Goal: Communication & Community: Answer question/provide support

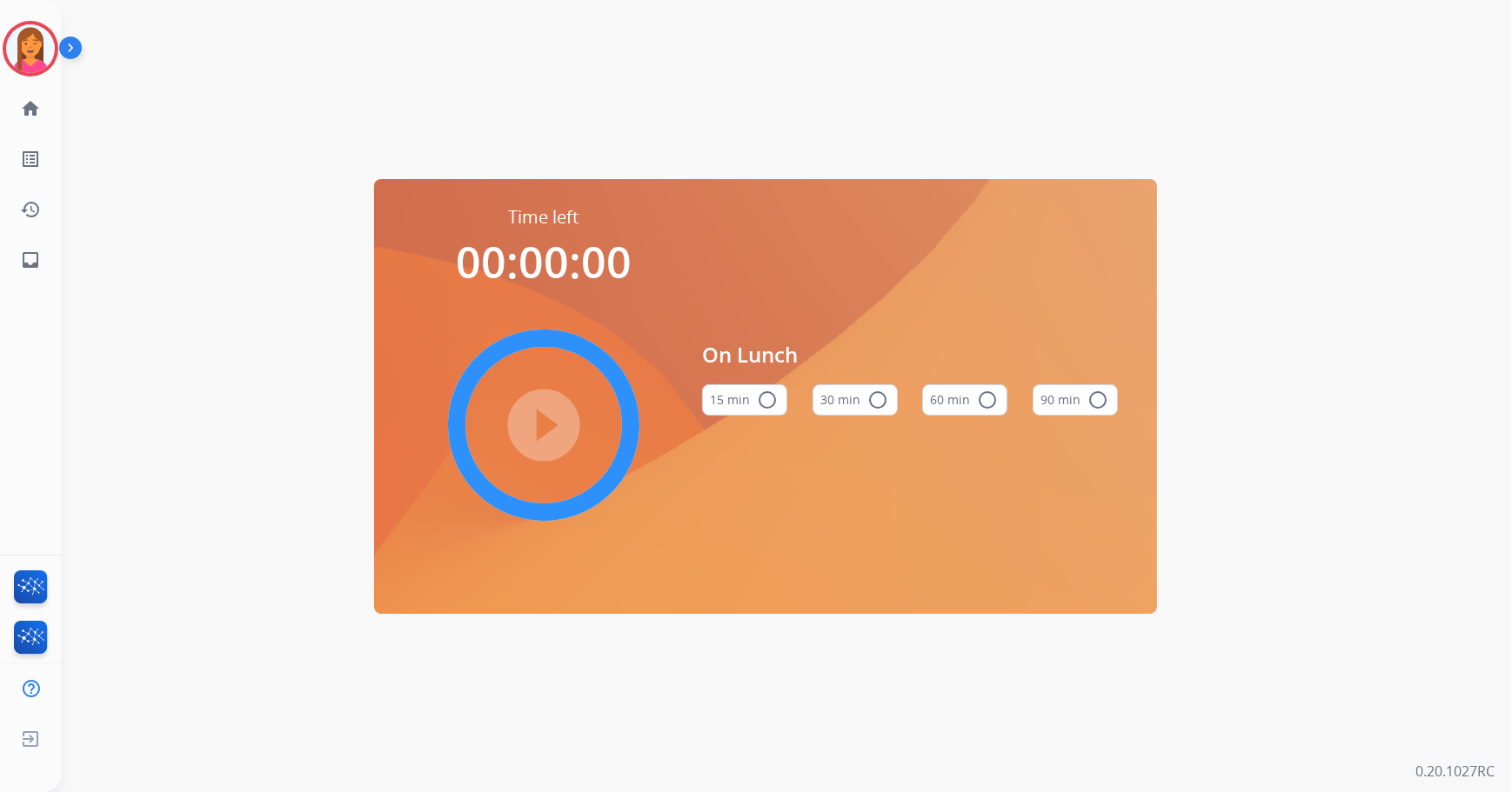
drag, startPoint x: 50, startPoint y: 58, endPoint x: 63, endPoint y: 58, distance: 13.0
click at [50, 58] on img at bounding box center [29, 48] width 48 height 48
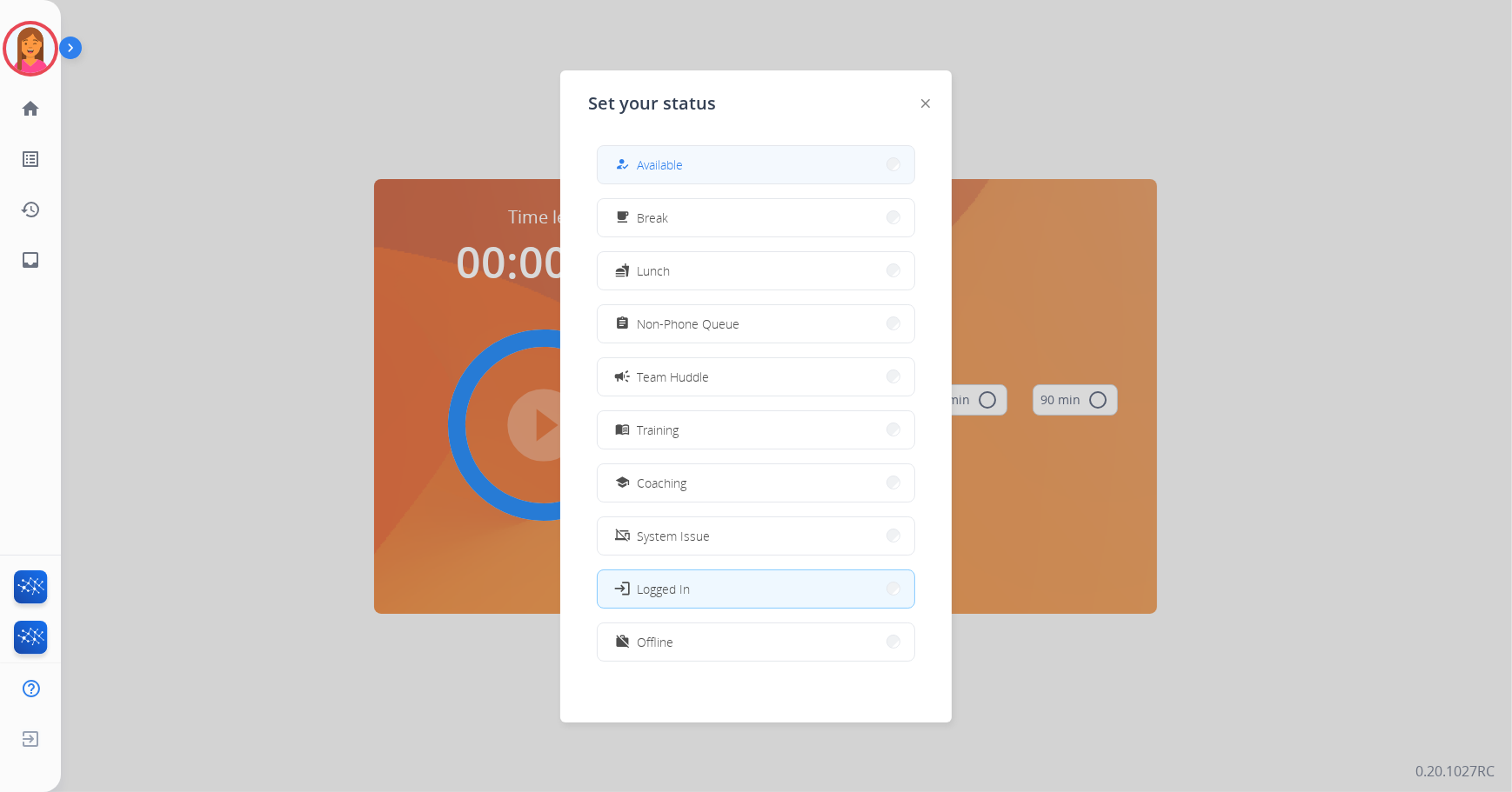
click at [612, 158] on button "how_to_reg Available" at bounding box center [756, 164] width 317 height 37
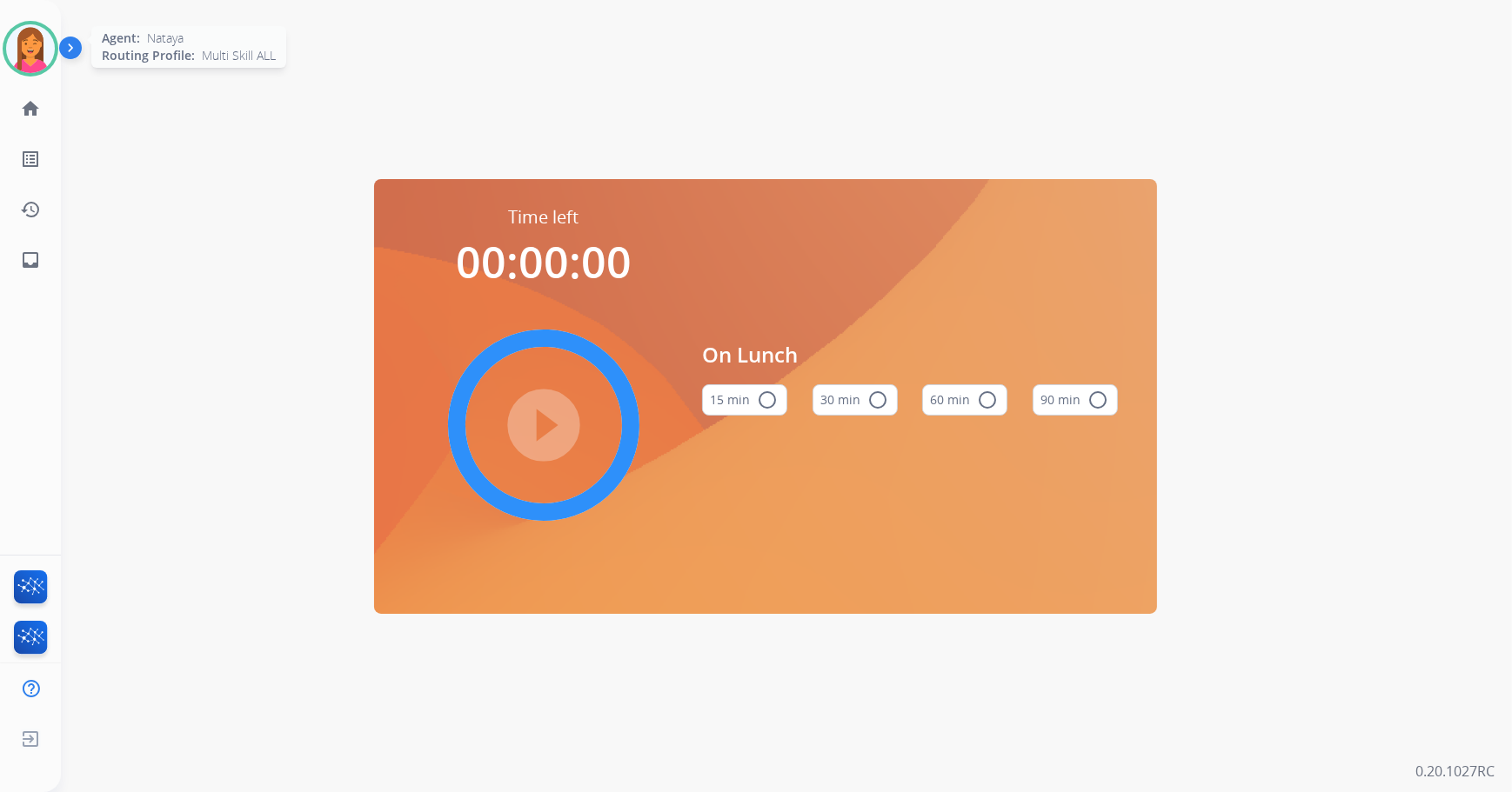
click at [24, 43] on img at bounding box center [29, 48] width 48 height 48
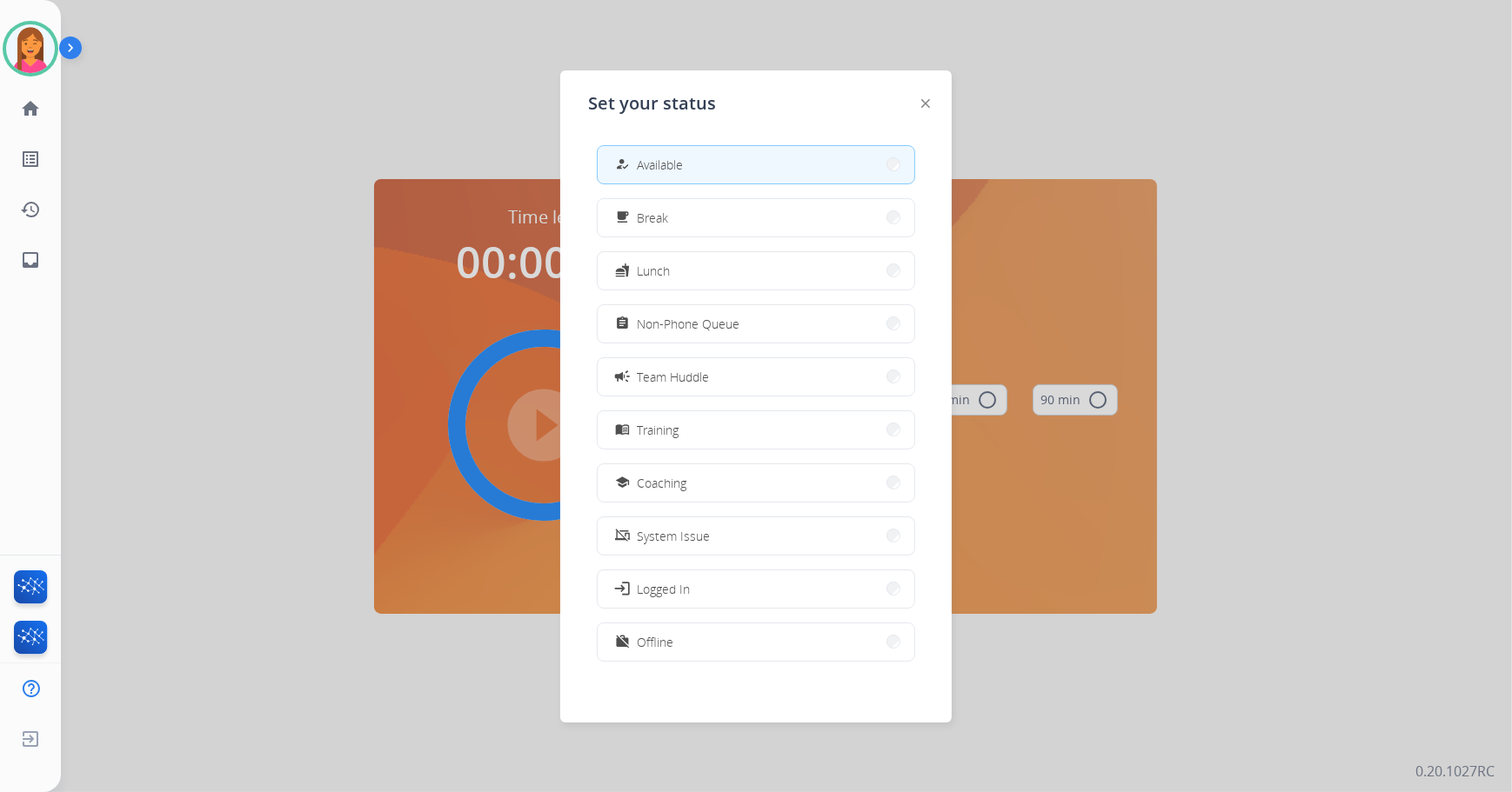
click at [687, 162] on button "how_to_reg Available" at bounding box center [756, 164] width 317 height 37
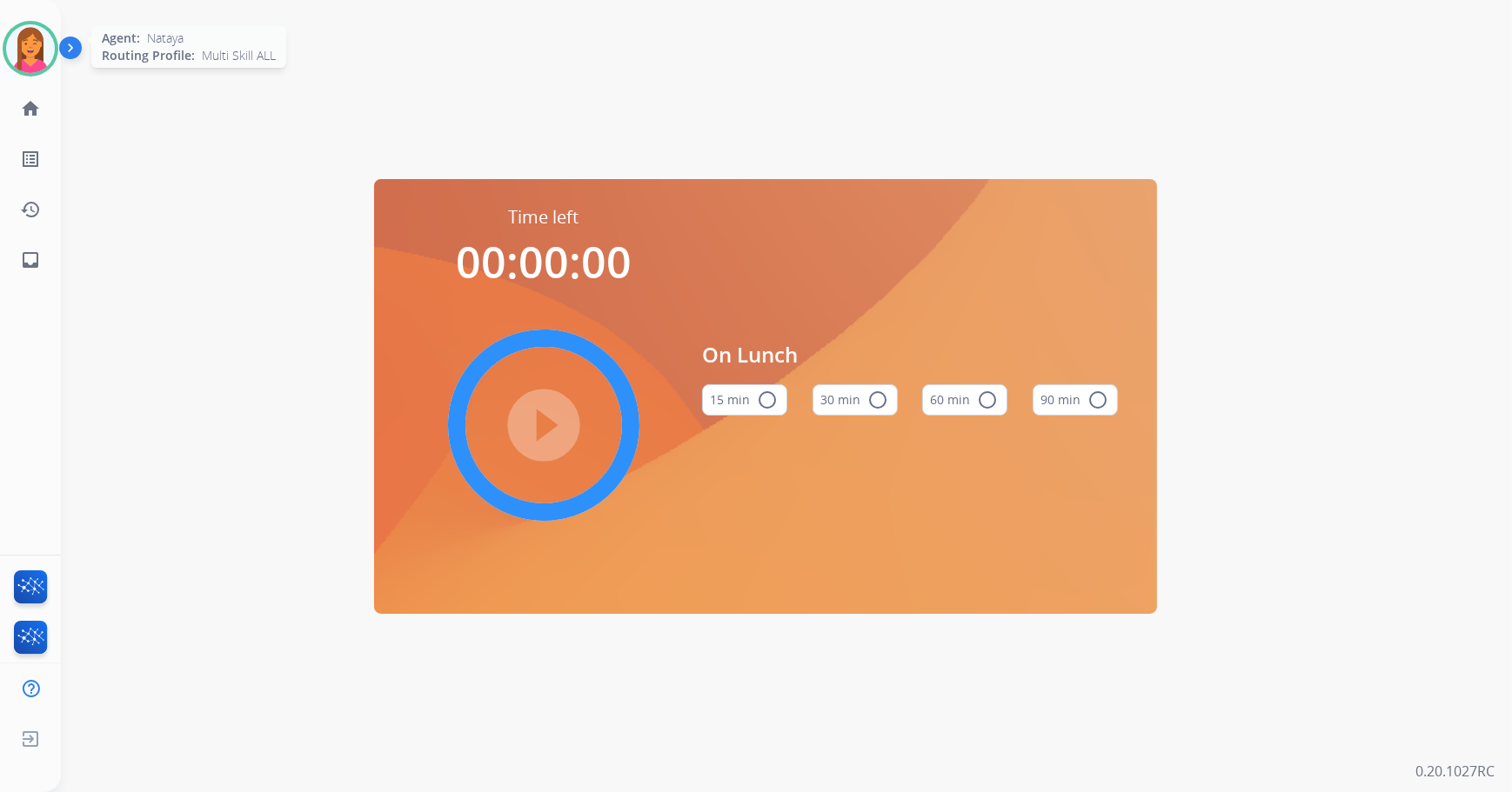
click at [35, 31] on img at bounding box center [29, 48] width 48 height 48
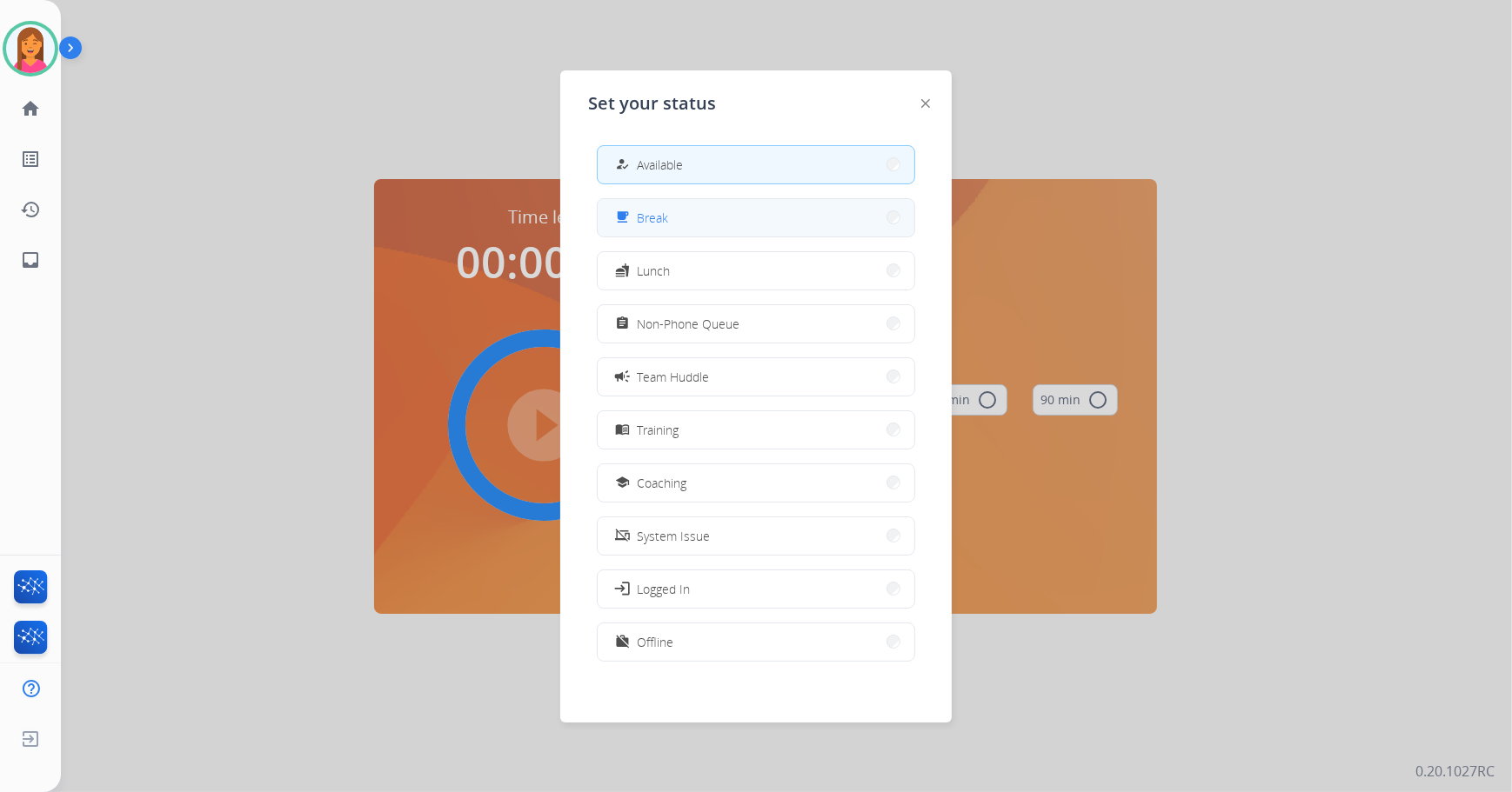
click at [677, 233] on button "free_breakfast Break" at bounding box center [756, 217] width 317 height 37
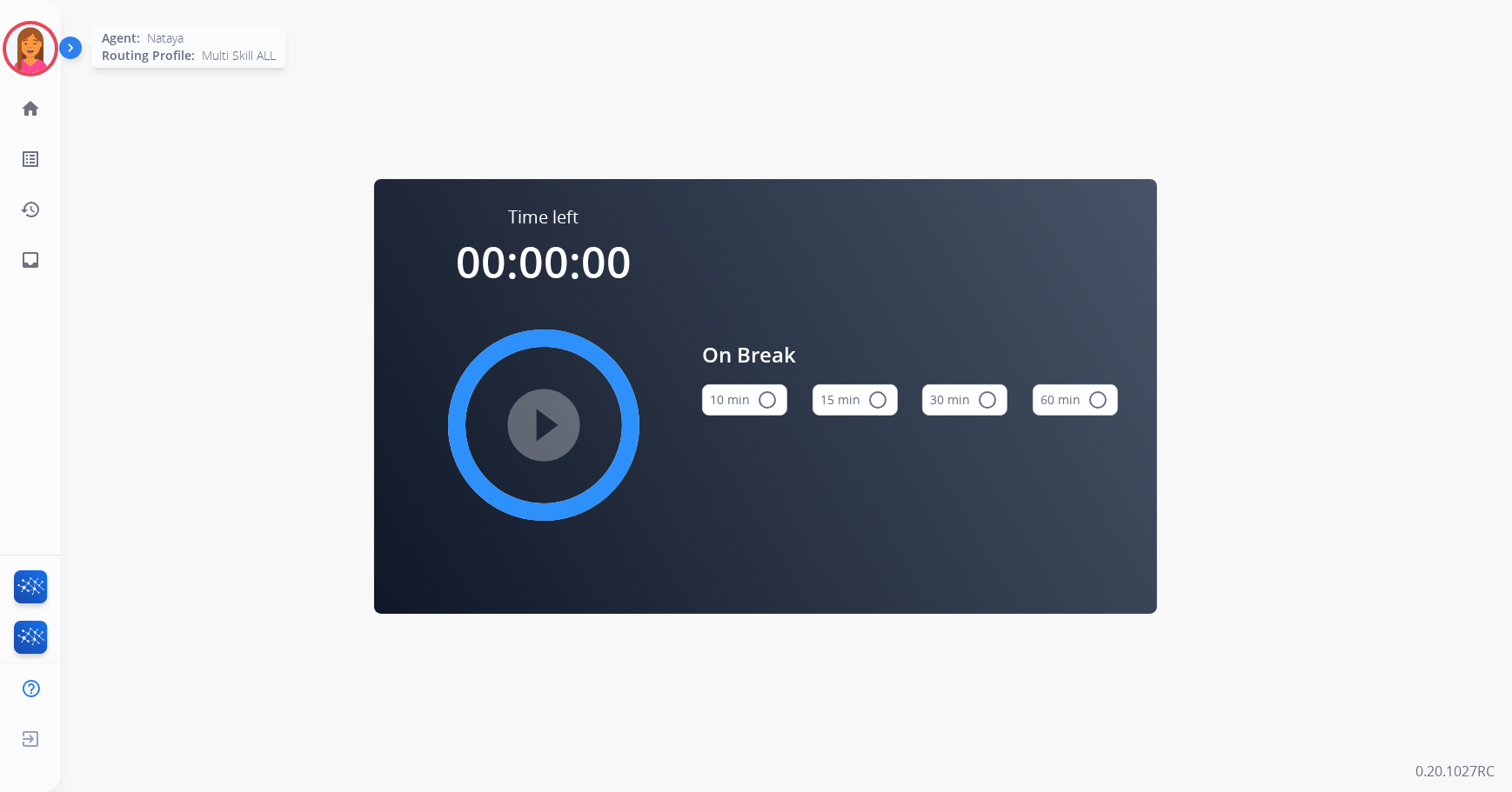
click at [53, 50] on div at bounding box center [30, 48] width 56 height 56
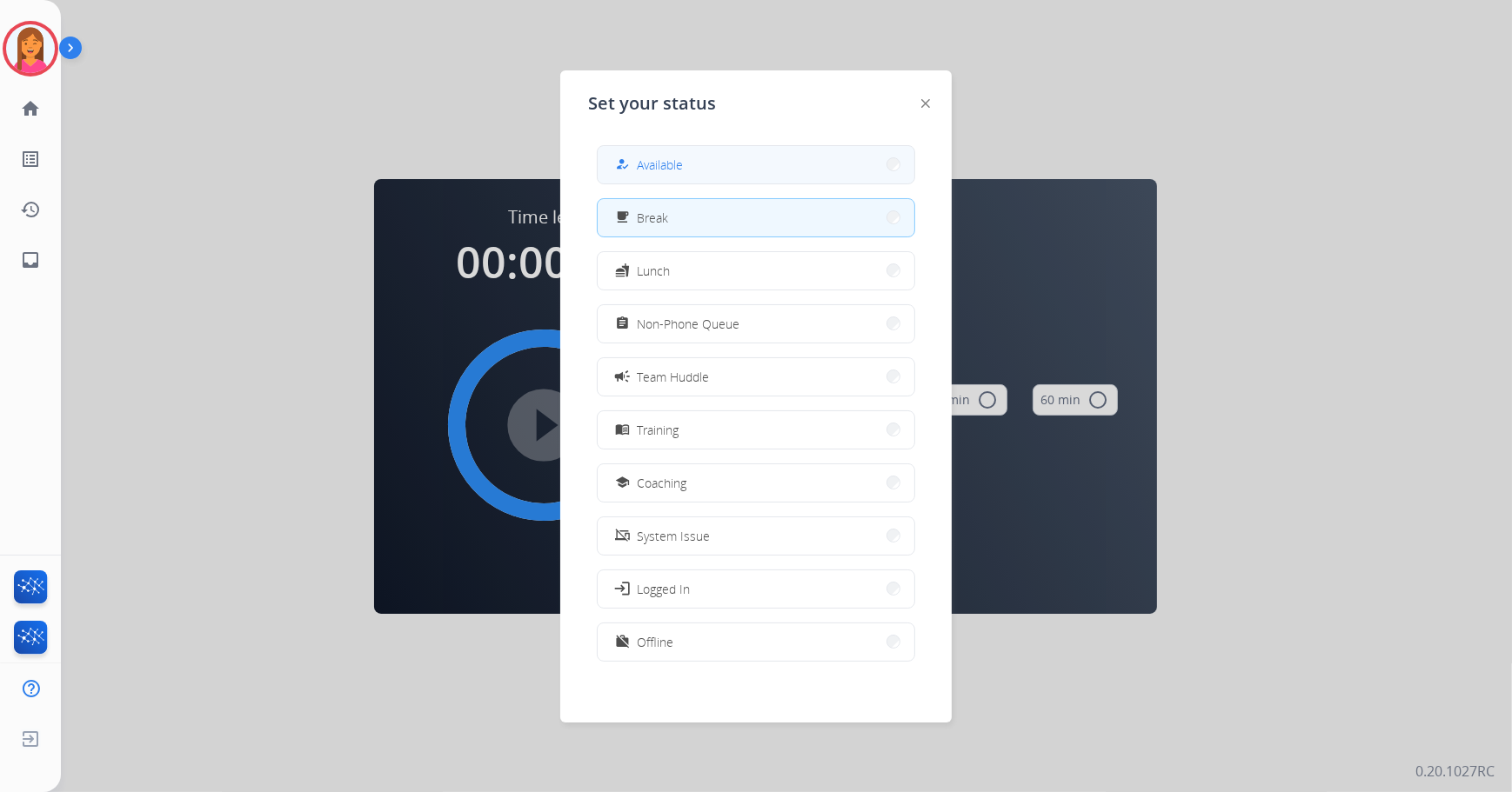
click at [697, 169] on button "how_to_reg Available" at bounding box center [756, 164] width 317 height 37
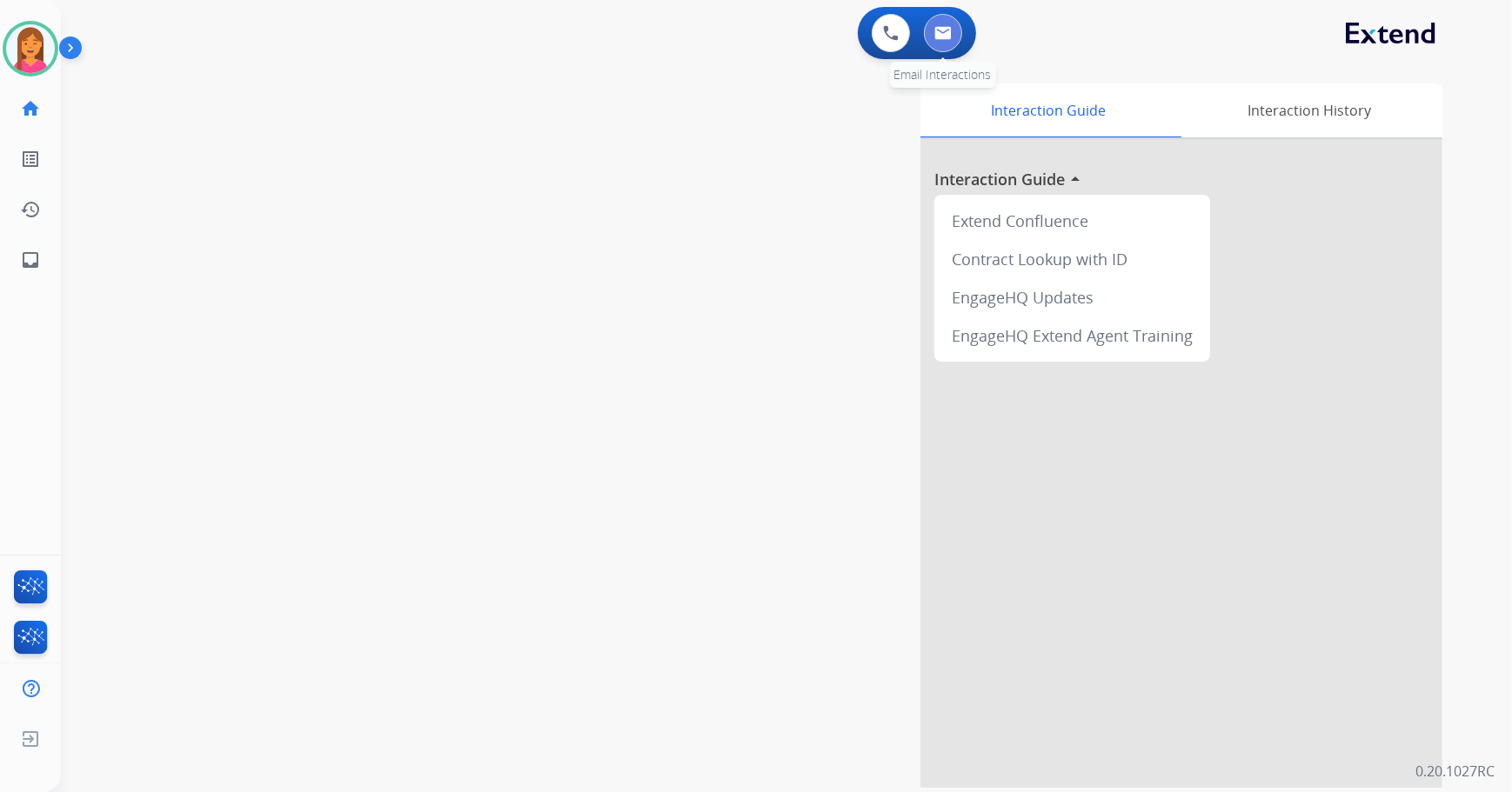
click at [954, 25] on button at bounding box center [943, 33] width 38 height 38
select select "**********"
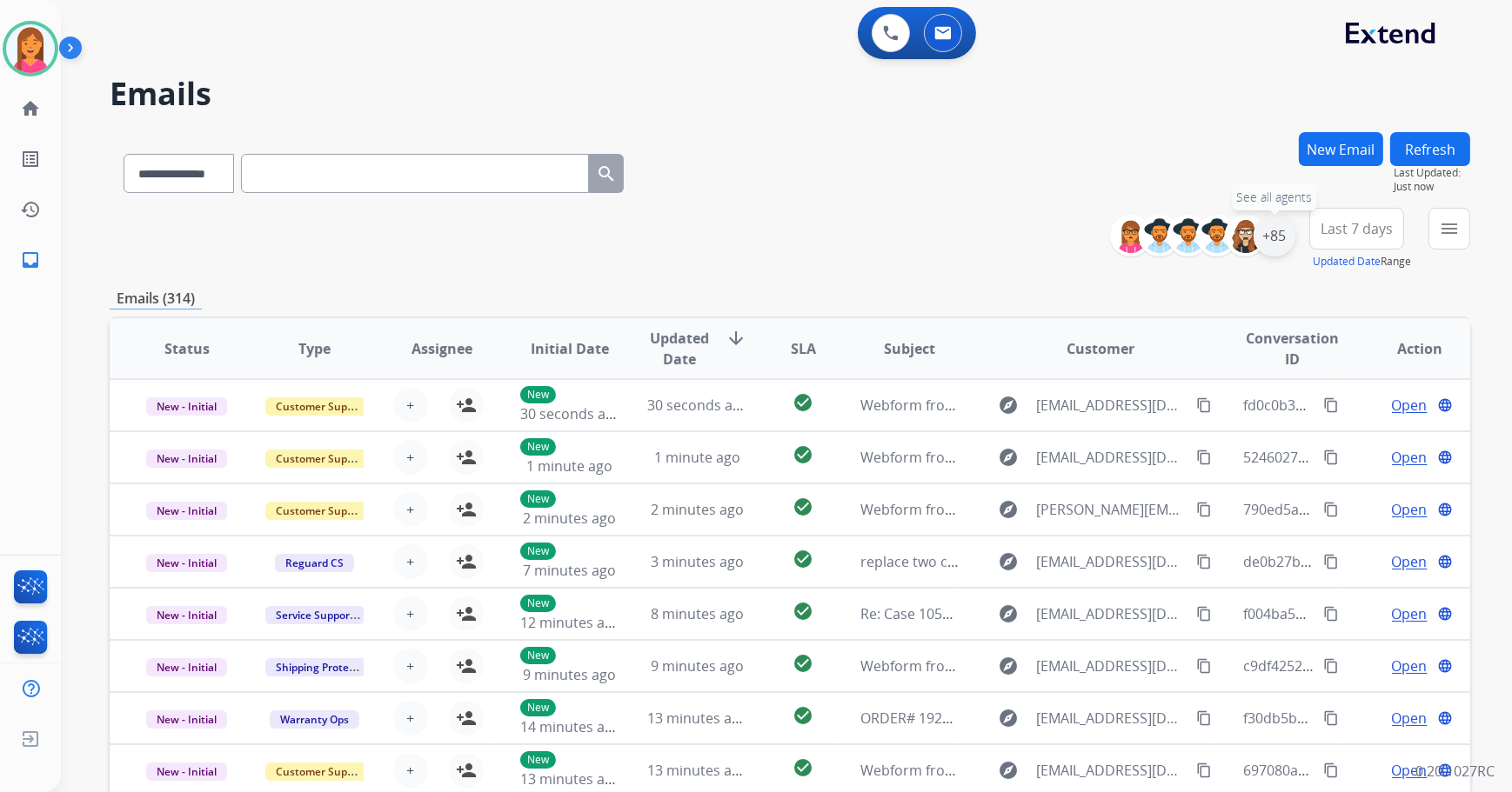
click at [1275, 241] on div "+85" at bounding box center [1275, 236] width 42 height 42
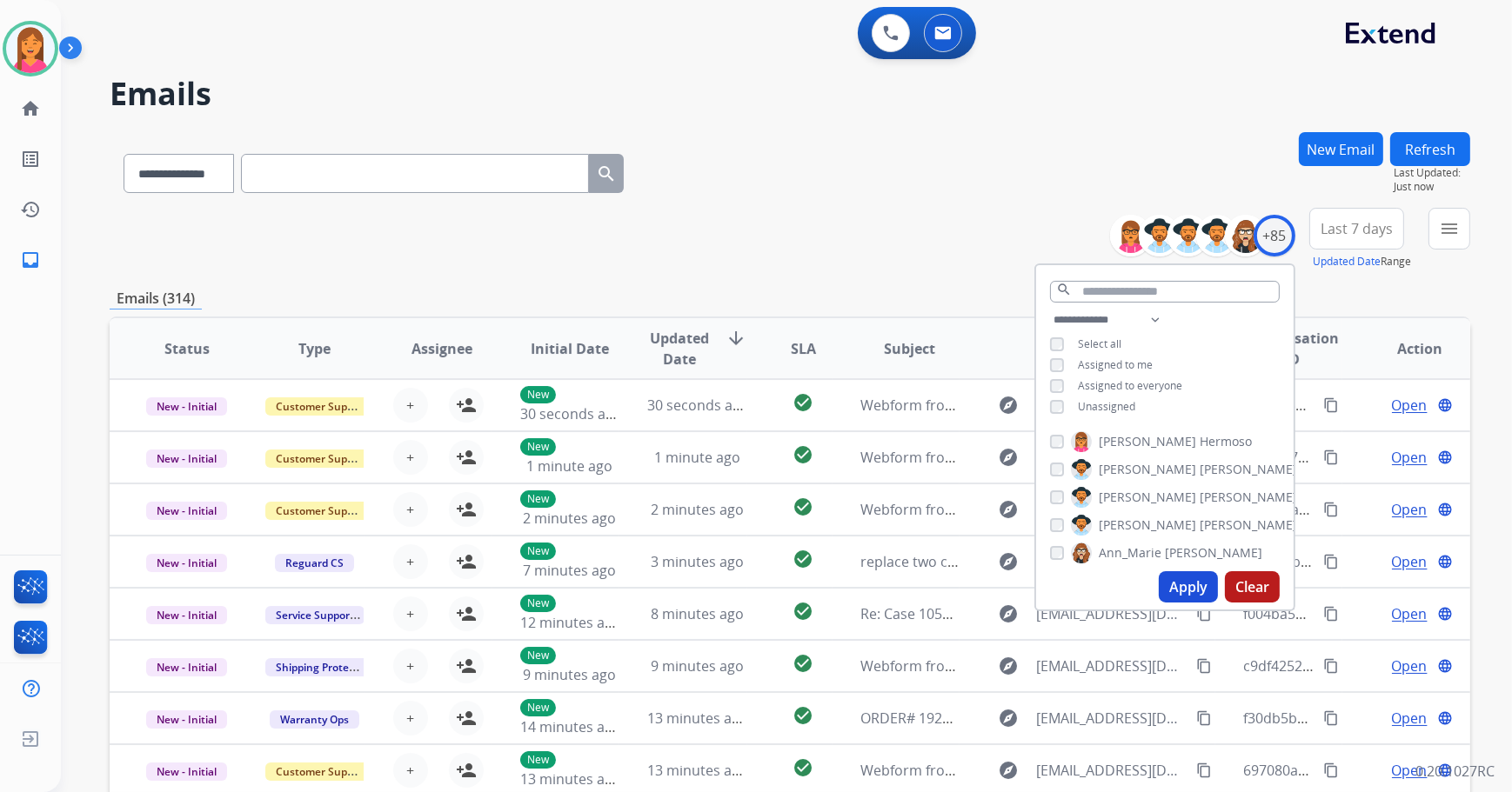
click at [1123, 402] on span "Unassigned" at bounding box center [1106, 406] width 58 height 15
click at [1192, 583] on button "Apply" at bounding box center [1189, 586] width 59 height 31
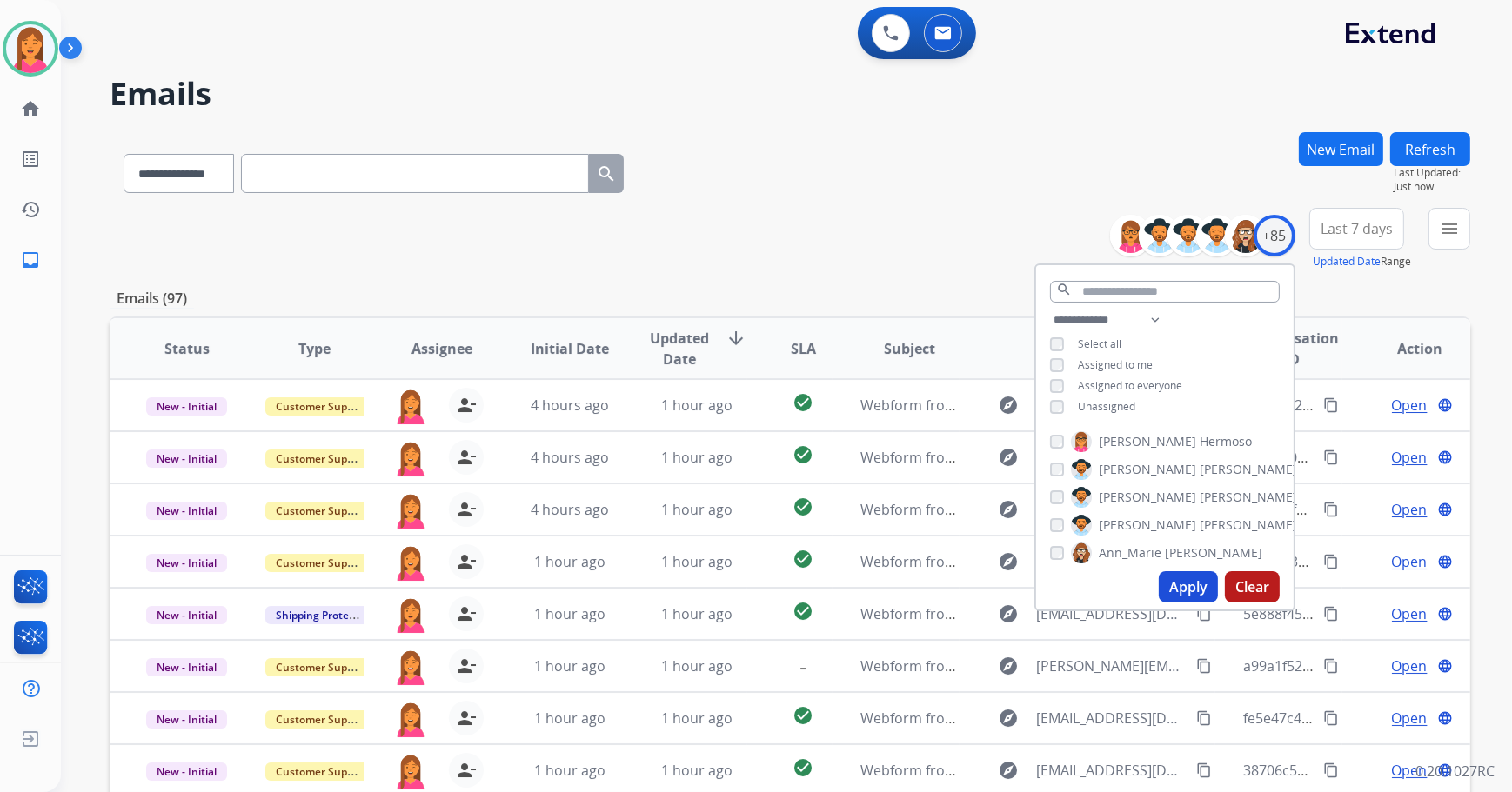
click at [902, 215] on div "**********" at bounding box center [791, 239] width 1361 height 63
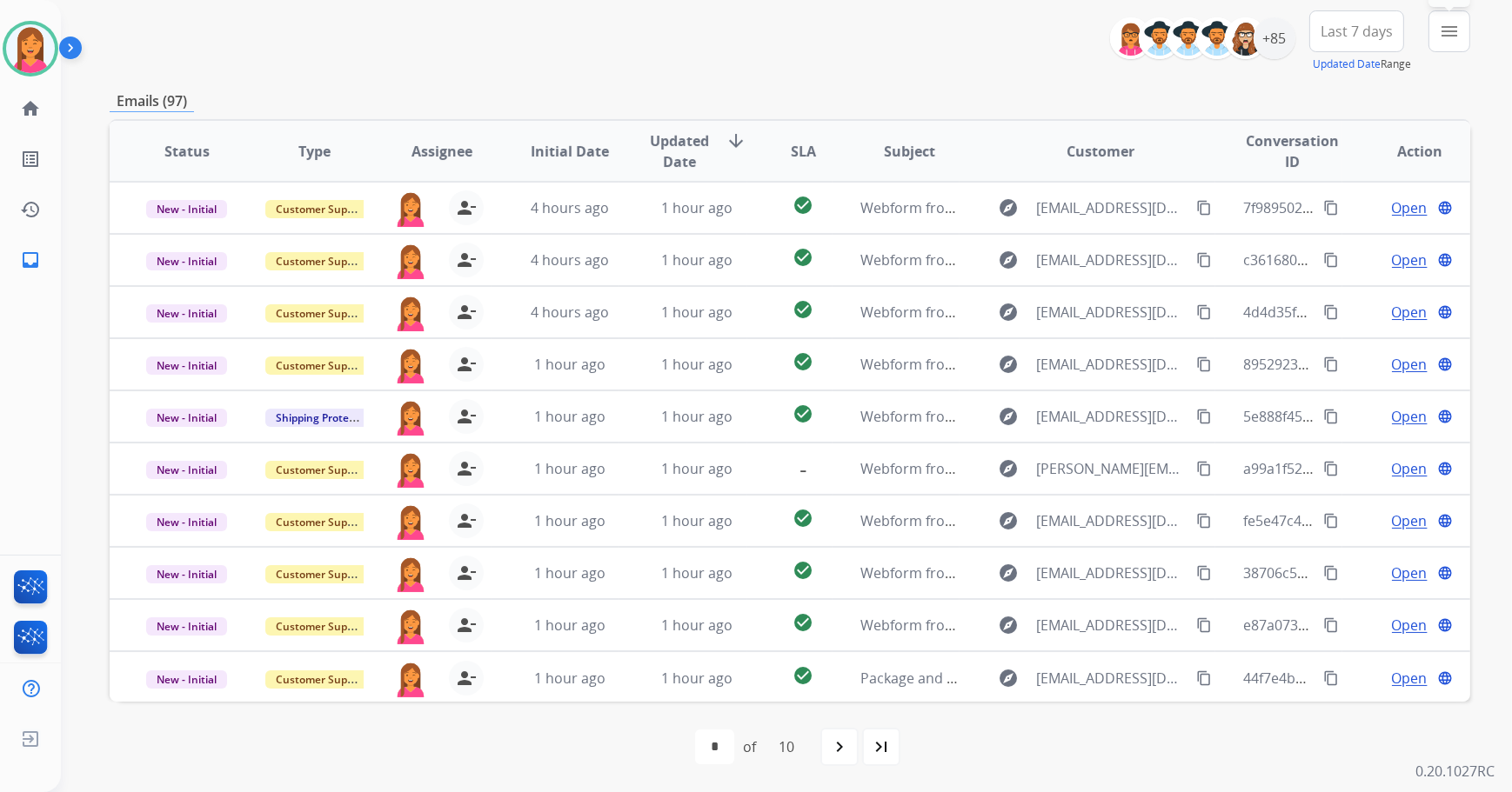
click at [1436, 28] on button "menu Filters" at bounding box center [1449, 31] width 42 height 42
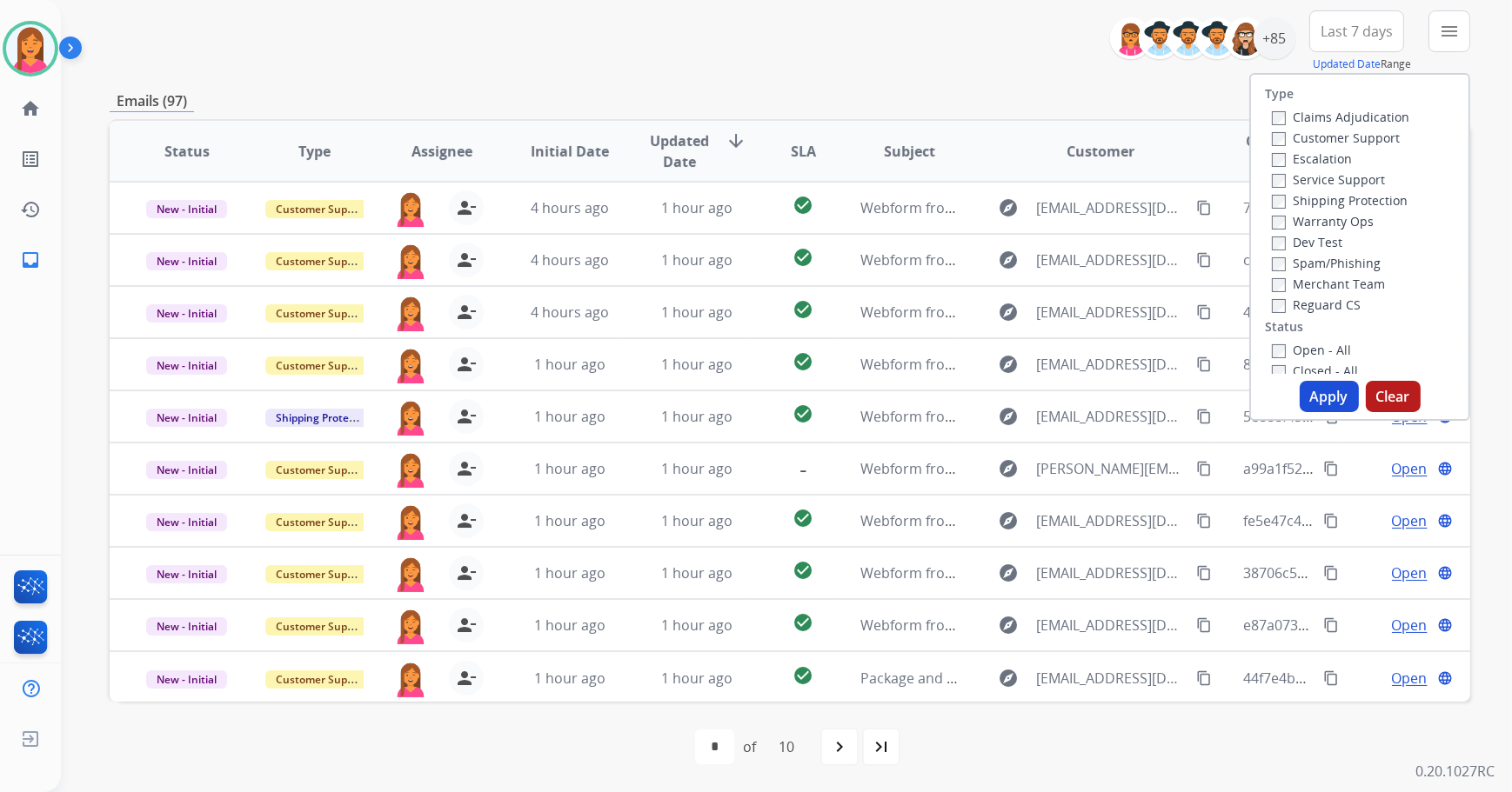
click at [1309, 339] on div "Open - All" at bounding box center [1363, 350] width 183 height 21
click at [1309, 348] on label "Open - All" at bounding box center [1312, 350] width 80 height 16
click at [1338, 397] on button "Apply" at bounding box center [1329, 396] width 59 height 31
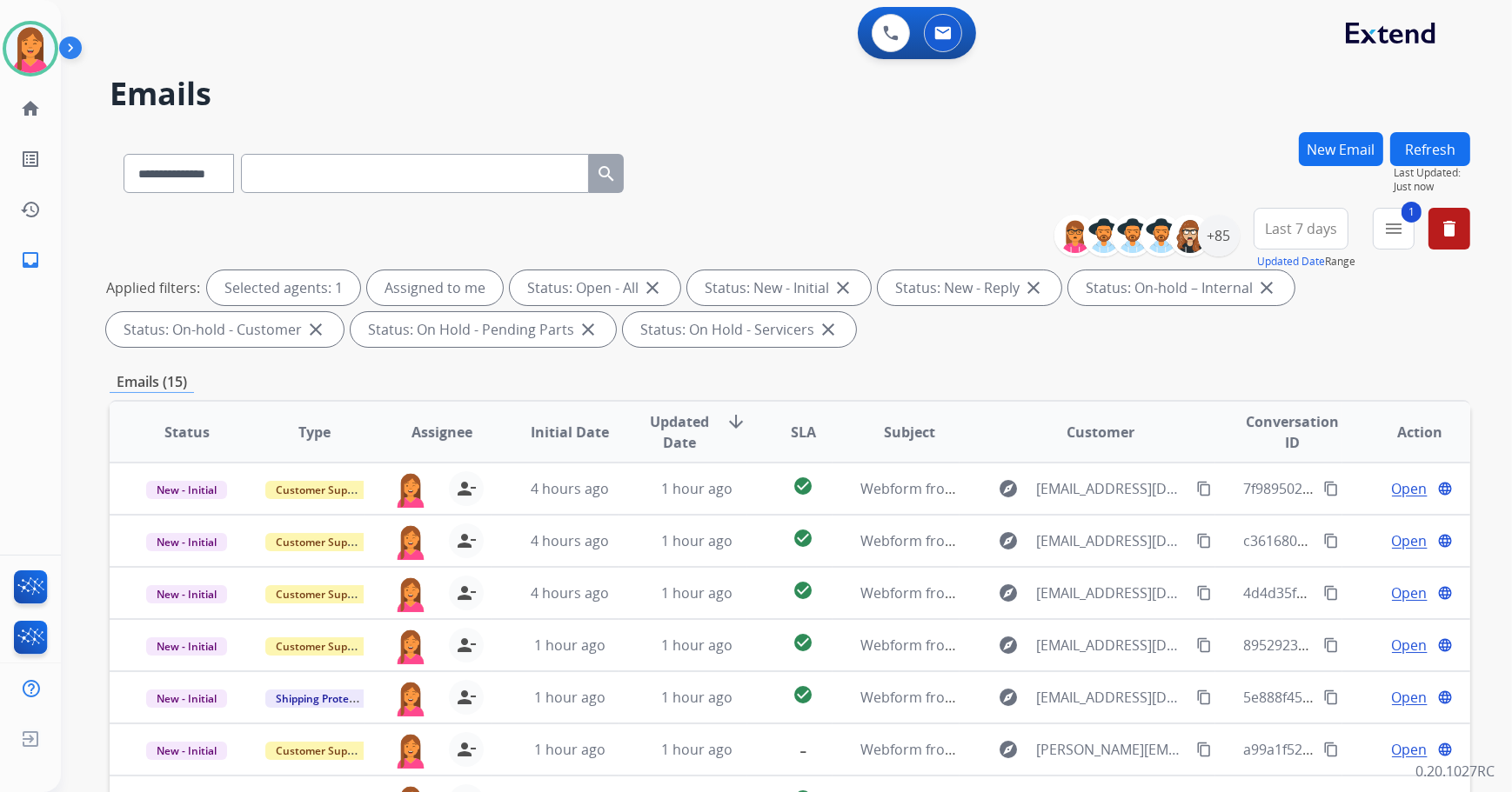
scroll to position [1, 0]
click at [25, 105] on mat-icon "home" at bounding box center [30, 109] width 21 height 21
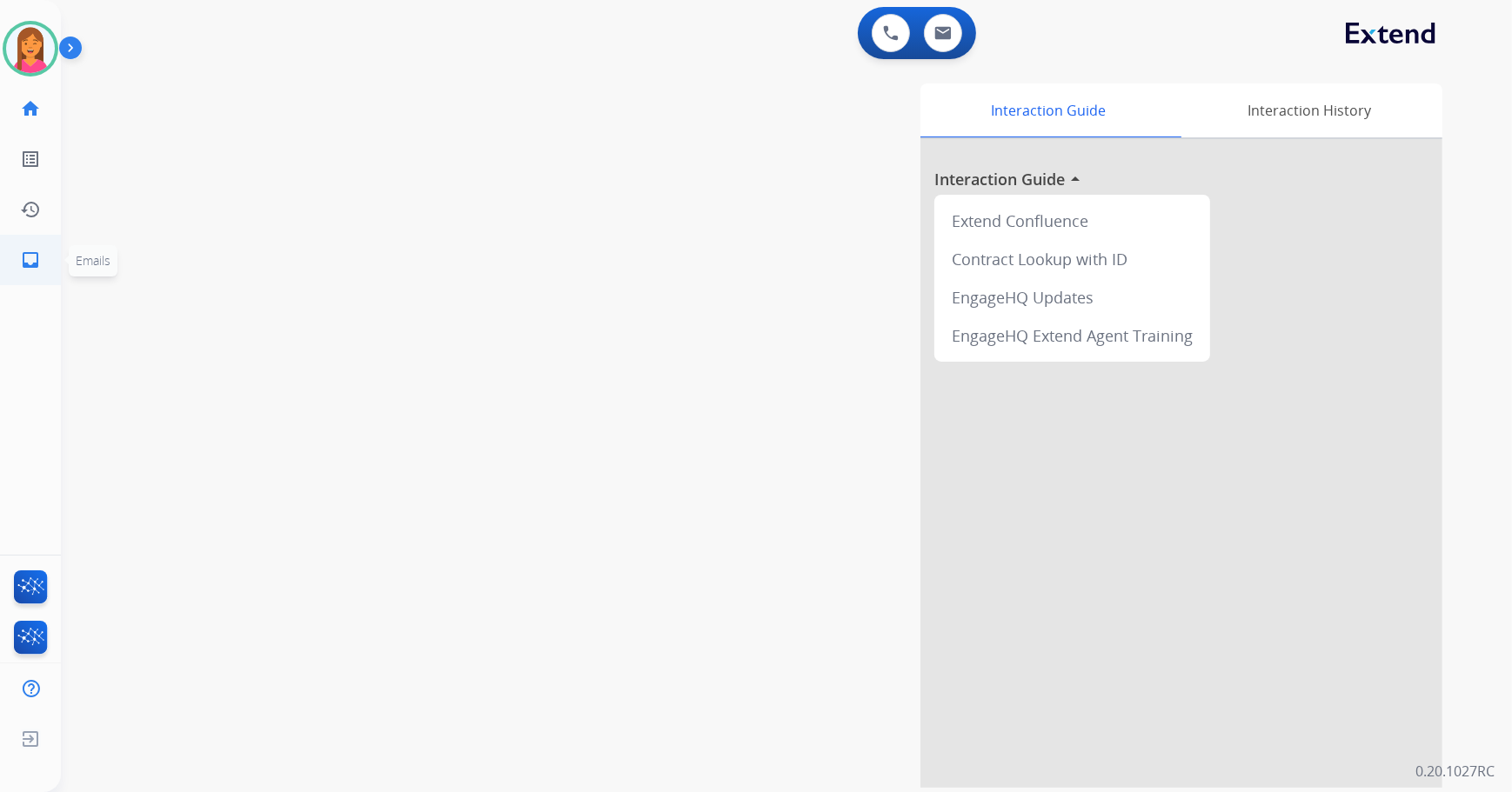
click at [23, 270] on mat-icon "inbox" at bounding box center [30, 260] width 21 height 21
select select "**********"
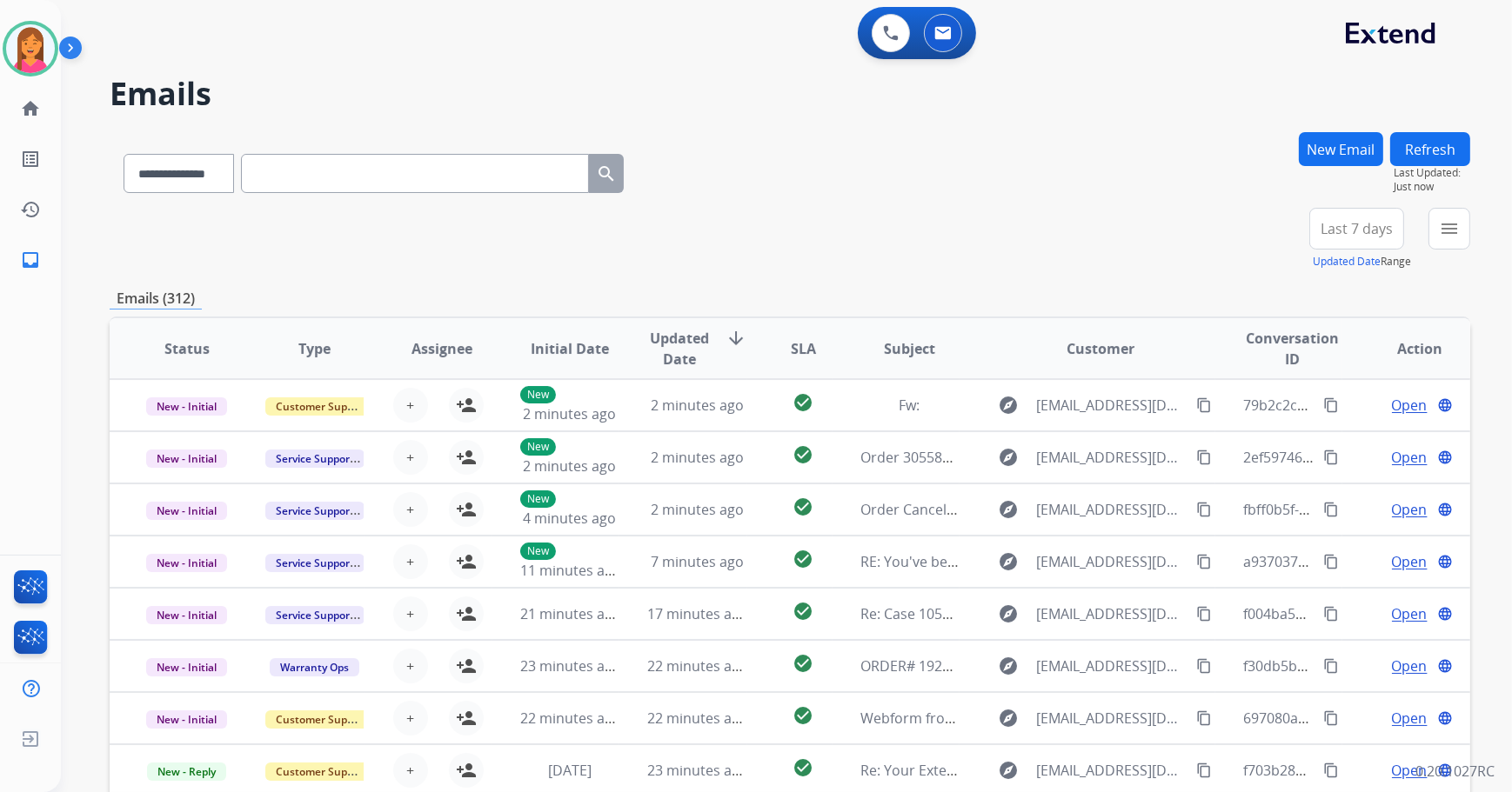
click at [282, 170] on input "text" at bounding box center [414, 172] width 348 height 39
paste input "**********"
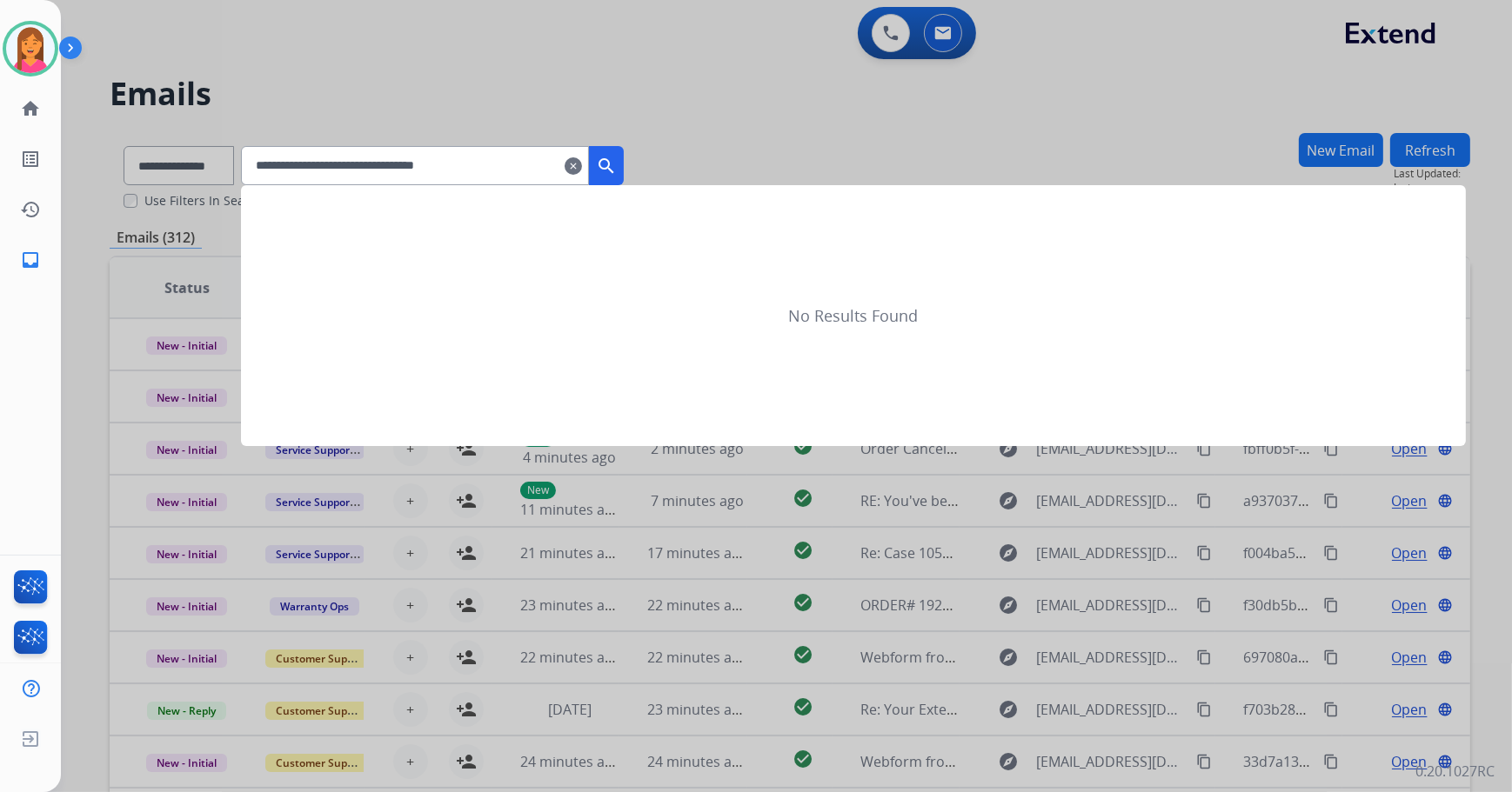
type input "**********"
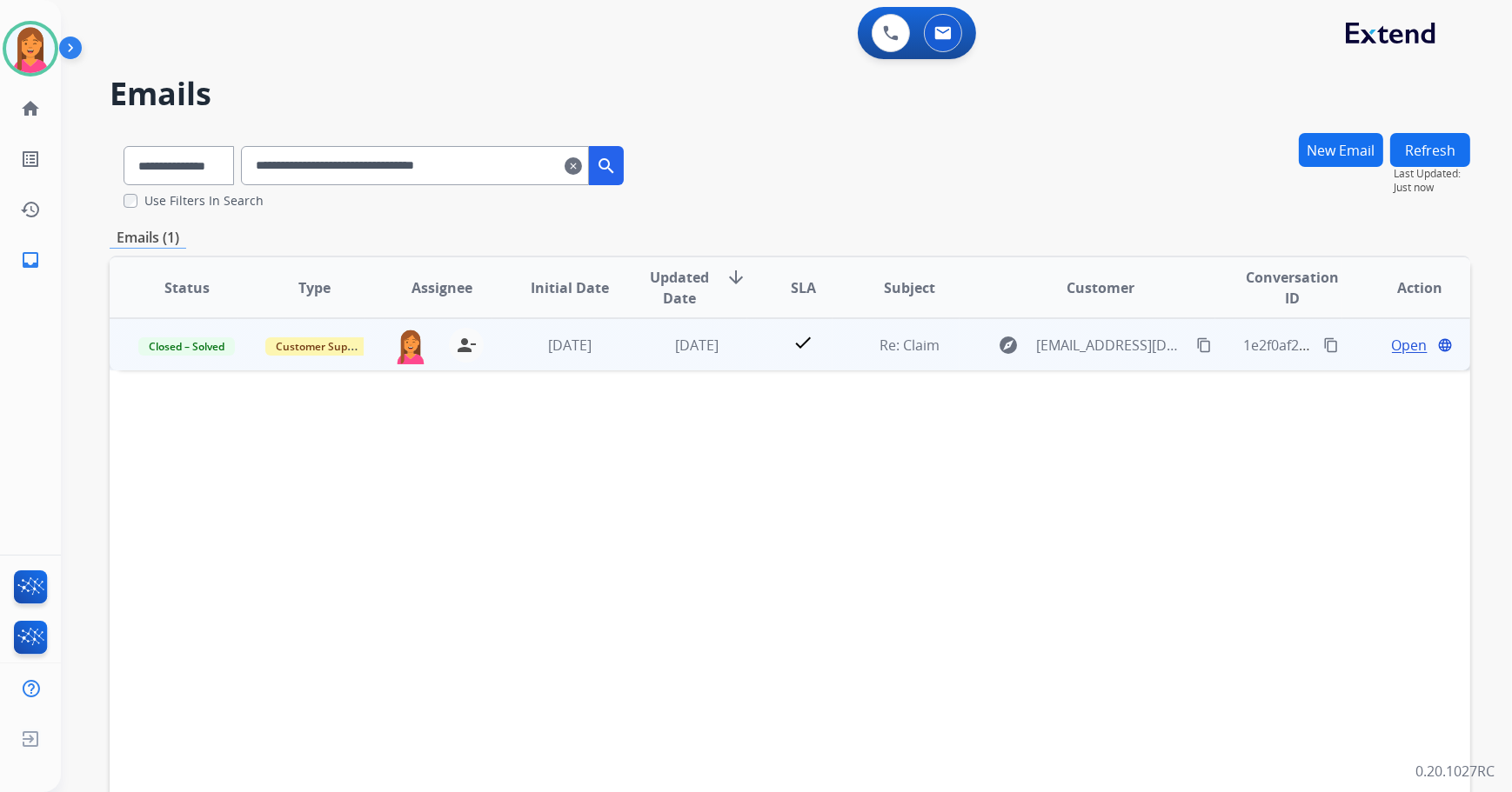
click at [624, 359] on td "1 week ago" at bounding box center [683, 344] width 128 height 52
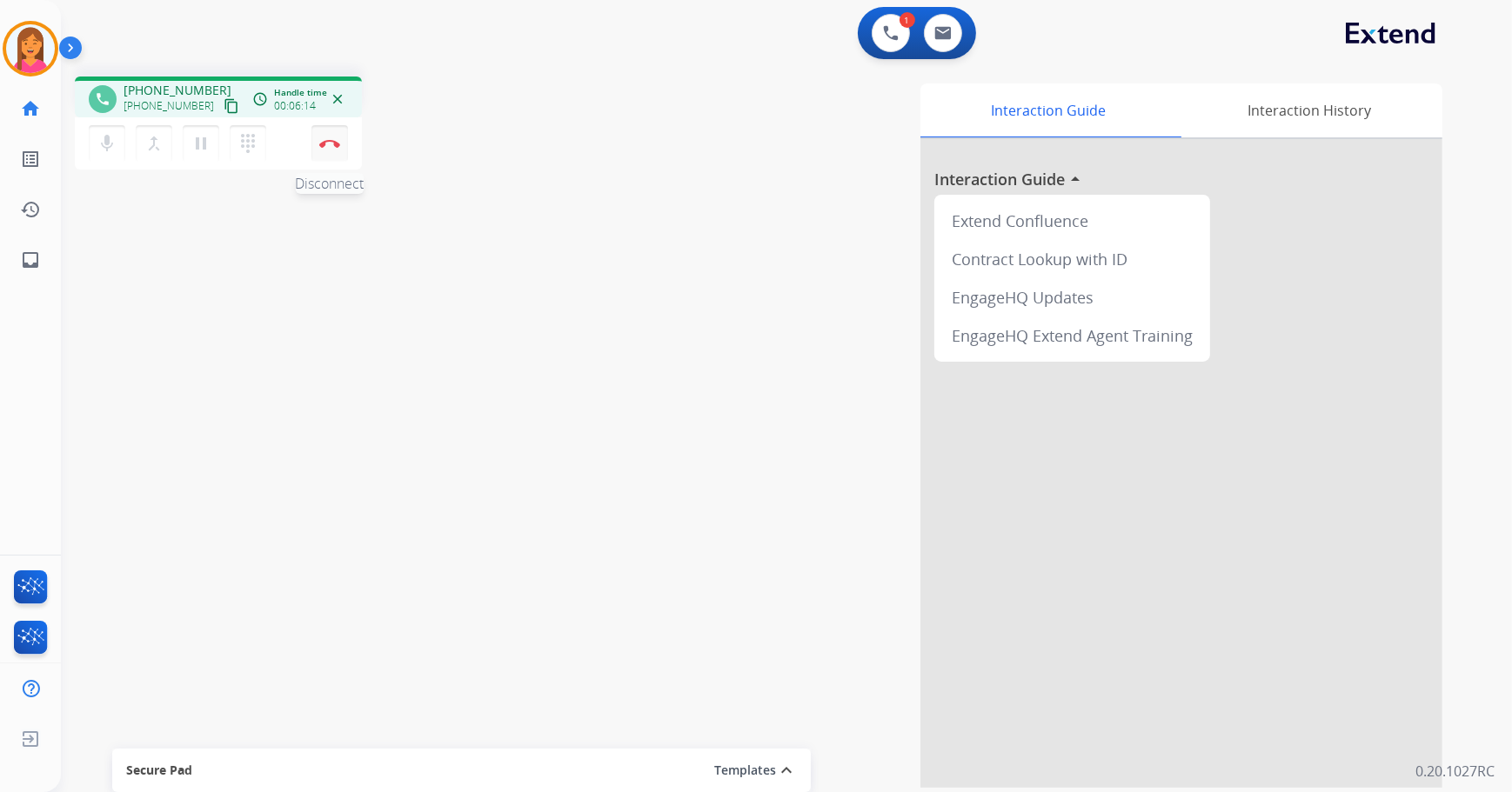
click at [326, 152] on button "Disconnect" at bounding box center [330, 143] width 37 height 37
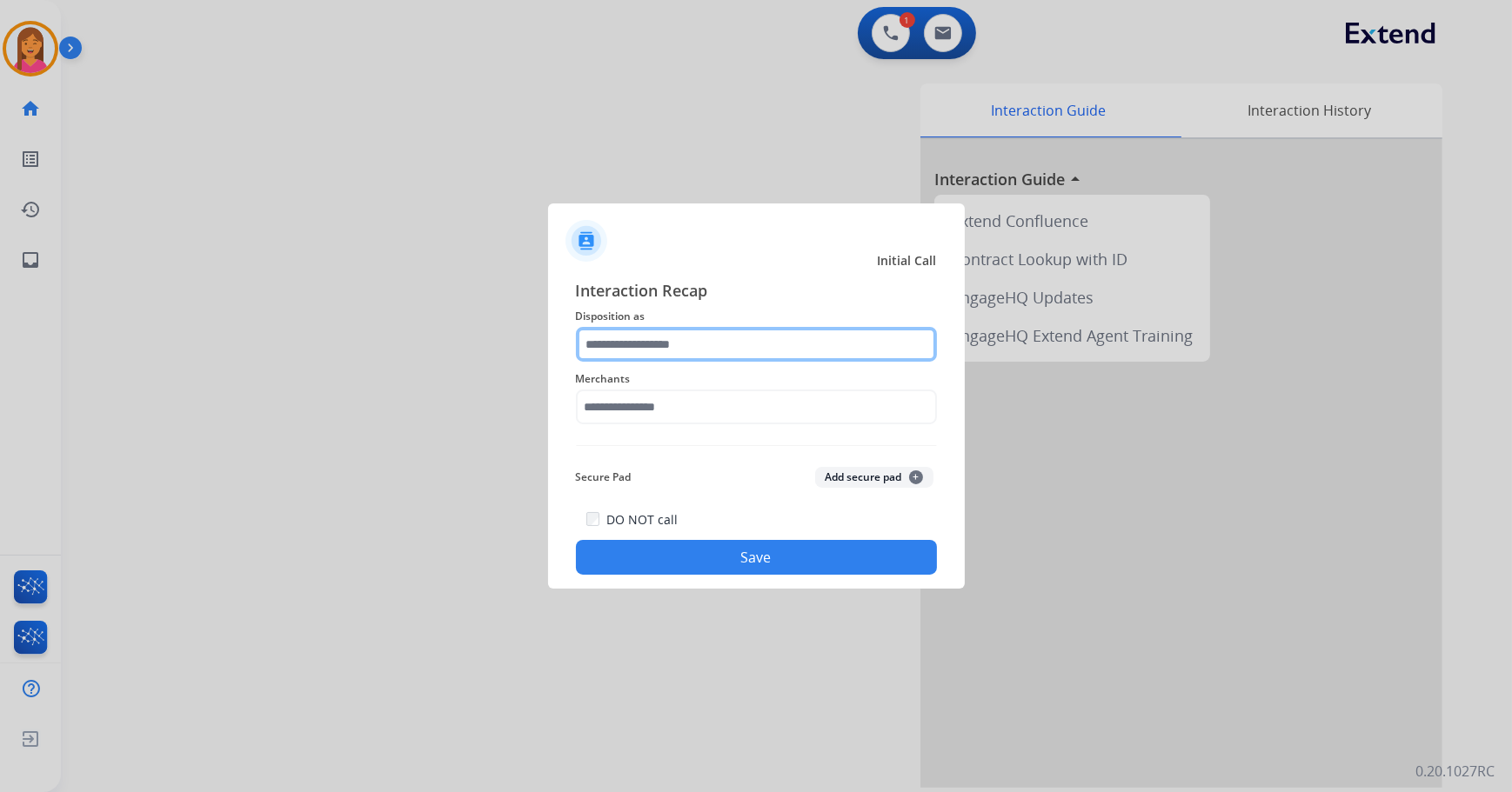
click at [753, 344] on input "text" at bounding box center [756, 344] width 361 height 35
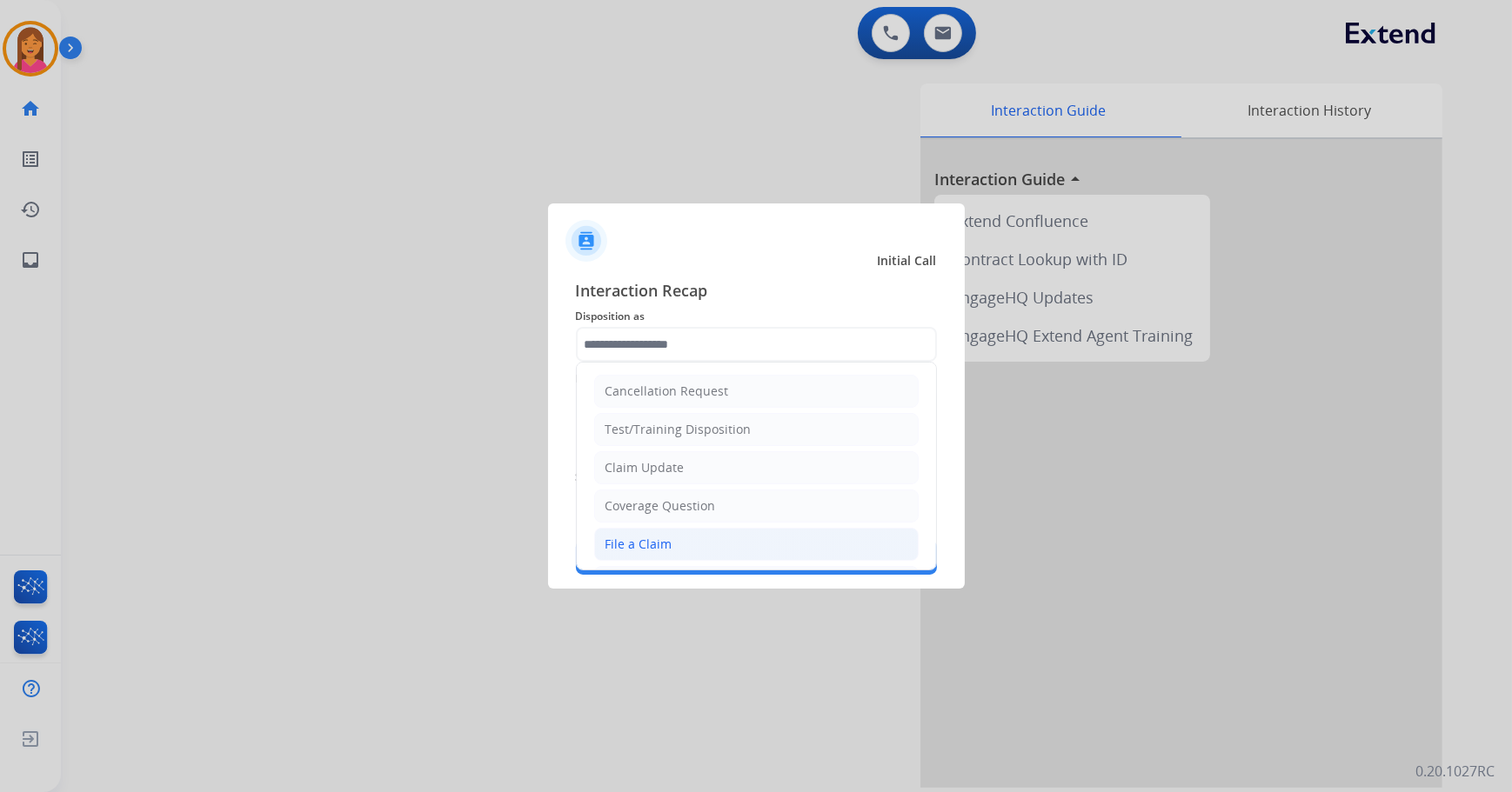
click at [717, 532] on li "File a Claim" at bounding box center [756, 544] width 324 height 33
type input "**********"
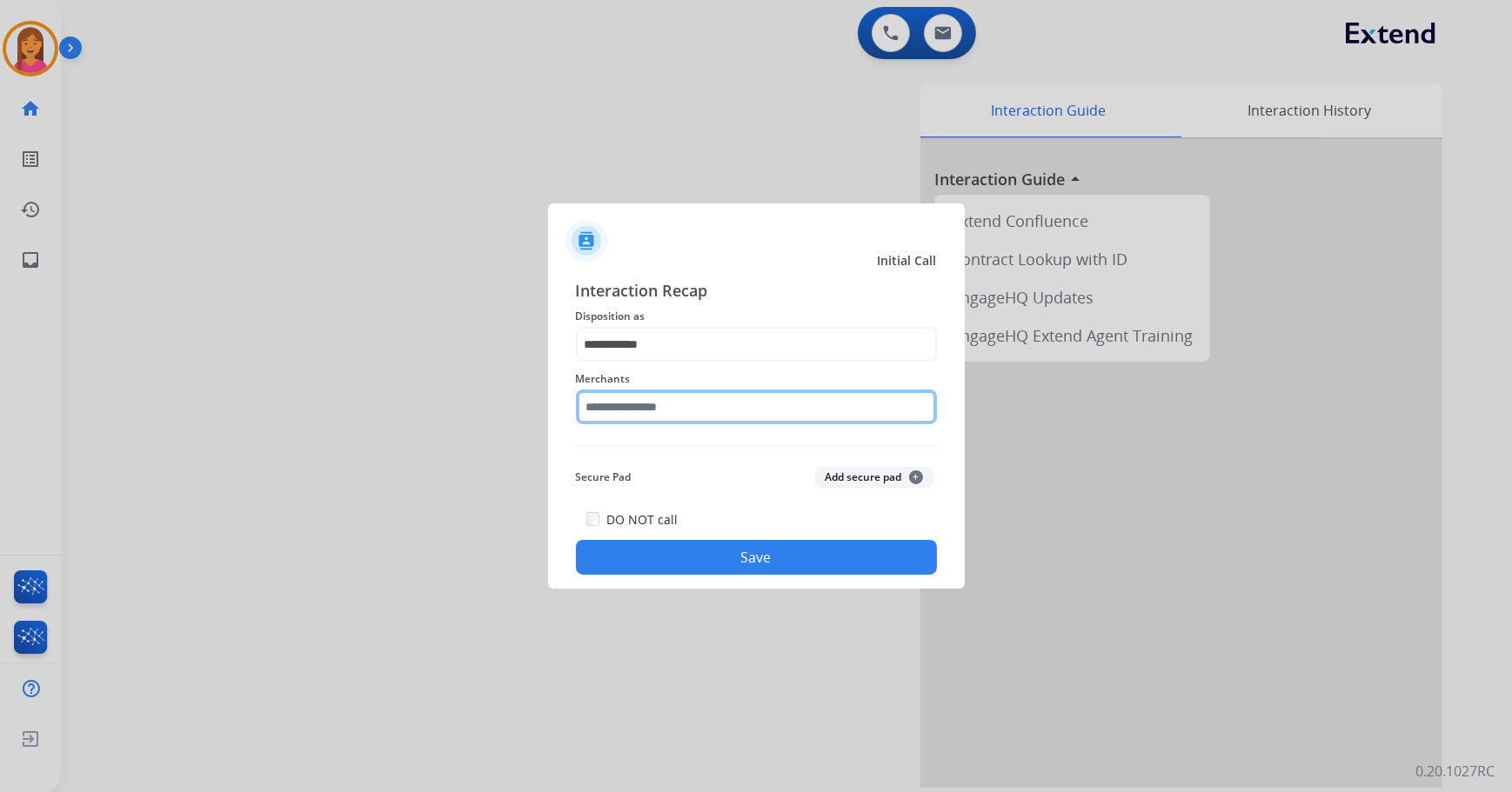
click at [684, 419] on input "text" at bounding box center [756, 406] width 361 height 35
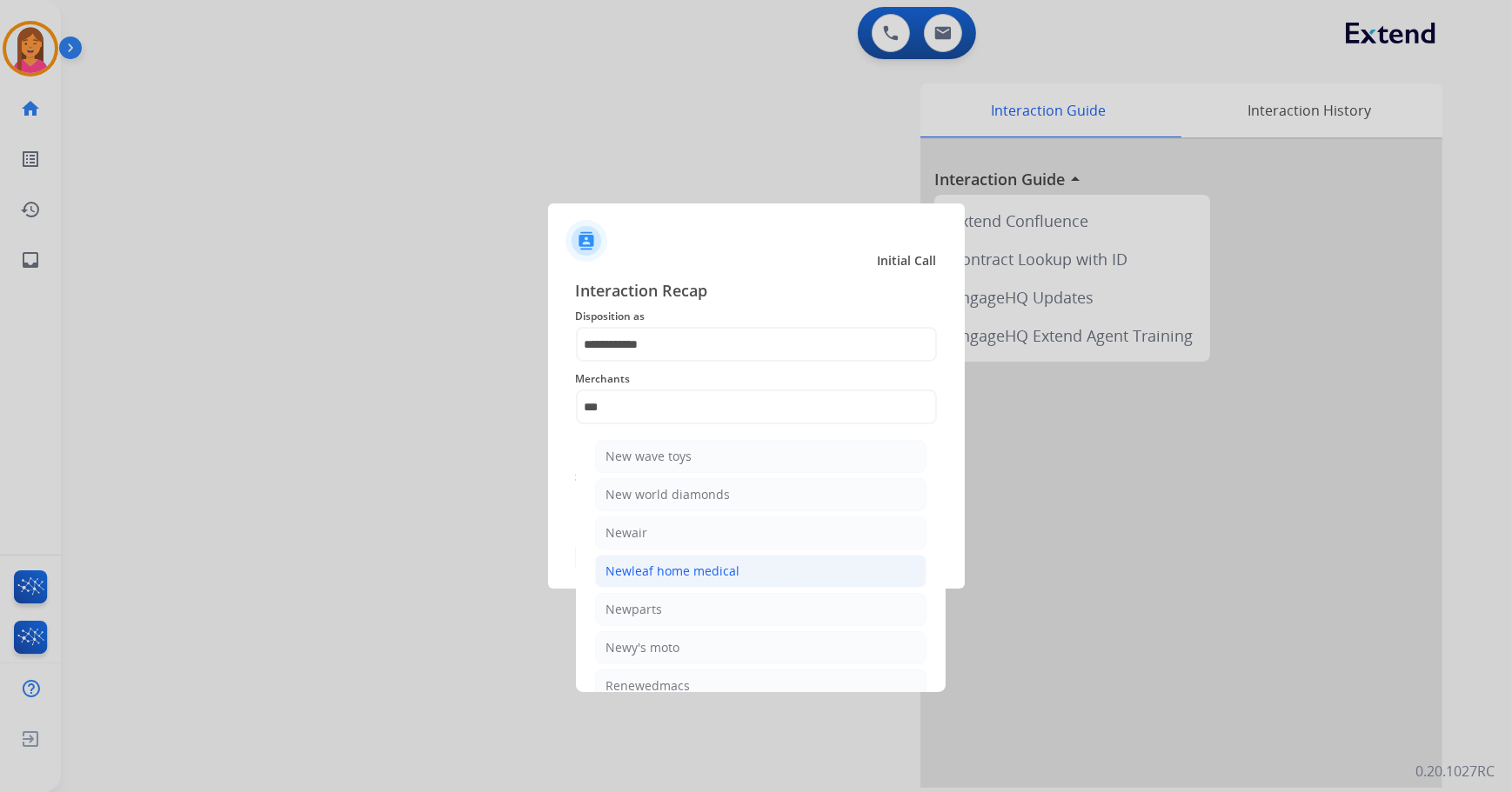
click at [655, 570] on div "Newleaf home medical" at bounding box center [673, 571] width 134 height 17
type input "**********"
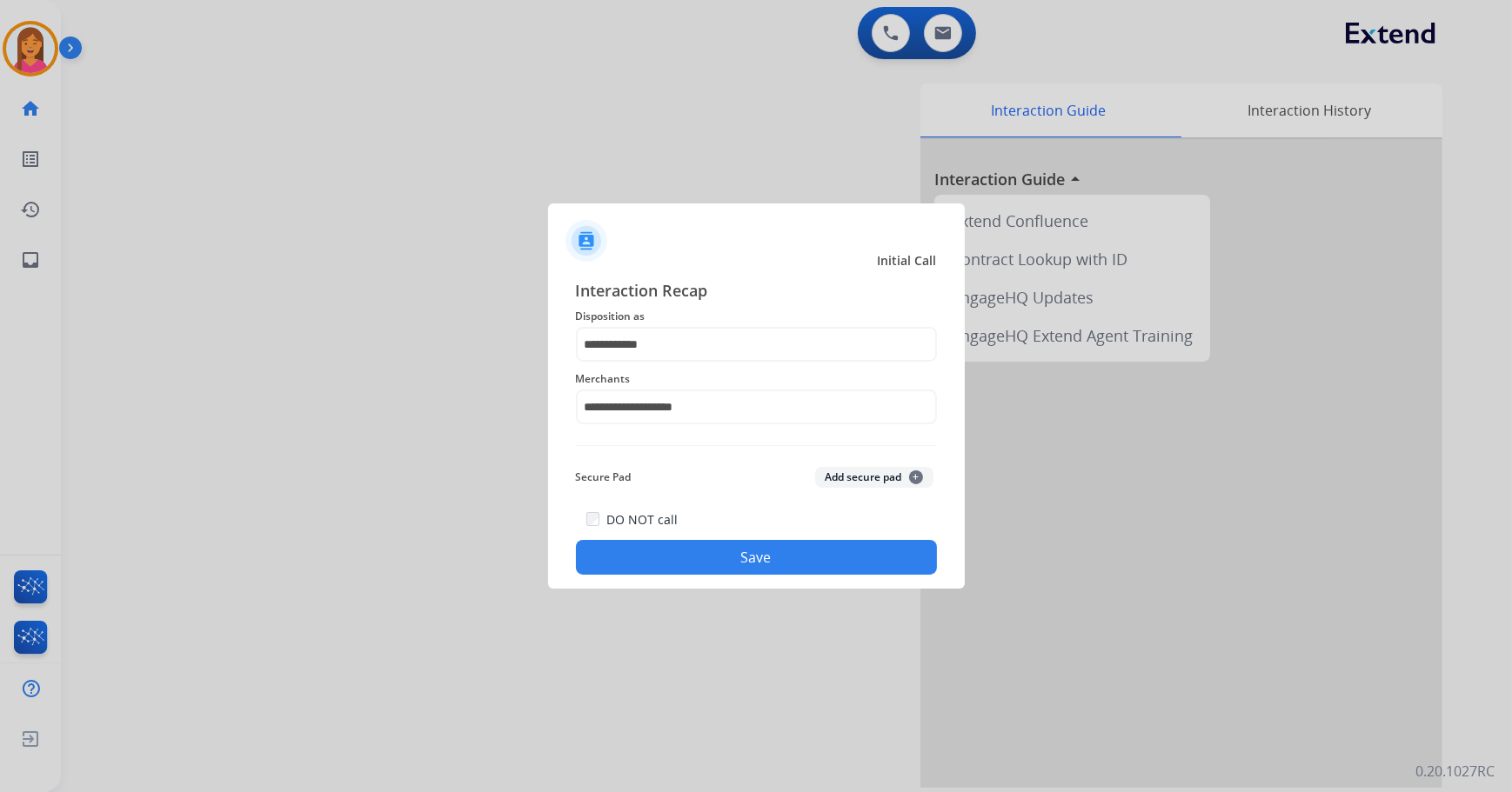
click at [661, 546] on button "Save" at bounding box center [756, 557] width 361 height 35
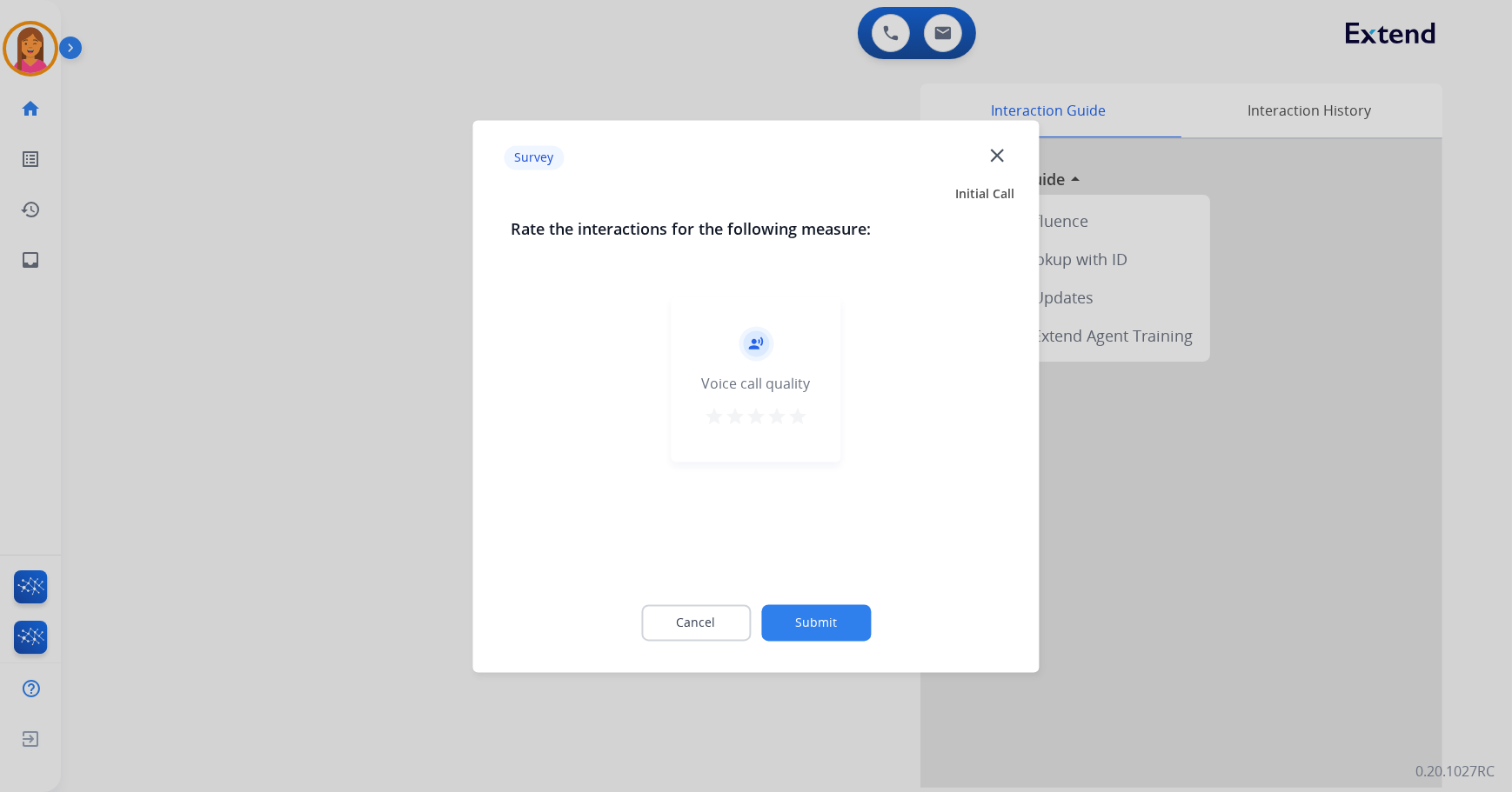
click at [798, 408] on mat-icon "star" at bounding box center [798, 417] width 21 height 21
click at [845, 630] on button "Submit" at bounding box center [816, 622] width 110 height 37
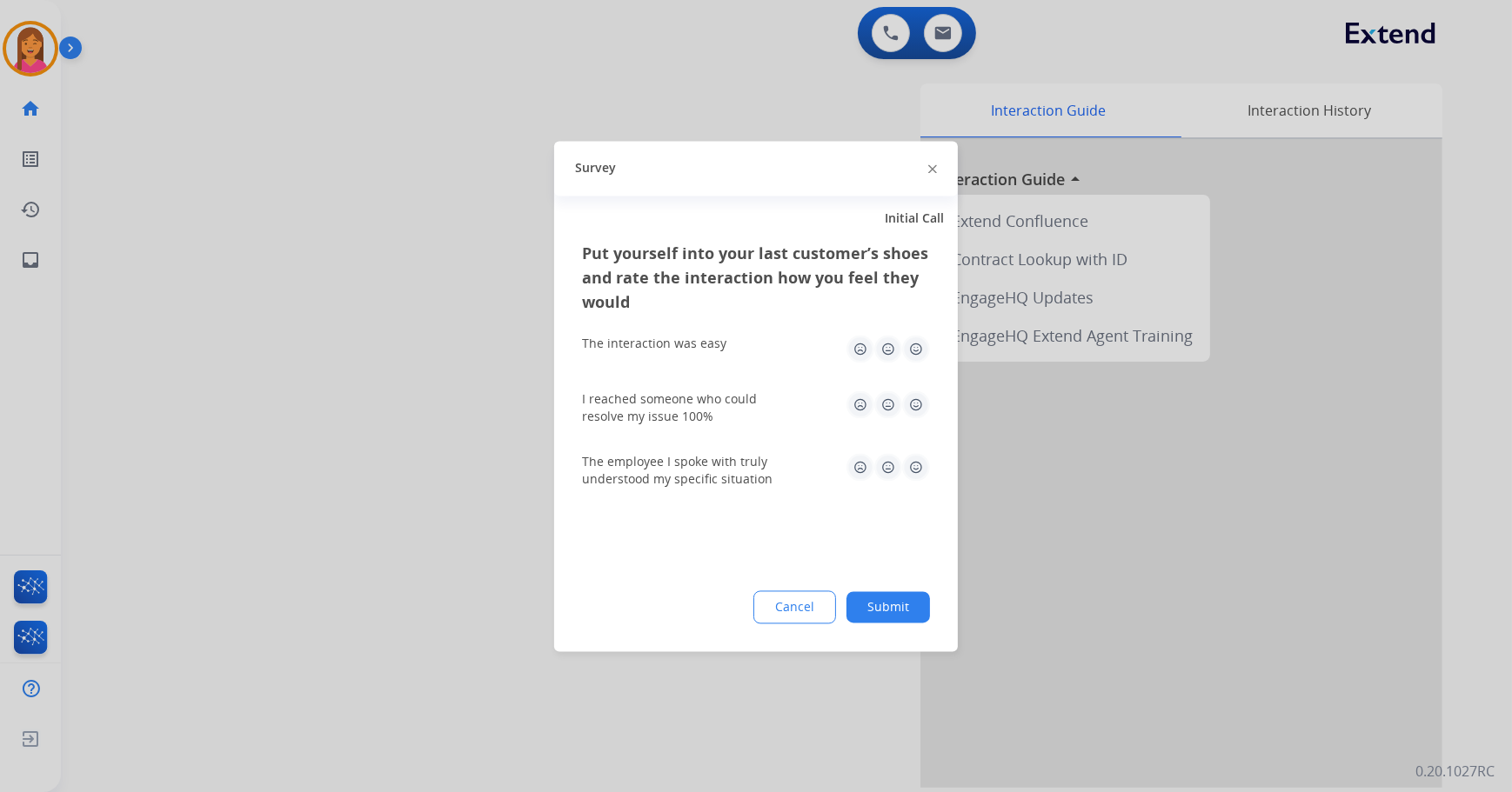
click at [909, 350] on img at bounding box center [916, 348] width 27 height 27
click at [924, 405] on img at bounding box center [916, 404] width 27 height 27
click at [917, 460] on img at bounding box center [916, 466] width 27 height 27
click at [923, 601] on button "Submit" at bounding box center [888, 606] width 83 height 31
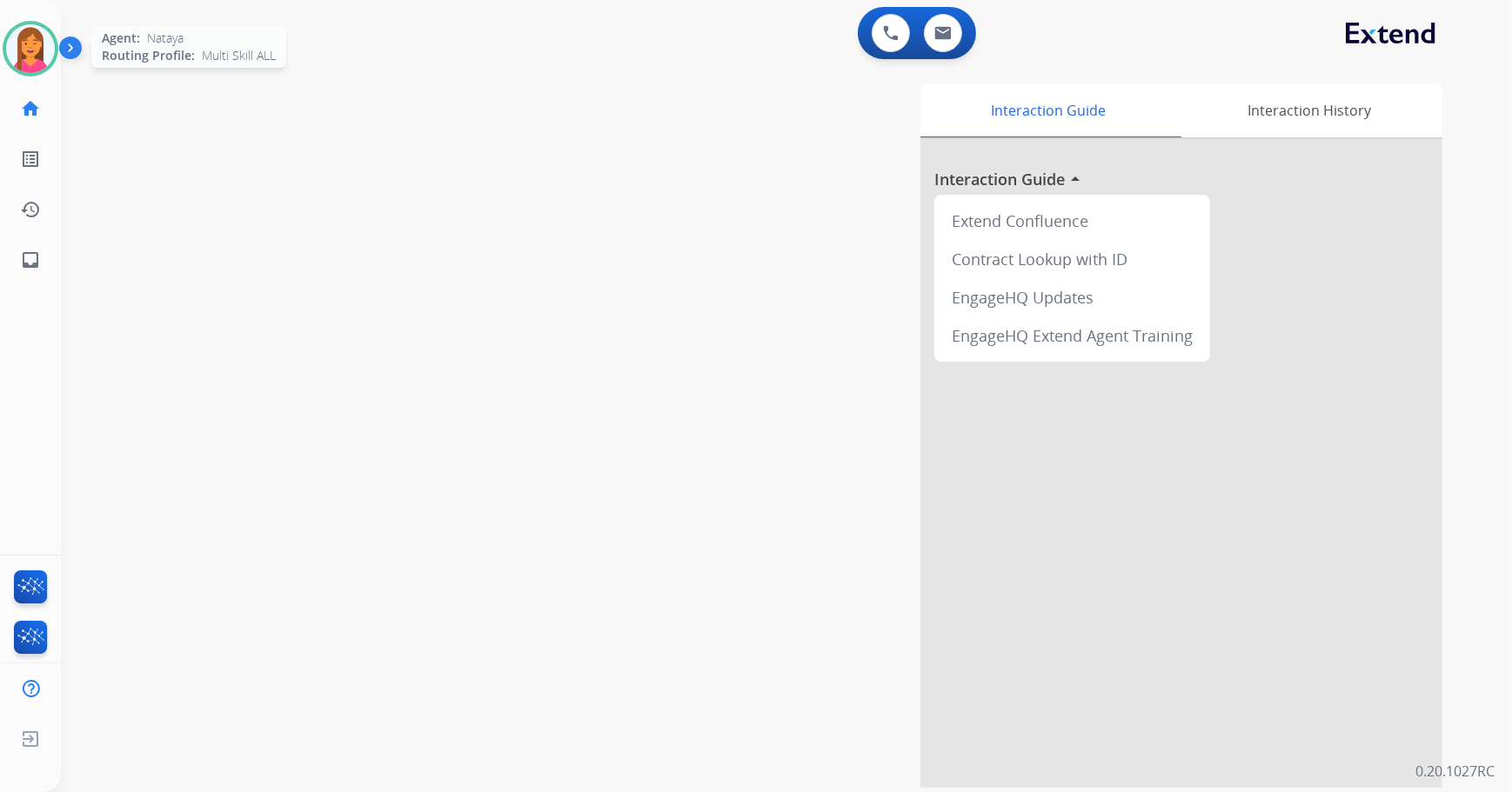
click at [37, 64] on img at bounding box center [29, 48] width 48 height 48
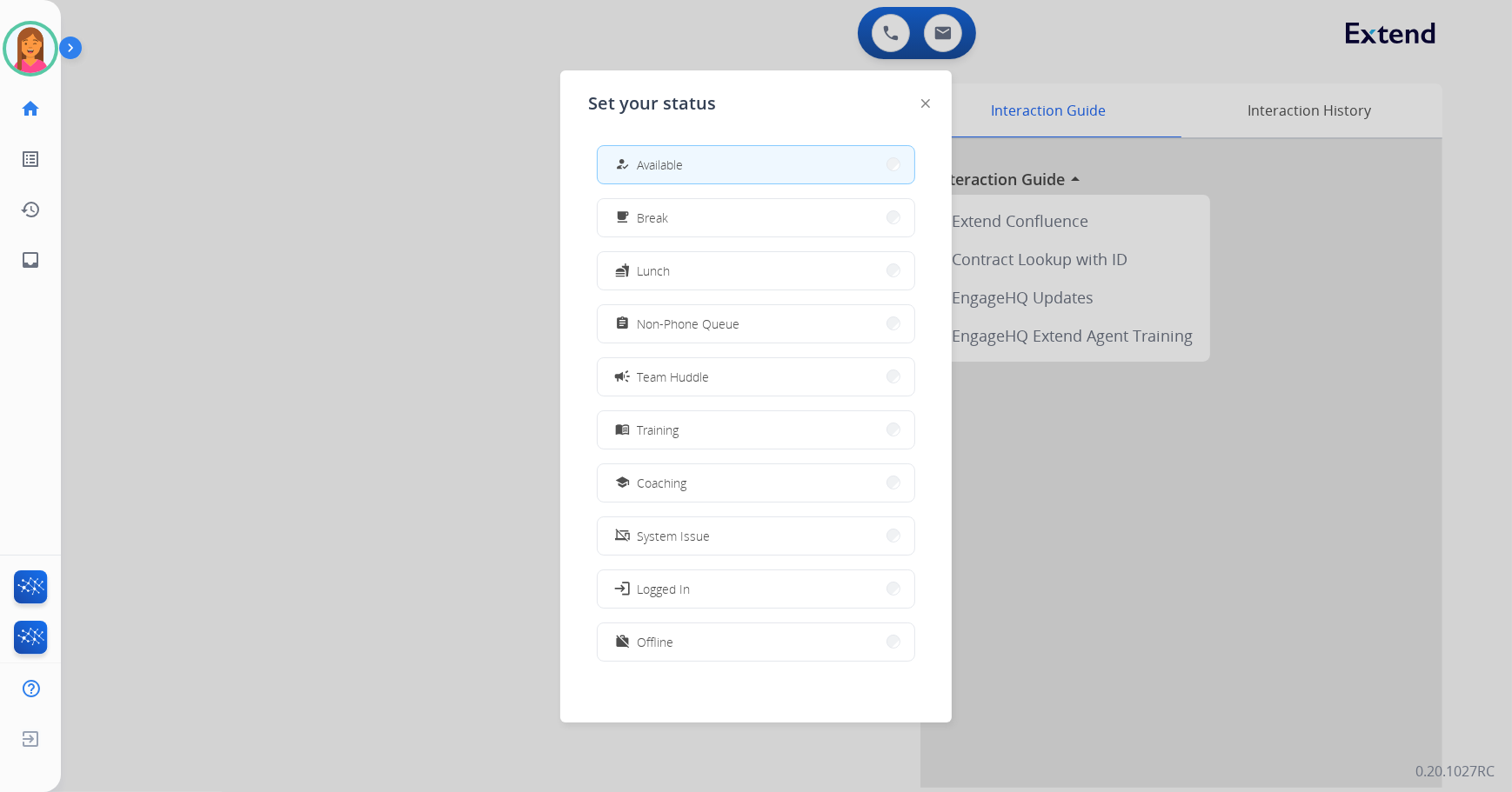
click at [632, 324] on div "assignment" at bounding box center [624, 323] width 26 height 21
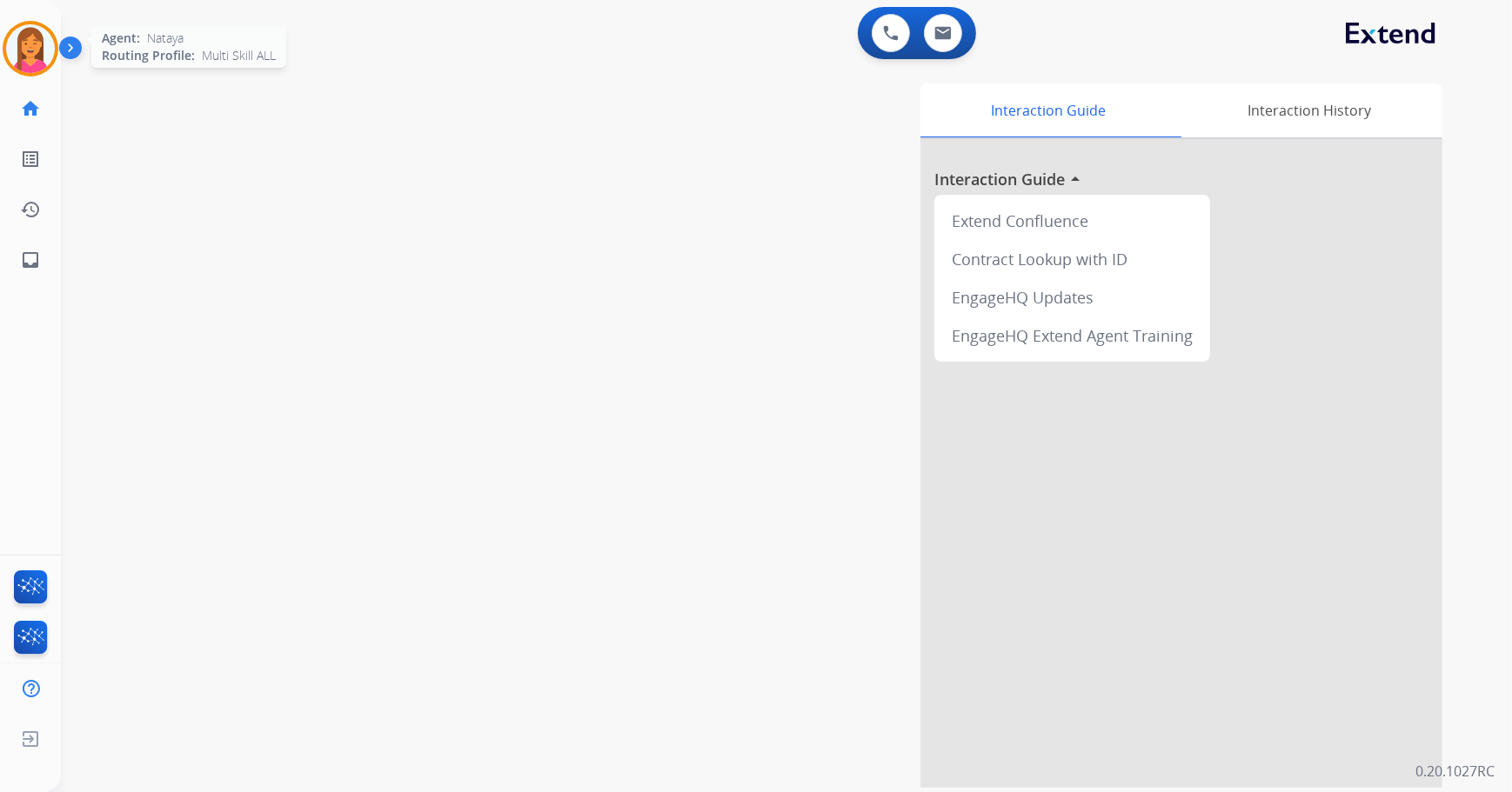
click at [17, 58] on img at bounding box center [29, 48] width 48 height 48
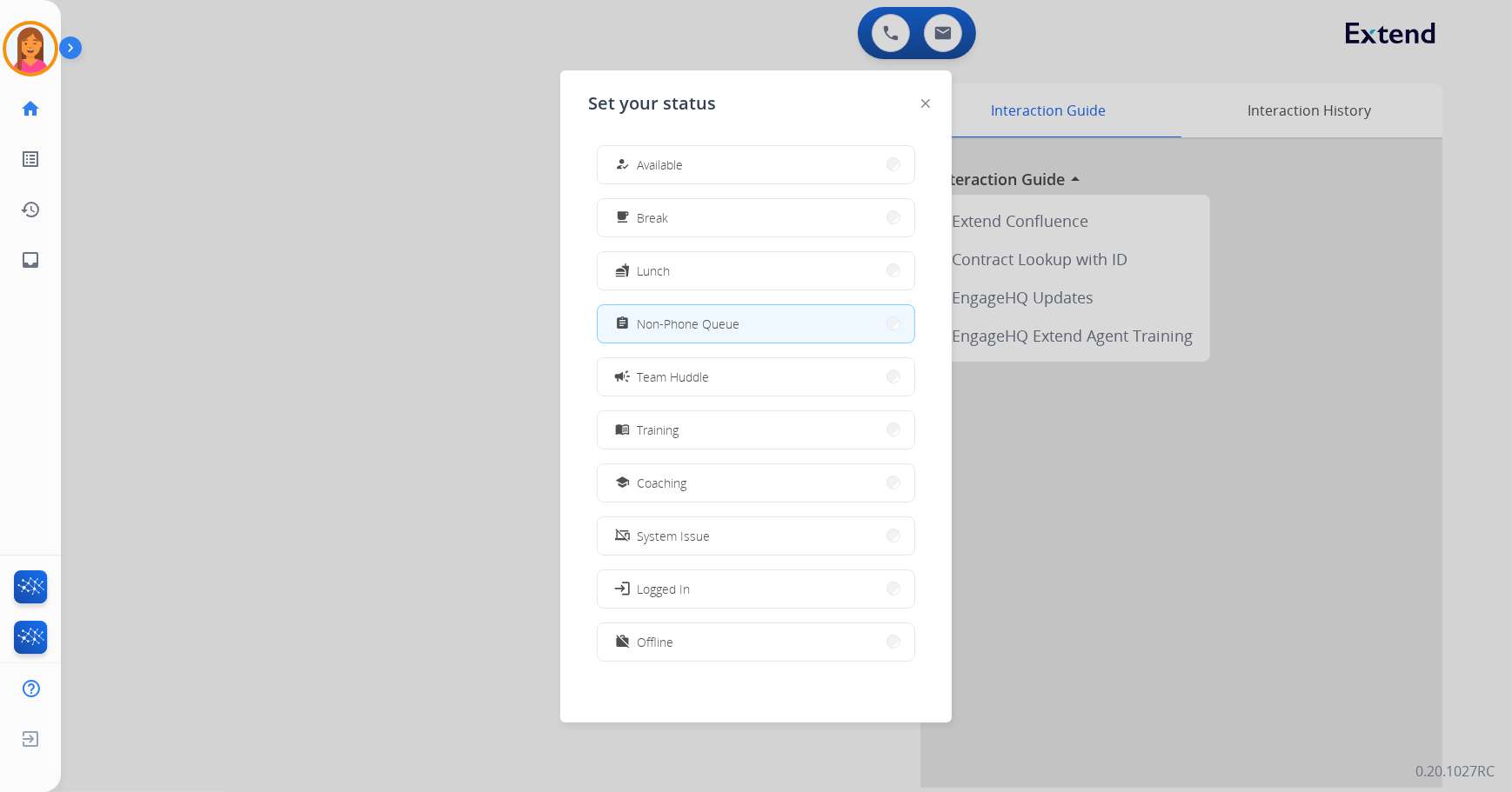
click at [681, 162] on span "Available" at bounding box center [660, 164] width 46 height 18
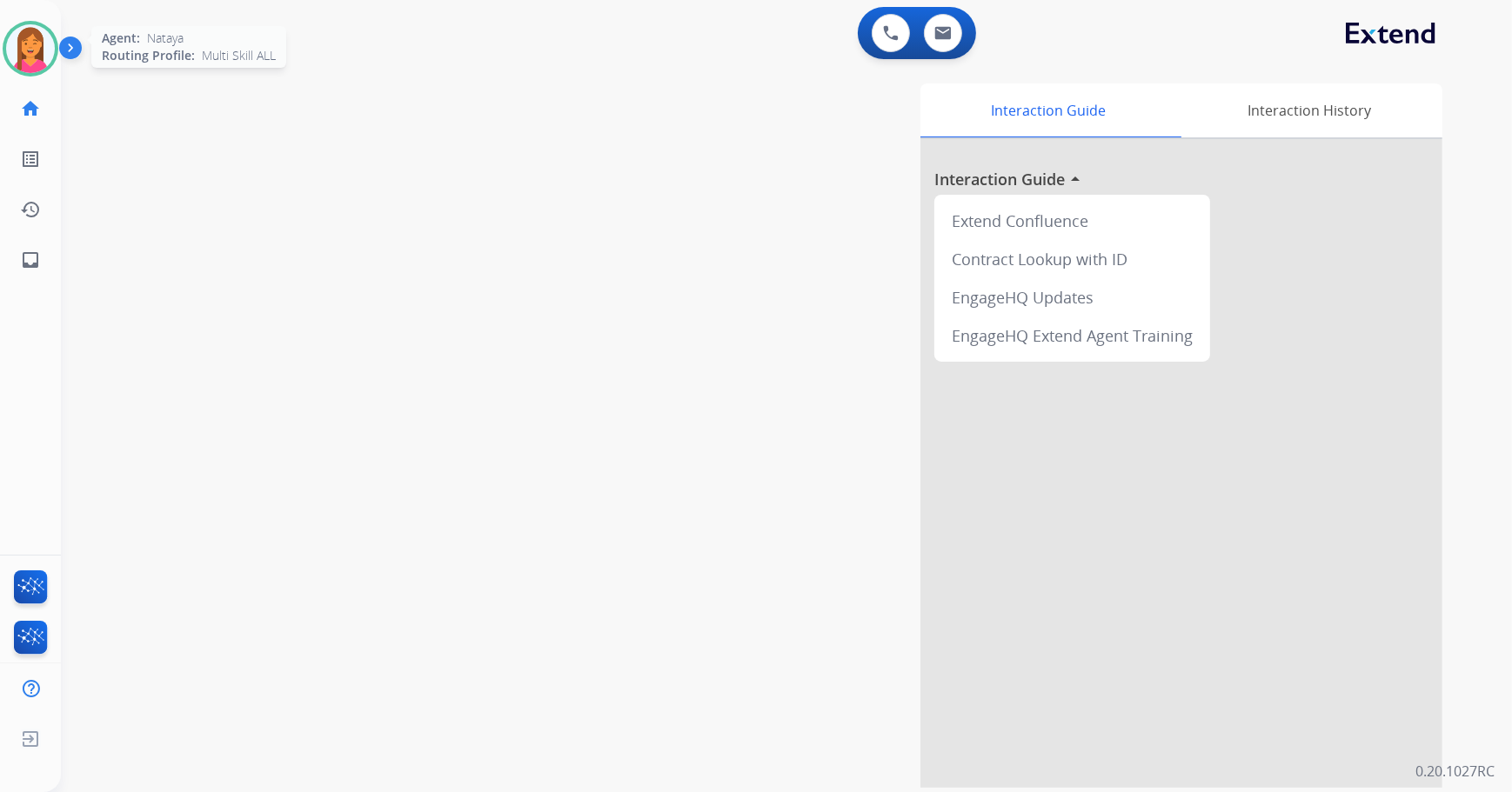
click at [55, 50] on div at bounding box center [30, 48] width 56 height 56
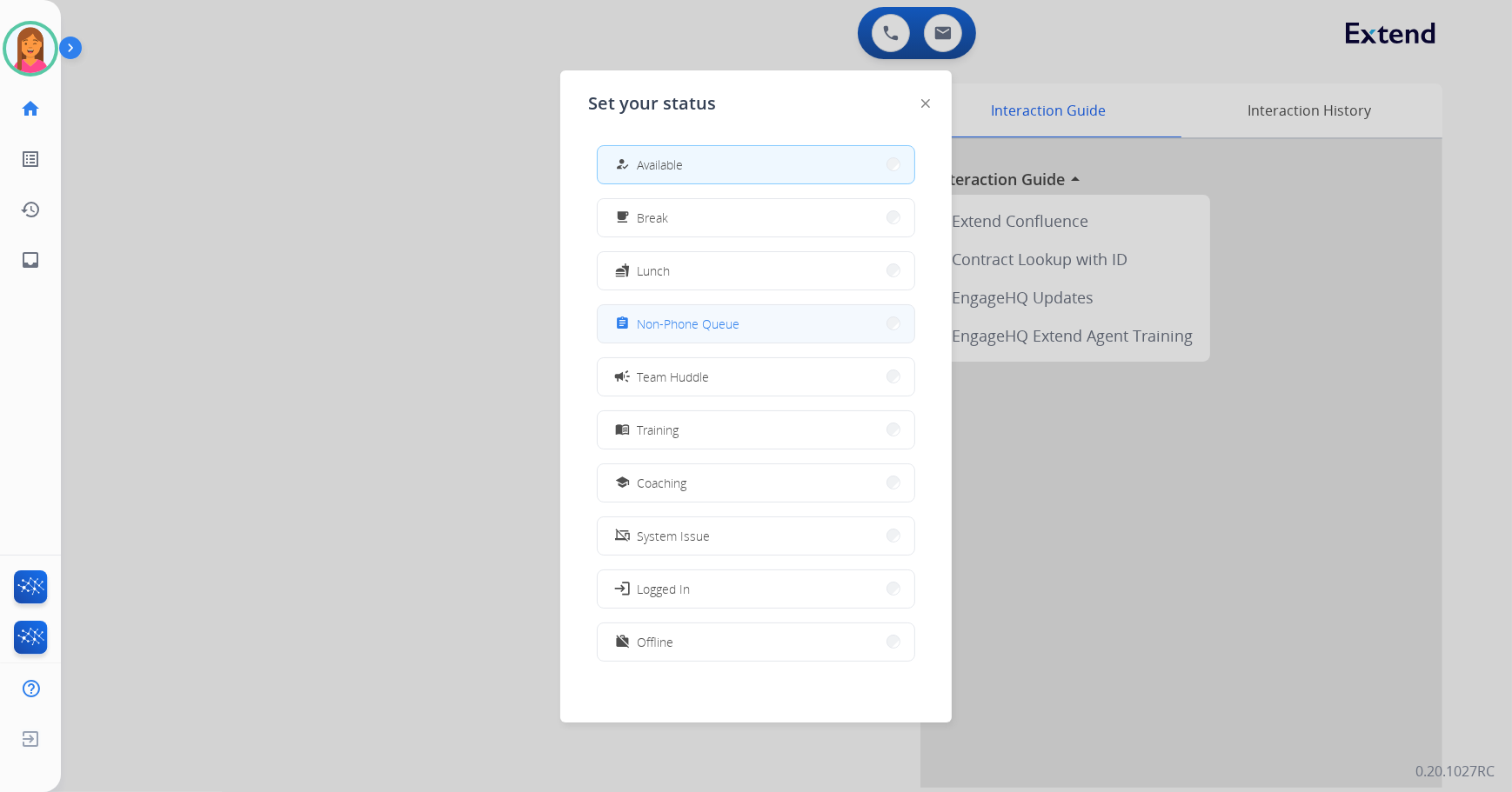
click at [620, 334] on button "assignment Non-Phone Queue" at bounding box center [756, 323] width 317 height 37
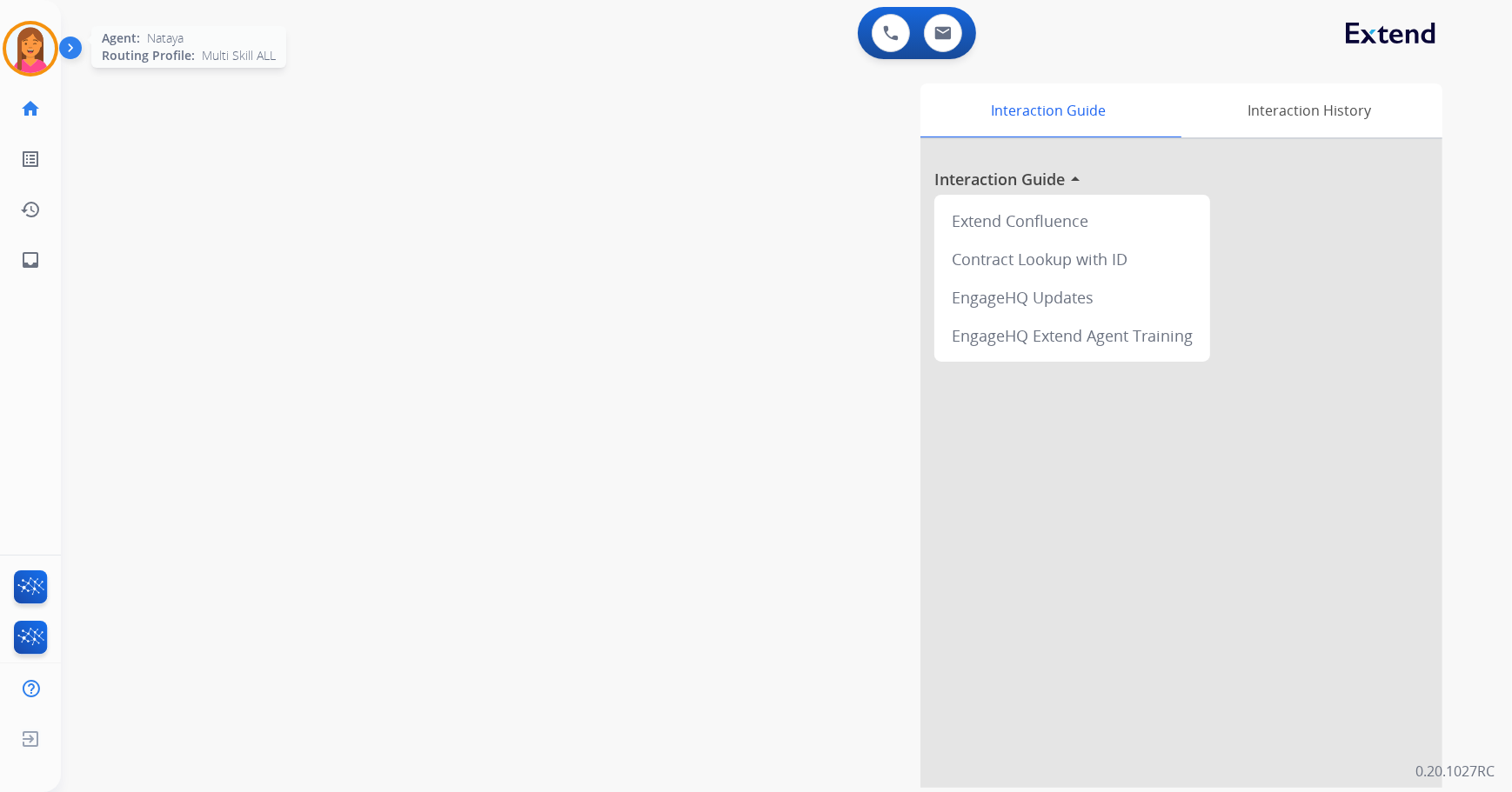
click at [21, 35] on img at bounding box center [29, 48] width 48 height 48
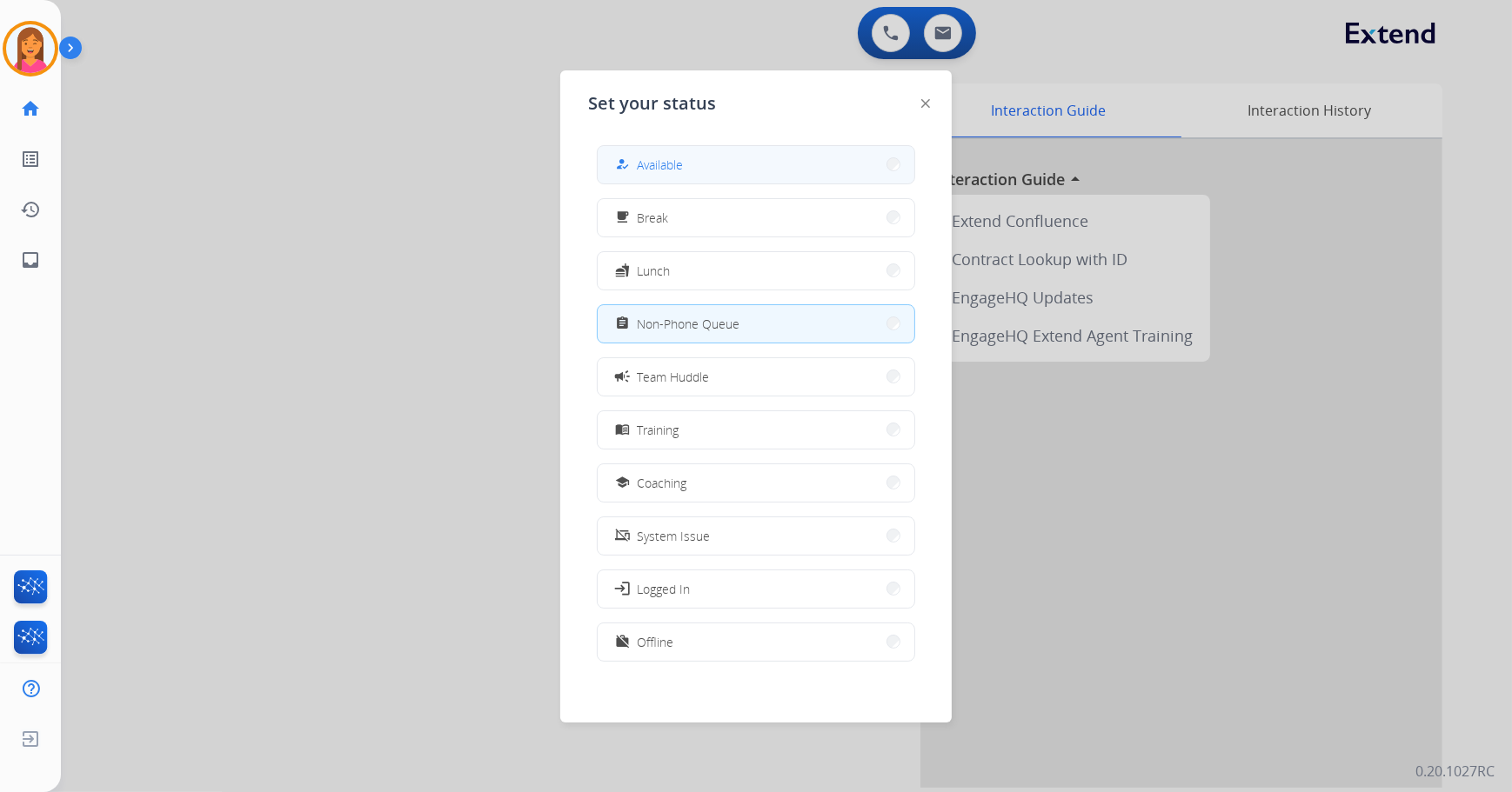
click at [670, 174] on div "how_to_reg Available" at bounding box center [647, 164] width 71 height 21
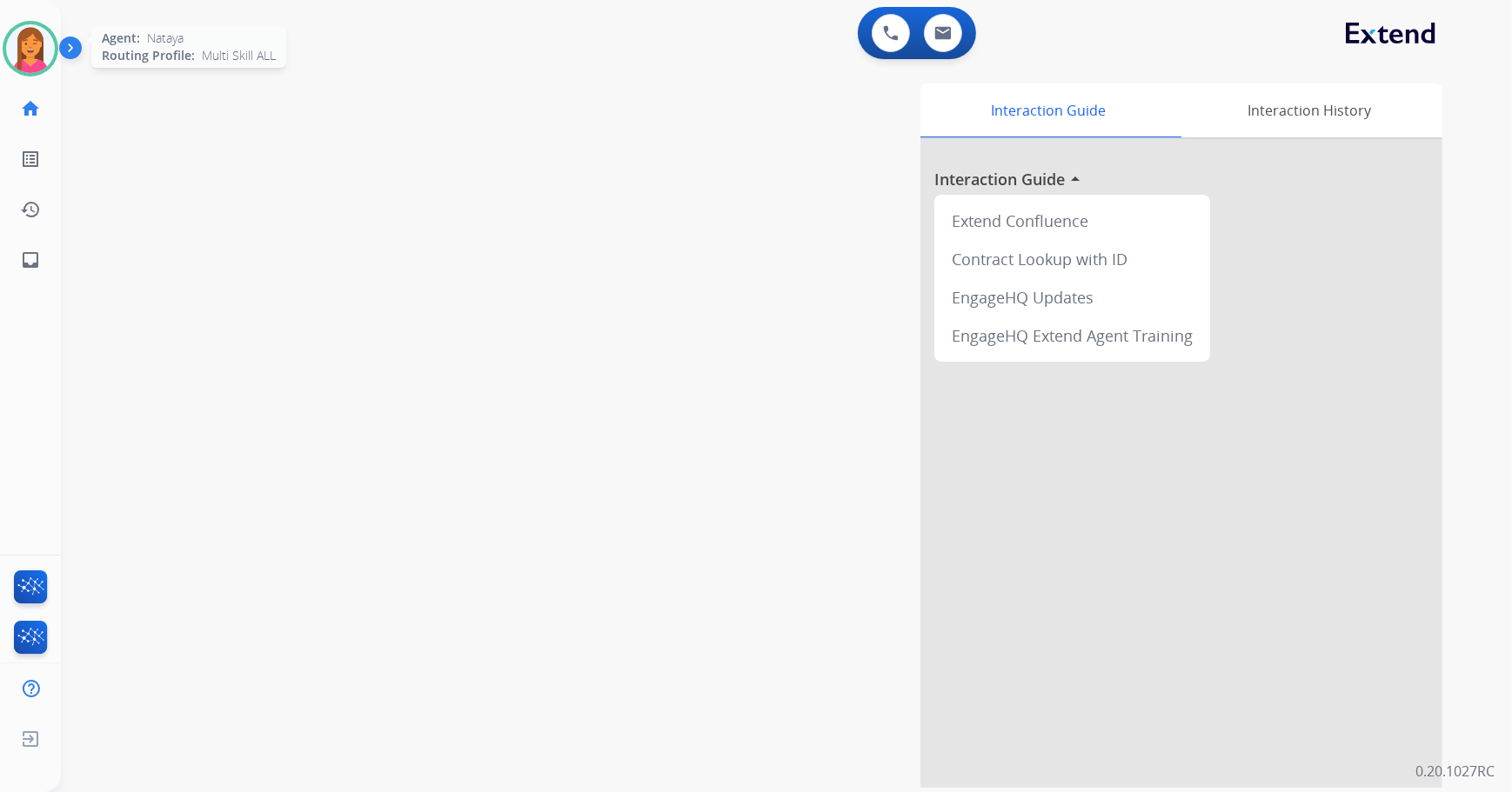
click at [26, 50] on img at bounding box center [29, 48] width 48 height 48
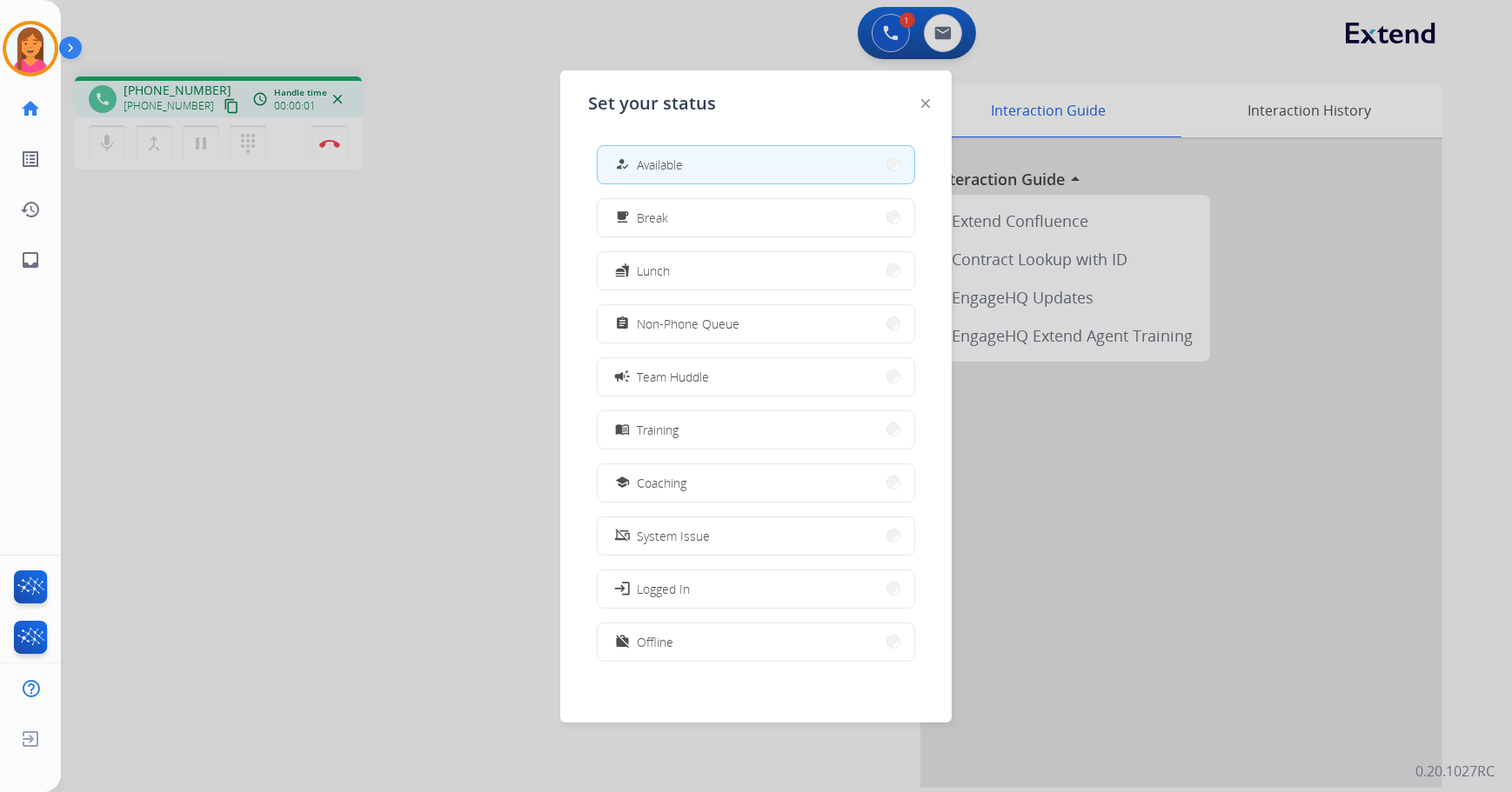
click at [472, 454] on div at bounding box center [756, 396] width 1512 height 792
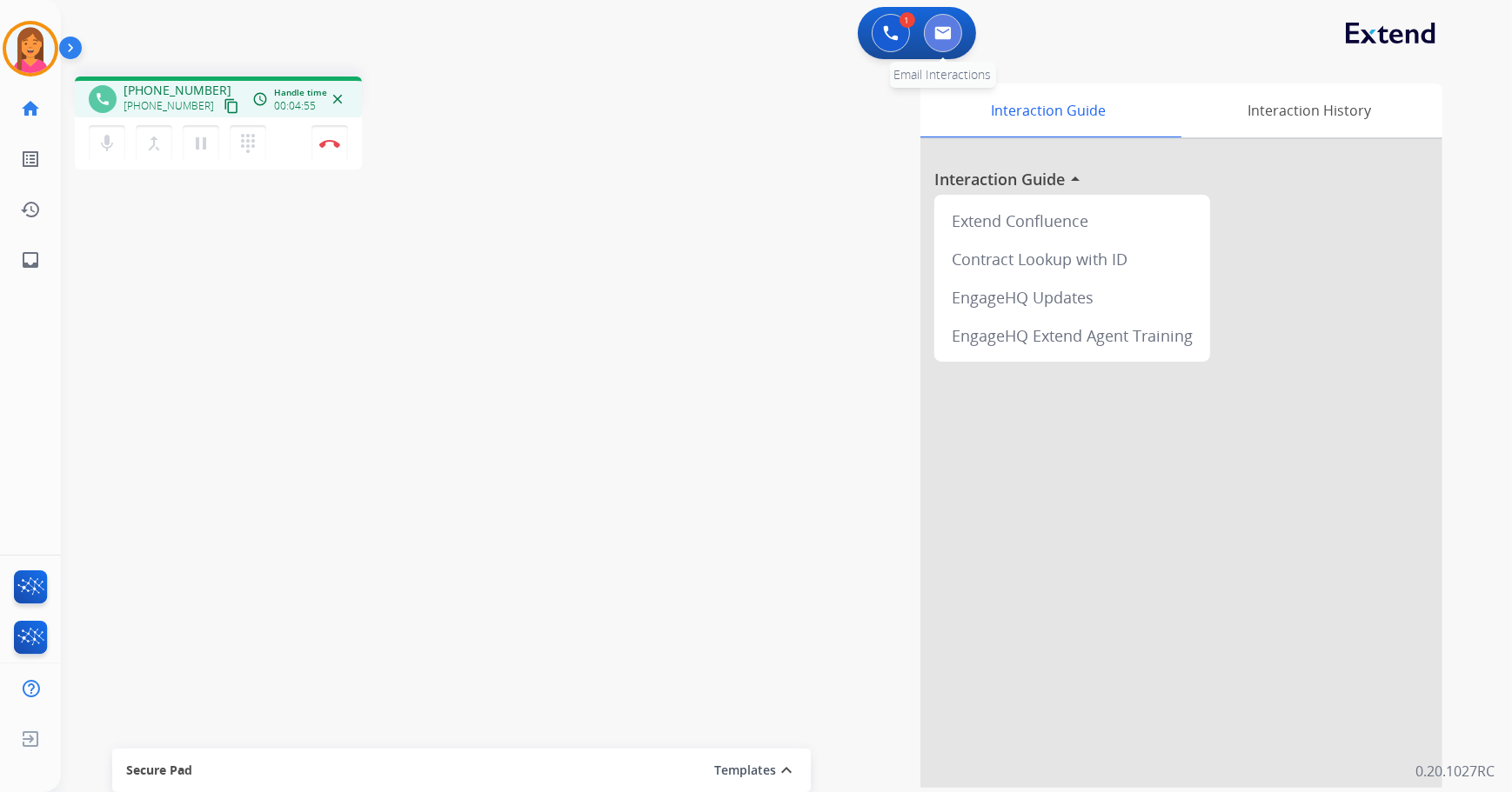
click at [949, 25] on button at bounding box center [943, 33] width 38 height 38
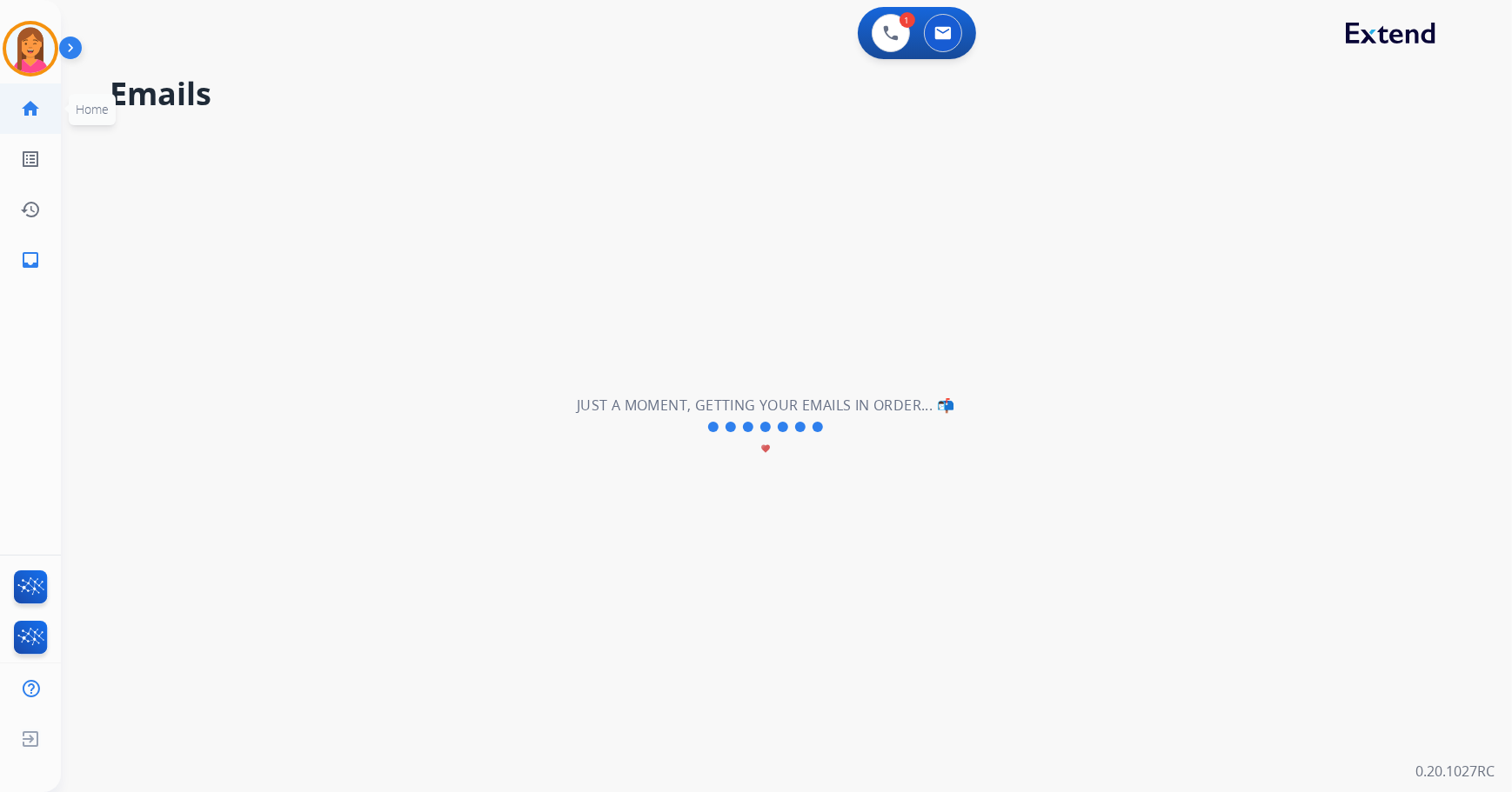
click at [39, 107] on mat-icon "home" at bounding box center [30, 109] width 21 height 21
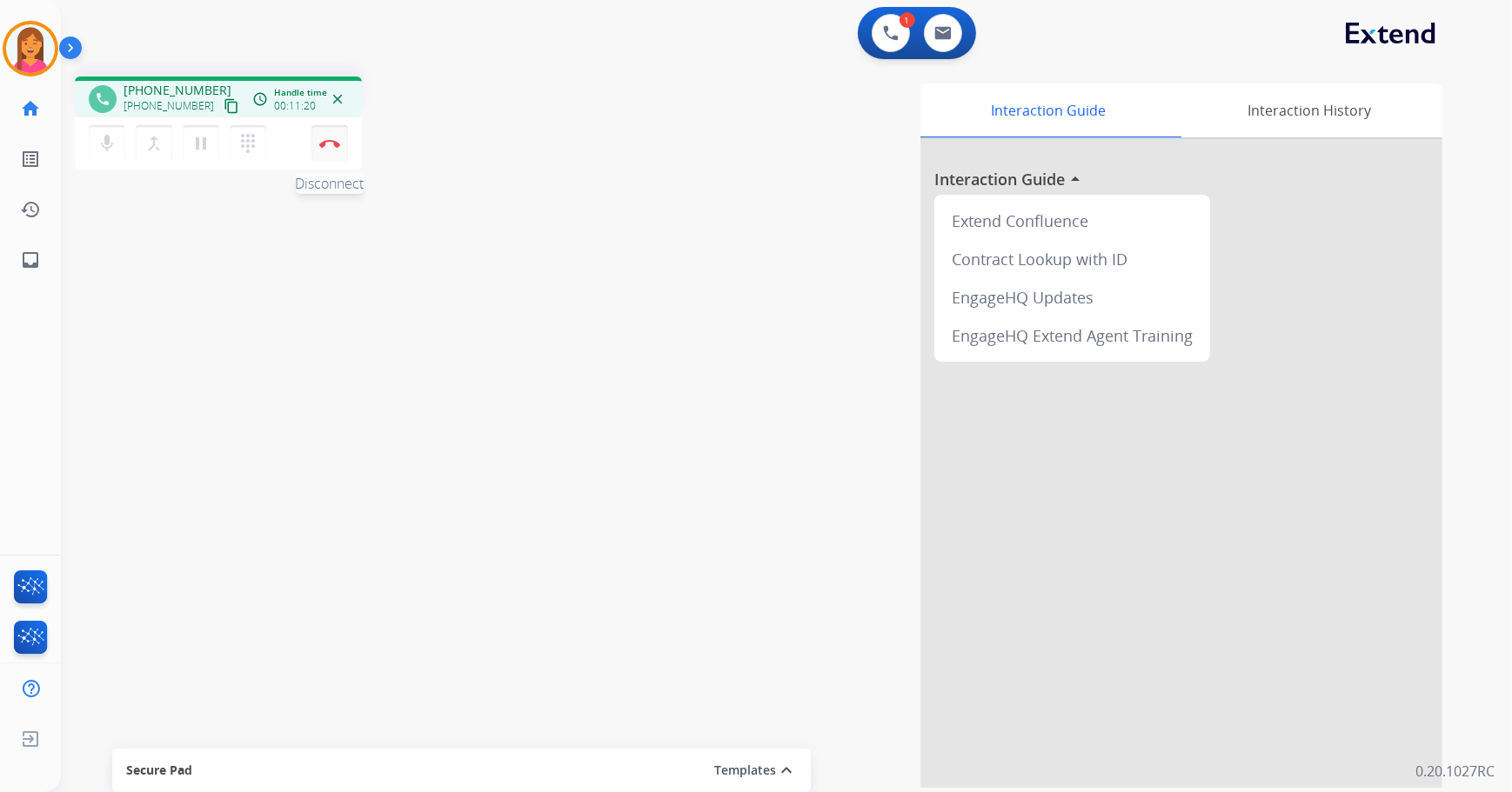
click at [327, 142] on img at bounding box center [330, 143] width 21 height 9
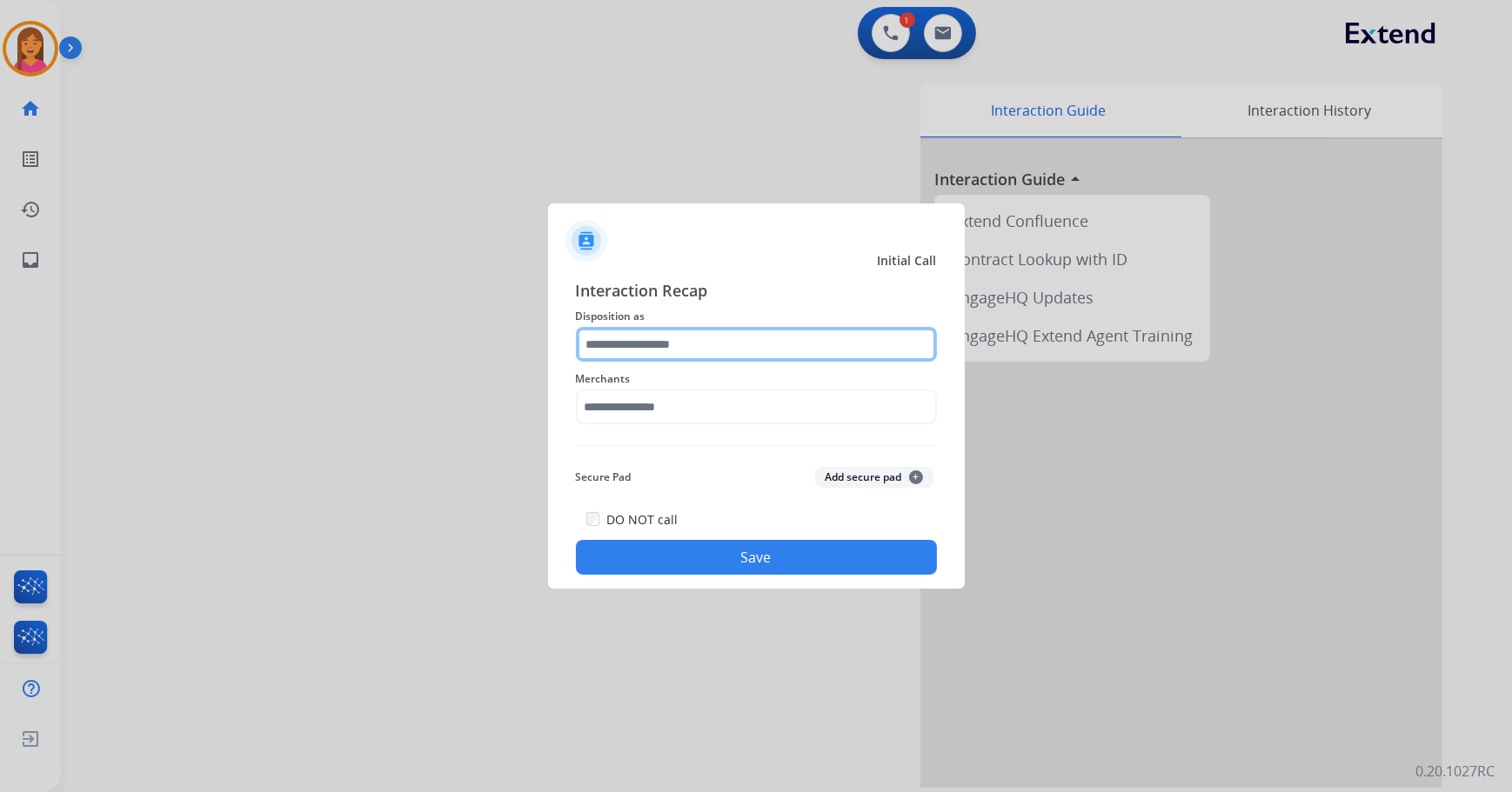
click at [710, 351] on input "text" at bounding box center [756, 344] width 361 height 35
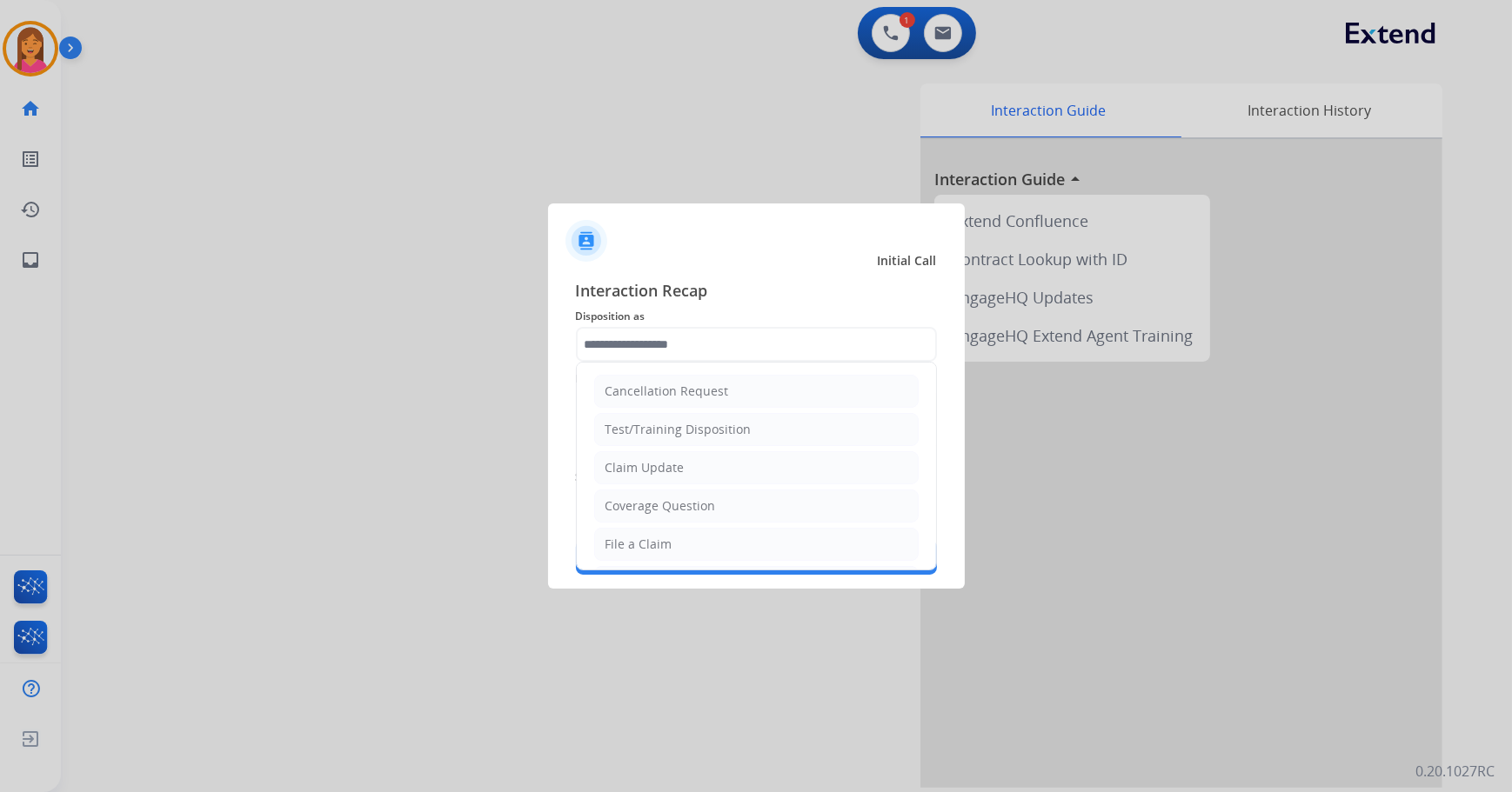
click at [682, 549] on li "File a Claim" at bounding box center [756, 544] width 324 height 33
type input "**********"
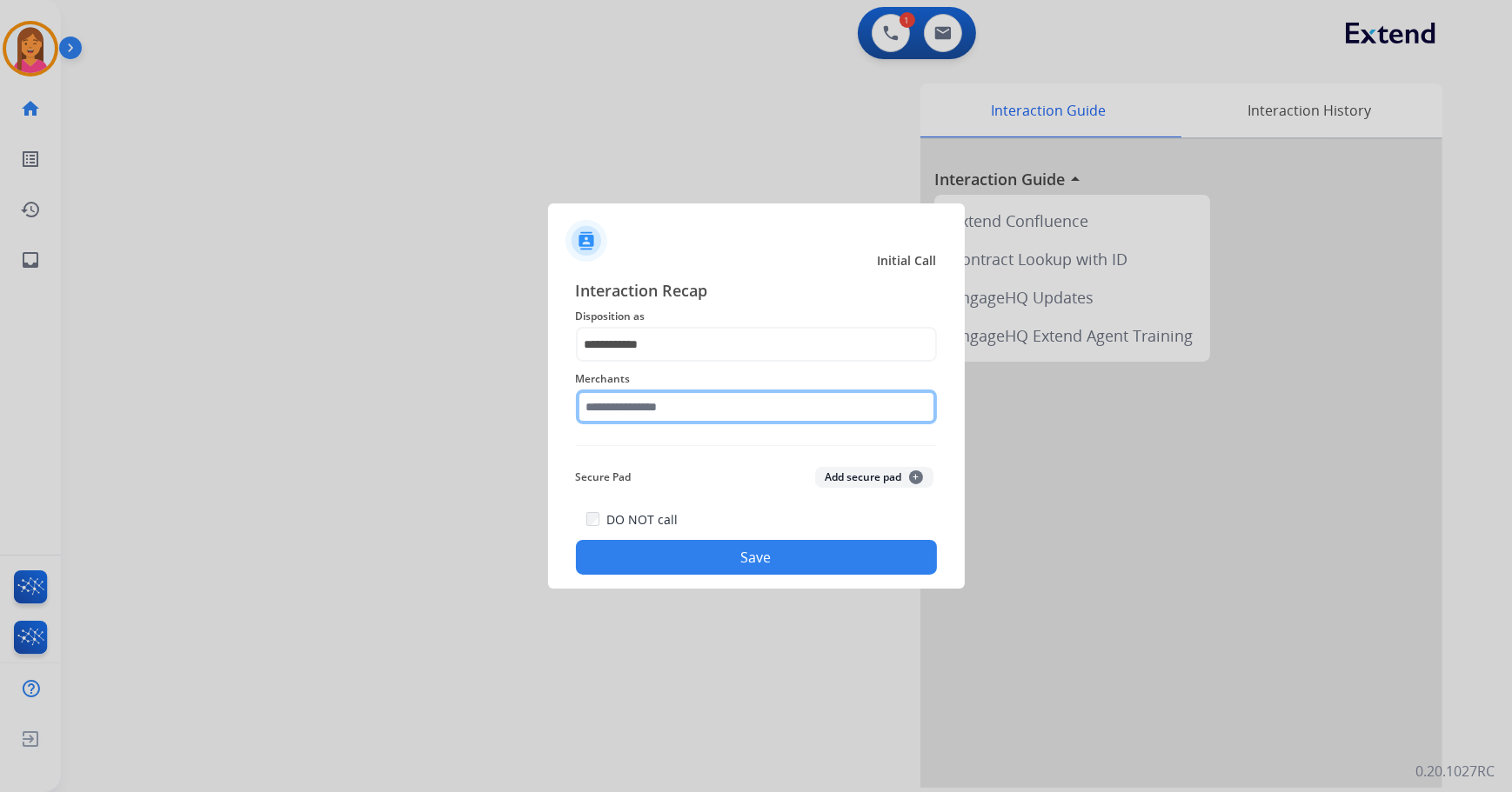
click at [624, 394] on input "text" at bounding box center [756, 406] width 361 height 35
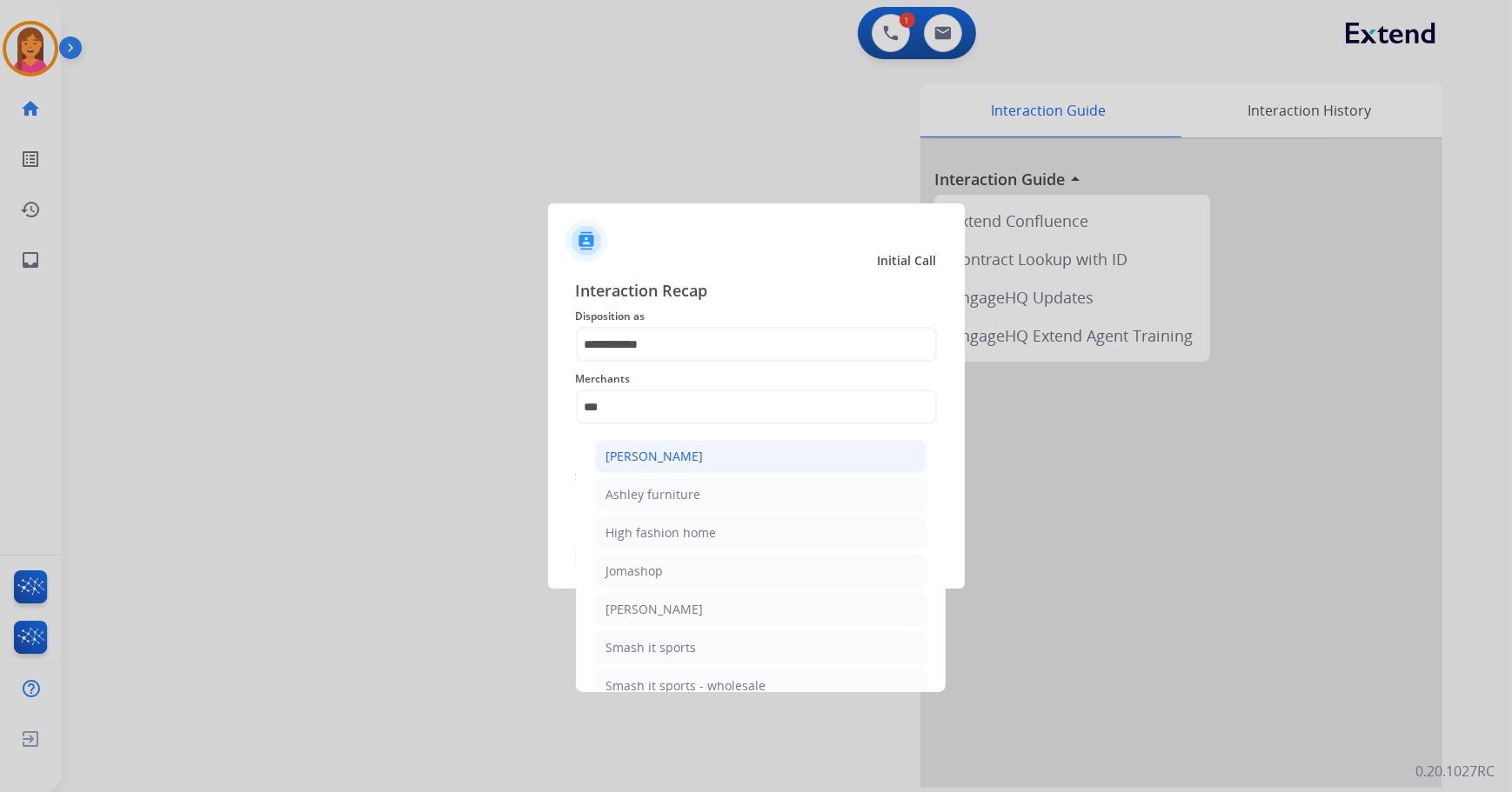
click at [652, 465] on li "Ashley - Reguard" at bounding box center [761, 456] width 332 height 33
type input "**********"
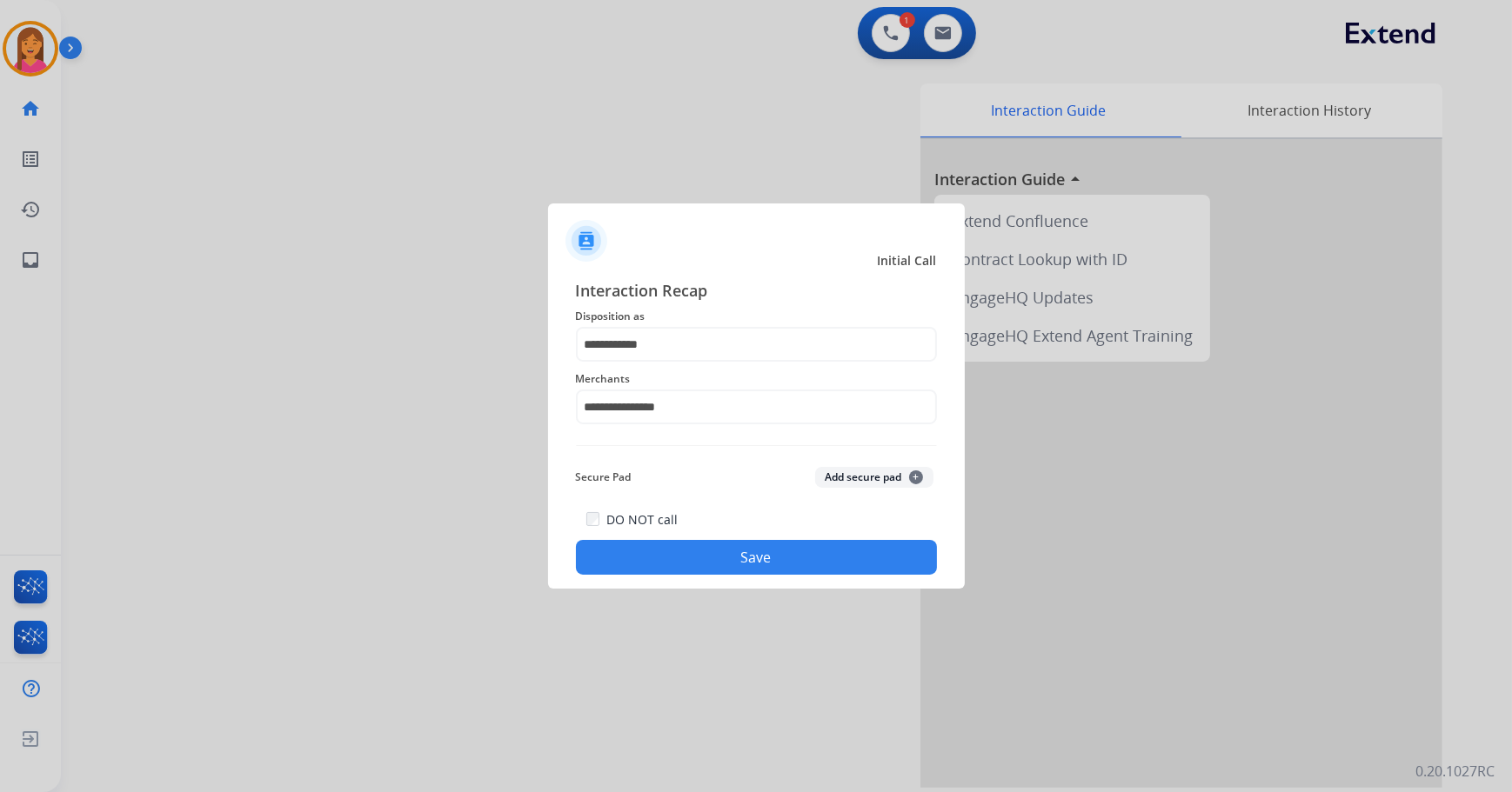
click at [674, 559] on button "Save" at bounding box center [756, 557] width 361 height 35
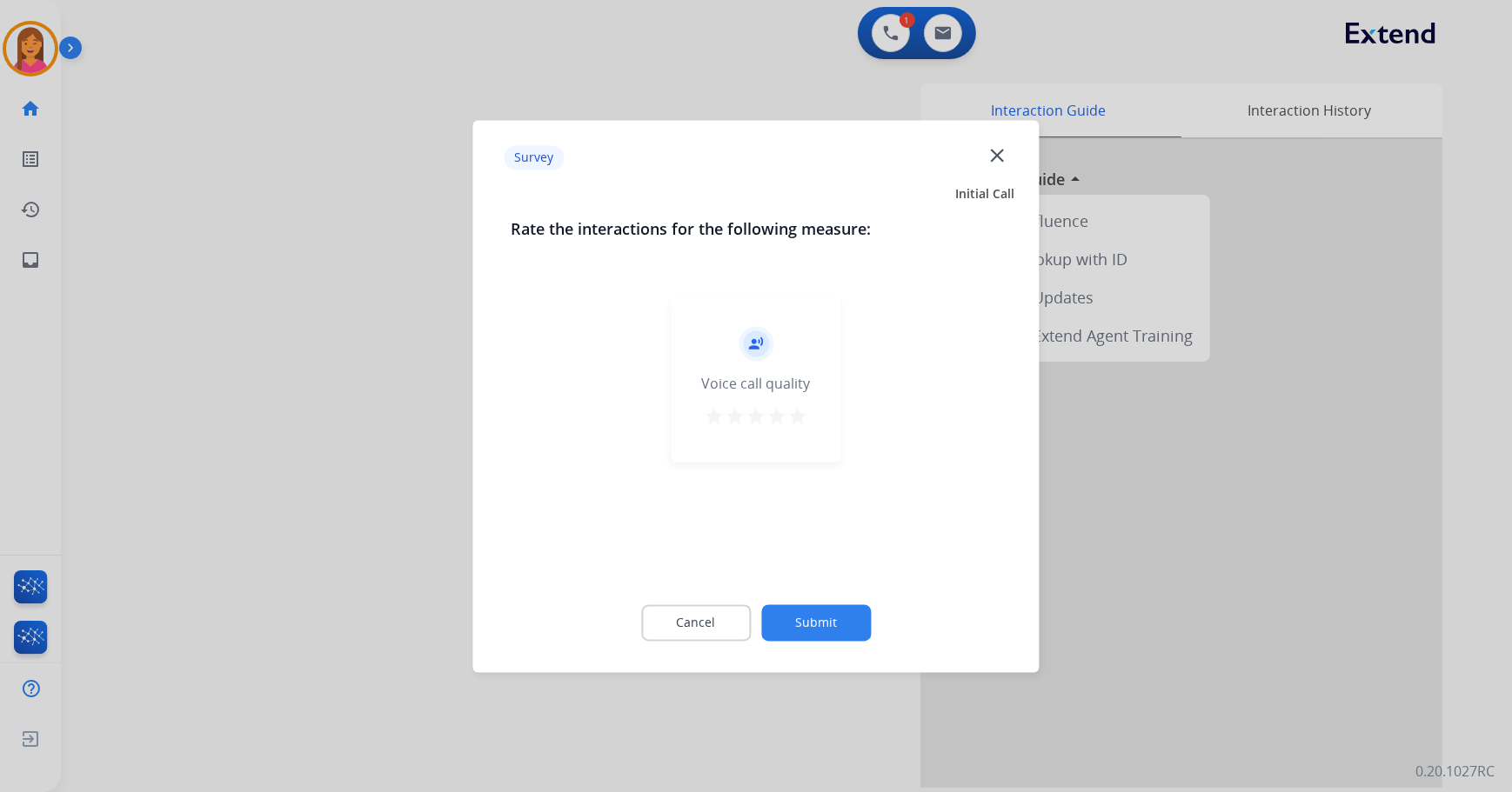
click at [794, 410] on mat-icon "star" at bounding box center [798, 417] width 21 height 21
click at [843, 608] on button "Submit" at bounding box center [816, 622] width 110 height 37
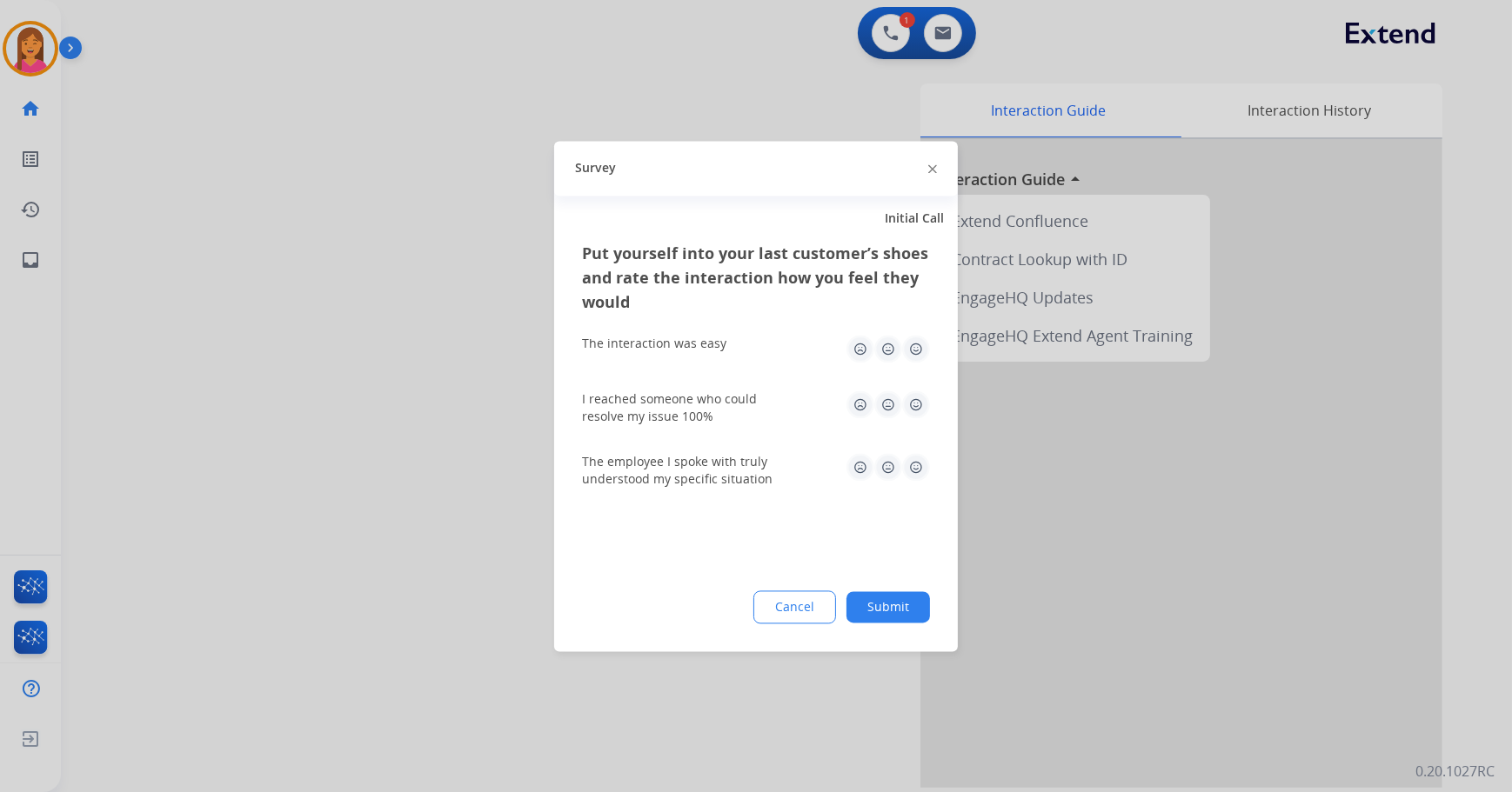
click at [917, 357] on img at bounding box center [916, 348] width 27 height 27
click at [925, 394] on img at bounding box center [916, 404] width 27 height 27
click at [925, 467] on img at bounding box center [916, 466] width 27 height 27
click at [910, 601] on button "Submit" at bounding box center [888, 606] width 83 height 31
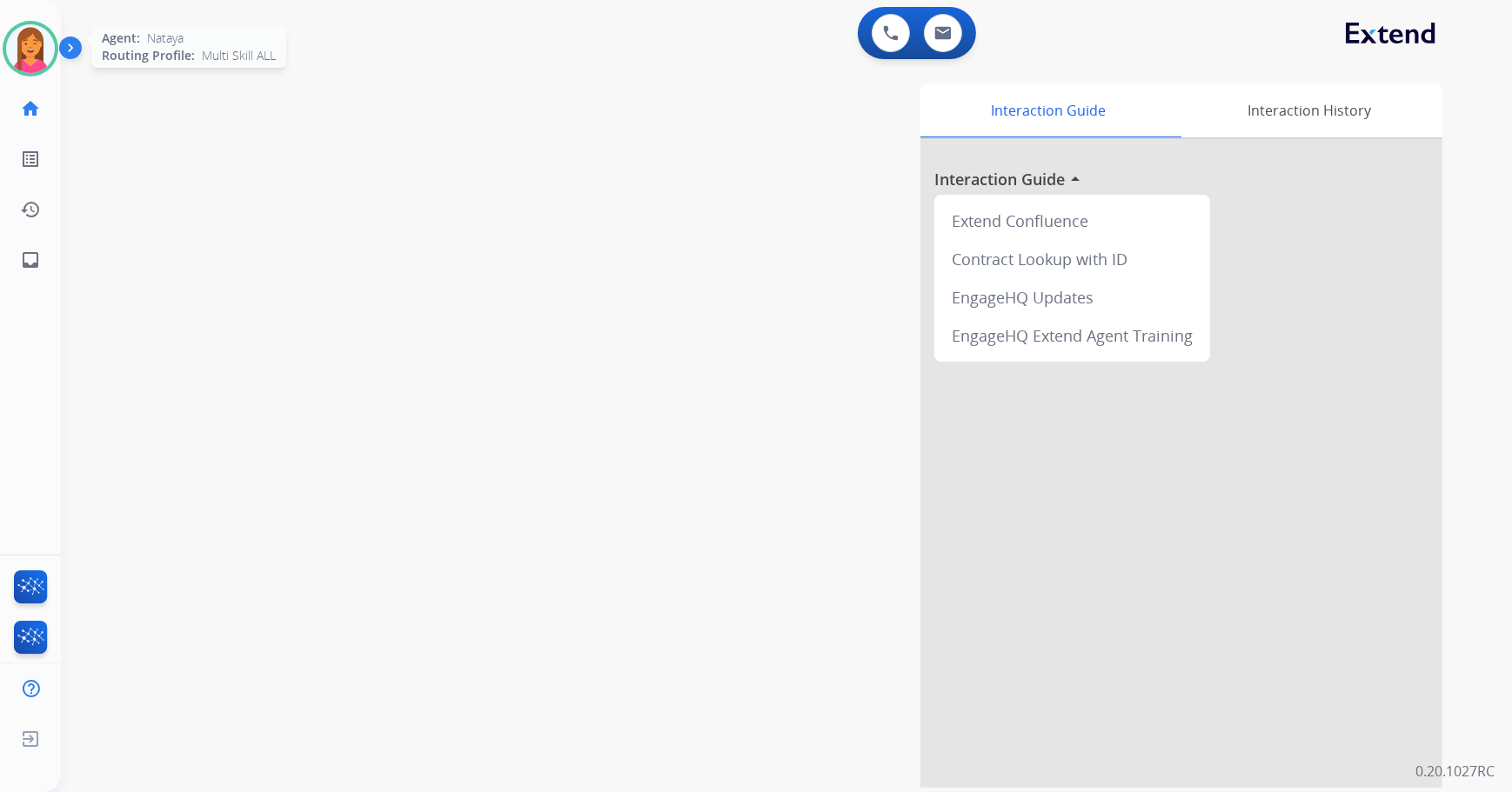
click at [44, 55] on img at bounding box center [29, 48] width 48 height 48
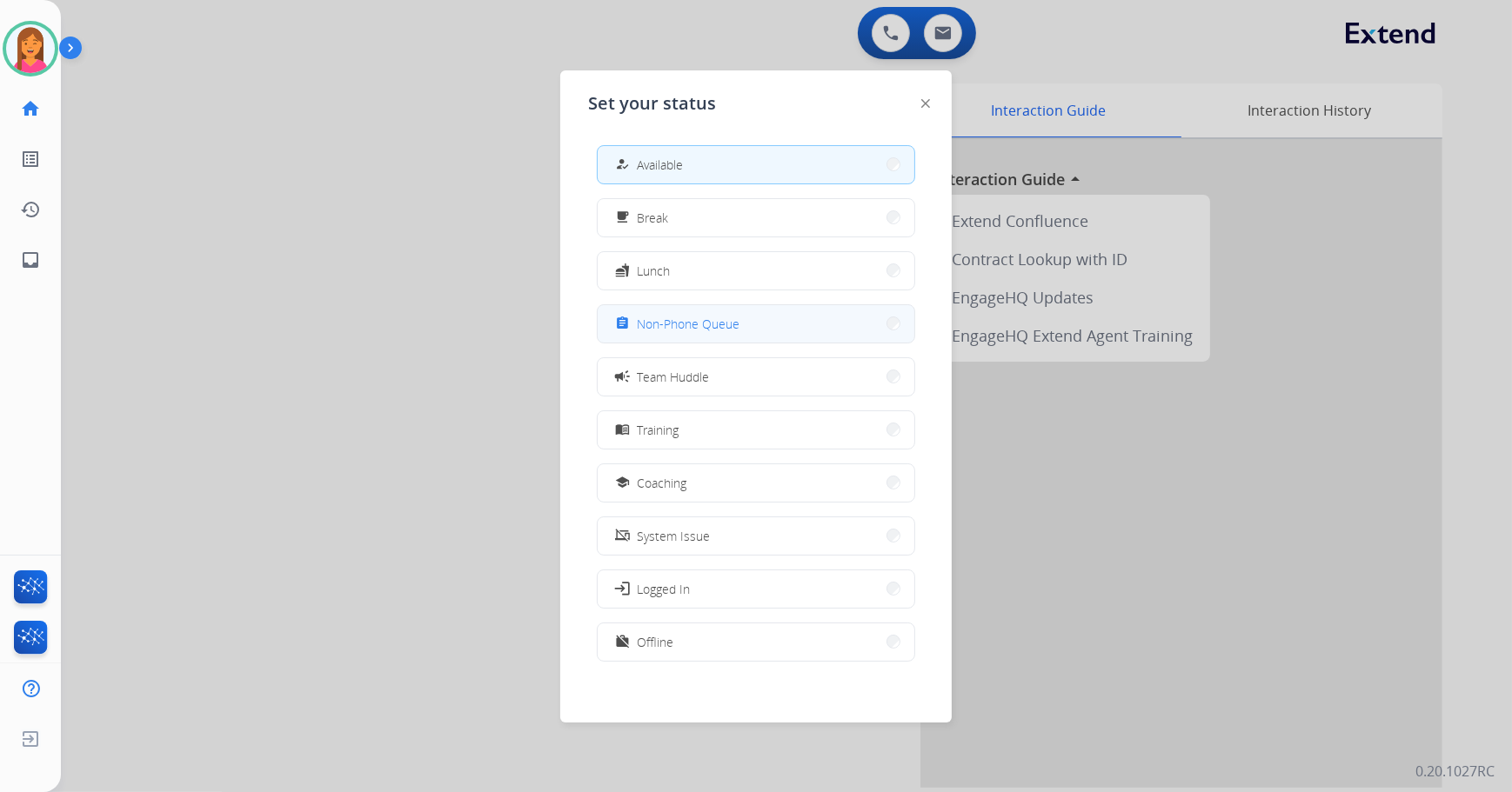
click at [730, 333] on button "assignment Non-Phone Queue" at bounding box center [756, 323] width 317 height 37
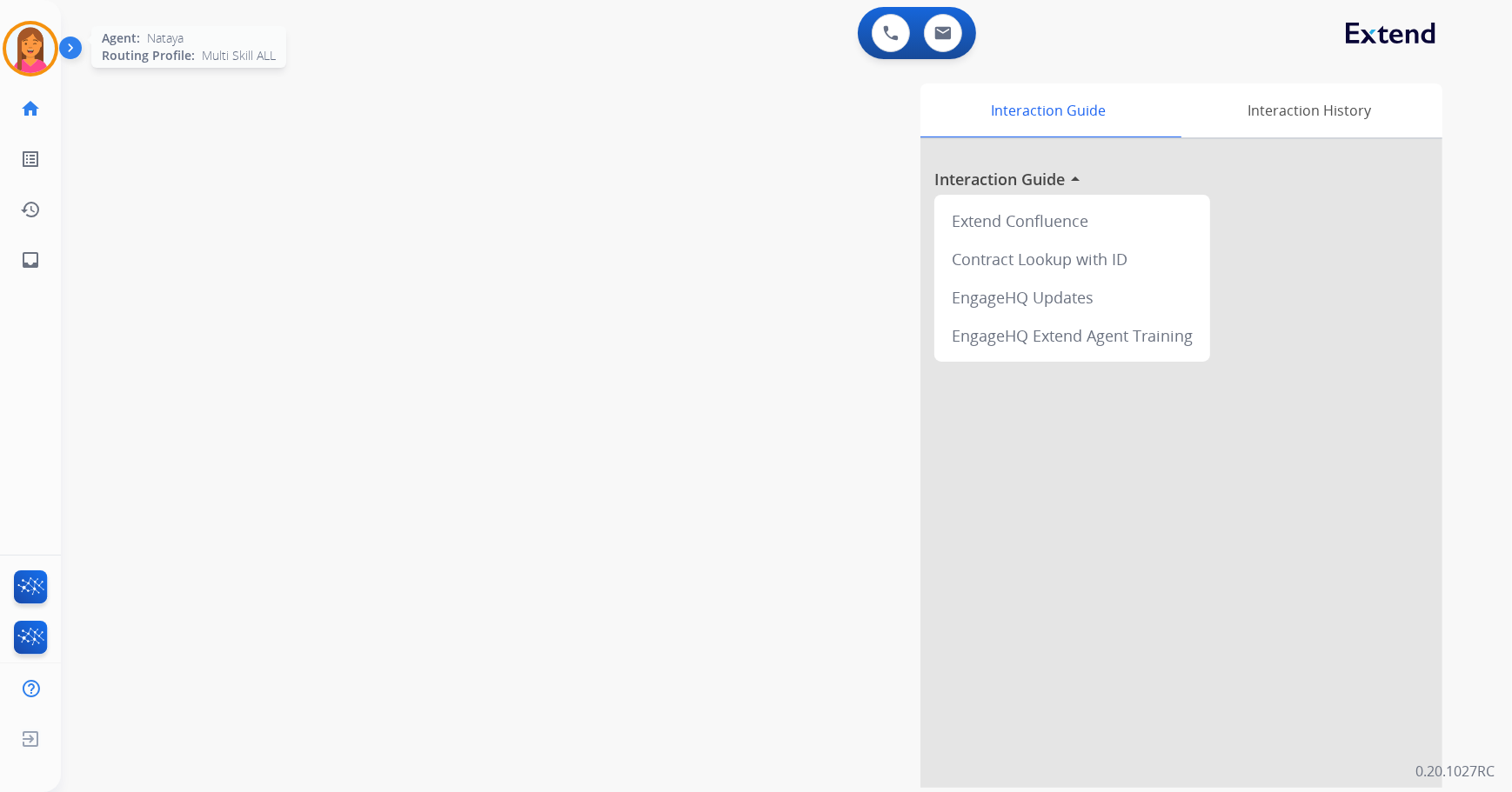
click at [27, 73] on div at bounding box center [30, 48] width 56 height 56
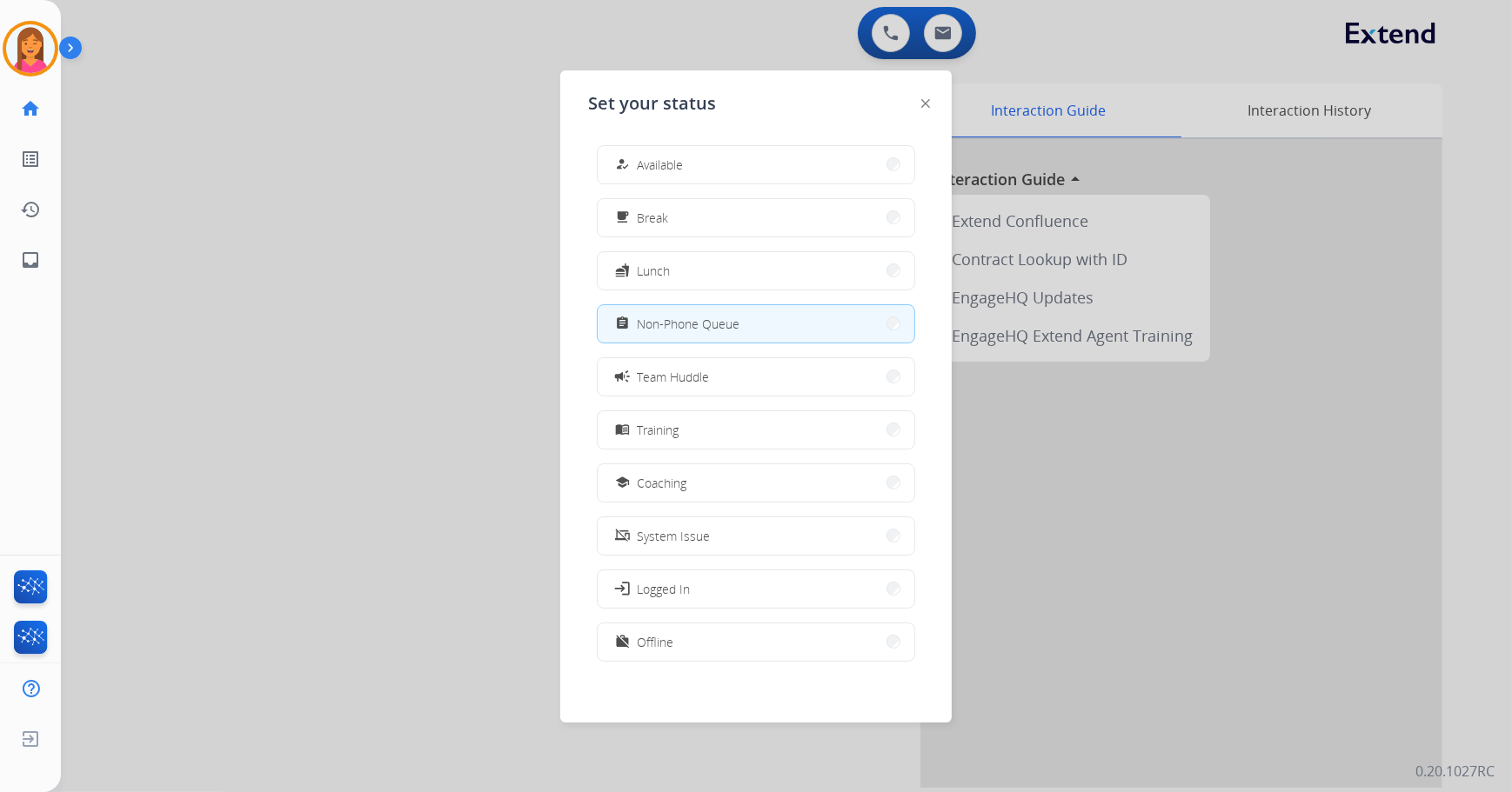
click at [326, 259] on div at bounding box center [756, 396] width 1512 height 792
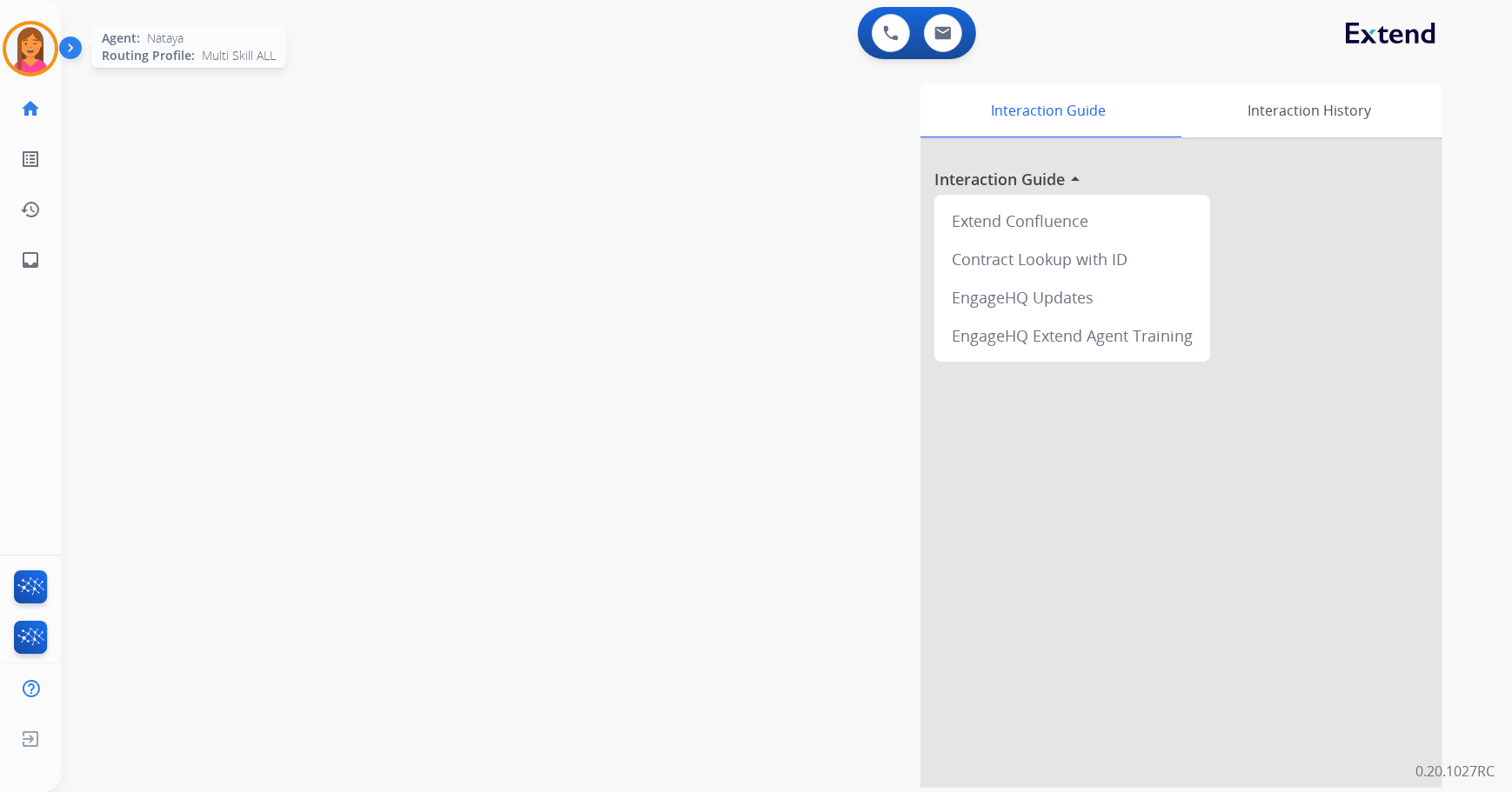
click at [37, 49] on img at bounding box center [29, 48] width 48 height 48
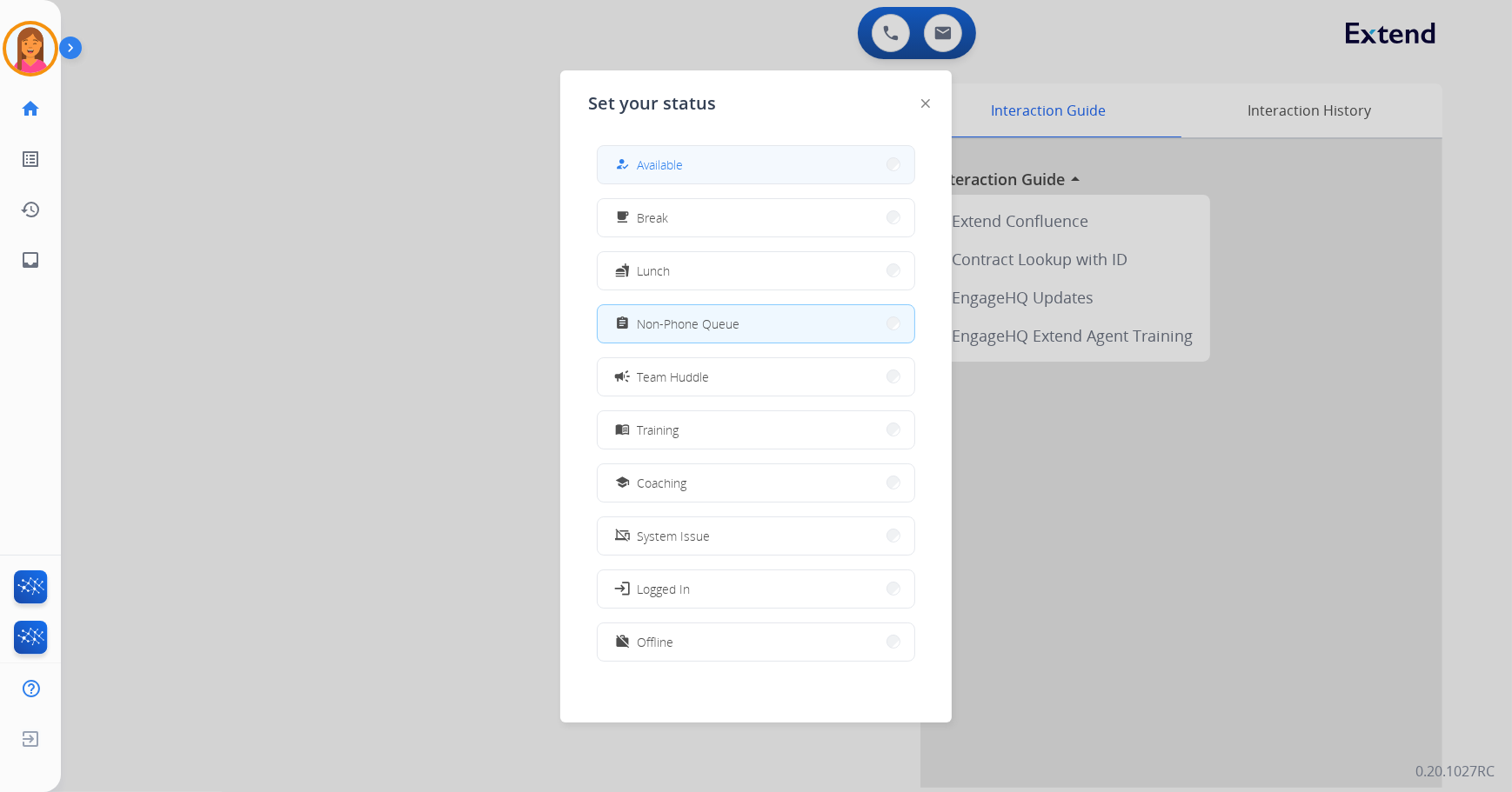
click at [762, 178] on button "how_to_reg Available" at bounding box center [756, 164] width 317 height 37
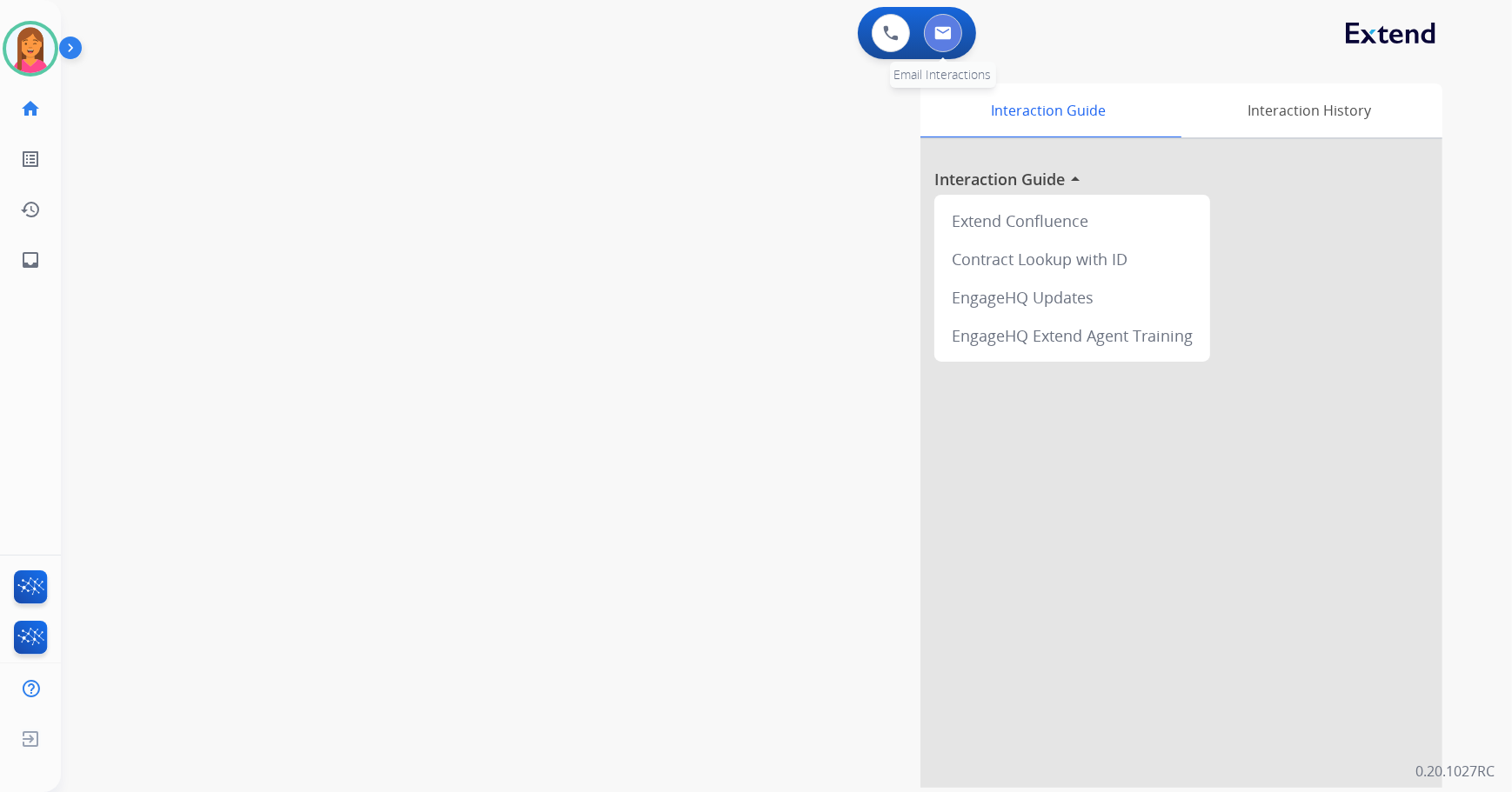
click at [938, 45] on button at bounding box center [943, 33] width 38 height 38
select select "**********"
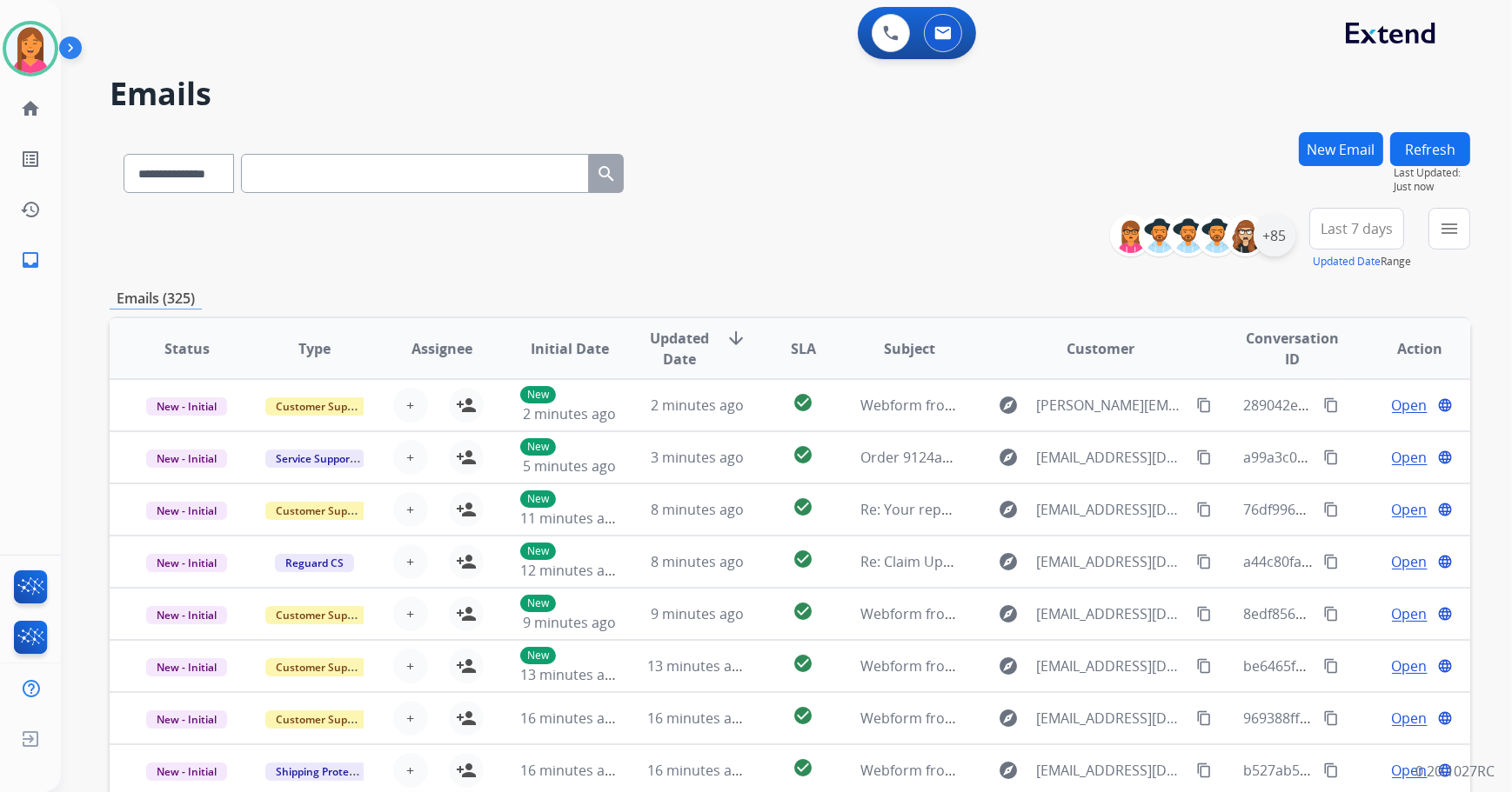
click at [1272, 238] on div "+85" at bounding box center [1275, 236] width 42 height 42
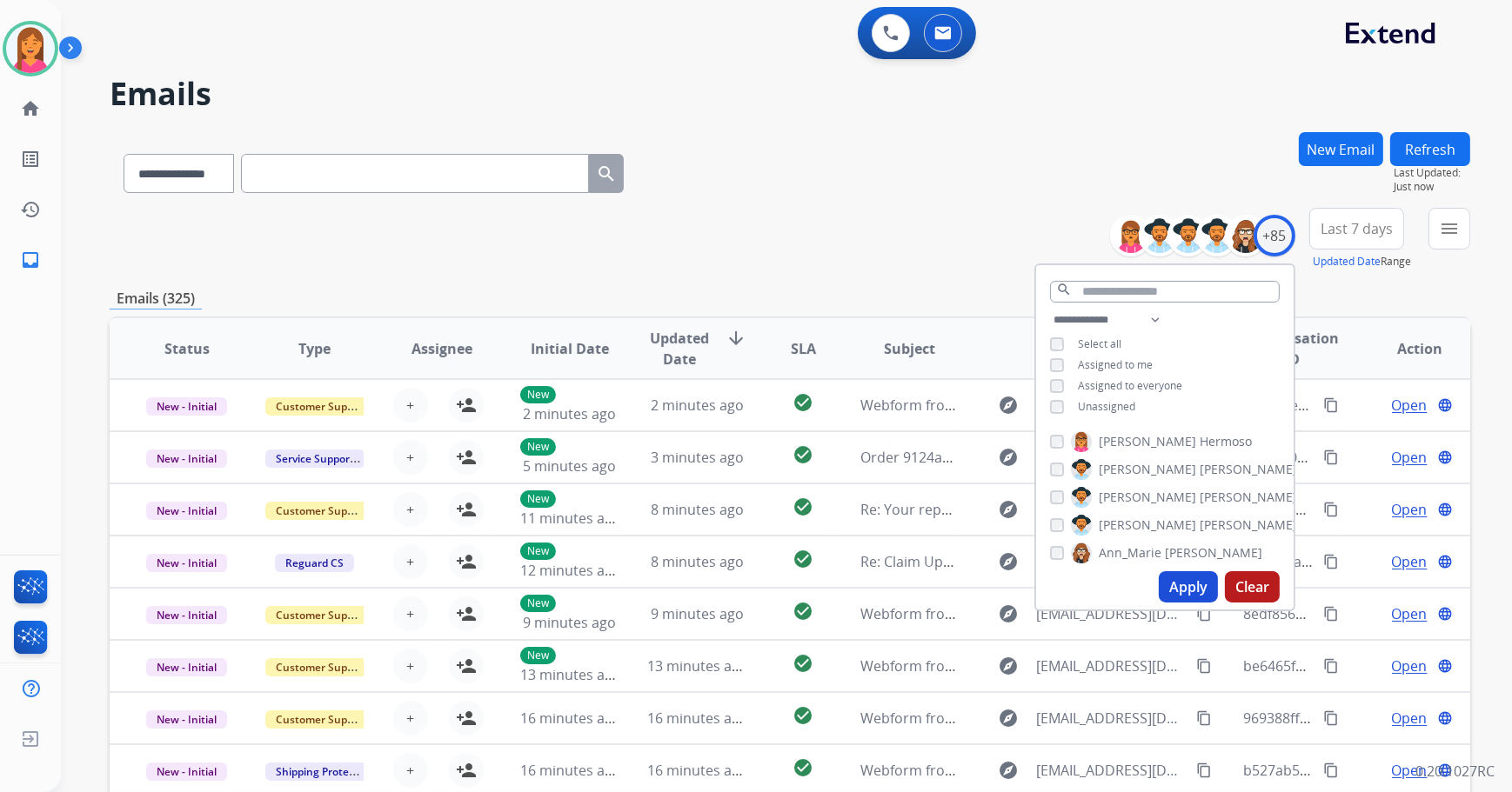
click at [1091, 406] on span "Unassigned" at bounding box center [1106, 406] width 58 height 15
click at [1171, 583] on button "Apply" at bounding box center [1189, 586] width 59 height 31
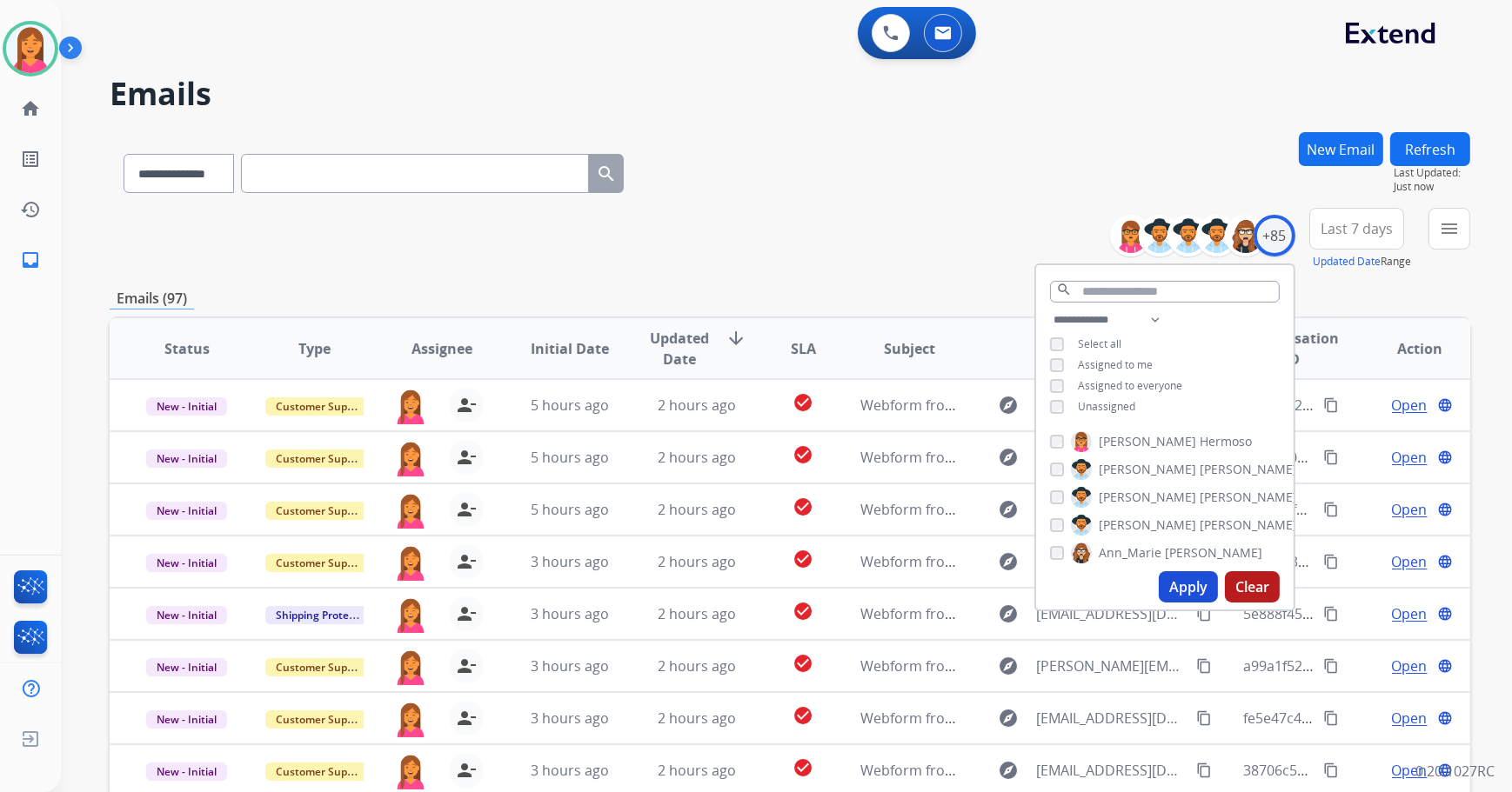
click at [980, 219] on div "**********" at bounding box center [791, 239] width 1361 height 63
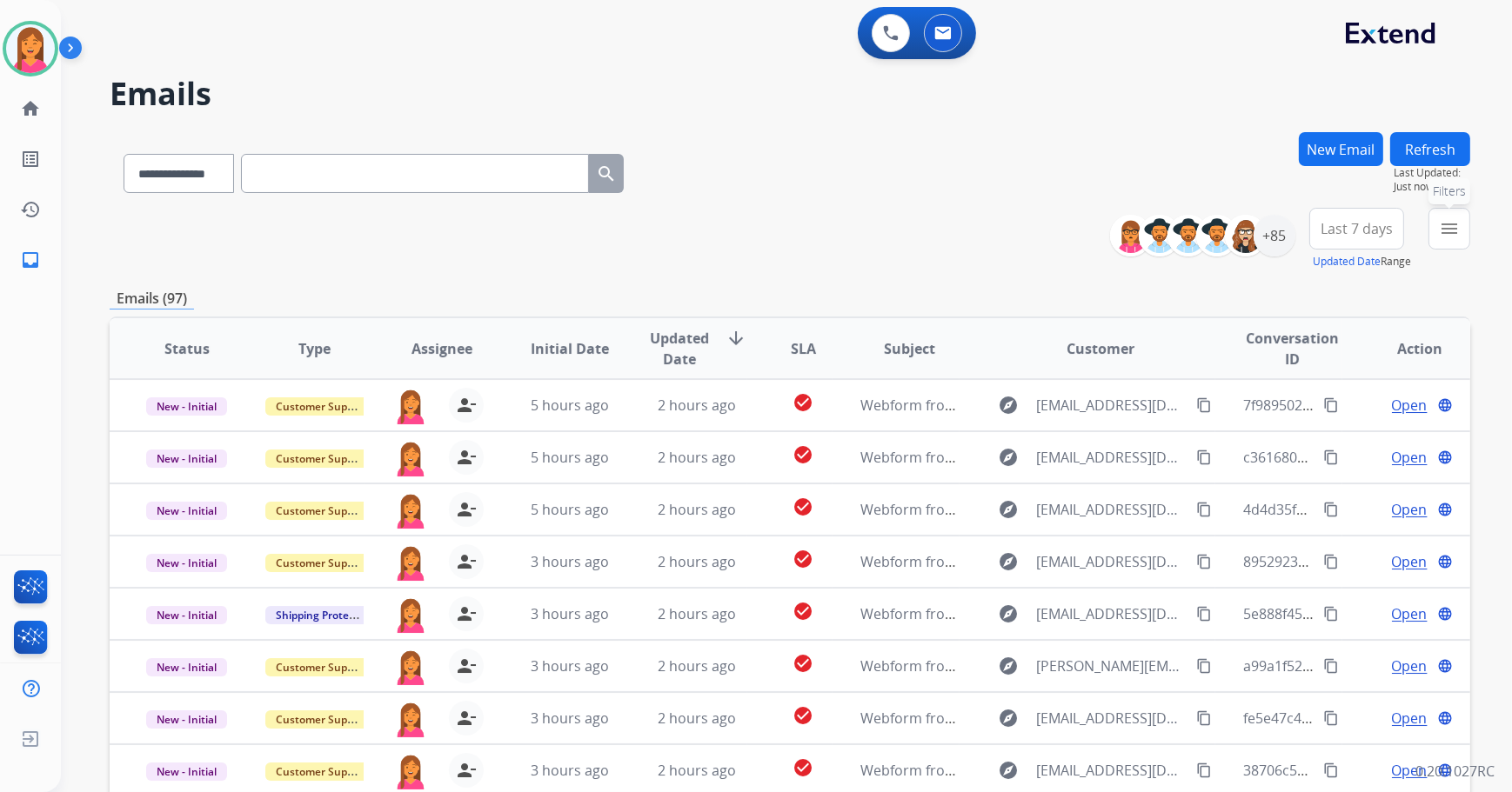
click at [1450, 227] on mat-icon "menu" at bounding box center [1449, 228] width 21 height 21
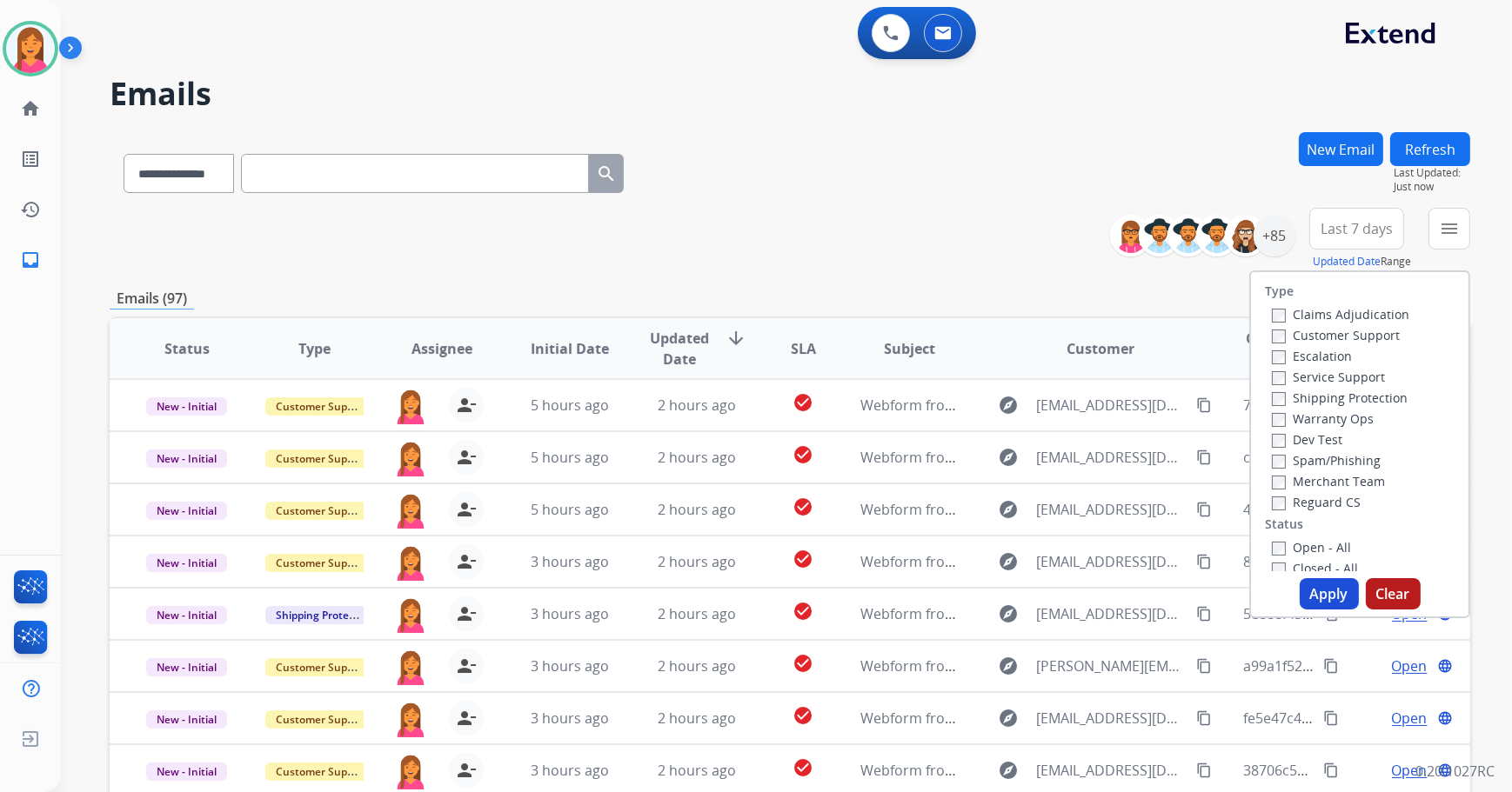
click at [1300, 549] on label "Open - All" at bounding box center [1312, 547] width 80 height 16
drag, startPoint x: 1304, startPoint y: 587, endPoint x: 1302, endPoint y: 578, distance: 9.2
click at [1305, 587] on button "Apply" at bounding box center [1329, 593] width 59 height 31
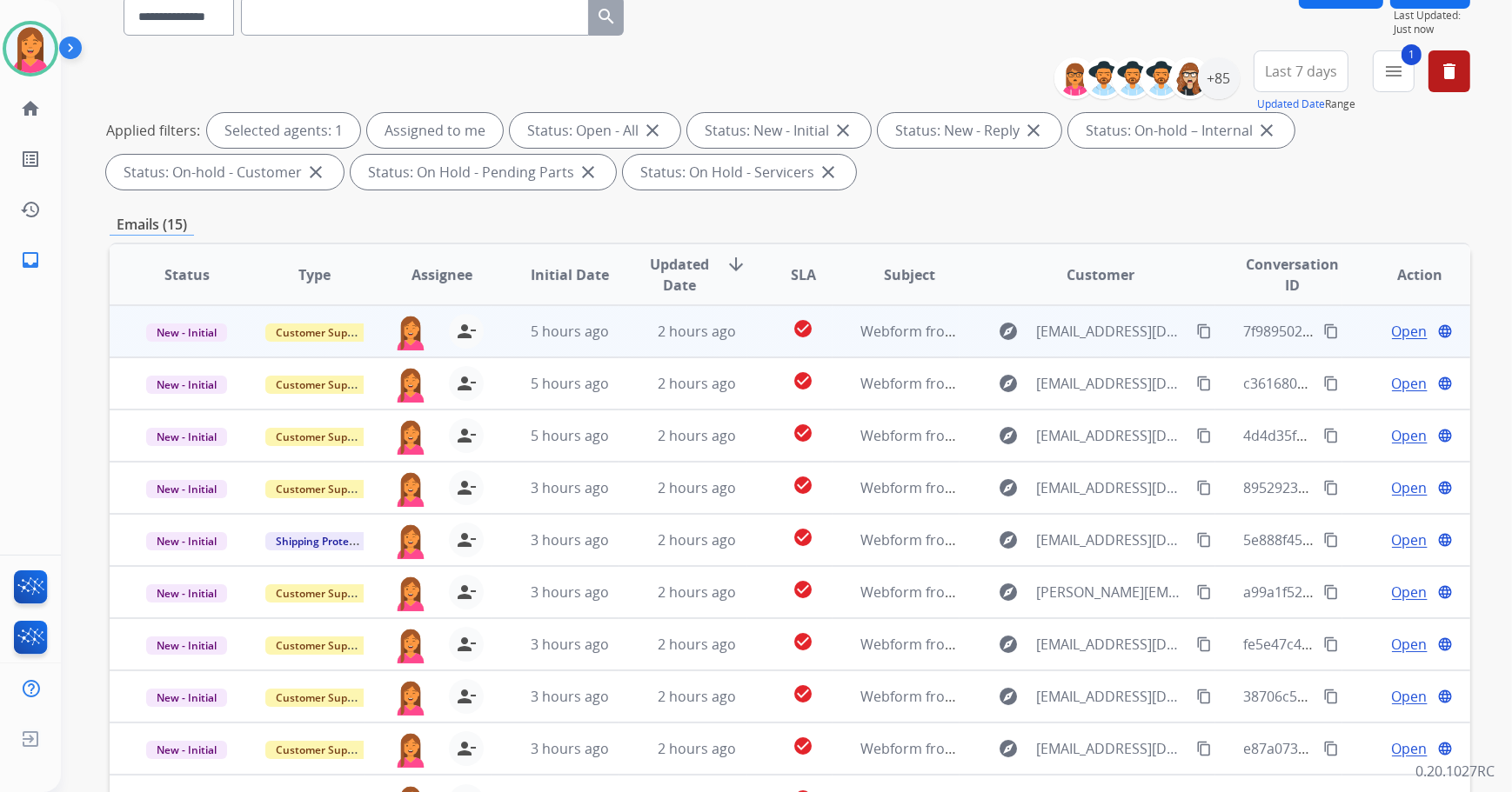
scroll to position [280, 0]
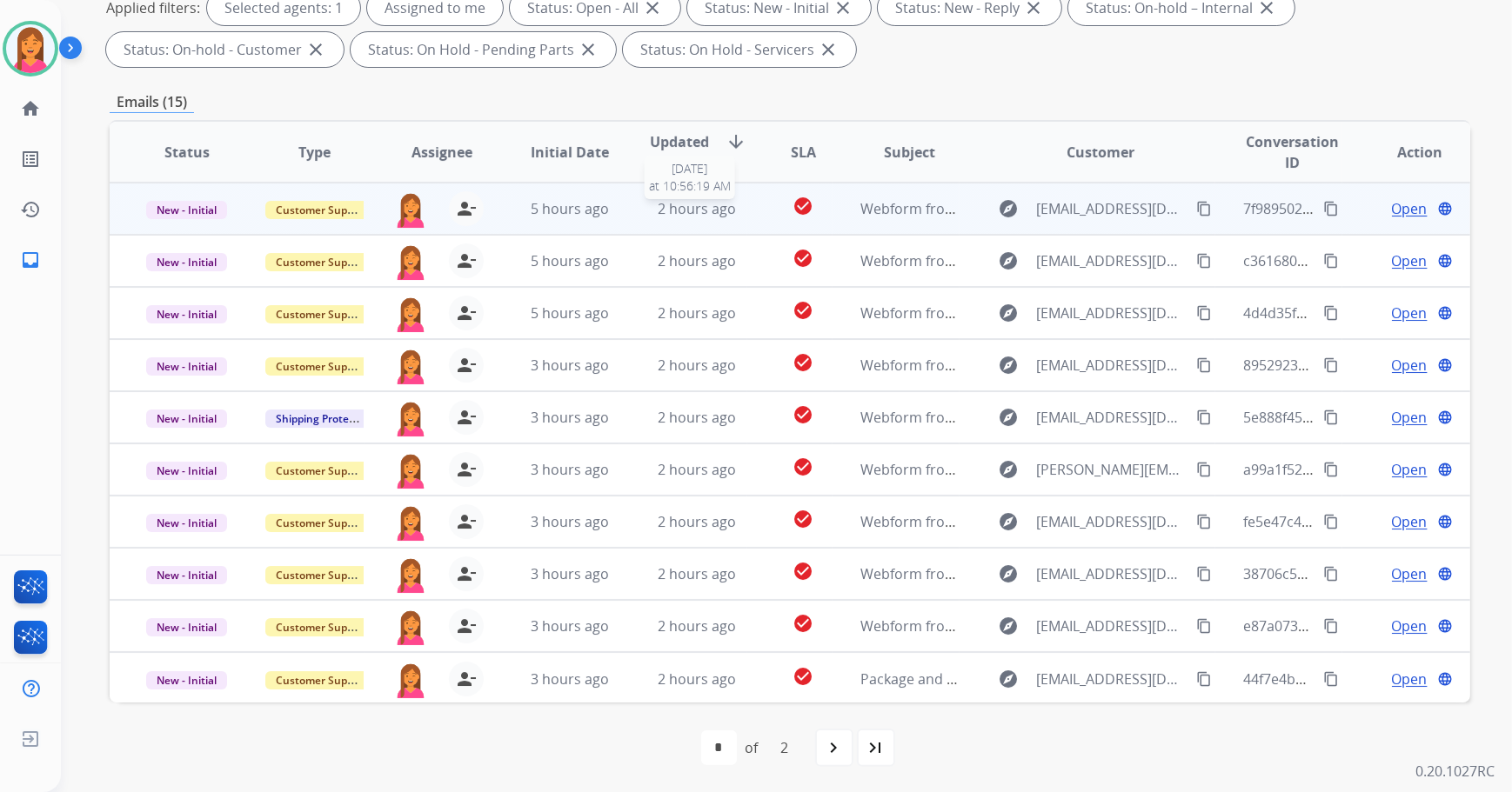
click at [711, 208] on span "2 hours ago" at bounding box center [697, 208] width 79 height 19
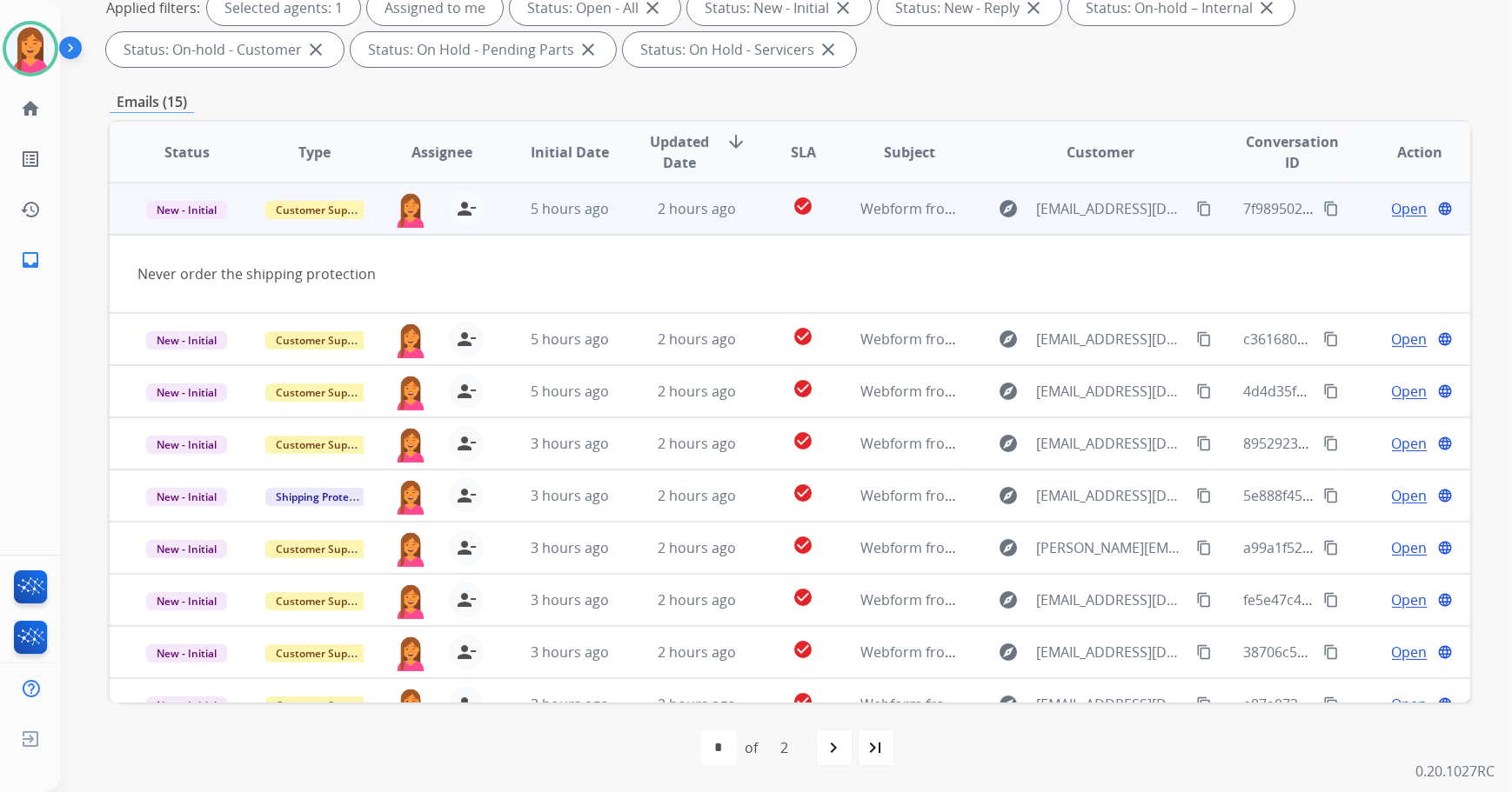
click at [1396, 207] on span "Open" at bounding box center [1411, 208] width 36 height 21
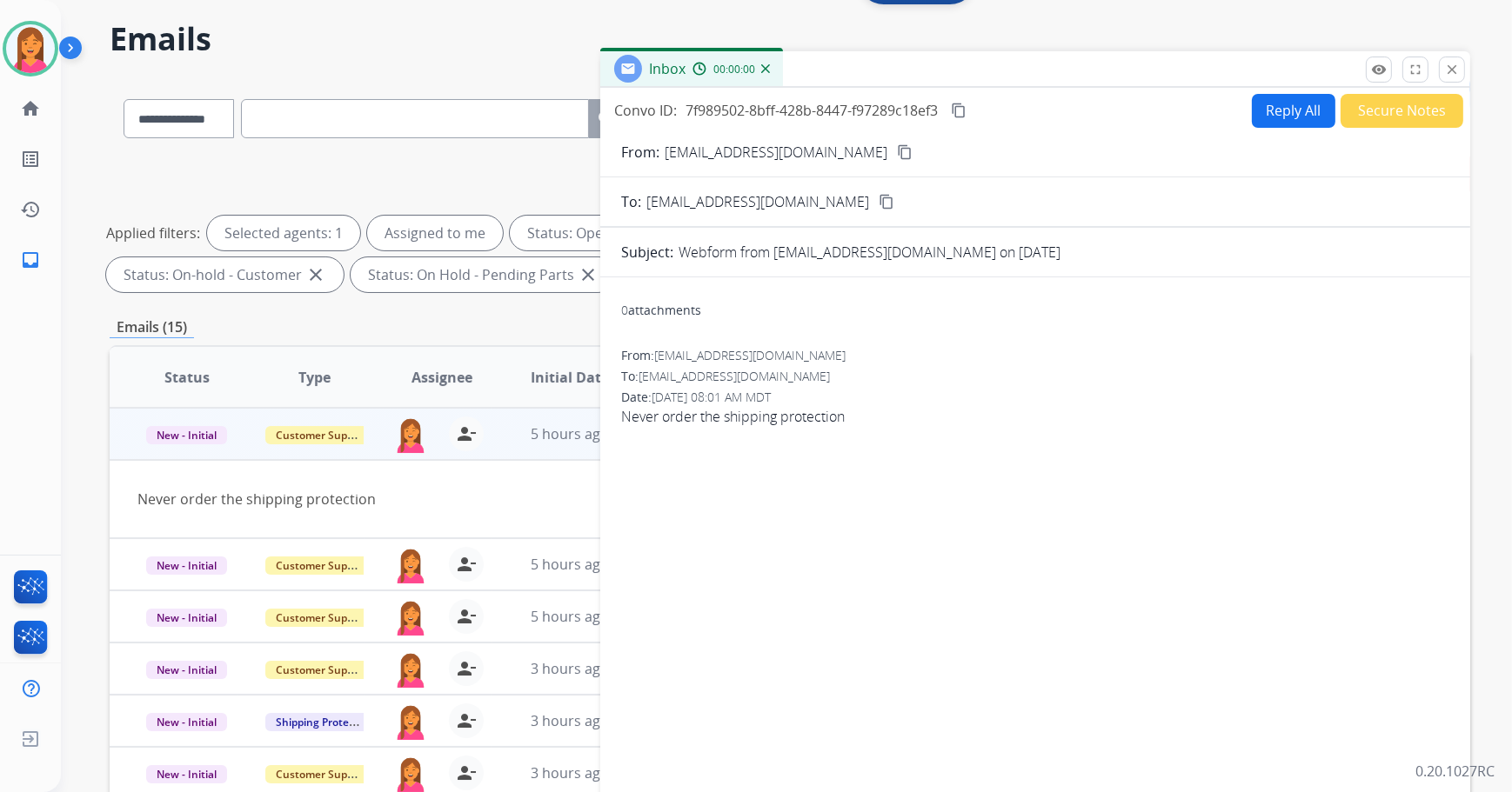
scroll to position [44, 0]
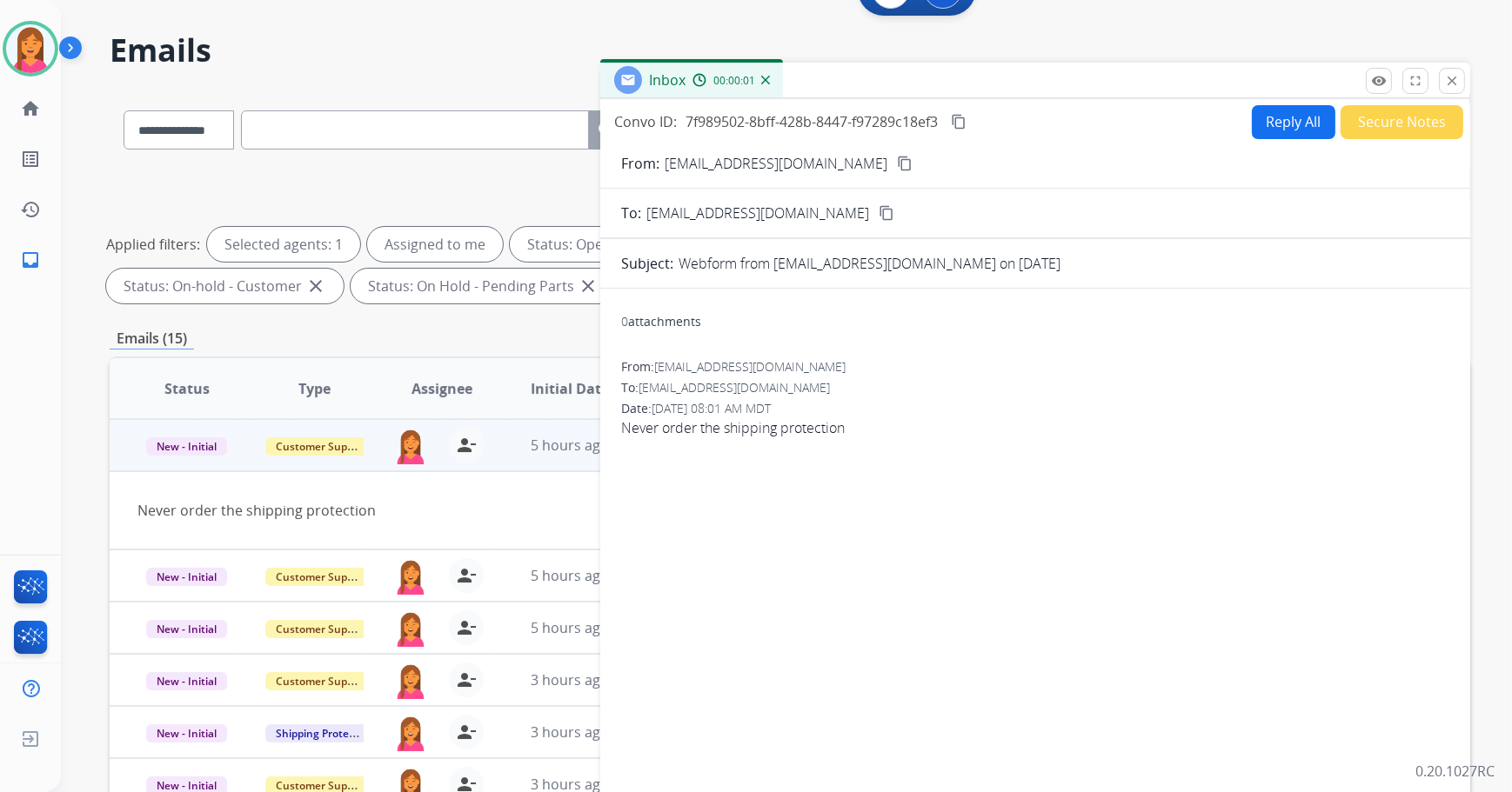
click at [897, 164] on mat-icon "content_copy" at bounding box center [904, 163] width 16 height 16
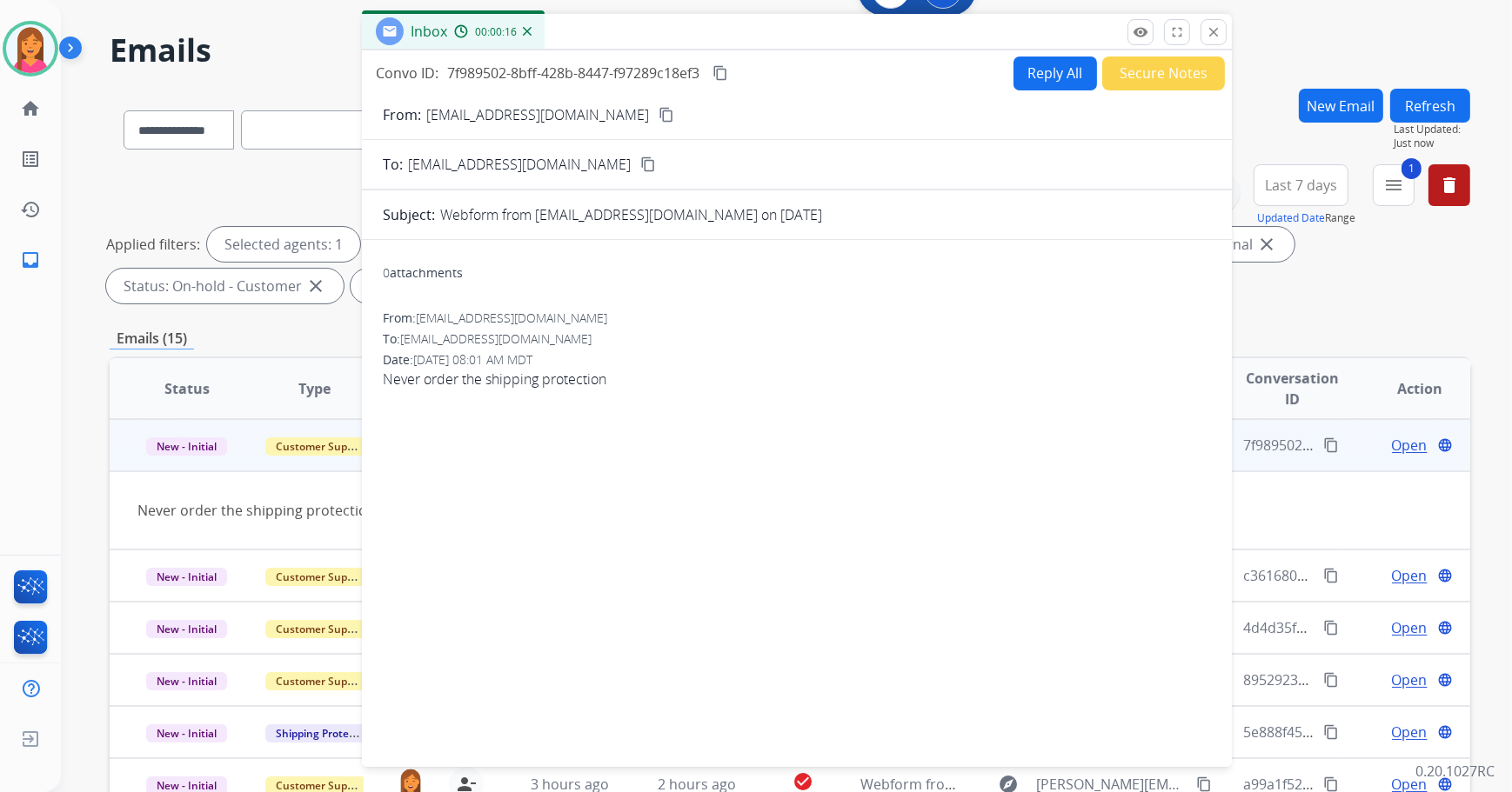
drag, startPoint x: 959, startPoint y: 90, endPoint x: 720, endPoint y: 40, distance: 244.2
click at [720, 40] on div "Inbox 00:00:16" at bounding box center [797, 32] width 870 height 37
click at [1038, 80] on button "Reply All" at bounding box center [1055, 74] width 83 height 34
select select "**********"
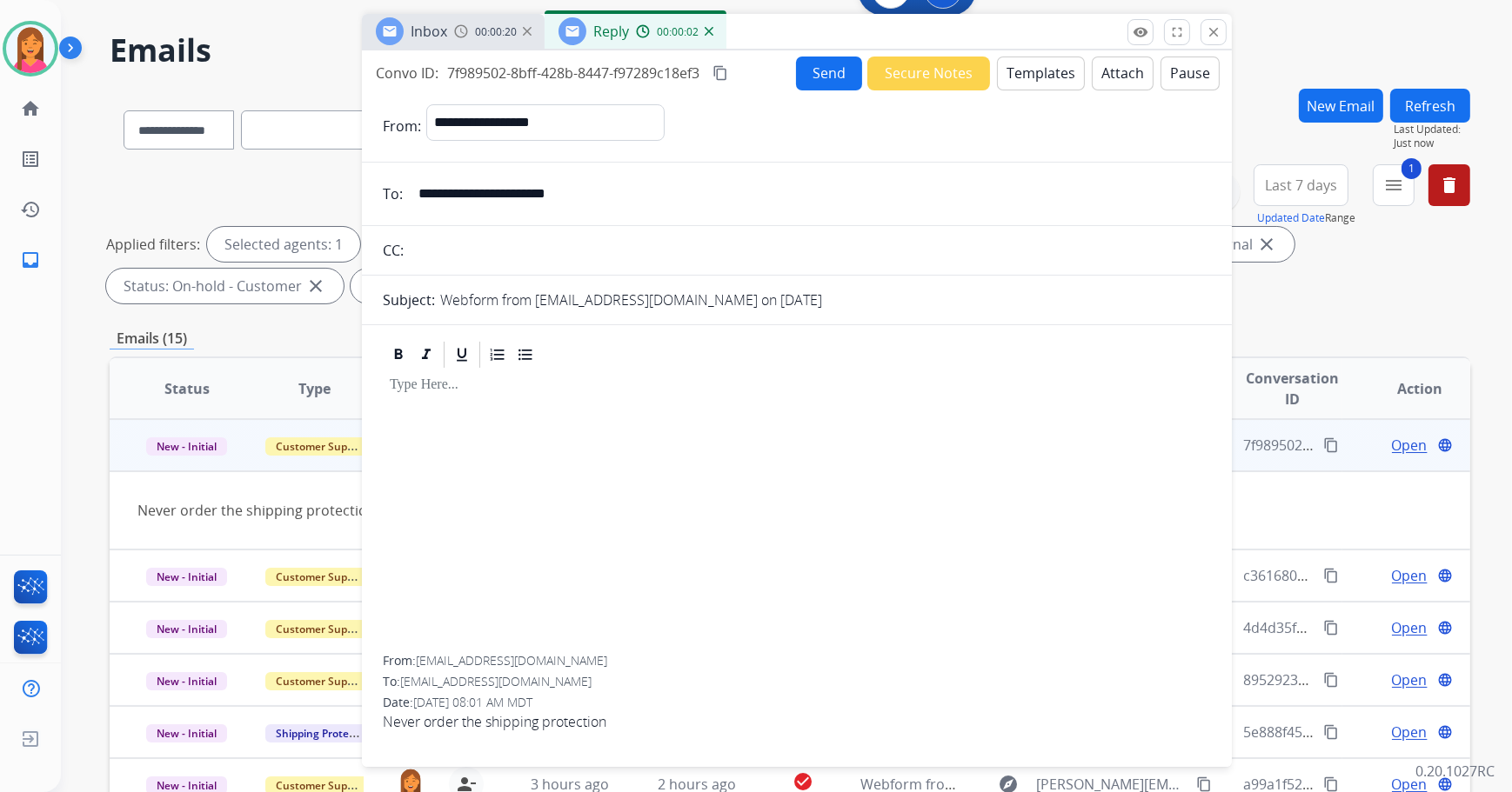
click at [1035, 82] on button "Templates" at bounding box center [1041, 74] width 88 height 34
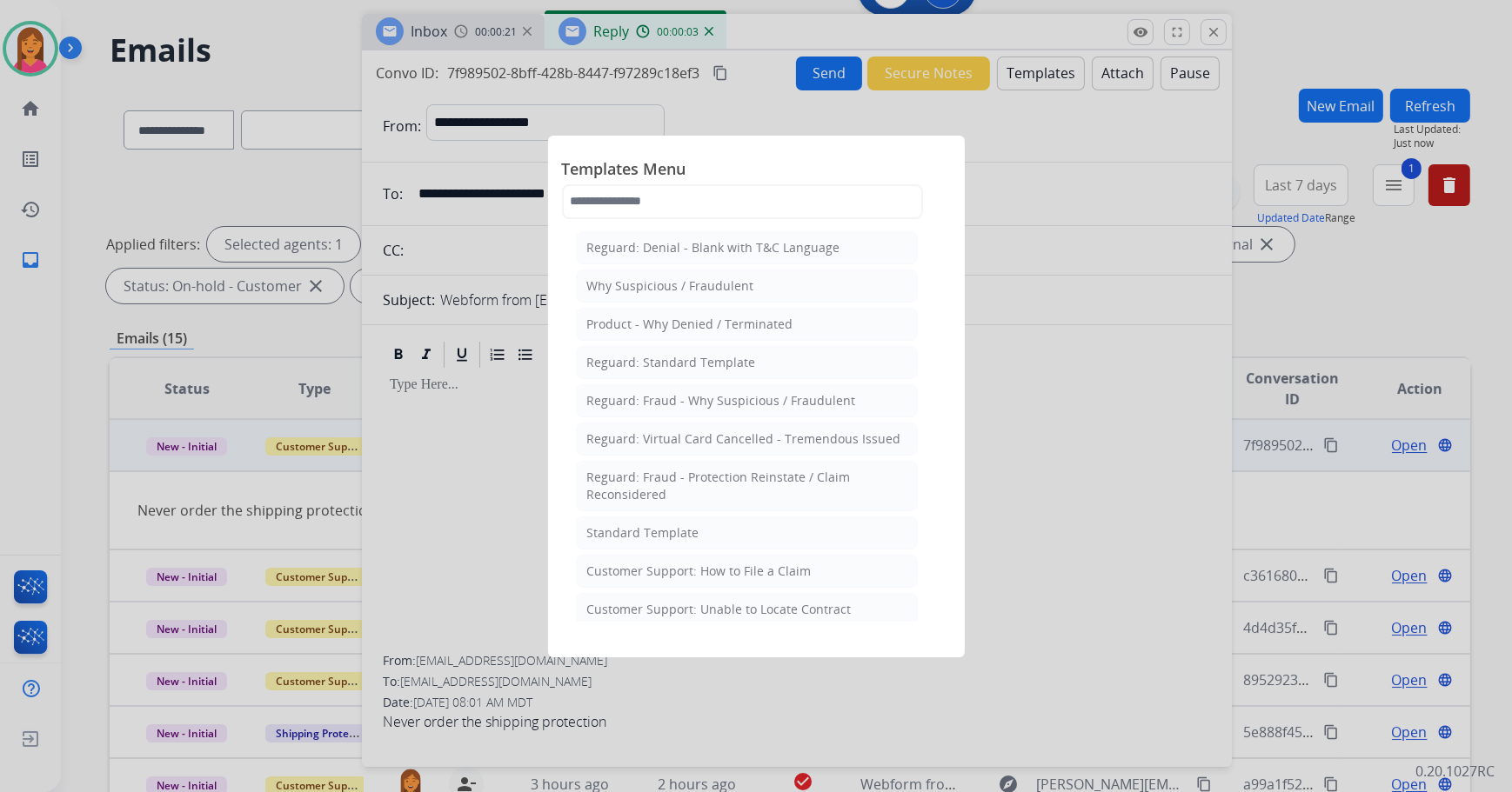
drag, startPoint x: 679, startPoint y: 524, endPoint x: 668, endPoint y: 507, distance: 20.2
click at [679, 524] on div "Standard Template" at bounding box center [644, 532] width 112 height 17
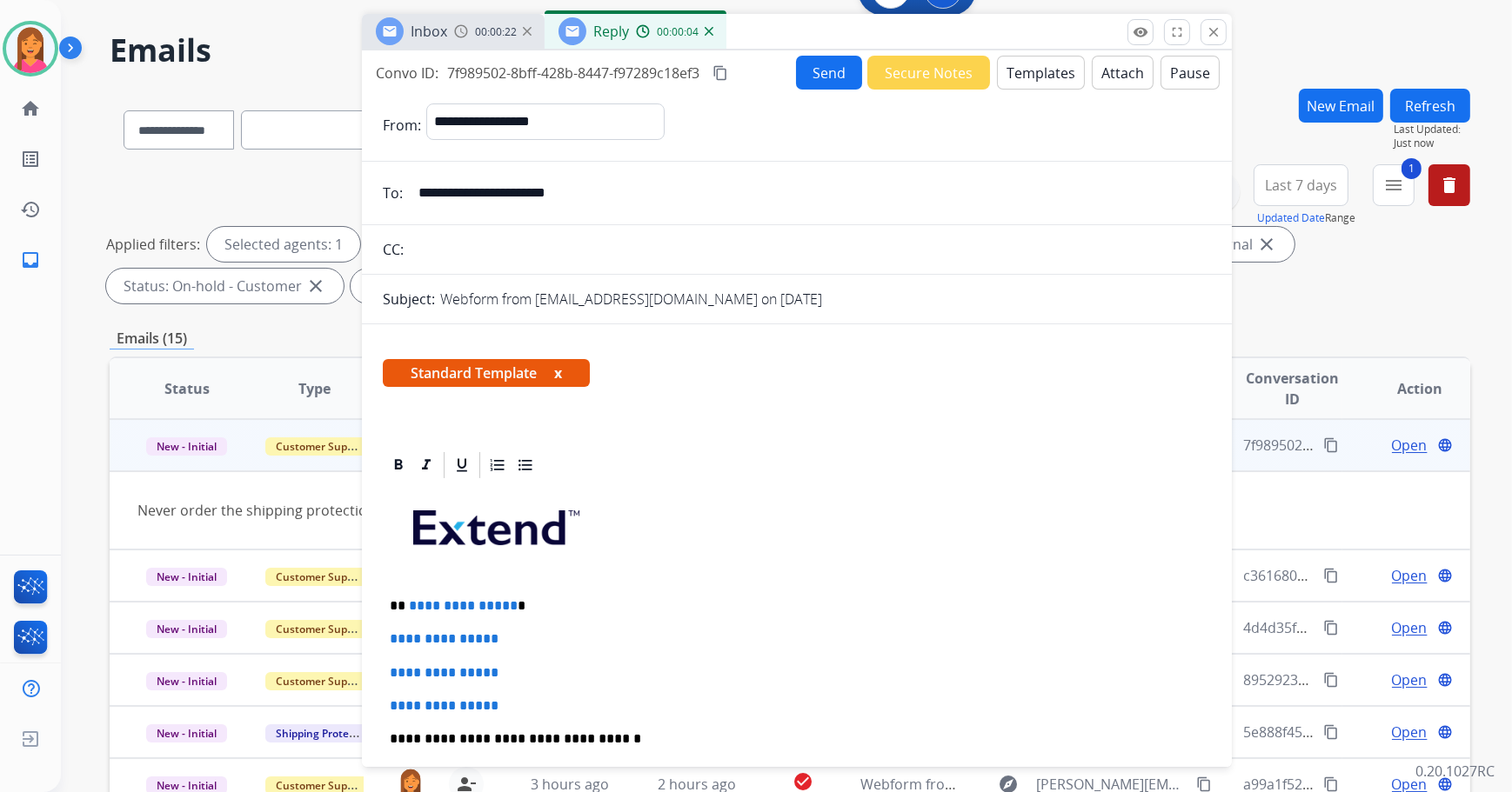
click at [567, 370] on span "Standard Template x" at bounding box center [486, 372] width 207 height 27
click at [556, 372] on span "Standard Template x" at bounding box center [486, 372] width 207 height 27
click at [562, 371] on button "x" at bounding box center [558, 373] width 8 height 21
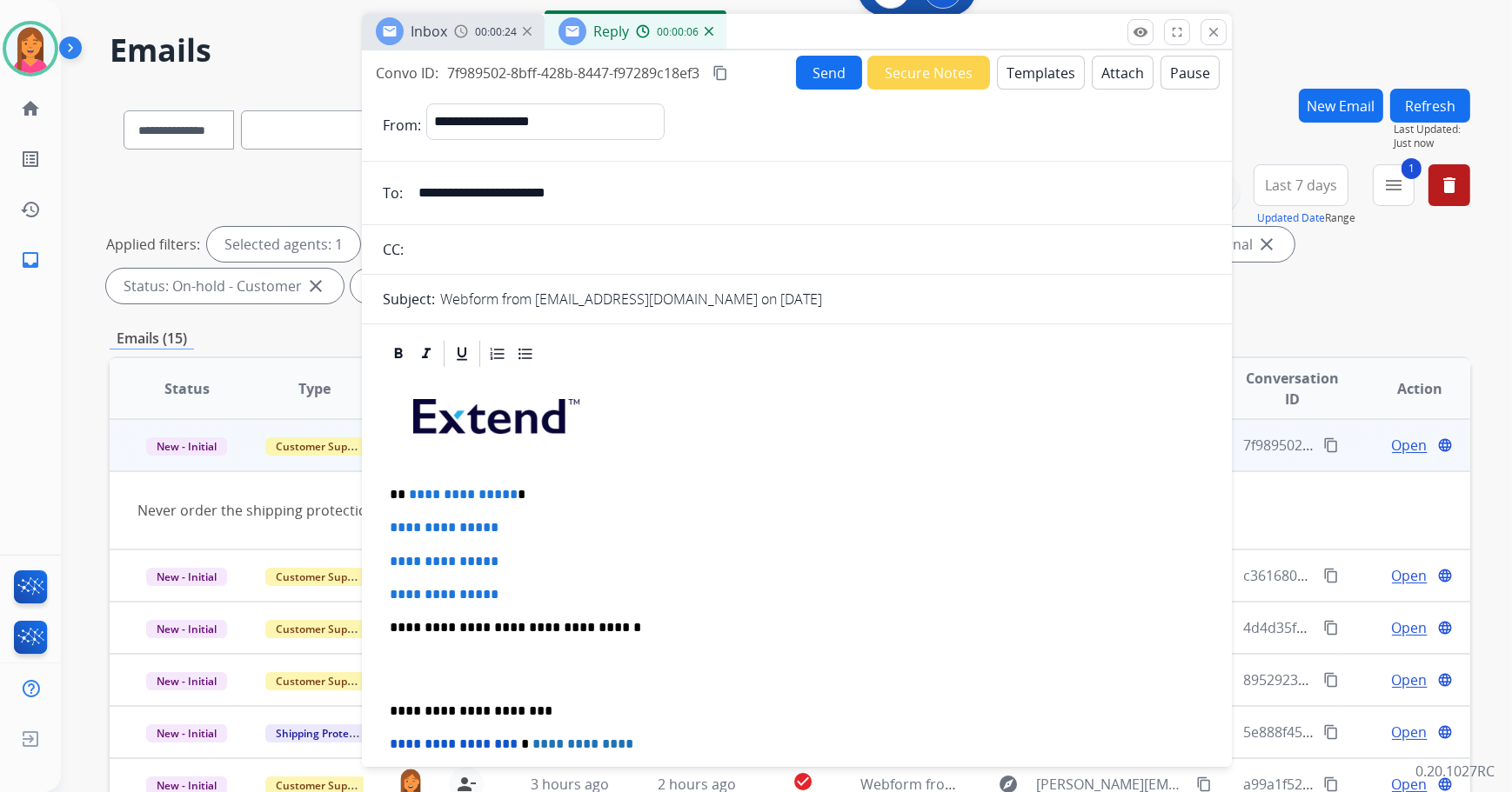
click at [532, 487] on p "**********" at bounding box center [790, 495] width 801 height 16
drag, startPoint x: 471, startPoint y: 591, endPoint x: 390, endPoint y: 504, distance: 118.9
click at [380, 522] on div "**********" at bounding box center [797, 698] width 870 height 720
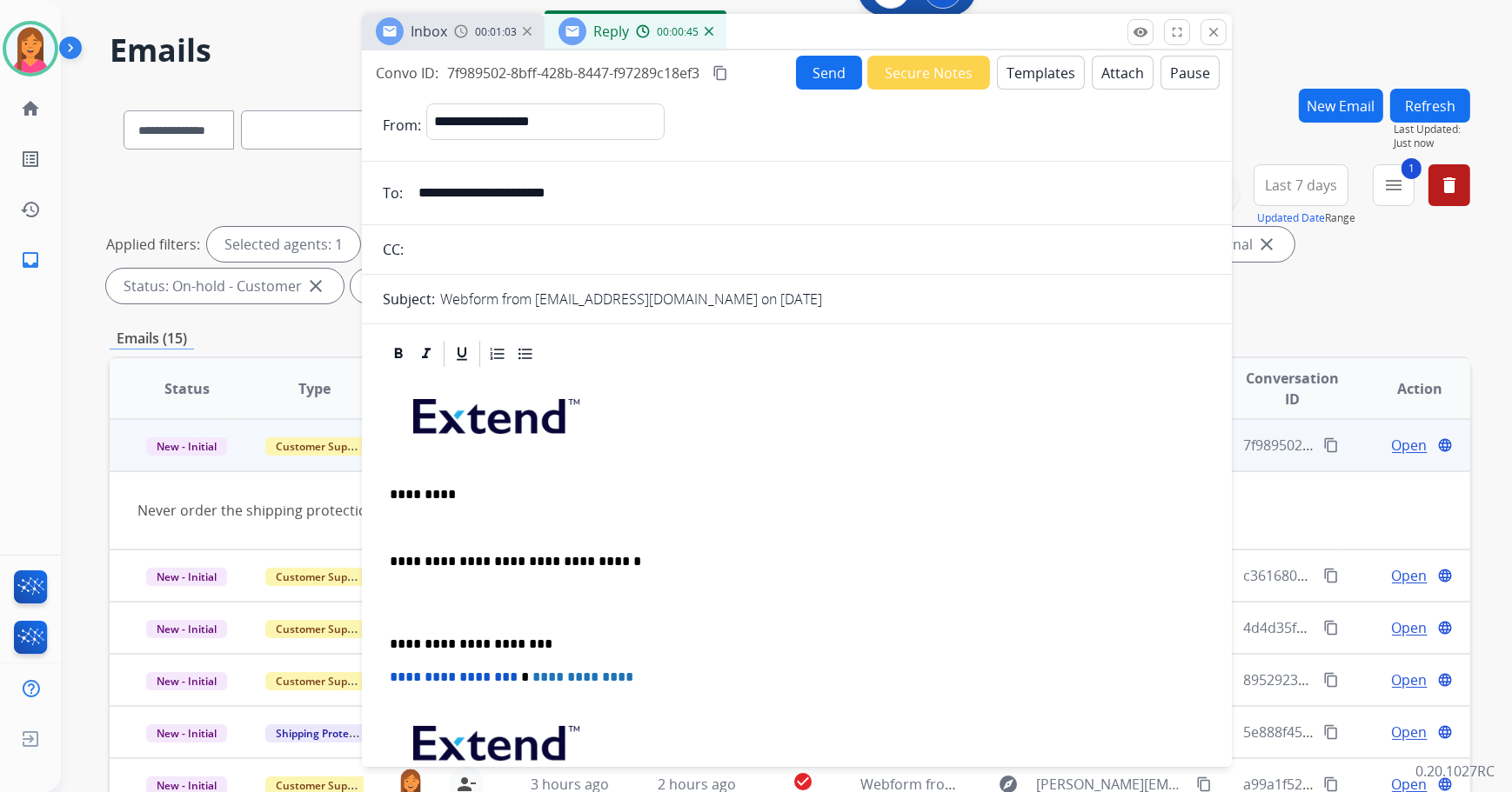
click at [397, 529] on p at bounding box center [796, 528] width 814 height 16
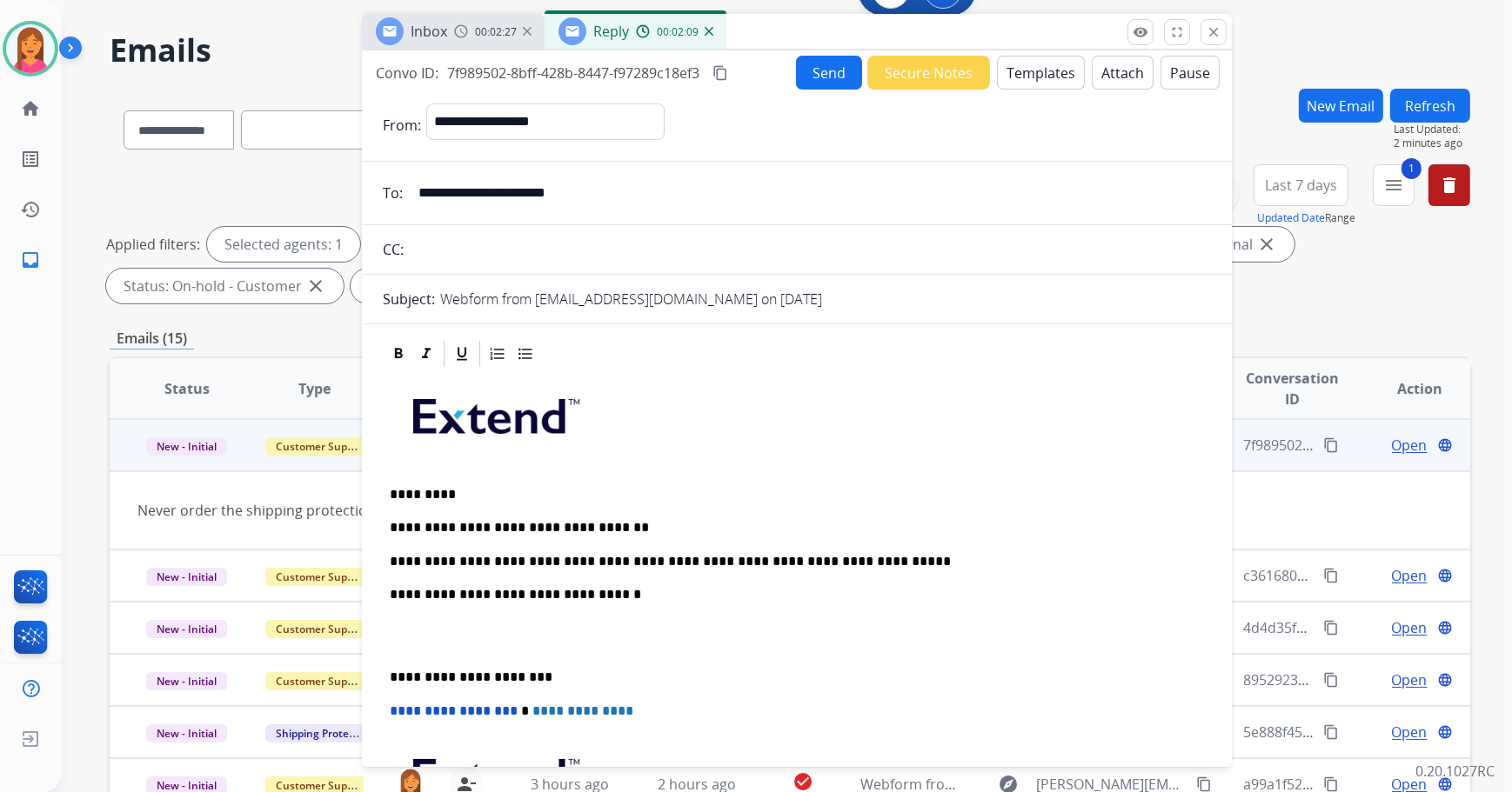
click at [387, 677] on div "**********" at bounding box center [797, 652] width 829 height 566
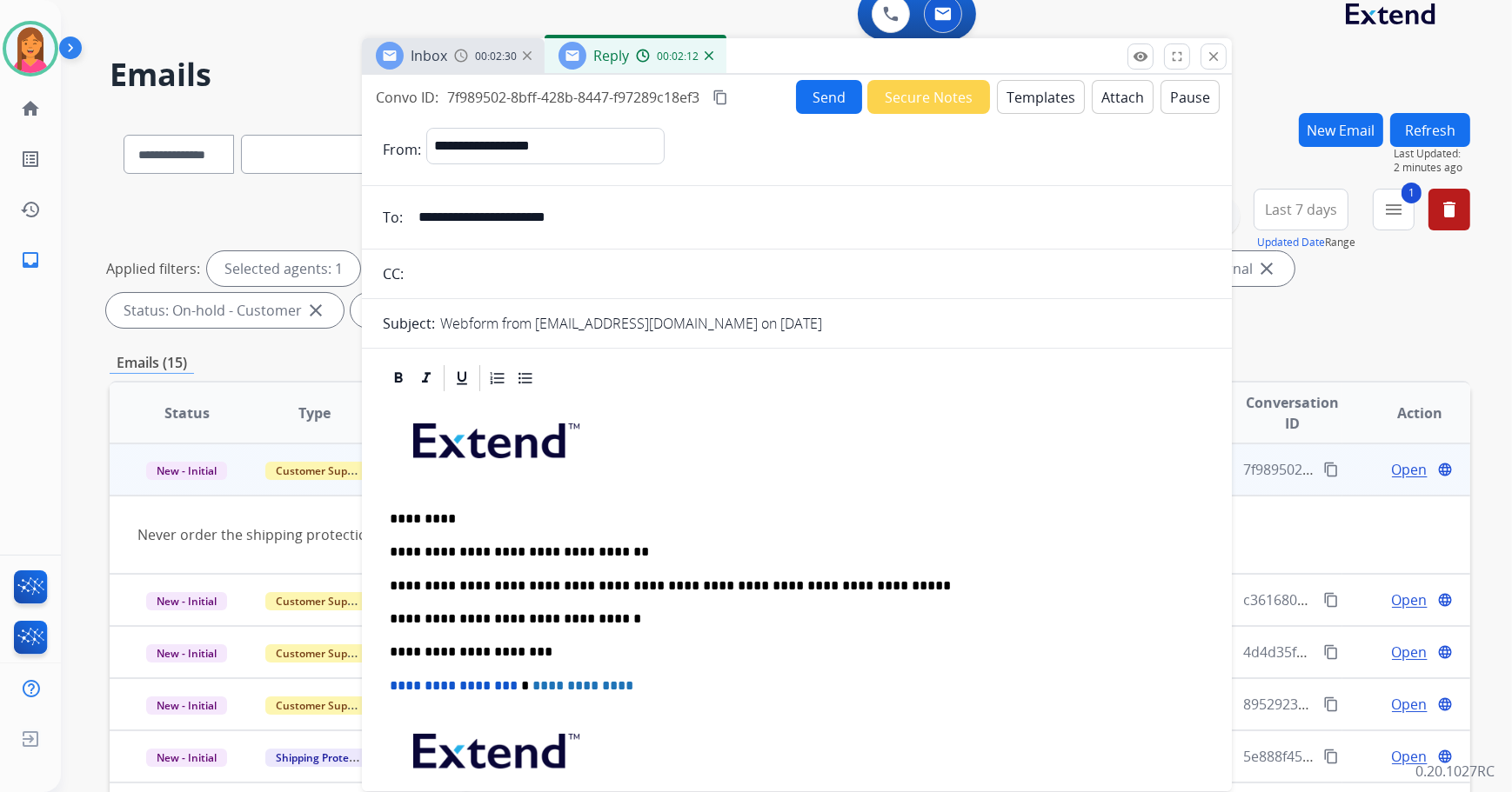
scroll to position [0, 0]
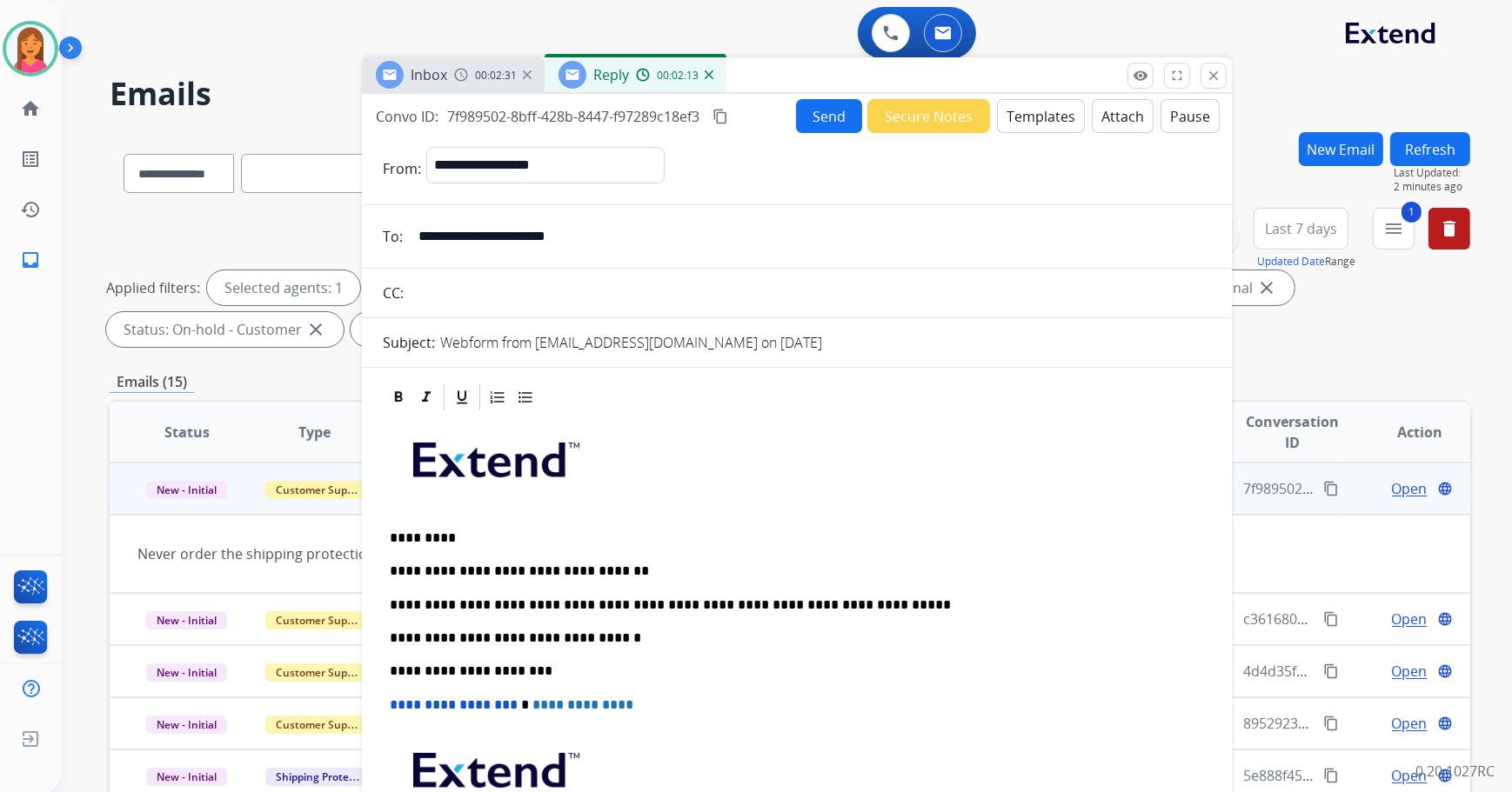
click at [834, 124] on button "Send" at bounding box center [829, 117] width 66 height 34
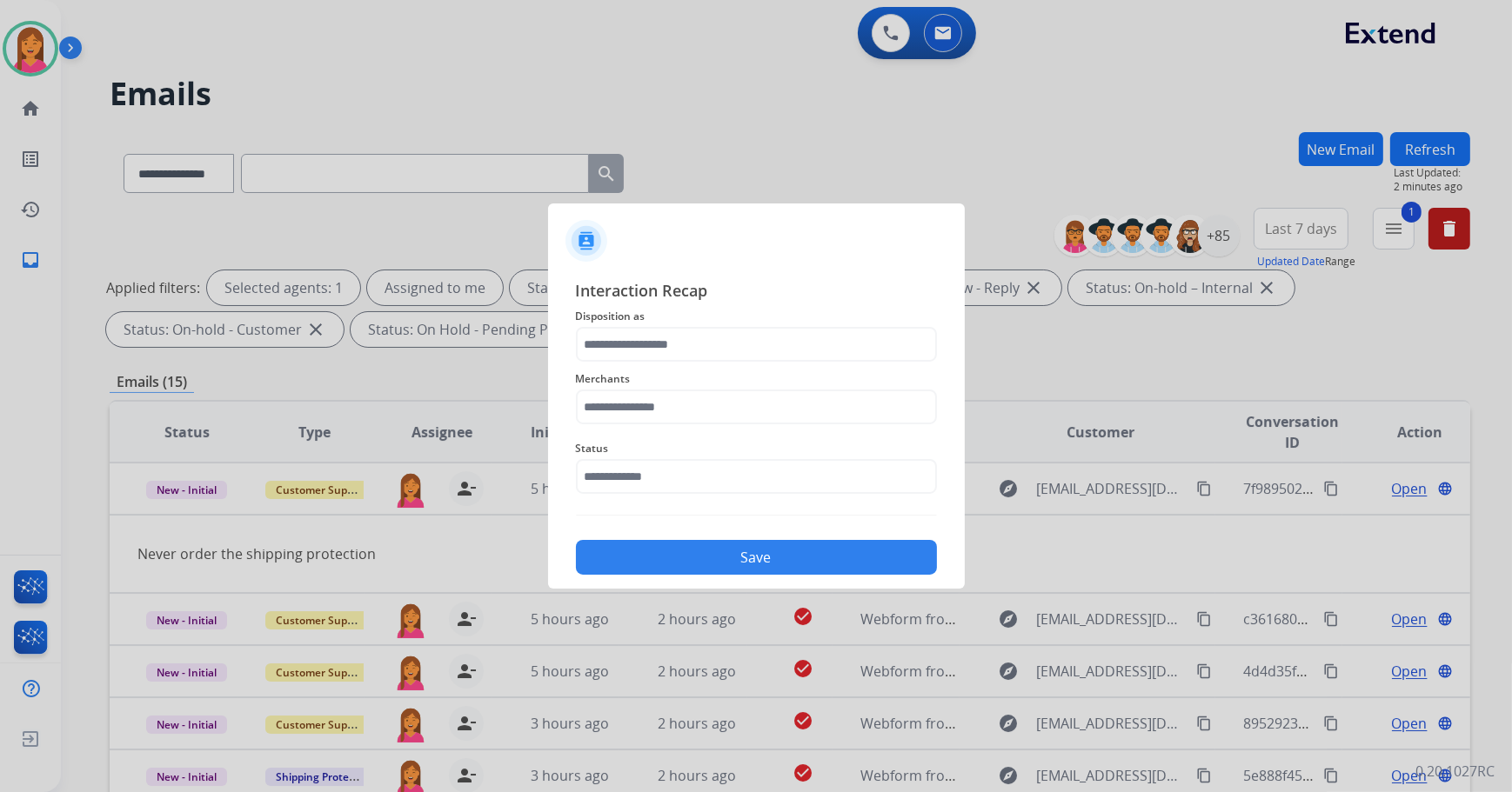
click at [750, 362] on div "Merchants" at bounding box center [756, 396] width 361 height 69
click at [747, 346] on input "text" at bounding box center [756, 344] width 361 height 35
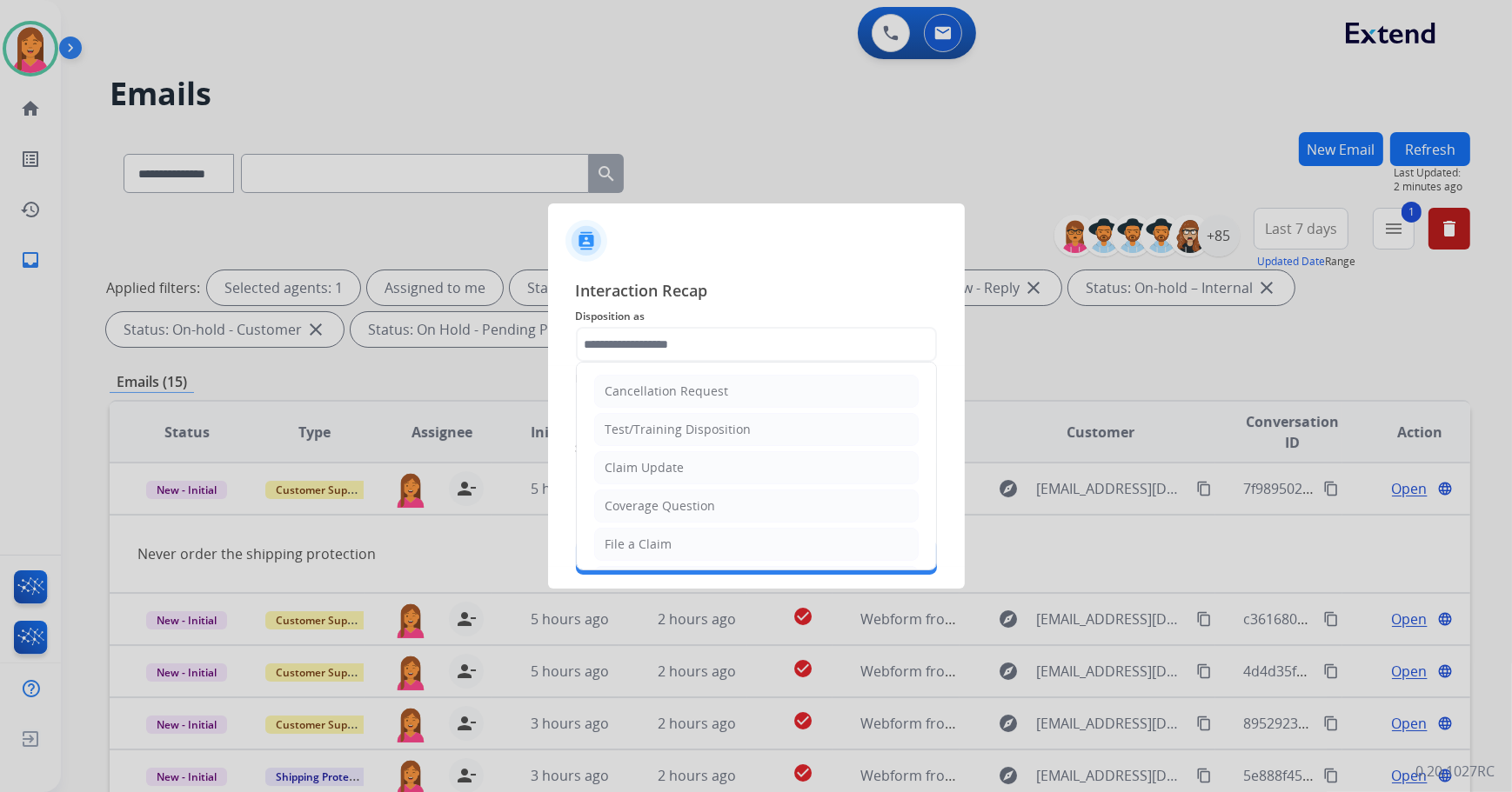
click at [689, 484] on ul "Cancellation Request Test/Training Disposition Claim Update Coverage Question F…" at bounding box center [756, 602] width 359 height 478
click at [690, 350] on input "text" at bounding box center [756, 344] width 361 height 35
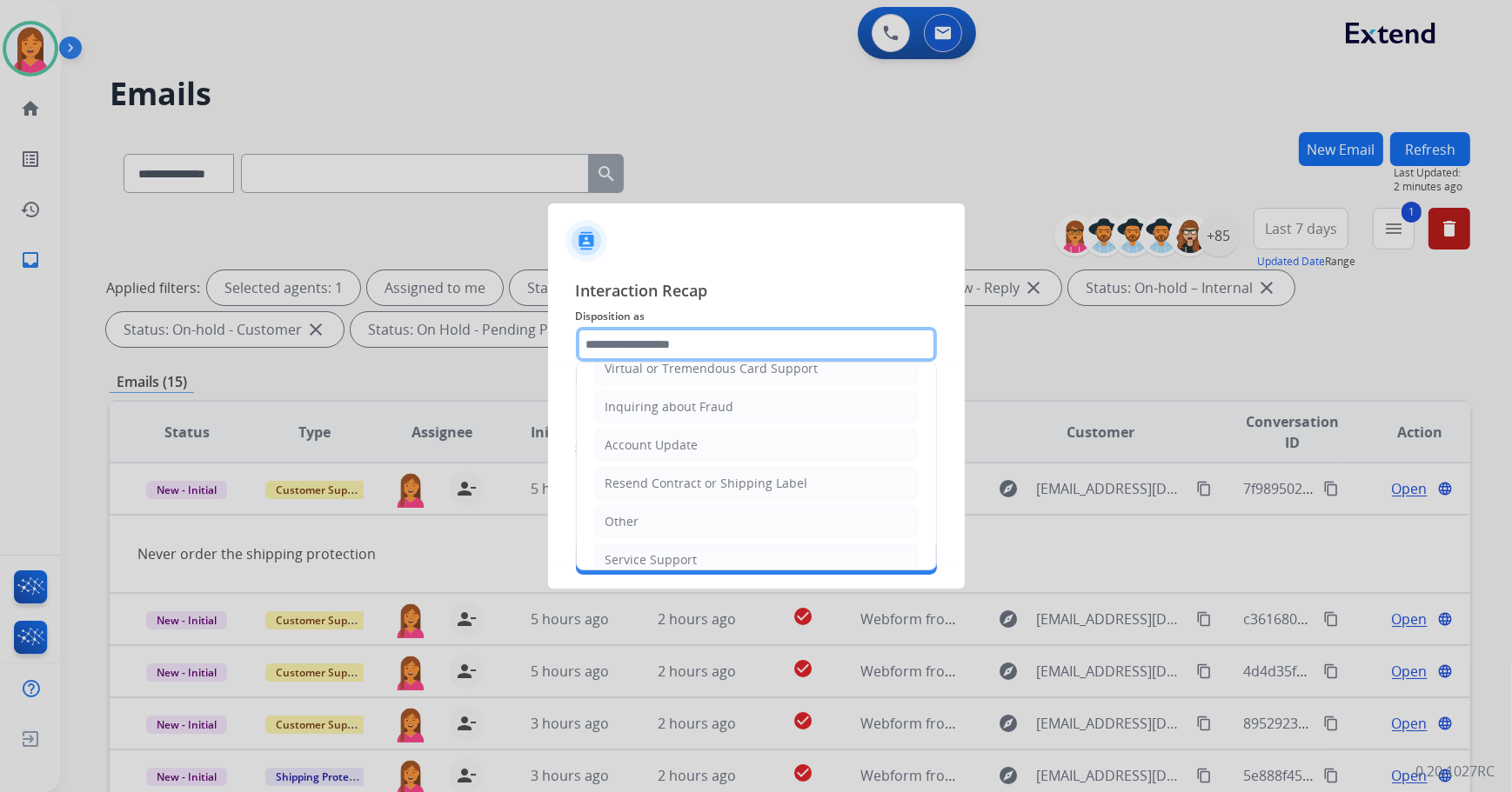
scroll to position [269, 0]
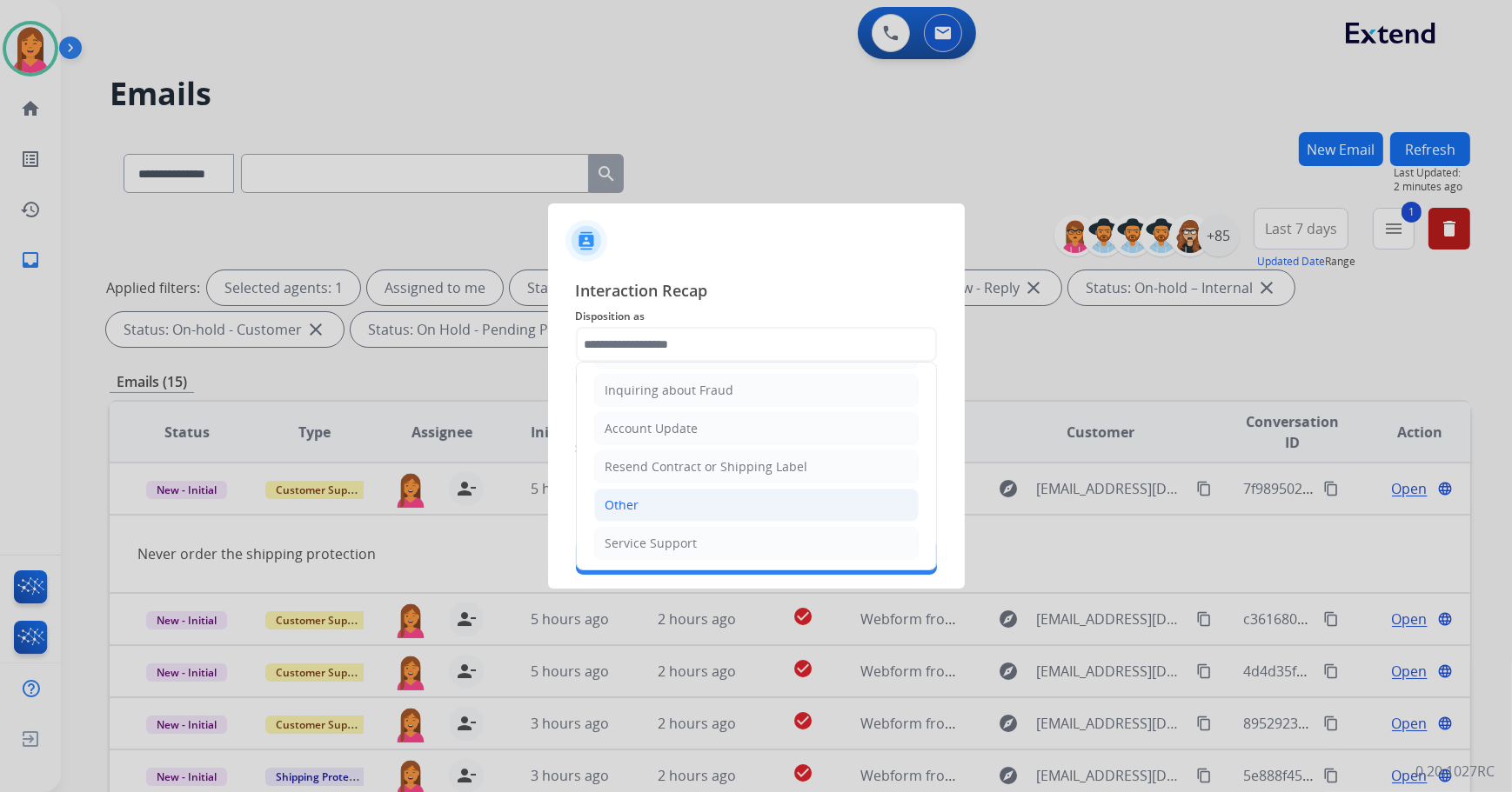
click at [641, 507] on li "Other" at bounding box center [756, 505] width 324 height 33
type input "*****"
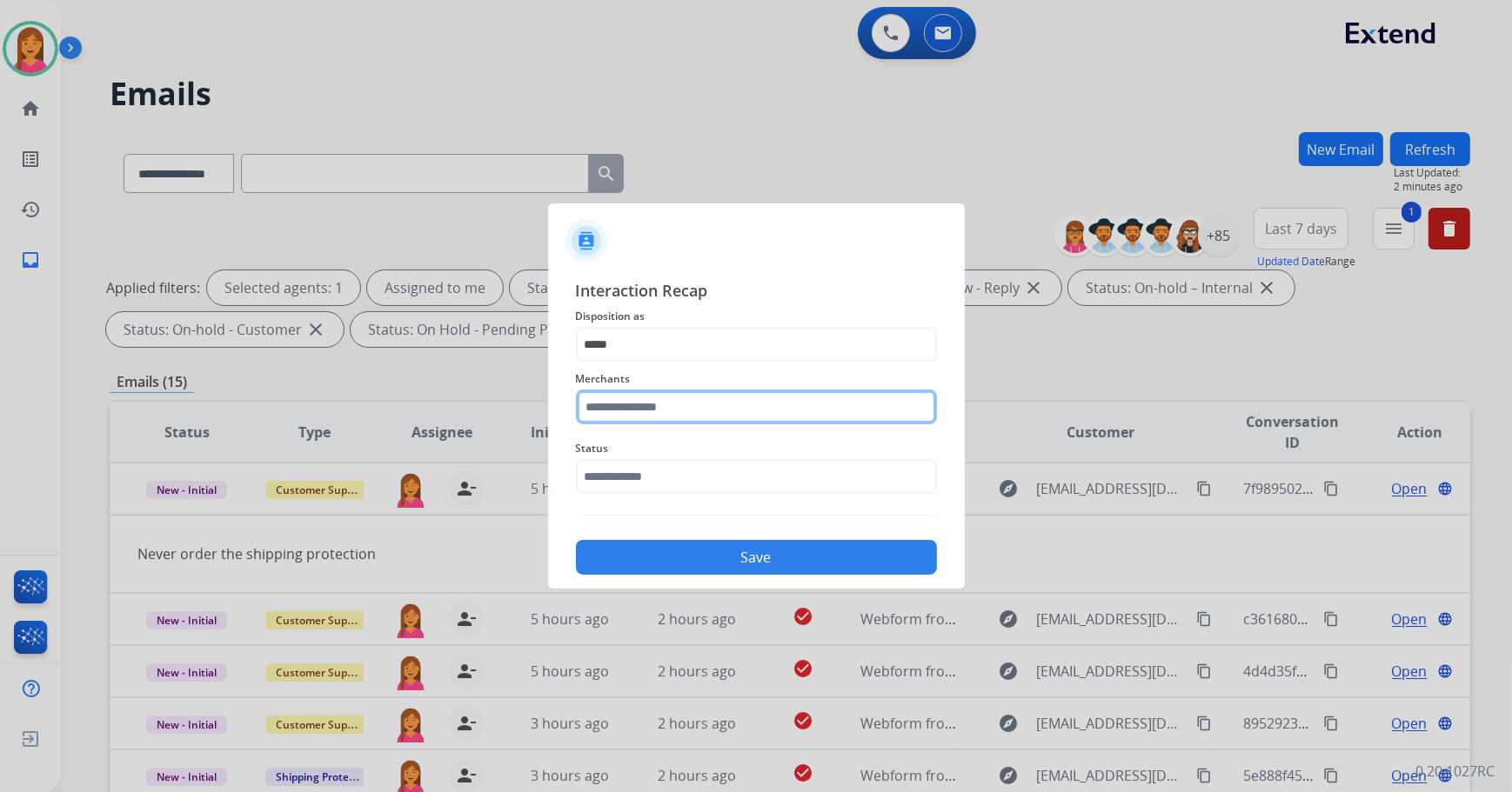
click at [630, 390] on input "text" at bounding box center [756, 406] width 361 height 35
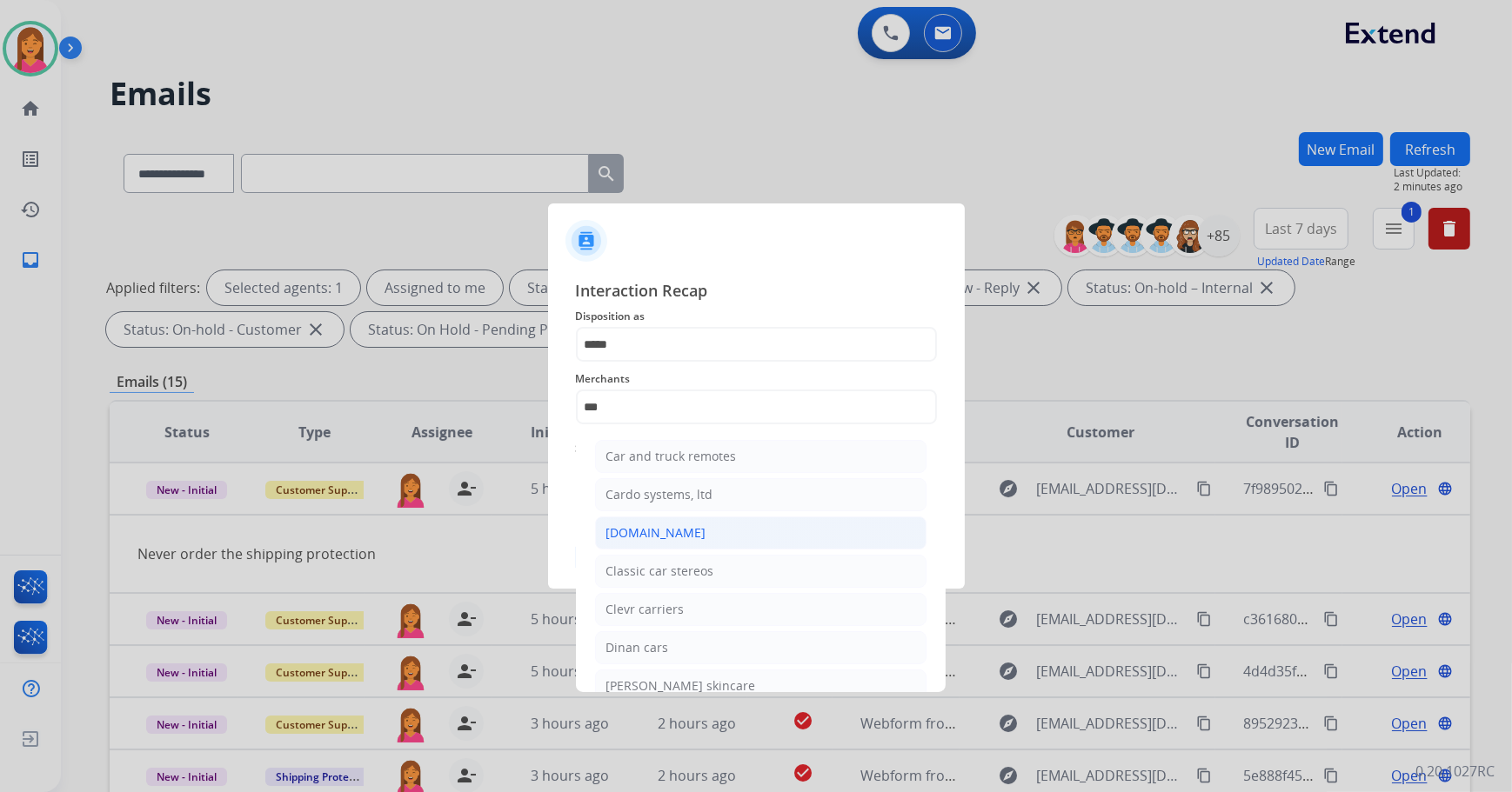
click at [677, 541] on li "Carparts.com" at bounding box center [761, 532] width 332 height 33
type input "**********"
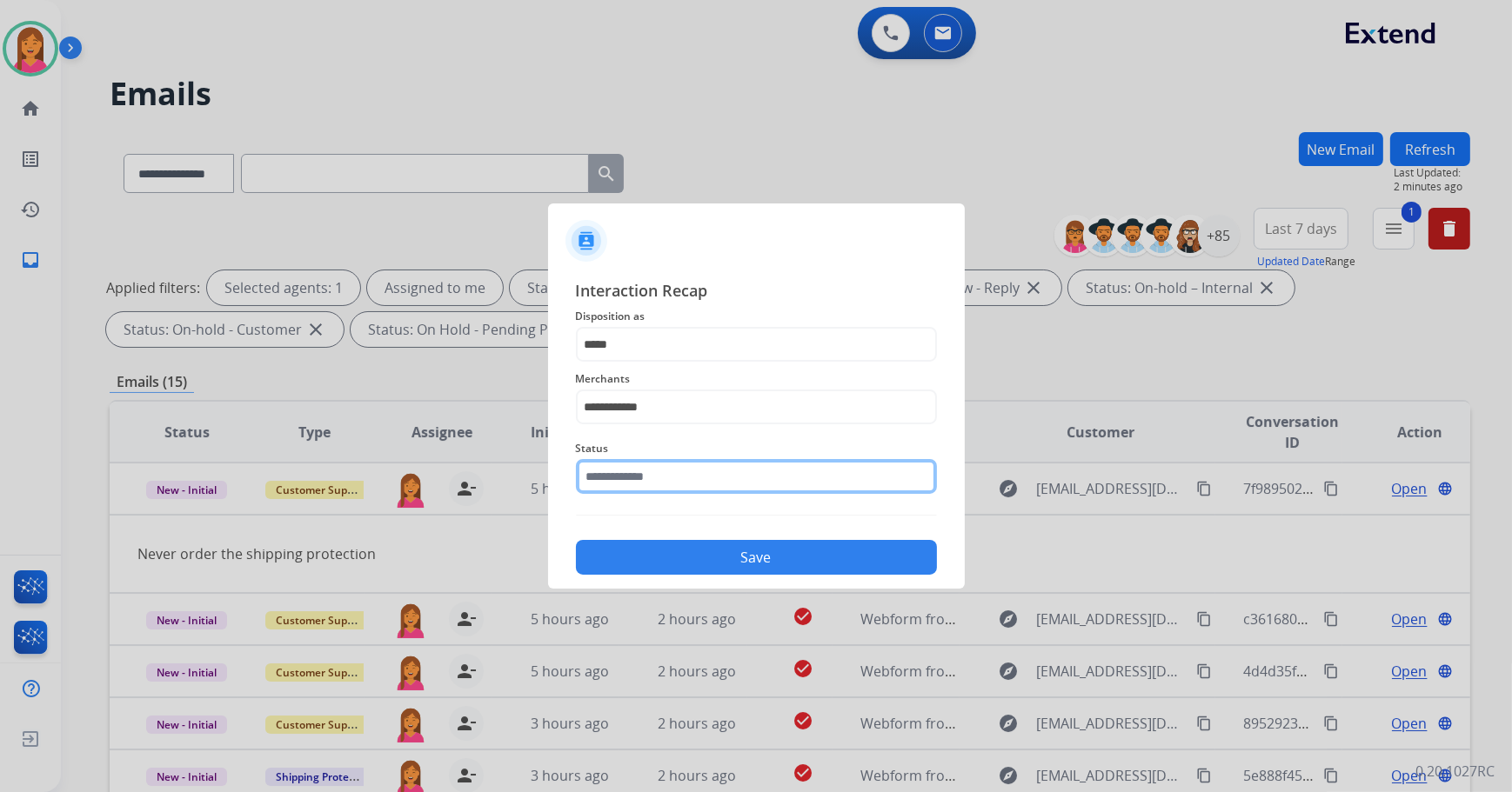
click at [652, 479] on input "text" at bounding box center [756, 477] width 361 height 35
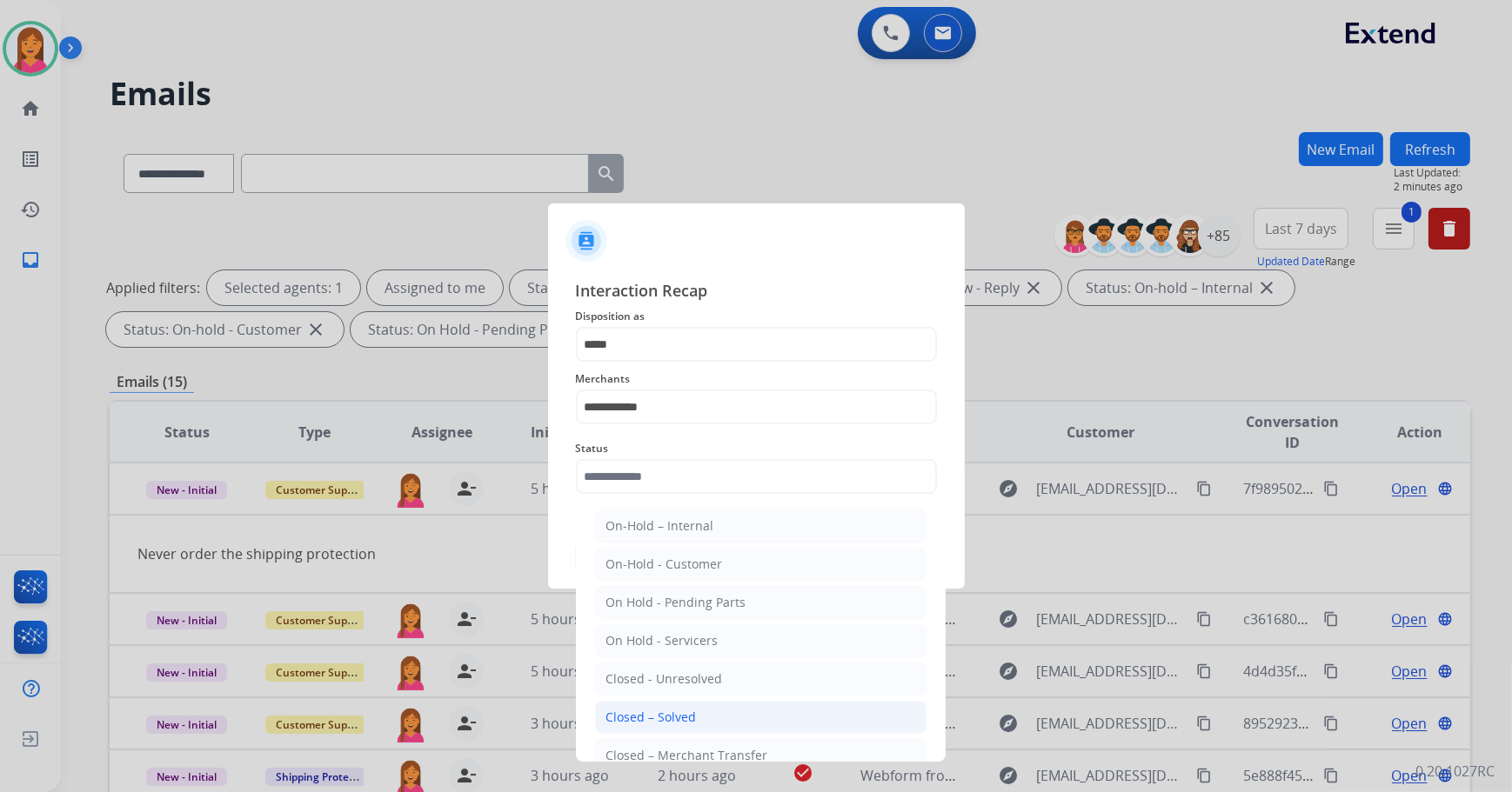
click at [701, 710] on li "Closed – Solved" at bounding box center [761, 717] width 332 height 33
type input "**********"
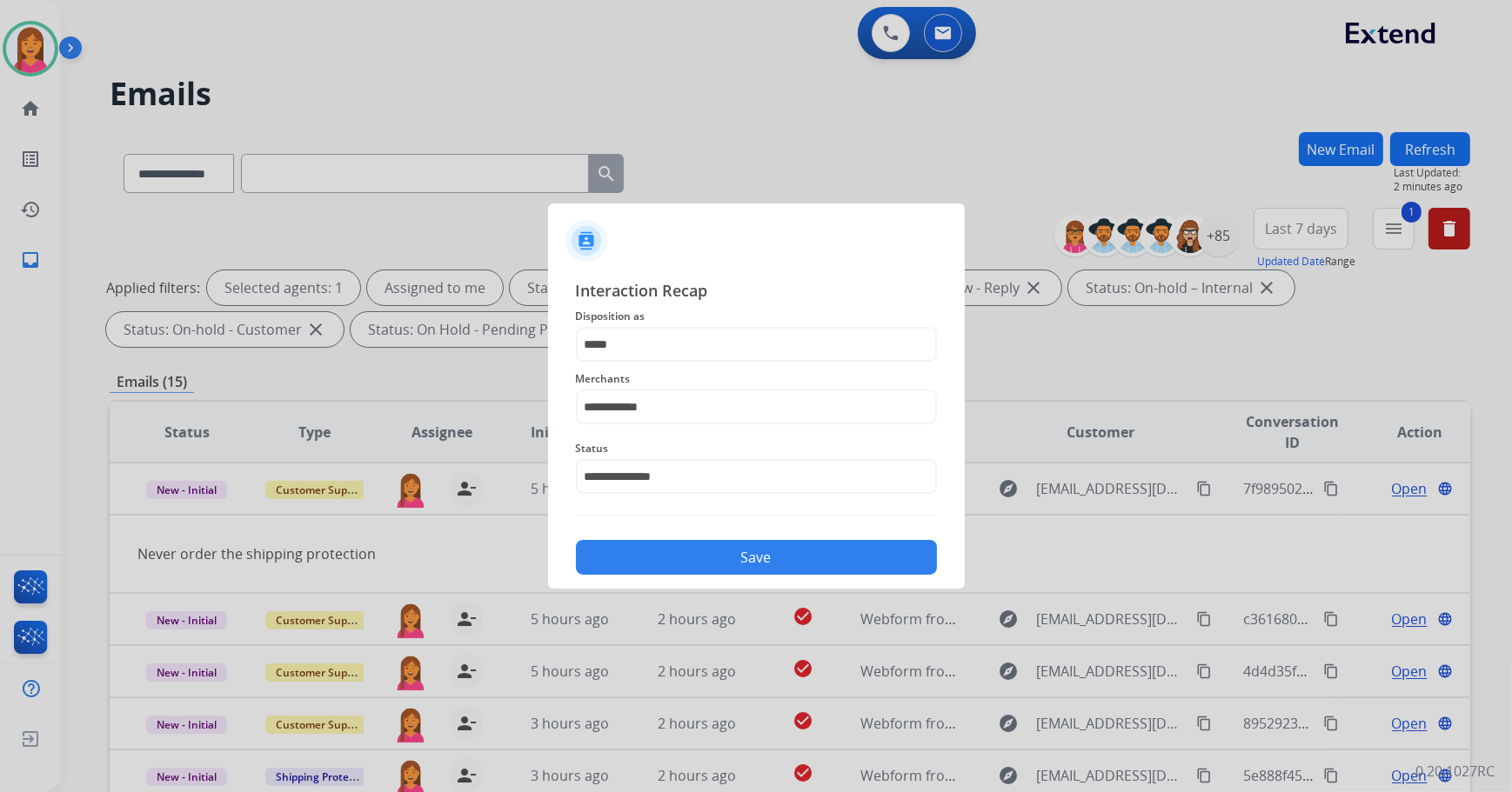
click at [685, 547] on button "Save" at bounding box center [756, 557] width 361 height 35
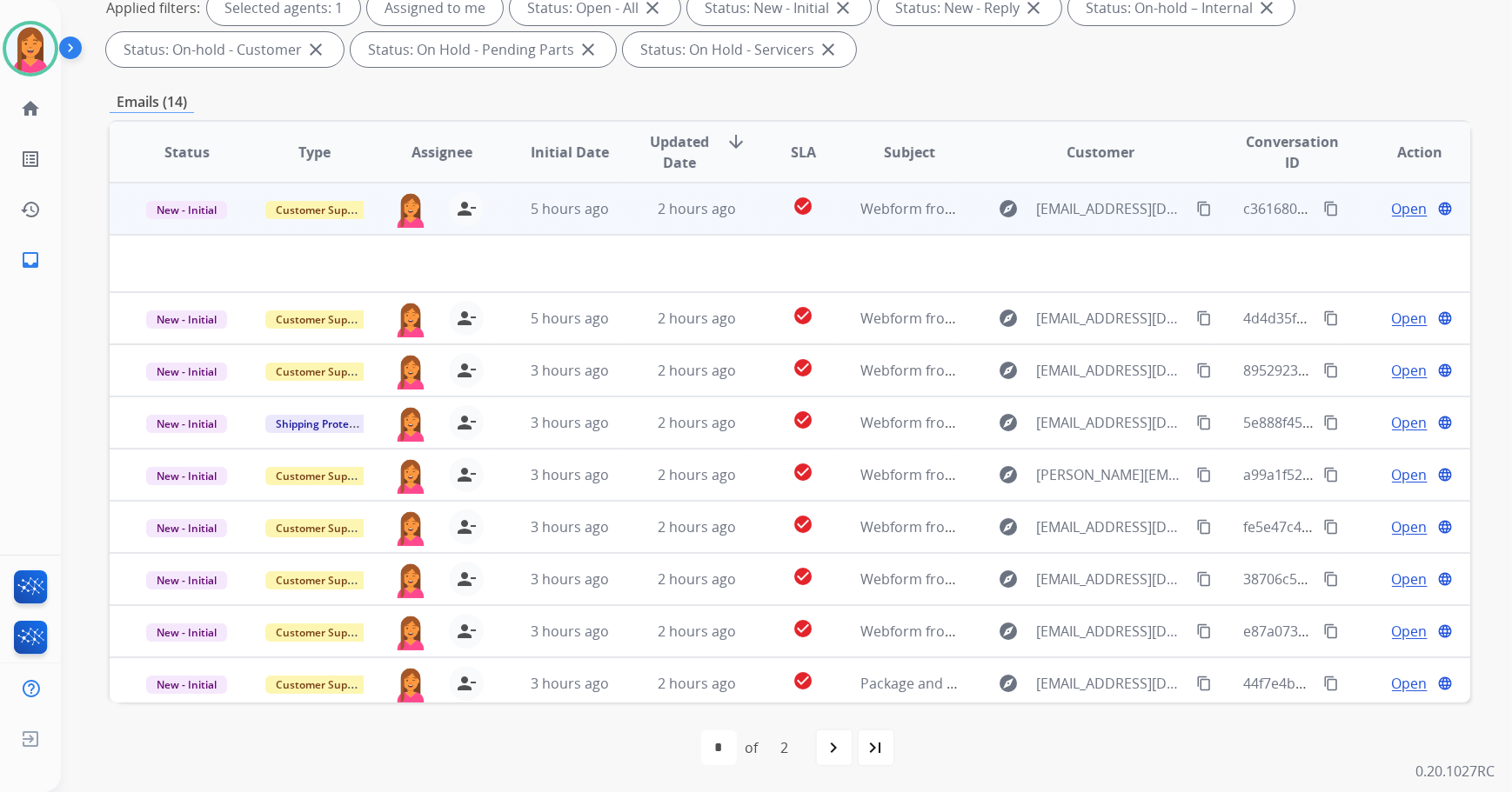
scroll to position [201, 0]
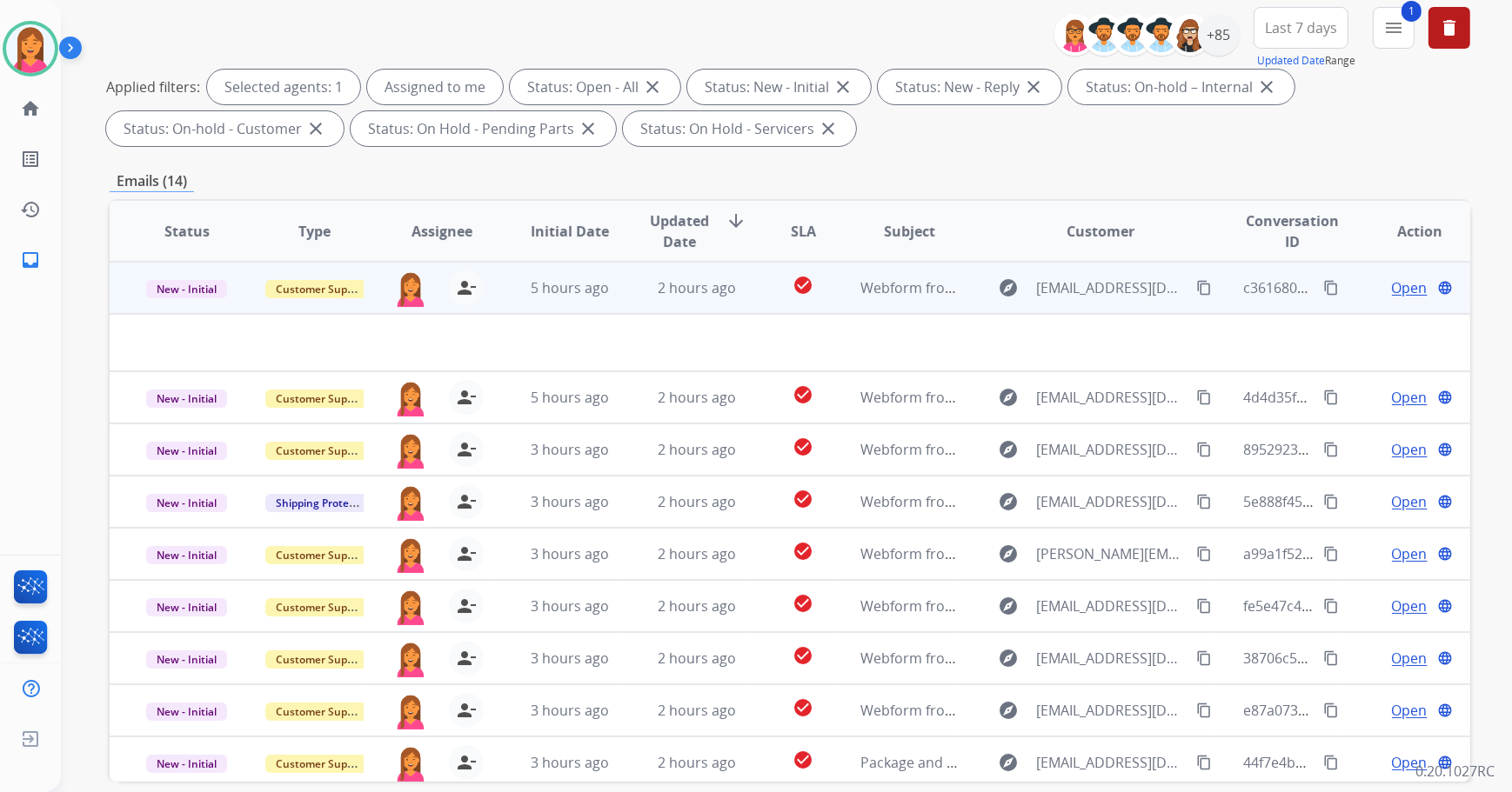
click at [751, 308] on td "check_circle" at bounding box center [790, 287] width 85 height 52
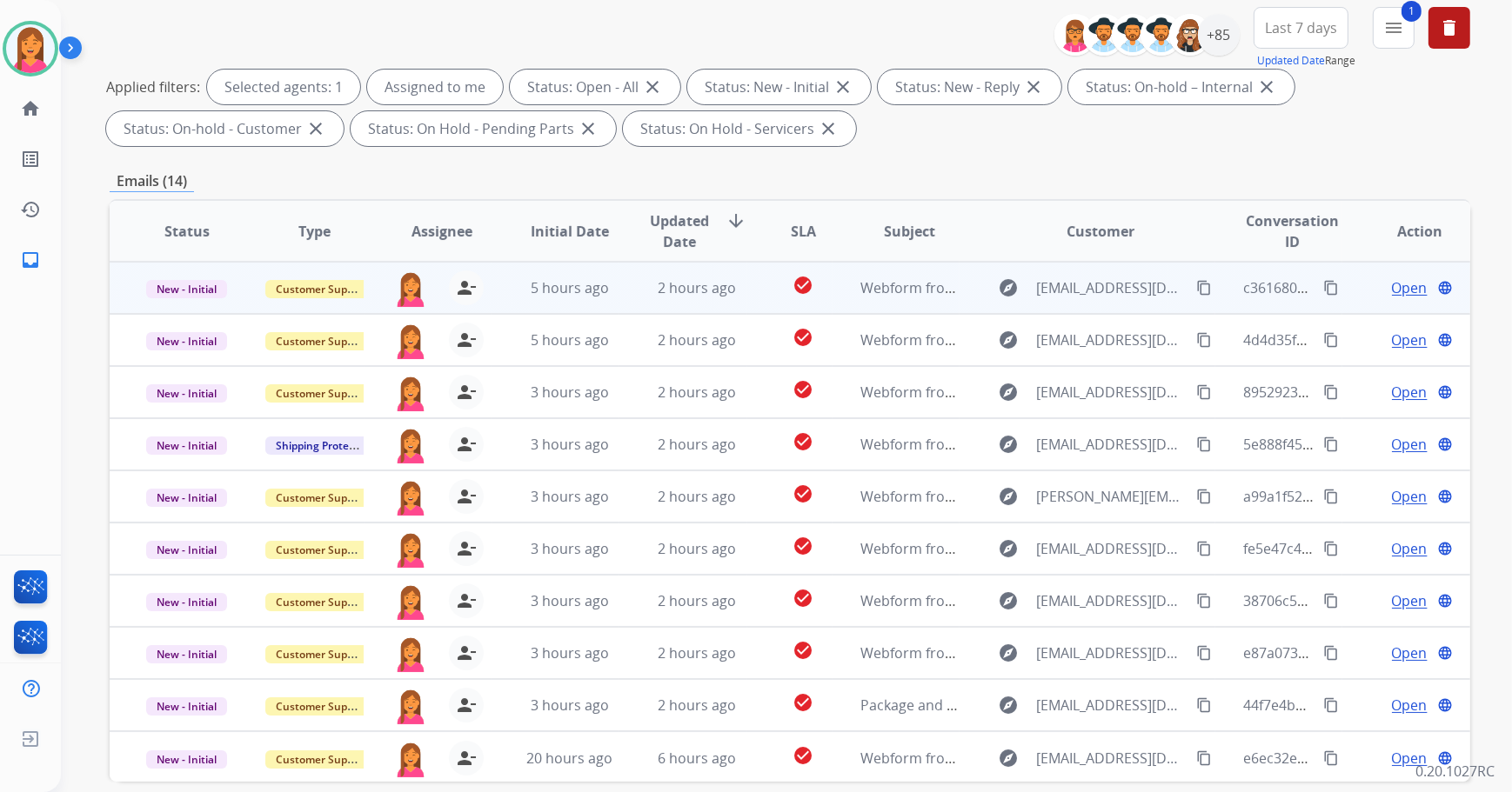
click at [751, 298] on td "check_circle" at bounding box center [790, 287] width 85 height 52
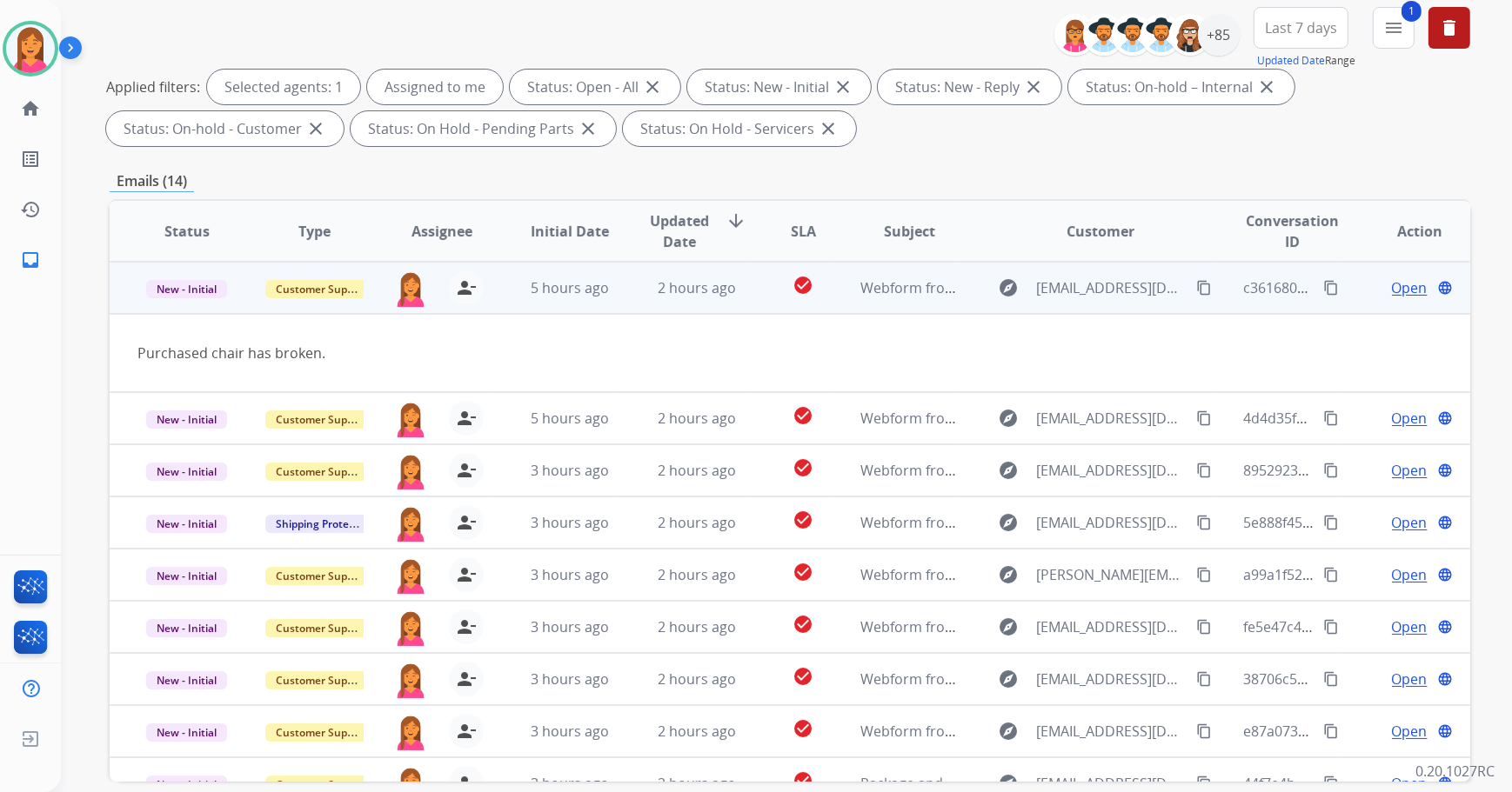
click at [1403, 285] on span "Open" at bounding box center [1411, 288] width 36 height 21
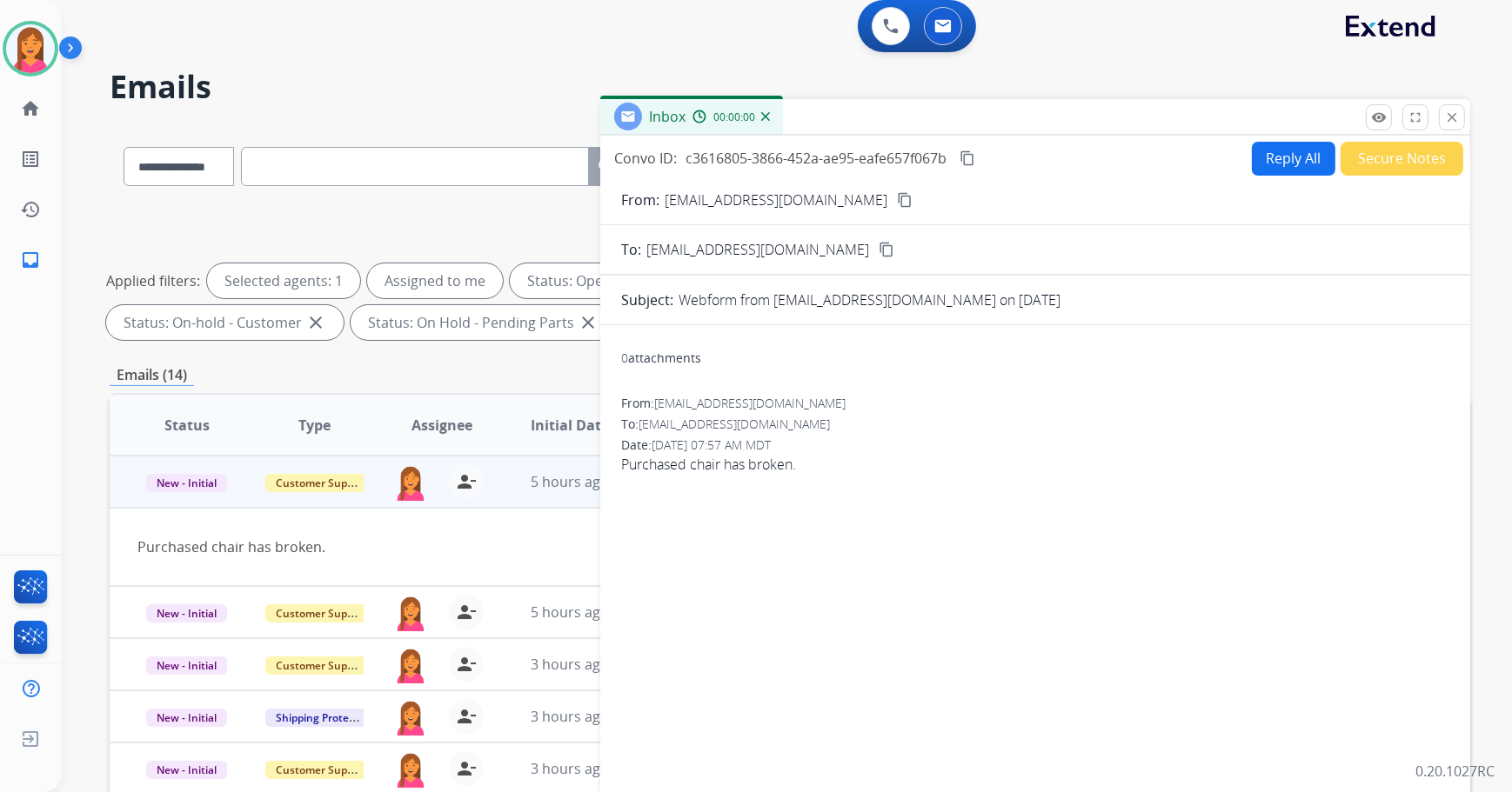
scroll to position [0, 0]
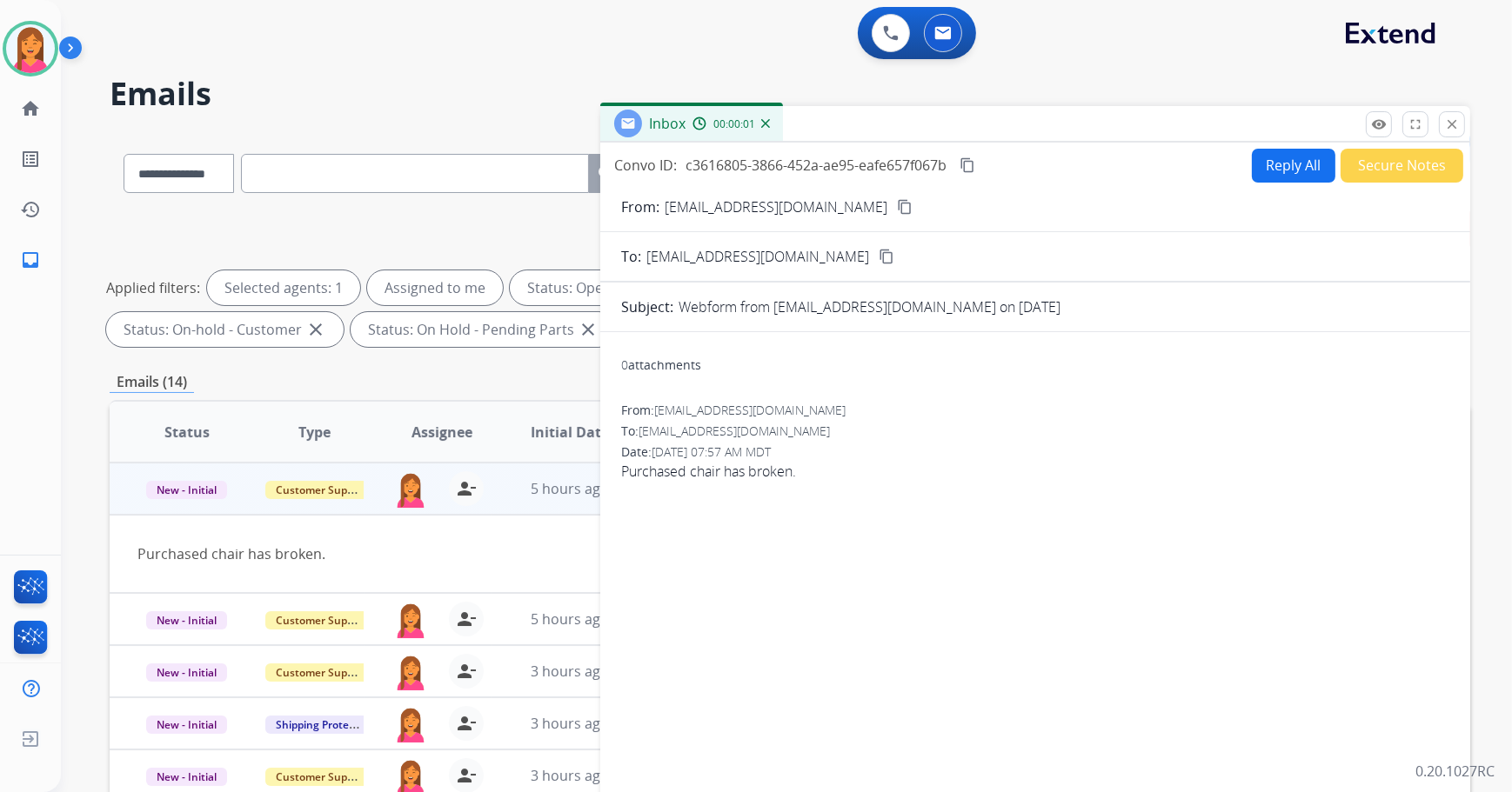
click at [897, 205] on mat-icon "content_copy" at bounding box center [904, 207] width 16 height 16
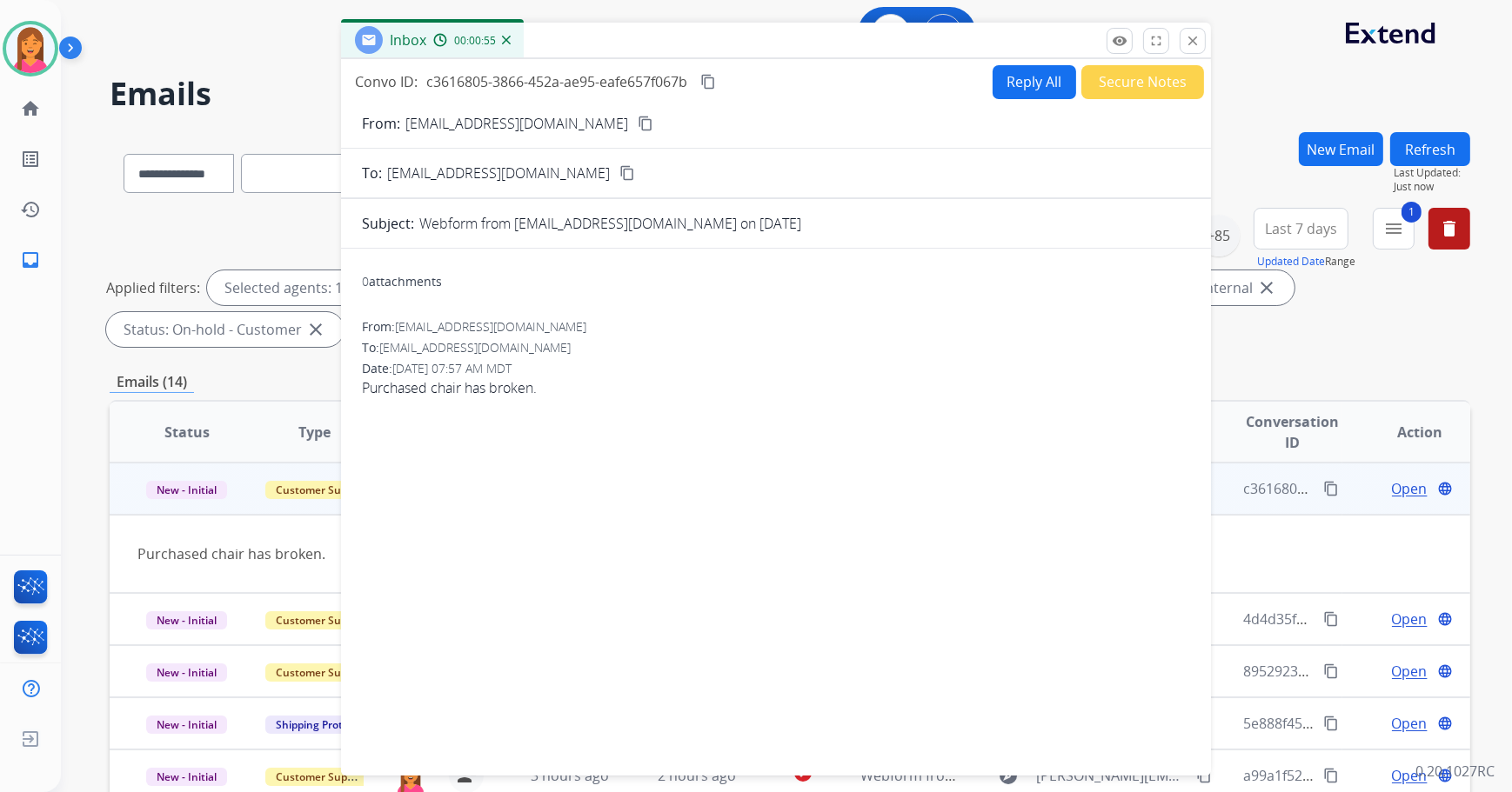
drag, startPoint x: 873, startPoint y: 136, endPoint x: 610, endPoint y: 53, distance: 275.8
click at [610, 53] on div "Inbox 00:00:55" at bounding box center [776, 41] width 870 height 37
click at [1014, 75] on button "Reply All" at bounding box center [1030, 82] width 83 height 34
select select "**********"
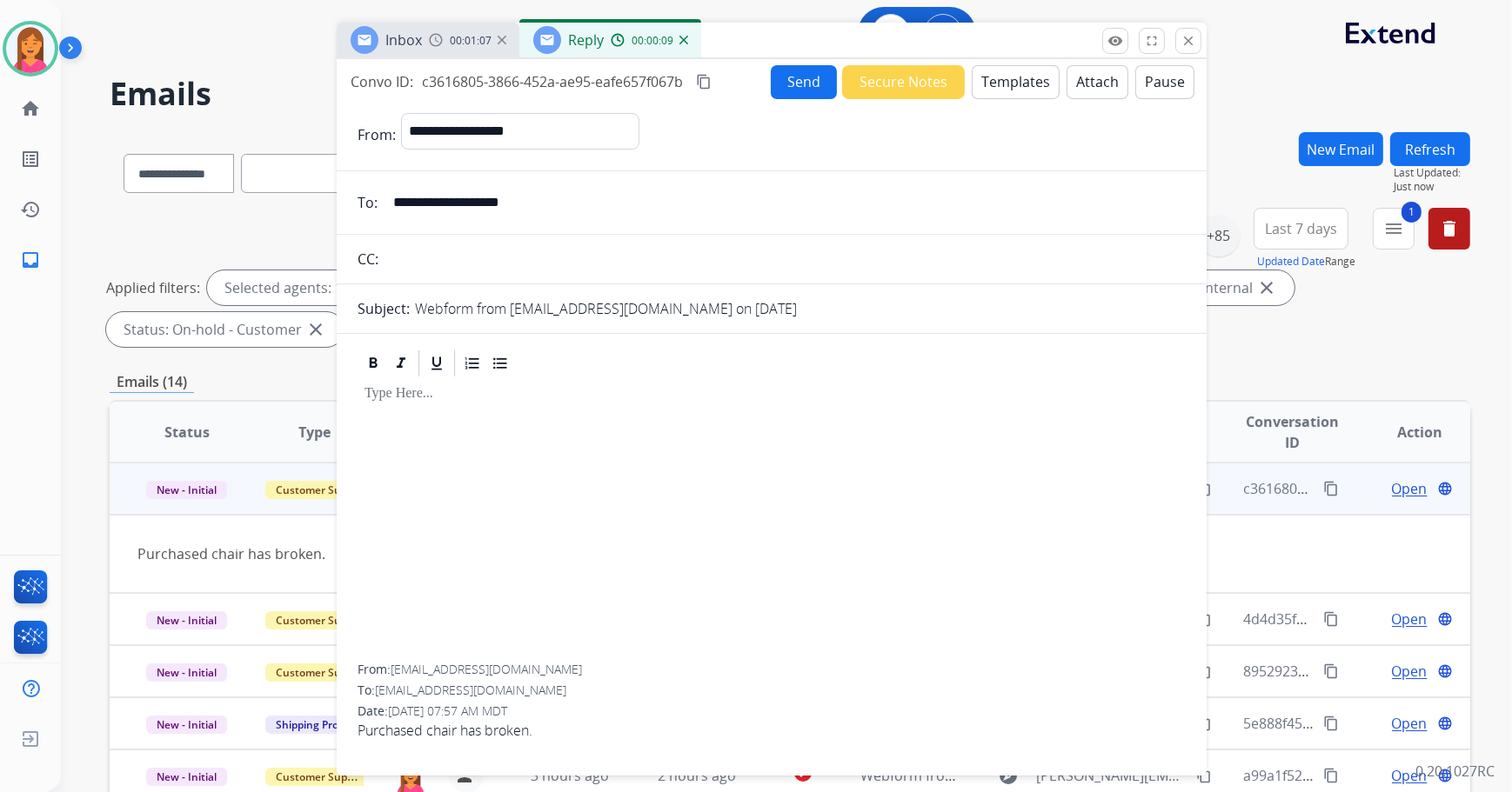
click at [1015, 90] on button "Templates" at bounding box center [1015, 82] width 88 height 34
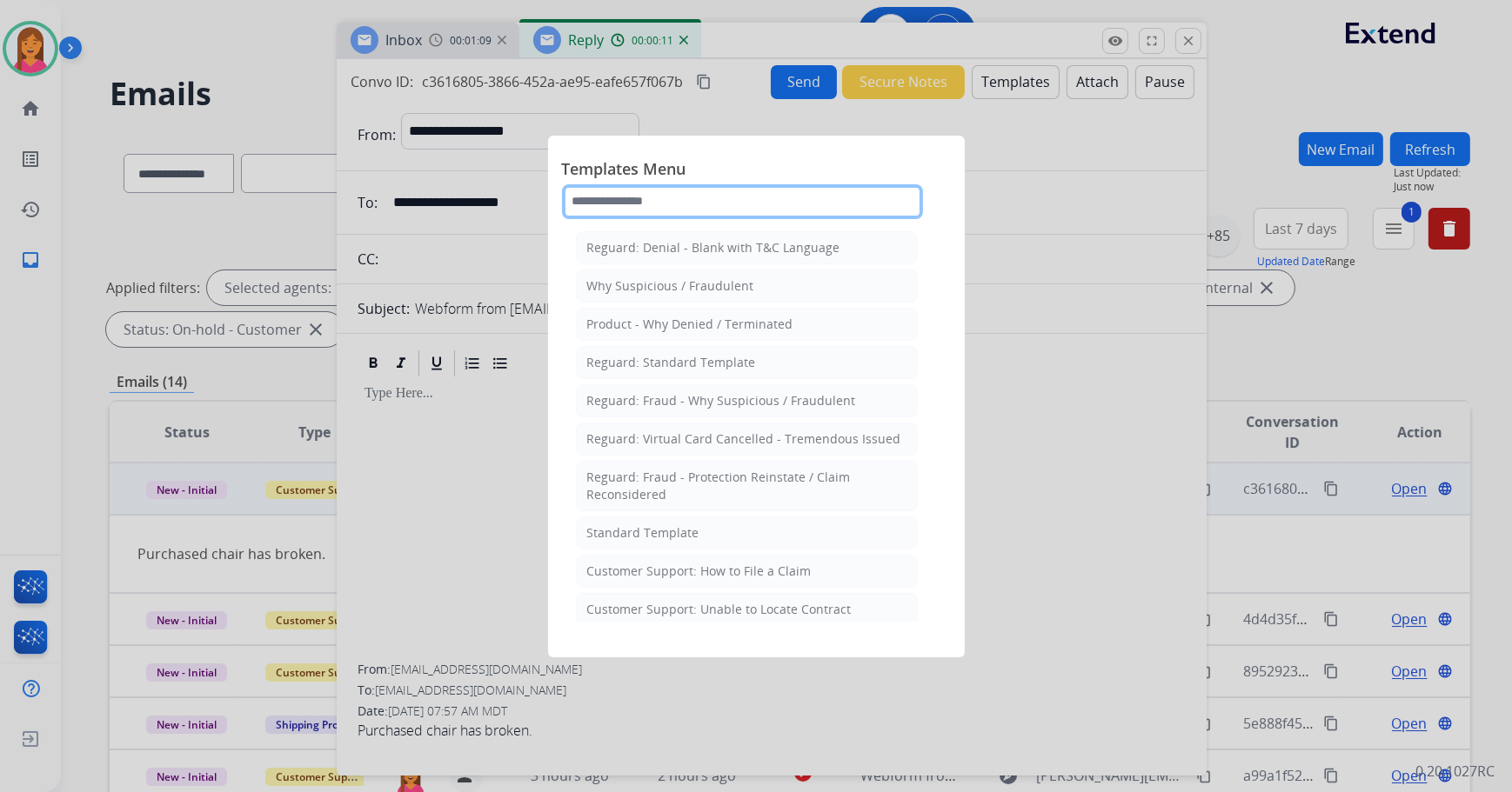
click at [630, 186] on input "text" at bounding box center [742, 202] width 361 height 35
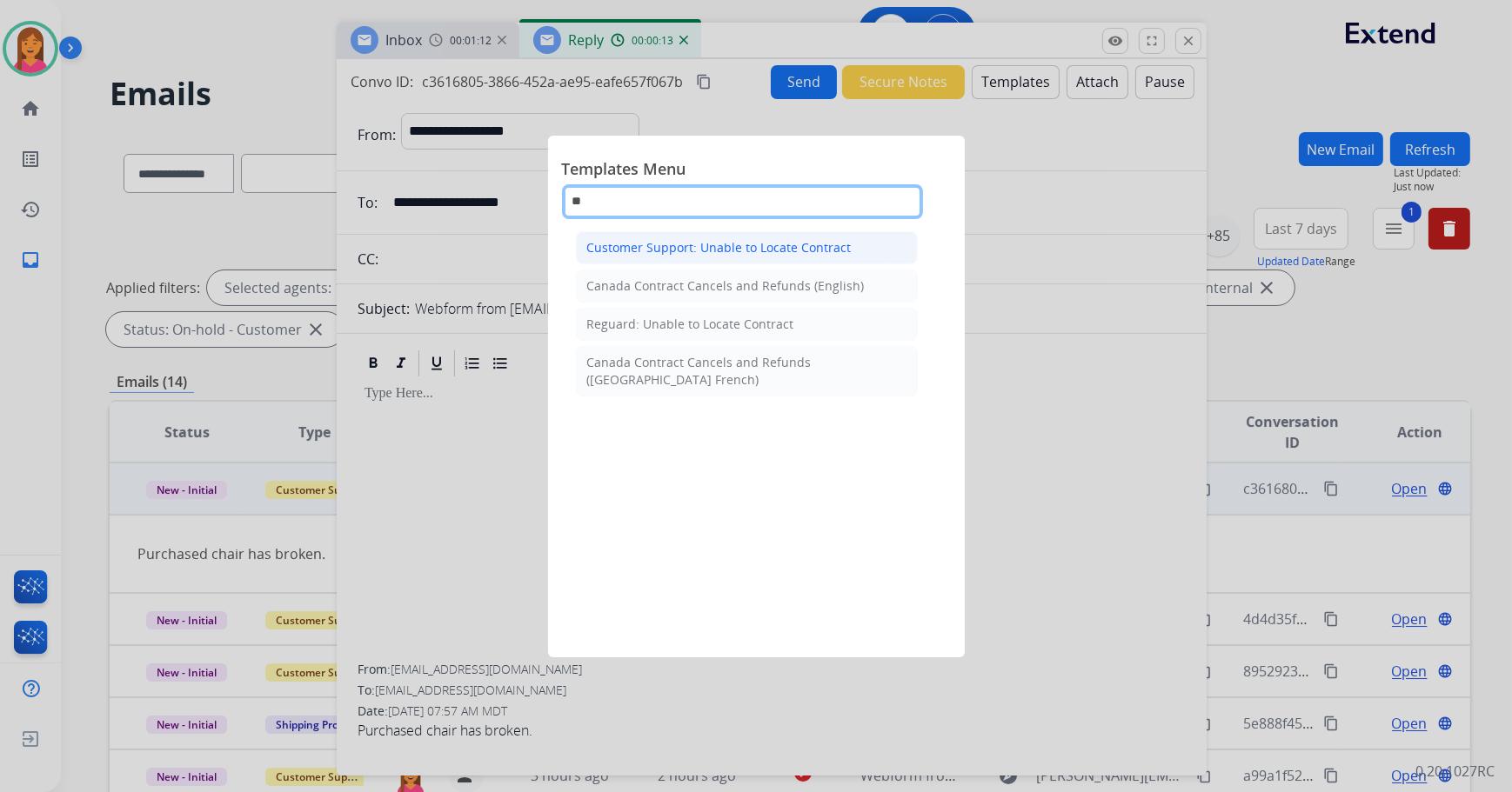
type input "**"
click at [722, 255] on div "Customer Support: Unable to Locate Contract" at bounding box center [720, 247] width 264 height 17
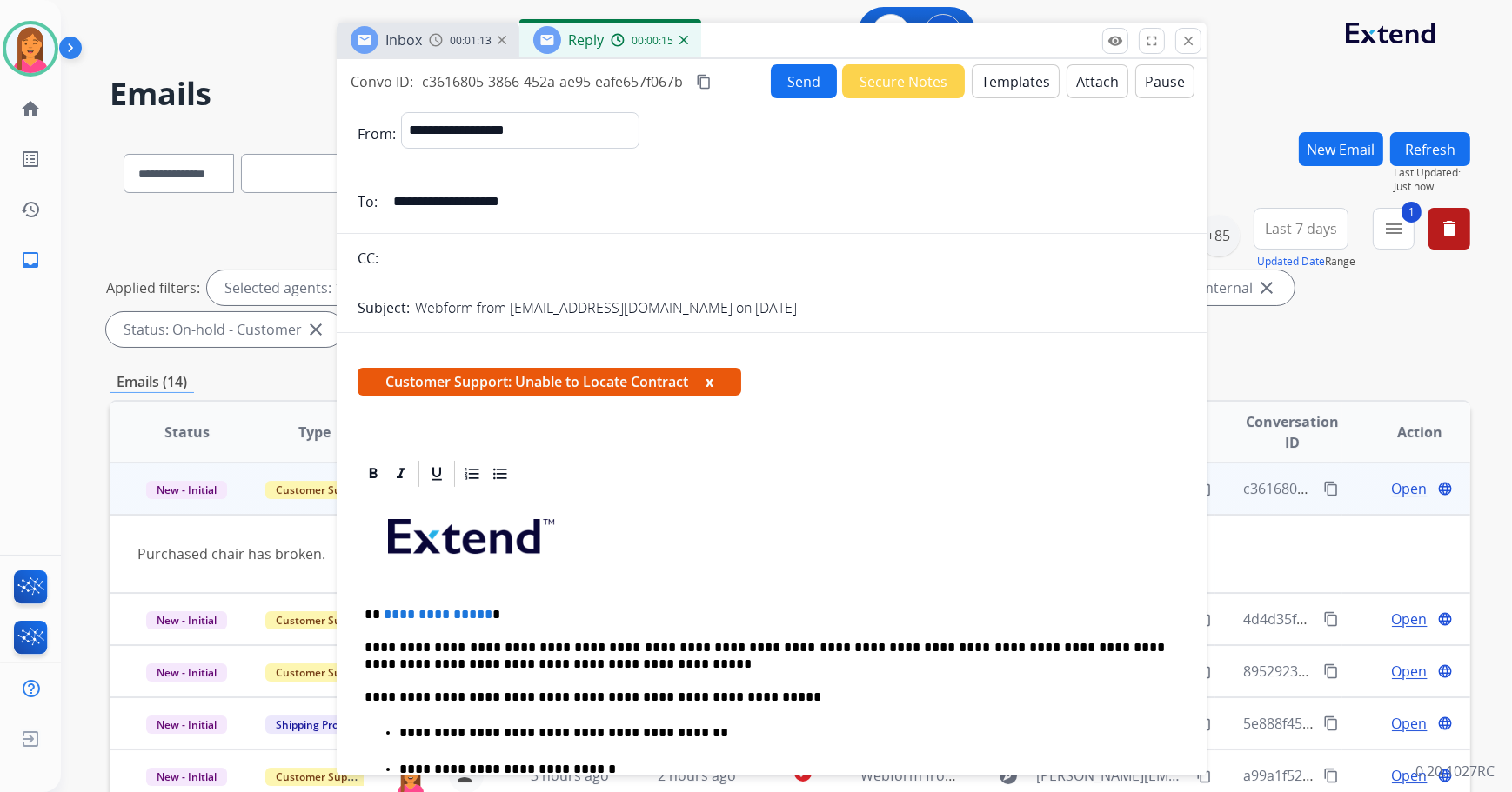
click at [716, 383] on span "Customer Support: Unable to Locate Contract x" at bounding box center [549, 381] width 384 height 27
click at [716, 382] on span "Customer Support: Unable to Locate Contract x" at bounding box center [549, 381] width 384 height 27
click at [709, 382] on button "x" at bounding box center [709, 382] width 8 height 21
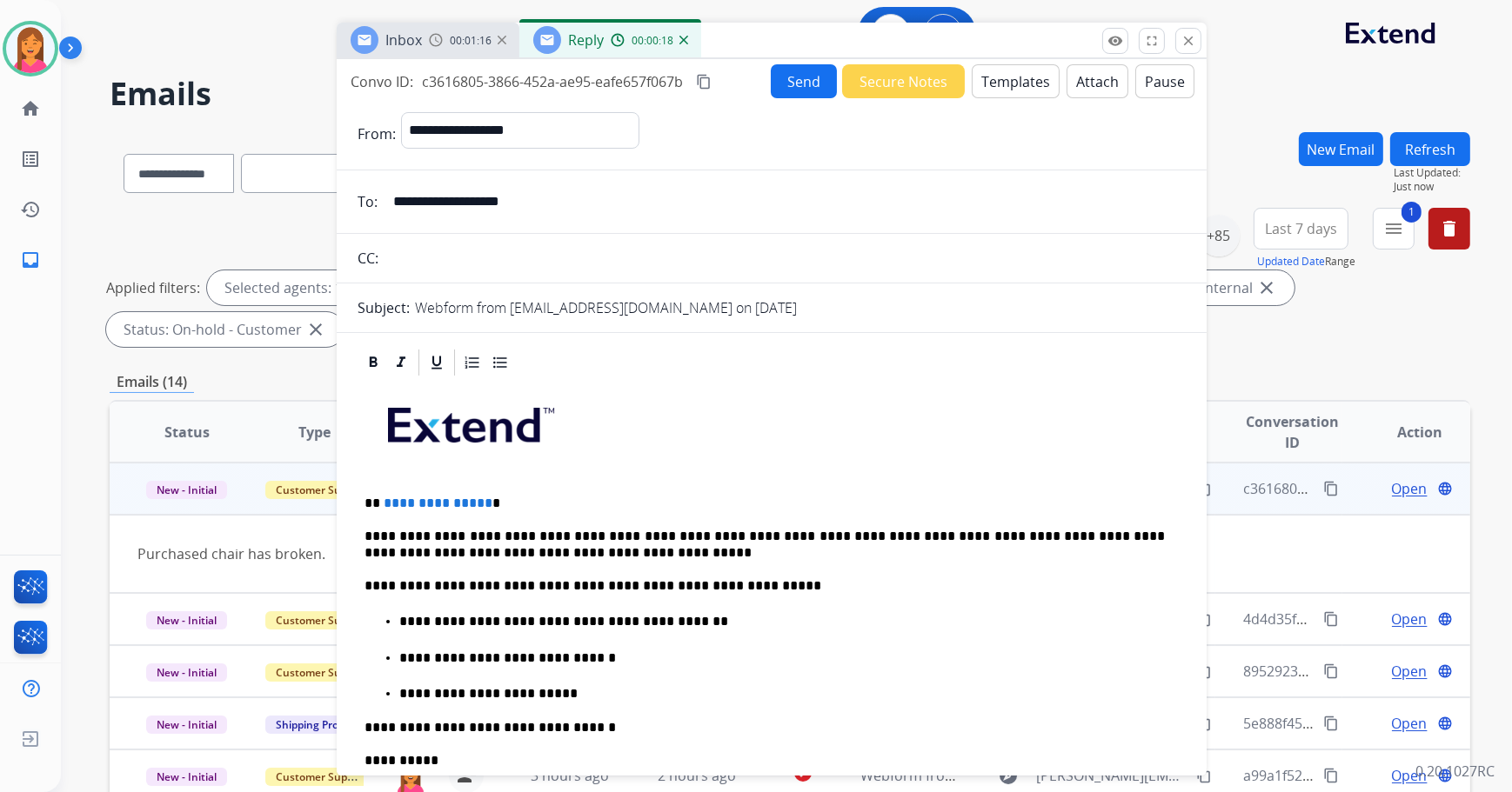
click at [516, 501] on p "**********" at bounding box center [765, 503] width 801 height 16
click at [809, 80] on button "Send" at bounding box center [804, 81] width 66 height 34
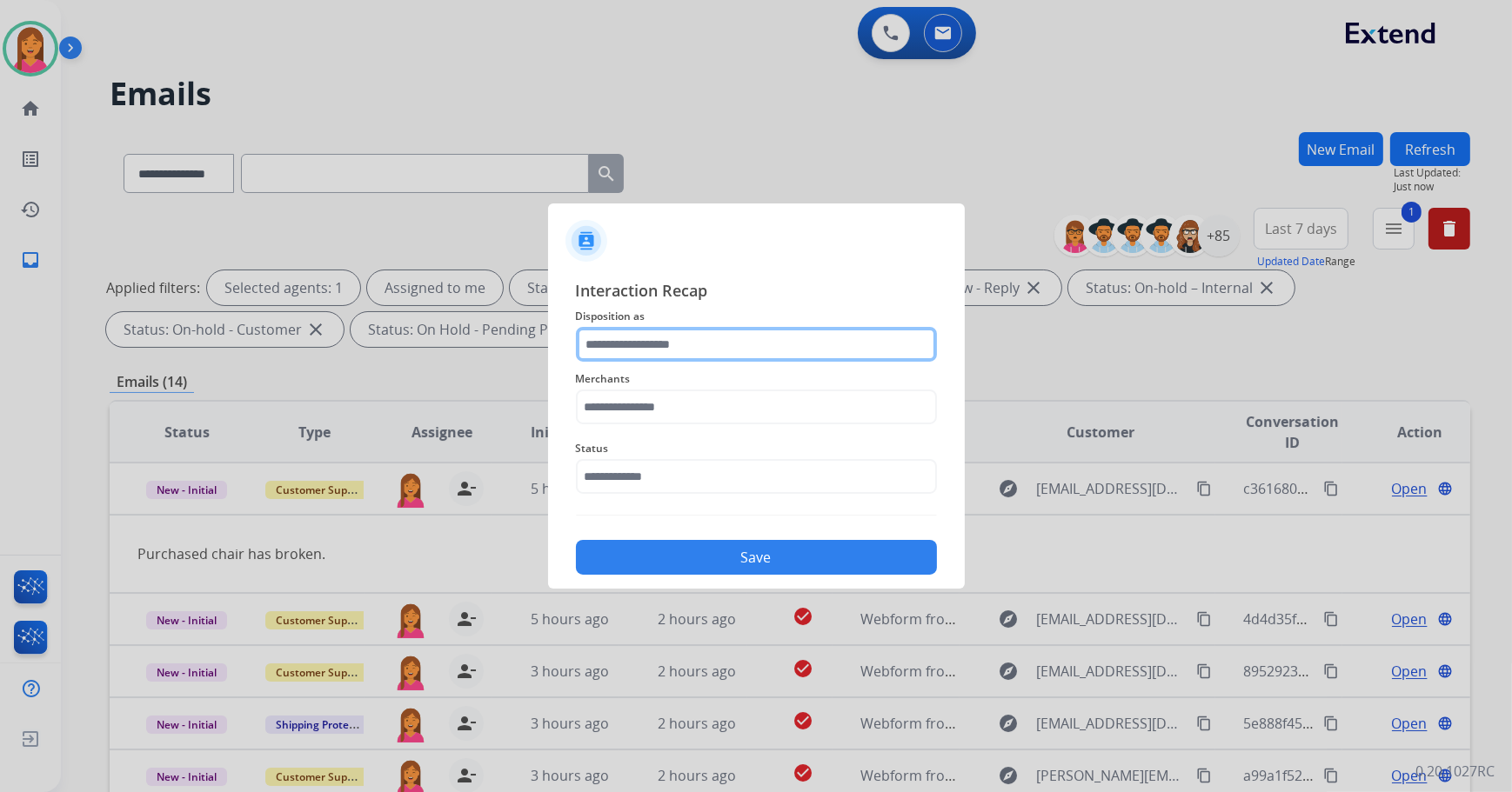
click at [678, 337] on input "text" at bounding box center [756, 344] width 361 height 35
drag, startPoint x: 648, startPoint y: 535, endPoint x: 646, endPoint y: 479, distance: 56.0
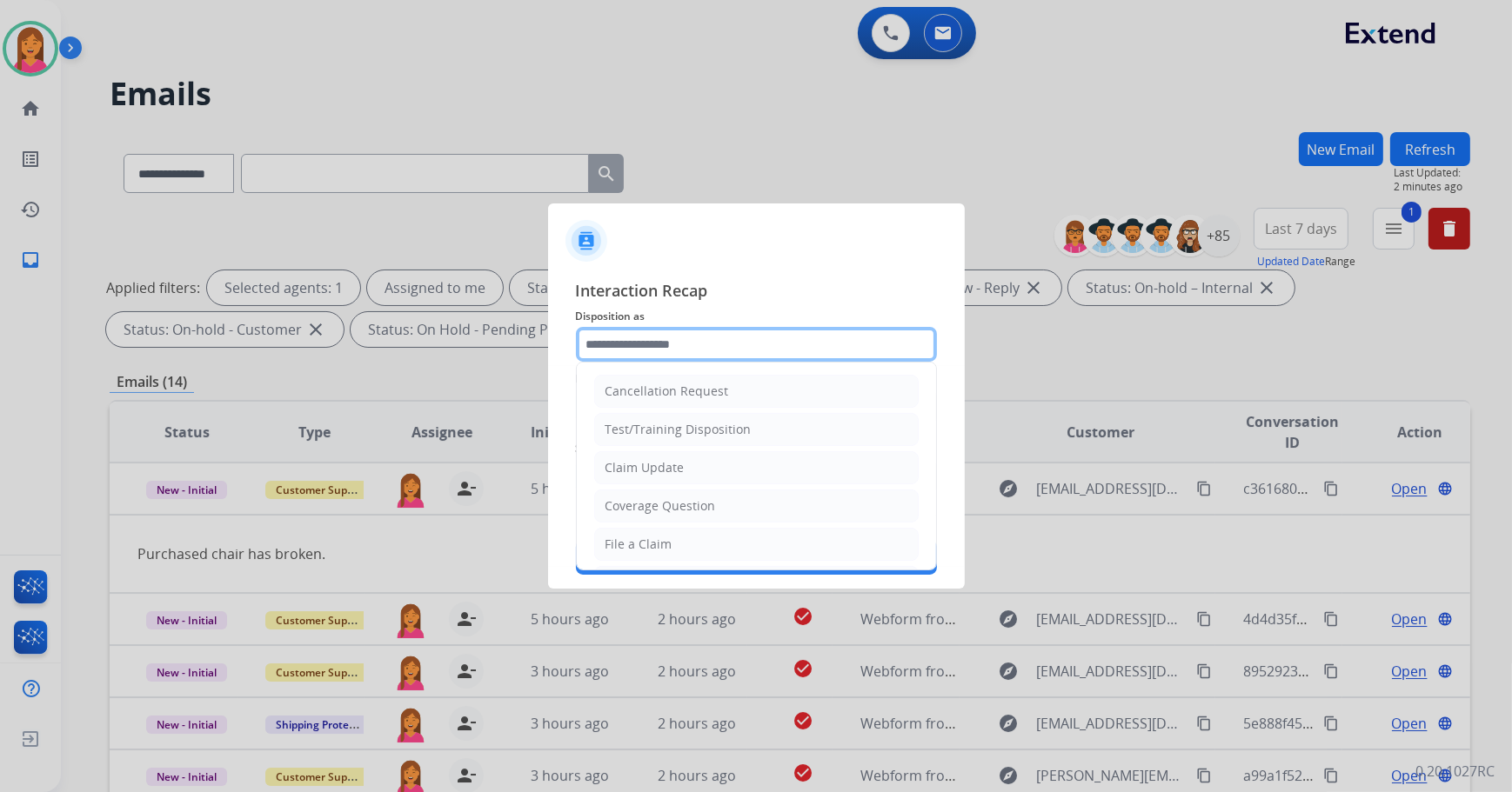
click at [696, 329] on input "text" at bounding box center [756, 344] width 361 height 35
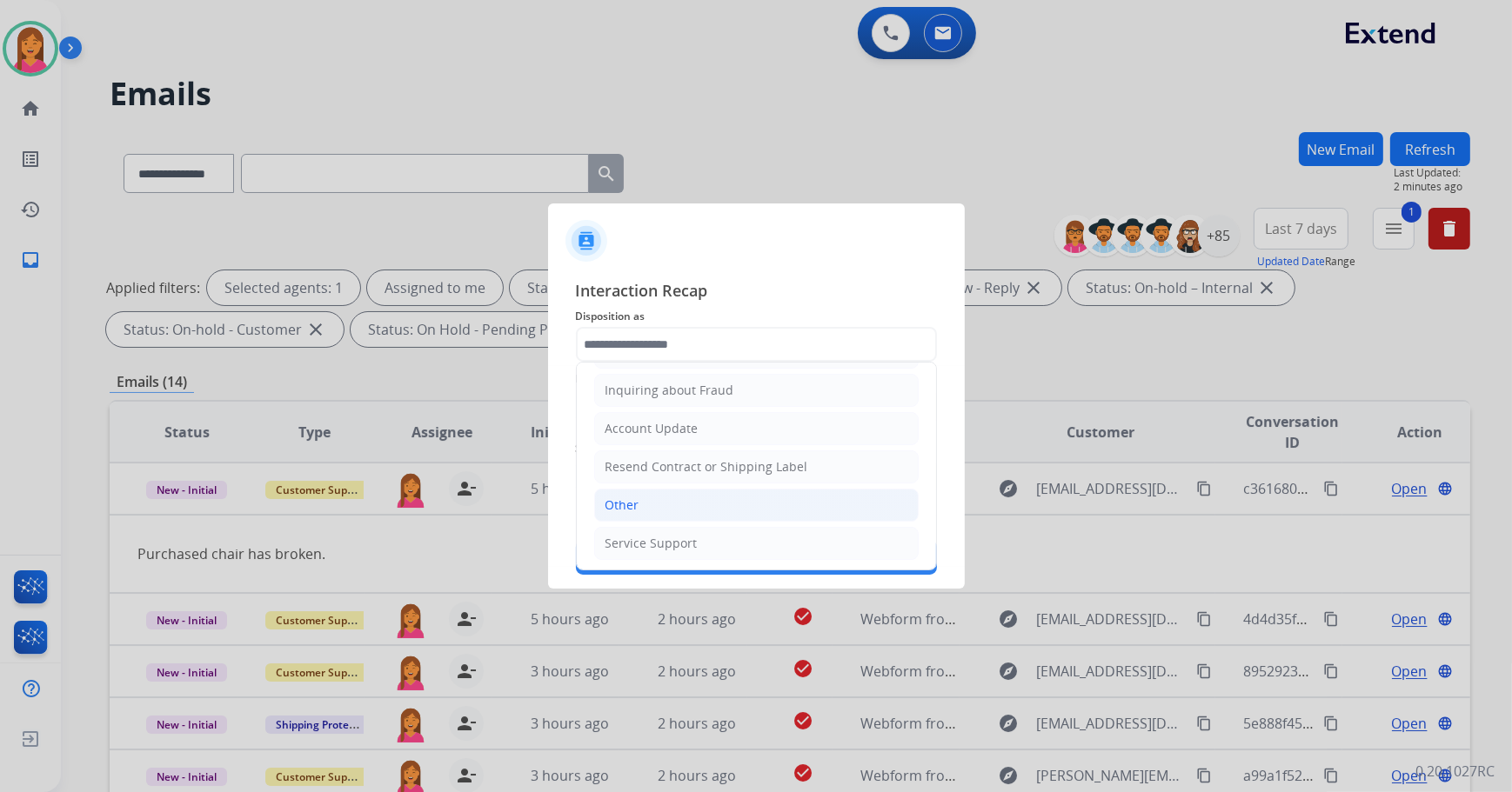
click at [619, 496] on div "Other" at bounding box center [623, 505] width 34 height 17
type input "*****"
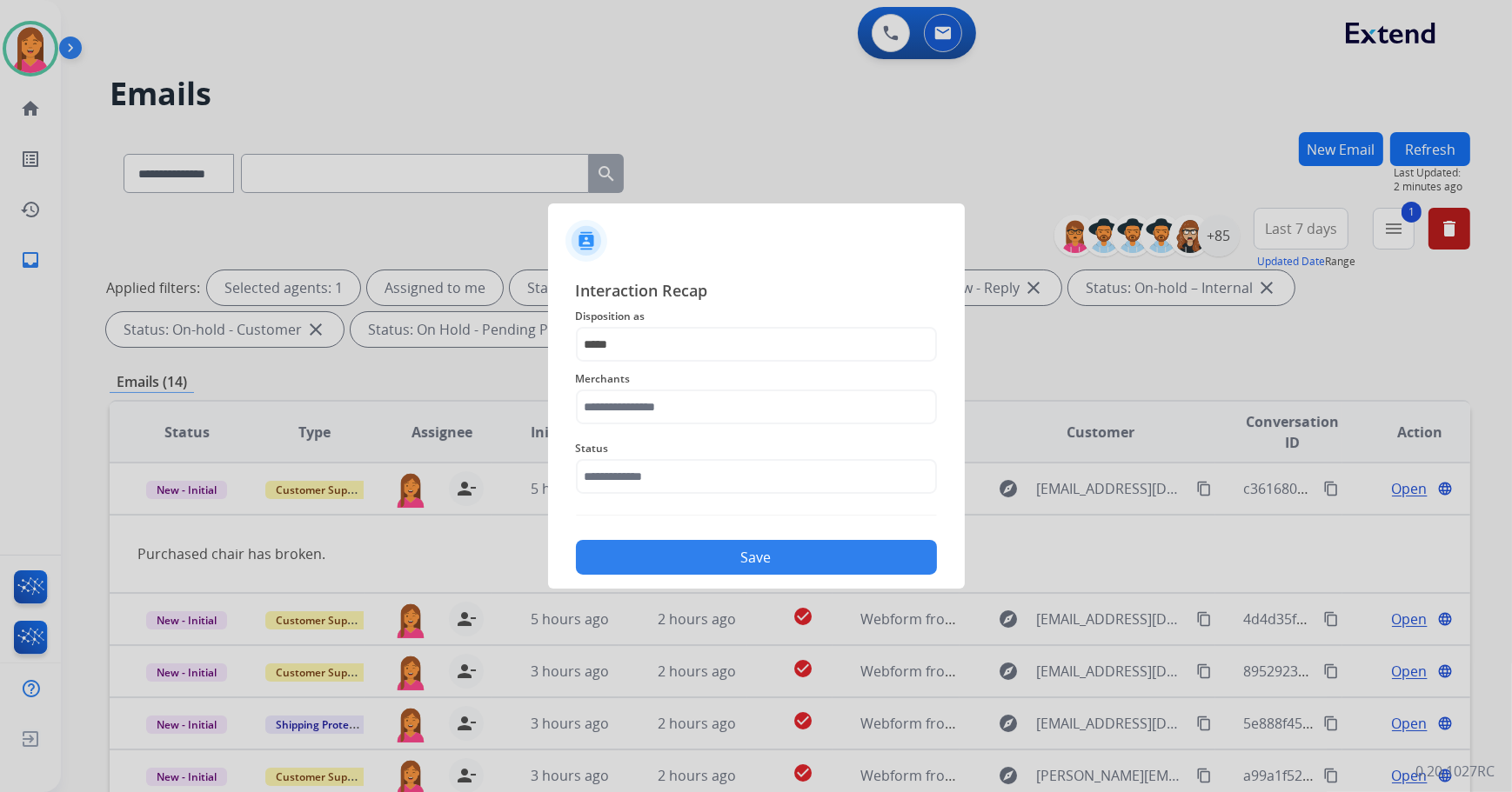
click at [635, 372] on span "Merchants" at bounding box center [756, 379] width 361 height 21
click at [631, 405] on input "text" at bounding box center [756, 406] width 361 height 35
click at [669, 471] on li "Not found" at bounding box center [761, 456] width 332 height 33
type input "*********"
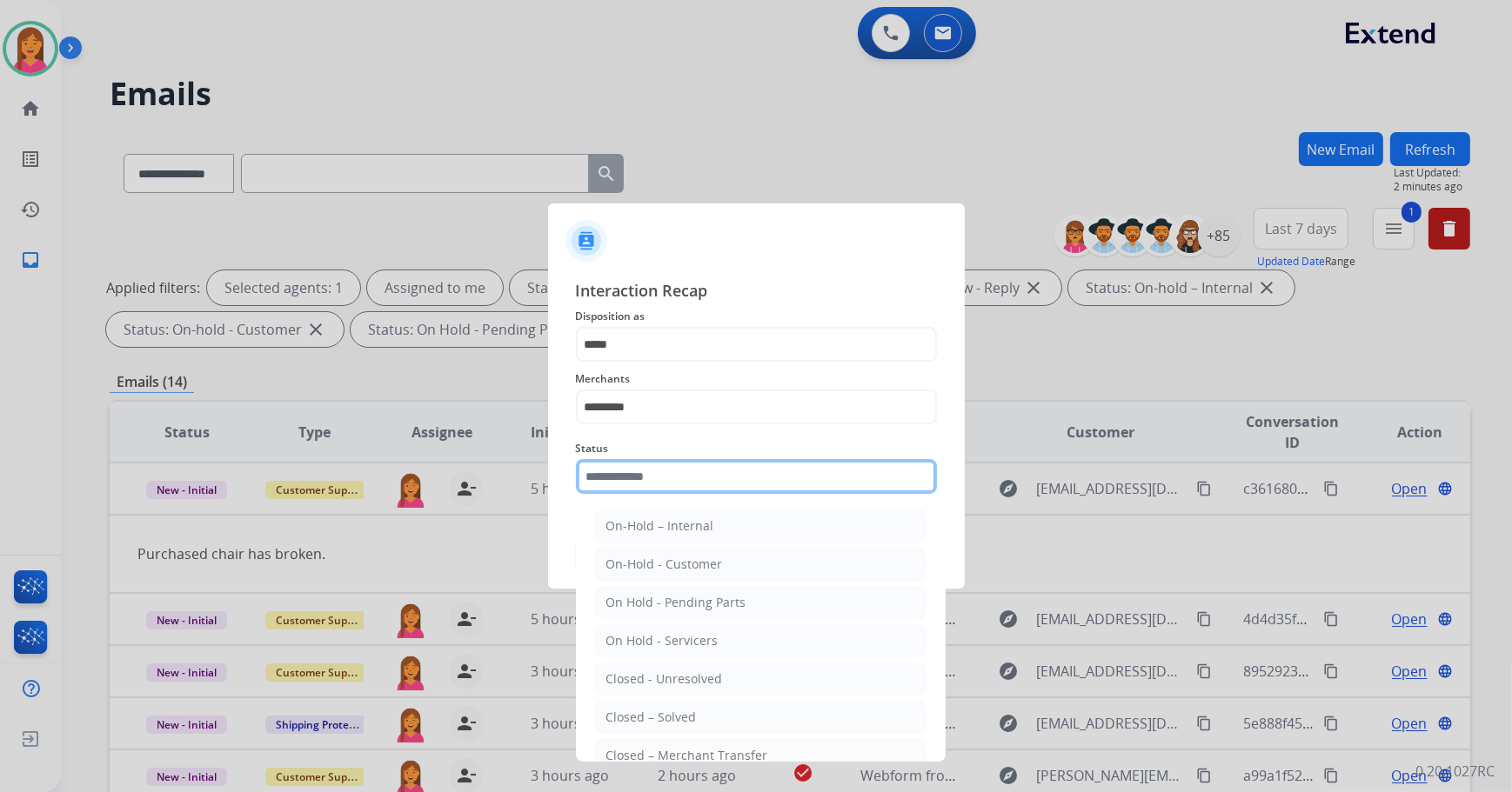
click at [670, 484] on input "text" at bounding box center [756, 477] width 361 height 35
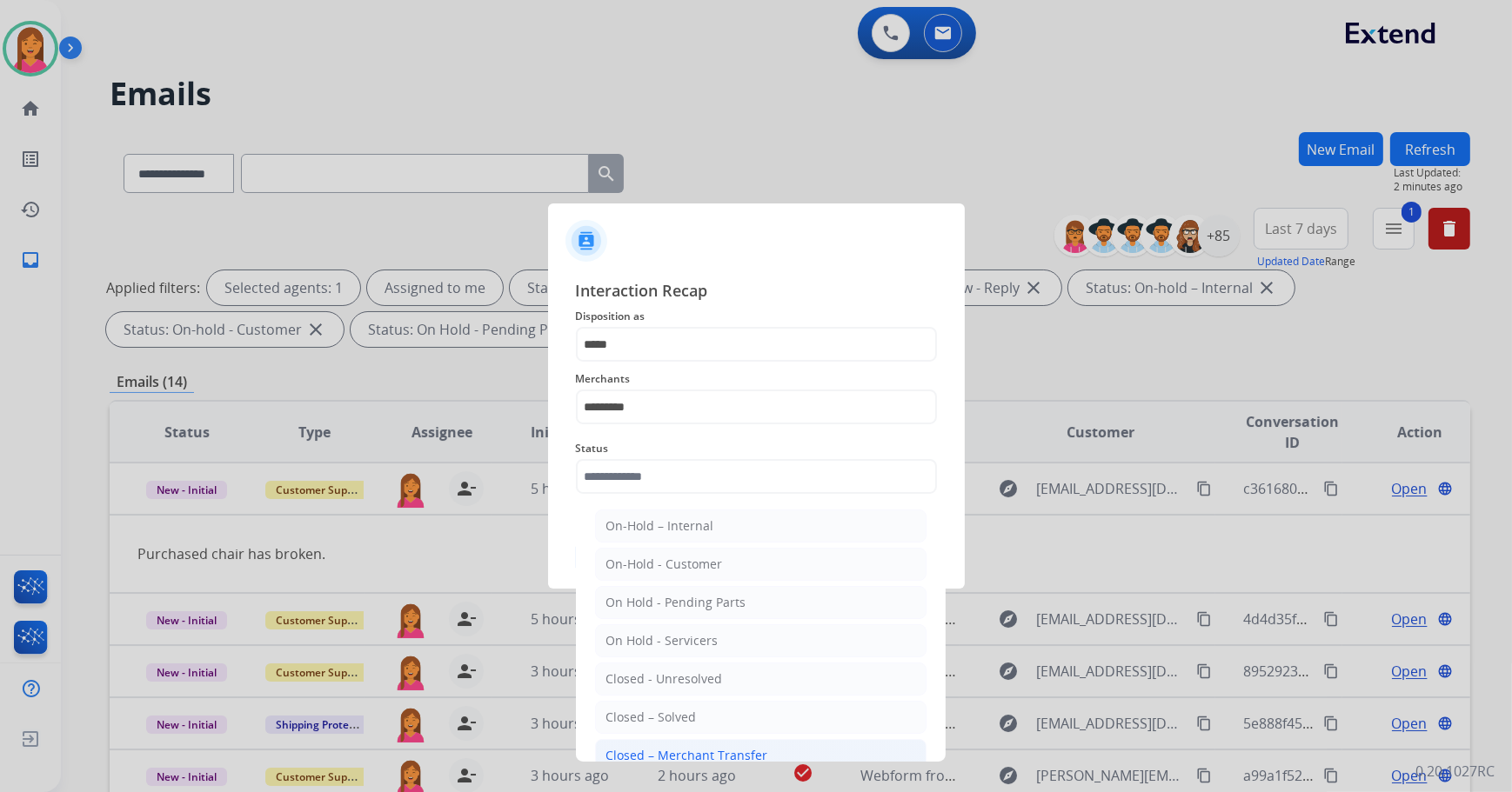
click at [694, 739] on li "Closed – Merchant Transfer" at bounding box center [761, 755] width 332 height 33
type input "**********"
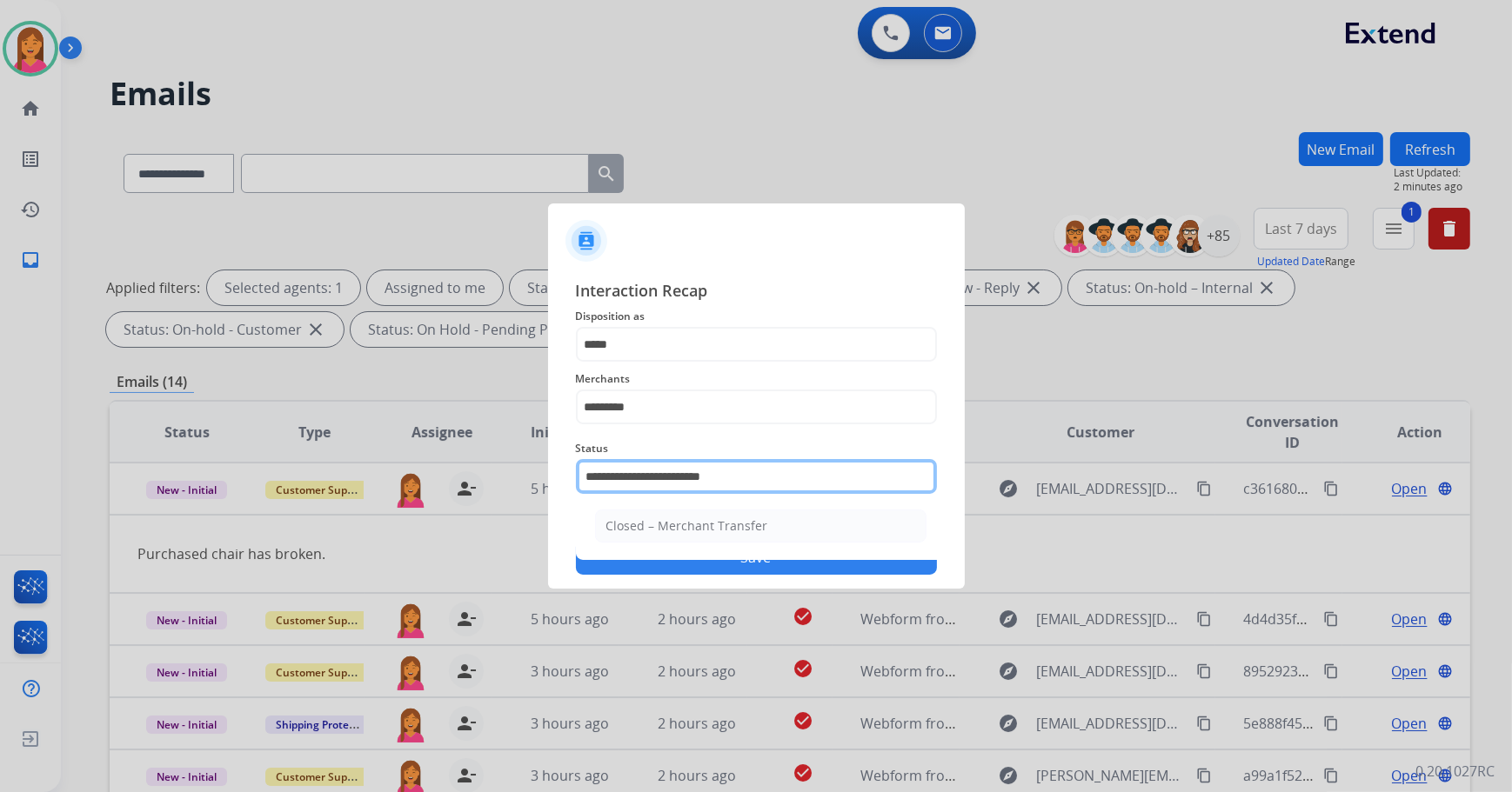
drag, startPoint x: 773, startPoint y: 473, endPoint x: 577, endPoint y: 484, distance: 196.3
click at [577, 484] on input "**********" at bounding box center [756, 477] width 361 height 35
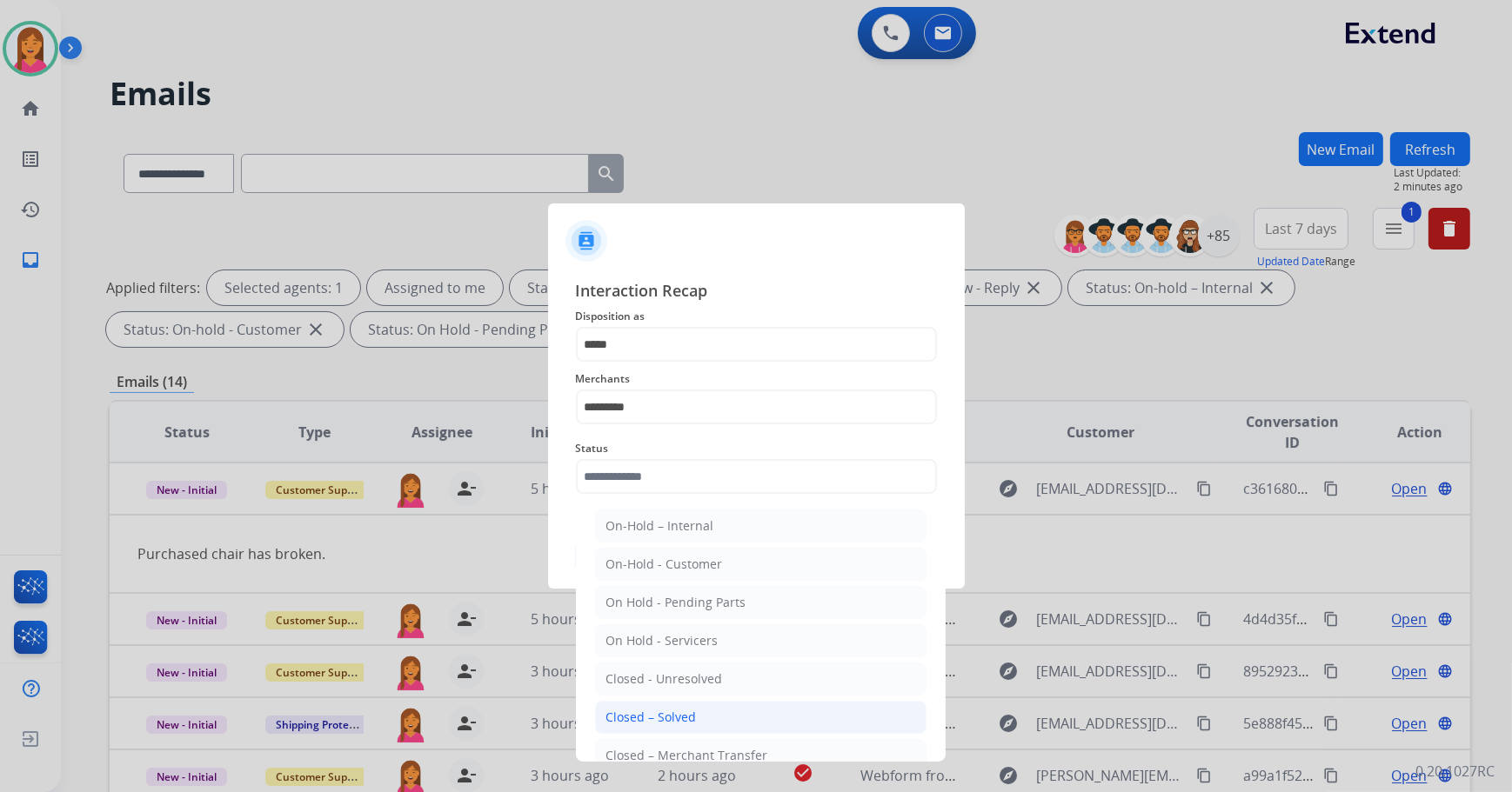
click at [694, 715] on div "Closed – Solved" at bounding box center [651, 717] width 90 height 17
type input "**********"
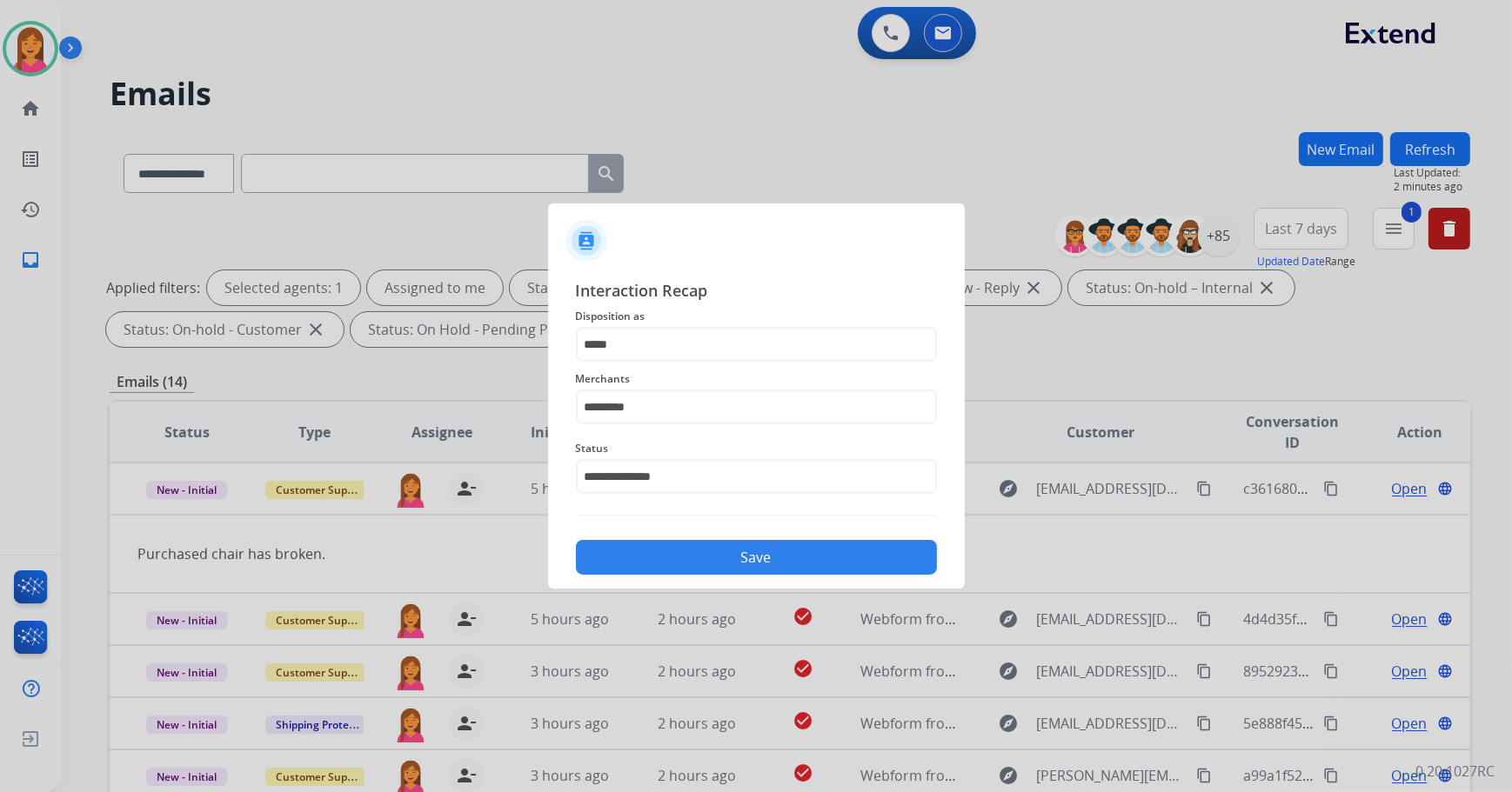
click at [741, 567] on button "Save" at bounding box center [756, 557] width 361 height 35
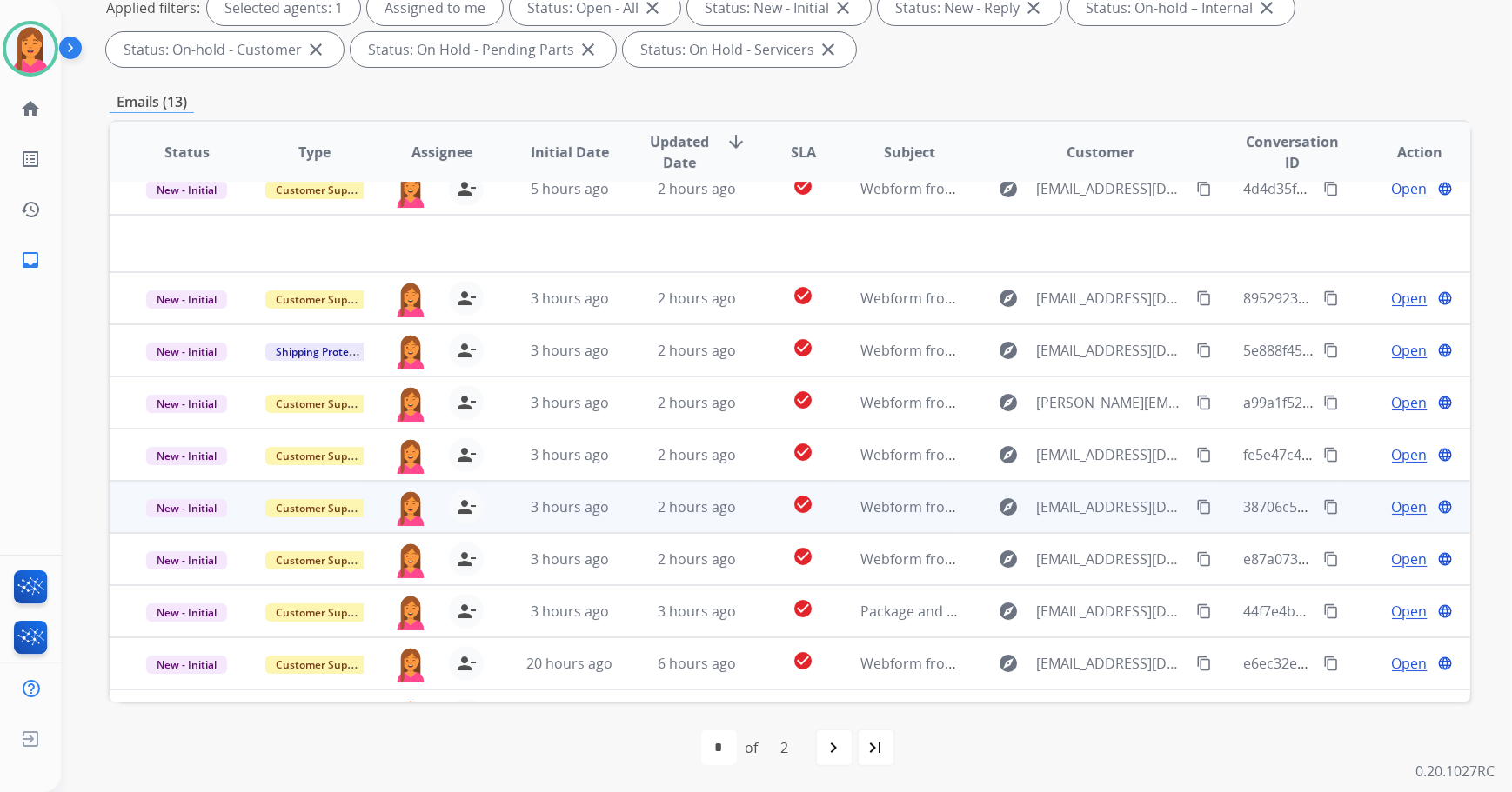
scroll to position [0, 0]
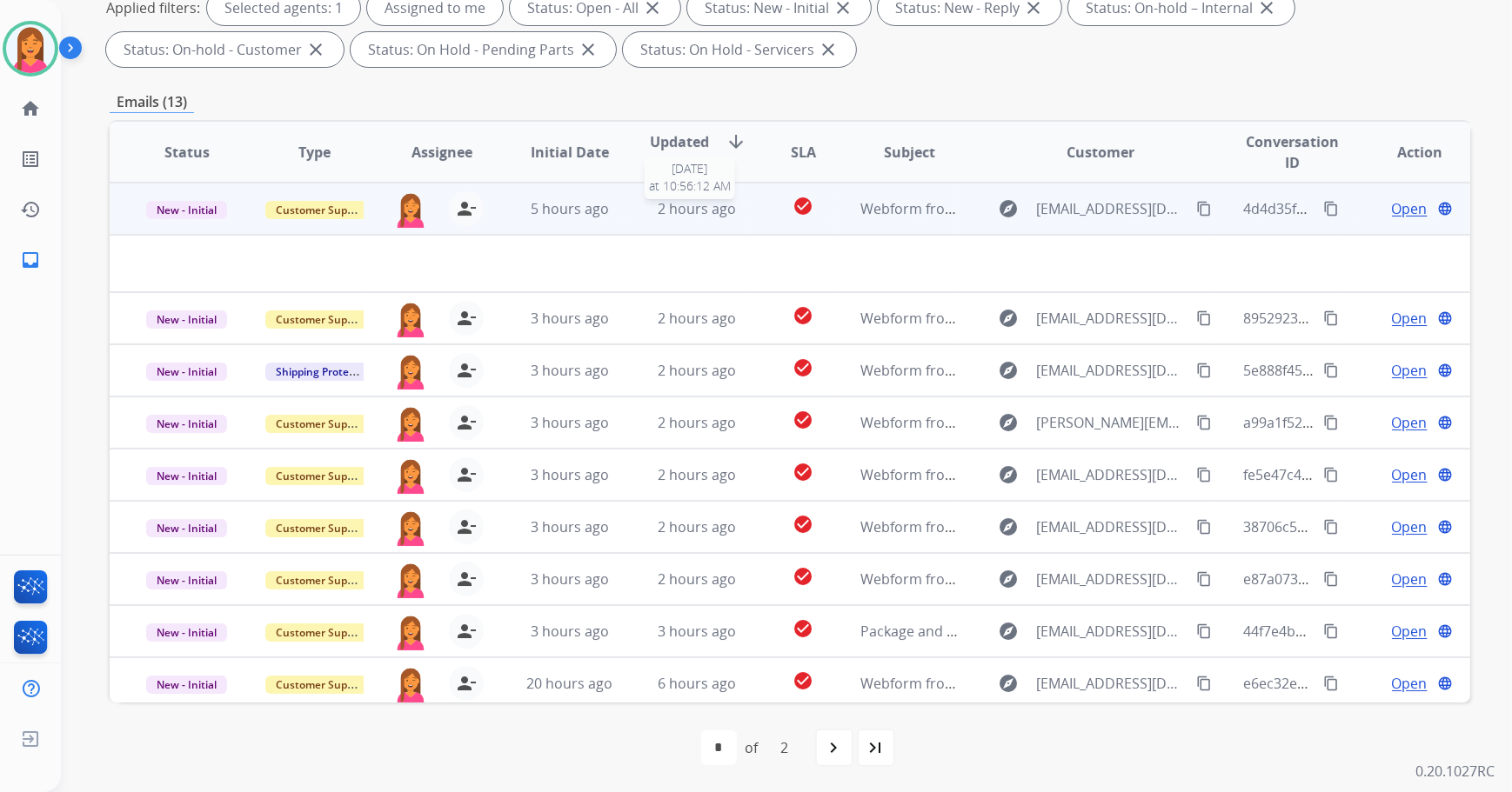
click at [738, 217] on div "2 hours ago" at bounding box center [697, 208] width 100 height 21
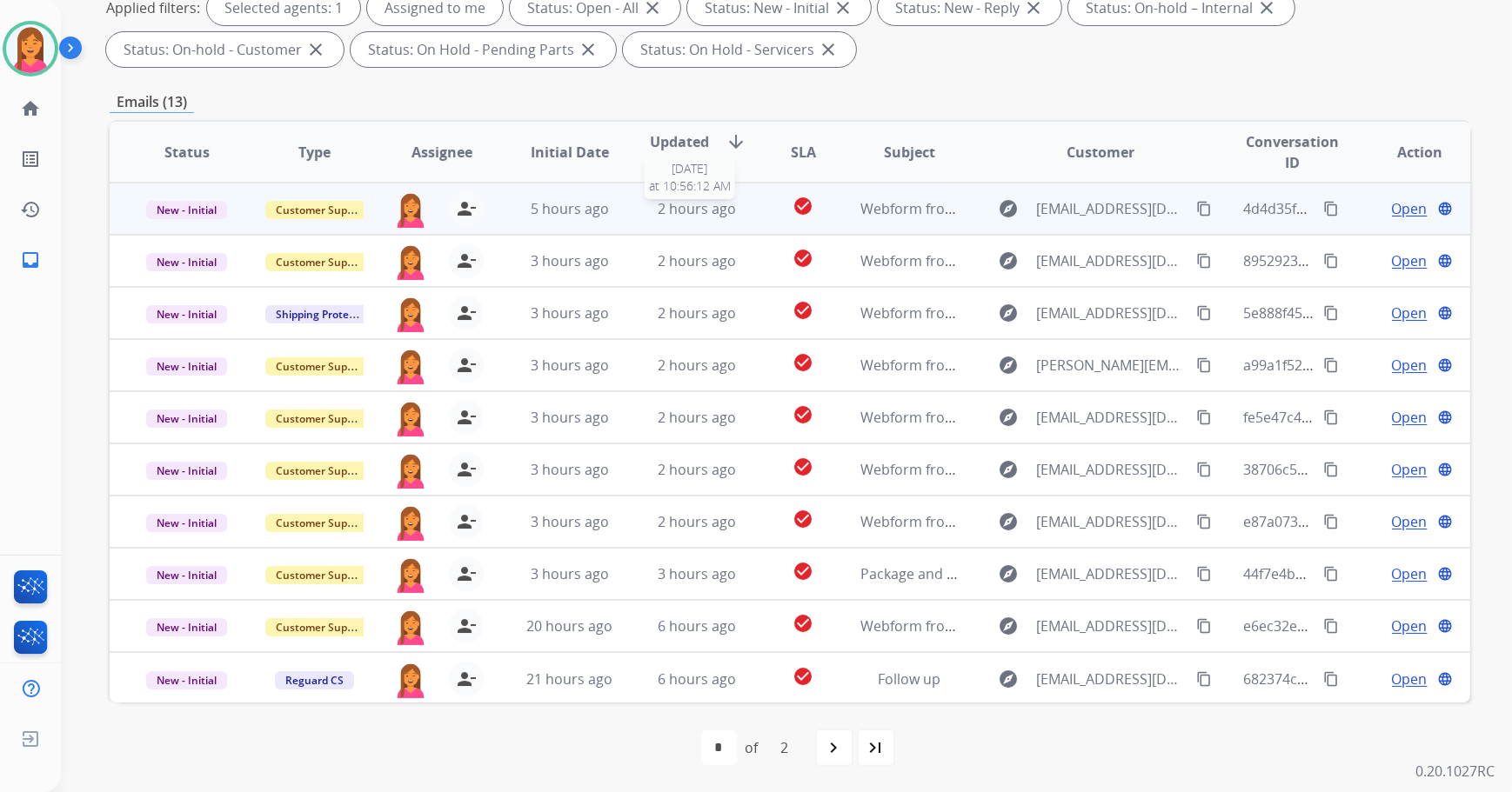
click at [738, 217] on div "2 hours ago" at bounding box center [697, 208] width 100 height 21
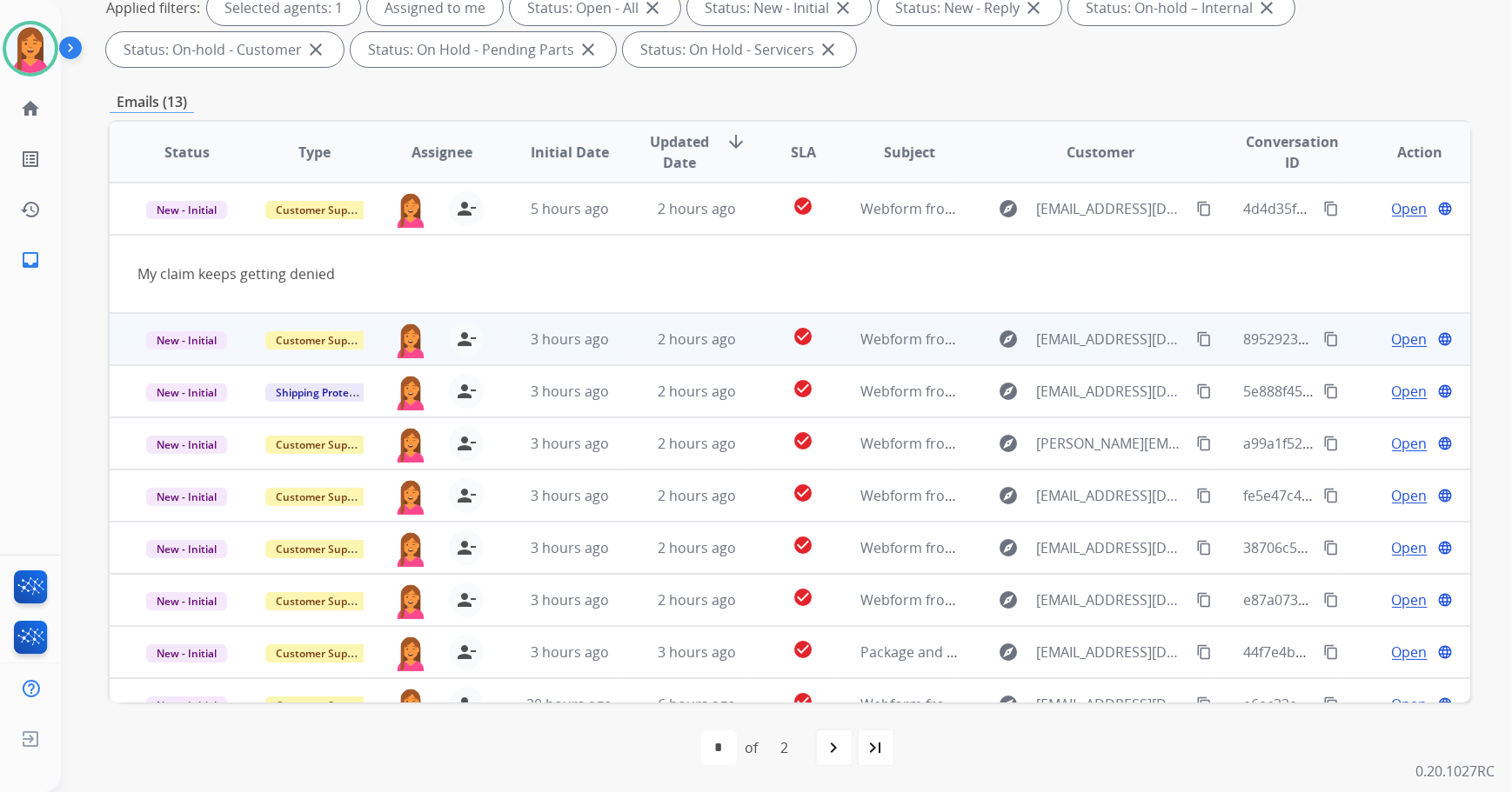
click at [887, 361] on td "Webform from Stifmeisterlittle@yahoo.com on 08/21/2025" at bounding box center [896, 338] width 128 height 52
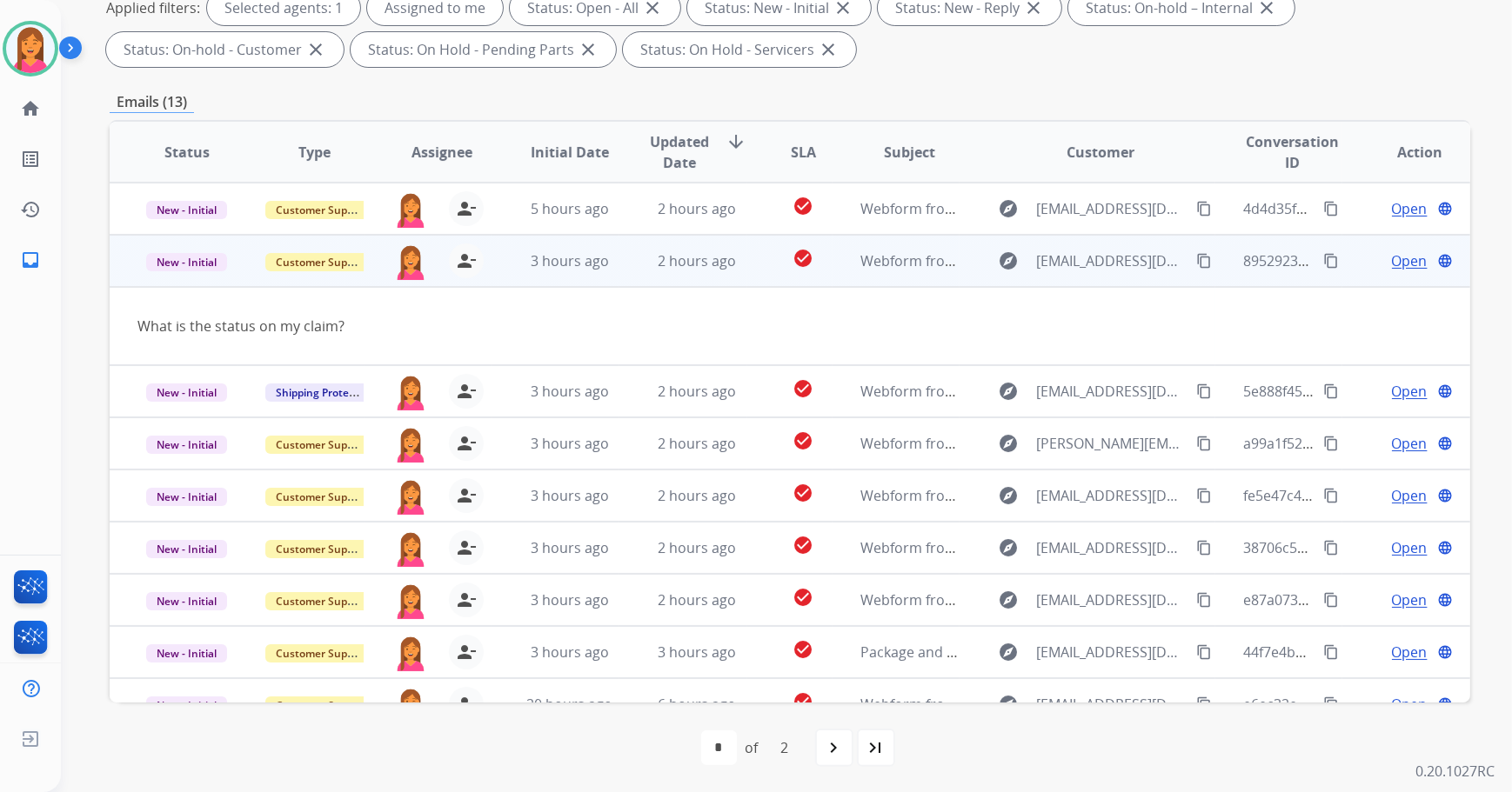
scroll to position [52, 0]
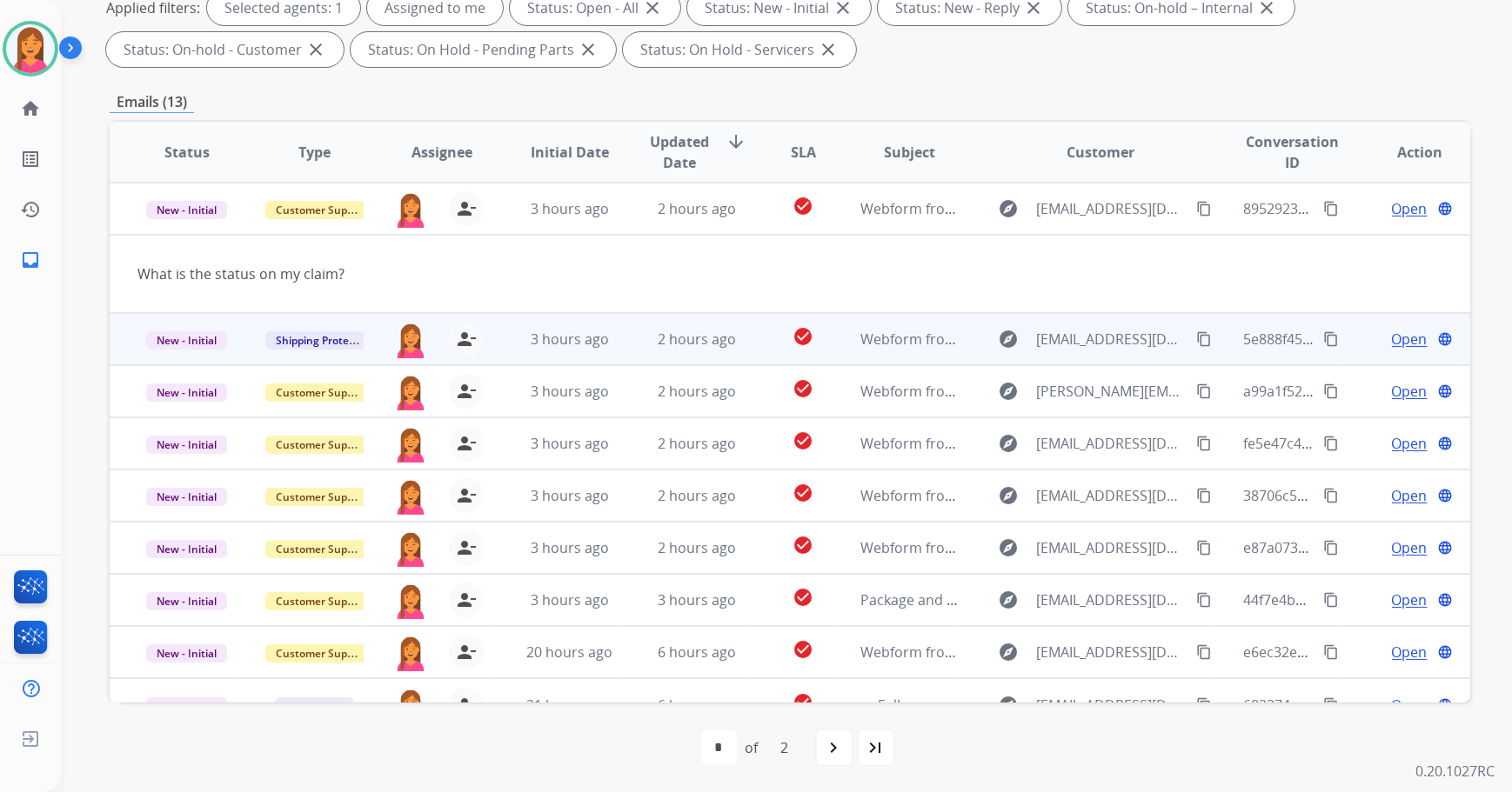
click at [840, 348] on td "Webform from samuelgmiranda@gmail.com on 08/21/2025" at bounding box center [896, 338] width 128 height 52
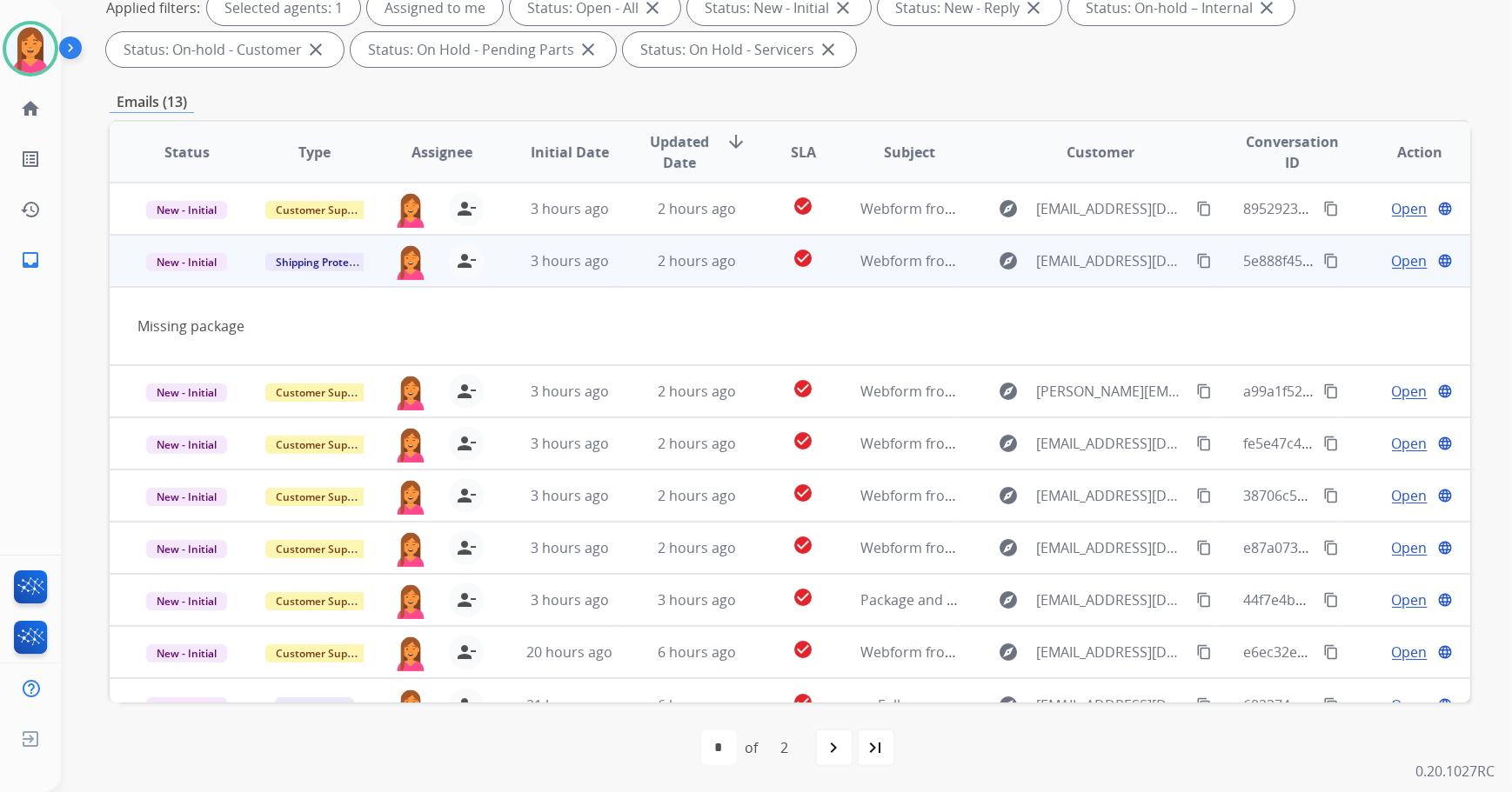
scroll to position [80, 0]
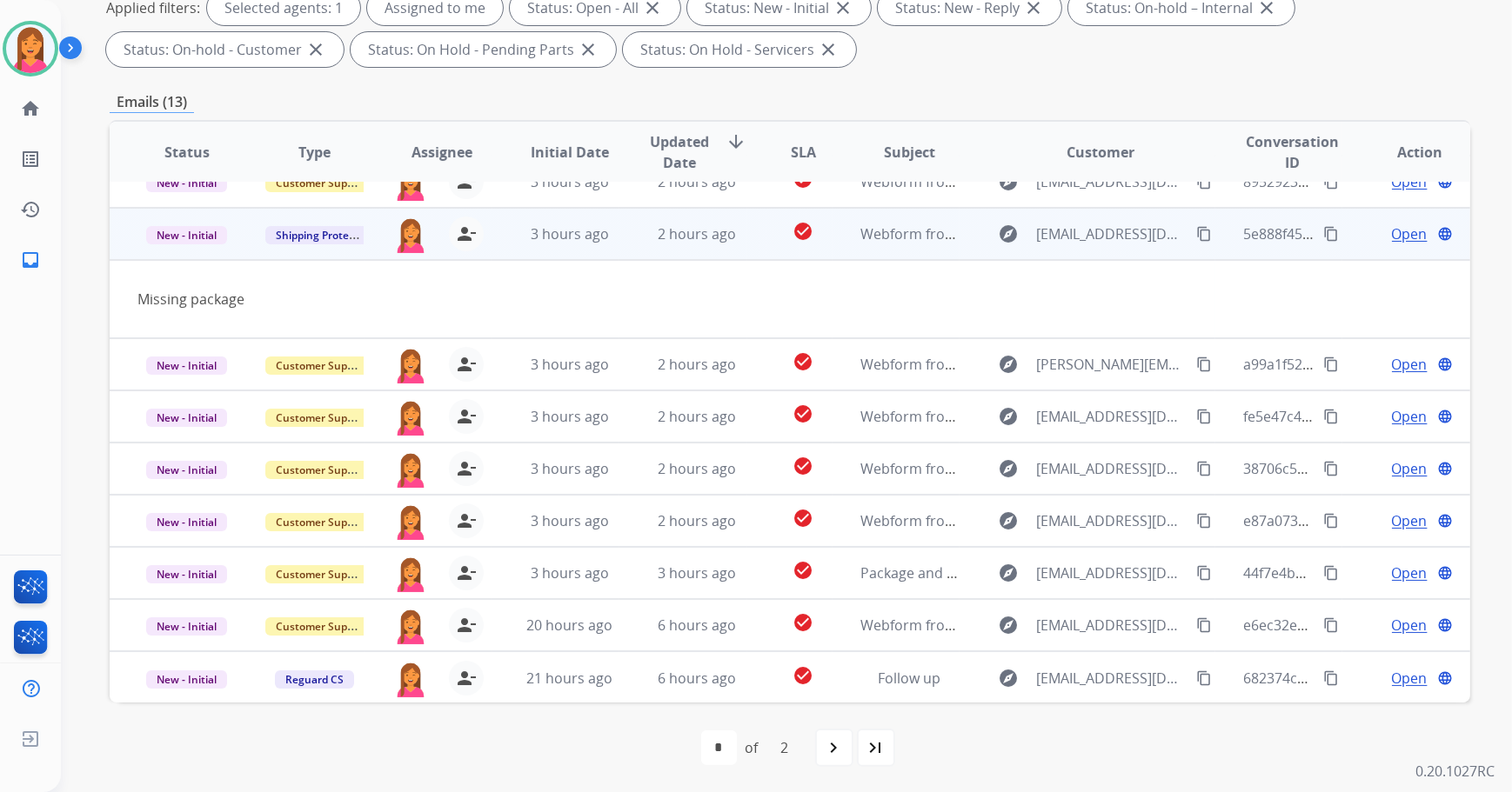
click at [1402, 234] on span "Open" at bounding box center [1411, 234] width 36 height 21
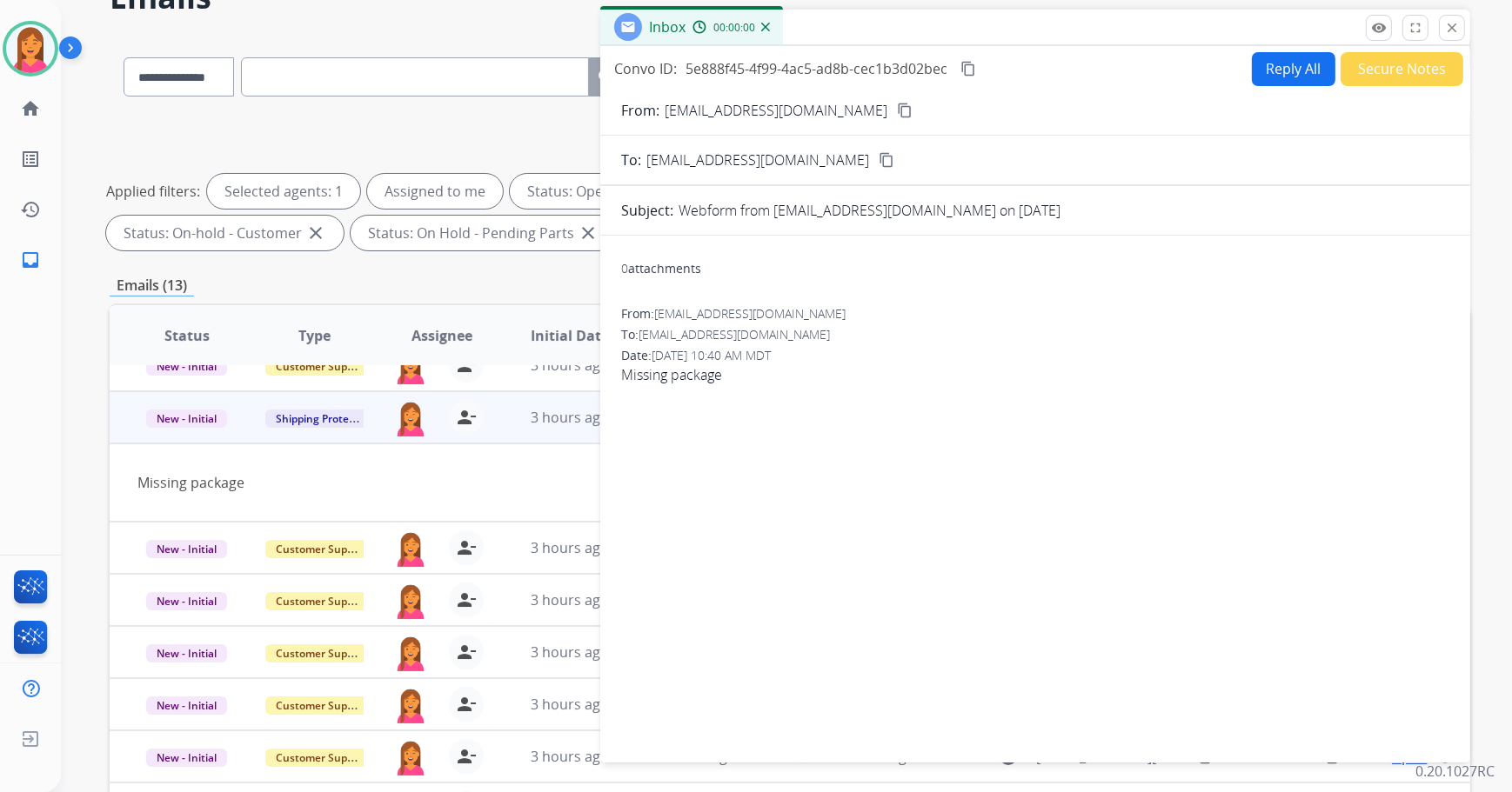
scroll to position [0, 0]
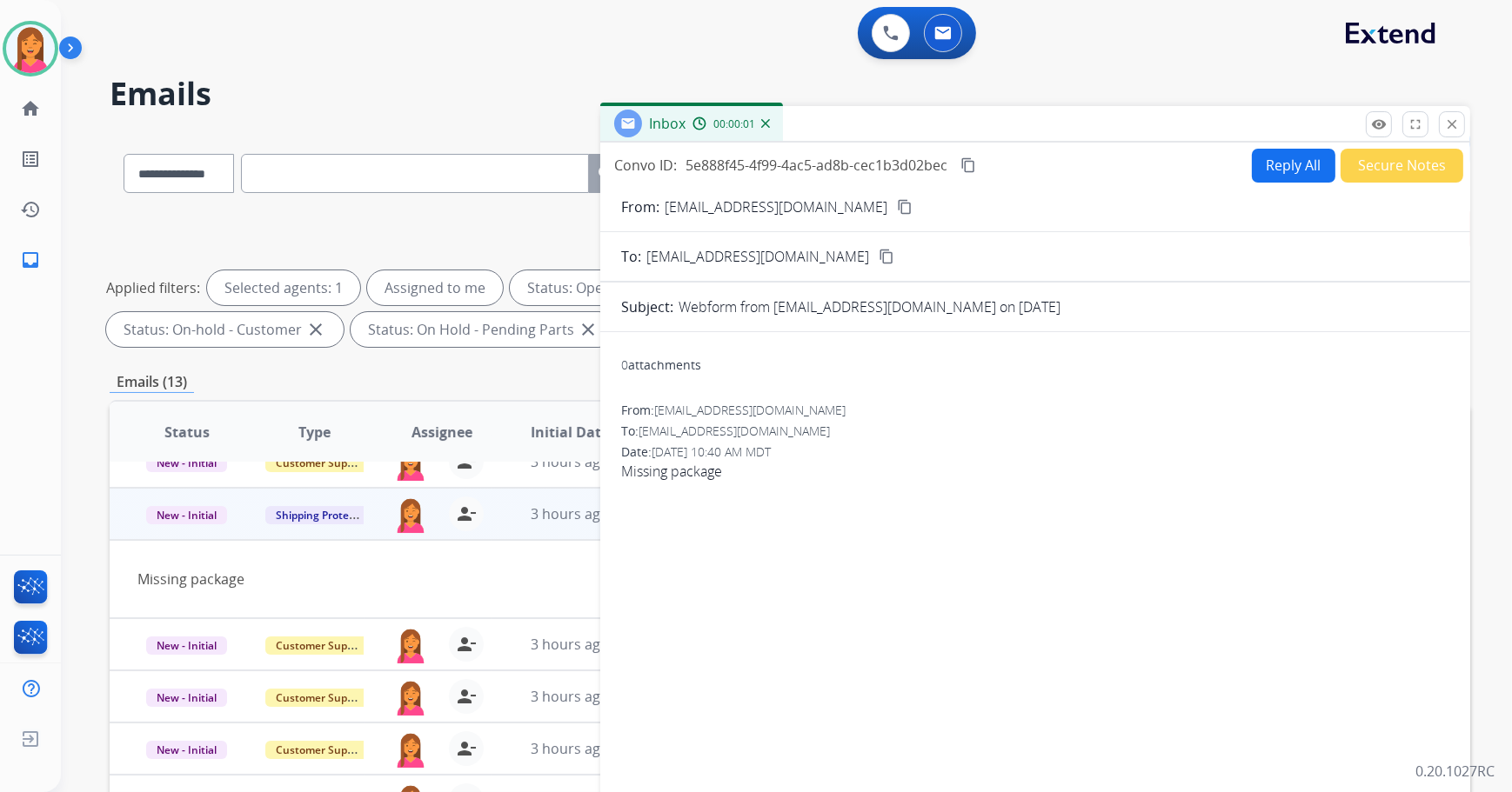
click at [897, 205] on mat-icon "content_copy" at bounding box center [904, 207] width 16 height 16
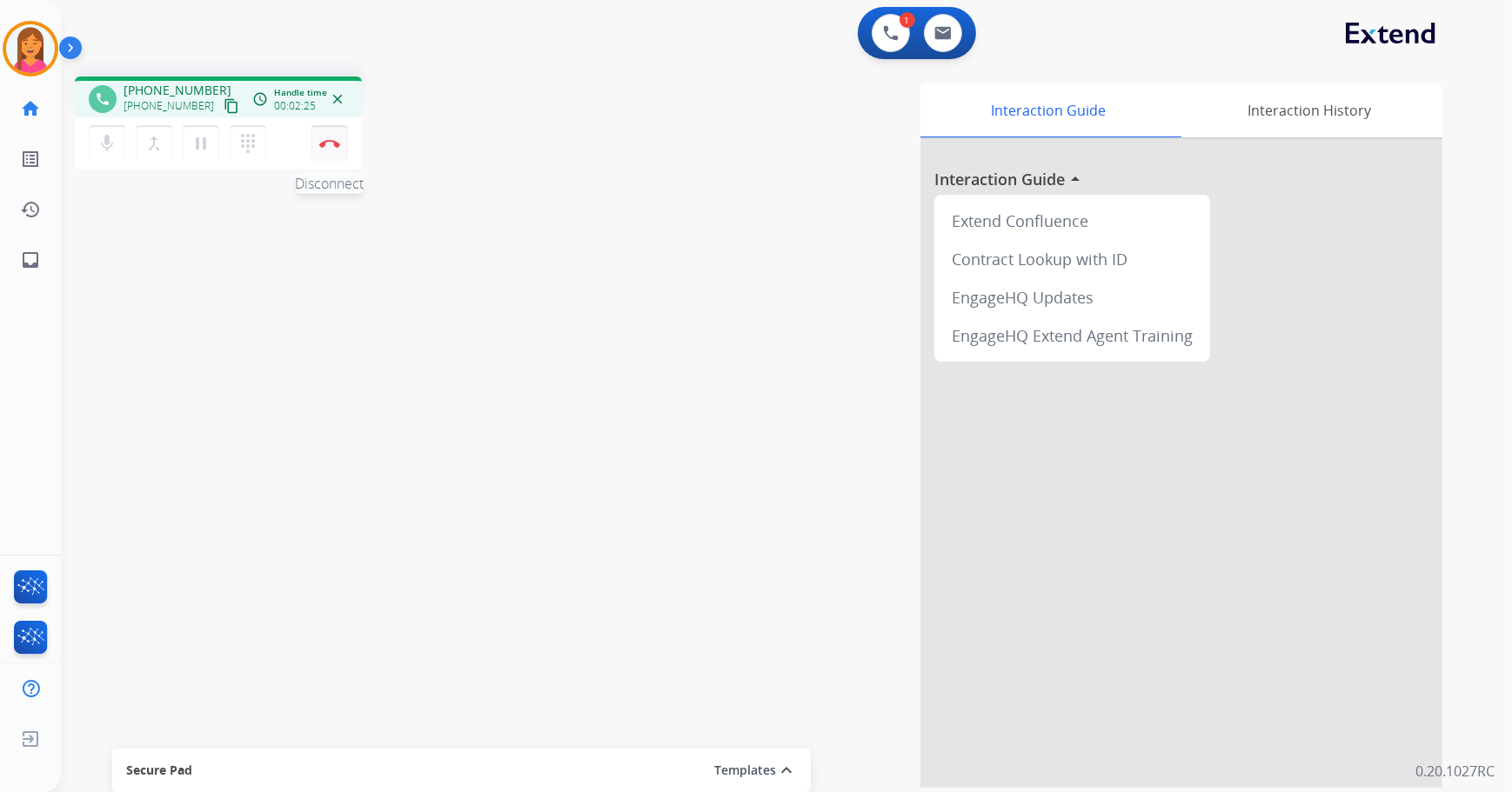
click at [324, 139] on img at bounding box center [330, 143] width 21 height 9
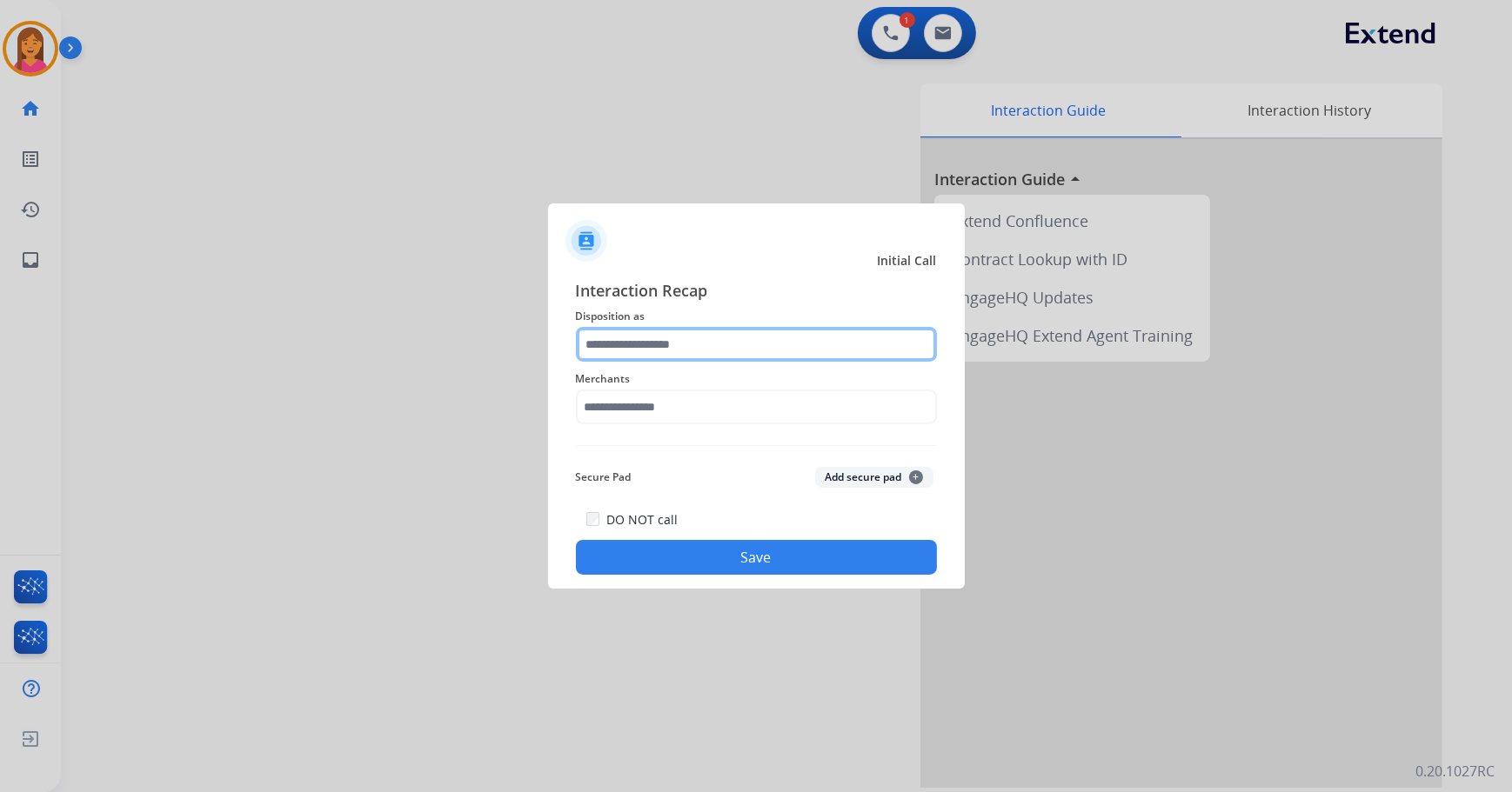
click at [759, 354] on input "text" at bounding box center [756, 344] width 361 height 35
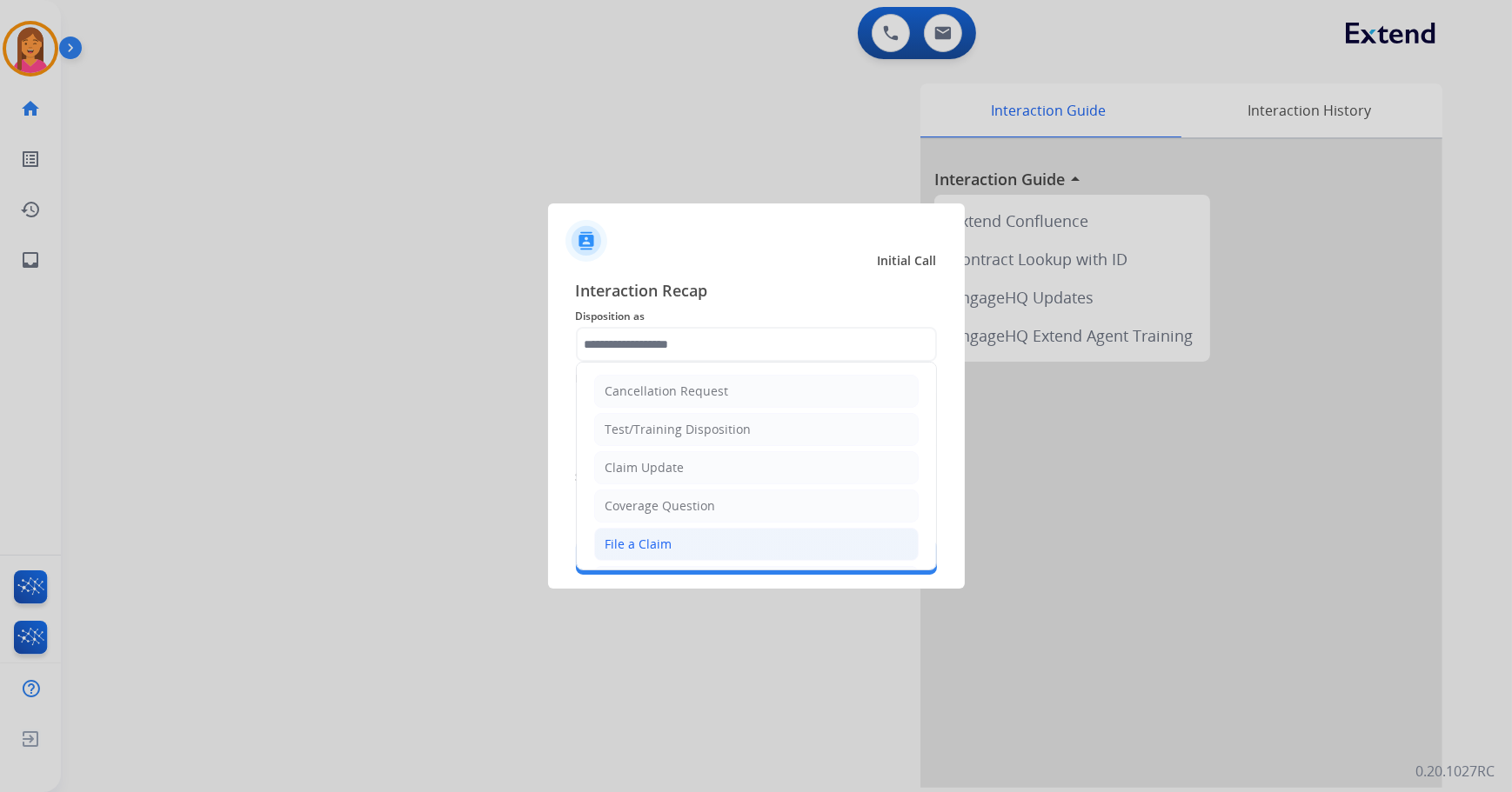
click at [673, 531] on li "File a Claim" at bounding box center [756, 544] width 324 height 33
type input "**********"
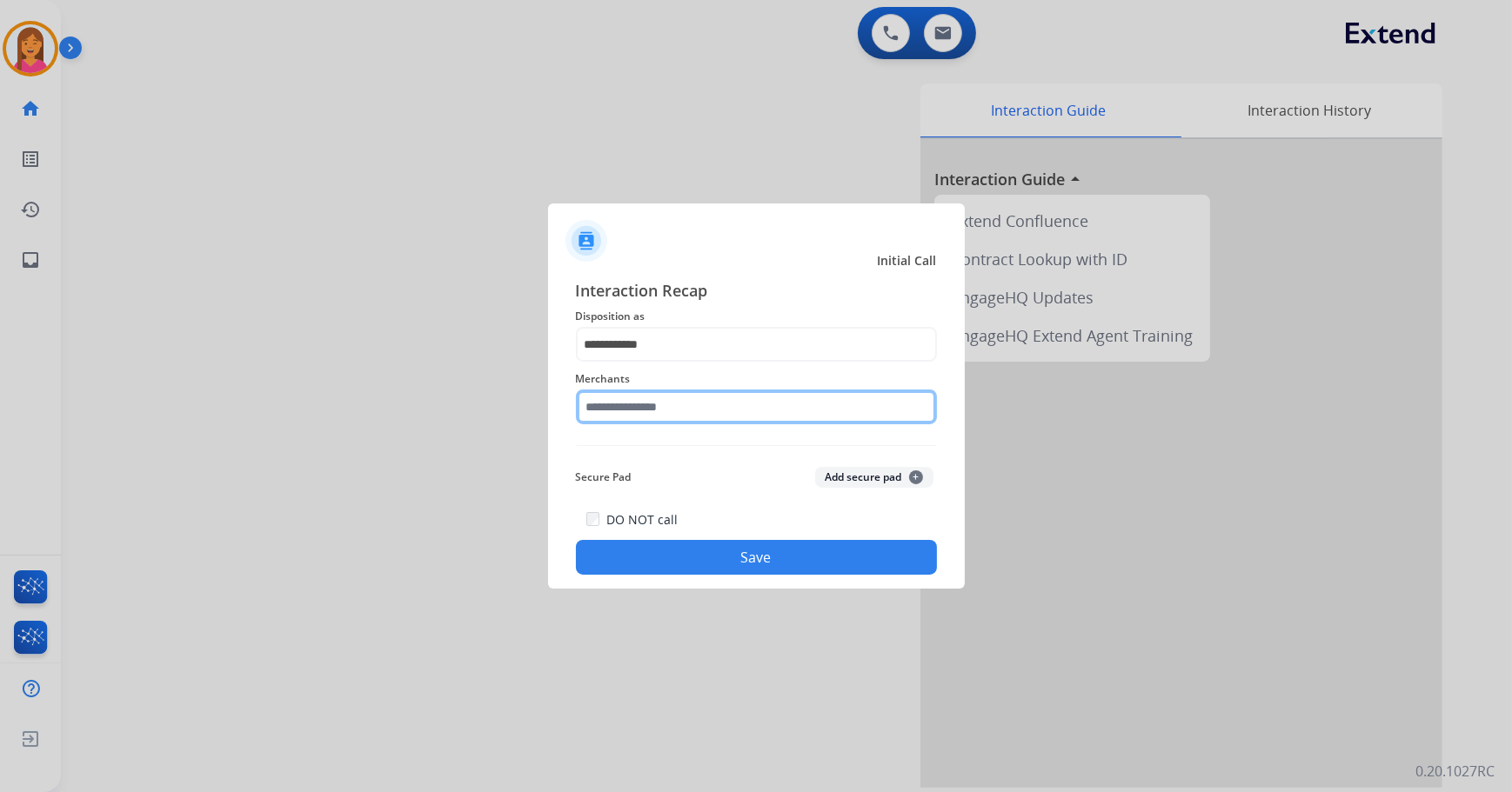
click at [692, 420] on input "text" at bounding box center [756, 406] width 361 height 35
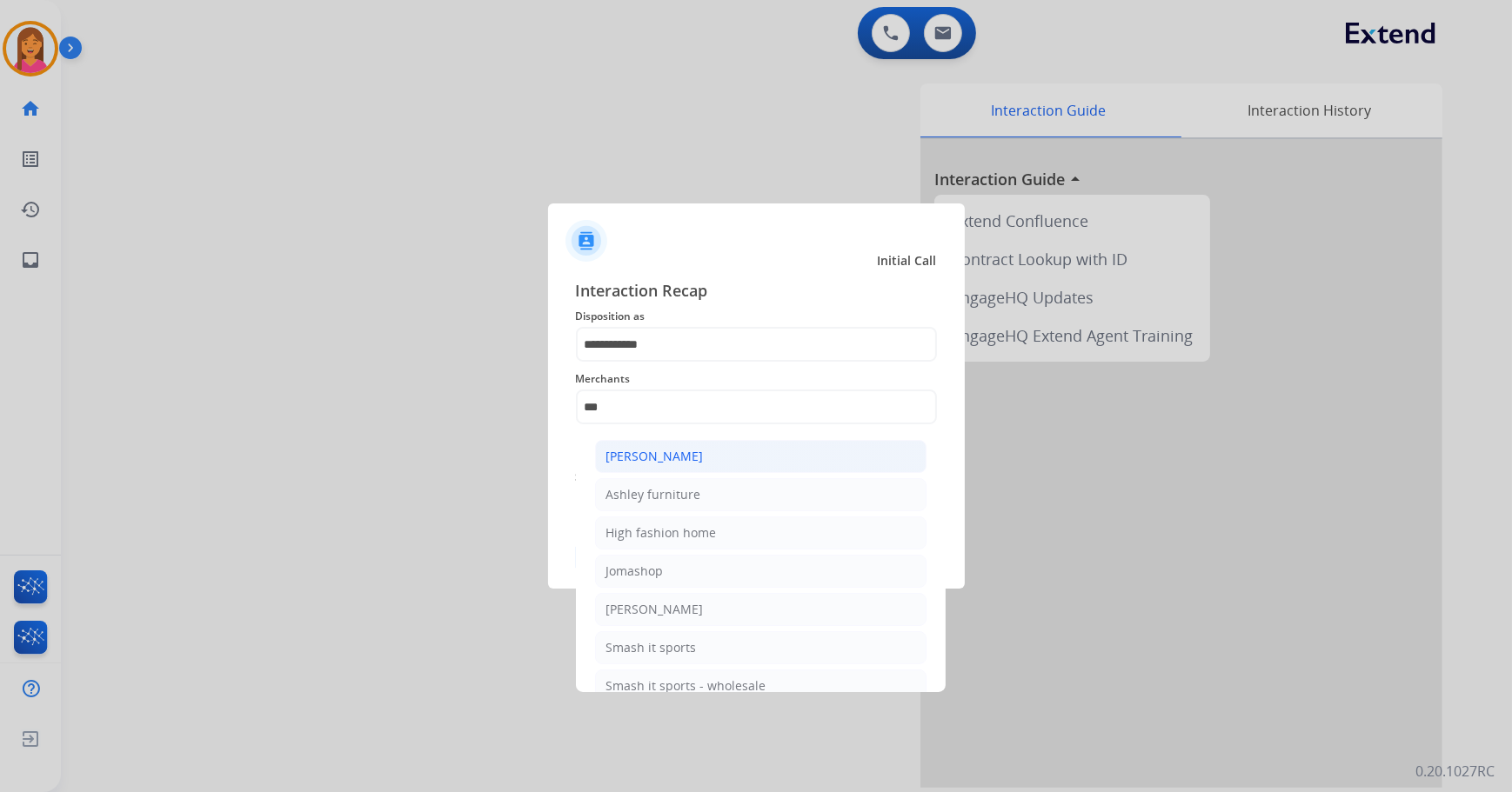
click at [698, 448] on div "Ashley - Reguard" at bounding box center [655, 457] width 98 height 17
type input "**********"
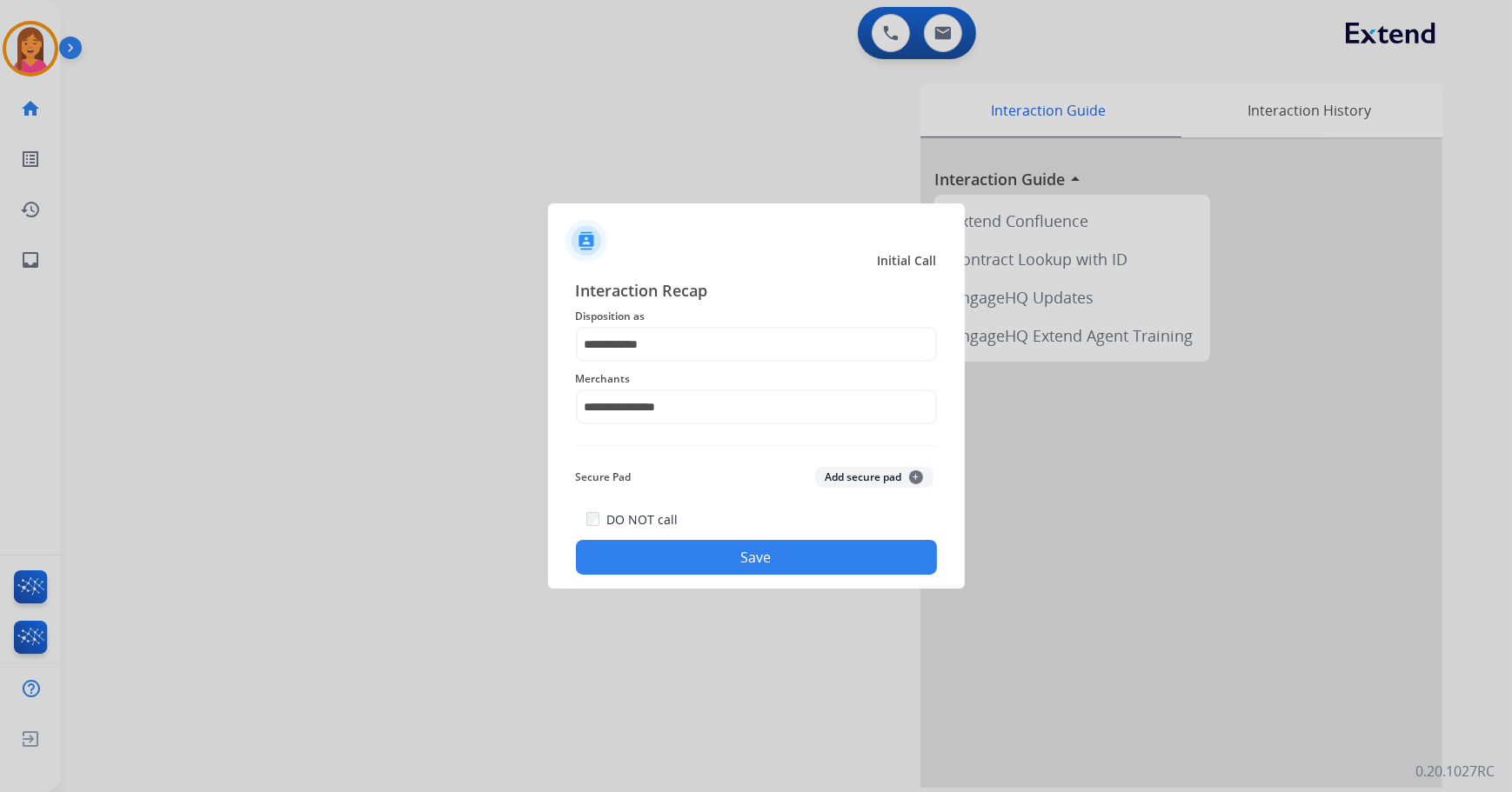
click at [686, 555] on button "Save" at bounding box center [756, 557] width 361 height 35
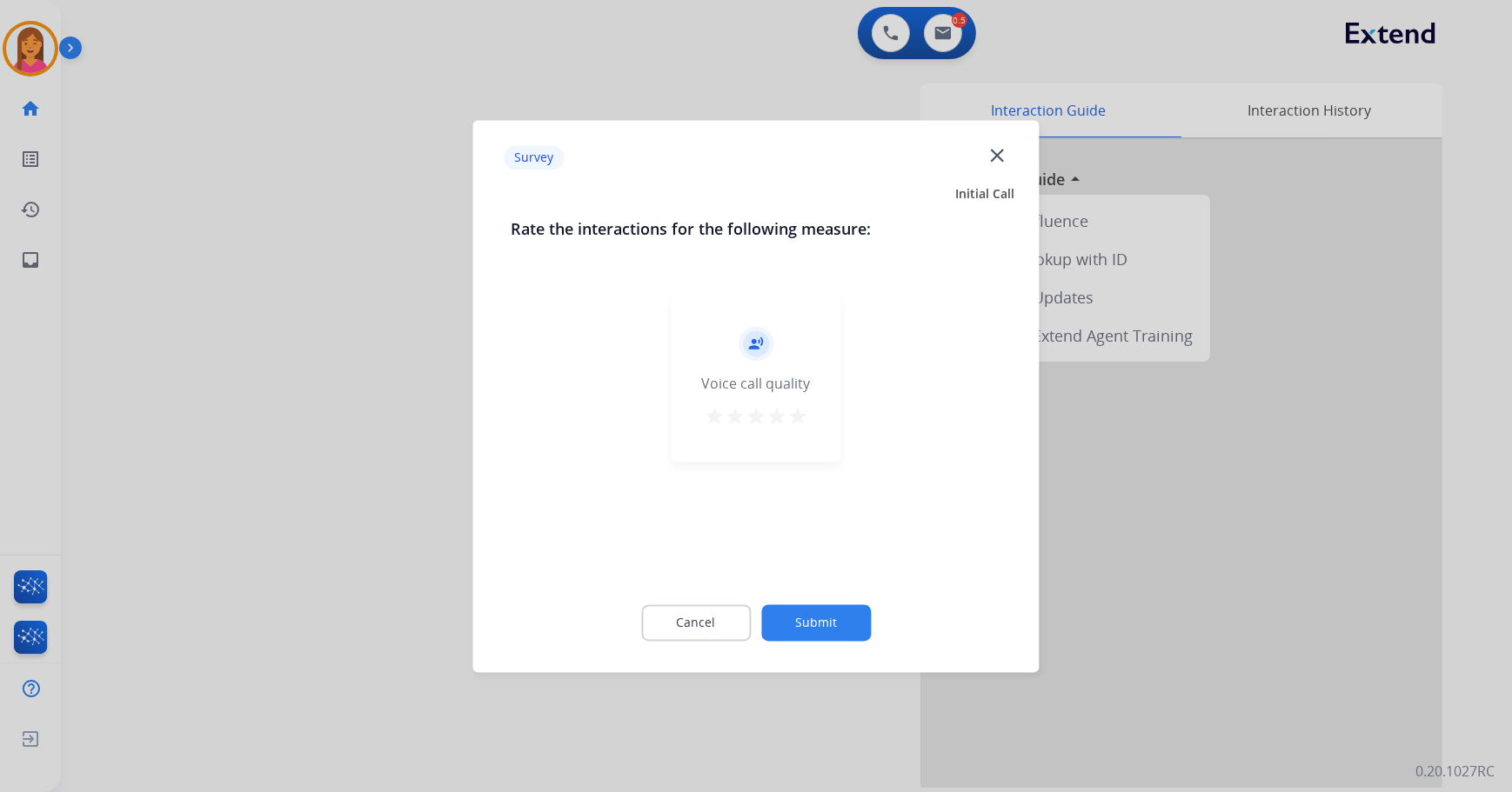
click at [791, 413] on mat-icon "star" at bounding box center [798, 417] width 21 height 21
click at [808, 606] on div "Cancel Submit" at bounding box center [756, 622] width 490 height 79
click at [805, 631] on button "Submit" at bounding box center [816, 622] width 110 height 37
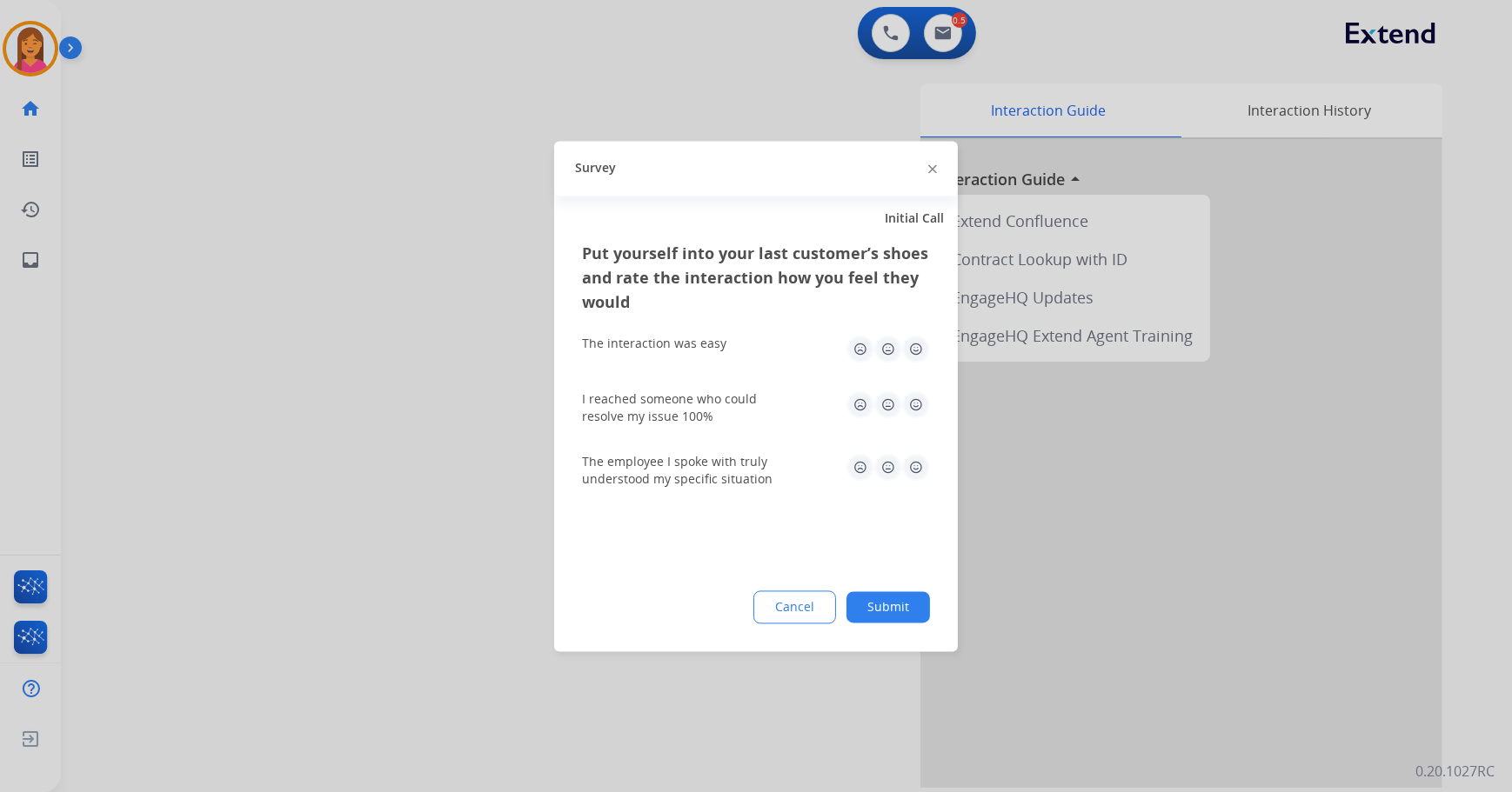
click at [907, 348] on img at bounding box center [916, 348] width 27 height 27
click at [914, 412] on img at bounding box center [916, 404] width 27 height 27
click at [909, 473] on img at bounding box center [916, 466] width 27 height 27
click at [898, 605] on button "Submit" at bounding box center [888, 606] width 83 height 31
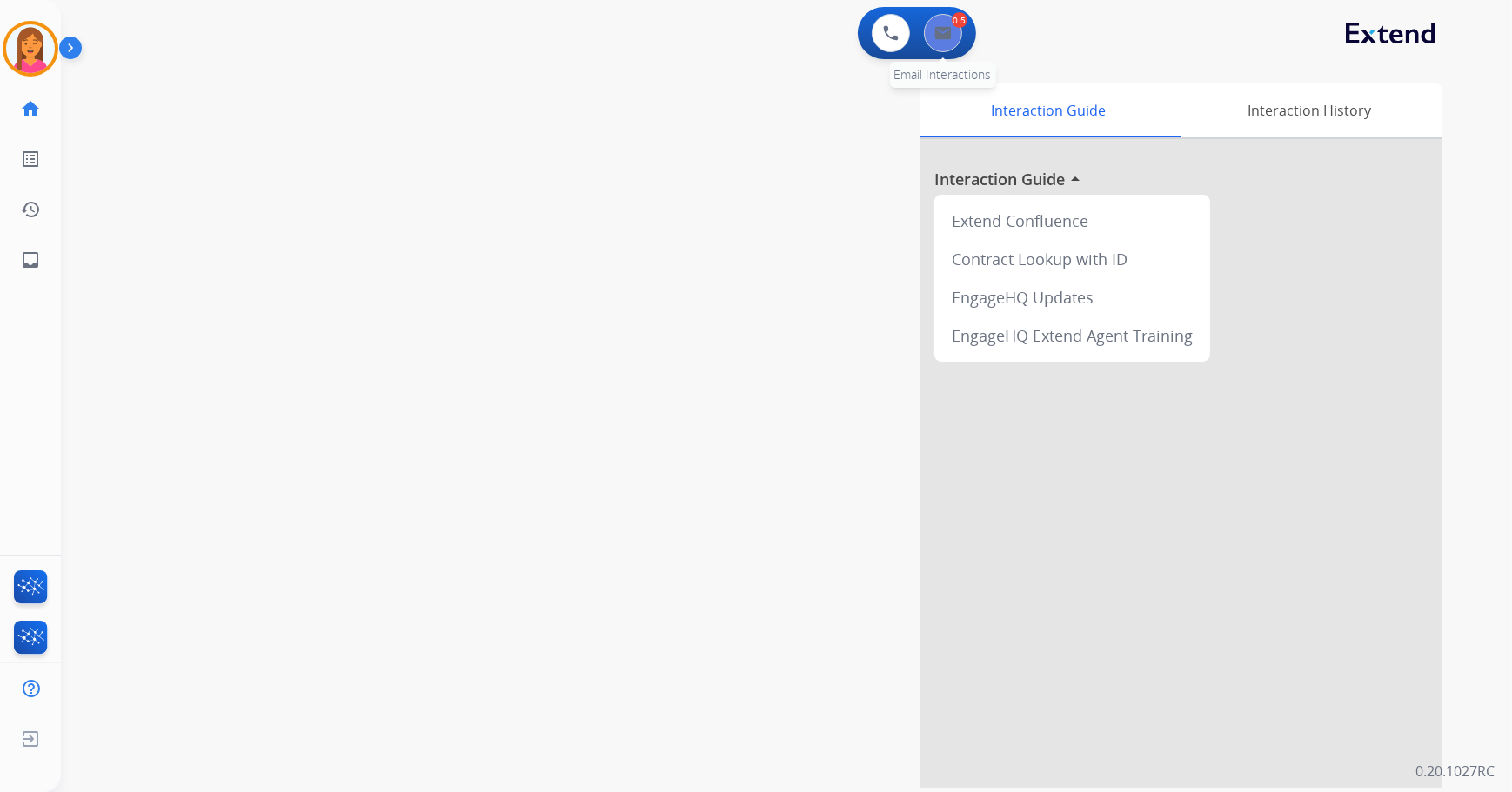
click at [956, 41] on button at bounding box center [943, 33] width 38 height 38
select select "**********"
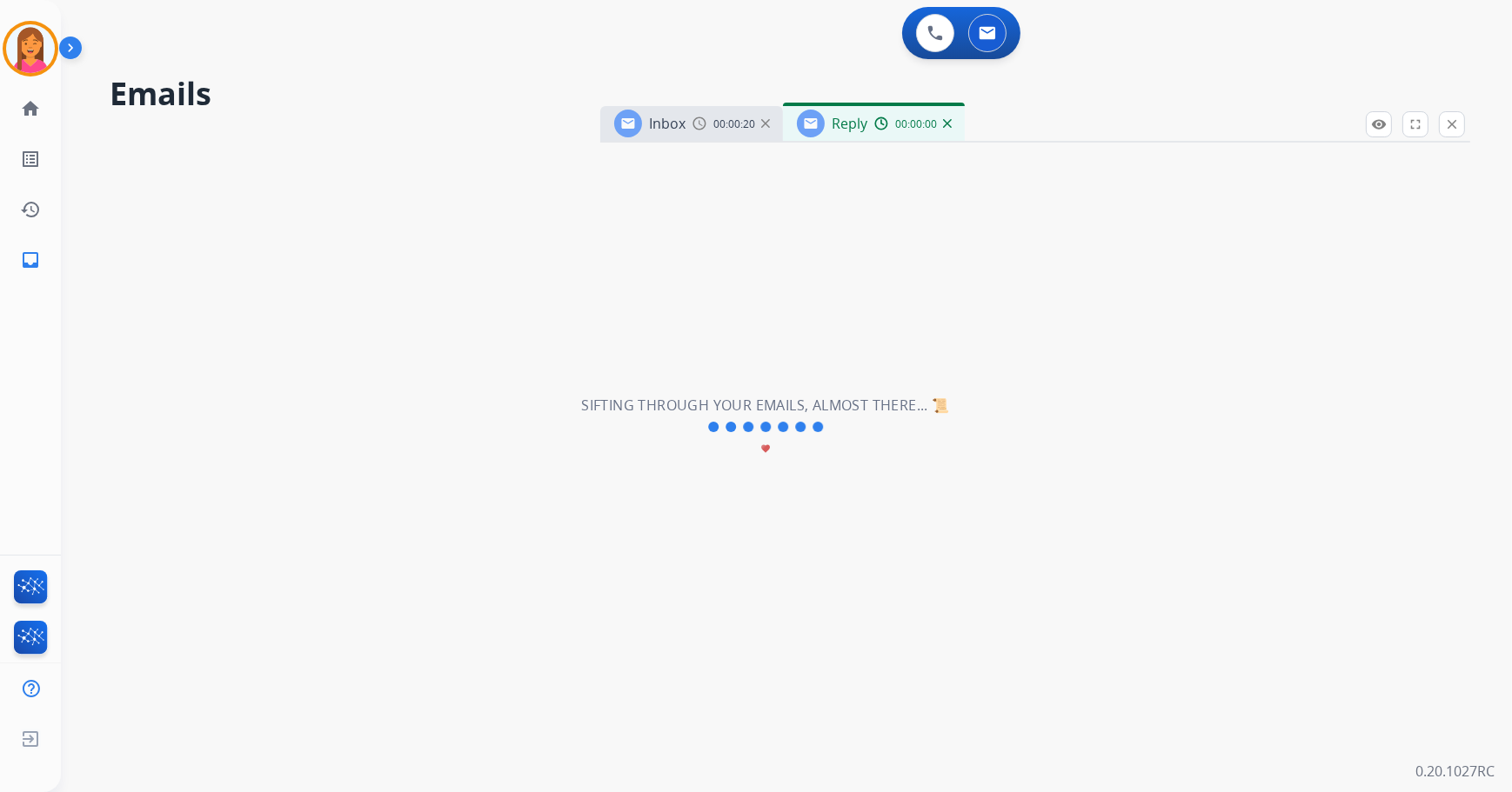
select select "**********"
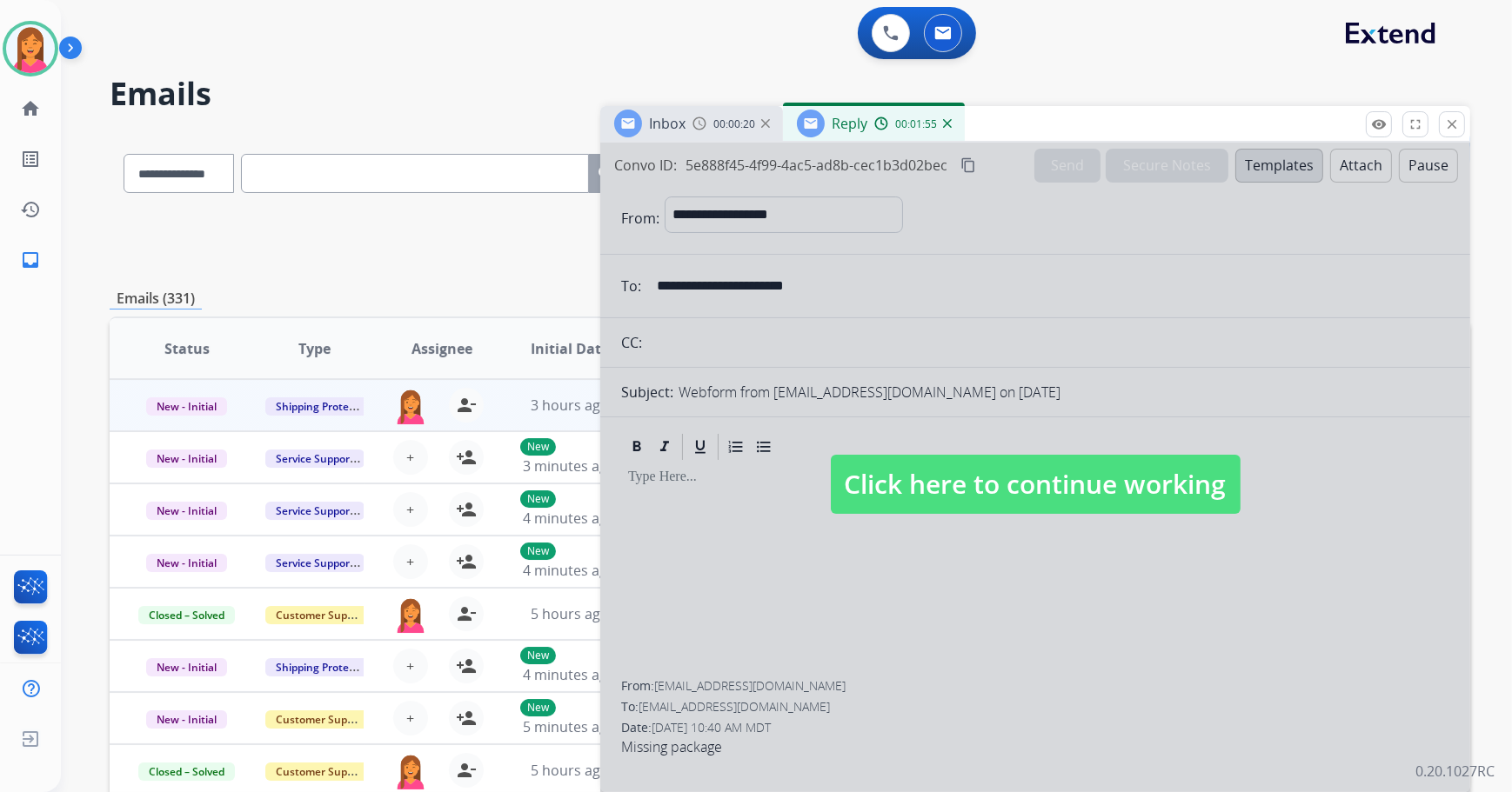
click at [1053, 491] on span "Click here to continue working" at bounding box center [1036, 484] width 410 height 59
select select
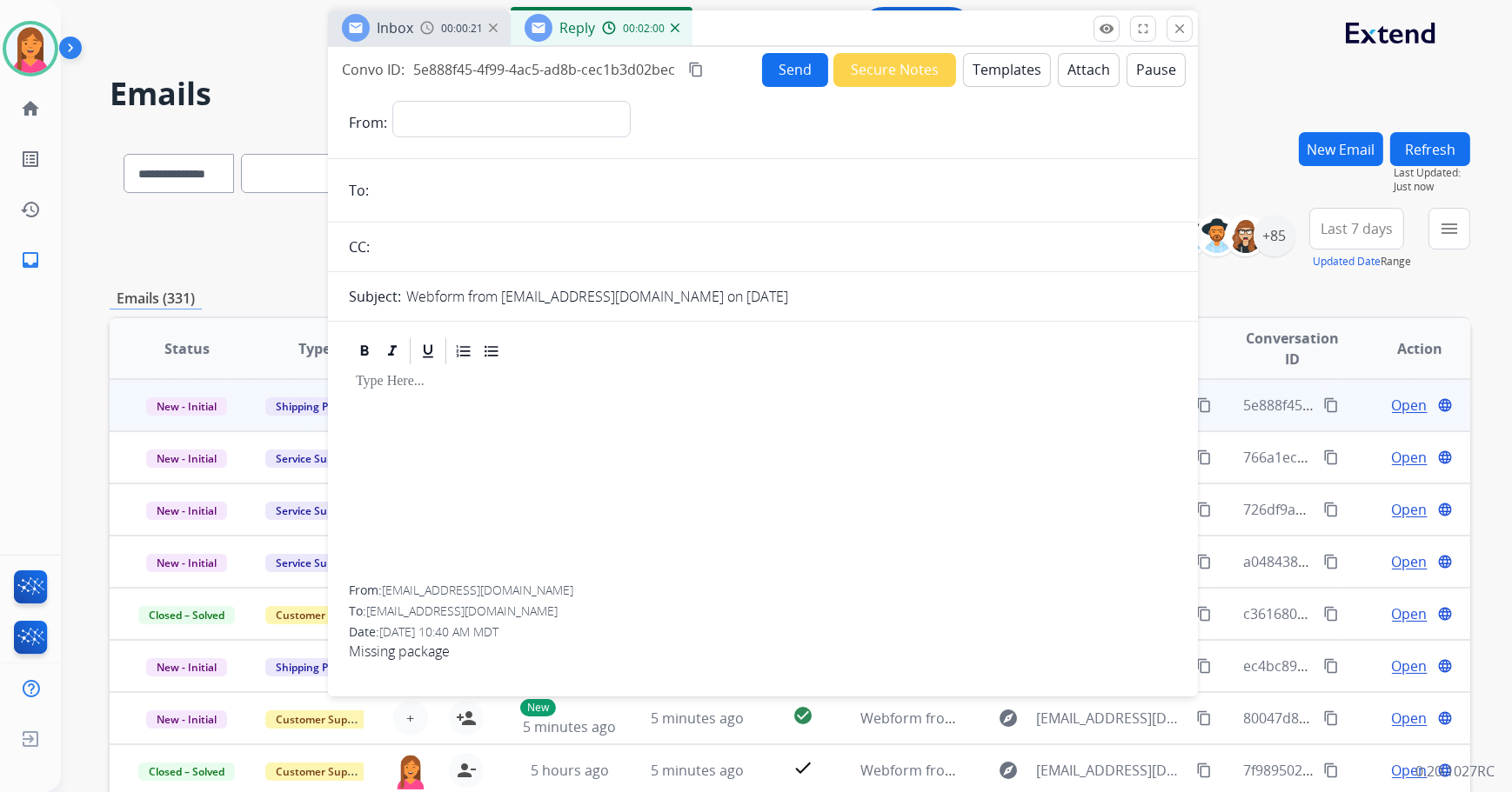
drag, startPoint x: 1095, startPoint y: 124, endPoint x: 823, endPoint y: 34, distance: 286.5
click at [823, 34] on div "Inbox 00:00:21 Reply 00:02:00" at bounding box center [763, 28] width 870 height 37
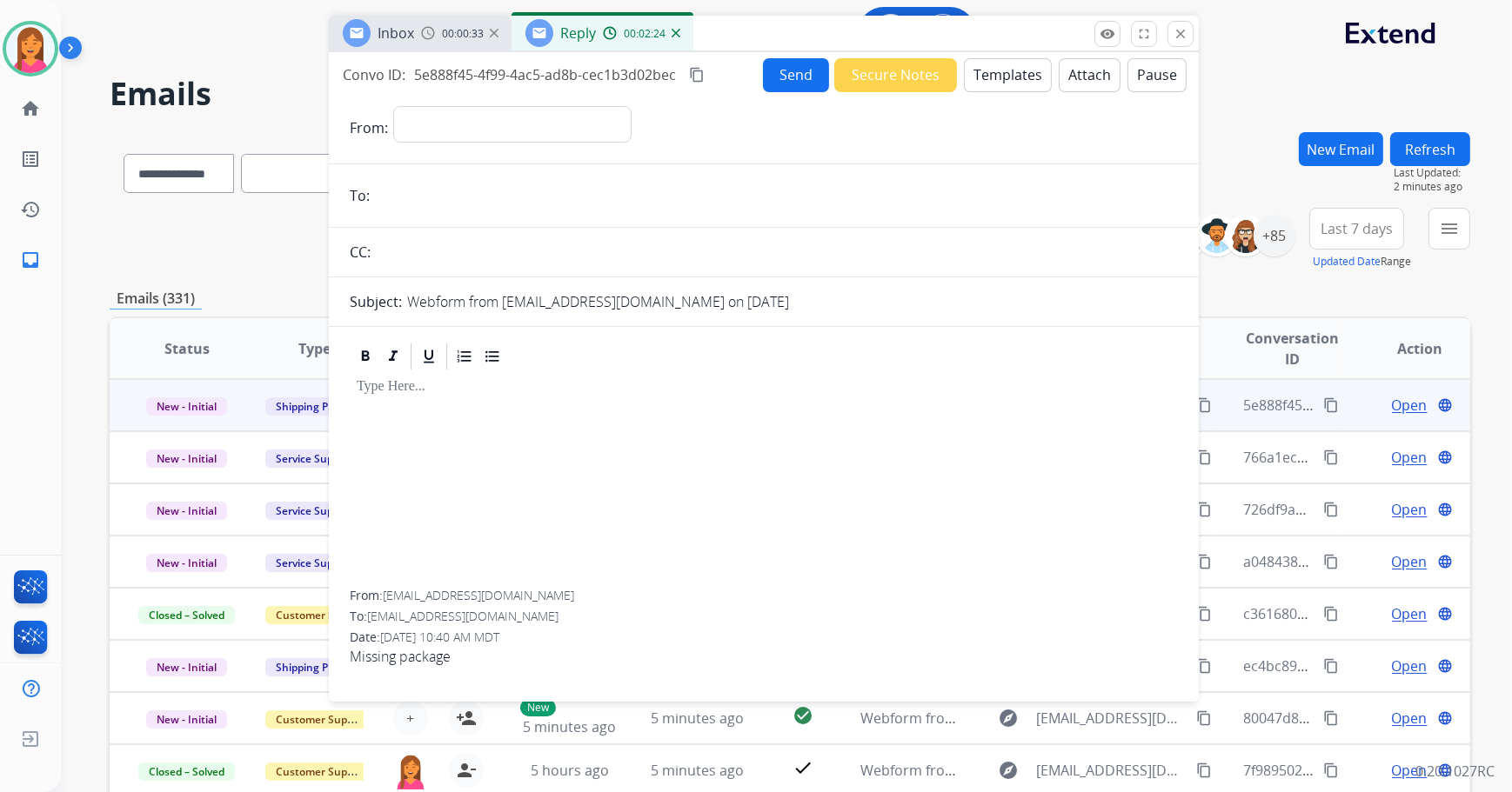
click at [1028, 79] on button "Templates" at bounding box center [1008, 75] width 88 height 34
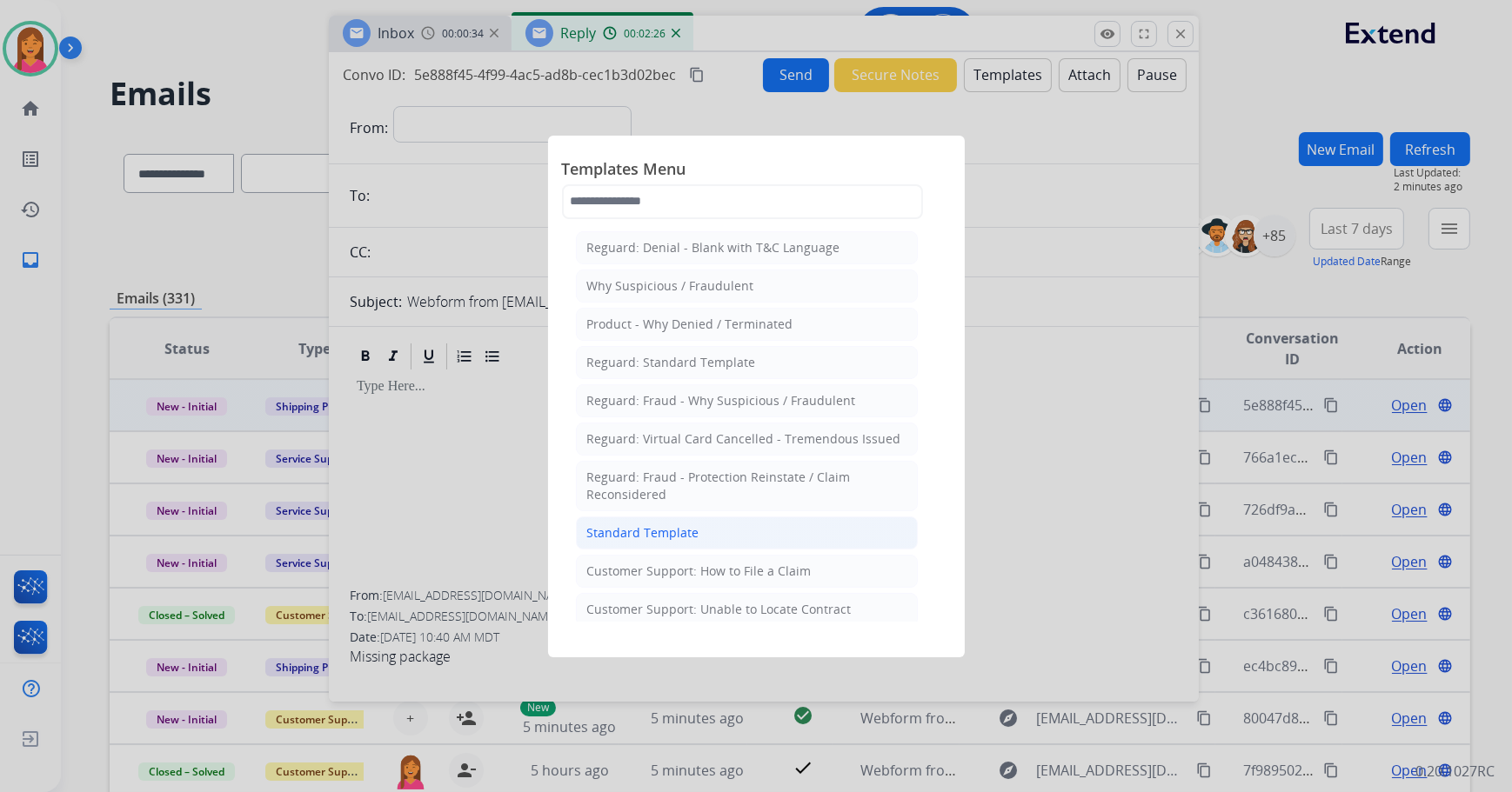
click at [670, 543] on li "Standard Template" at bounding box center [747, 532] width 342 height 33
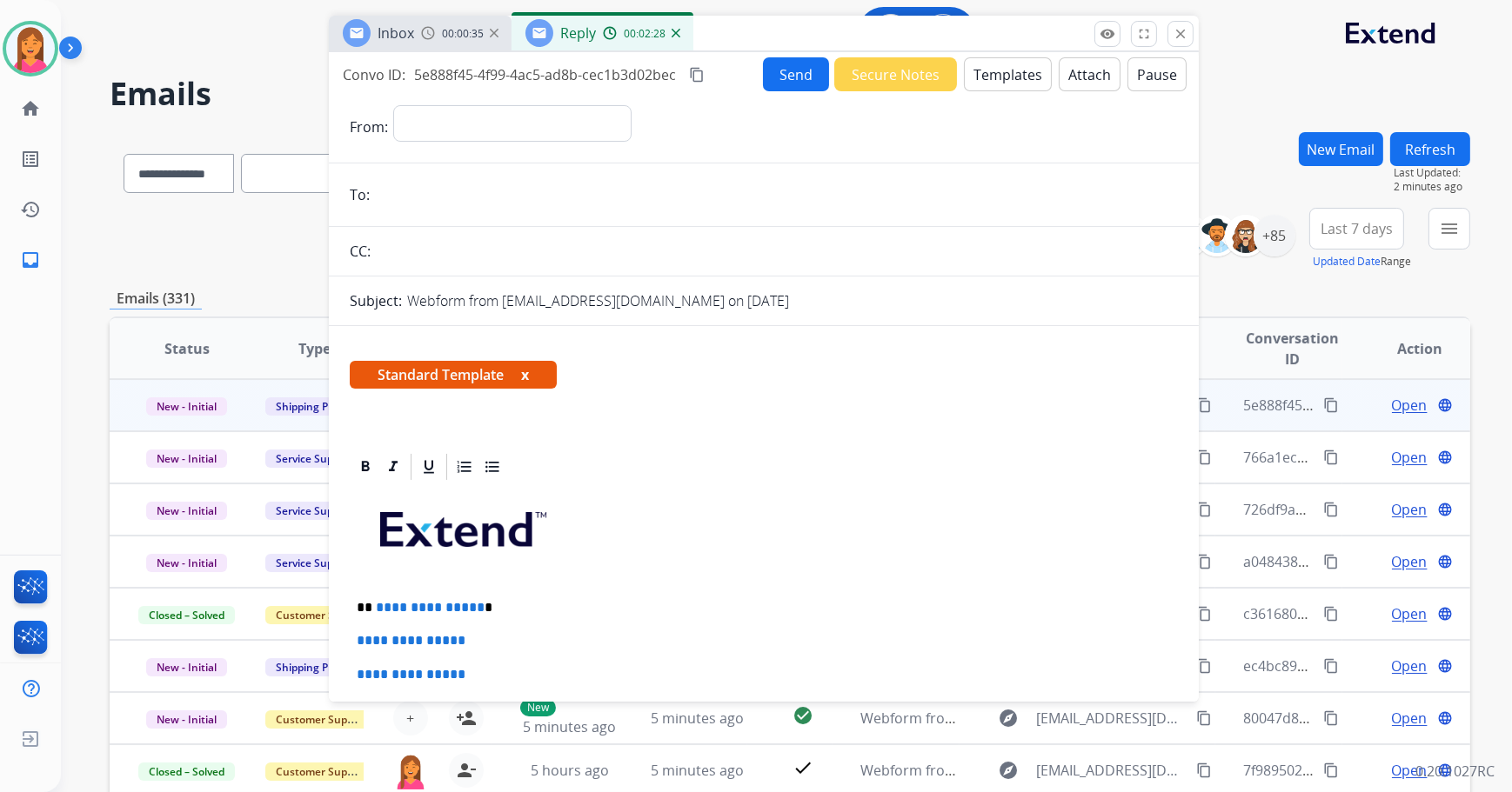
click at [522, 367] on span "Standard Template x" at bounding box center [453, 374] width 207 height 27
click at [1176, 19] on p "Close" at bounding box center [1180, 9] width 39 height 27
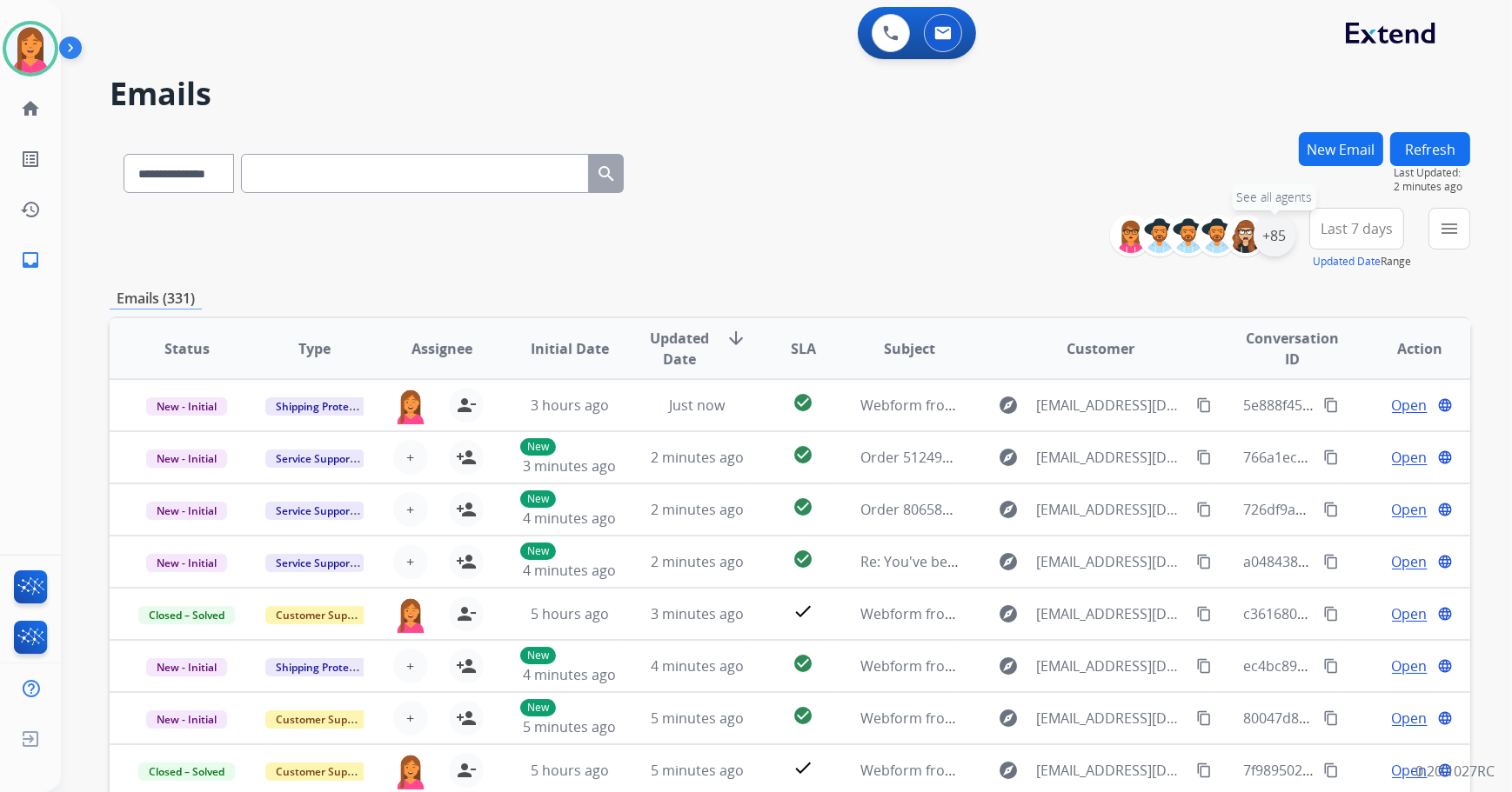
click at [1278, 239] on div "+85" at bounding box center [1275, 236] width 42 height 42
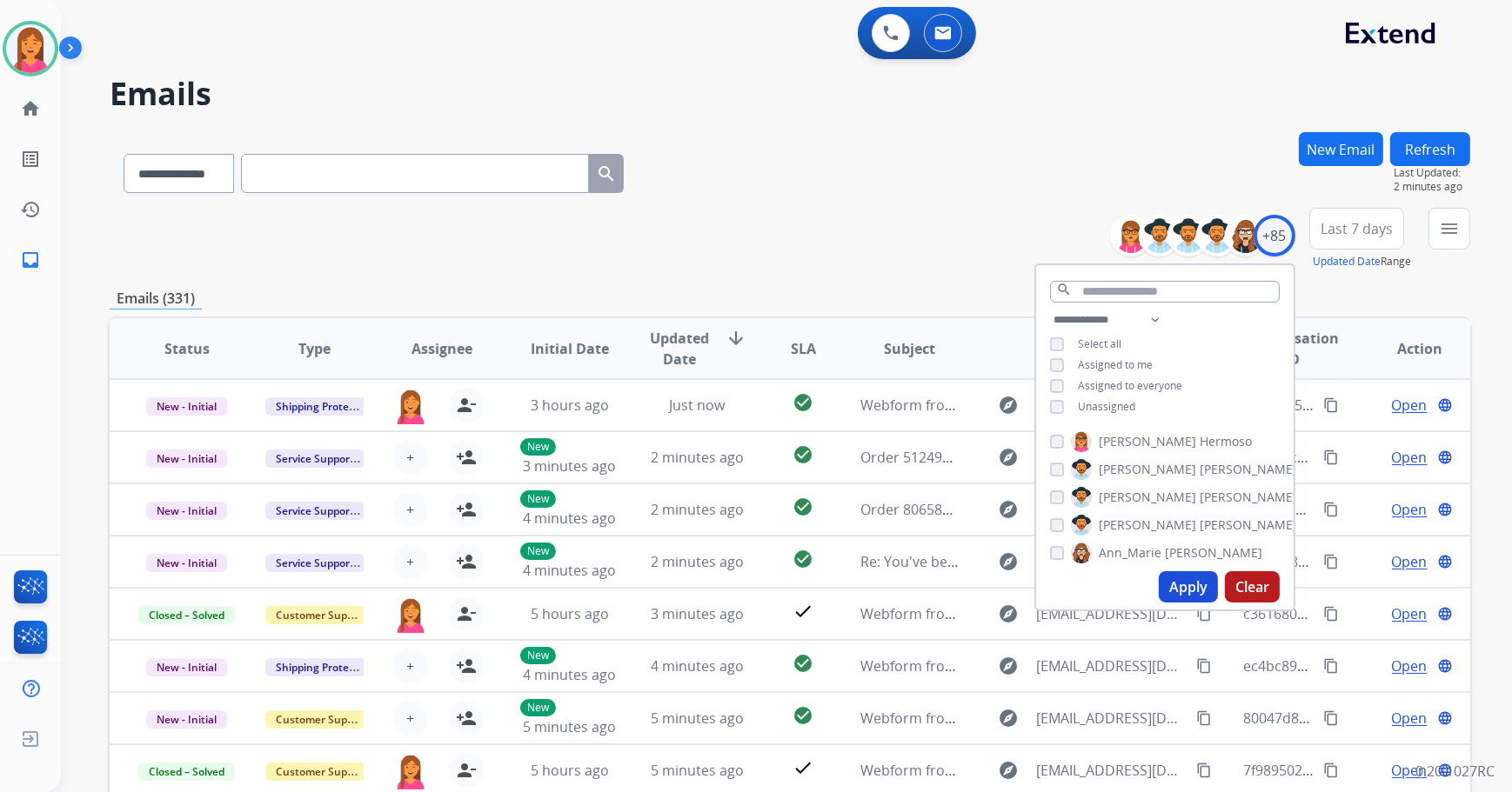
click at [1084, 404] on span "Unassigned" at bounding box center [1106, 406] width 58 height 15
click at [1177, 579] on button "Apply" at bounding box center [1189, 586] width 59 height 31
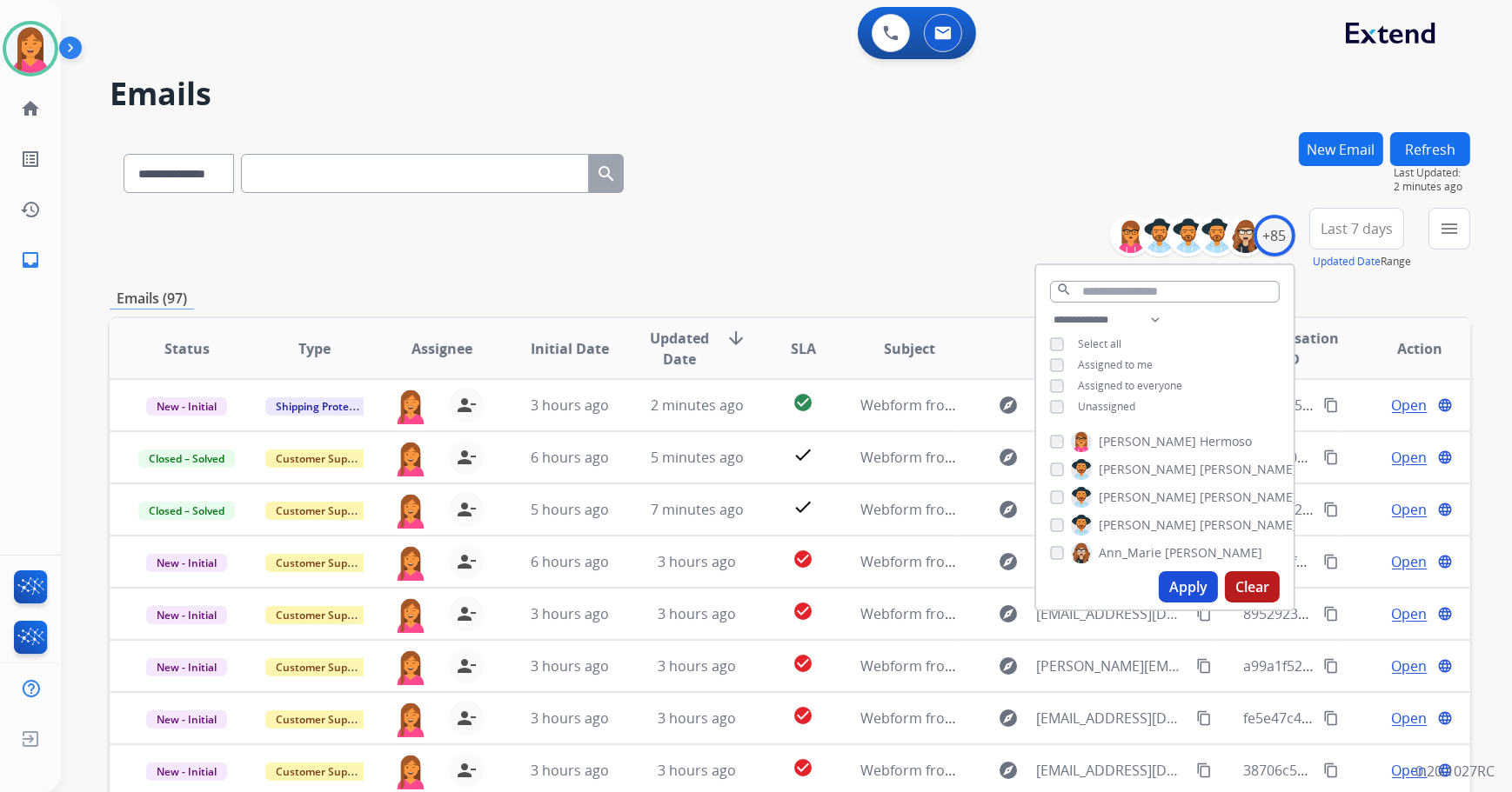
click at [868, 227] on div "**********" at bounding box center [791, 239] width 1361 height 63
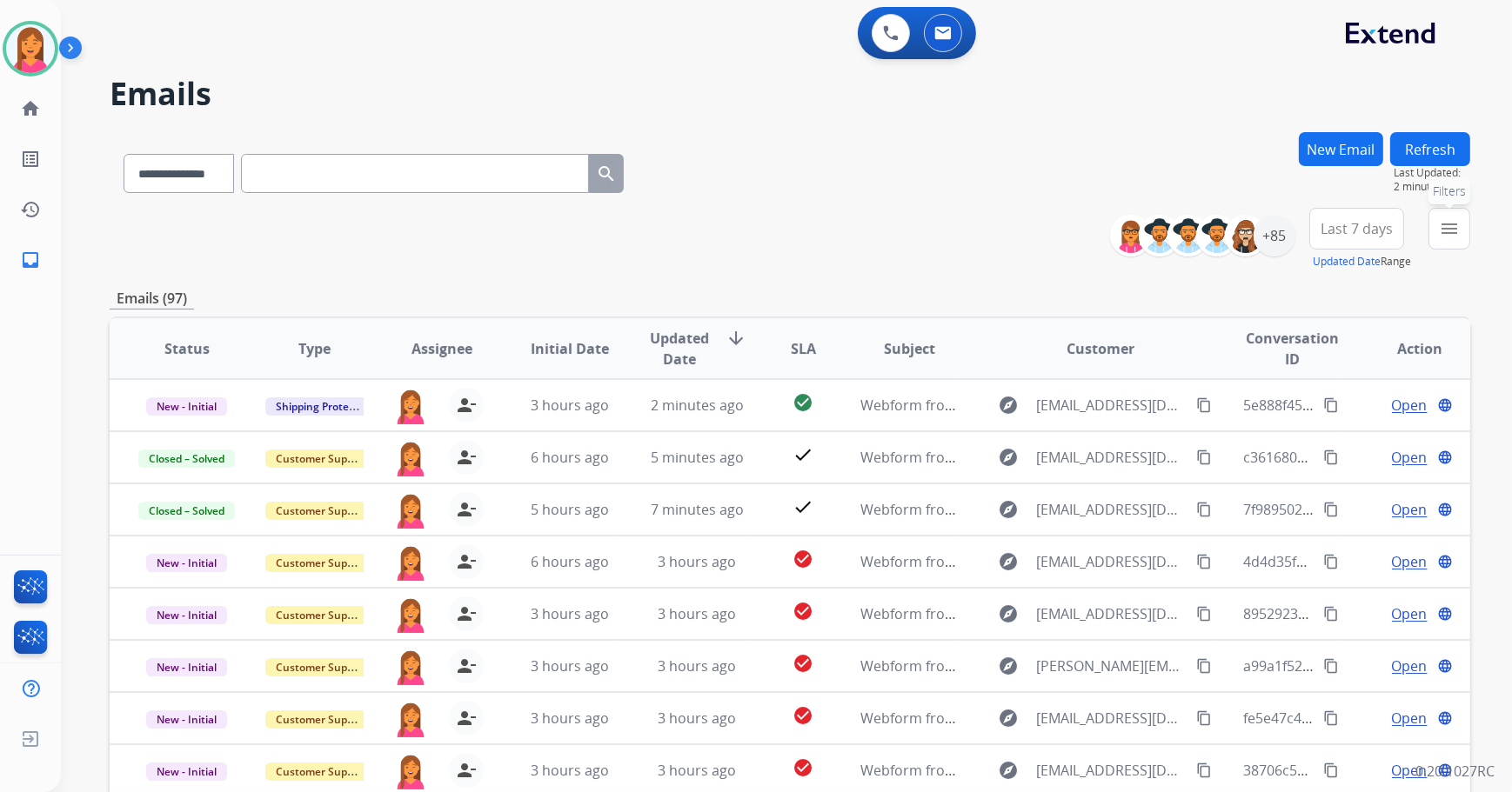
click at [1447, 219] on mat-icon "menu" at bounding box center [1449, 228] width 21 height 21
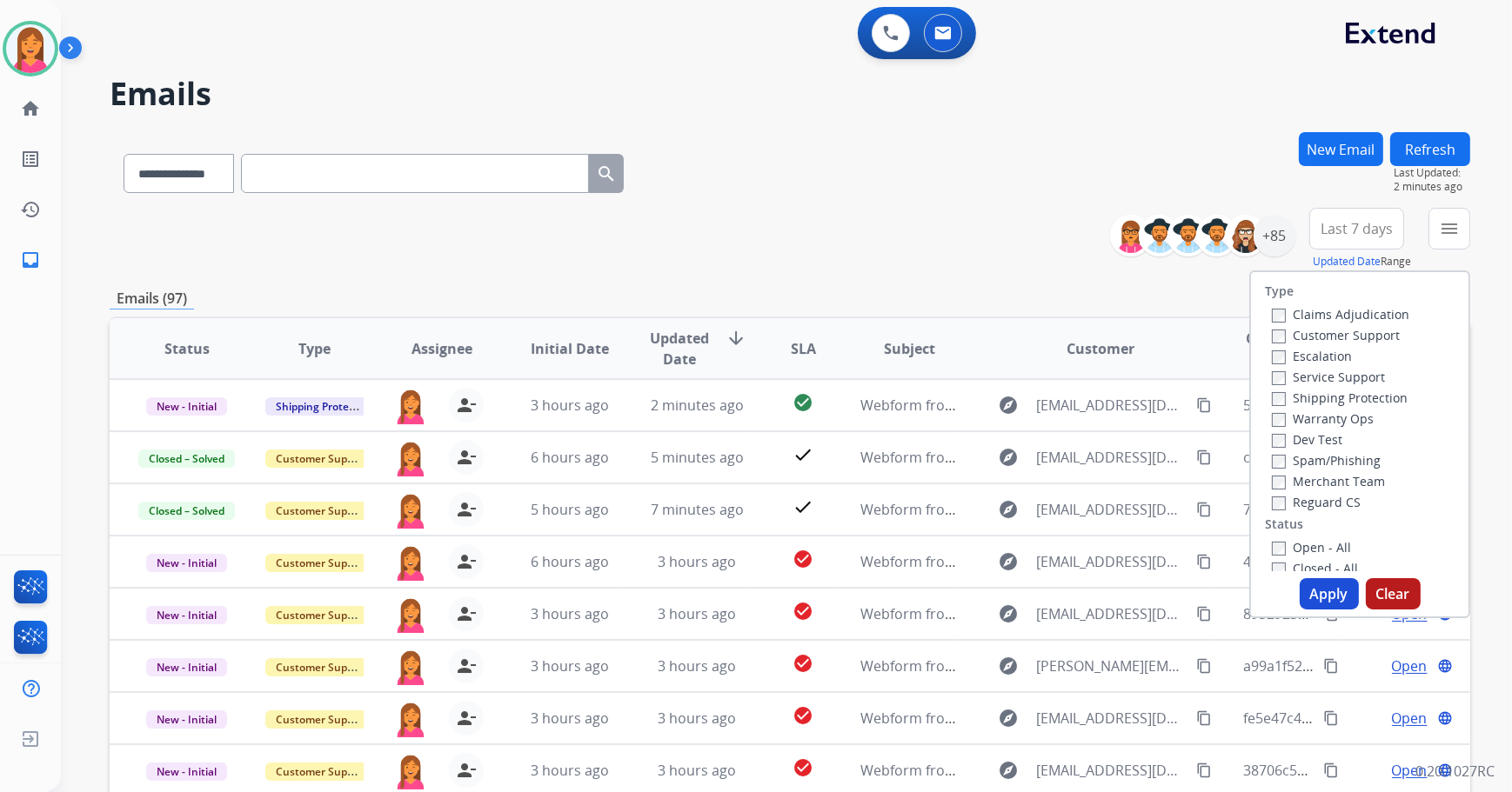
click at [1320, 544] on label "Open - All" at bounding box center [1312, 547] width 80 height 16
click at [1320, 582] on button "Apply" at bounding box center [1329, 593] width 59 height 31
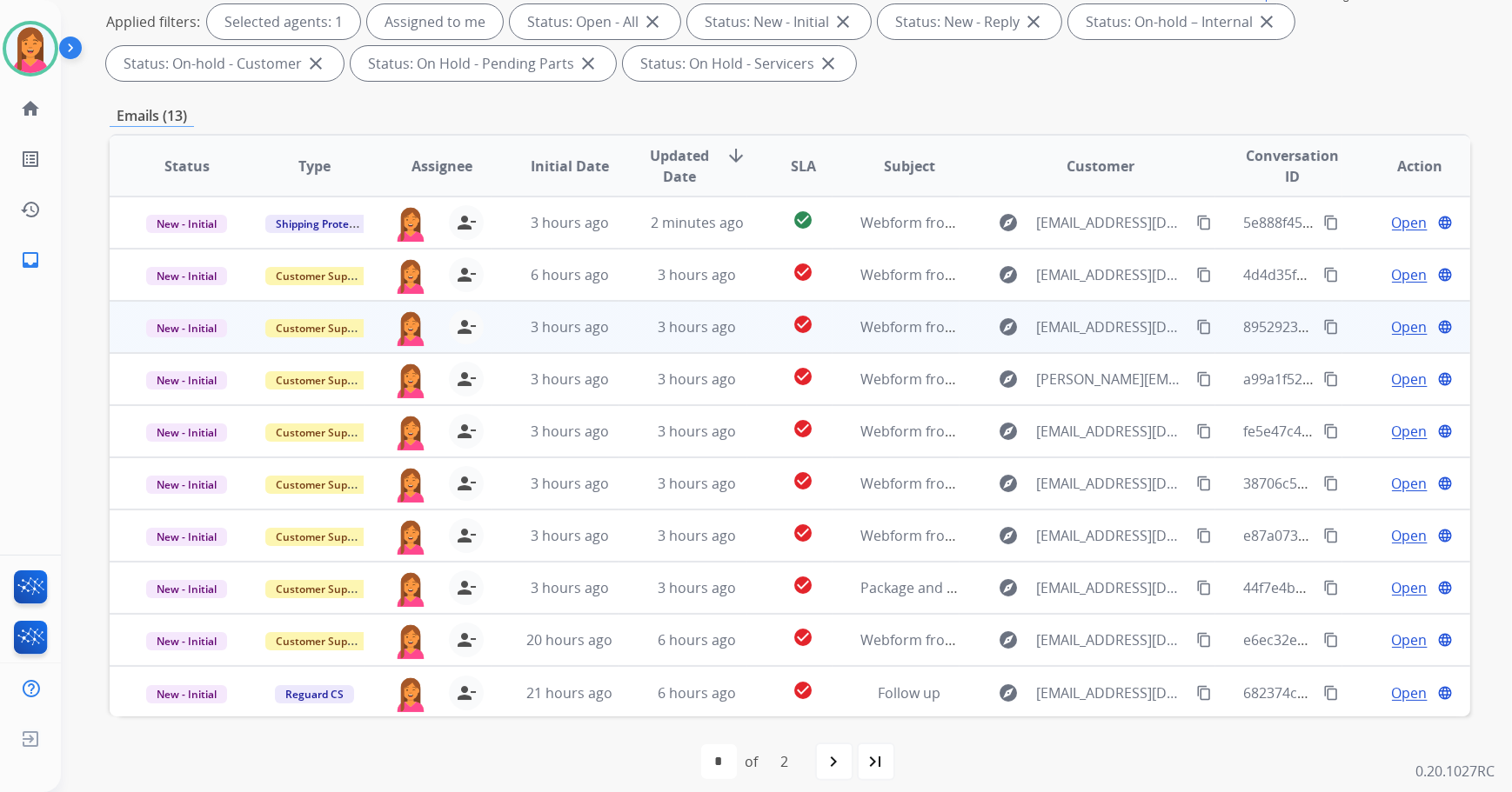
scroll to position [280, 0]
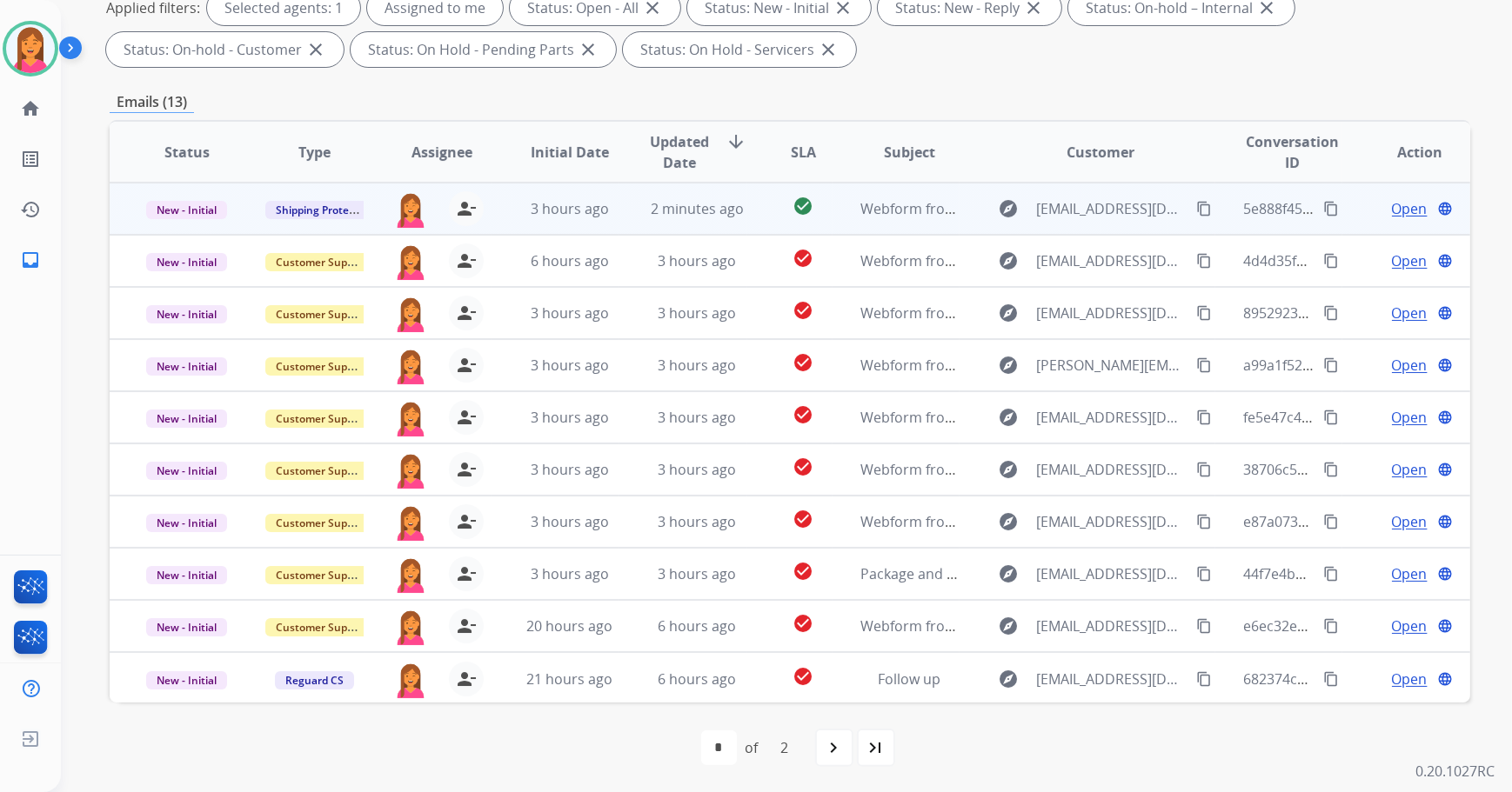
click at [758, 217] on td "check_circle" at bounding box center [790, 208] width 85 height 52
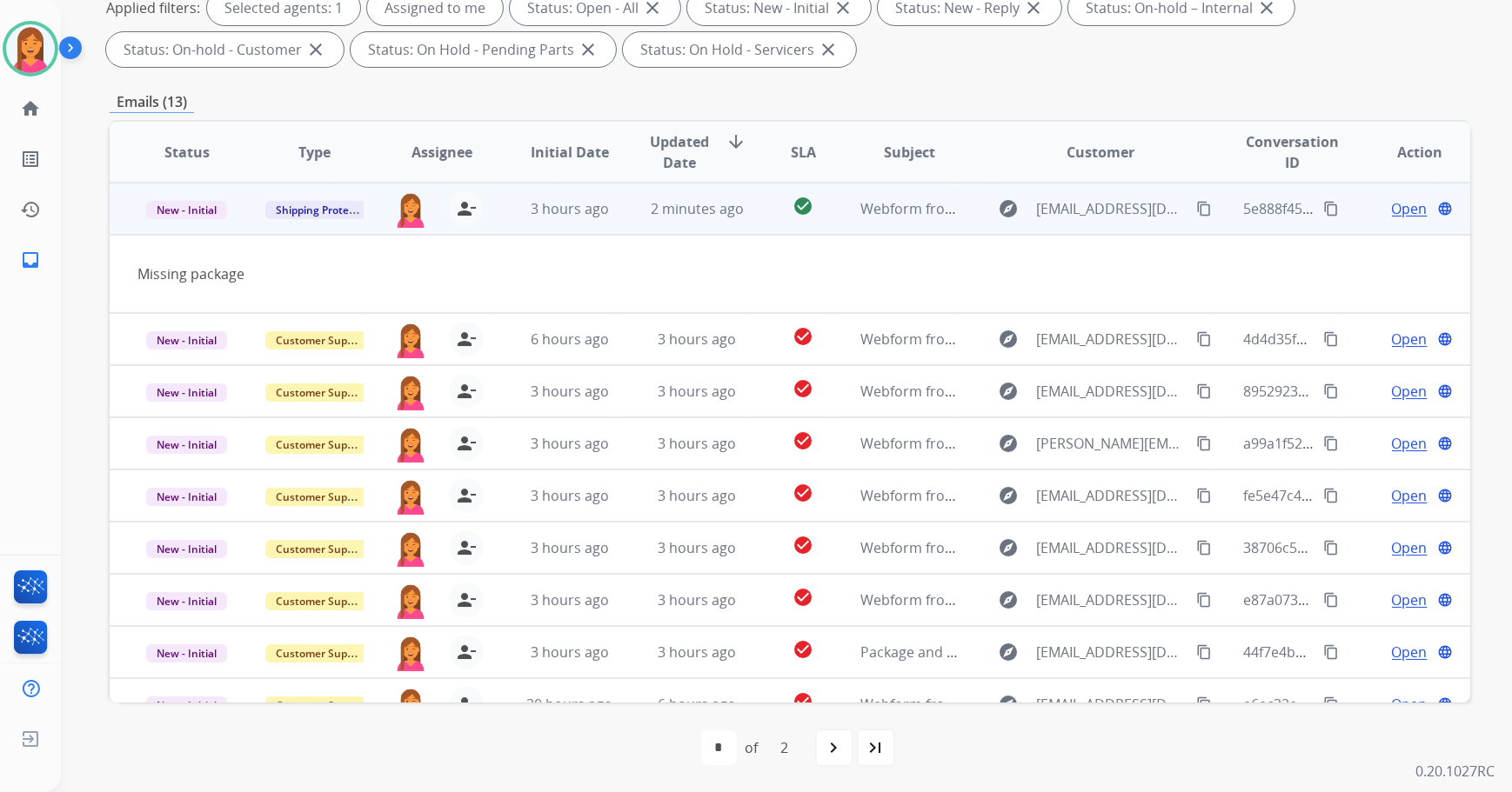
click at [1394, 202] on span "Open" at bounding box center [1411, 208] width 36 height 21
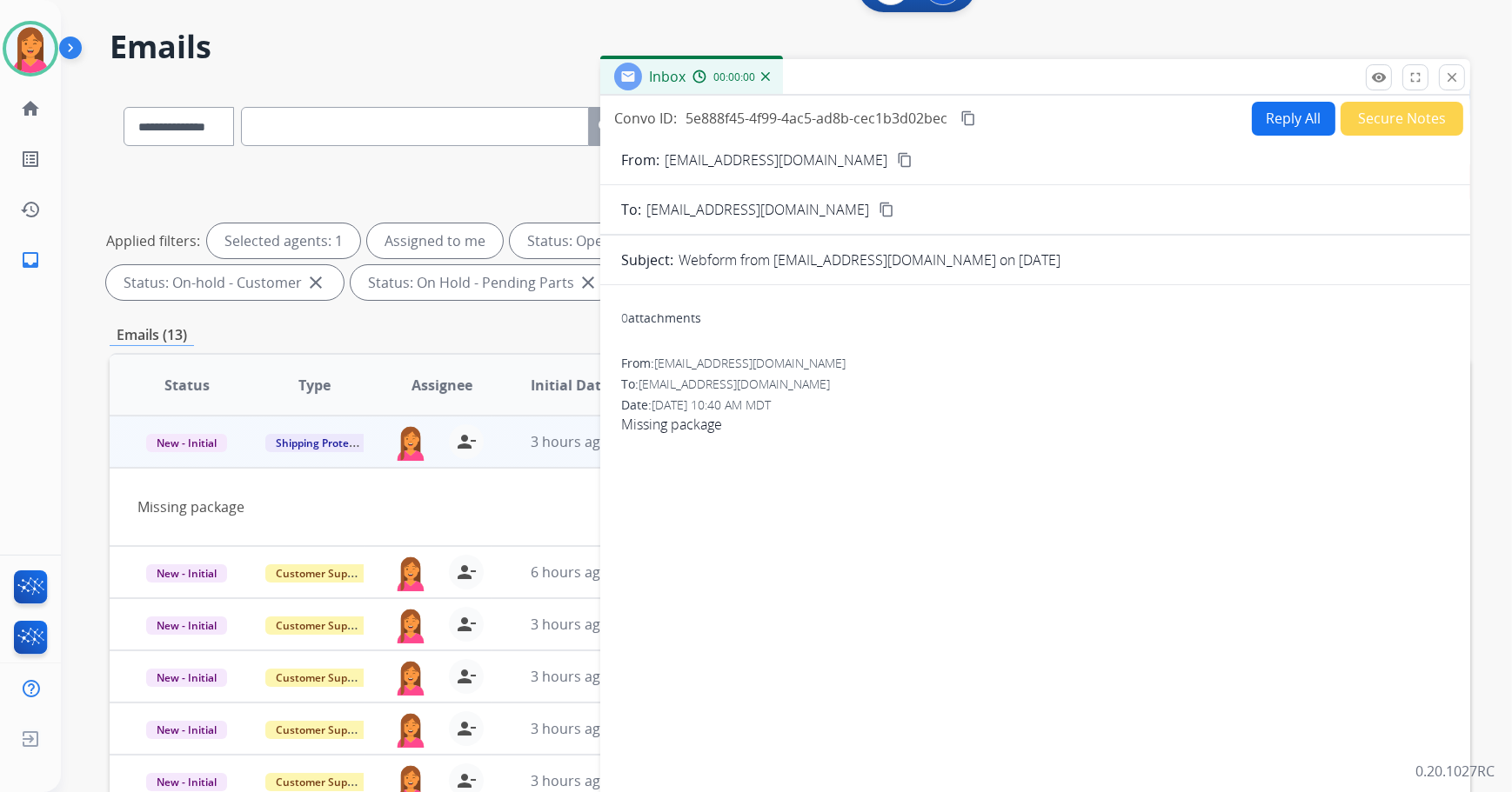
scroll to position [44, 0]
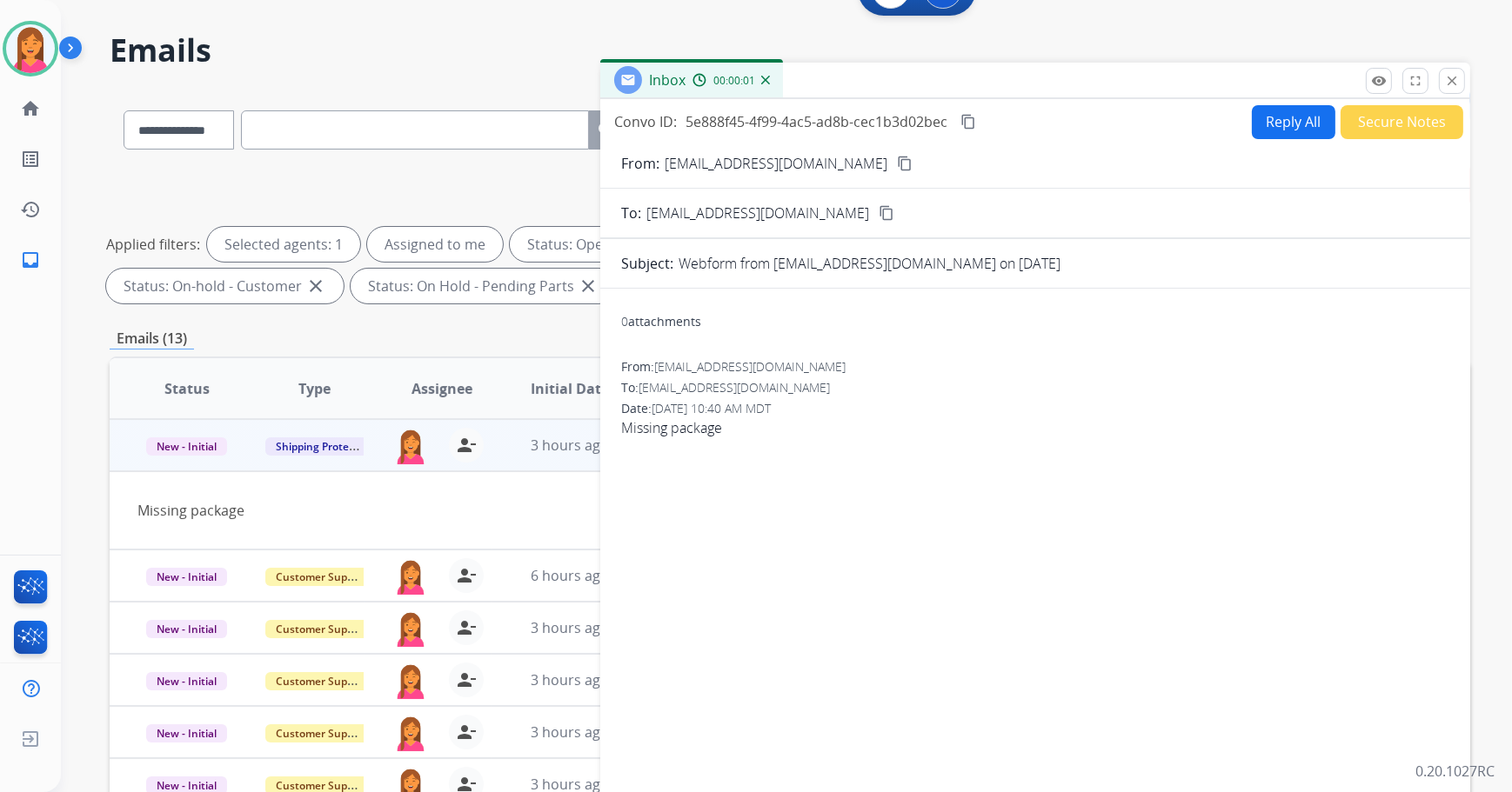
click at [1277, 117] on button "Reply All" at bounding box center [1294, 122] width 83 height 34
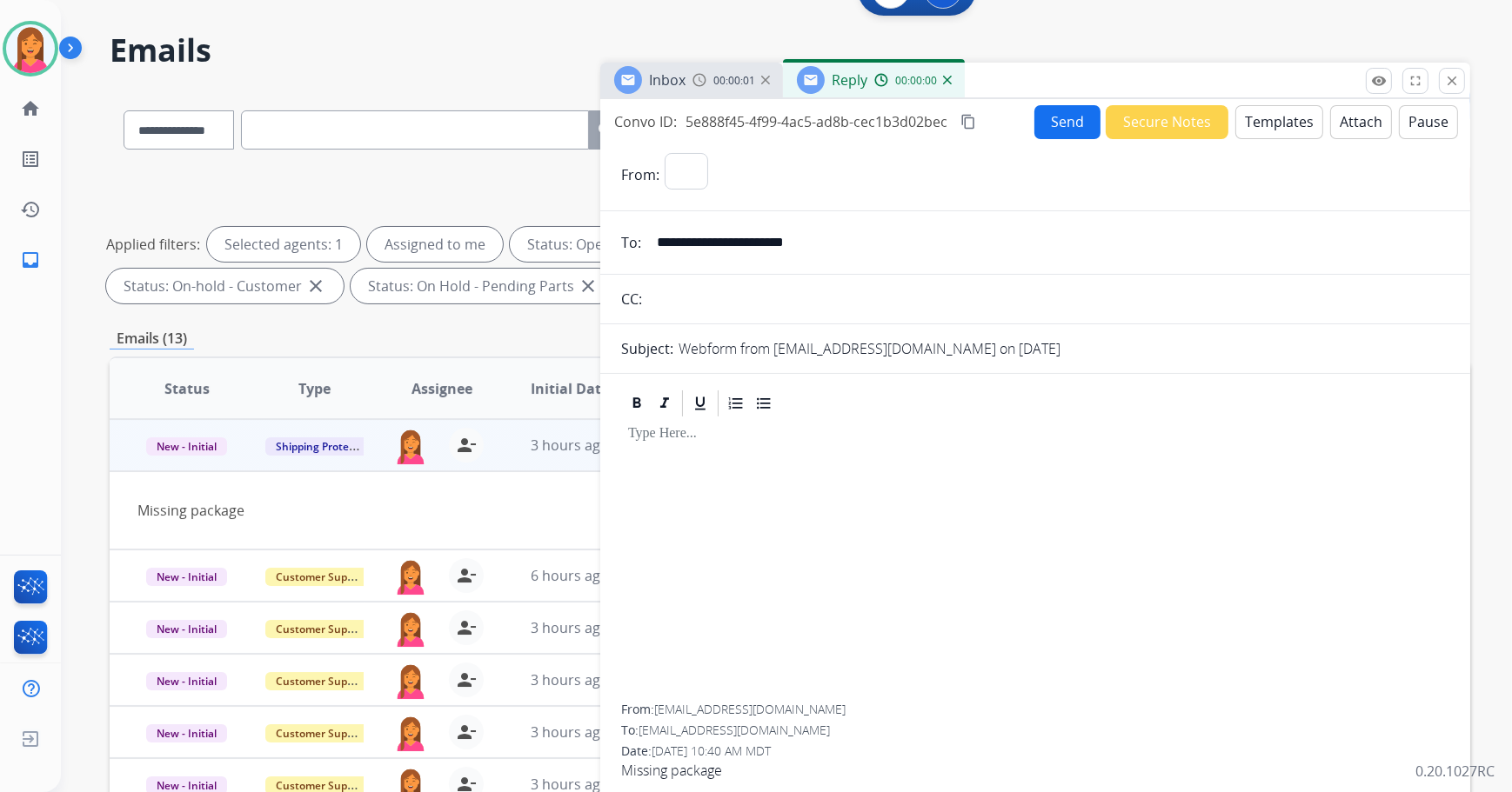
select select "**********"
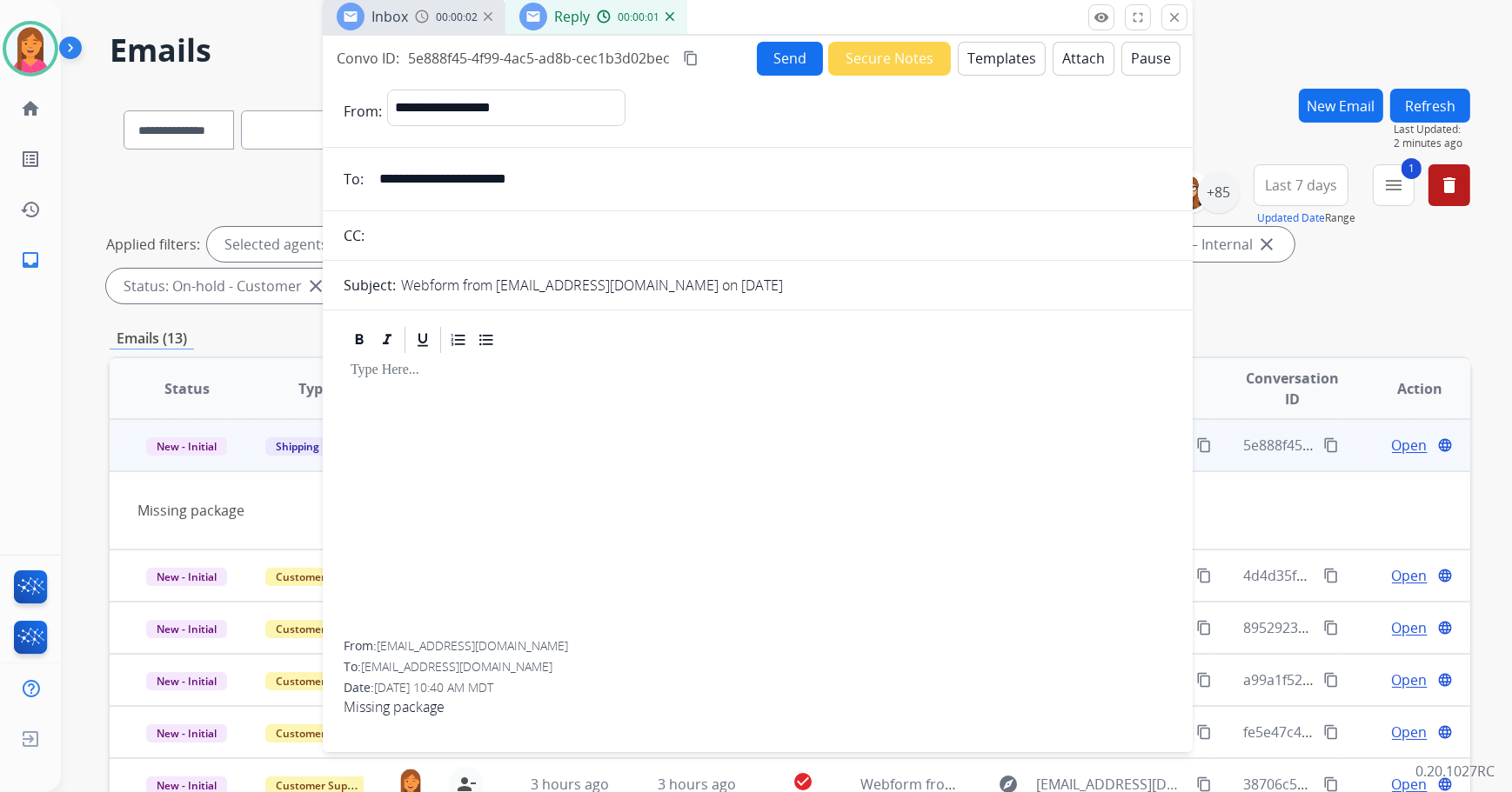
drag, startPoint x: 1268, startPoint y: 93, endPoint x: 996, endPoint y: 31, distance: 279.0
click at [996, 31] on div "Inbox 00:00:02 Reply 00:00:01" at bounding box center [758, 17] width 870 height 37
click at [1010, 68] on button "Templates" at bounding box center [1002, 59] width 88 height 34
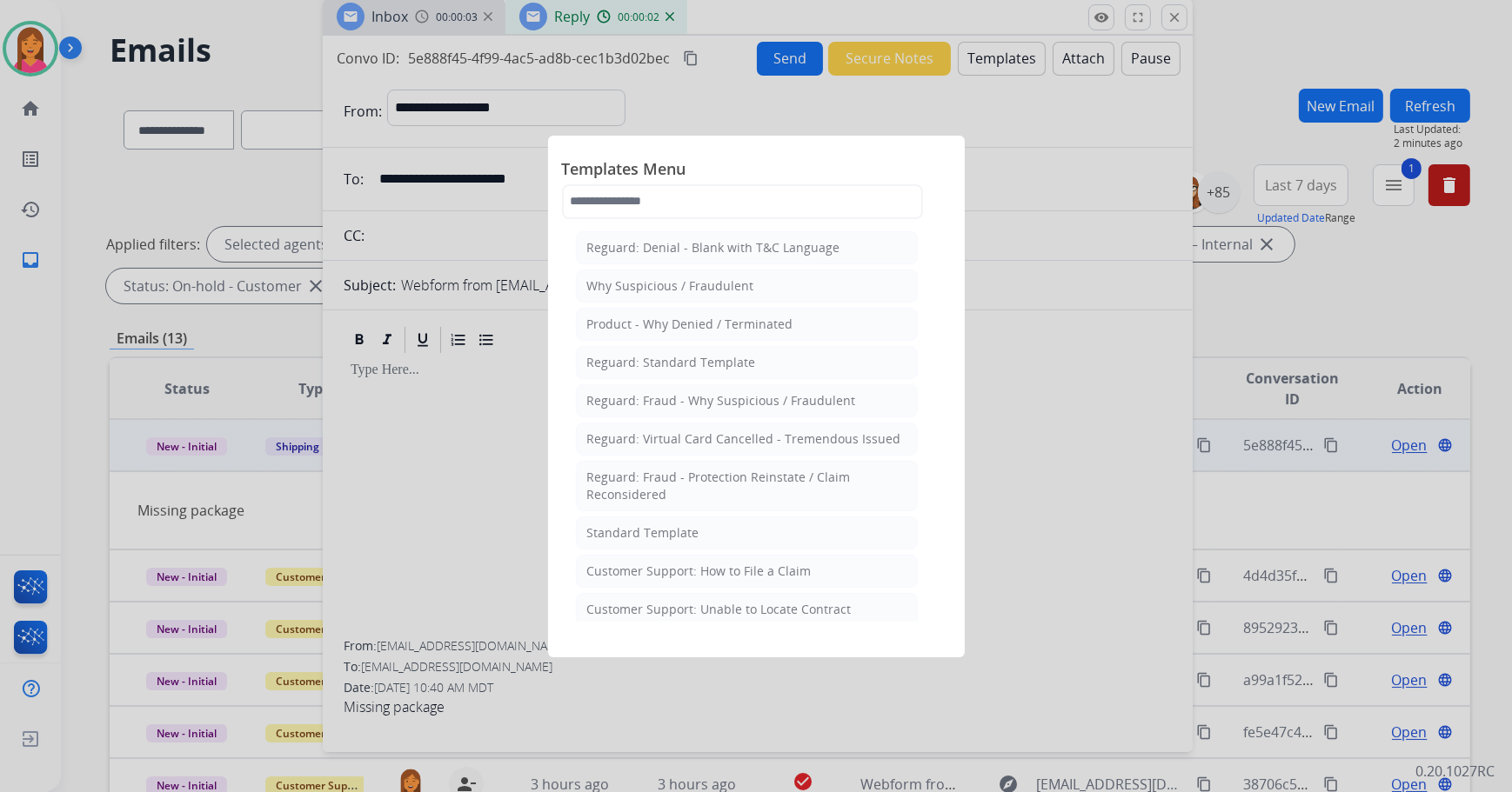
click at [627, 524] on div "Standard Template" at bounding box center [644, 532] width 112 height 17
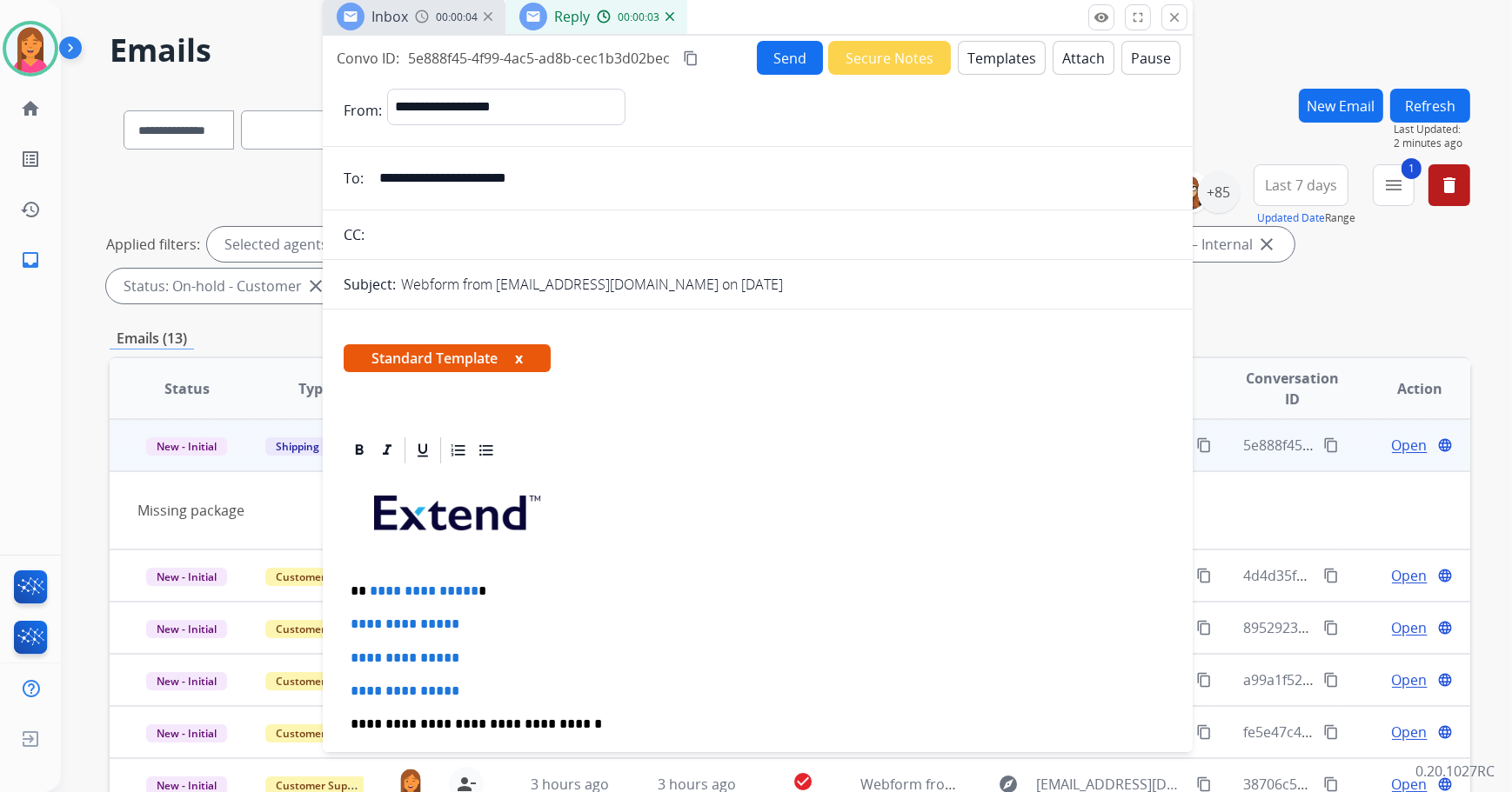
click at [519, 352] on button "x" at bounding box center [519, 358] width 8 height 21
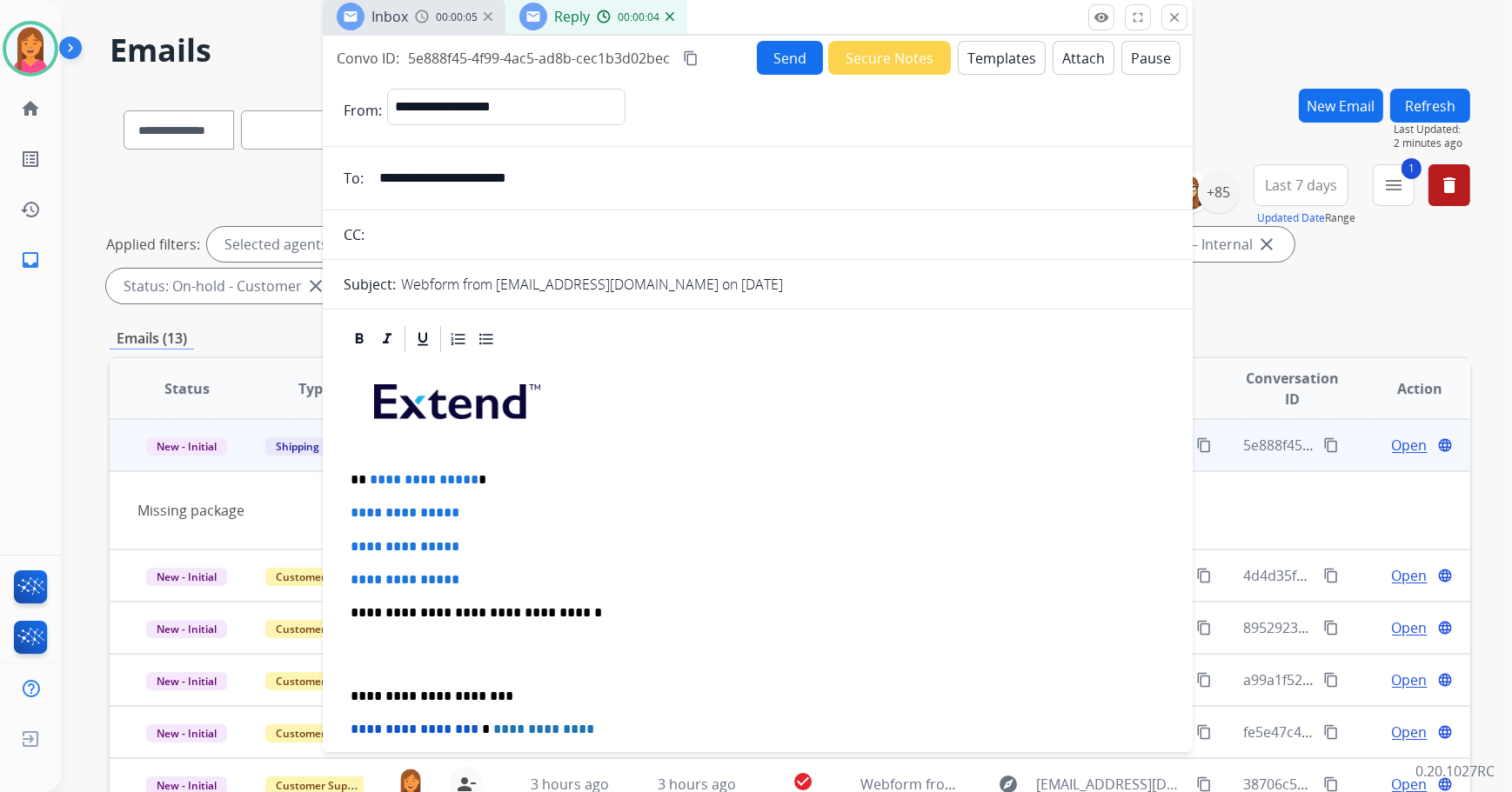
click at [485, 473] on p "**********" at bounding box center [751, 479] width 801 height 16
drag, startPoint x: 481, startPoint y: 570, endPoint x: 347, endPoint y: 513, distance: 145.6
click at [347, 511] on div "**********" at bounding box center [758, 655] width 829 height 599
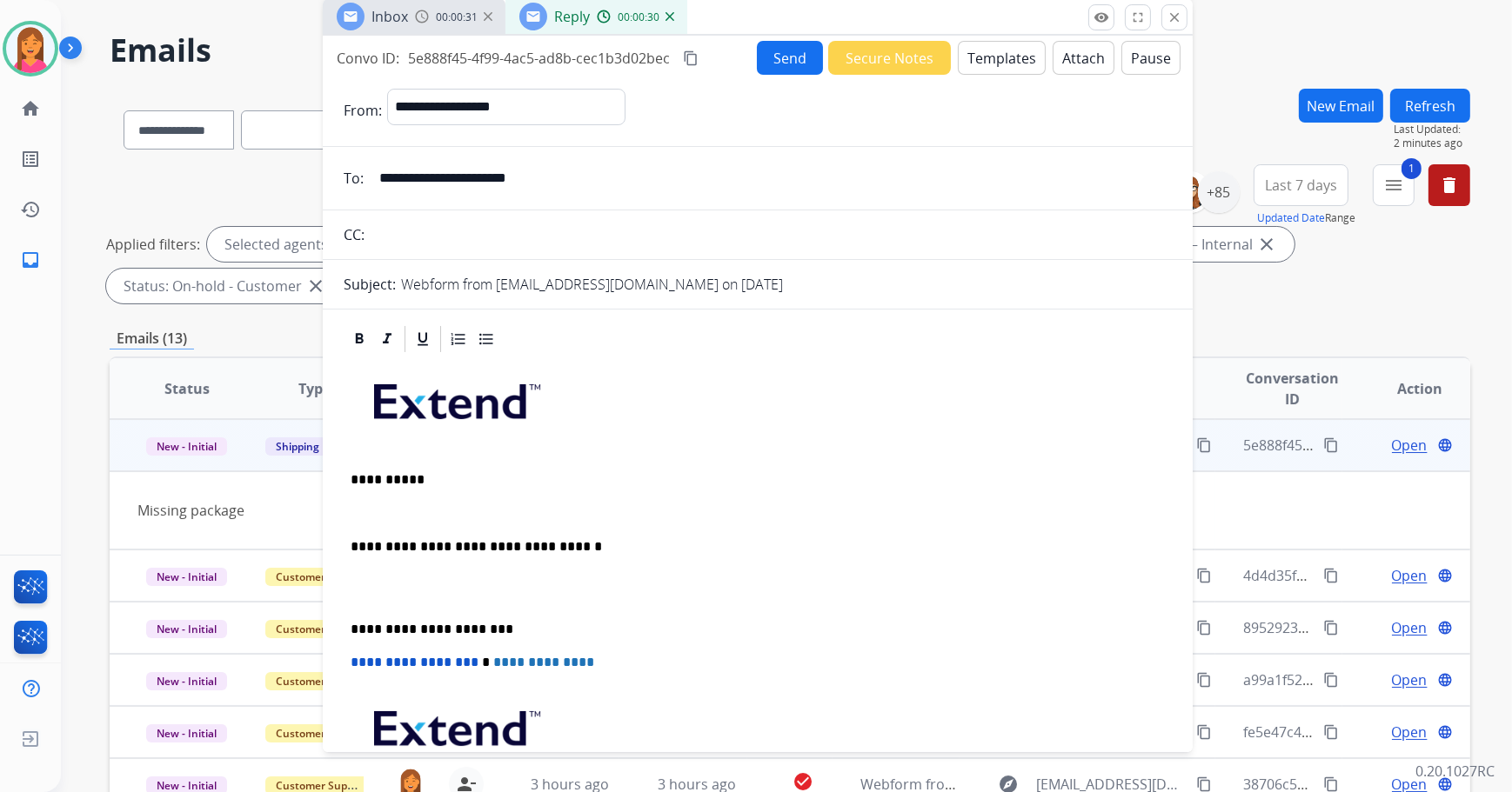
click at [365, 511] on p at bounding box center [757, 513] width 814 height 16
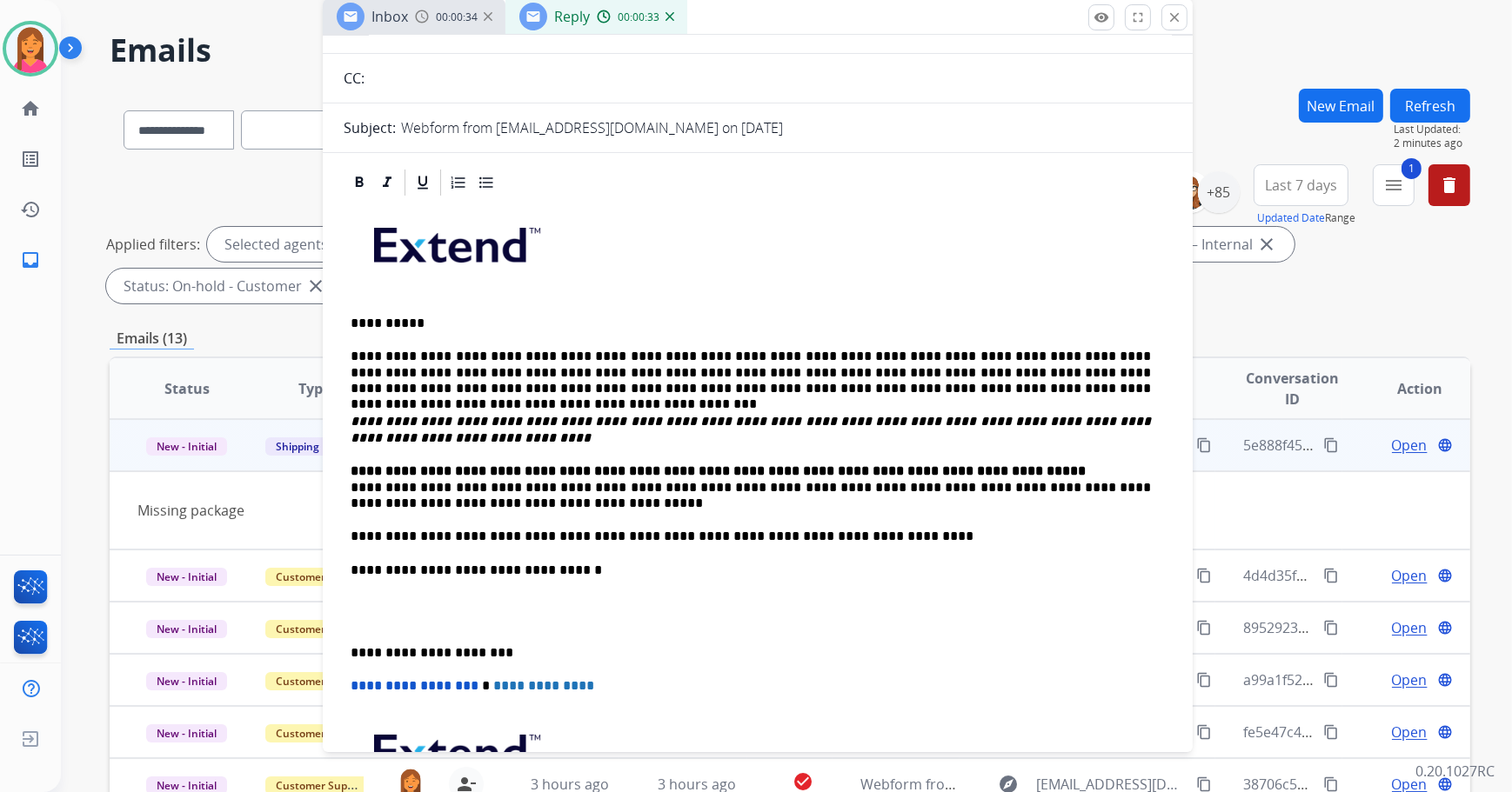
scroll to position [157, 0]
click at [349, 483] on div "**********" at bounding box center [758, 552] width 829 height 711
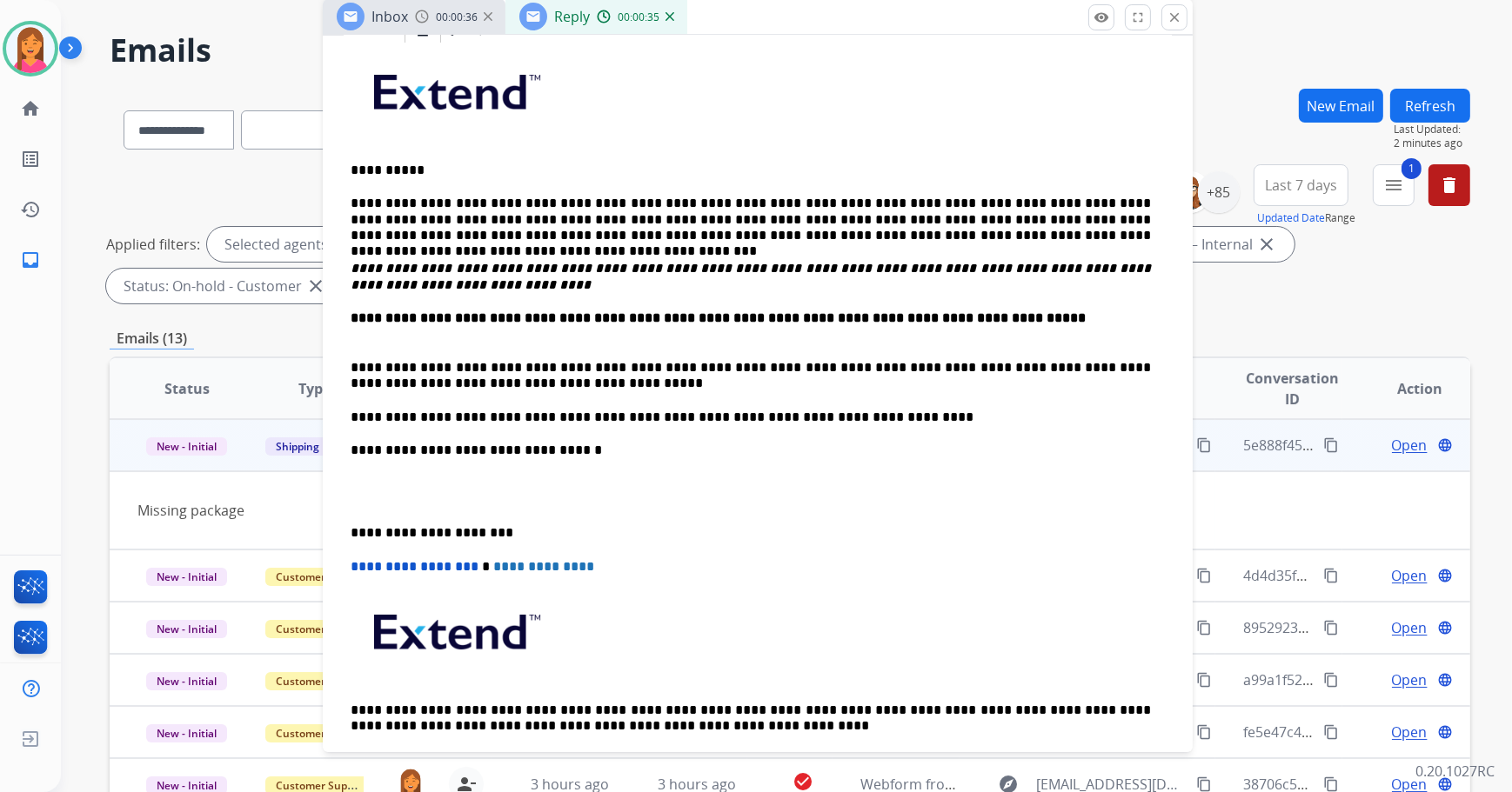
scroll to position [315, 0]
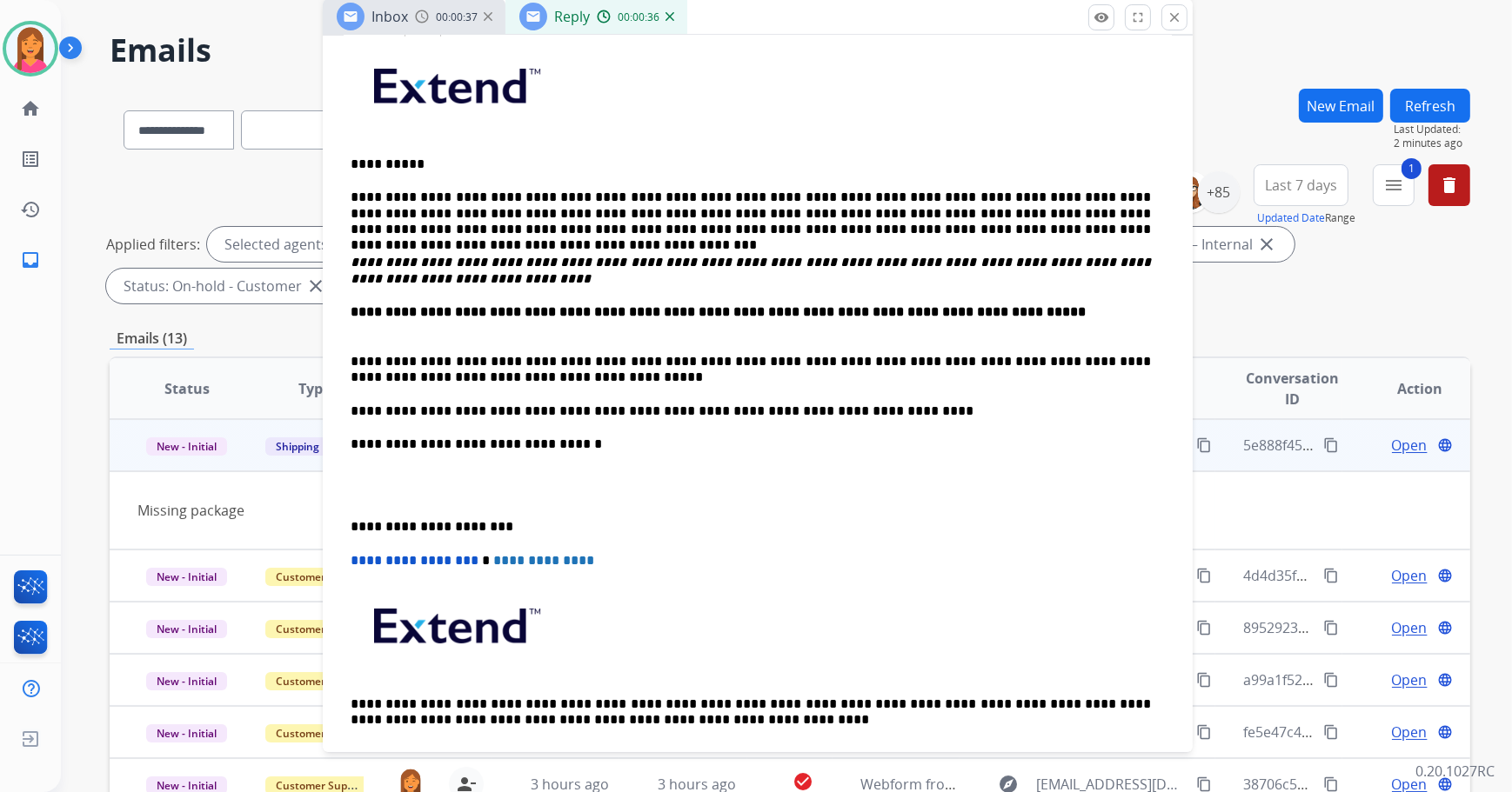
click at [346, 528] on div "**********" at bounding box center [758, 411] width 829 height 746
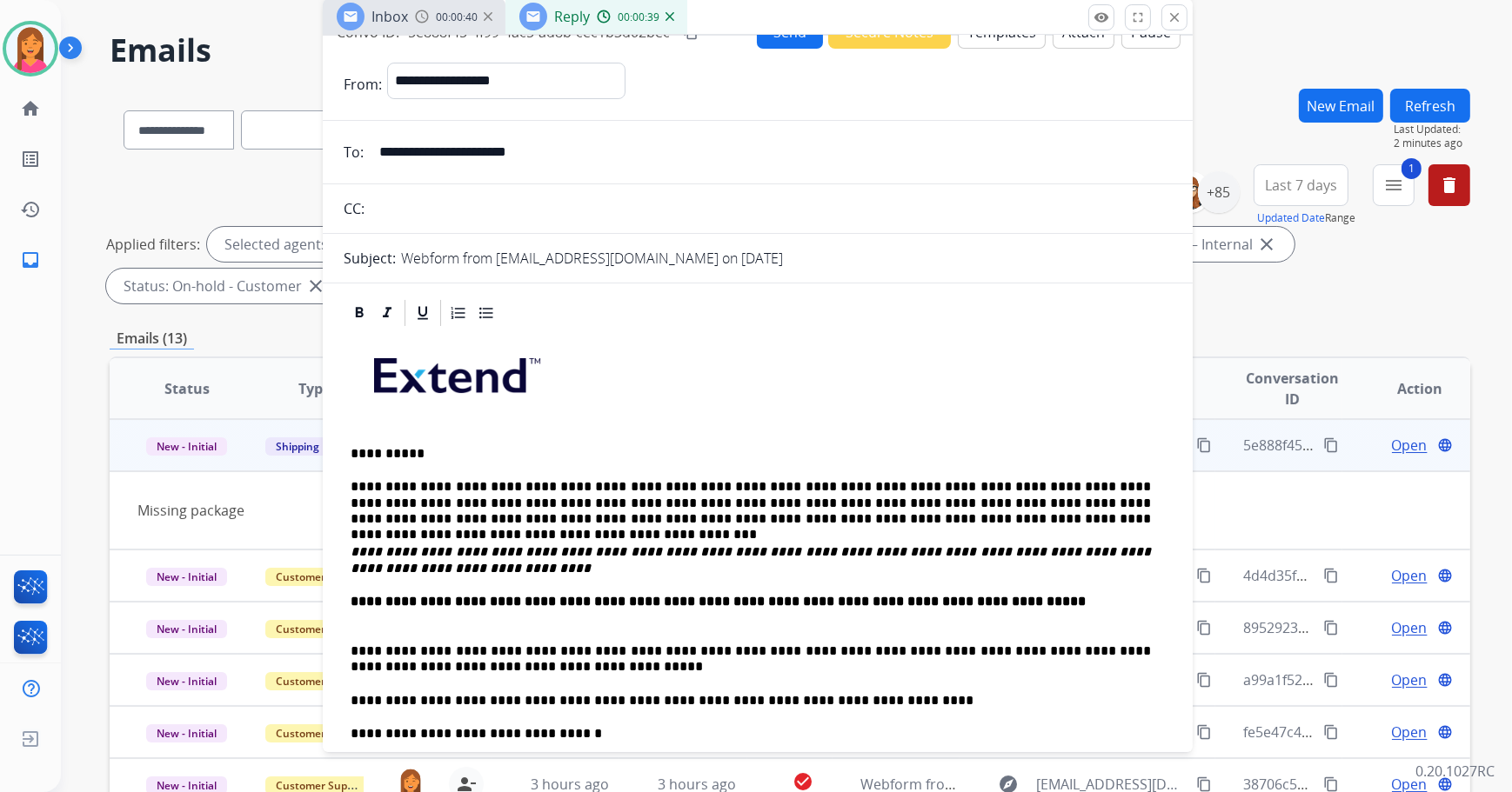
scroll to position [0, 0]
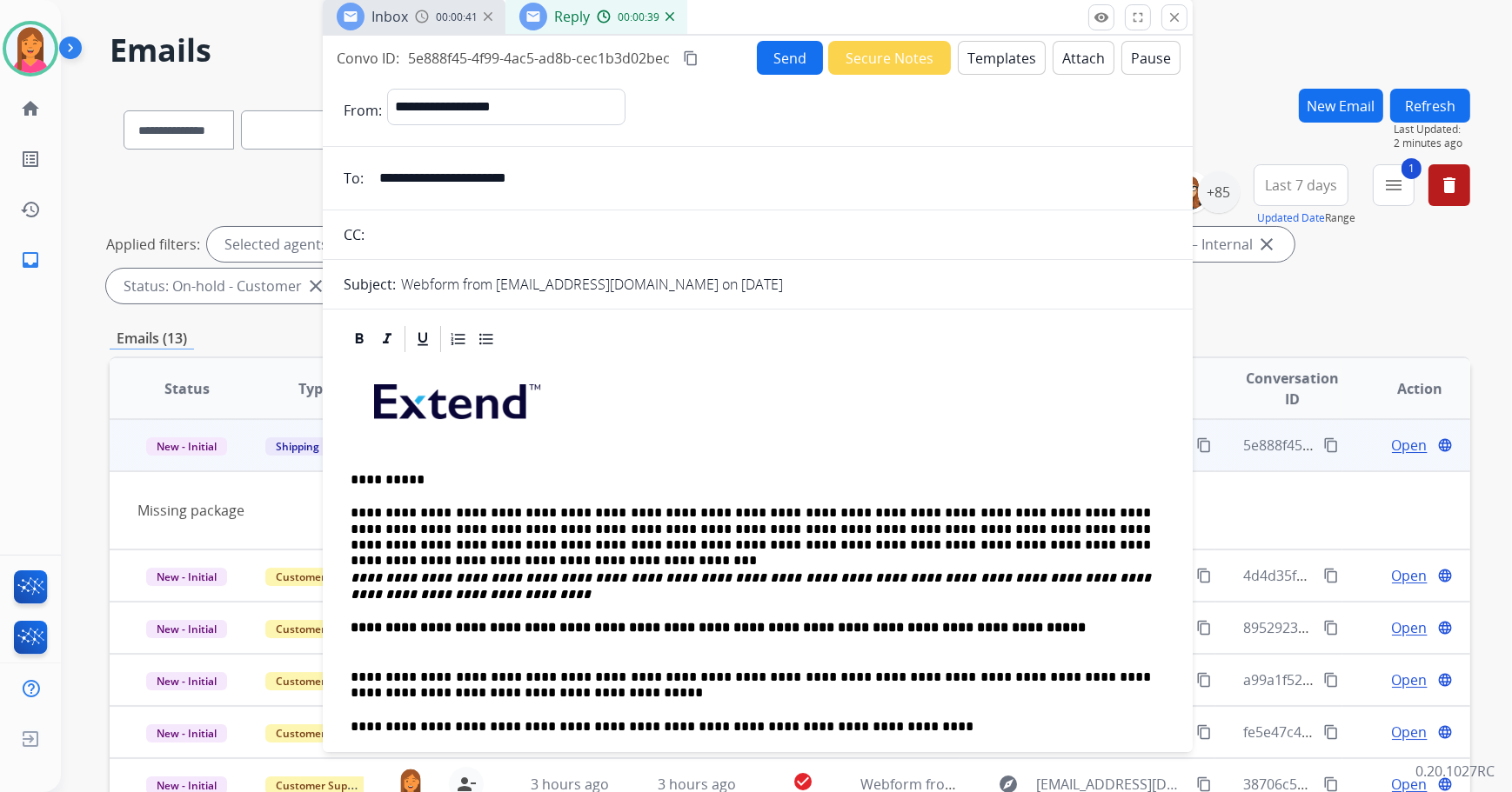
click at [766, 52] on button "Send" at bounding box center [791, 58] width 66 height 34
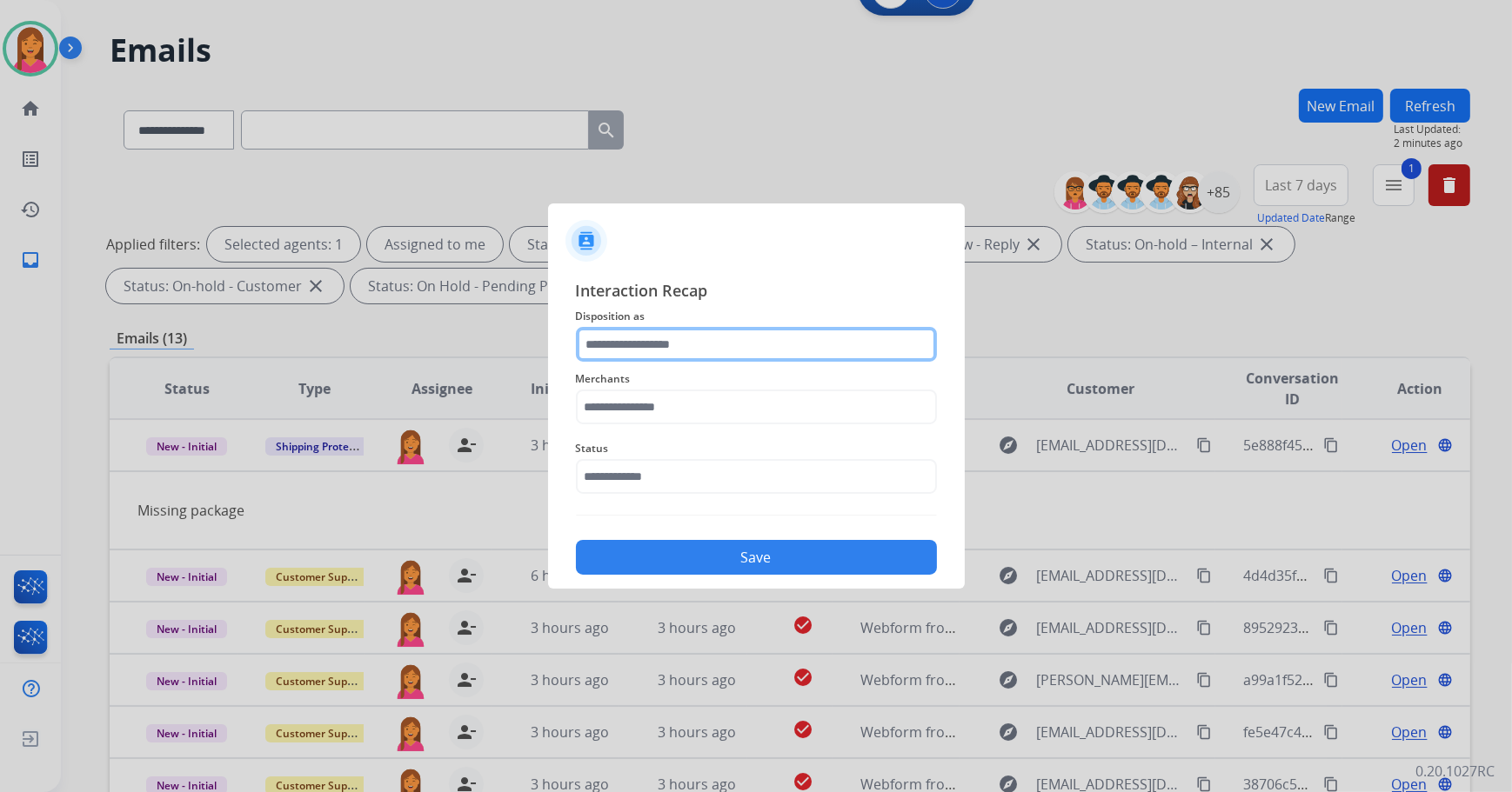
click at [710, 343] on input "text" at bounding box center [756, 344] width 361 height 35
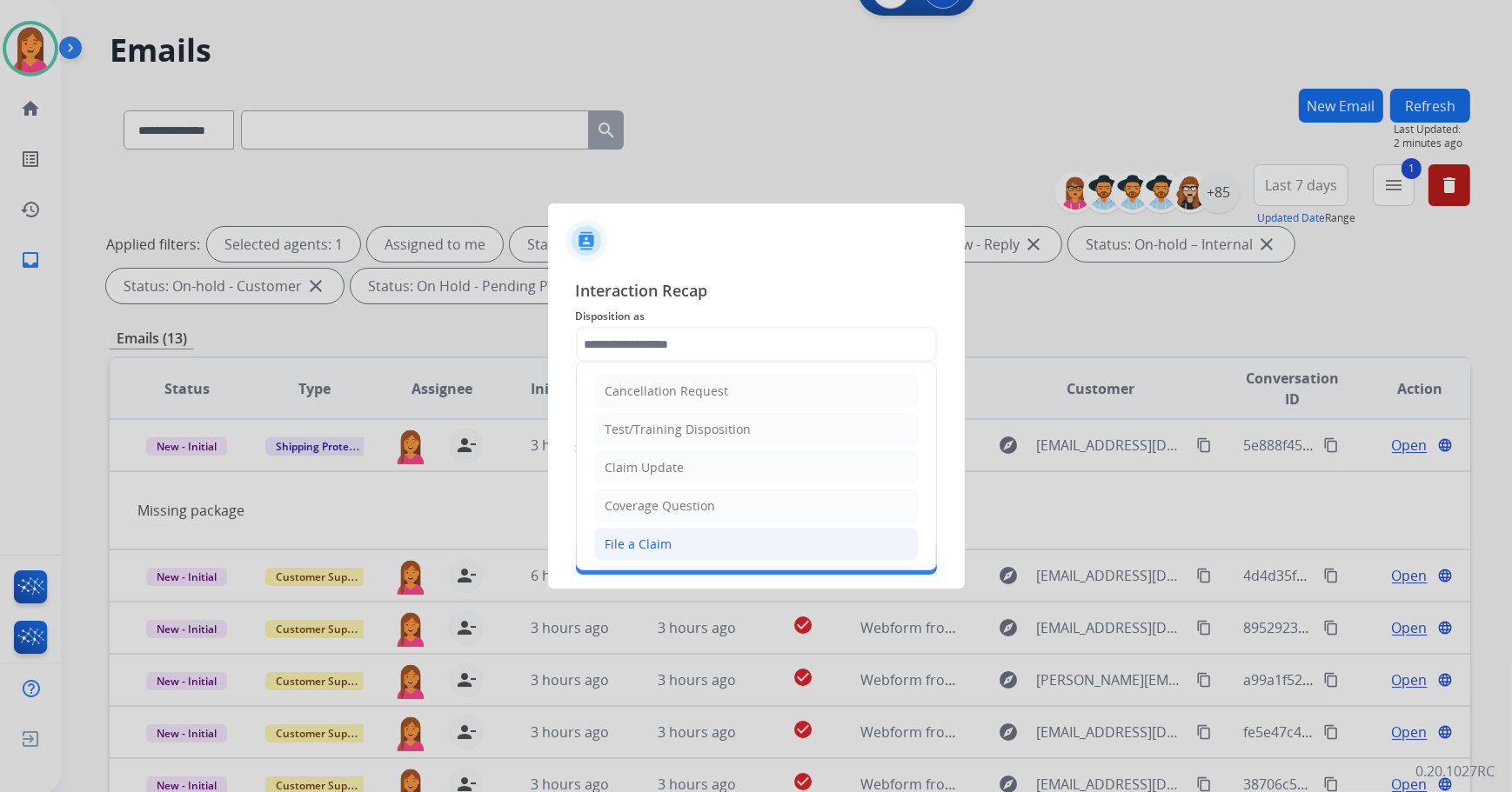
click at [701, 542] on li "File a Claim" at bounding box center [756, 544] width 324 height 33
type input "**********"
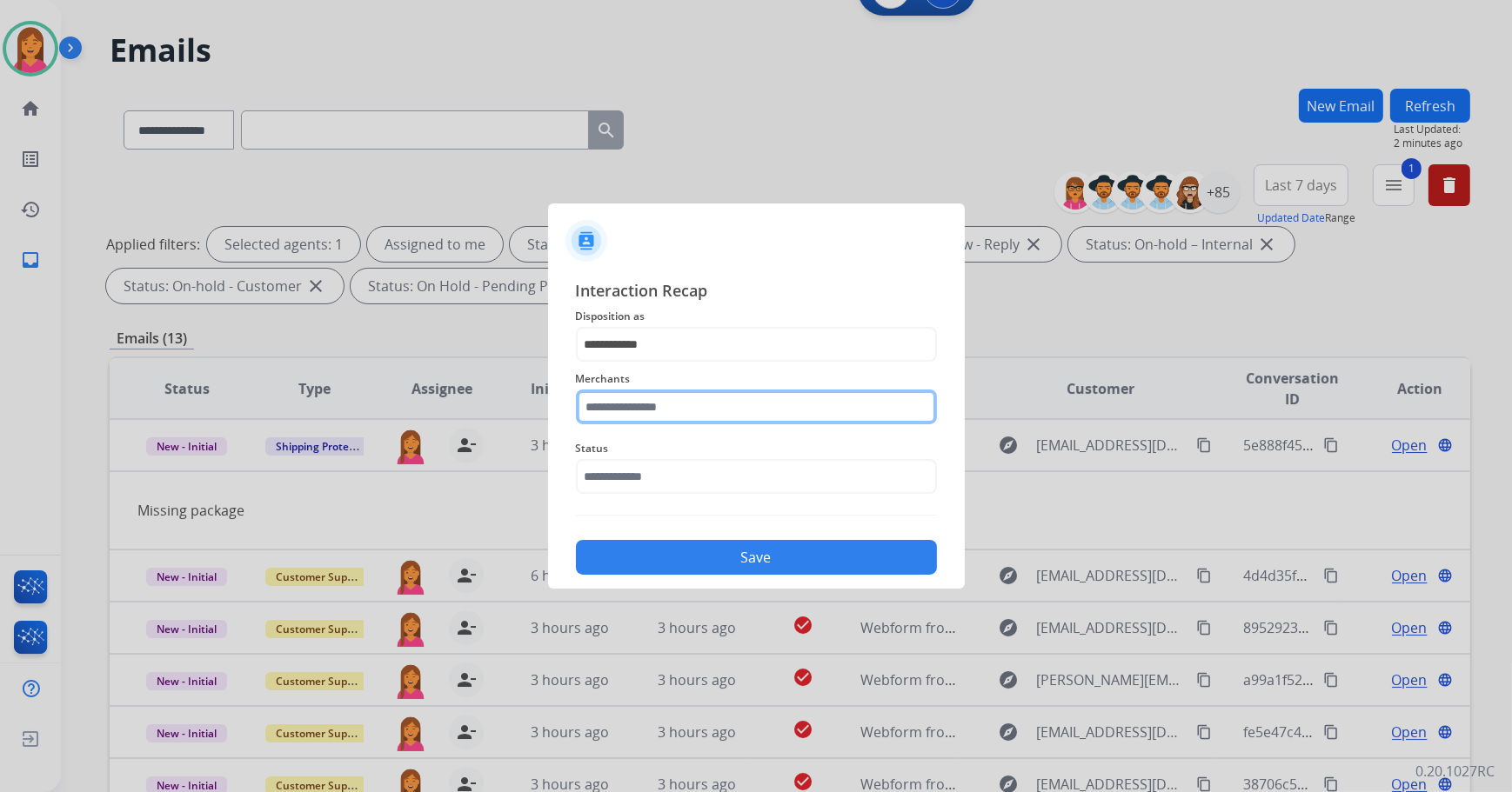
click at [653, 399] on input "text" at bounding box center [756, 406] width 361 height 35
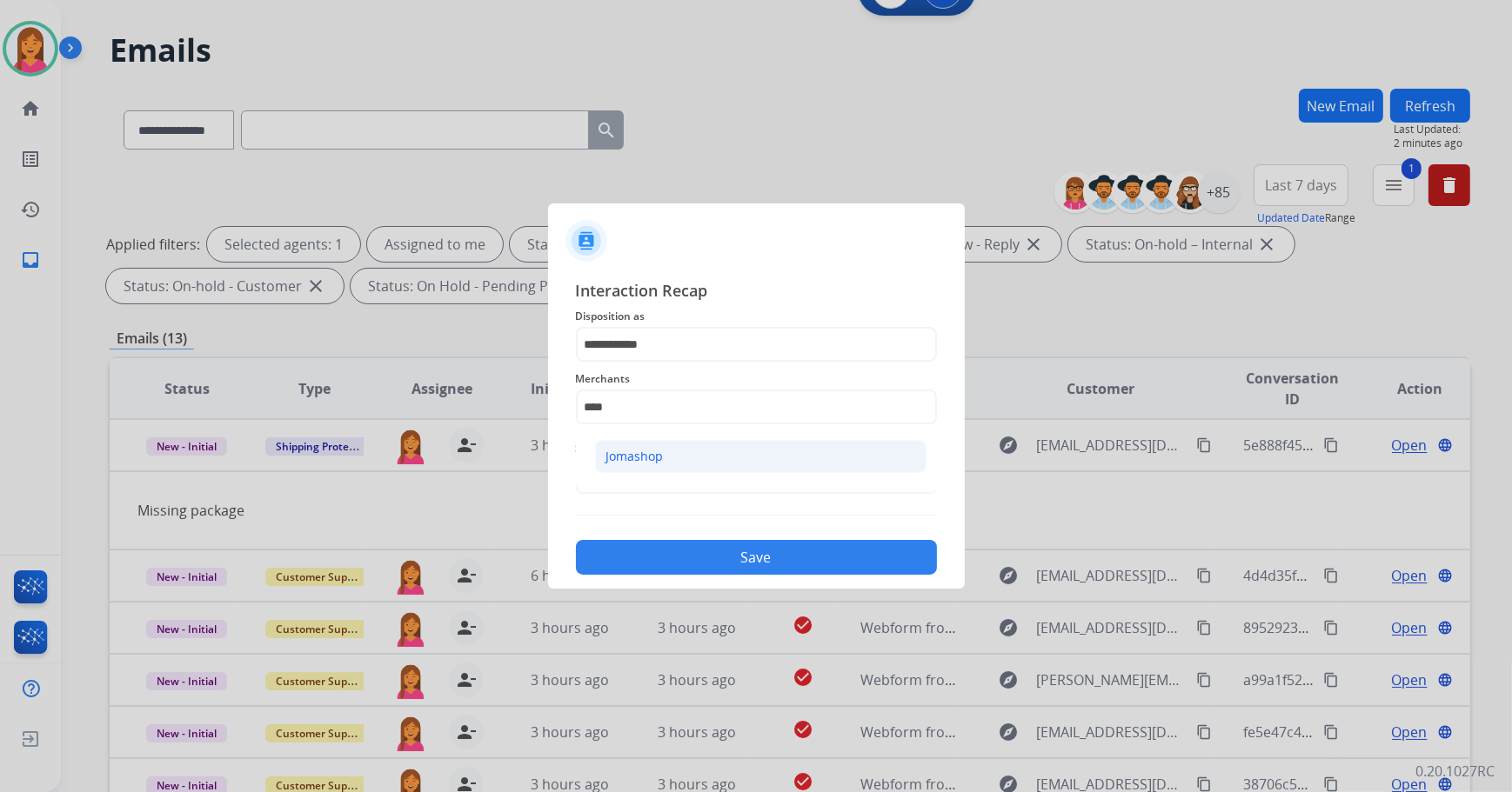
click at [669, 450] on li "Jomashop" at bounding box center [761, 456] width 332 height 33
type input "********"
click at [685, 492] on input "text" at bounding box center [756, 477] width 361 height 35
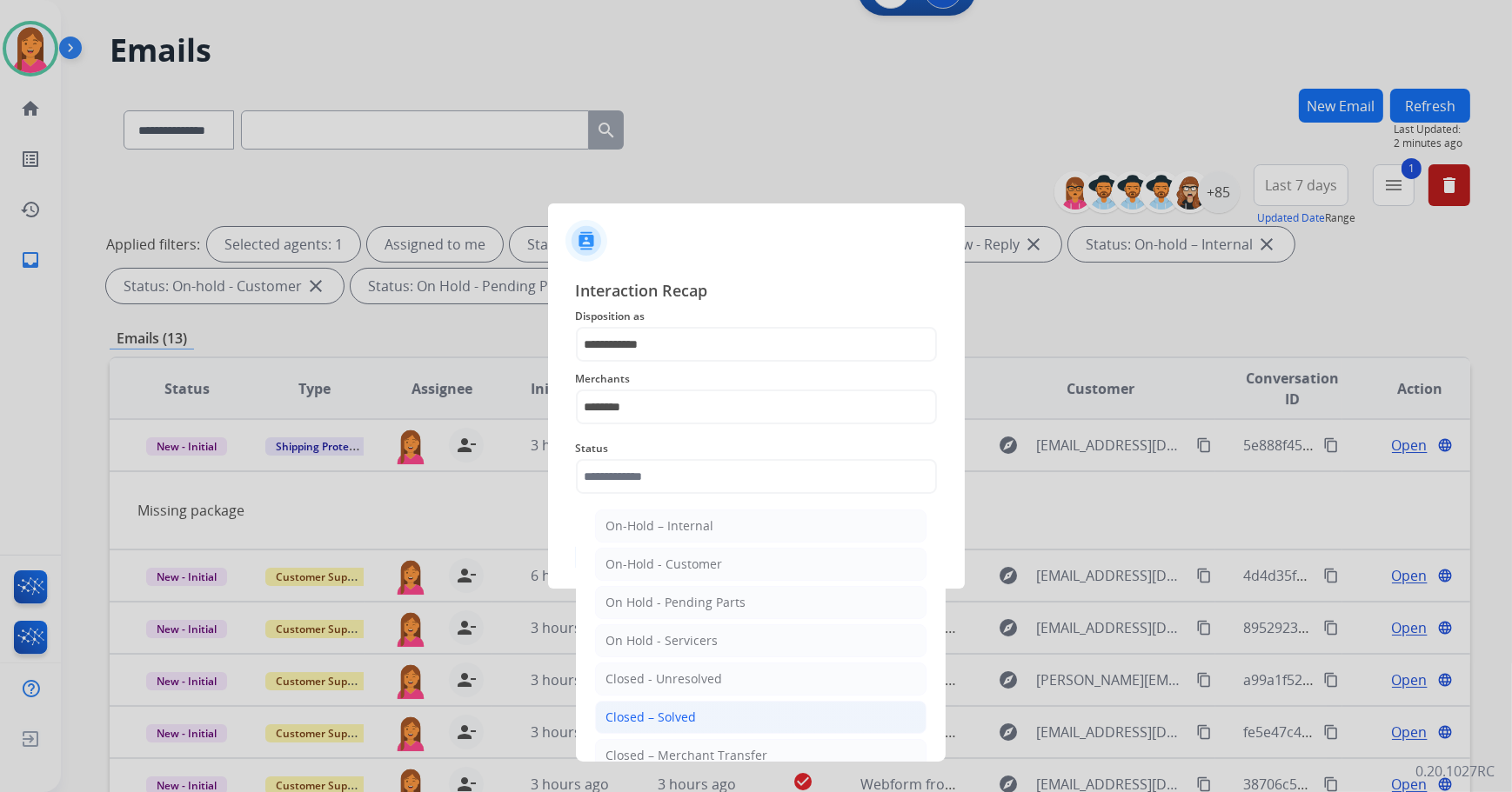
click at [722, 702] on li "Closed – Solved" at bounding box center [761, 717] width 332 height 33
type input "**********"
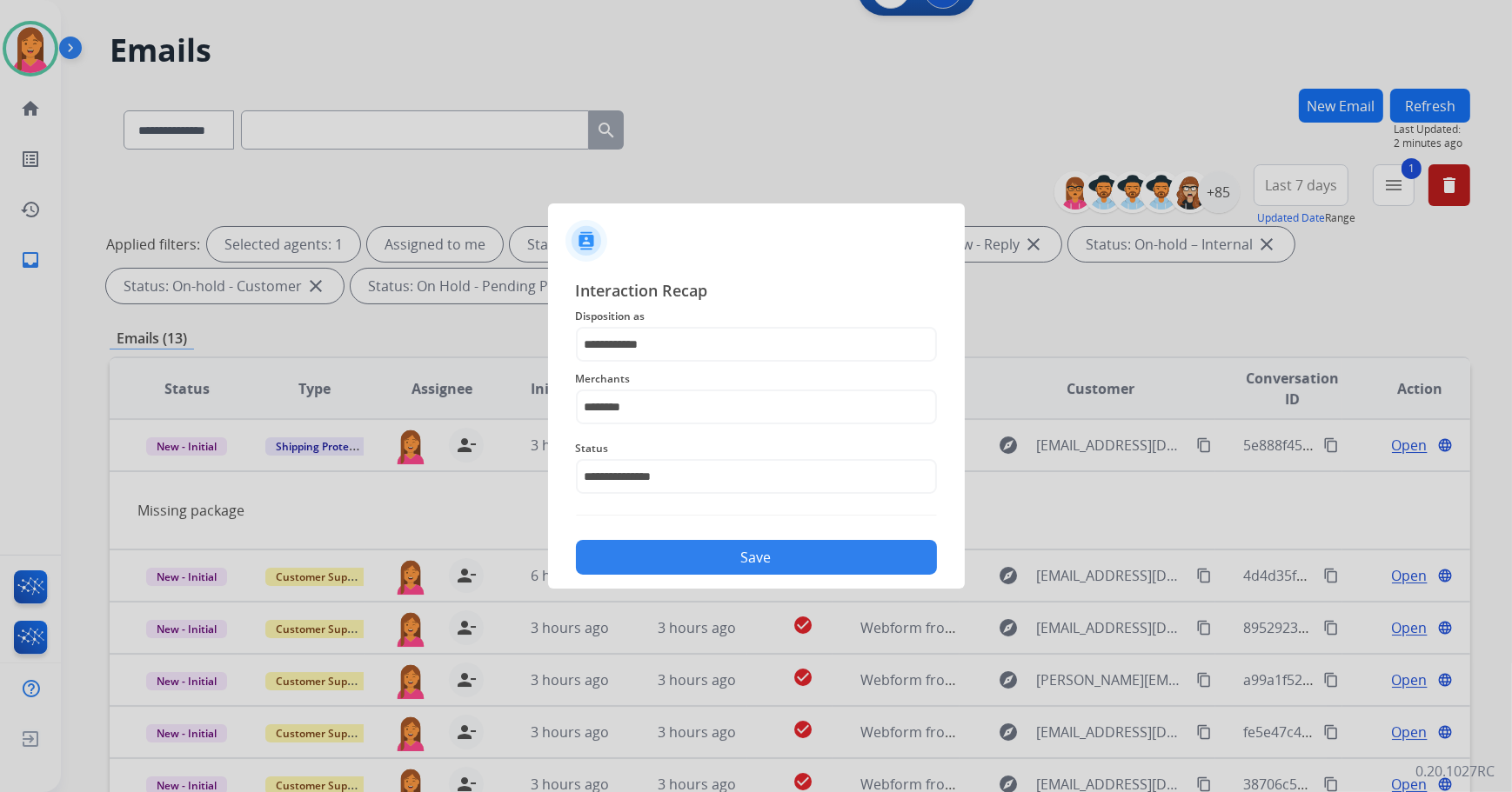
click at [699, 539] on div "Save" at bounding box center [756, 552] width 361 height 45
click at [717, 564] on button "Save" at bounding box center [756, 557] width 361 height 35
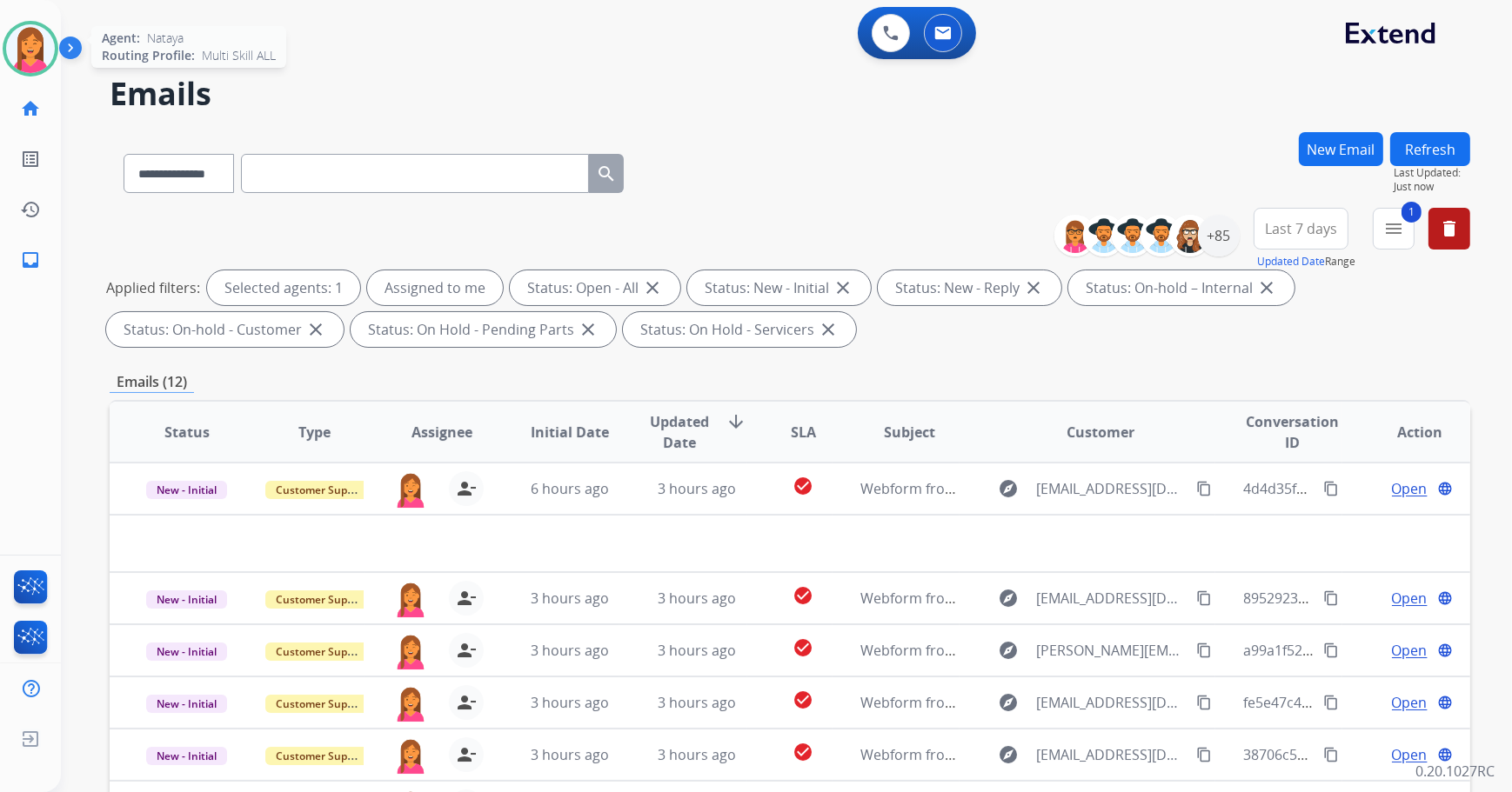
click at [44, 59] on img at bounding box center [29, 48] width 48 height 48
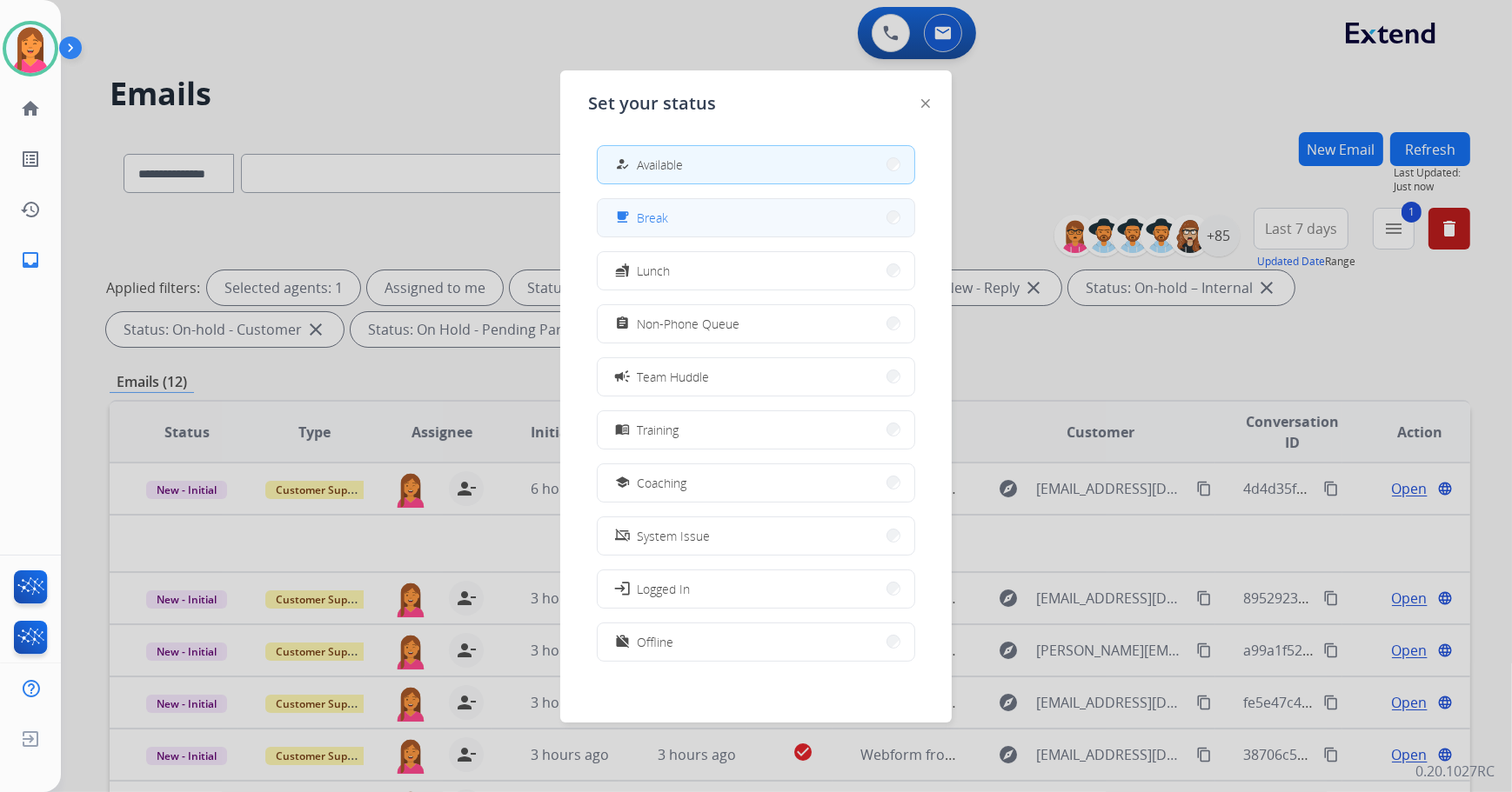
click at [735, 235] on button "free_breakfast Break" at bounding box center [756, 217] width 317 height 37
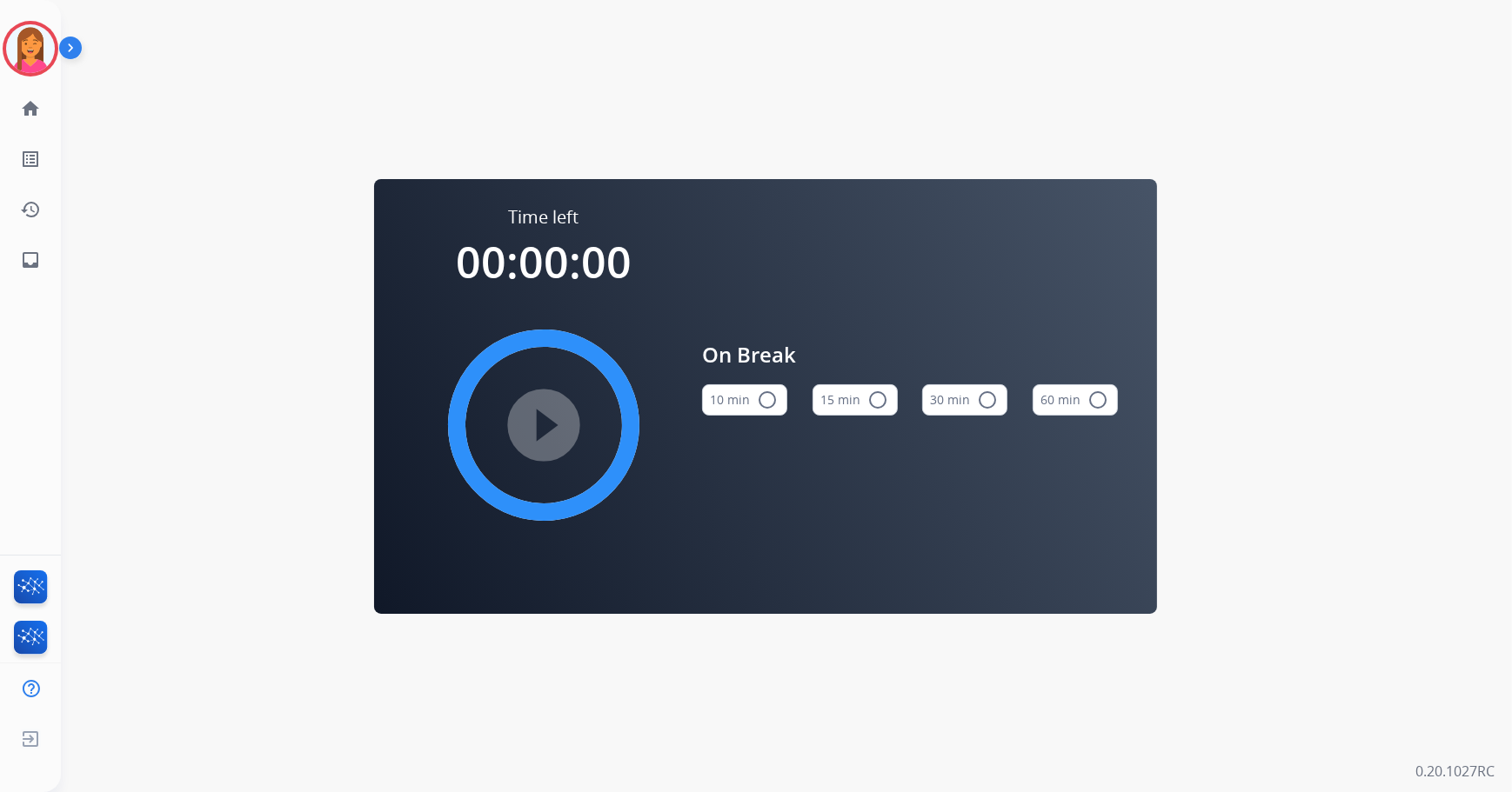
click at [879, 398] on mat-icon "radio_button_unchecked" at bounding box center [878, 400] width 21 height 21
drag, startPoint x: 41, startPoint y: 61, endPoint x: 57, endPoint y: 80, distance: 24.8
click at [41, 61] on img at bounding box center [29, 48] width 48 height 48
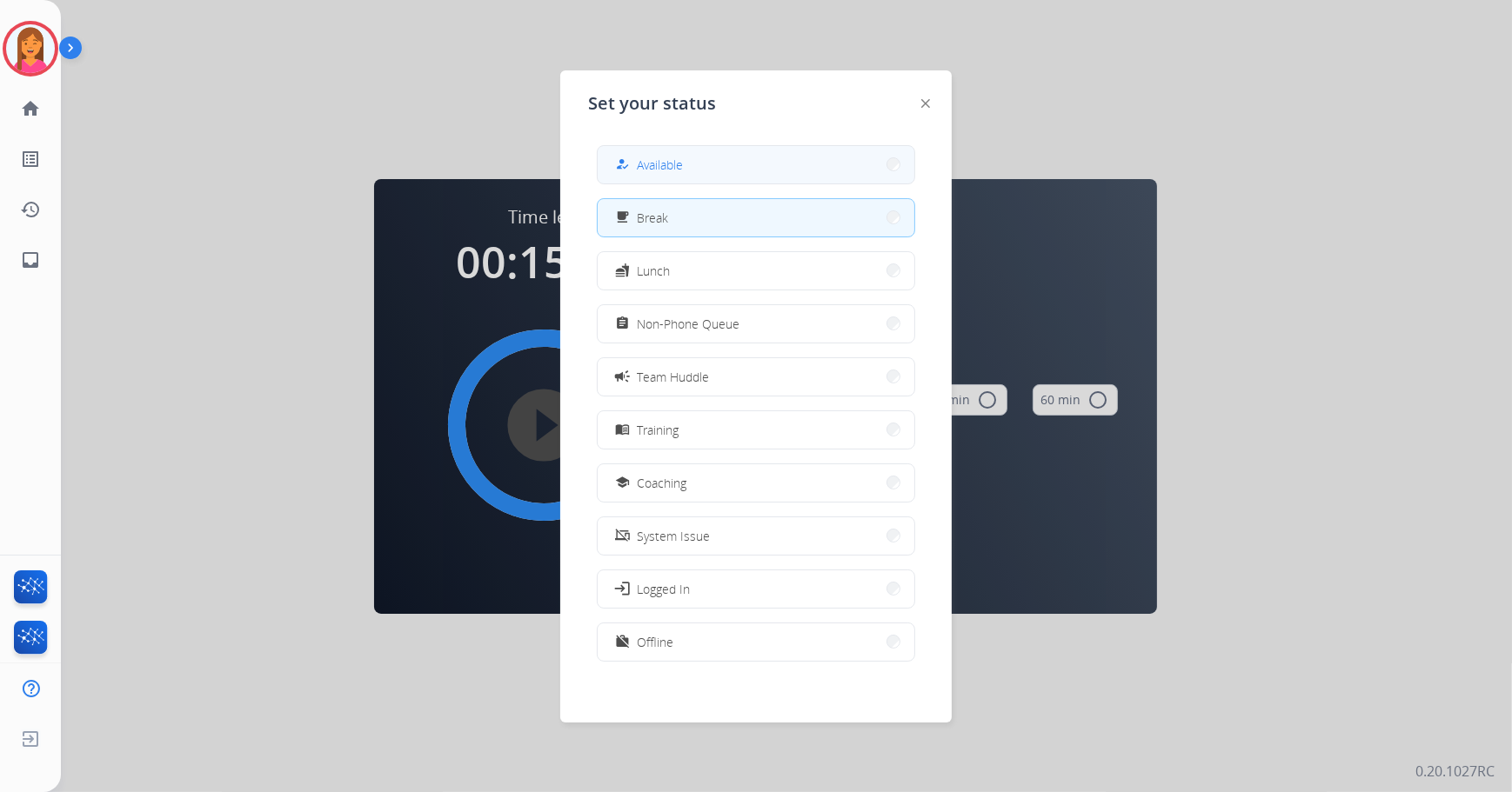
click at [692, 155] on button "how_to_reg Available" at bounding box center [756, 164] width 317 height 37
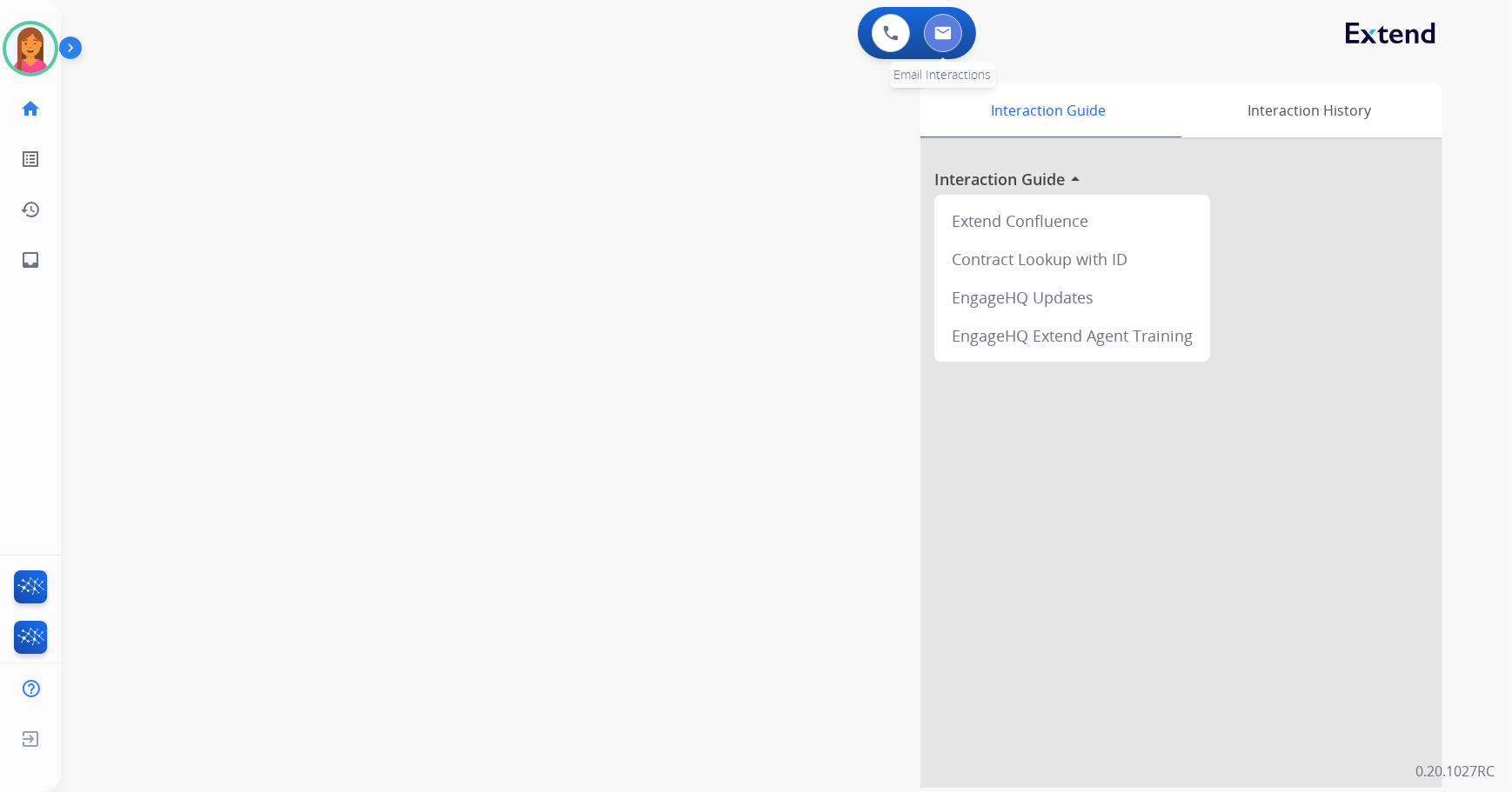
click at [948, 23] on button at bounding box center [943, 33] width 38 height 38
select select "**********"
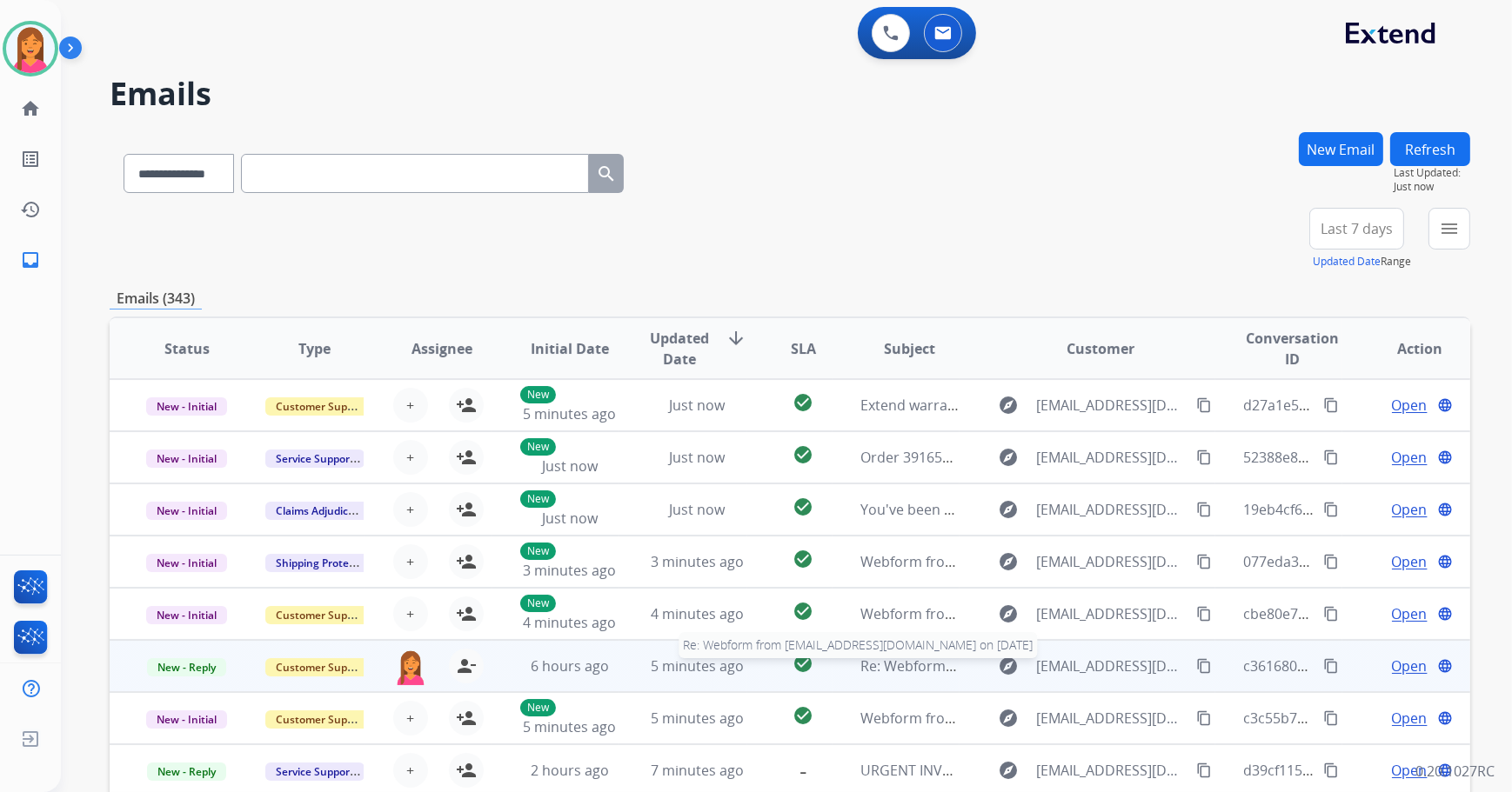
click at [947, 658] on span "Re: Webform from triplettv3@gmail.com on 08/21/2025" at bounding box center [1069, 666] width 418 height 19
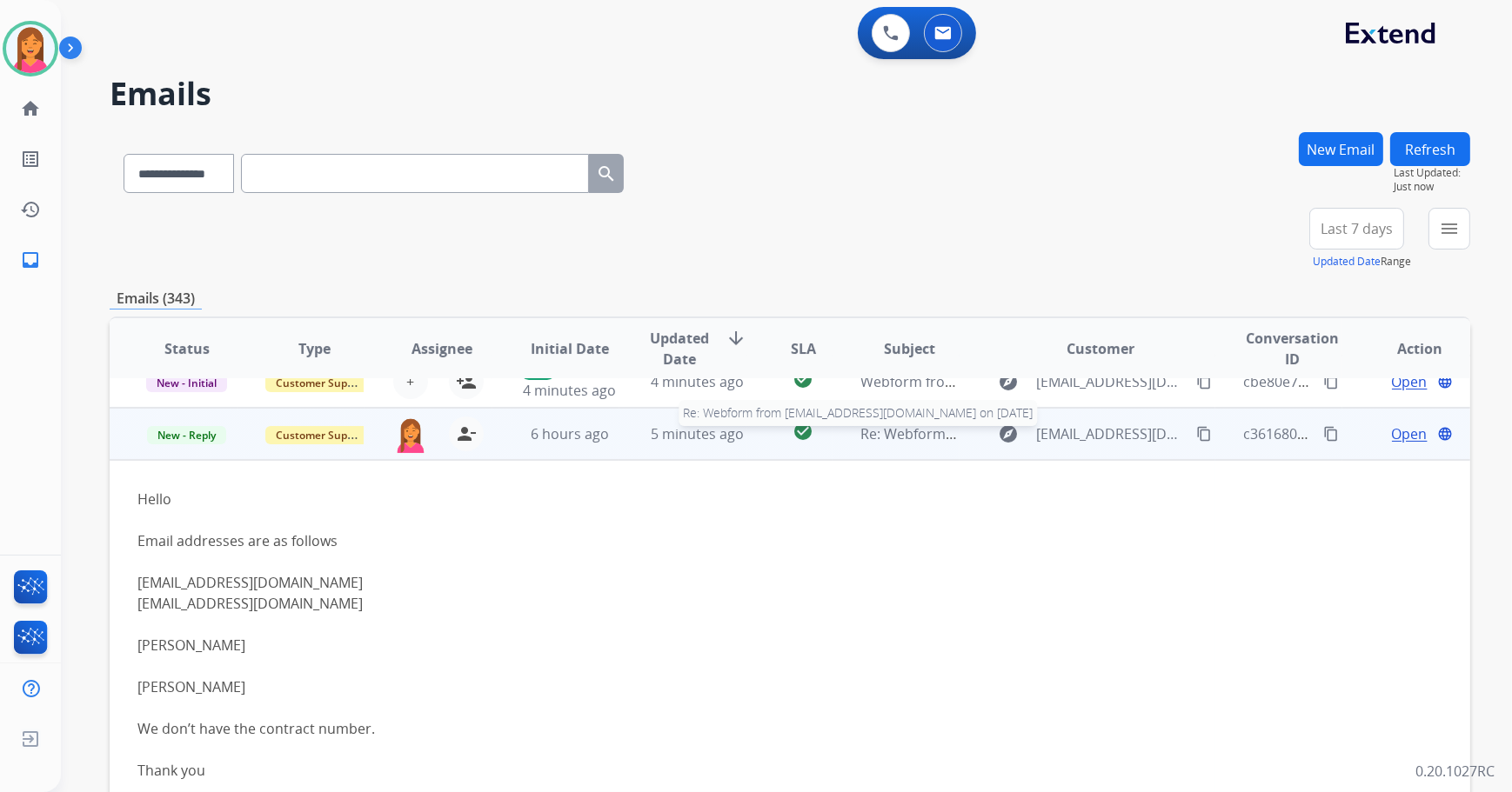
scroll to position [261, 0]
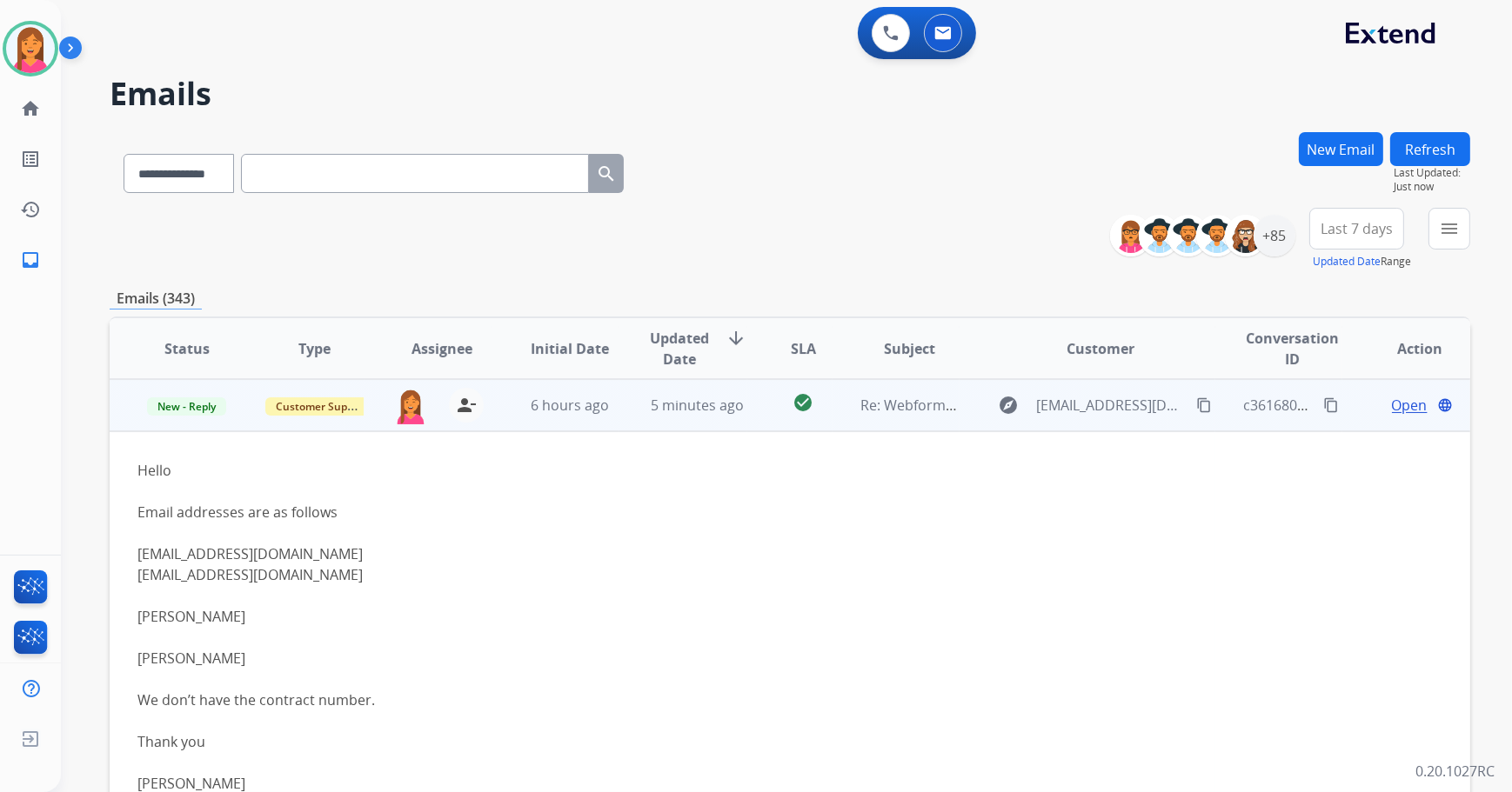
click at [930, 414] on span "Re: Webform from triplettv3@gmail.com on 08/21/2025" at bounding box center [1069, 405] width 418 height 19
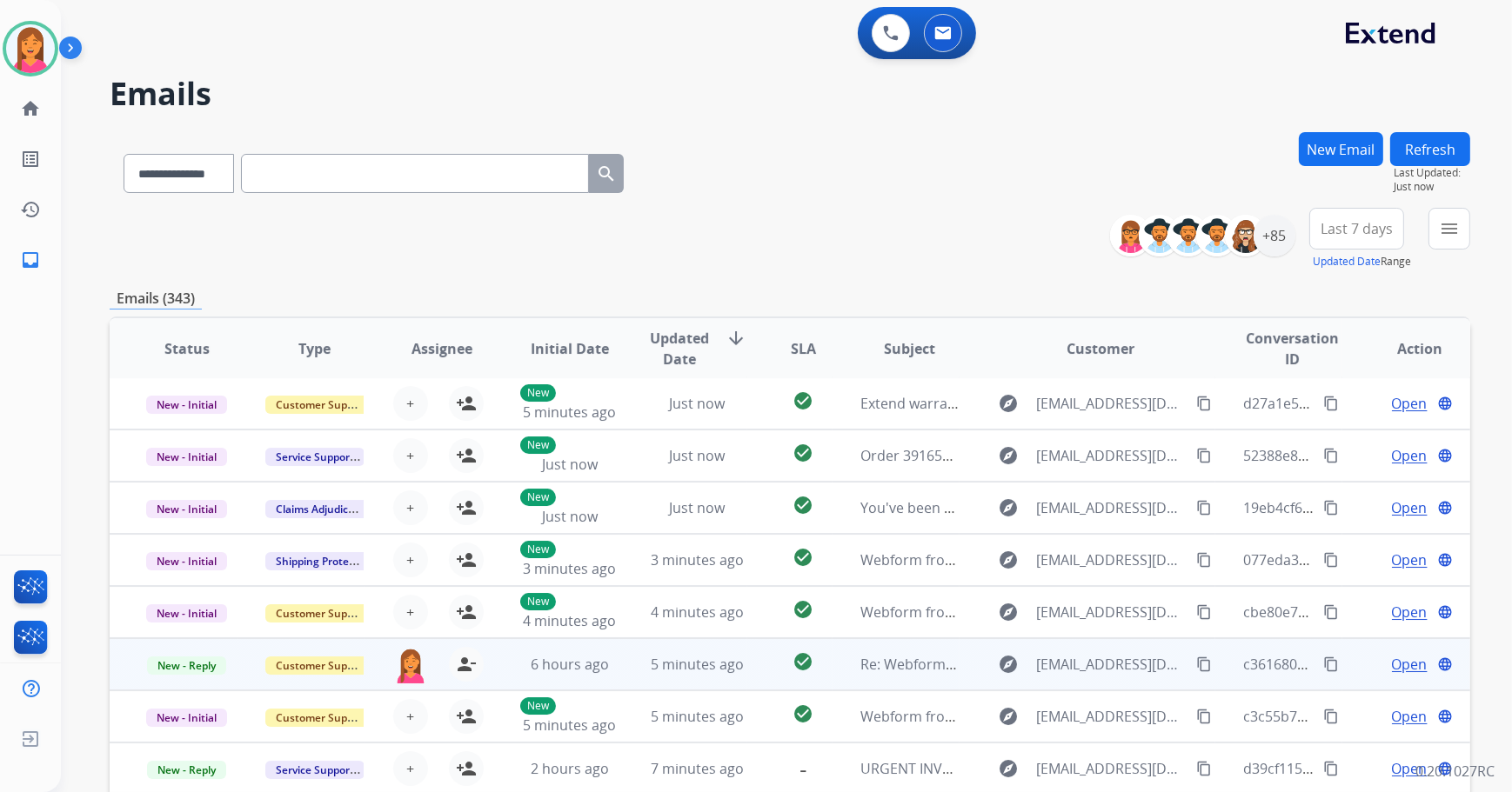
scroll to position [1, 0]
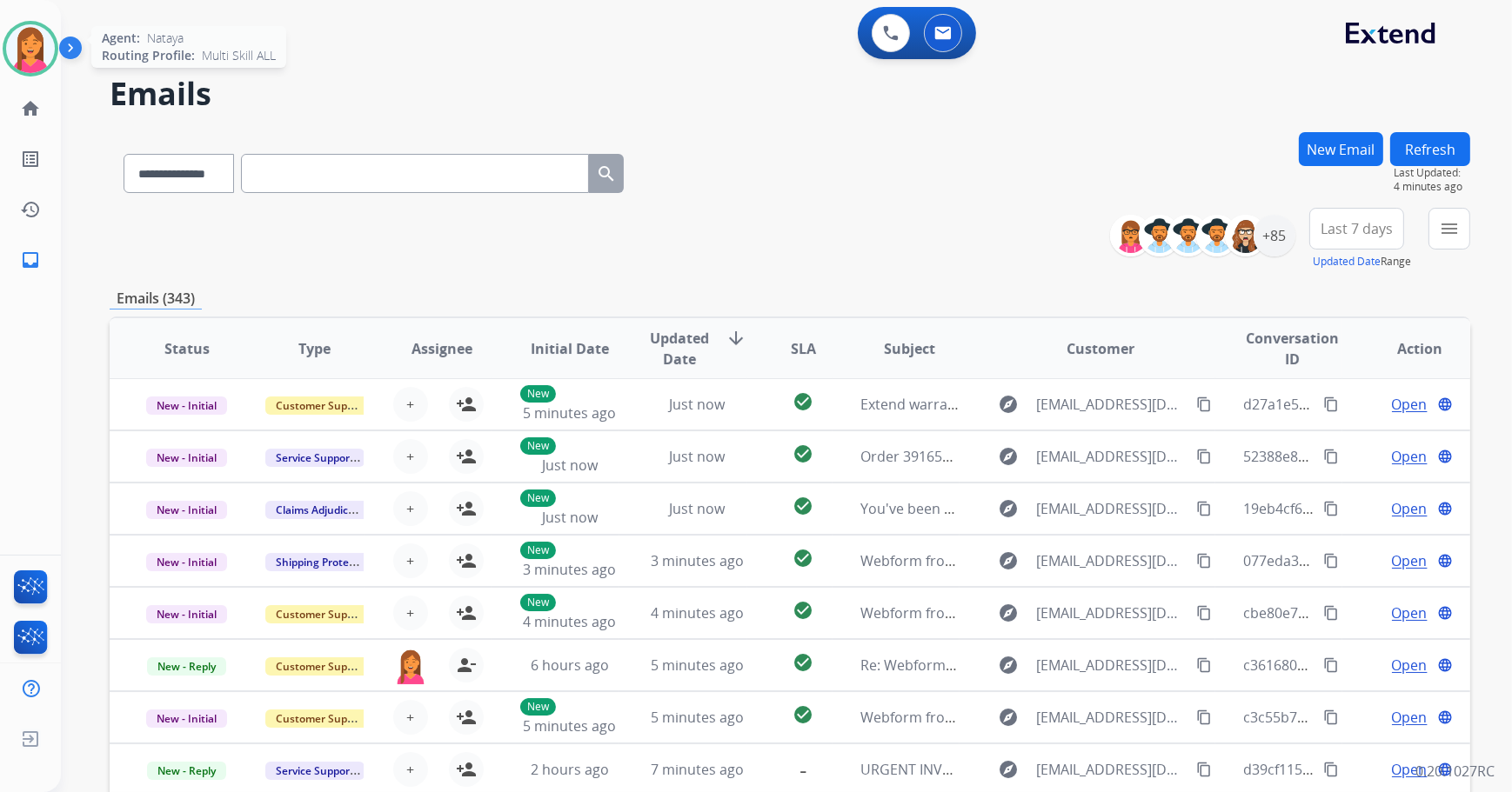
click at [31, 51] on img at bounding box center [29, 48] width 48 height 48
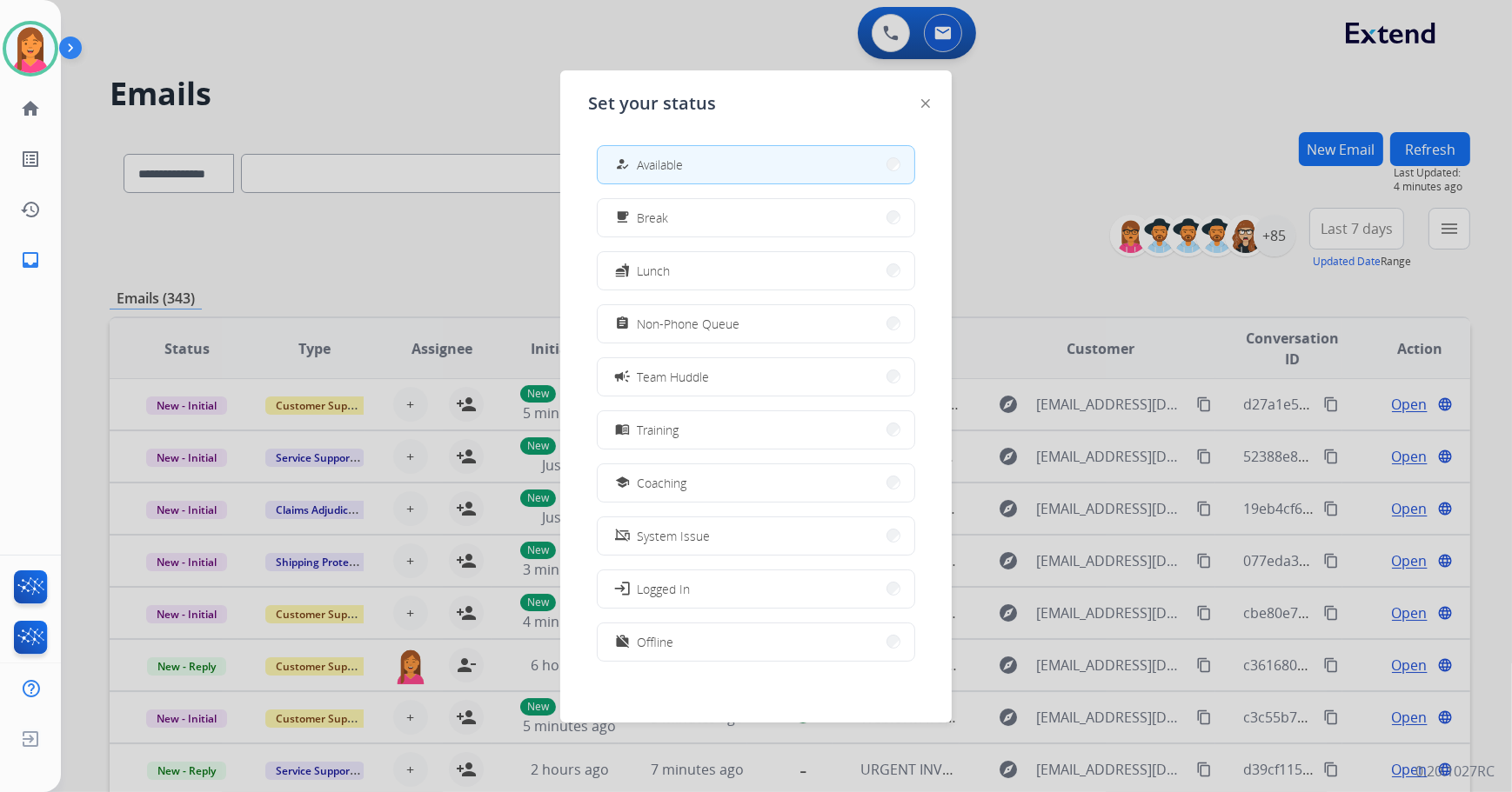
click at [385, 88] on div at bounding box center [756, 396] width 1512 height 792
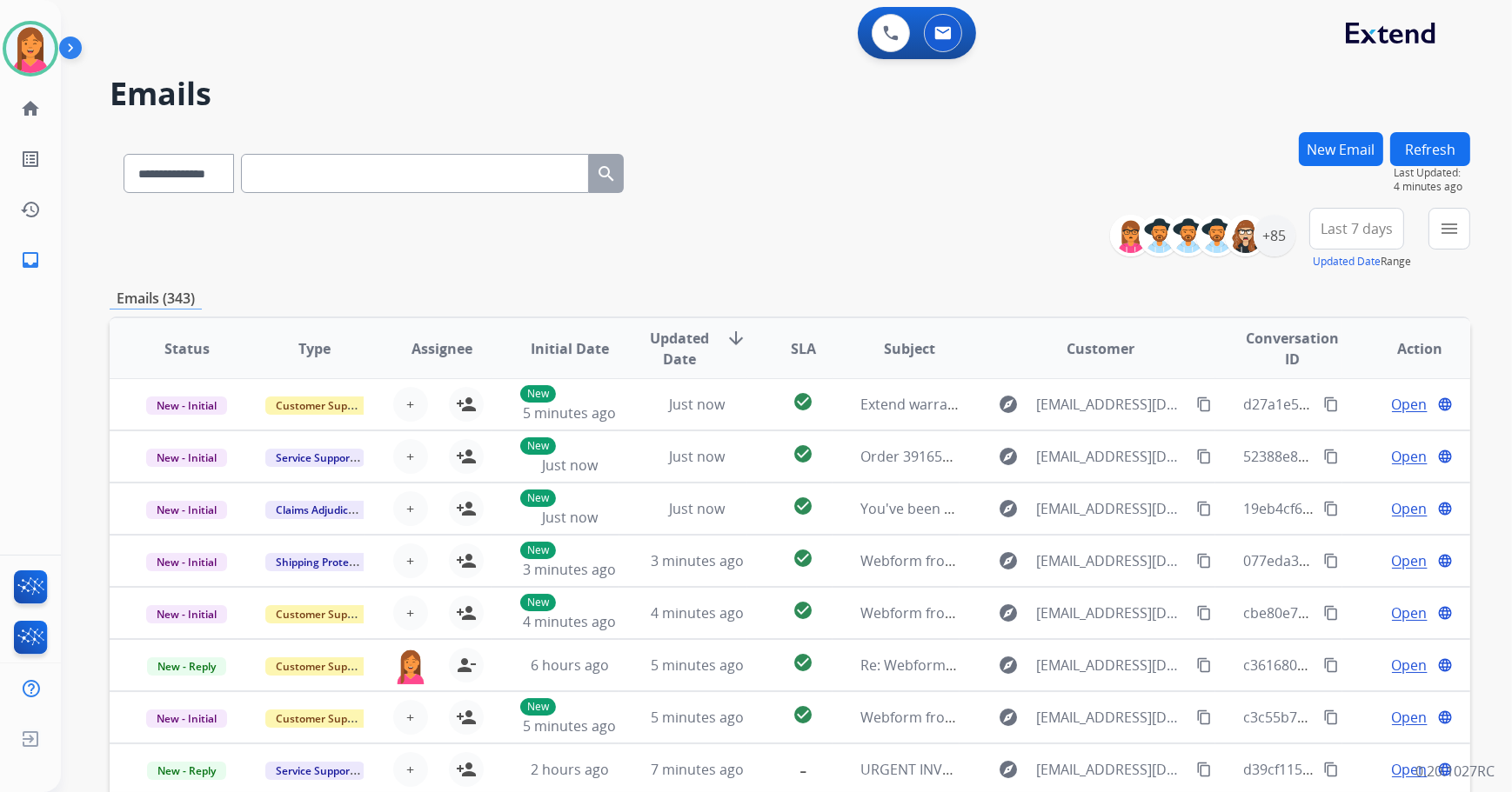
click at [1410, 160] on button "Refresh" at bounding box center [1430, 150] width 80 height 34
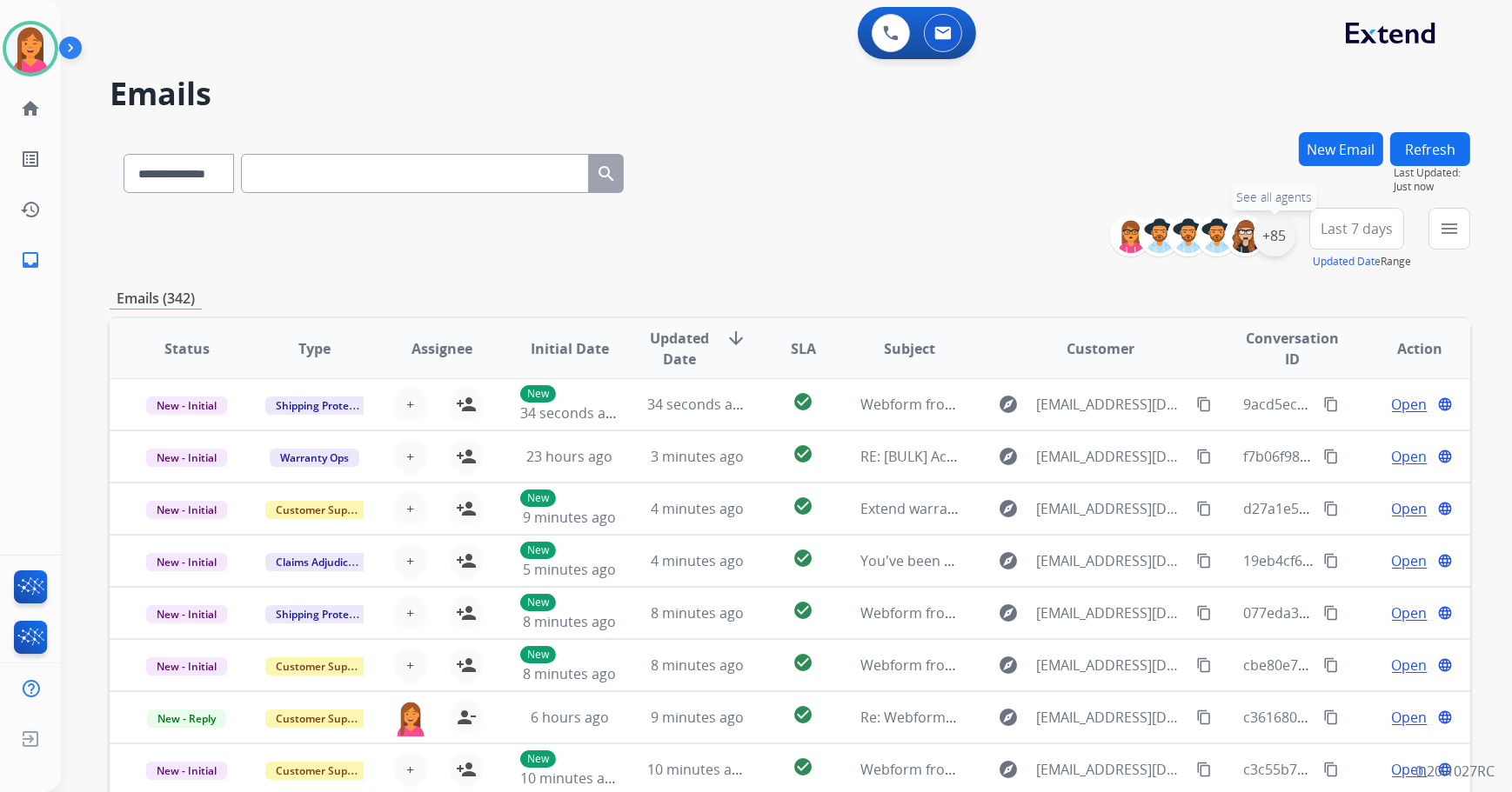
click at [1269, 238] on div "+85" at bounding box center [1275, 236] width 42 height 42
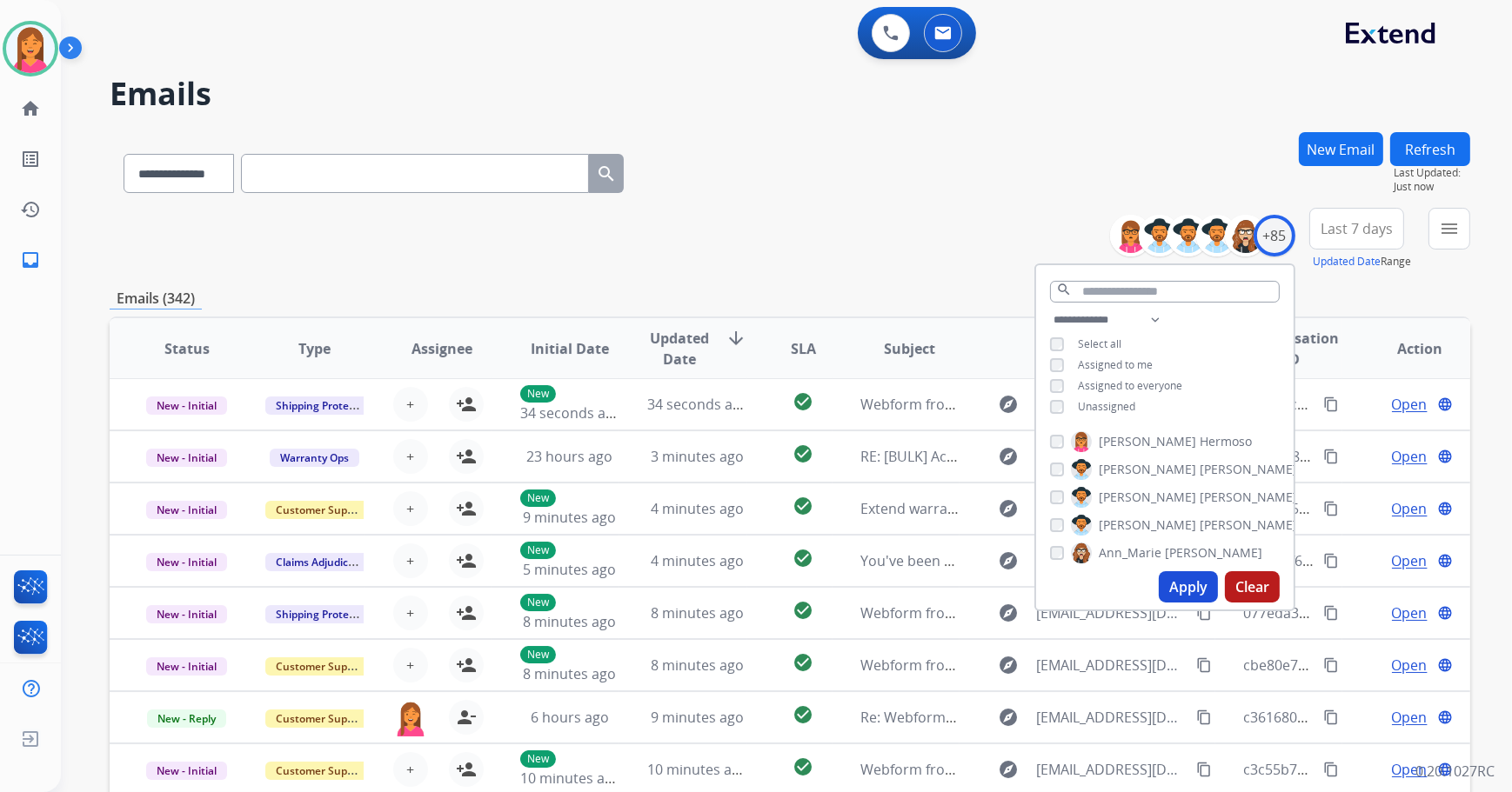
click at [1113, 403] on span "Unassigned" at bounding box center [1106, 406] width 58 height 15
click at [1159, 574] on button "Apply" at bounding box center [1189, 586] width 59 height 31
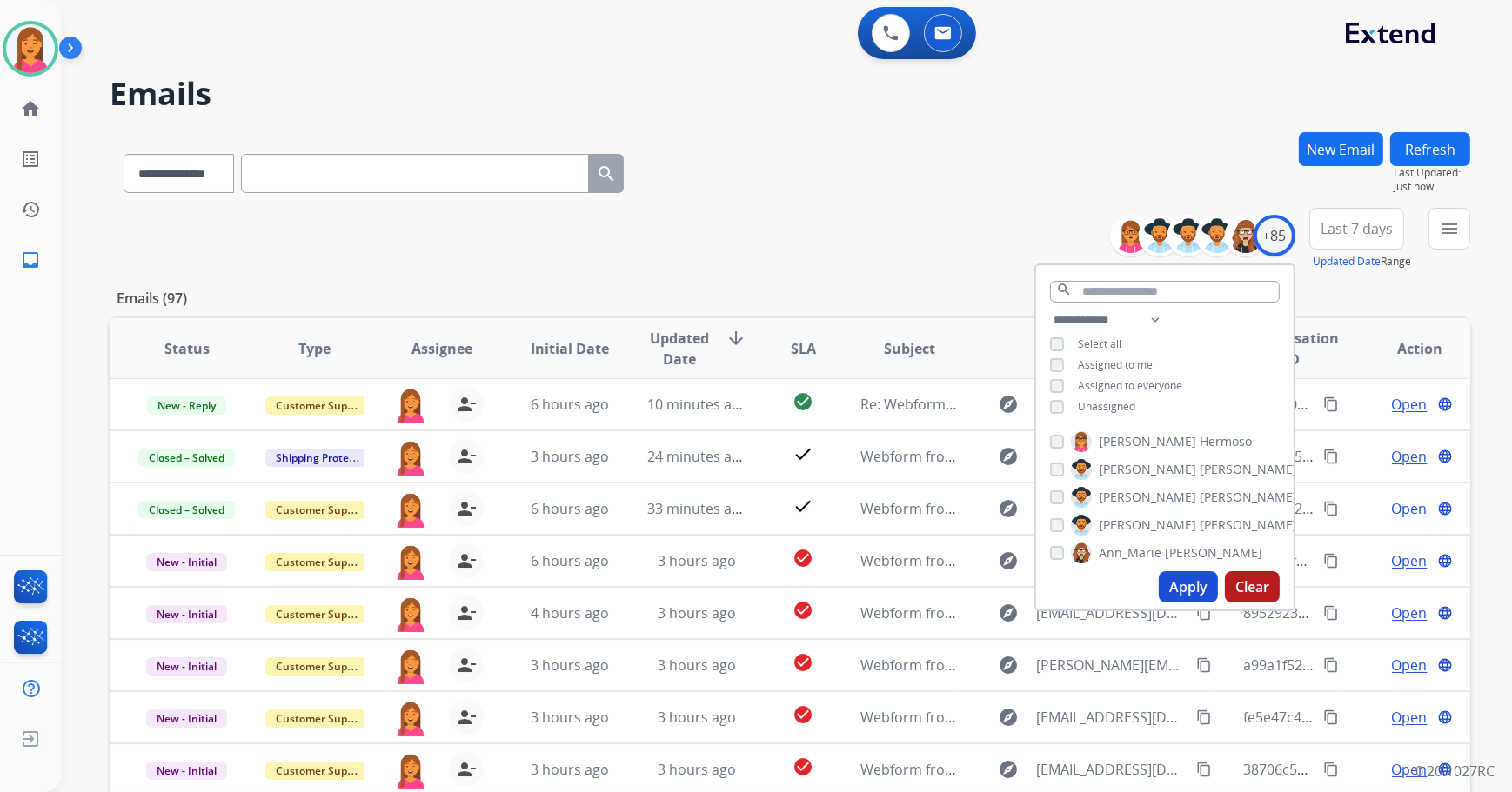
click at [1019, 207] on div "**********" at bounding box center [791, 239] width 1361 height 63
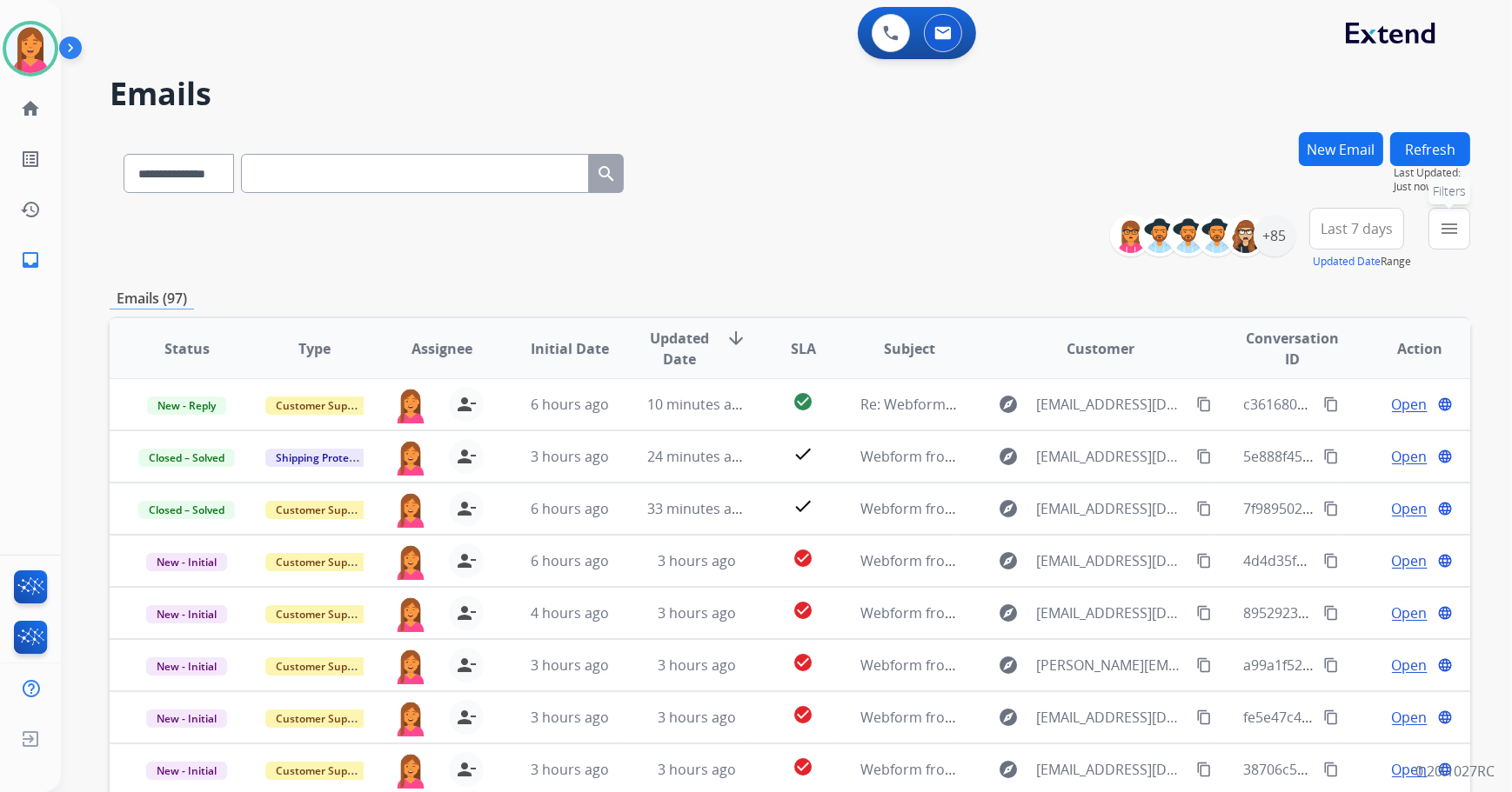
click at [1442, 237] on mat-icon "menu" at bounding box center [1449, 228] width 21 height 21
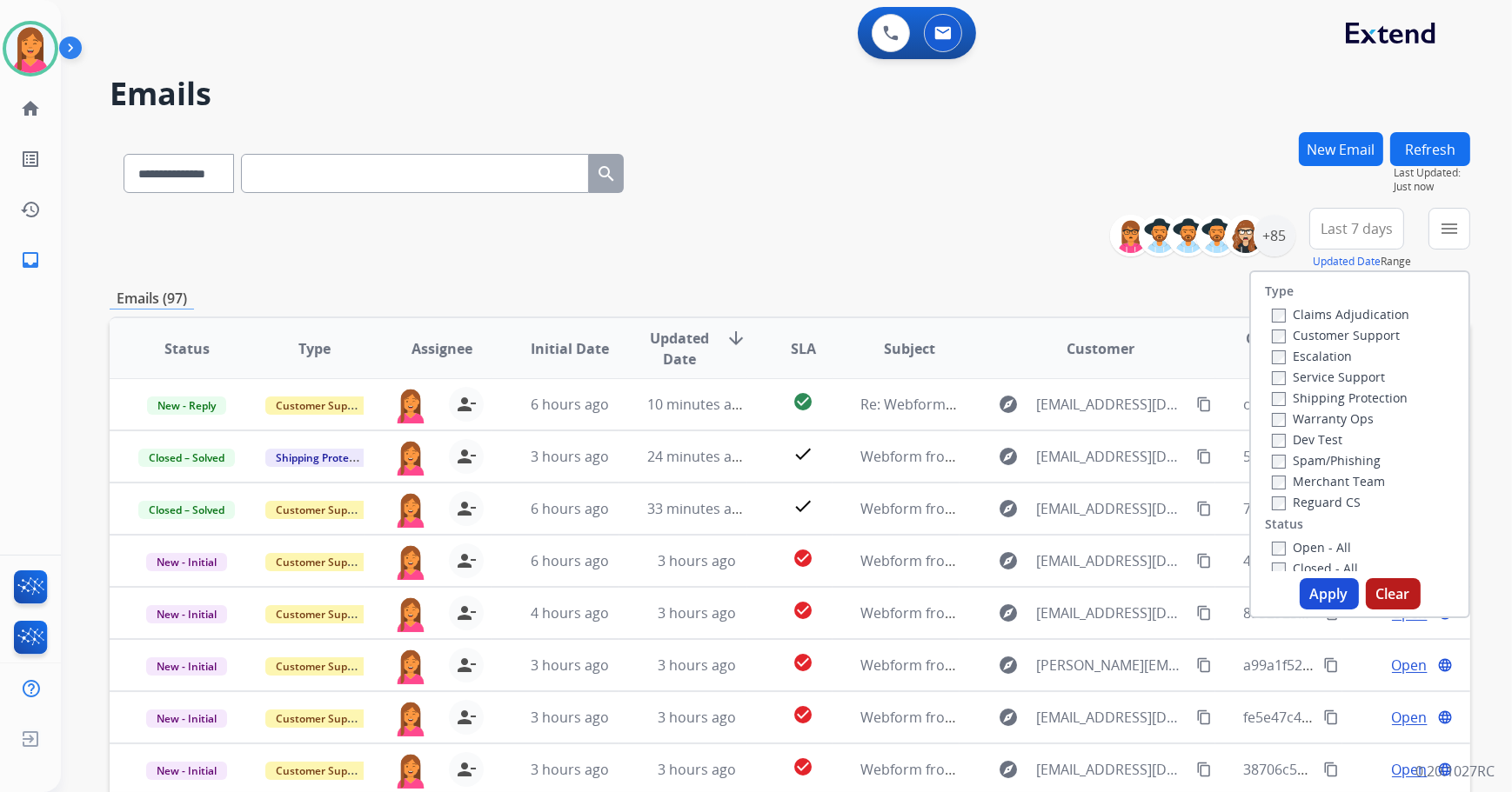
click at [1282, 548] on label "Open - All" at bounding box center [1312, 547] width 80 height 16
click at [1314, 600] on button "Apply" at bounding box center [1329, 593] width 59 height 31
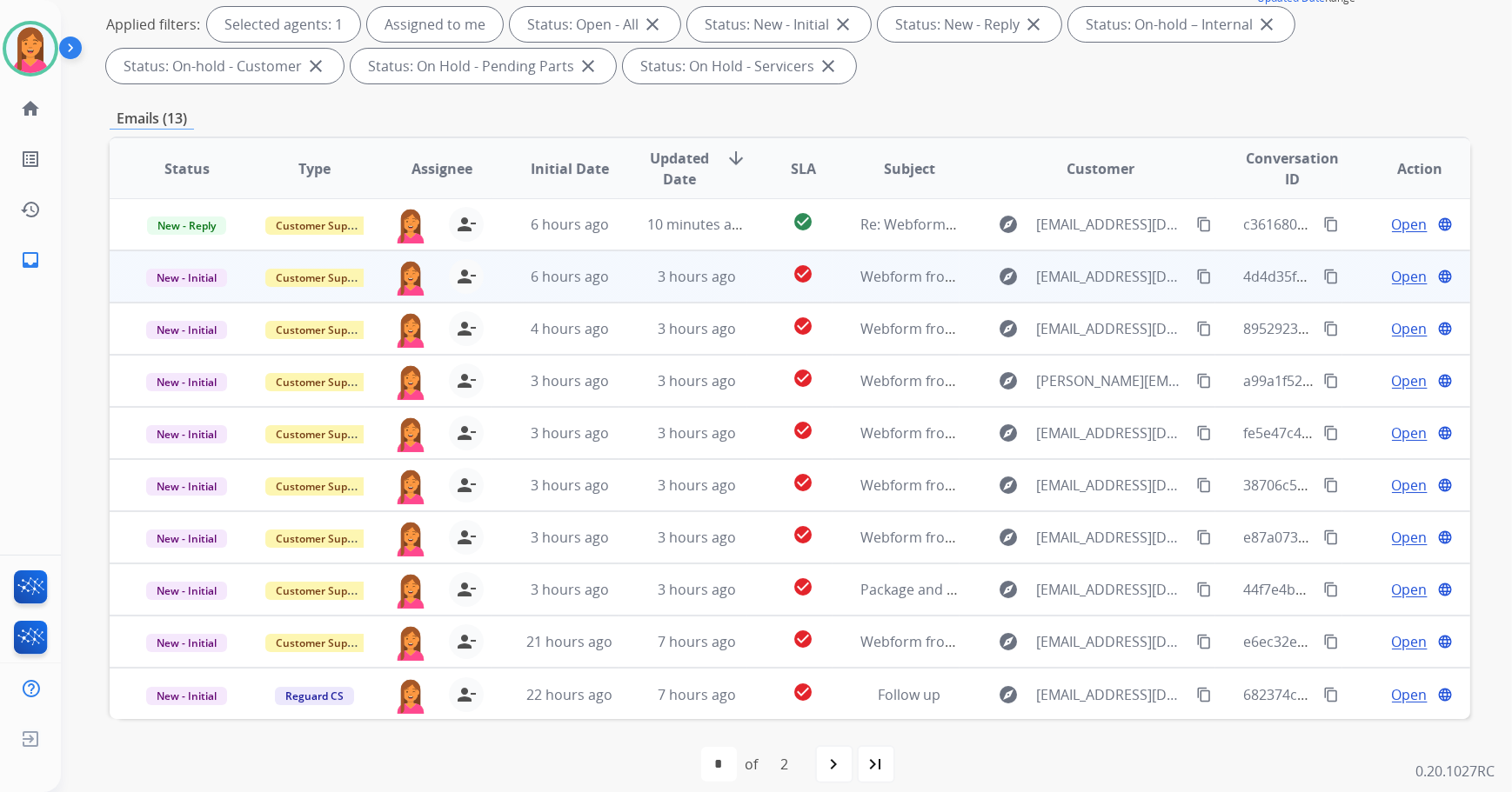
scroll to position [280, 0]
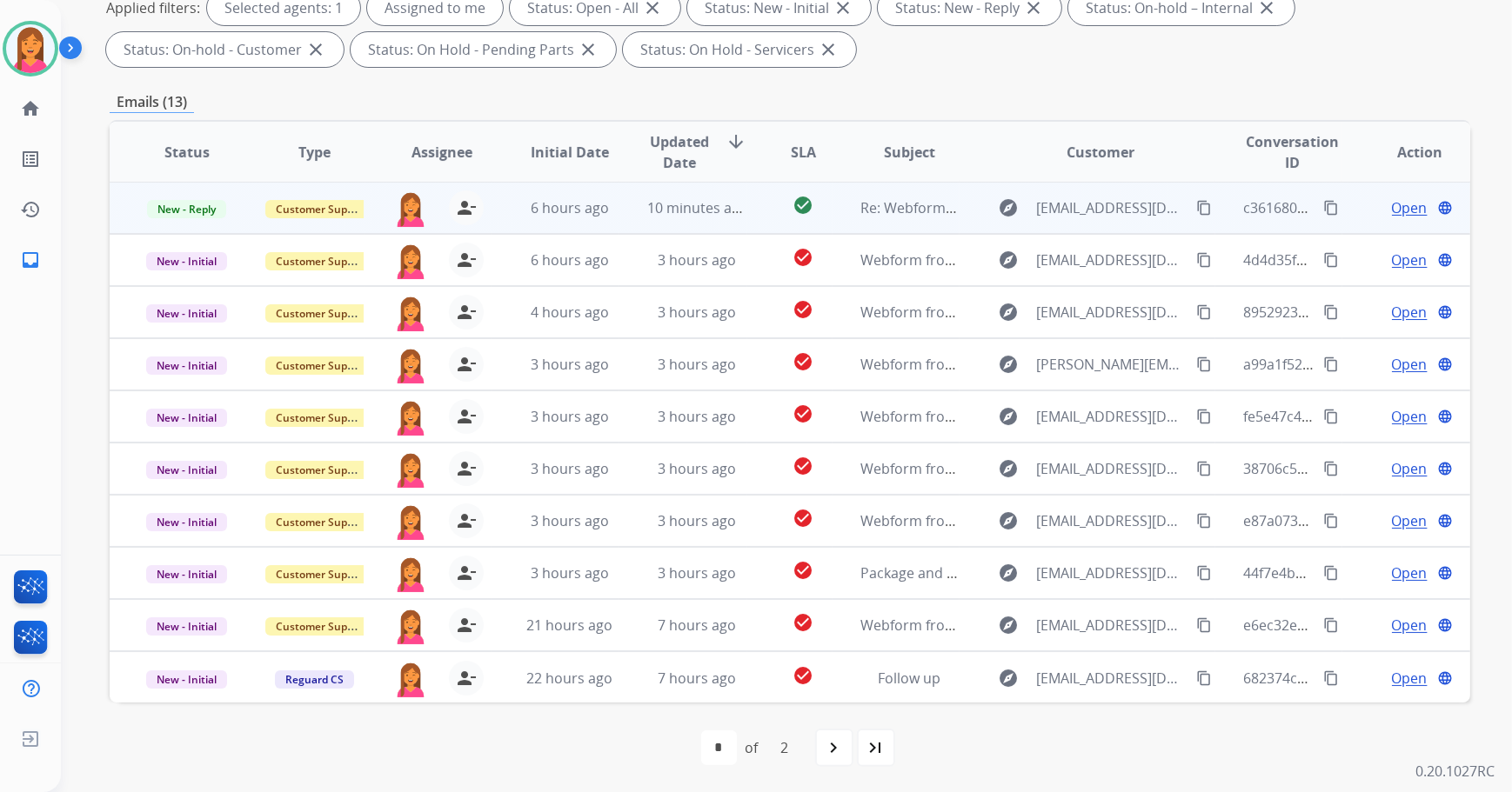
click at [774, 218] on td "check_circle" at bounding box center [790, 207] width 85 height 52
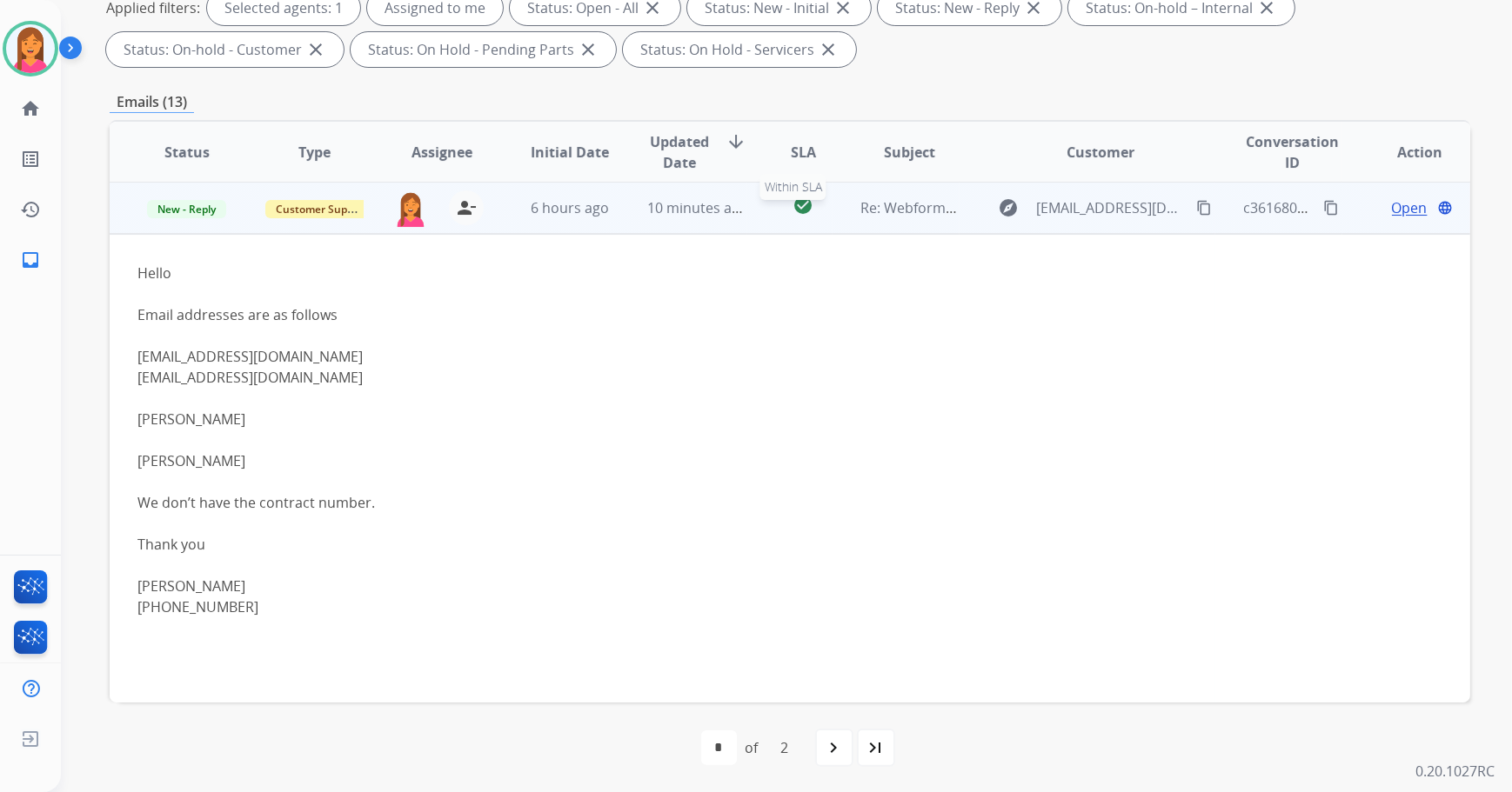
scroll to position [0, 0]
click at [775, 217] on div "check_circle" at bounding box center [804, 209] width 57 height 27
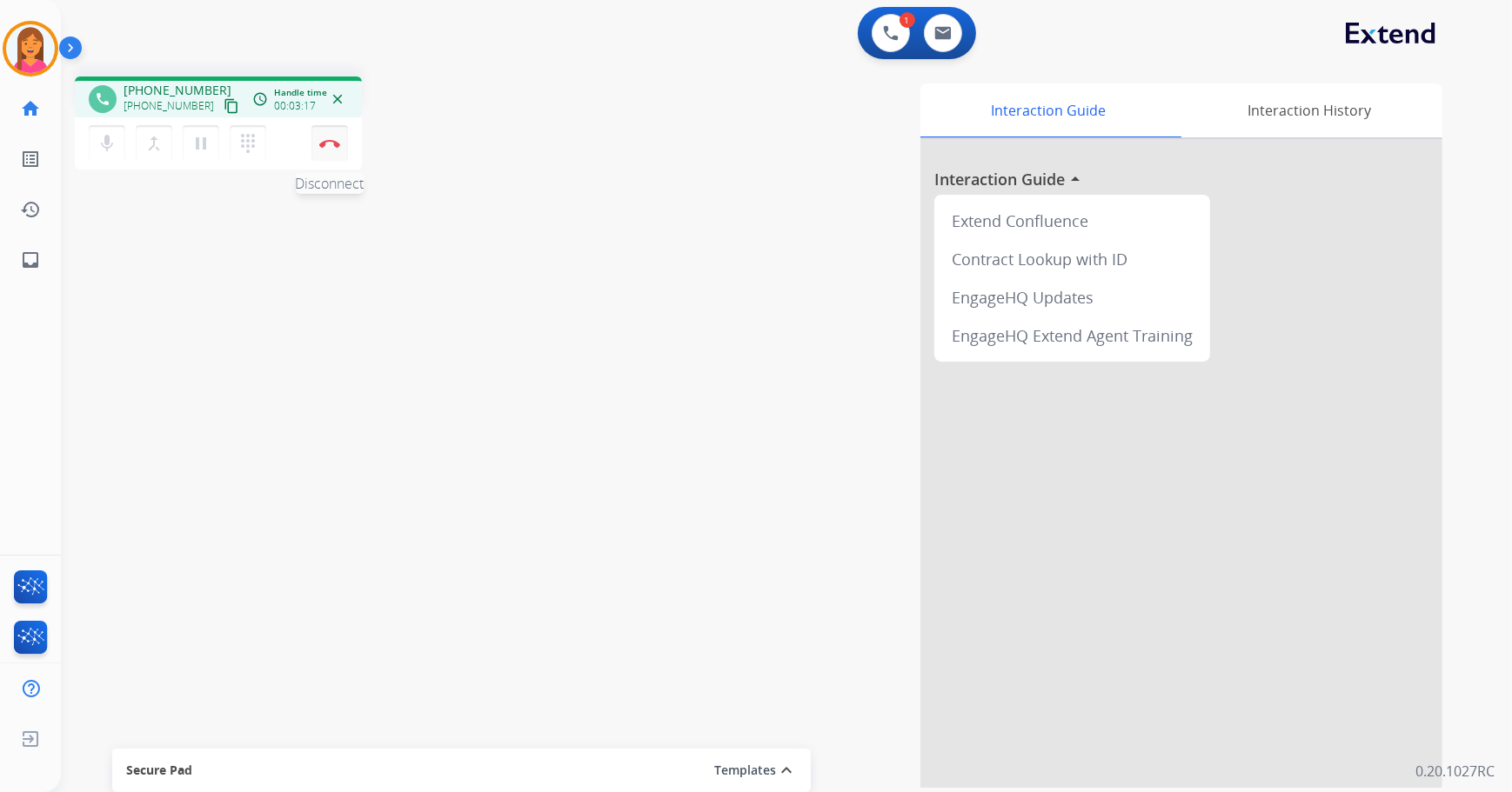
click at [325, 150] on button "Disconnect" at bounding box center [330, 143] width 37 height 37
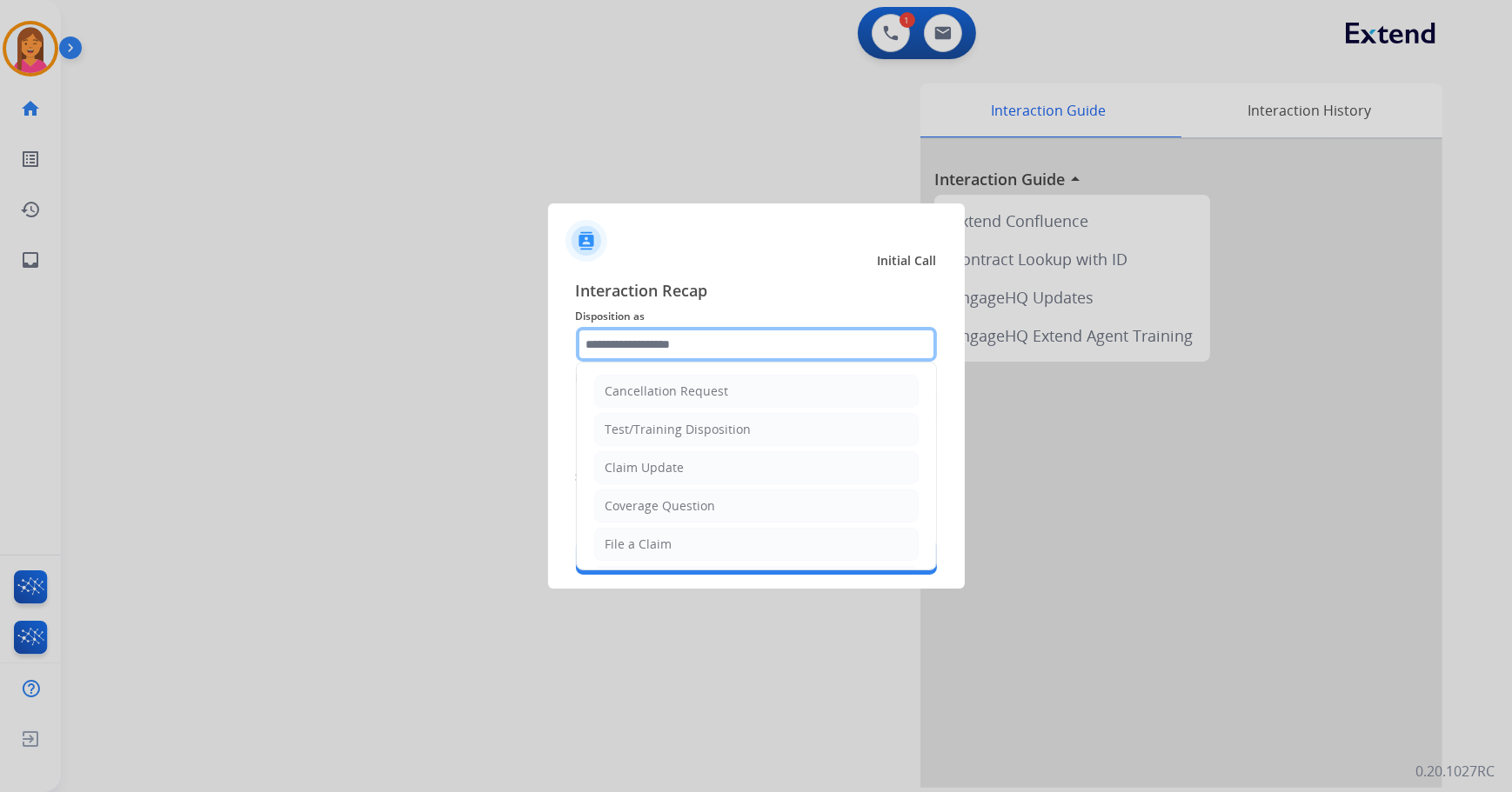
click at [650, 345] on input "text" at bounding box center [756, 344] width 361 height 35
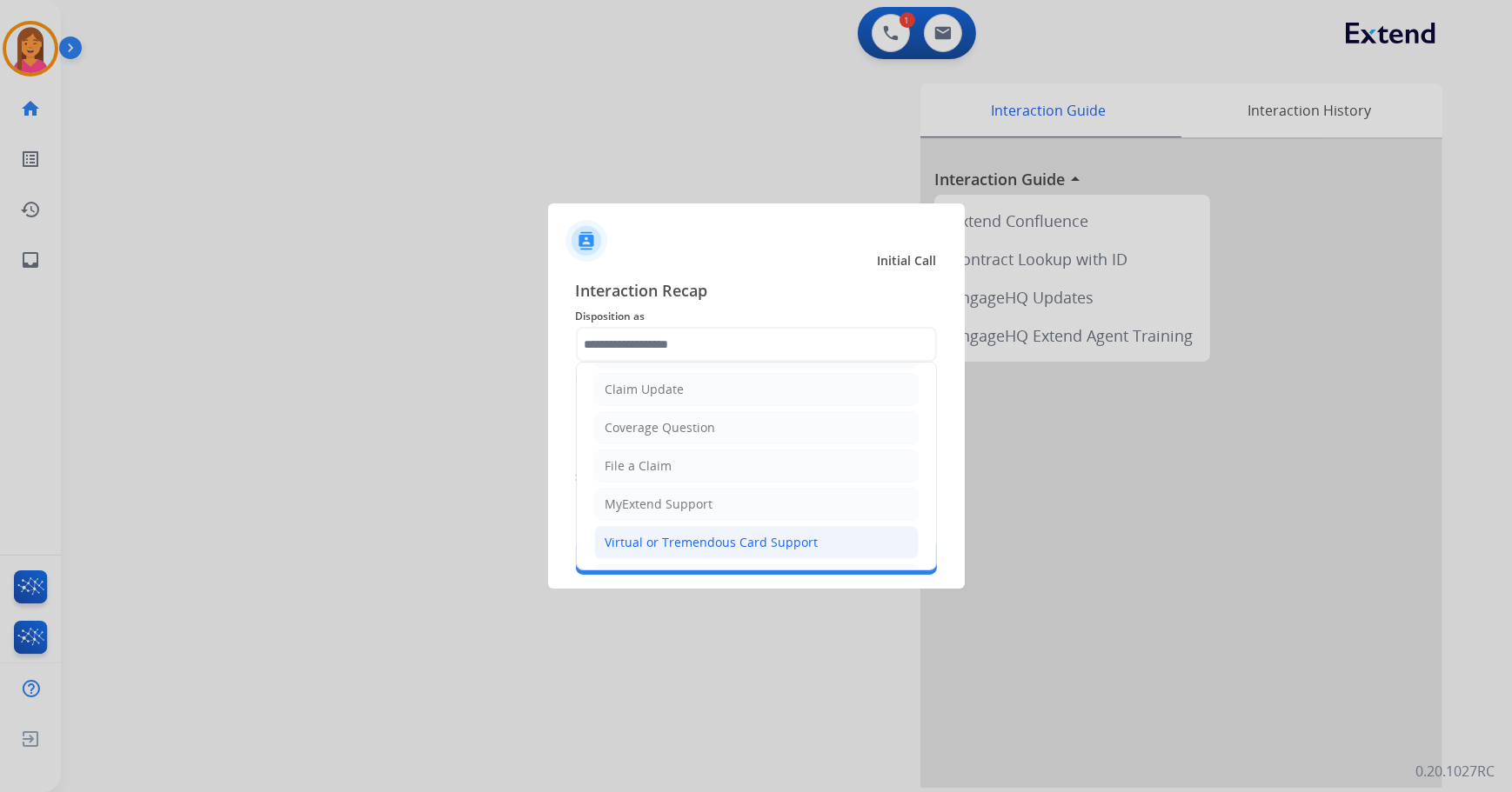
click at [663, 541] on div "Virtual or Tremendous Card Support" at bounding box center [712, 543] width 213 height 17
type input "**********"
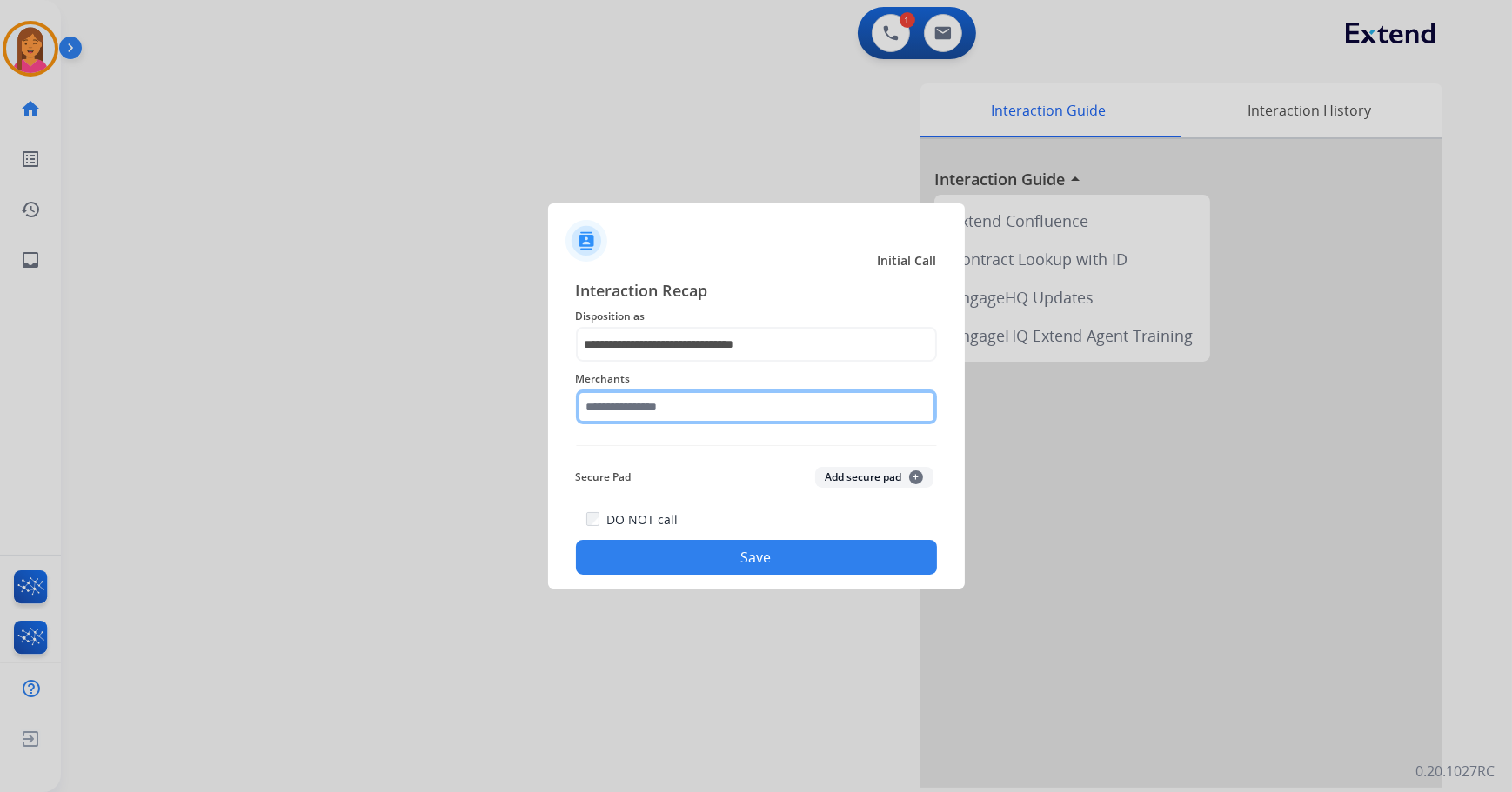
click at [627, 402] on input "text" at bounding box center [756, 406] width 361 height 35
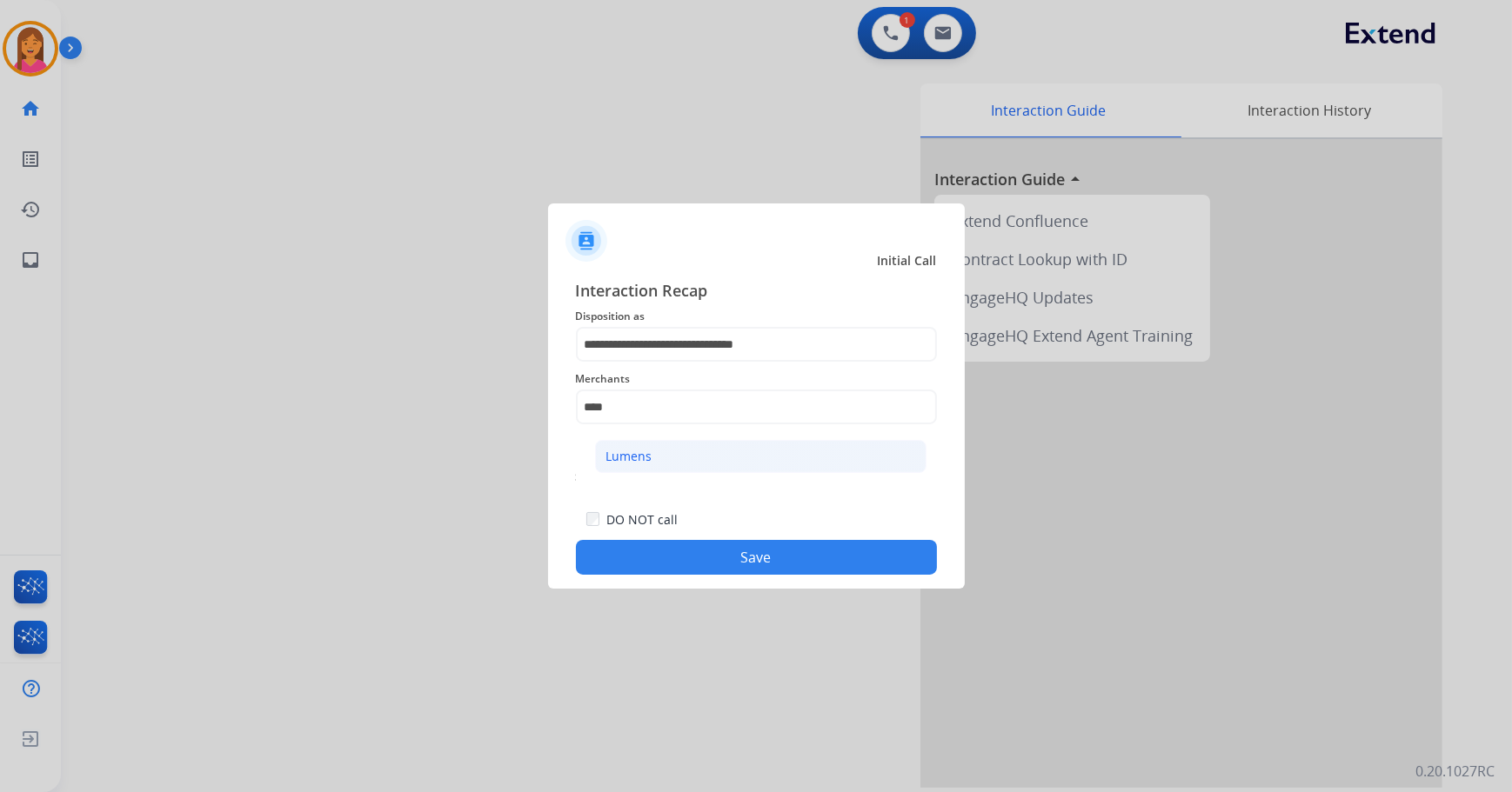
click at [638, 468] on li "Lumens" at bounding box center [761, 456] width 332 height 33
type input "******"
click at [679, 554] on button "Save" at bounding box center [756, 557] width 361 height 35
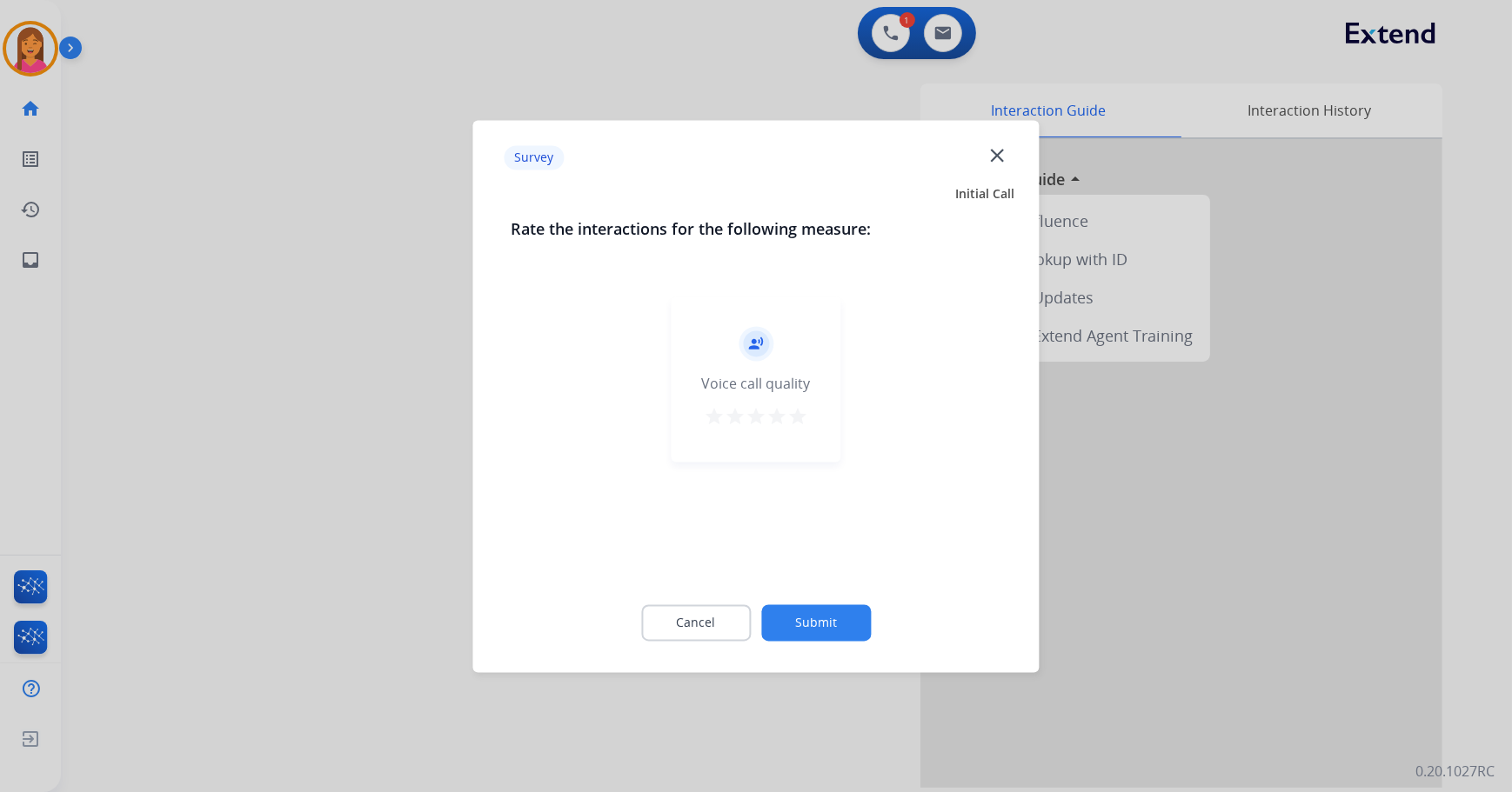
click at [796, 414] on mat-icon "star" at bounding box center [798, 417] width 21 height 21
click at [825, 618] on button "Submit" at bounding box center [816, 622] width 110 height 37
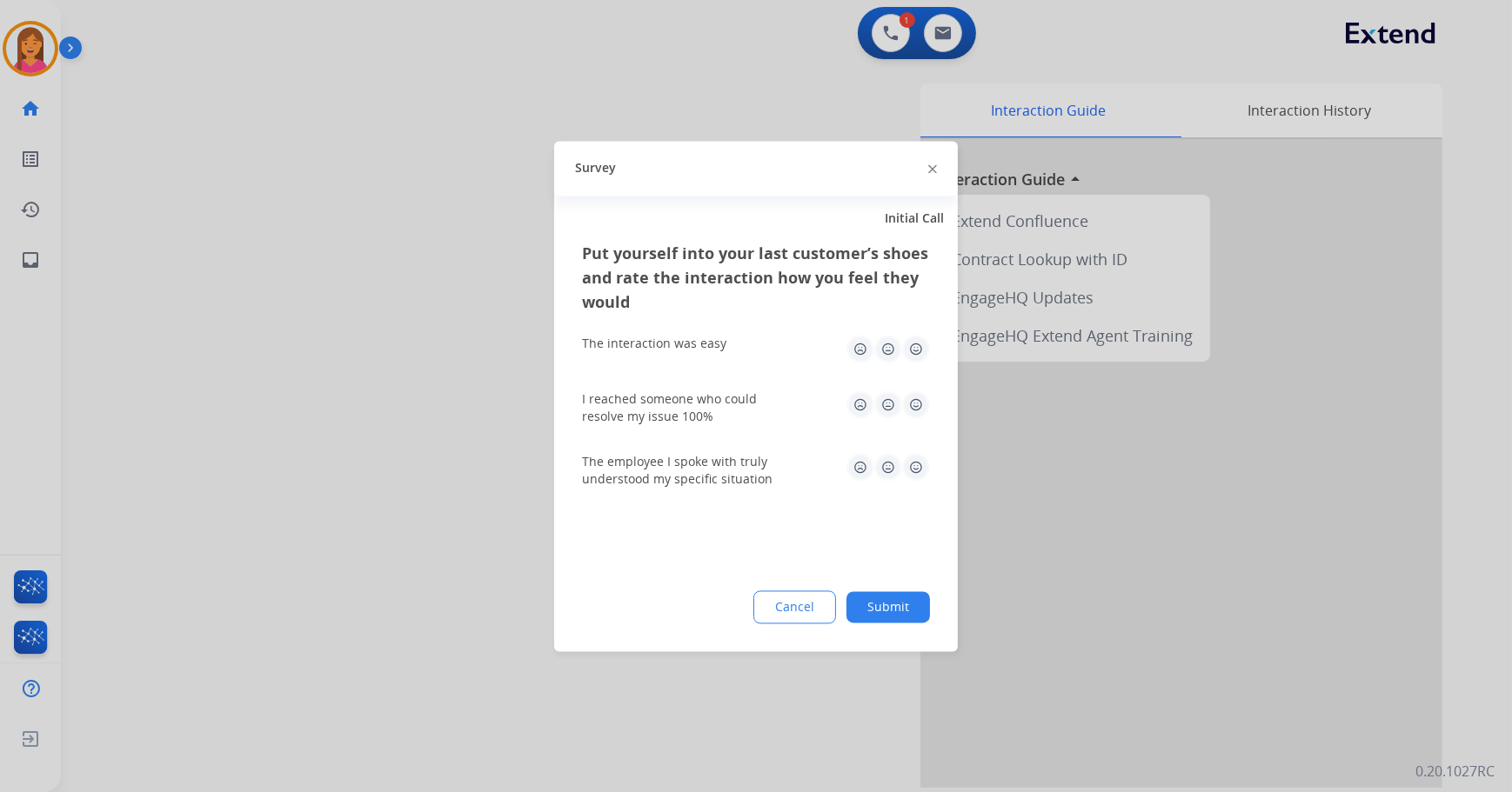
click at [912, 348] on img at bounding box center [916, 348] width 27 height 27
click at [917, 408] on img at bounding box center [916, 404] width 27 height 27
click at [911, 464] on img at bounding box center [916, 466] width 27 height 27
click at [884, 603] on button "Submit" at bounding box center [888, 606] width 83 height 31
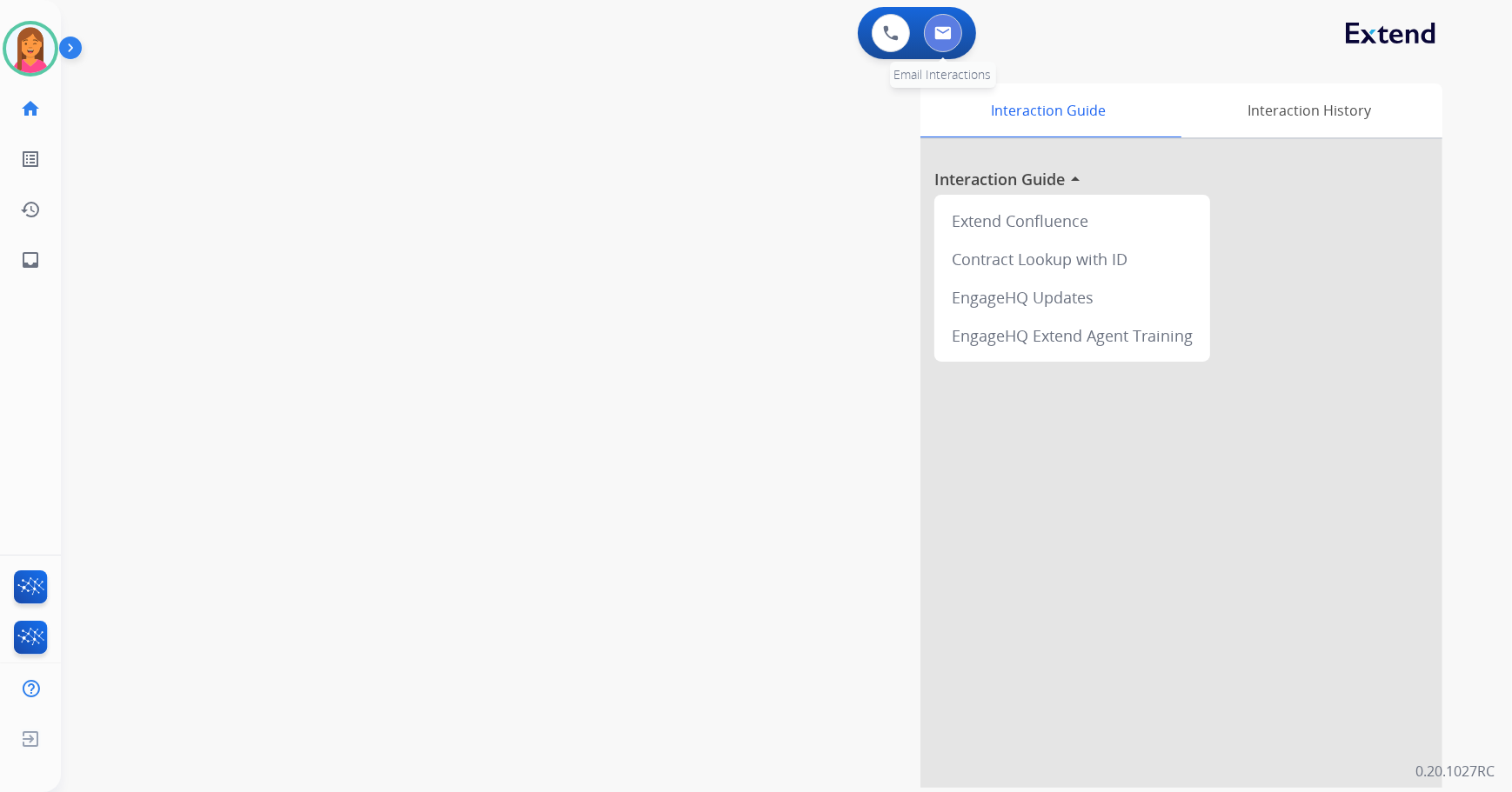
click at [947, 41] on button at bounding box center [943, 33] width 38 height 38
select select "**********"
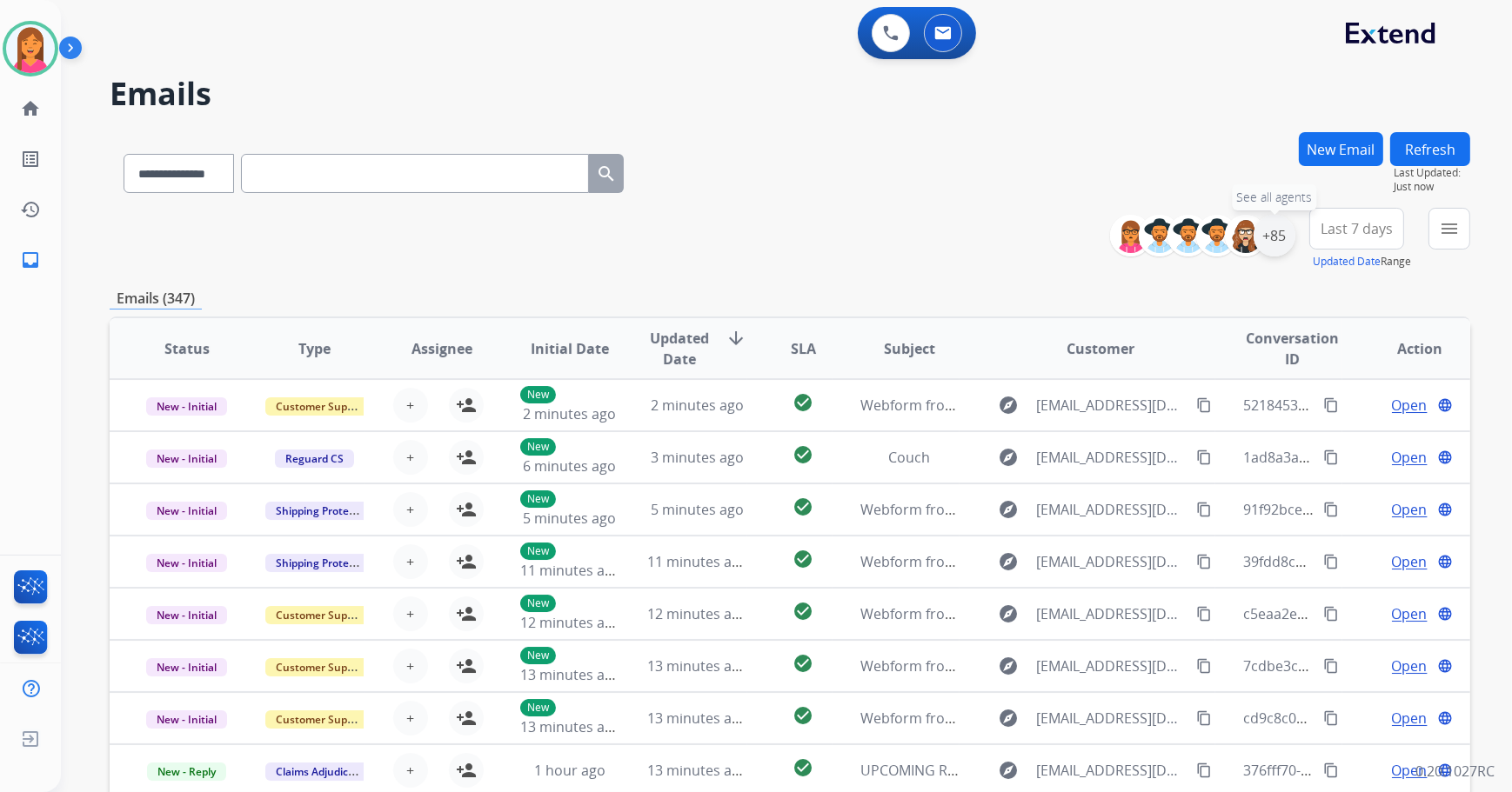
click at [1283, 227] on div "+85" at bounding box center [1275, 236] width 42 height 42
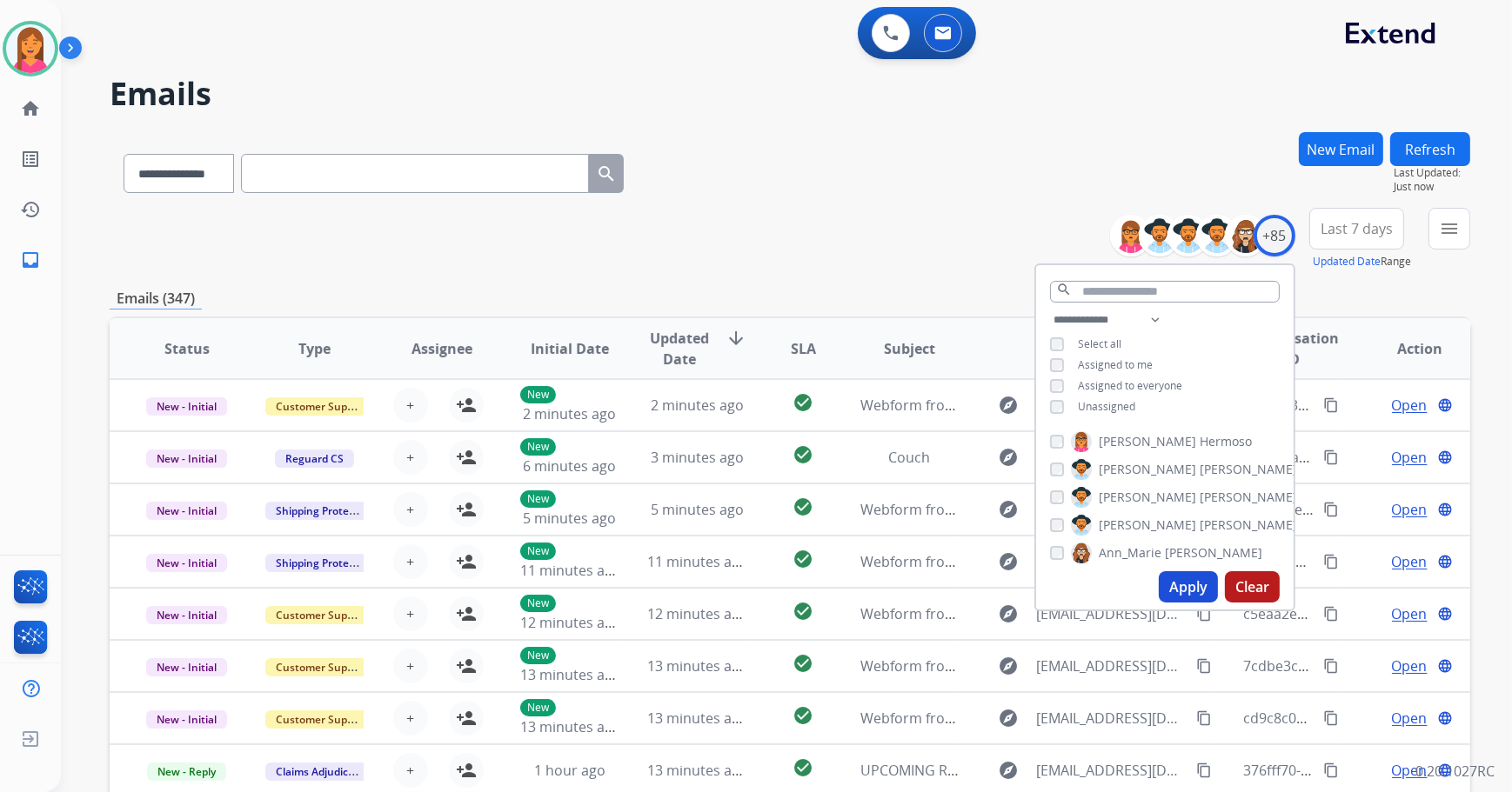
click at [1107, 403] on span "Unassigned" at bounding box center [1106, 406] width 58 height 15
click at [1201, 583] on button "Apply" at bounding box center [1189, 586] width 59 height 31
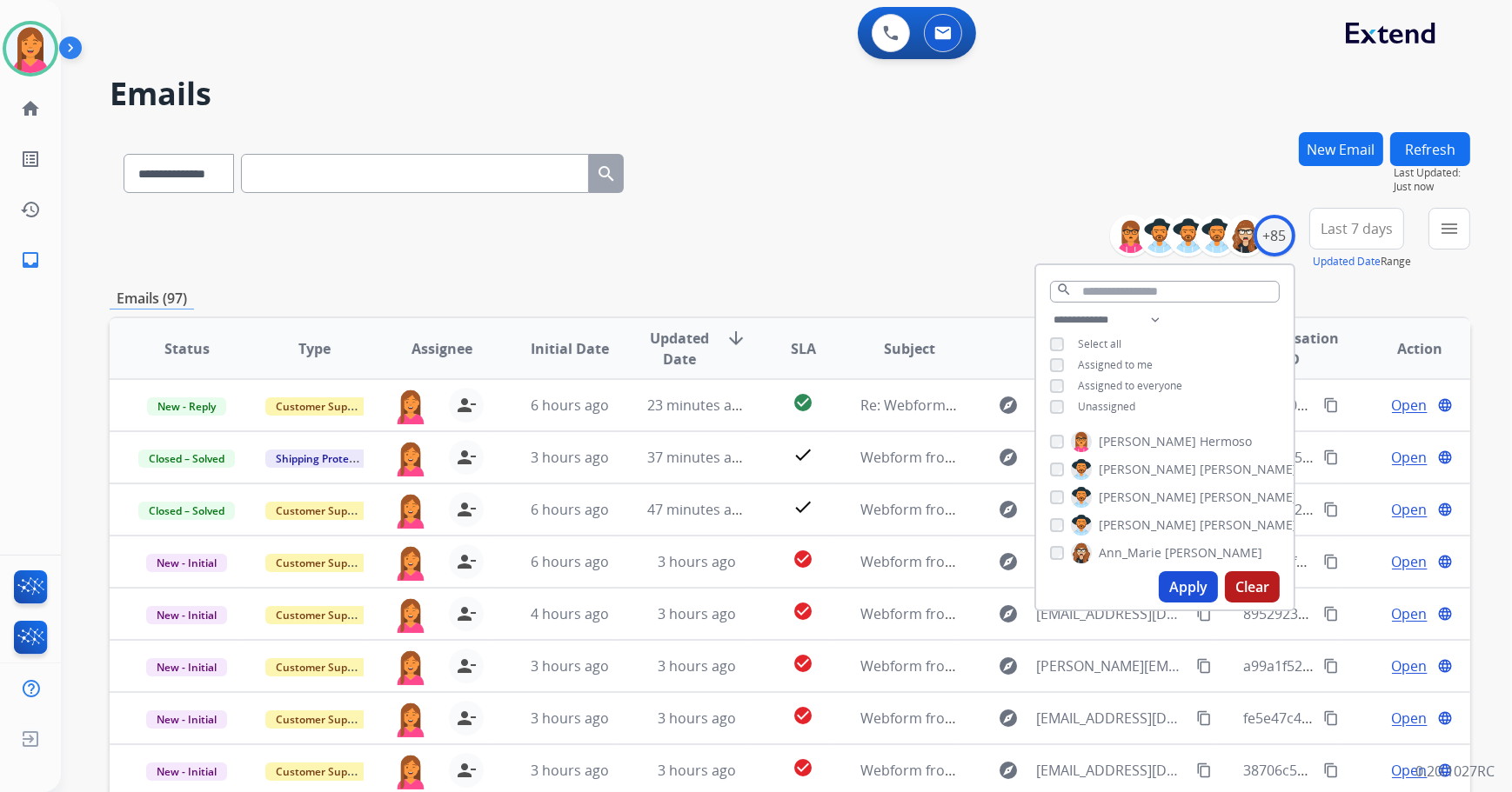
click at [1386, 231] on span "Last 7 days" at bounding box center [1357, 228] width 72 height 7
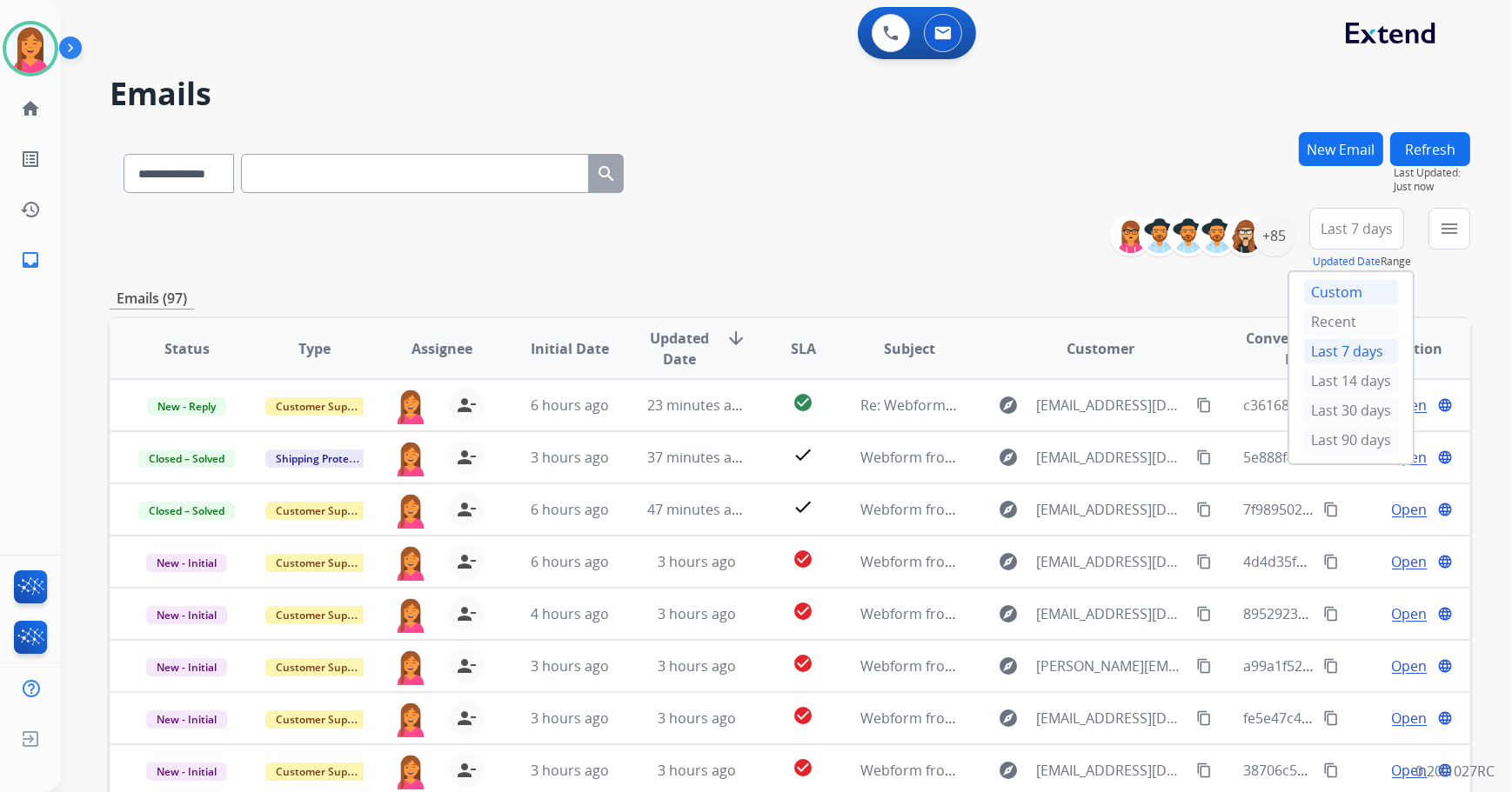
click at [1359, 280] on div "Custom" at bounding box center [1351, 293] width 96 height 27
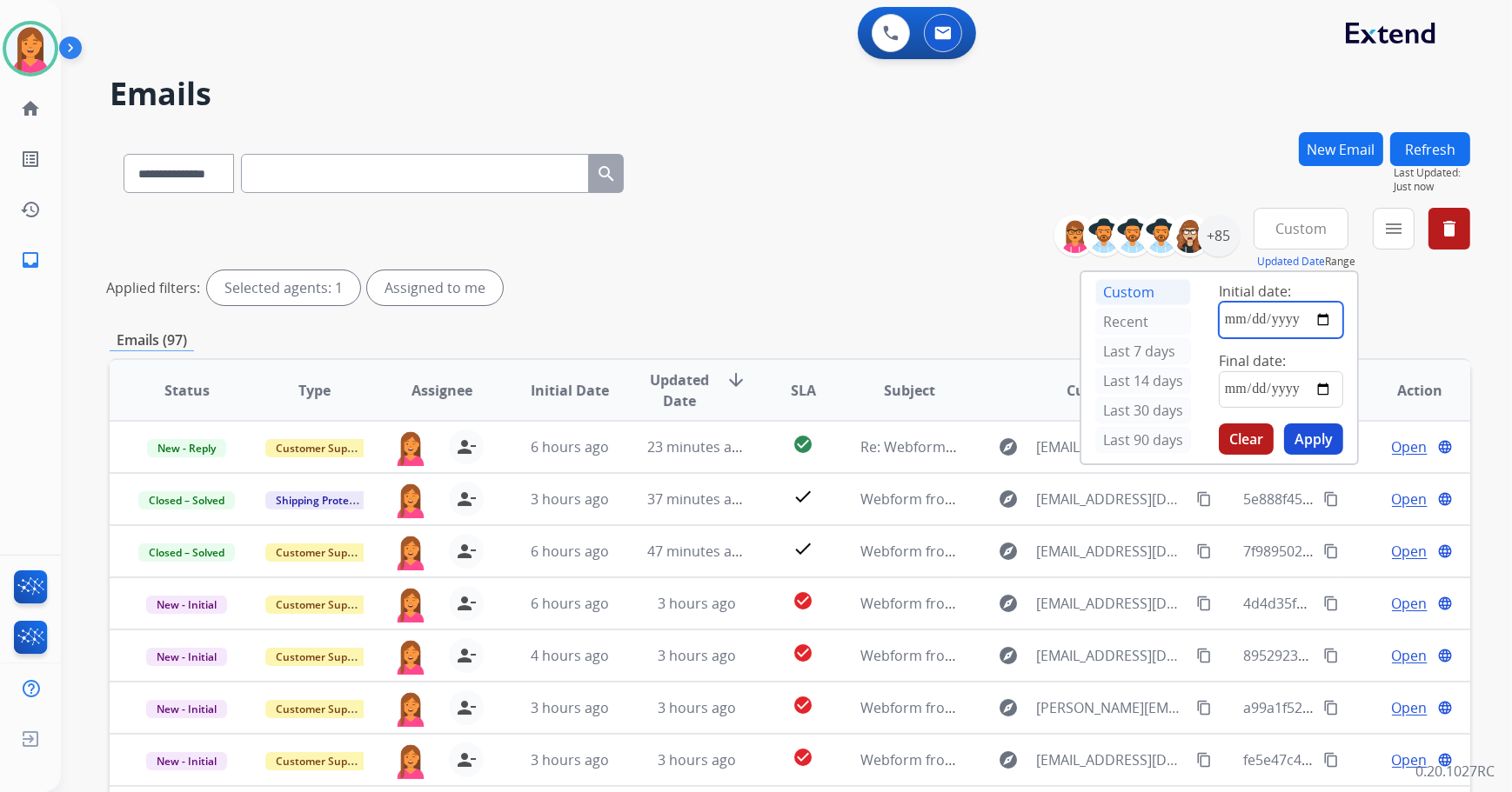
click at [1322, 314] on input "date" at bounding box center [1281, 320] width 124 height 37
type input "**********"
click at [1328, 390] on input "date" at bounding box center [1281, 389] width 124 height 37
type input "**********"
click at [1319, 439] on button "Apply" at bounding box center [1314, 439] width 59 height 31
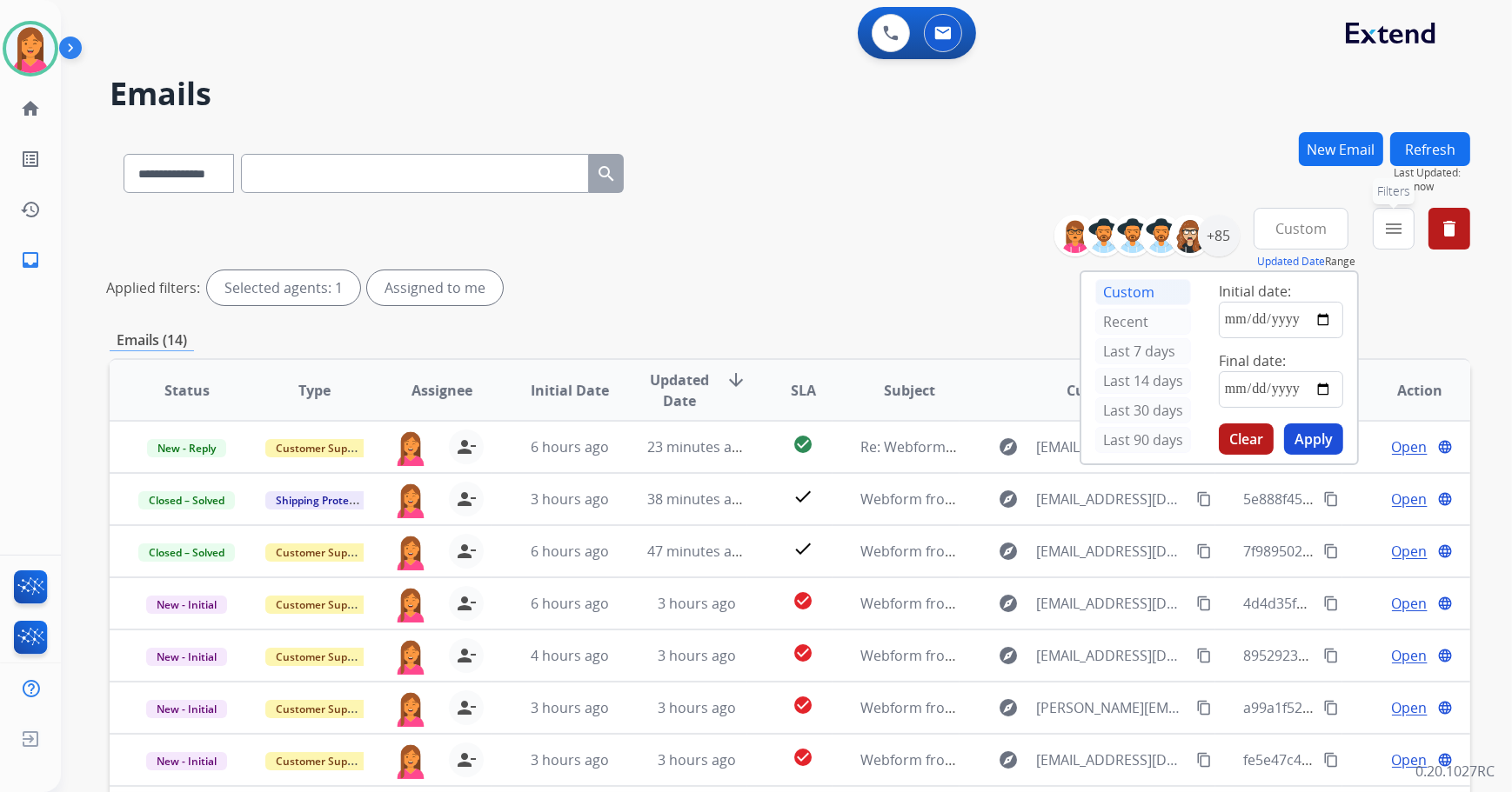
click at [1390, 234] on mat-icon "menu" at bounding box center [1394, 228] width 21 height 21
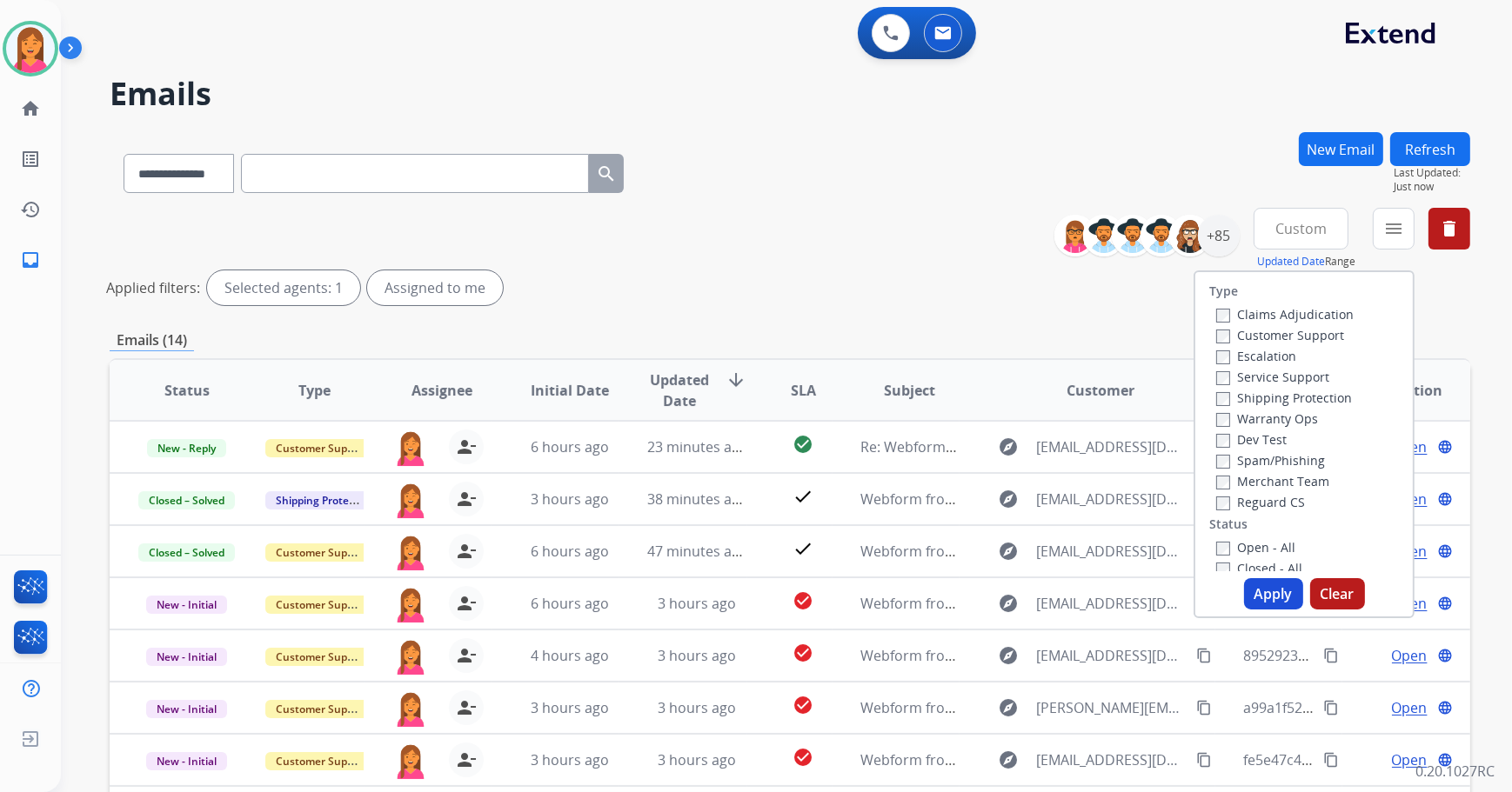
click at [1232, 567] on label "Closed - All" at bounding box center [1259, 567] width 86 height 16
click at [1267, 595] on button "Apply" at bounding box center [1274, 593] width 59 height 31
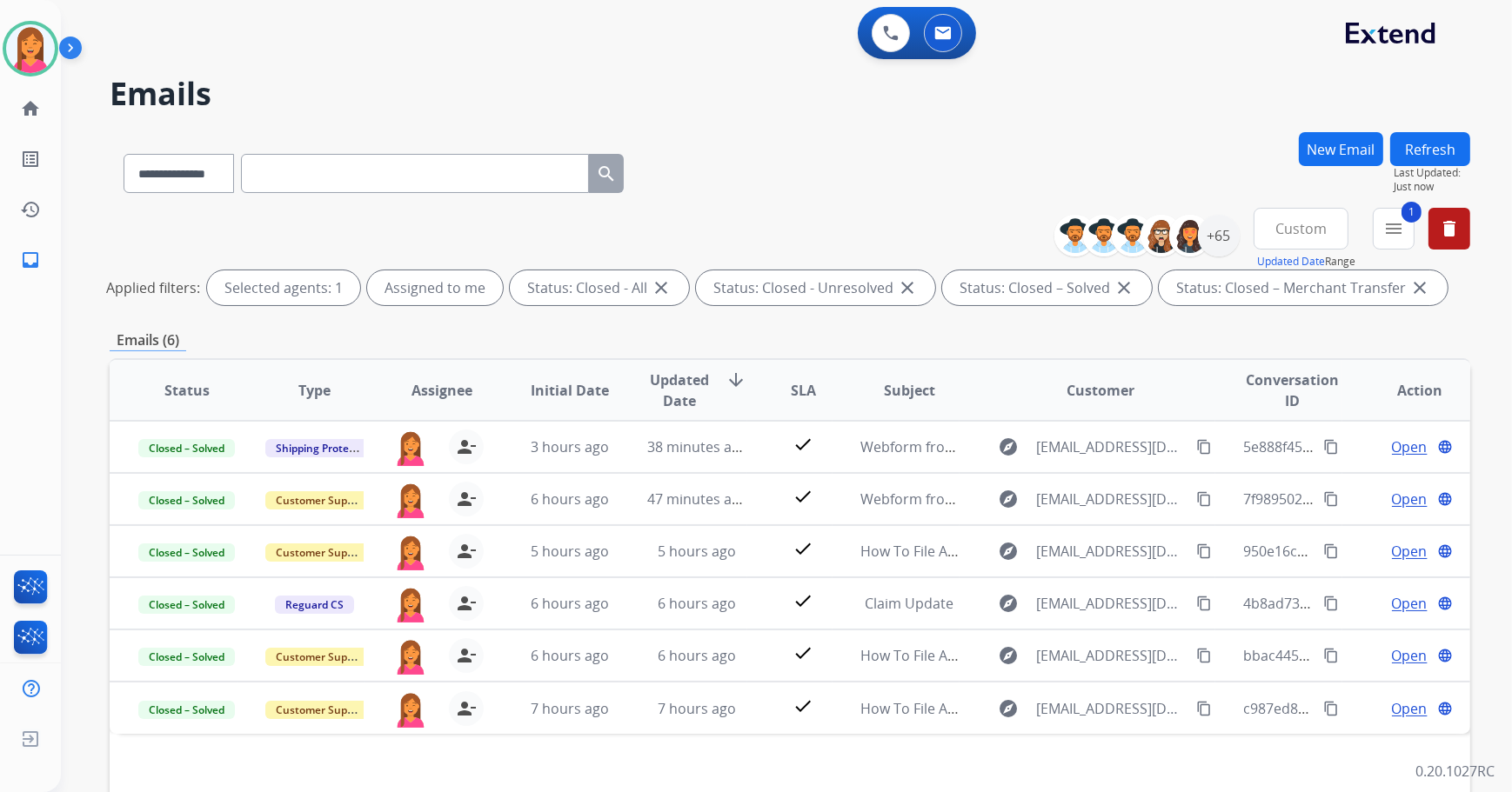
click at [1401, 235] on mat-icon "menu" at bounding box center [1394, 228] width 21 height 21
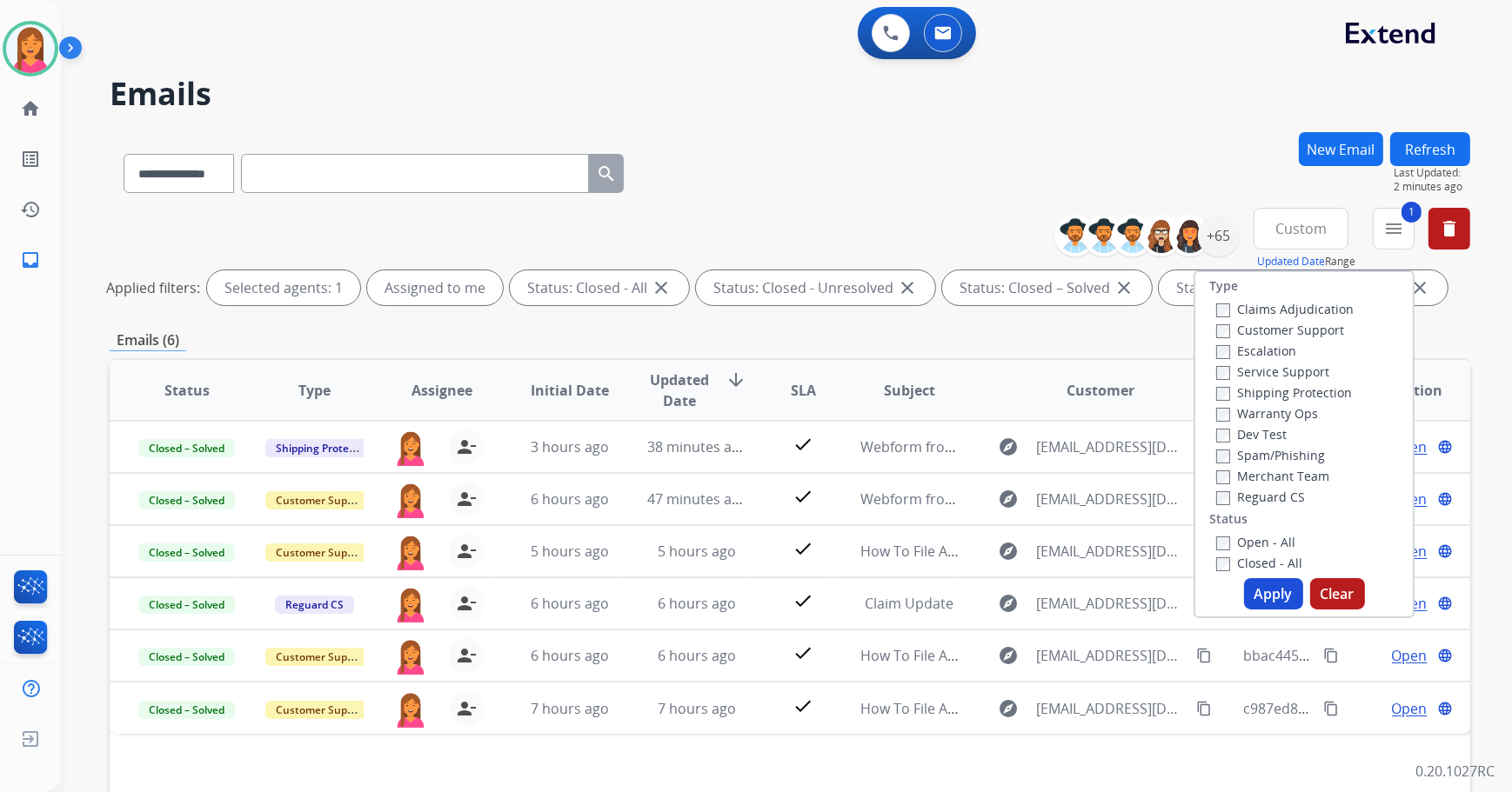
click at [1247, 539] on label "Open - All" at bounding box center [1256, 542] width 80 height 16
click at [1231, 562] on label "Closed - All" at bounding box center [1259, 563] width 86 height 16
click at [1262, 596] on button "Apply" at bounding box center [1274, 593] width 59 height 31
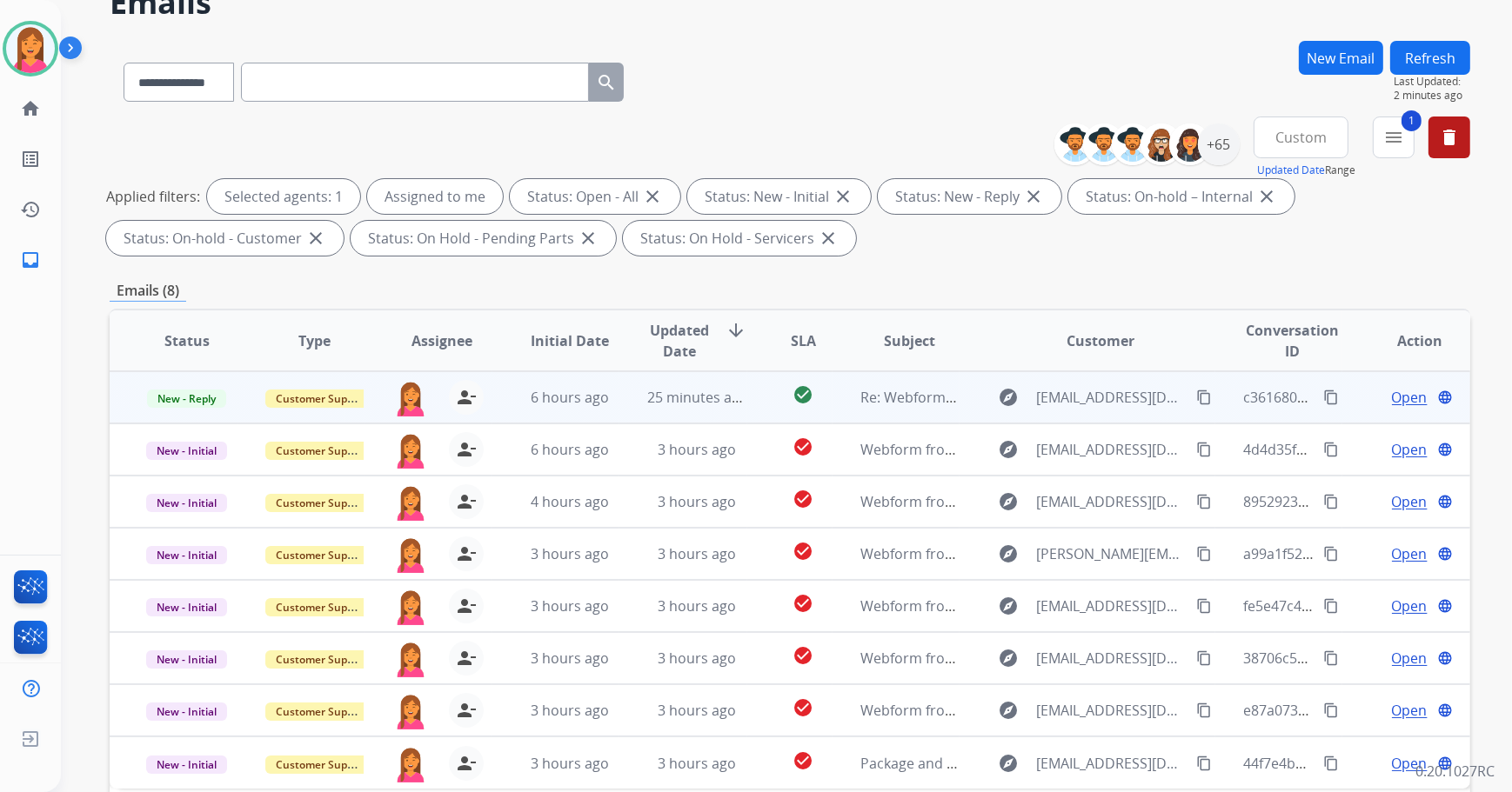
scroll to position [201, 0]
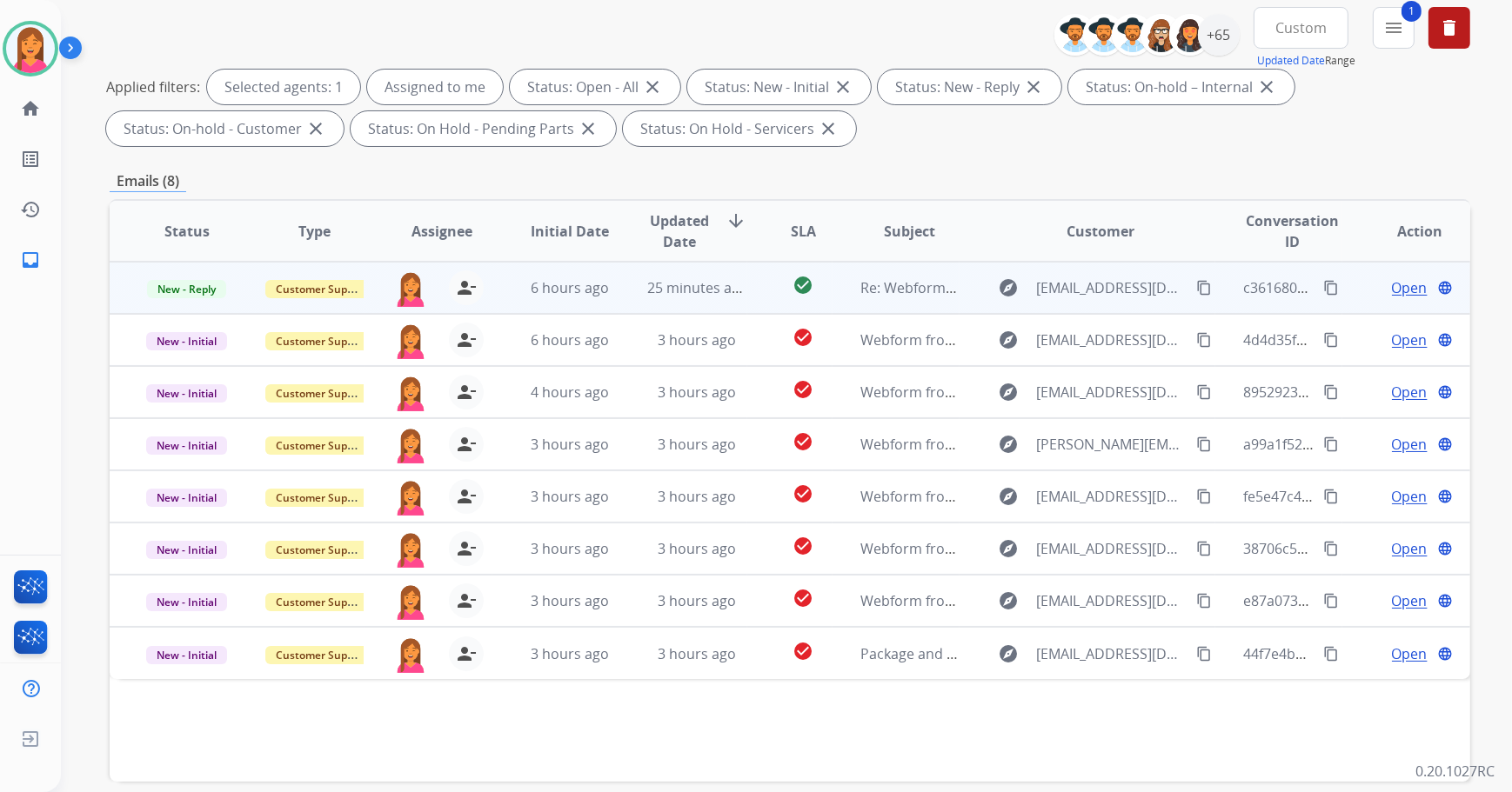
click at [747, 291] on td "check_circle" at bounding box center [790, 287] width 85 height 52
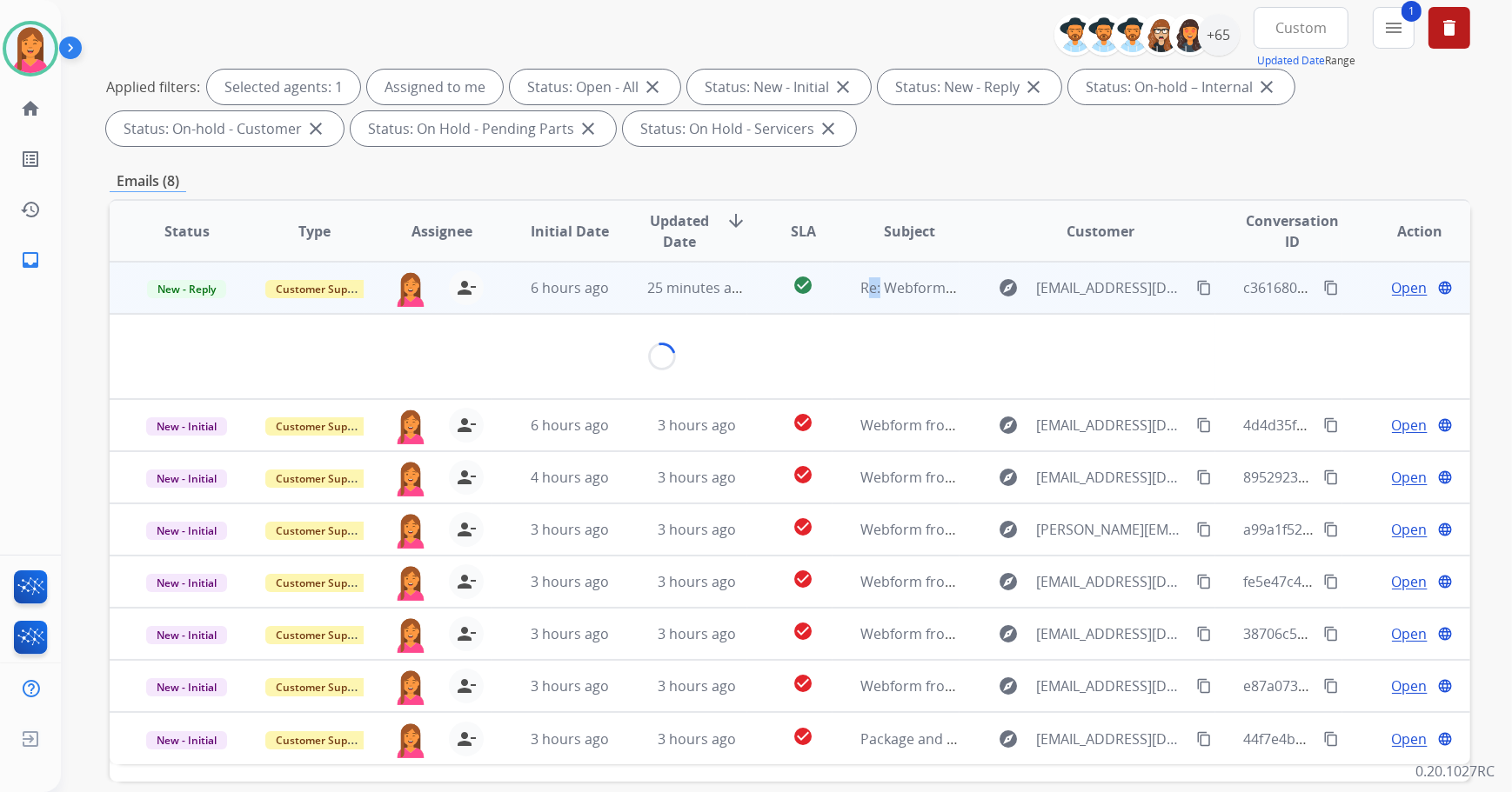
click at [747, 291] on td "check_circle" at bounding box center [790, 287] width 85 height 52
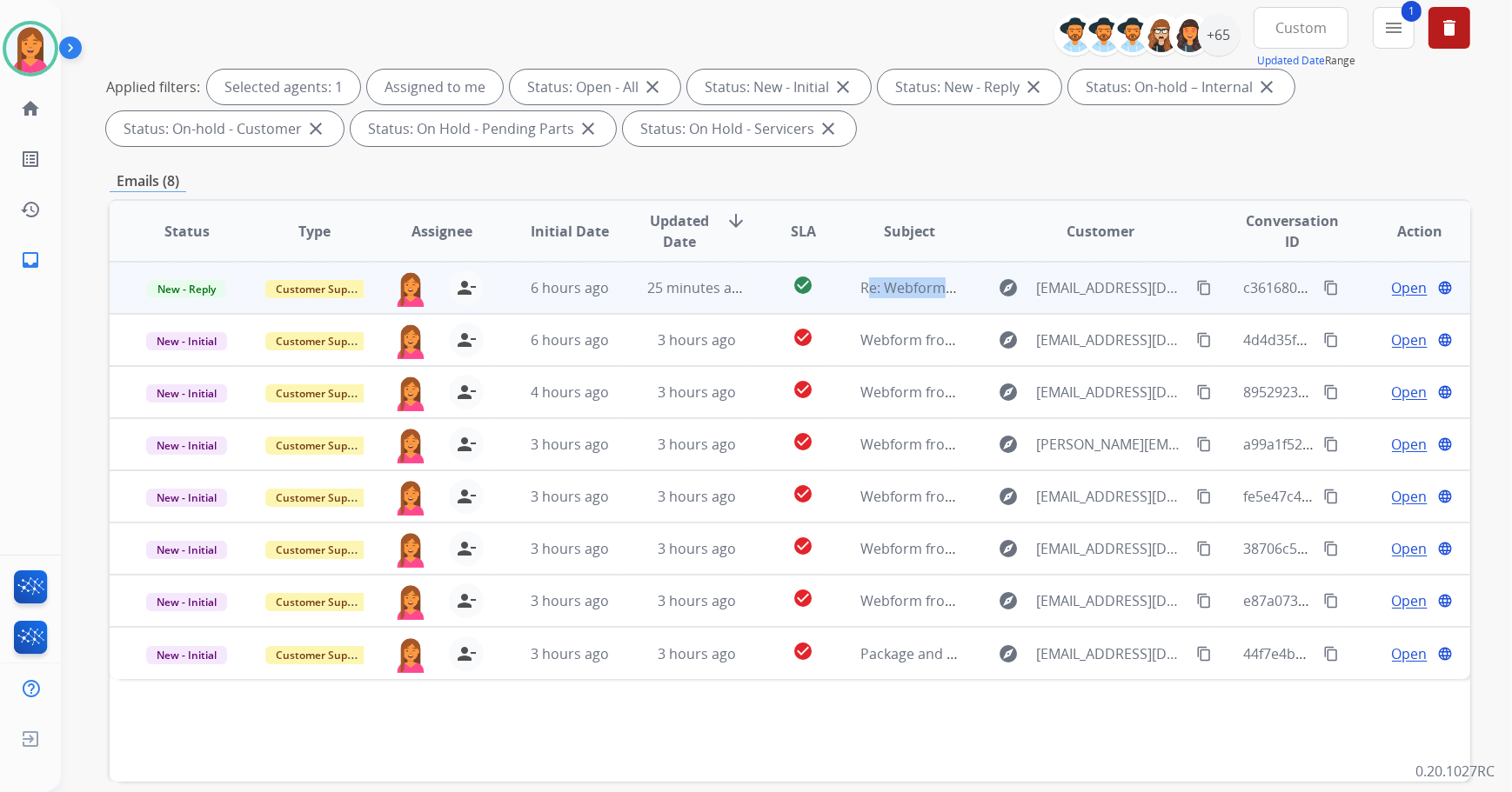
click at [747, 291] on td "check_circle" at bounding box center [790, 287] width 85 height 52
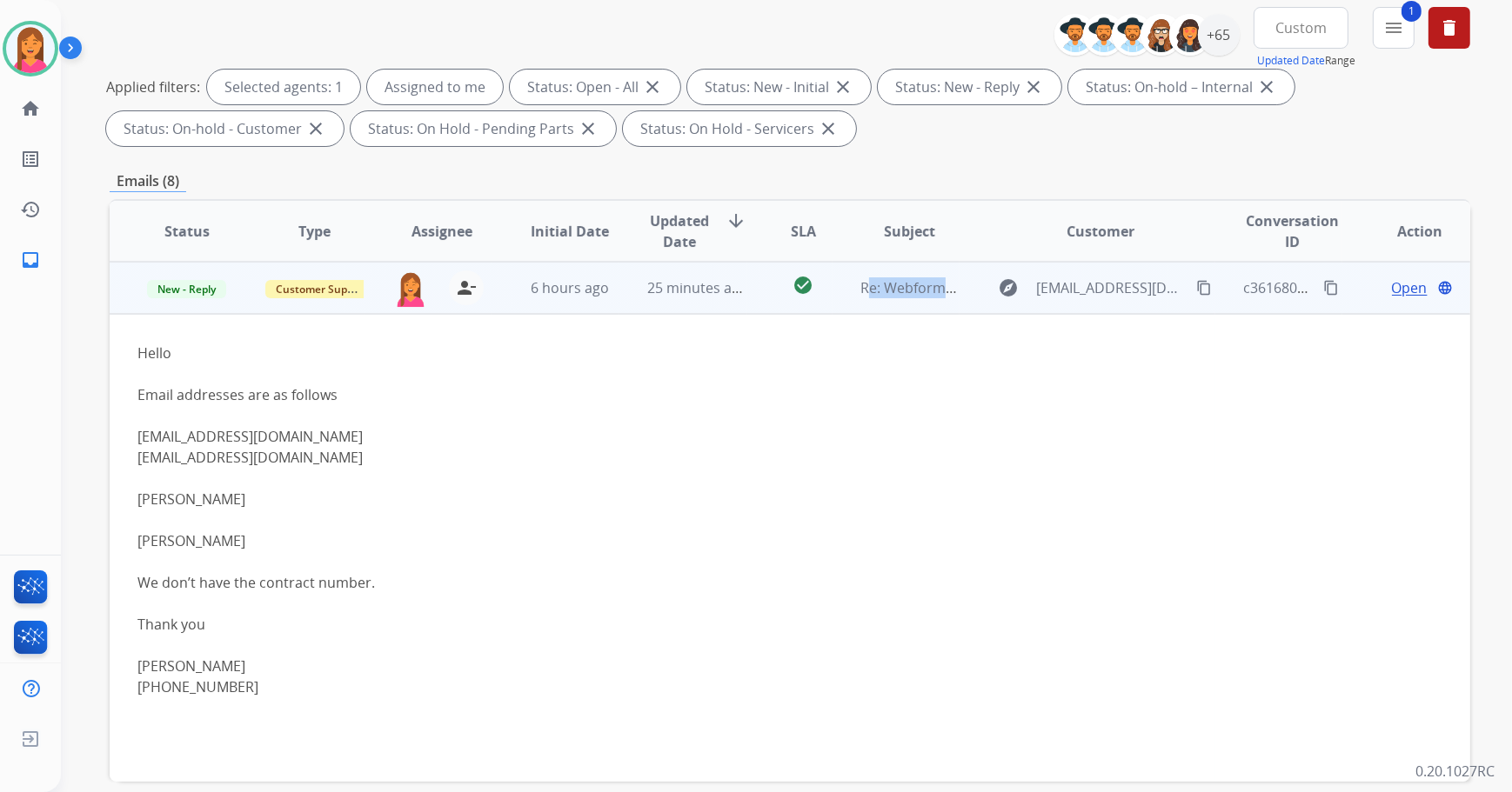
click at [1393, 287] on span "Open" at bounding box center [1411, 288] width 36 height 21
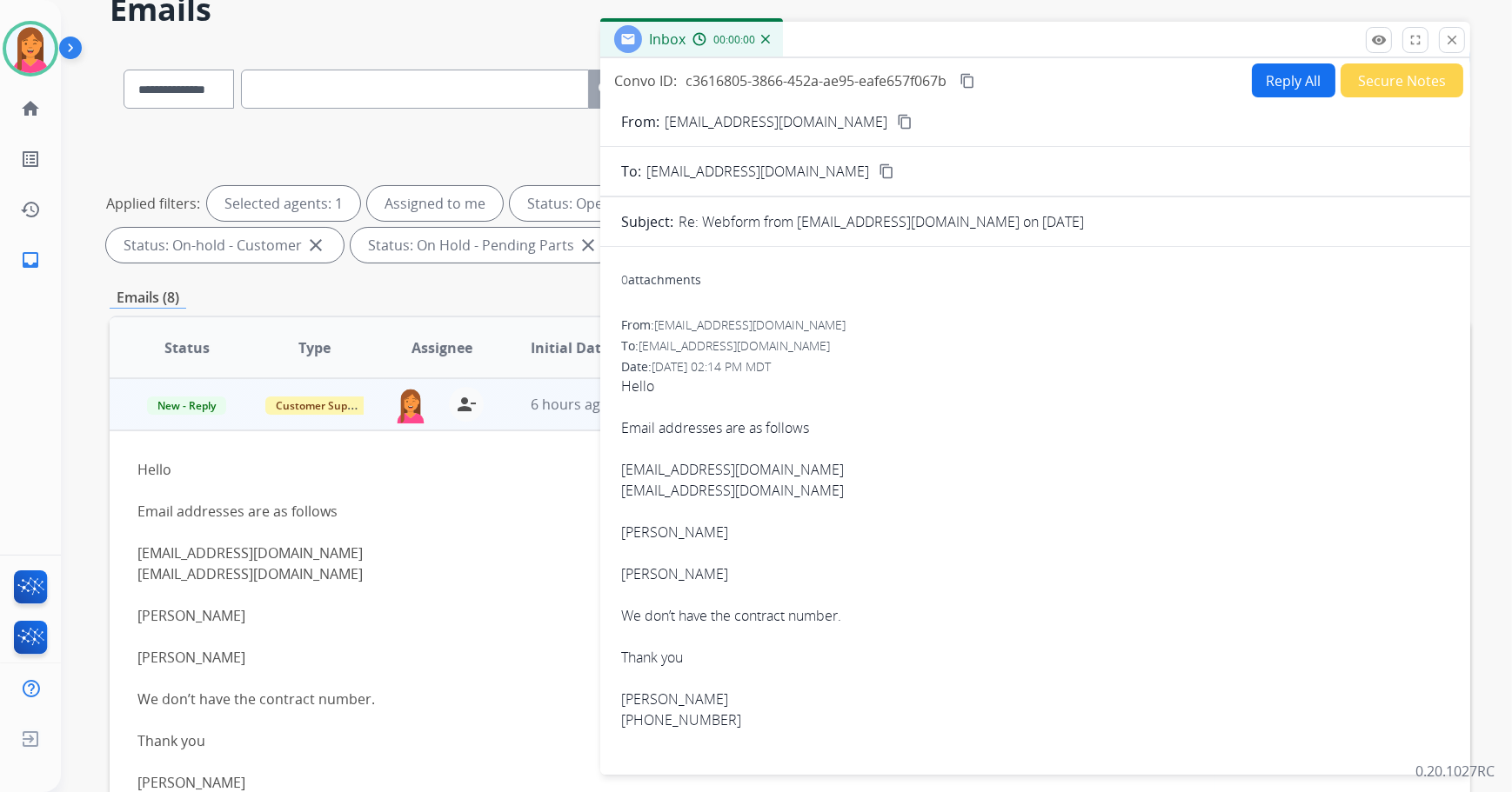
scroll to position [44, 0]
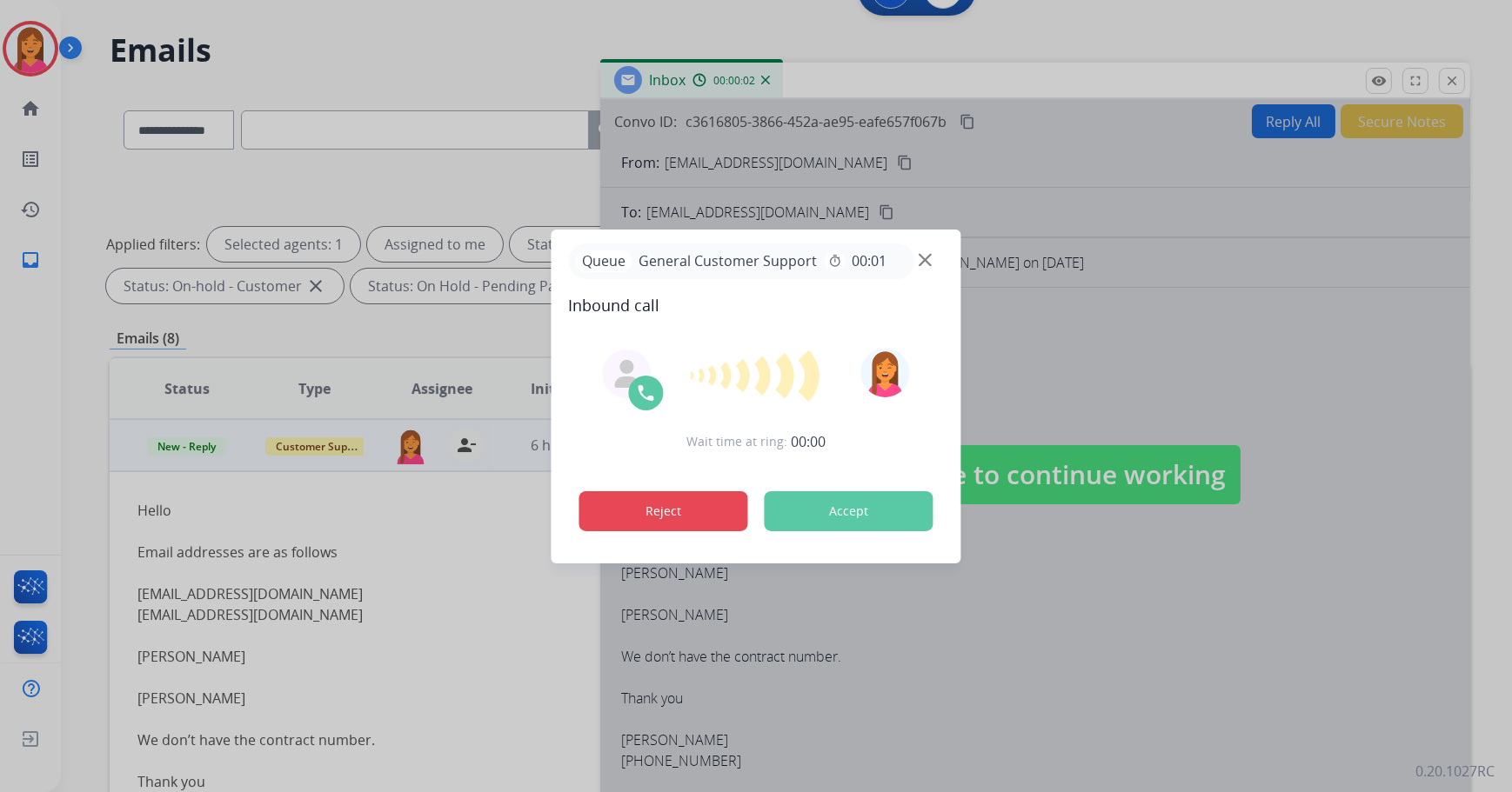
drag, startPoint x: 779, startPoint y: 503, endPoint x: 704, endPoint y: 503, distance: 75.0
click at [704, 503] on div "Reject Accept" at bounding box center [756, 508] width 375 height 54
drag, startPoint x: 642, startPoint y: 495, endPoint x: 410, endPoint y: 502, distance: 232.1
click at [607, 503] on button "Reject" at bounding box center [664, 512] width 169 height 40
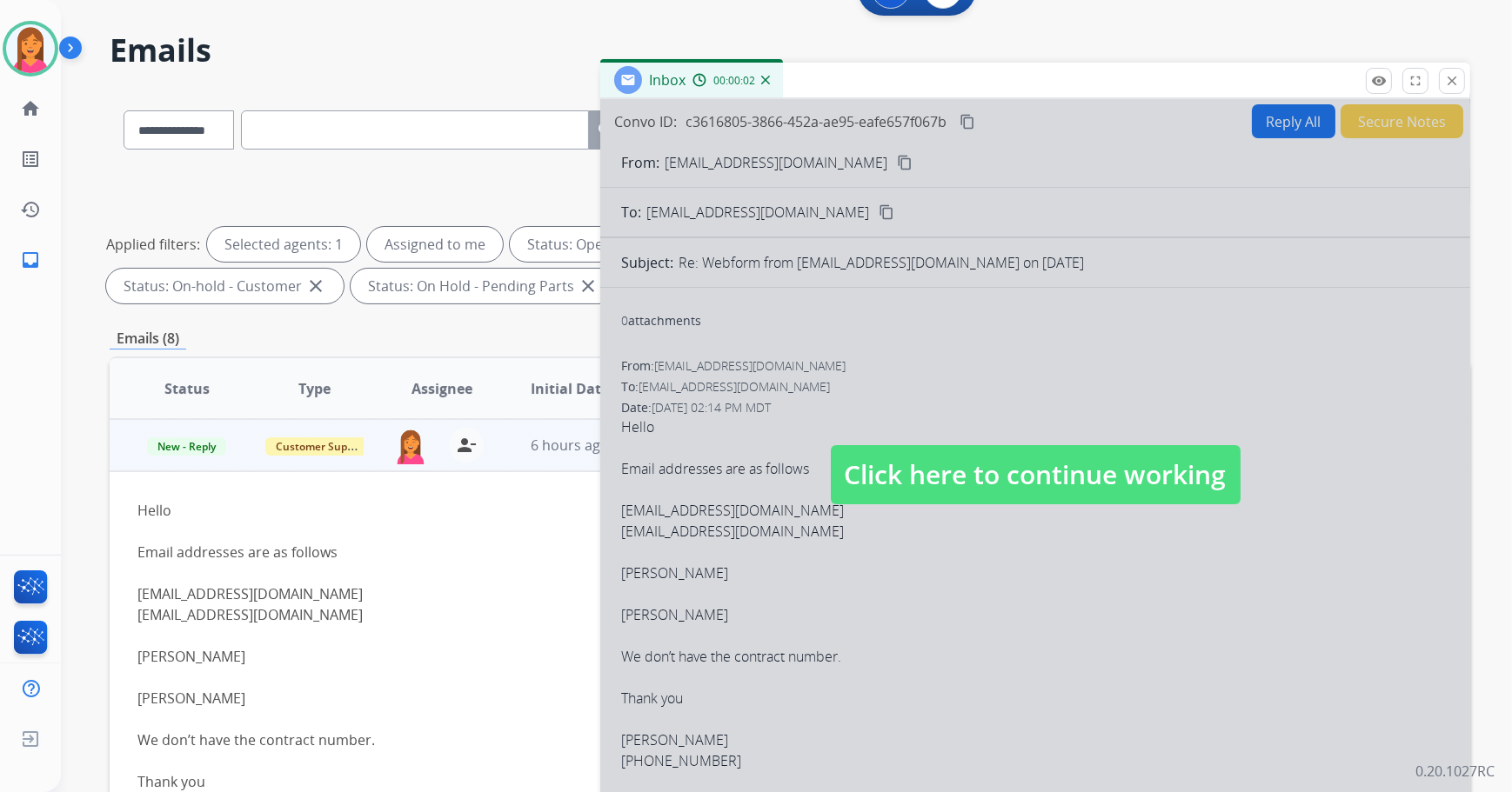
click at [1054, 462] on span "Click here to continue working" at bounding box center [1036, 475] width 410 height 59
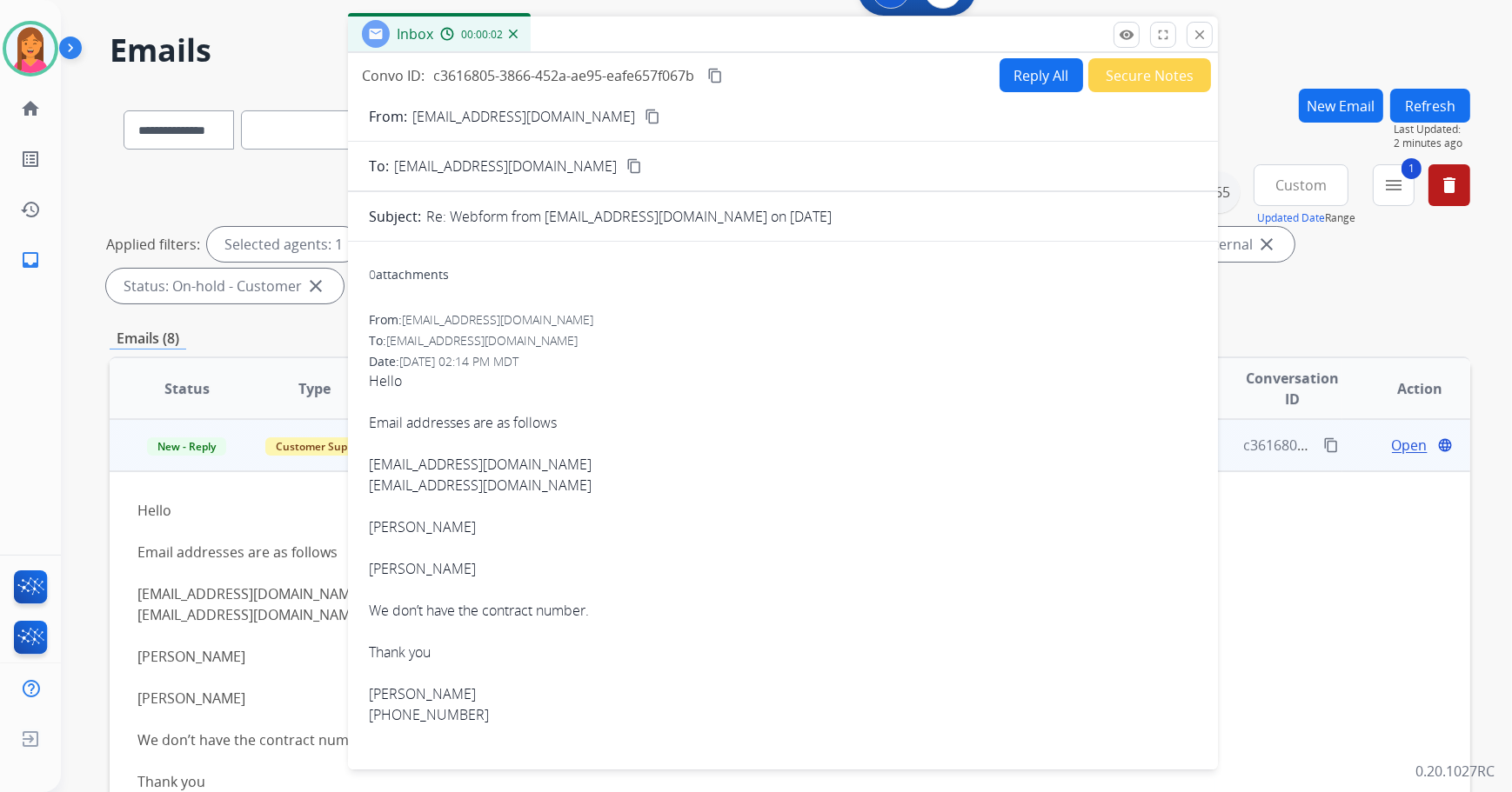
drag, startPoint x: 979, startPoint y: 84, endPoint x: 726, endPoint y: 38, distance: 257.1
click at [726, 38] on div "Inbox 00:00:02" at bounding box center [783, 34] width 870 height 37
drag, startPoint x: 526, startPoint y: 466, endPoint x: 359, endPoint y: 463, distance: 167.0
drag, startPoint x: 359, startPoint y: 463, endPoint x: 396, endPoint y: 463, distance: 37.0
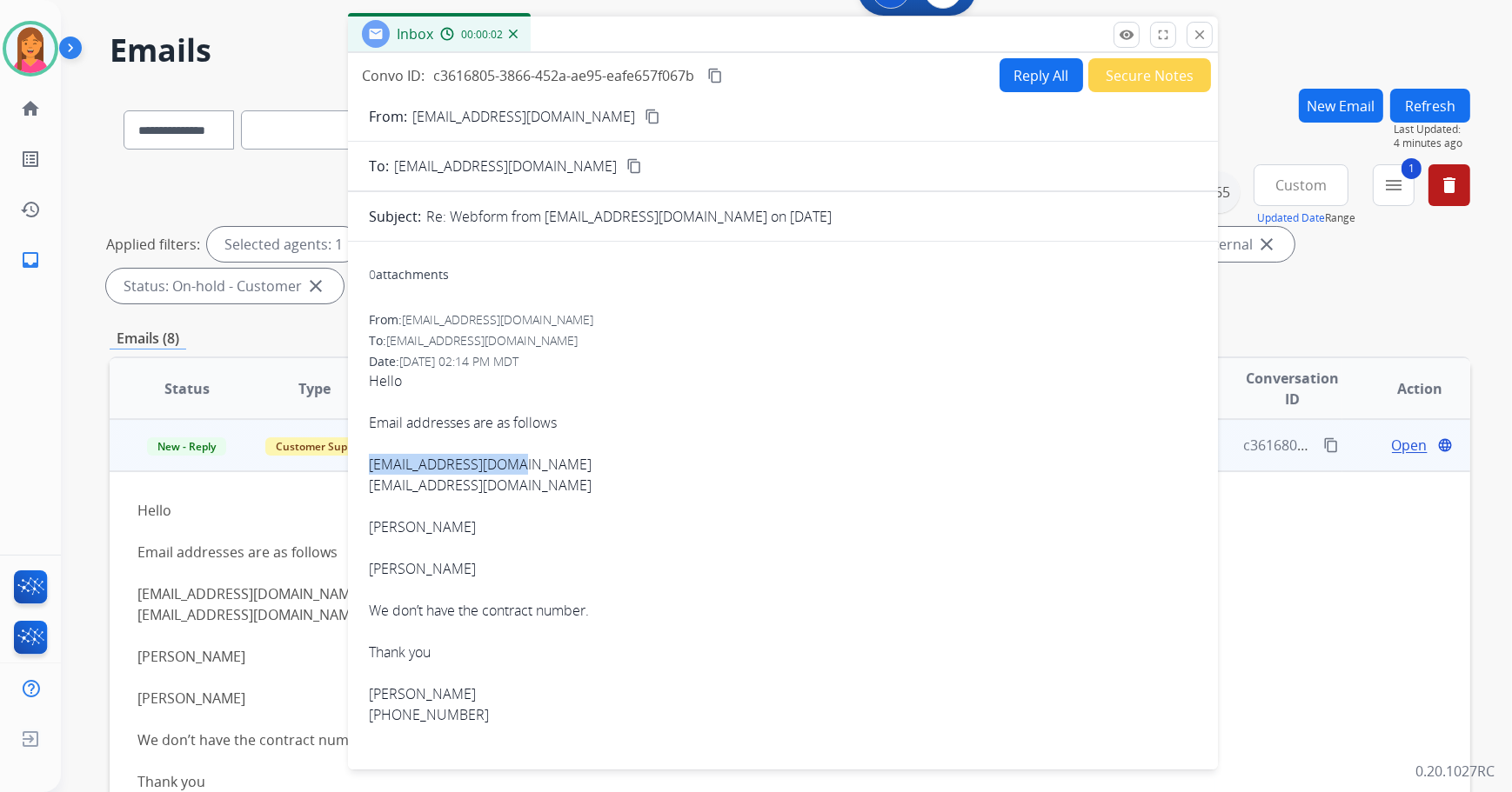
copy link "Chrismh23@icloud.com"
drag, startPoint x: 459, startPoint y: 716, endPoint x: 363, endPoint y: 710, distance: 96.2
drag, startPoint x: 363, startPoint y: 710, endPoint x: 380, endPoint y: 711, distance: 17.0
copy div "678-570-3436"
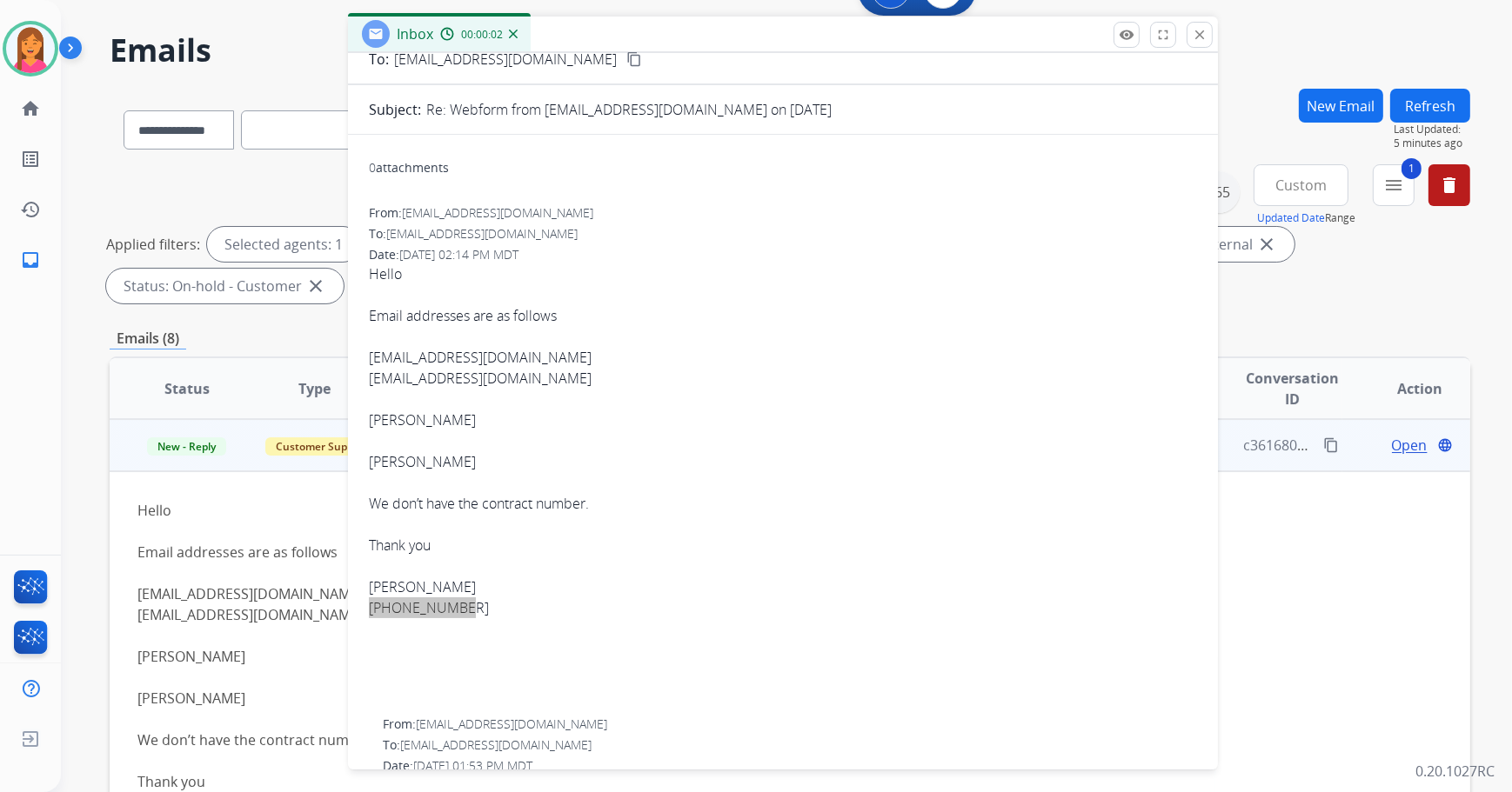
scroll to position [79, 0]
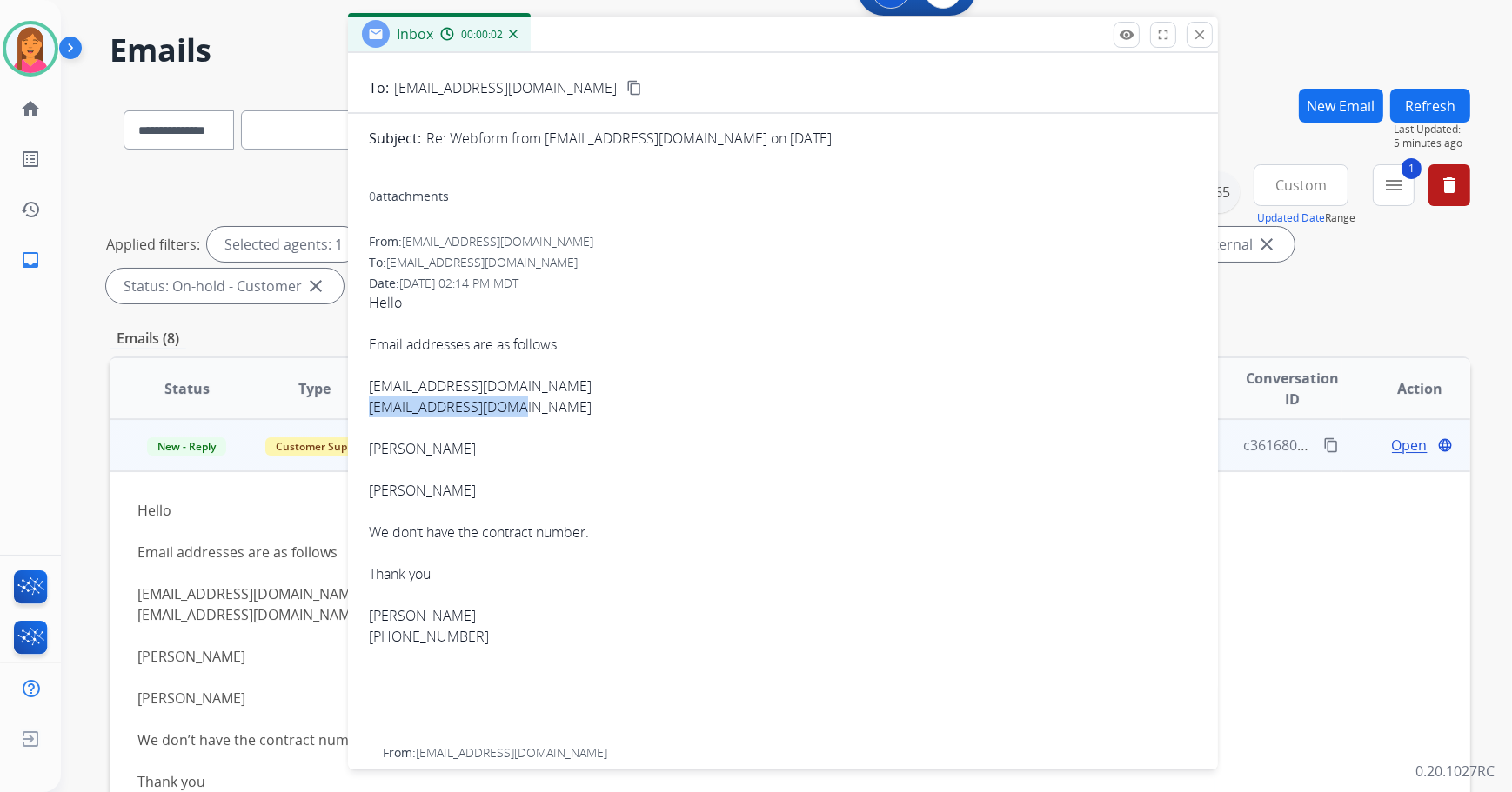
drag, startPoint x: 504, startPoint y: 403, endPoint x: 356, endPoint y: 398, distance: 148.1
drag, startPoint x: 356, startPoint y: 398, endPoint x: 390, endPoint y: 405, distance: 34.7
copy link "Triplettv3@gmail.com"
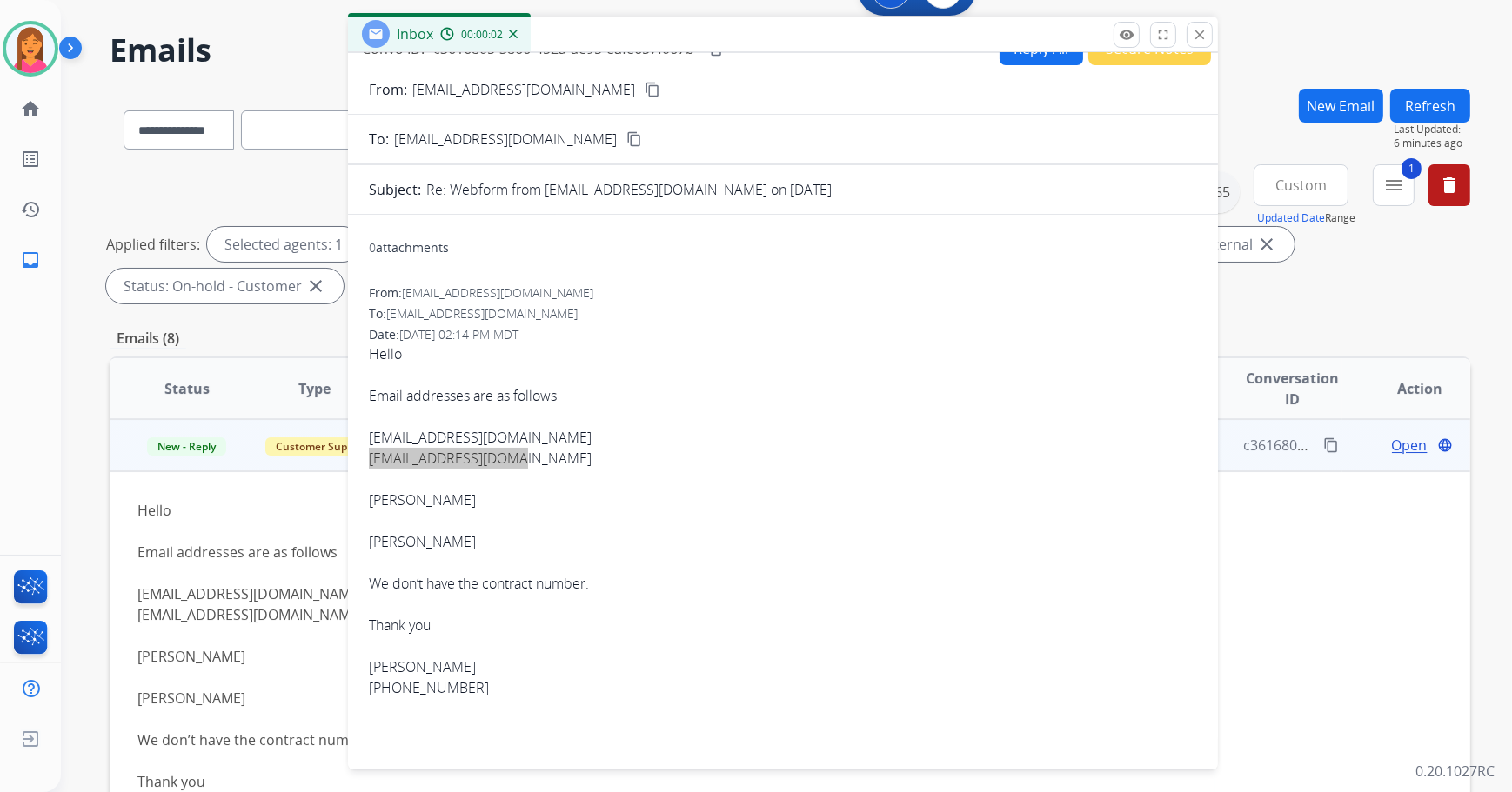
scroll to position [0, 0]
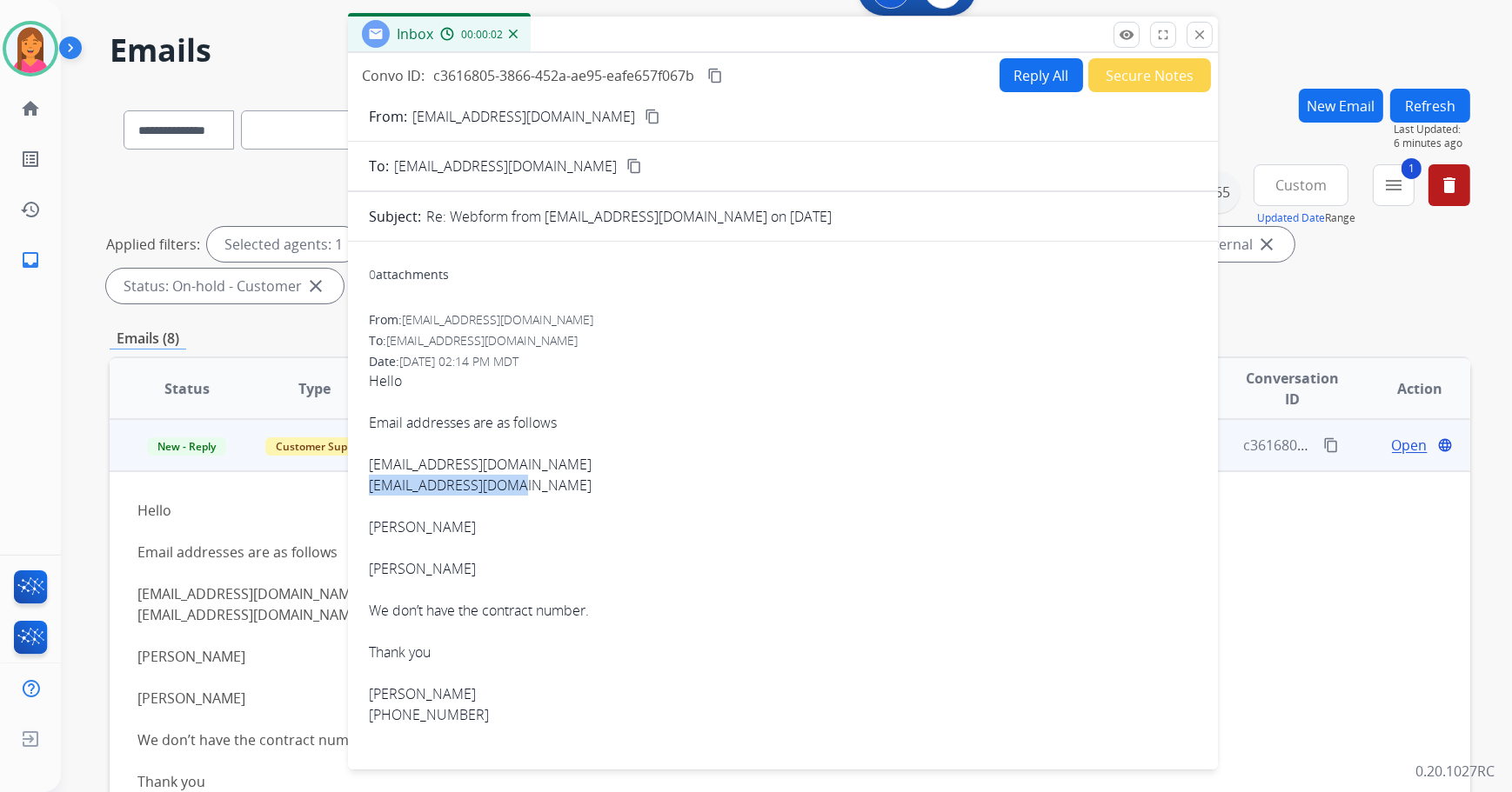
click at [1445, 109] on button "Refresh" at bounding box center [1430, 106] width 80 height 34
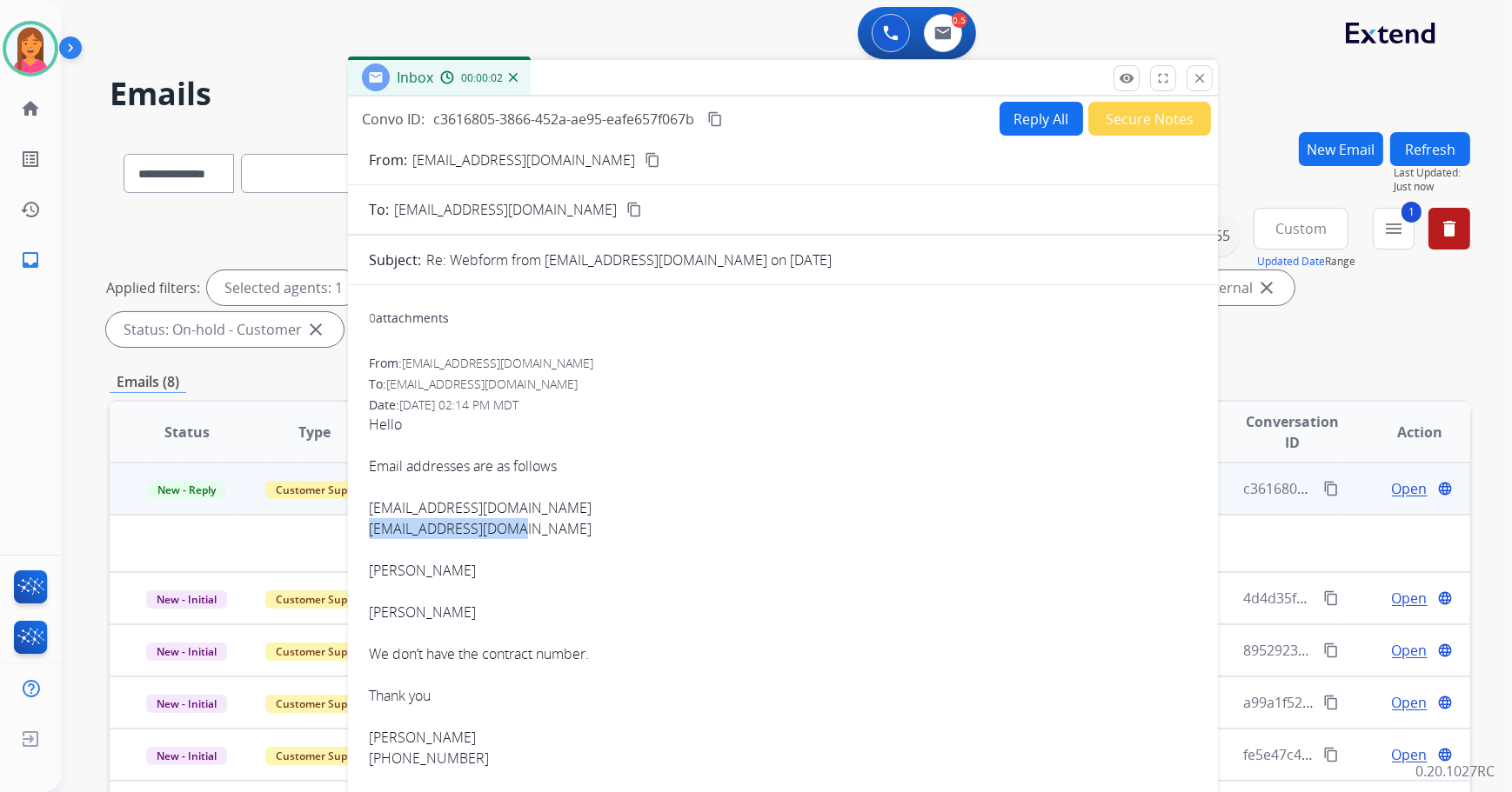
click at [1029, 119] on button "Reply All" at bounding box center [1042, 118] width 83 height 34
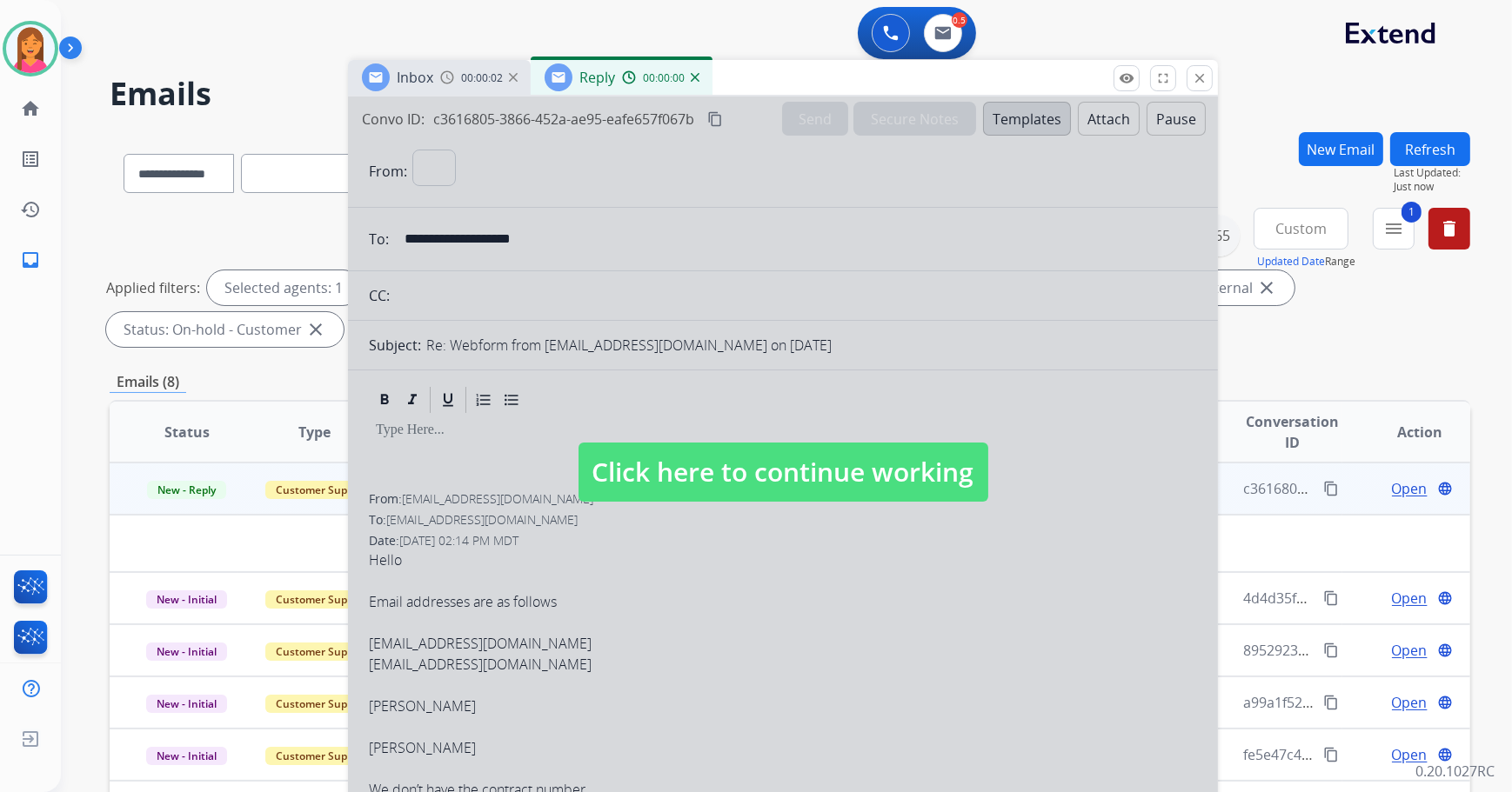
select select "**********"
click at [651, 473] on span "Click here to continue working" at bounding box center [783, 472] width 410 height 59
select select
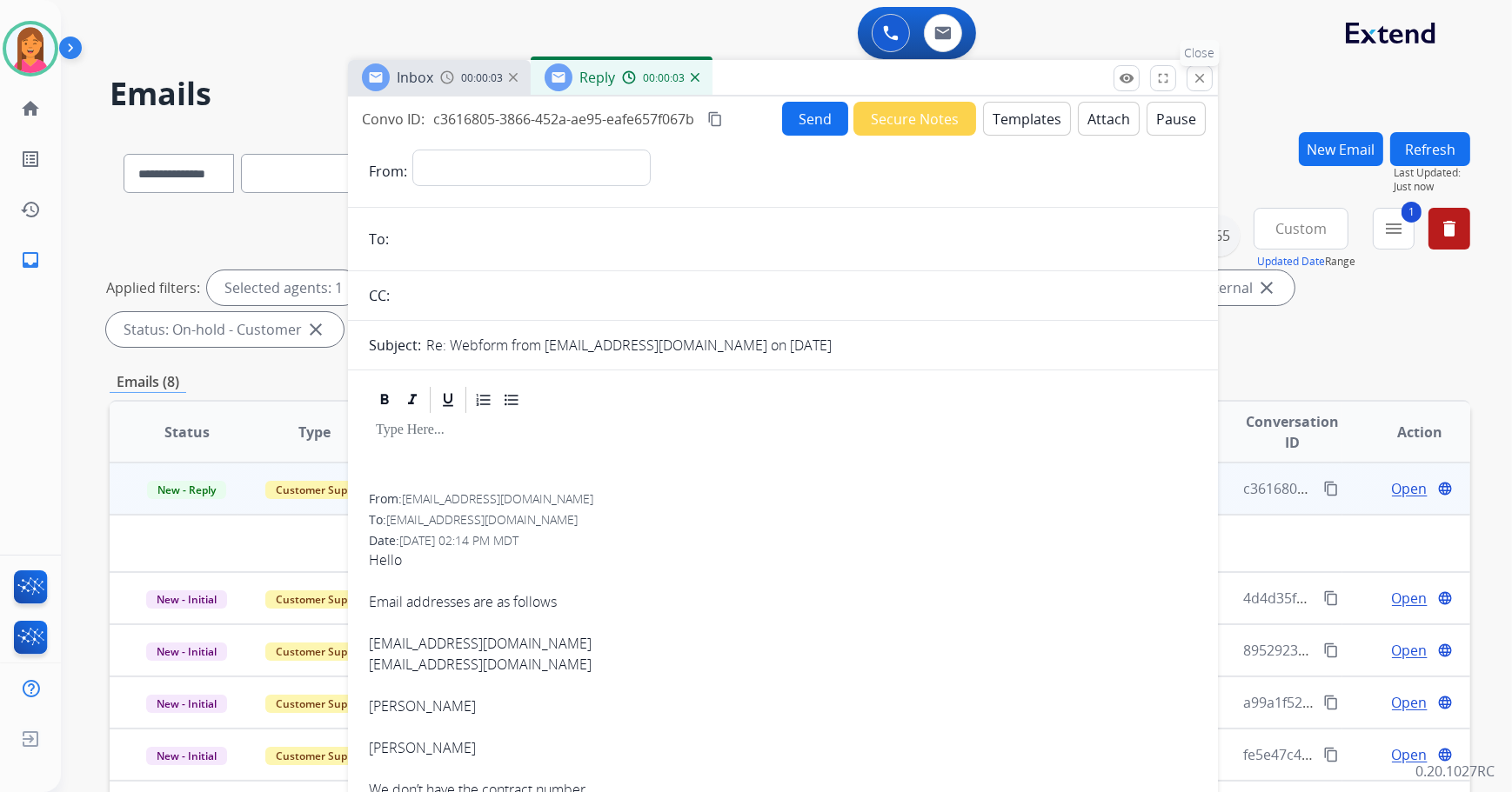
click at [1193, 88] on button "close Close" at bounding box center [1200, 79] width 27 height 27
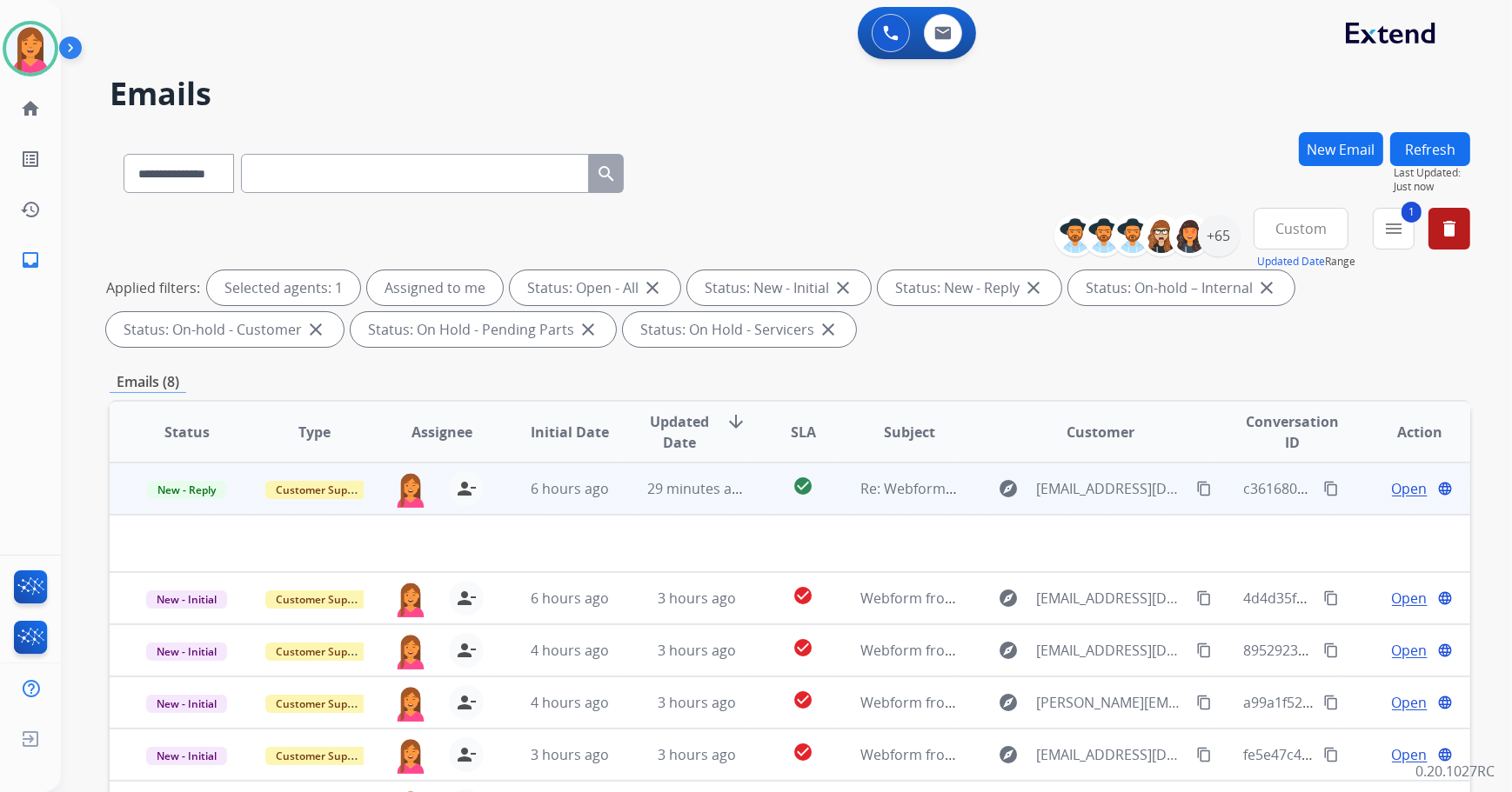
click at [1371, 487] on div "Open language" at bounding box center [1420, 489] width 100 height 21
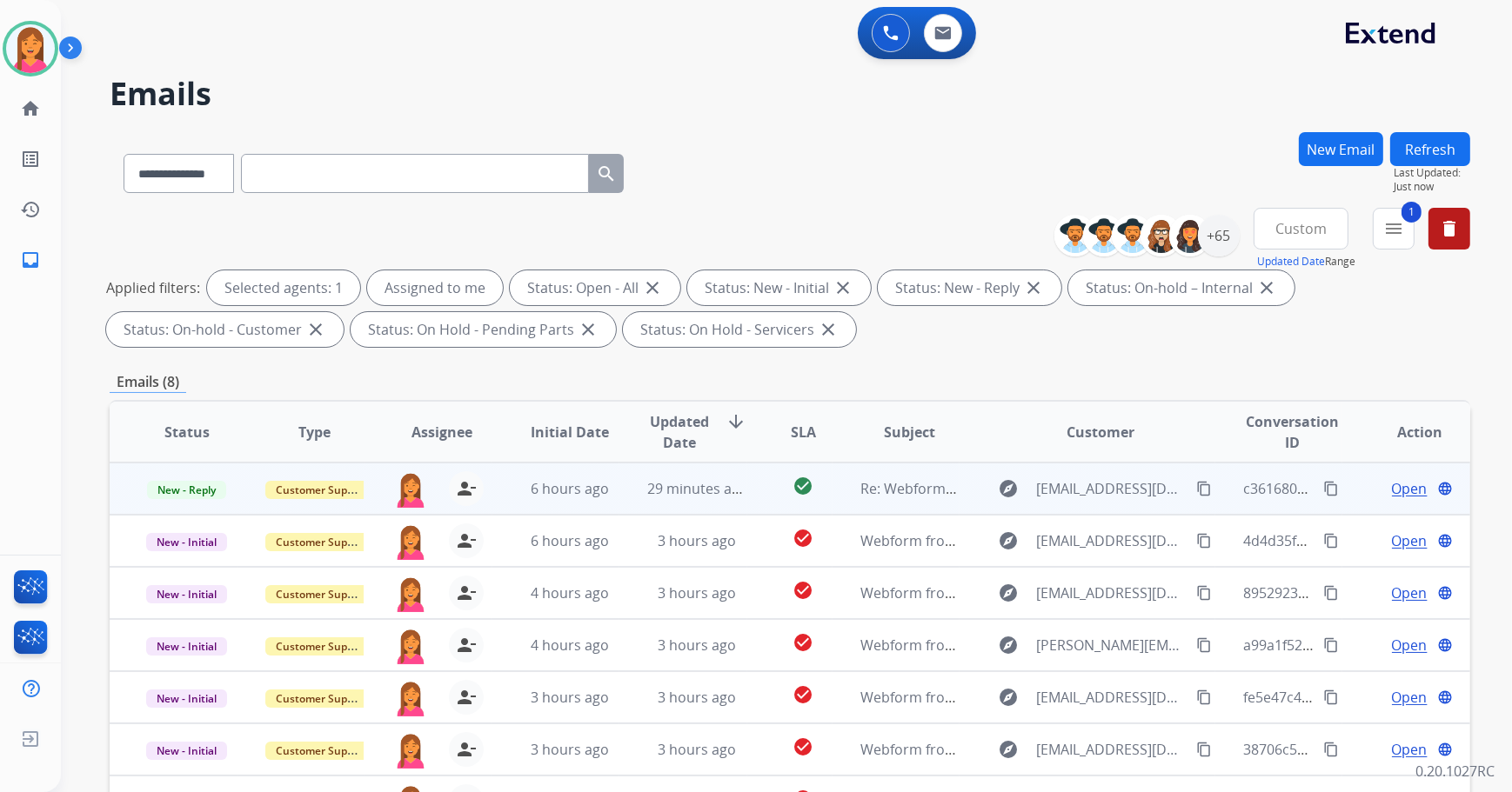
click at [1393, 493] on span "Open" at bounding box center [1411, 489] width 36 height 21
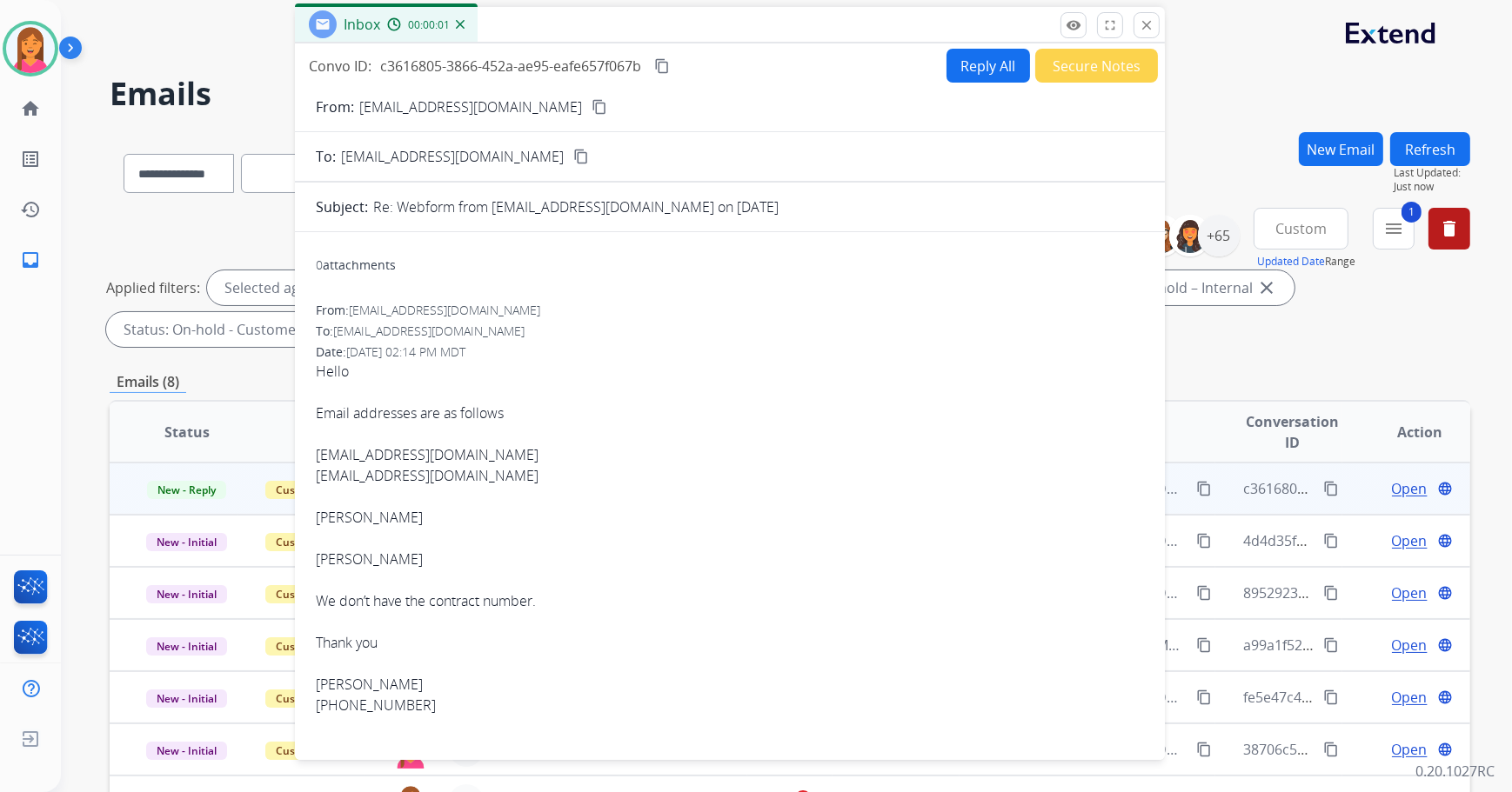
drag, startPoint x: 1122, startPoint y: 133, endPoint x: 824, endPoint y: 31, distance: 315.0
click at [824, 31] on div "Inbox 00:00:01" at bounding box center [730, 25] width 870 height 37
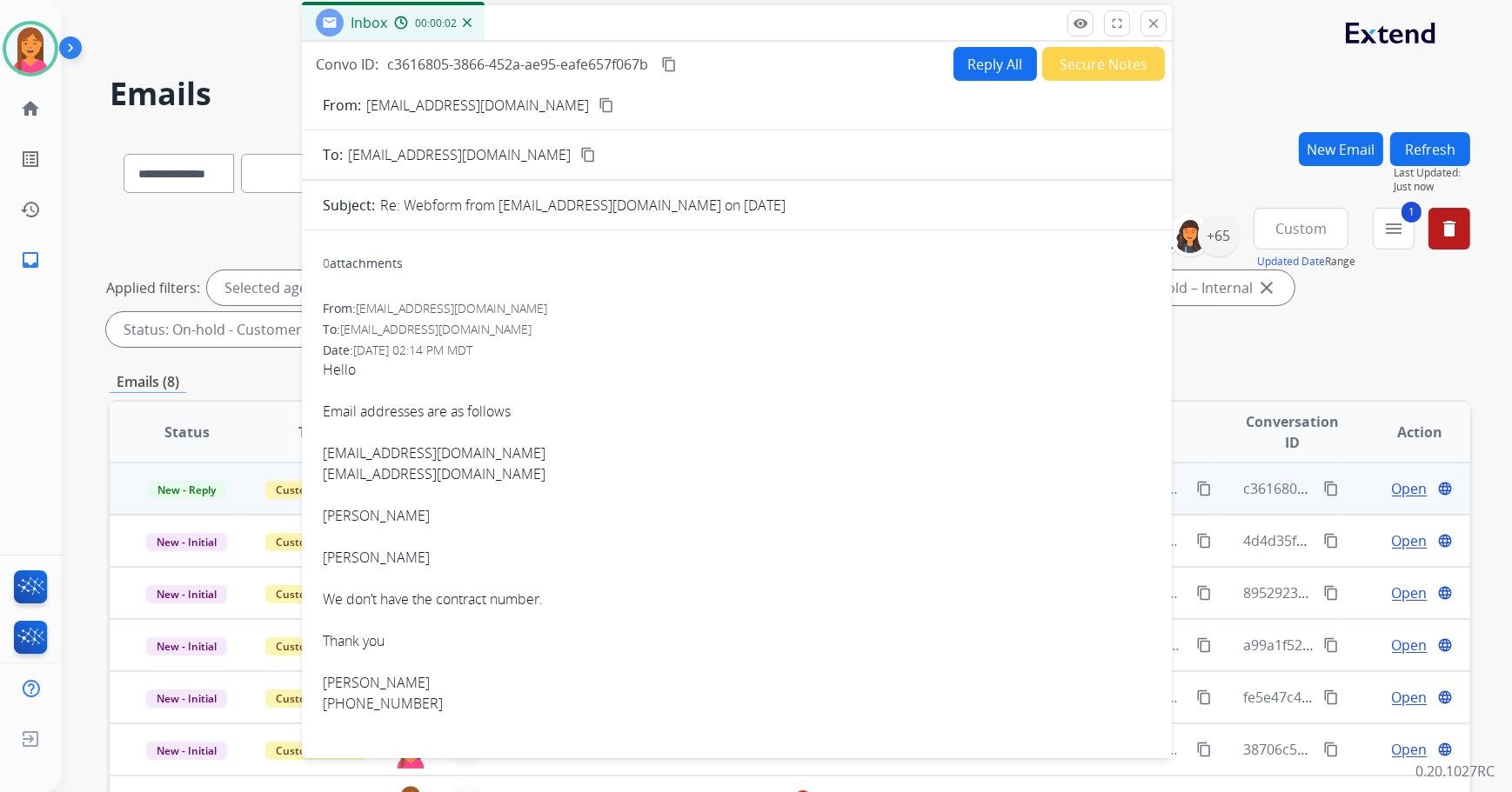
click at [1011, 68] on button "Reply All" at bounding box center [995, 64] width 83 height 34
select select "**********"
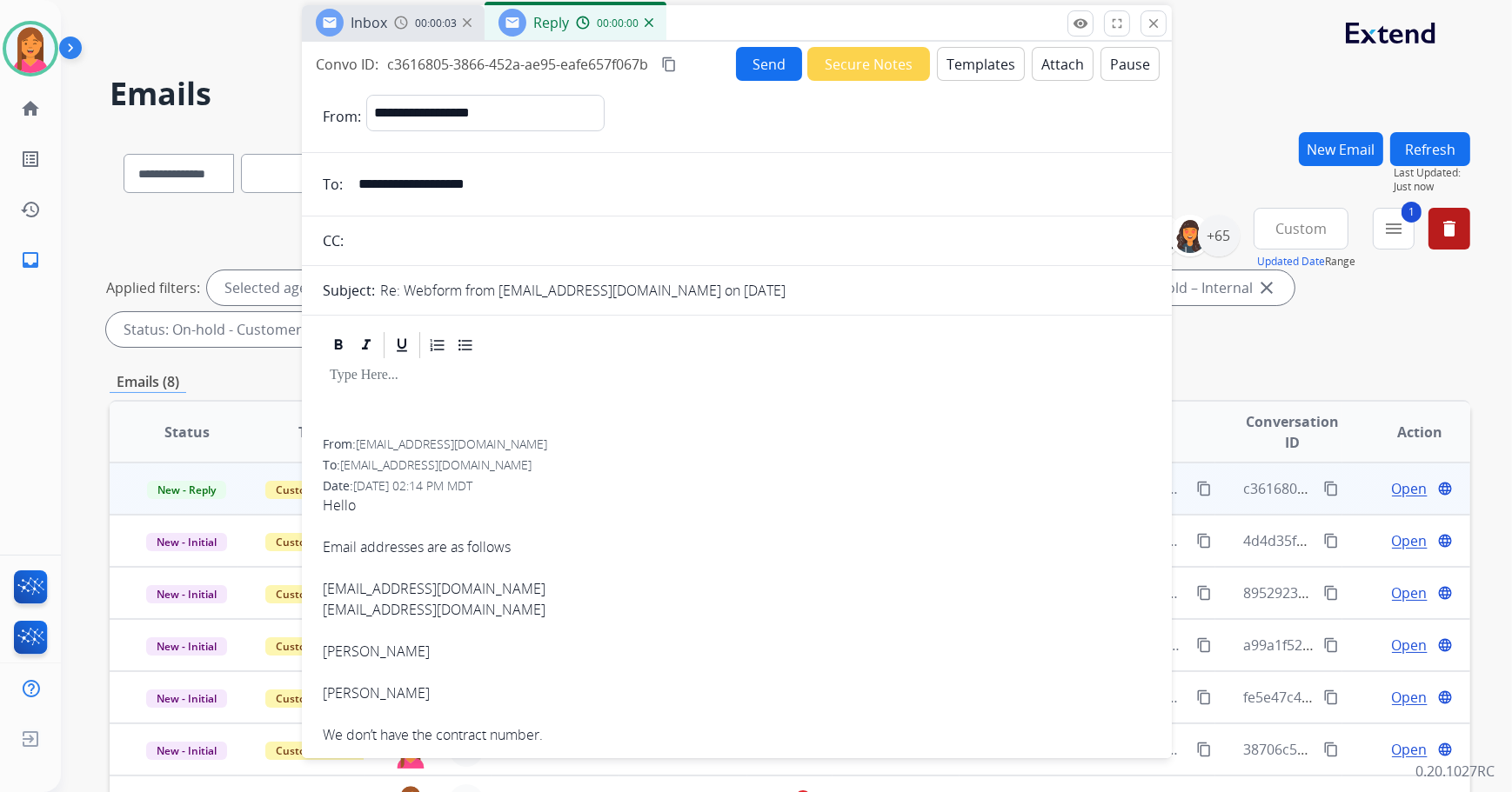
click at [959, 65] on button "Templates" at bounding box center [981, 64] width 88 height 34
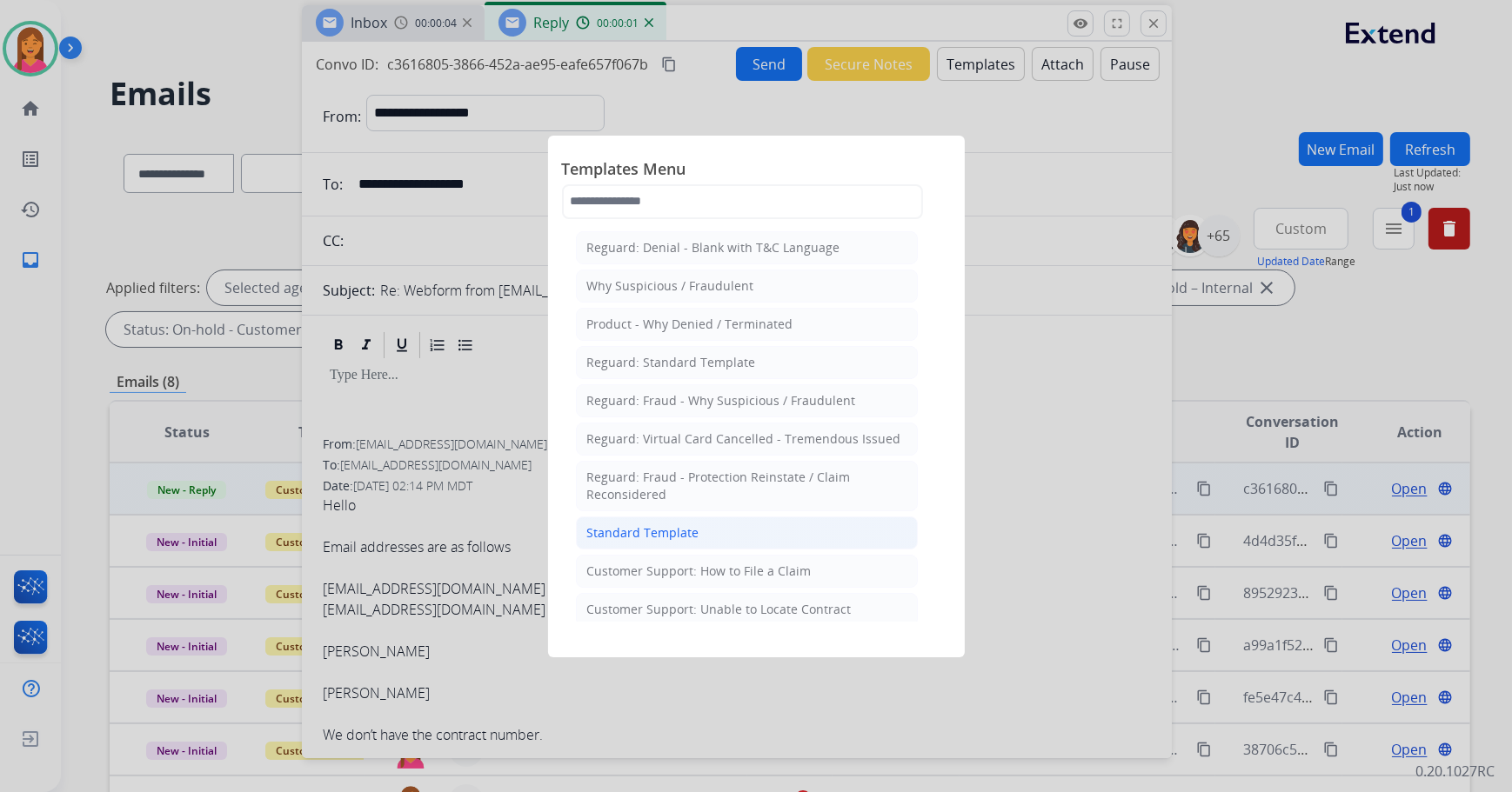
click at [633, 527] on div "Standard Template" at bounding box center [644, 532] width 112 height 17
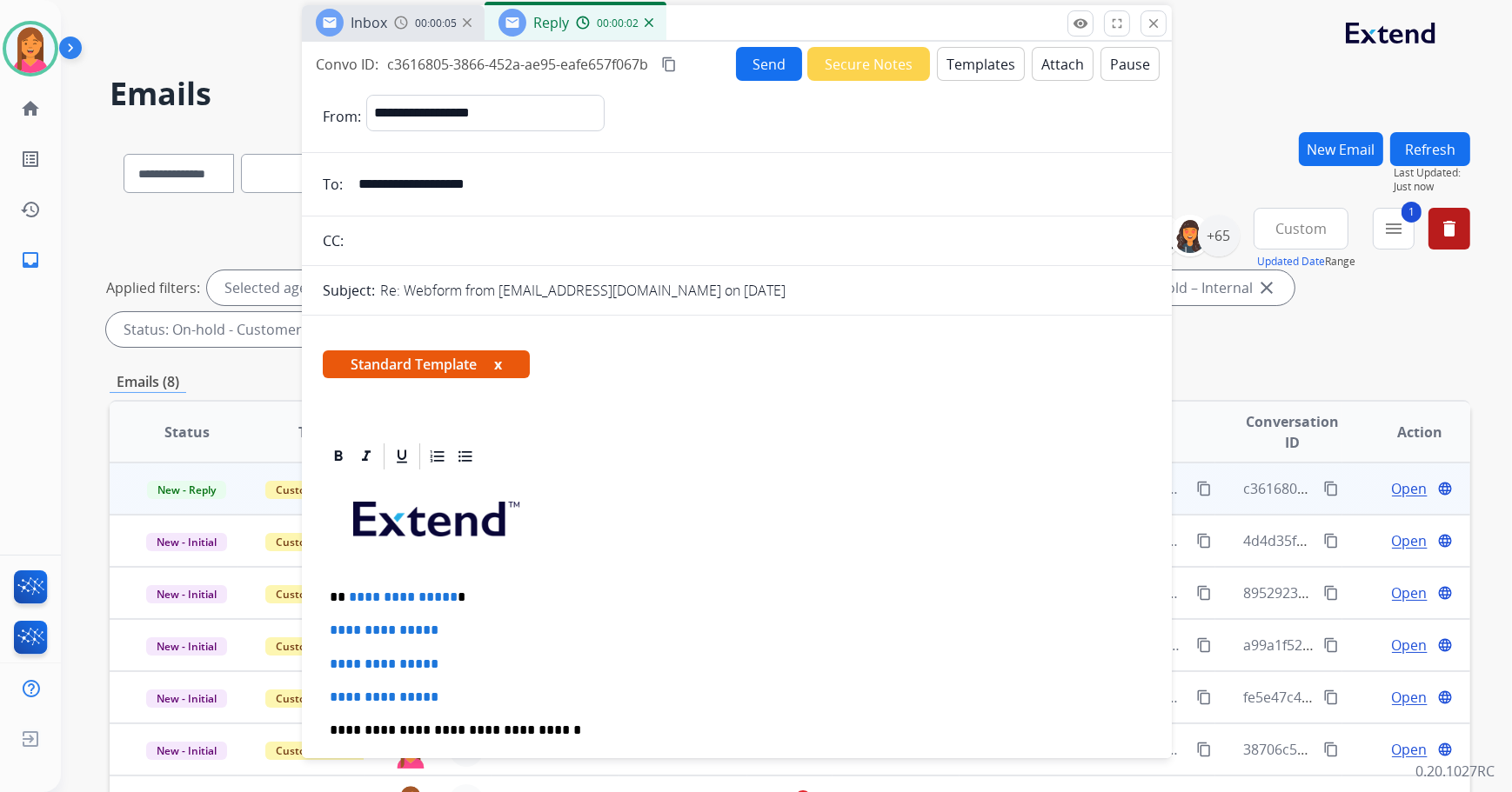
click at [496, 365] on button "x" at bounding box center [498, 365] width 8 height 21
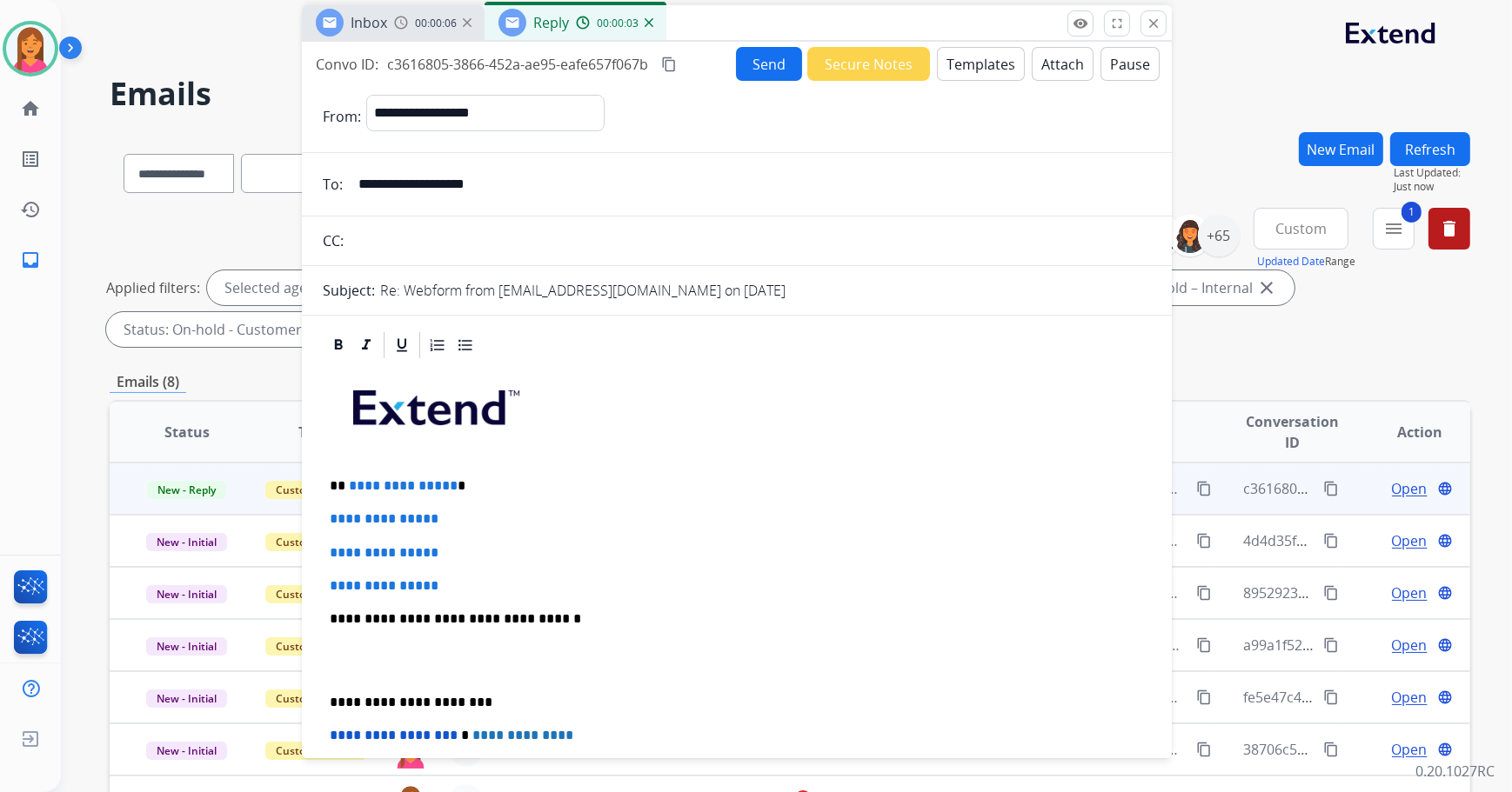
click at [468, 482] on p "**********" at bounding box center [730, 486] width 801 height 16
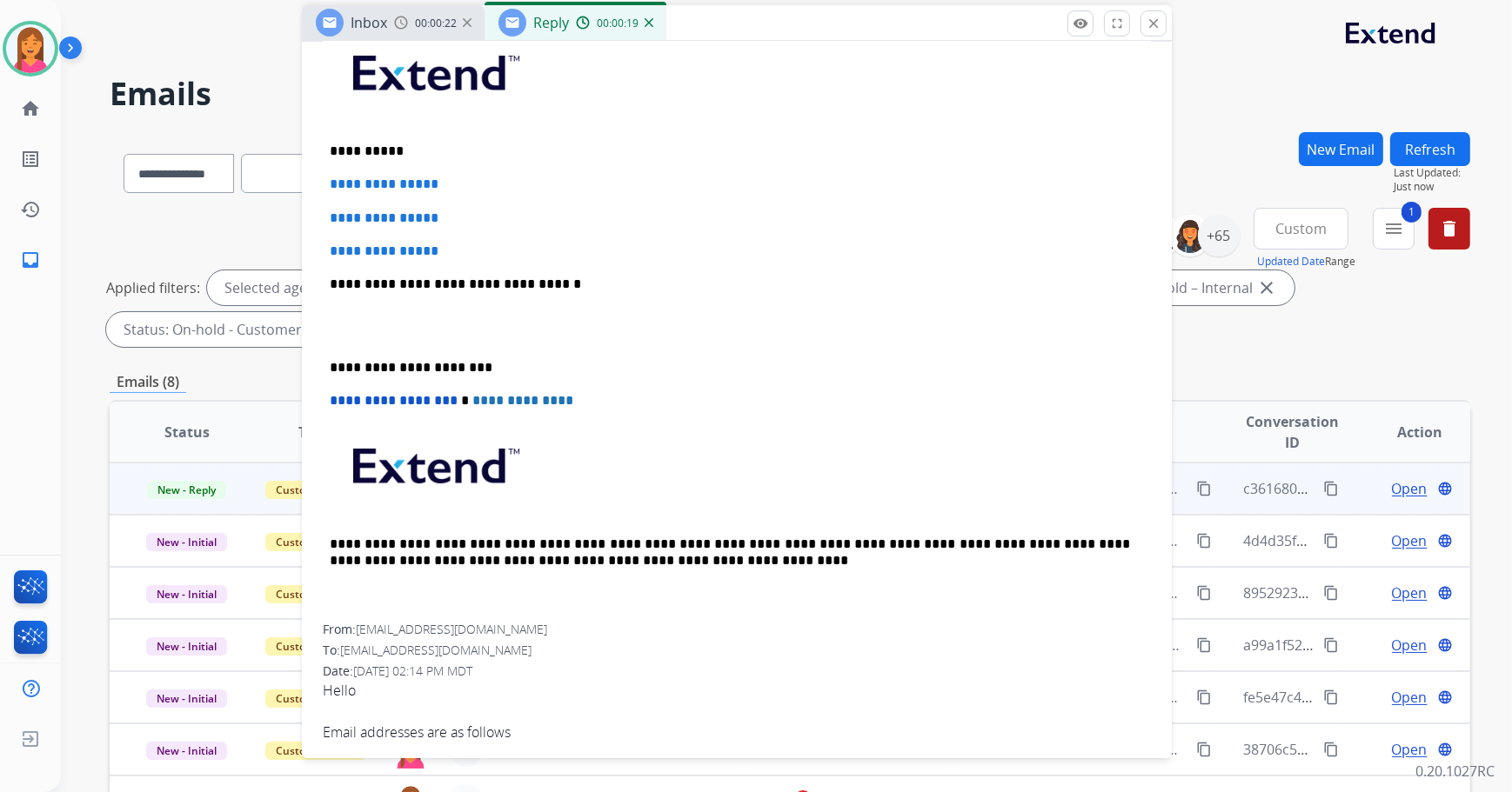
scroll to position [315, 0]
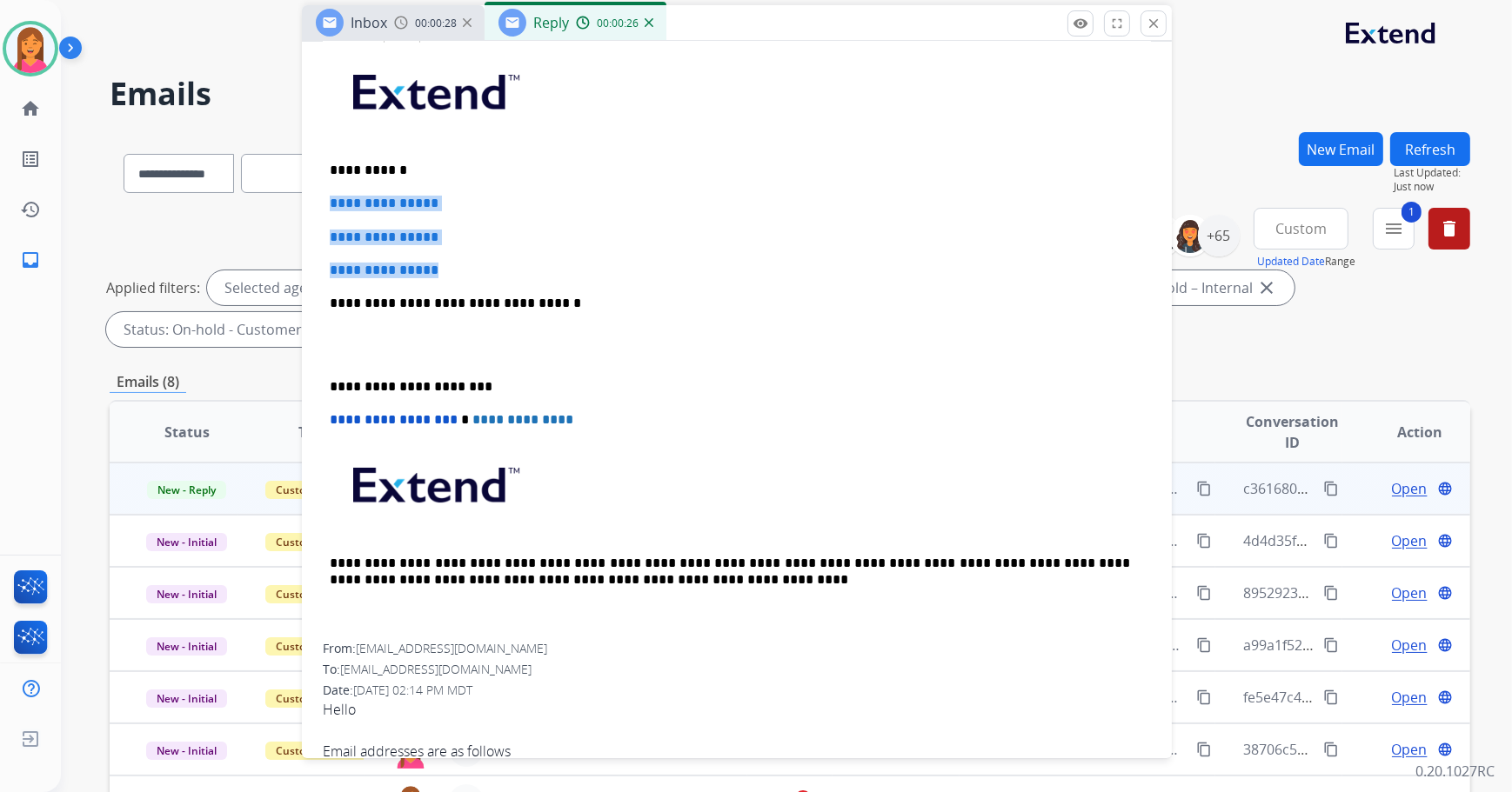
drag, startPoint x: 464, startPoint y: 269, endPoint x: 321, endPoint y: 197, distance: 160.1
click at [323, 196] on div "**********" at bounding box center [738, 345] width 829 height 599
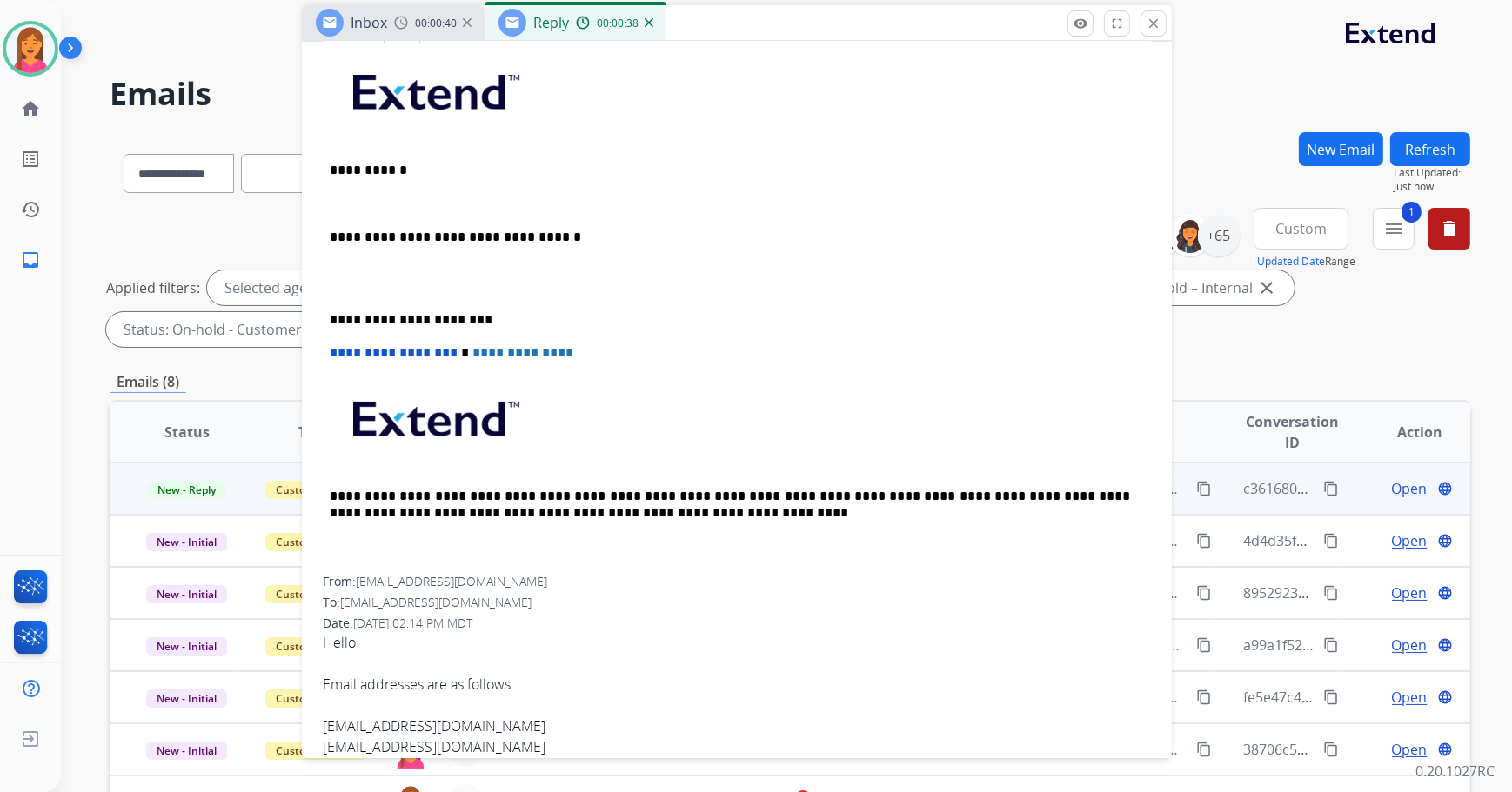
click at [338, 201] on p at bounding box center [737, 204] width 814 height 16
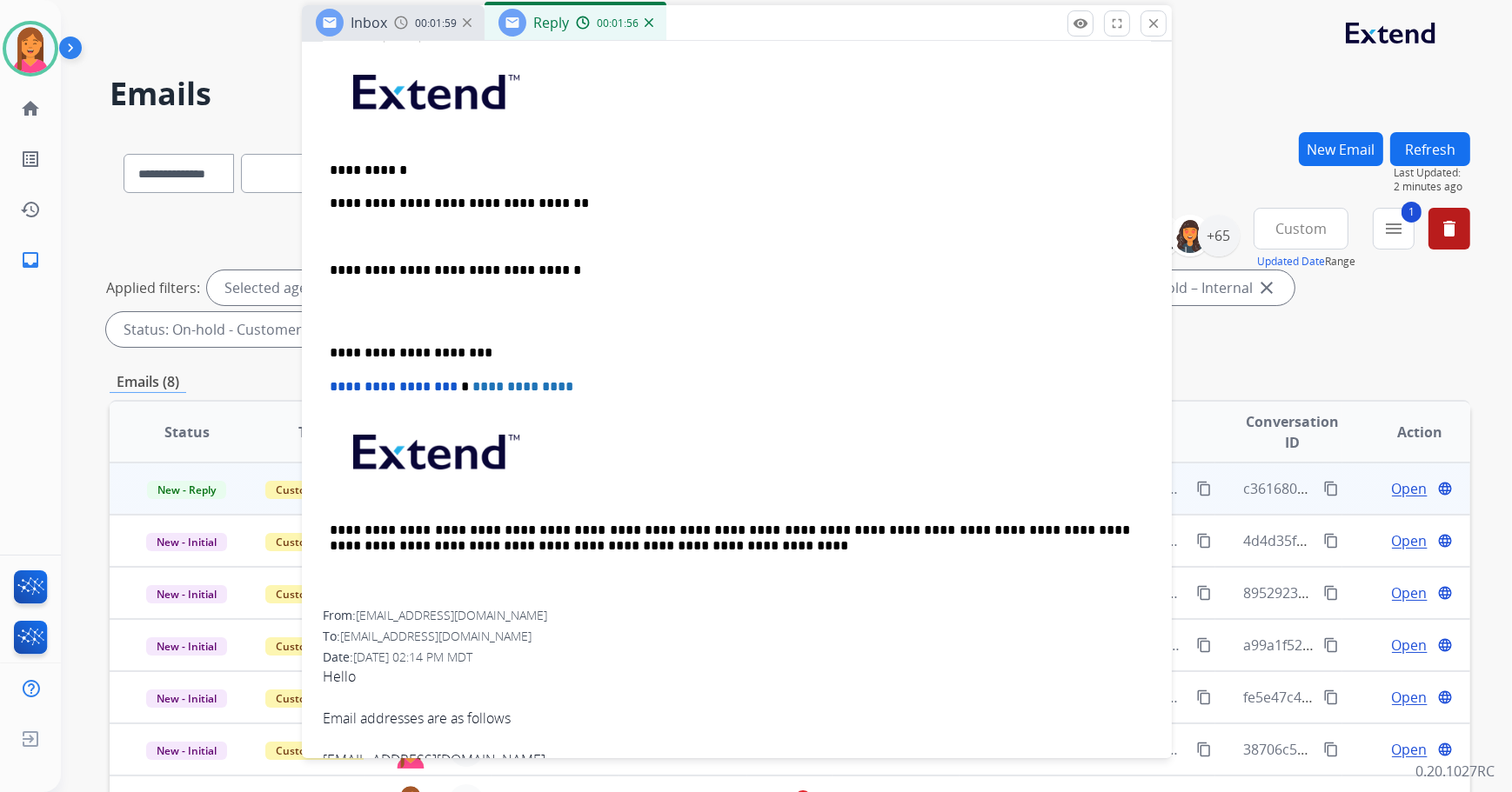
click at [397, 243] on div "**********" at bounding box center [738, 328] width 829 height 566
click at [390, 229] on p at bounding box center [737, 237] width 814 height 16
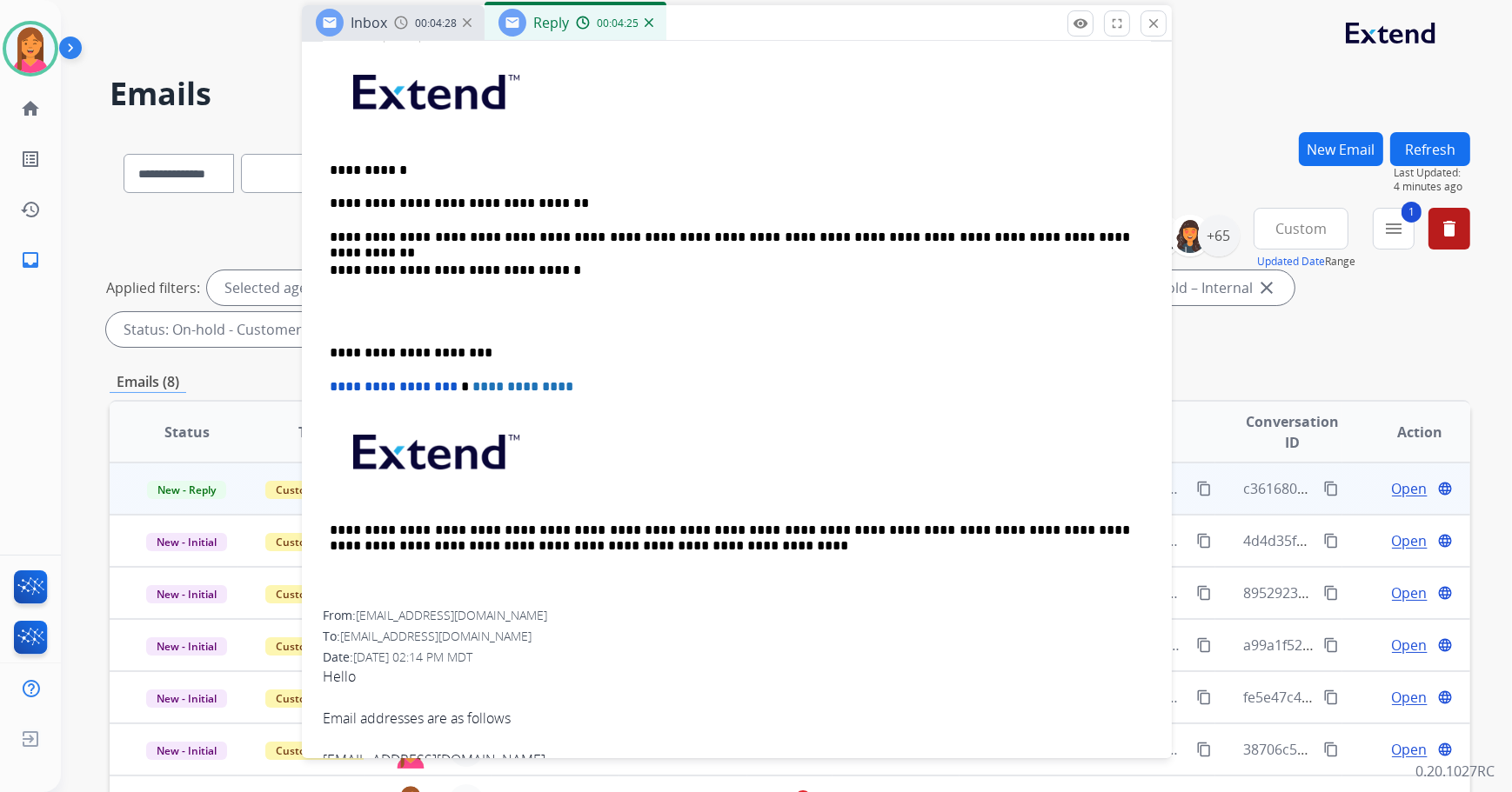
click at [330, 350] on p "**********" at bounding box center [730, 352] width 801 height 16
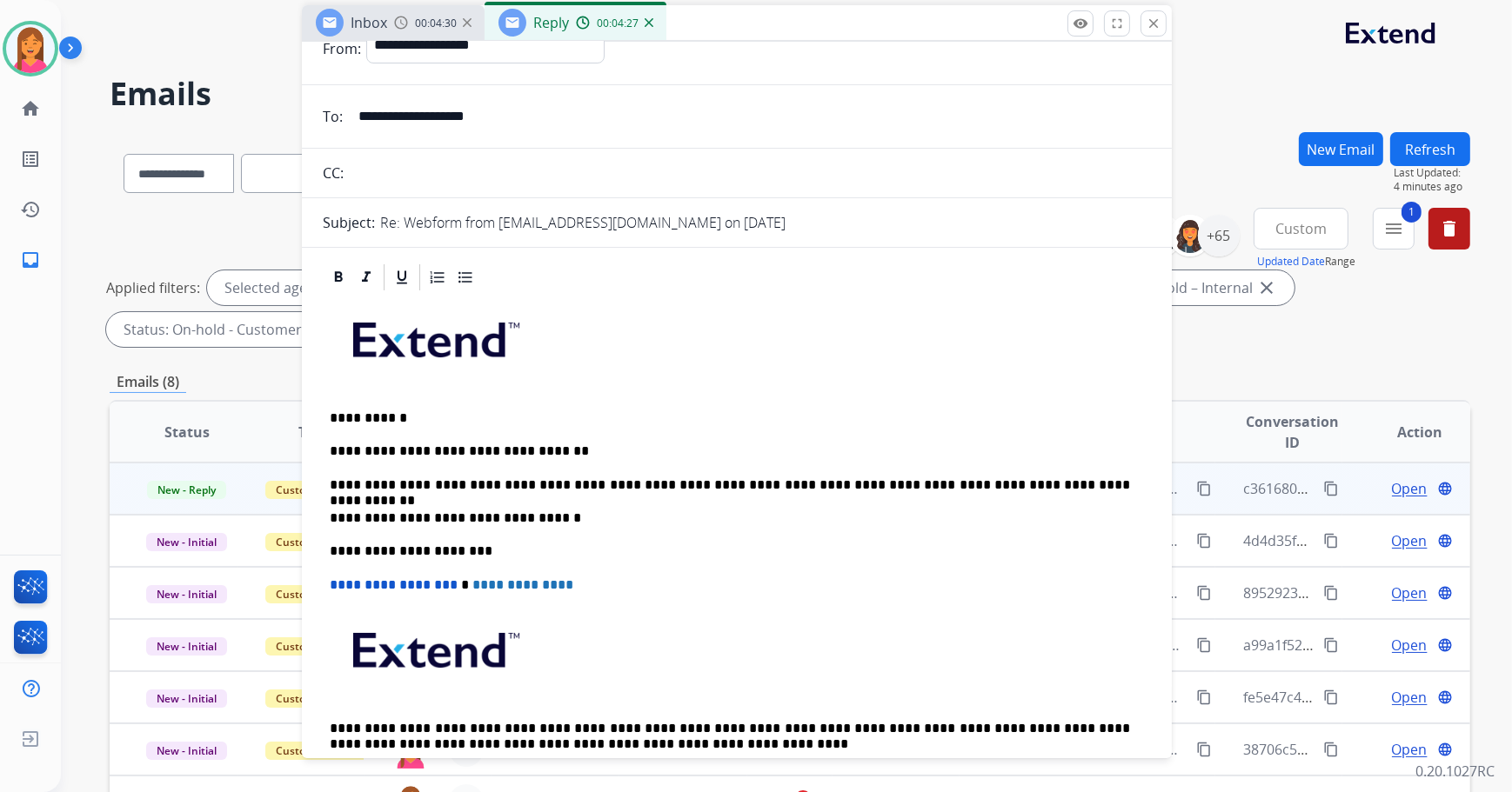
scroll to position [0, 0]
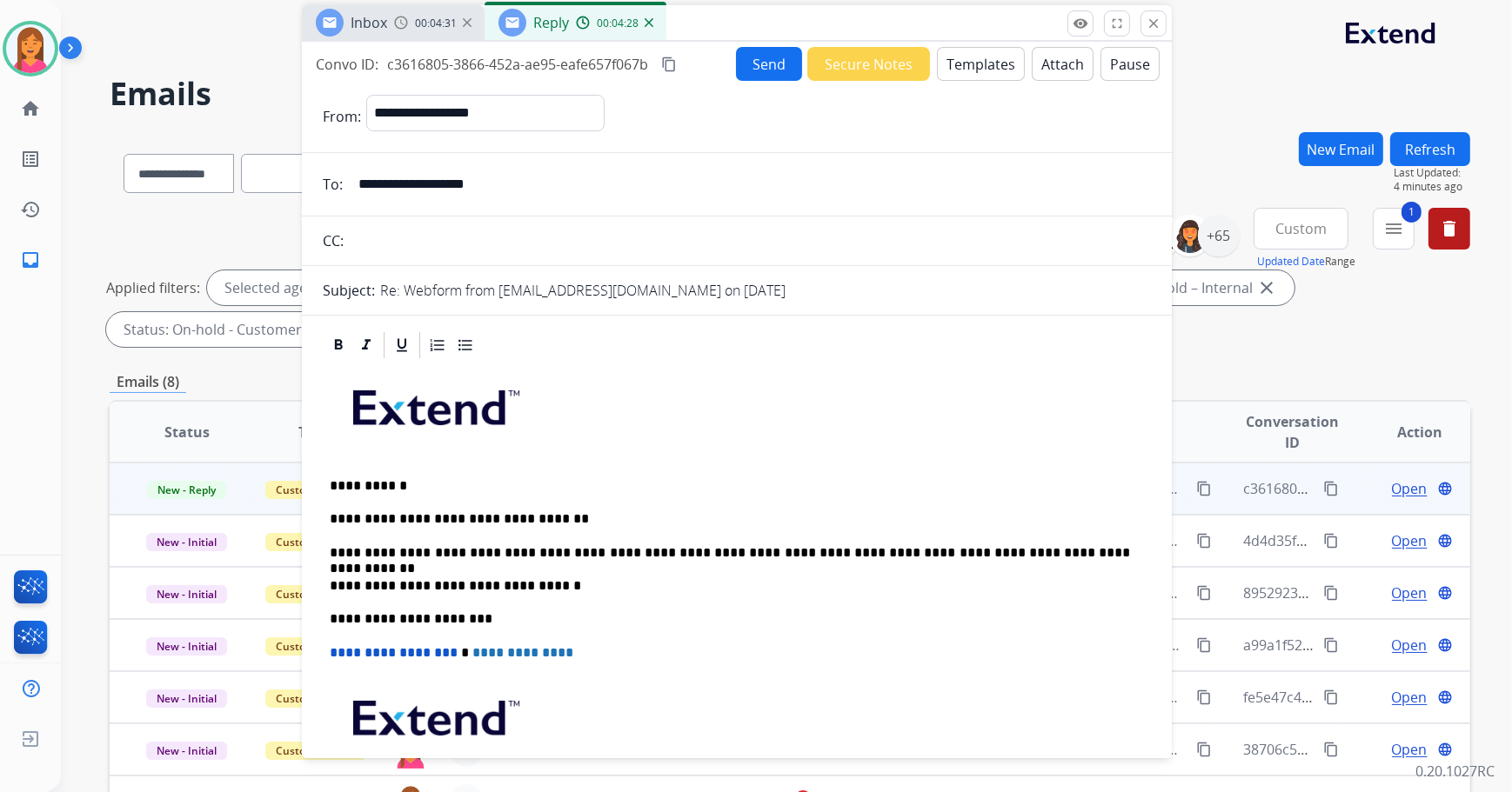
click at [750, 64] on button "Send" at bounding box center [770, 64] width 66 height 34
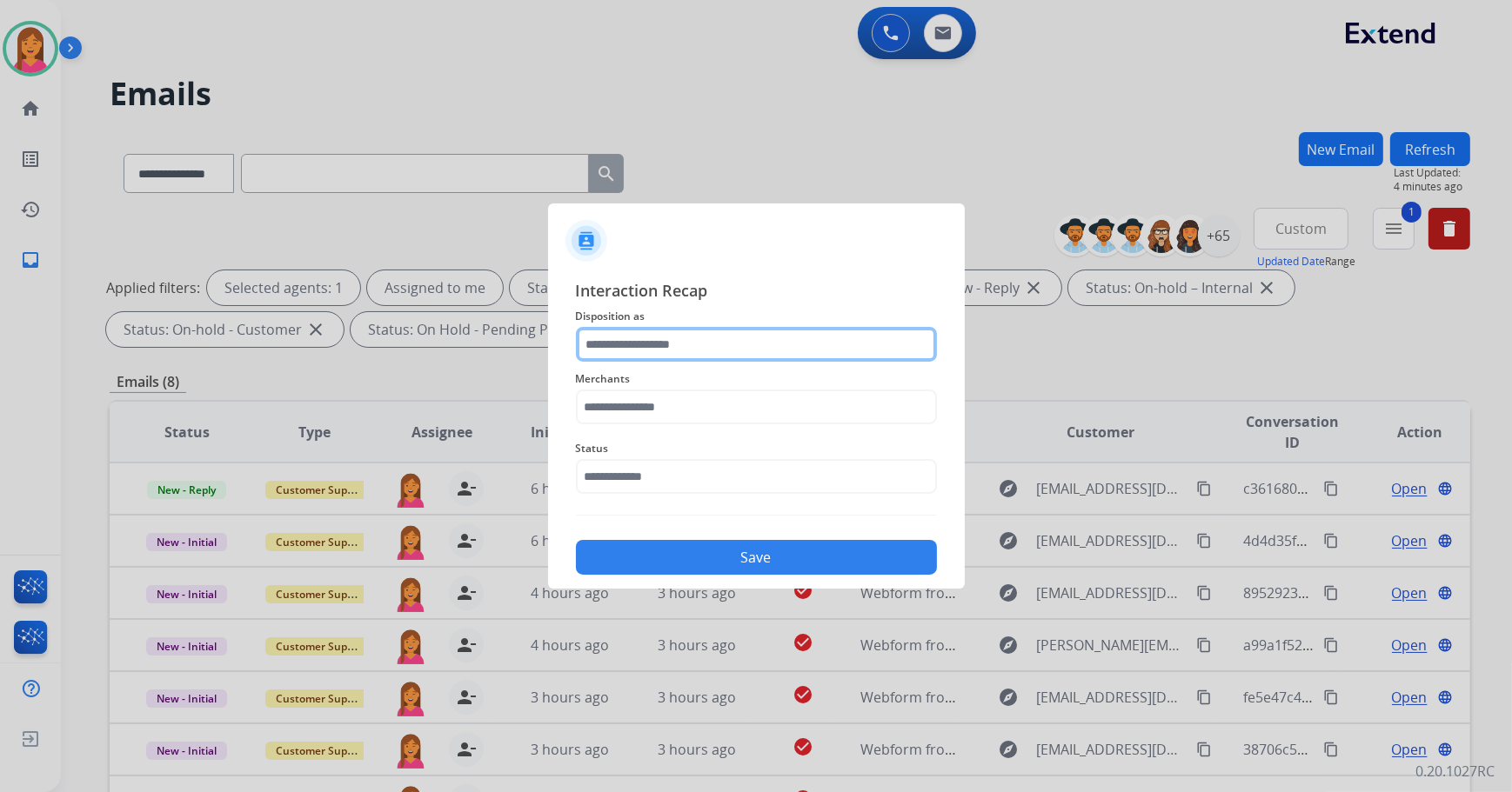
click at [751, 353] on input "text" at bounding box center [756, 344] width 361 height 35
click at [717, 340] on input "text" at bounding box center [756, 344] width 361 height 35
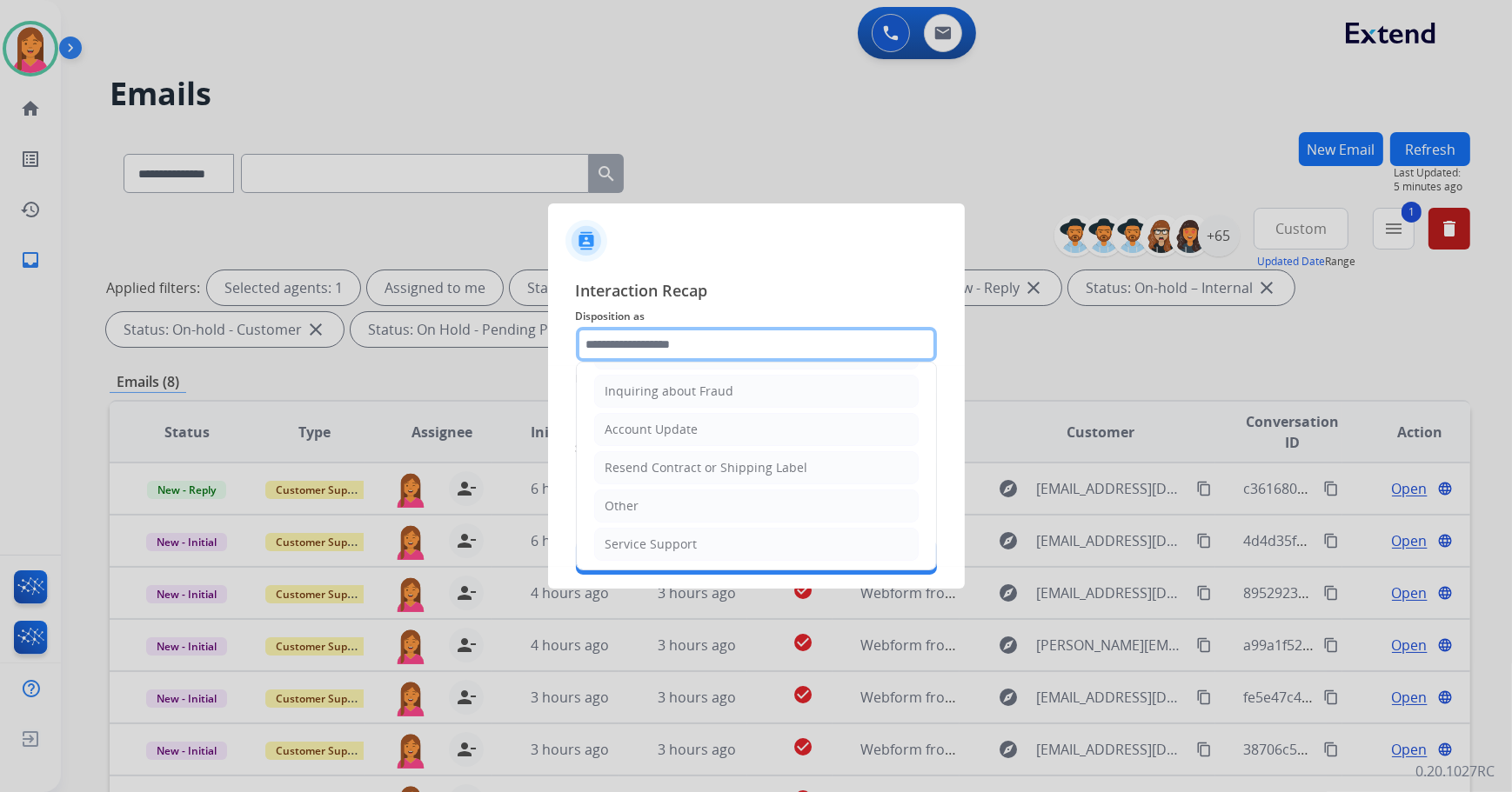
scroll to position [269, 0]
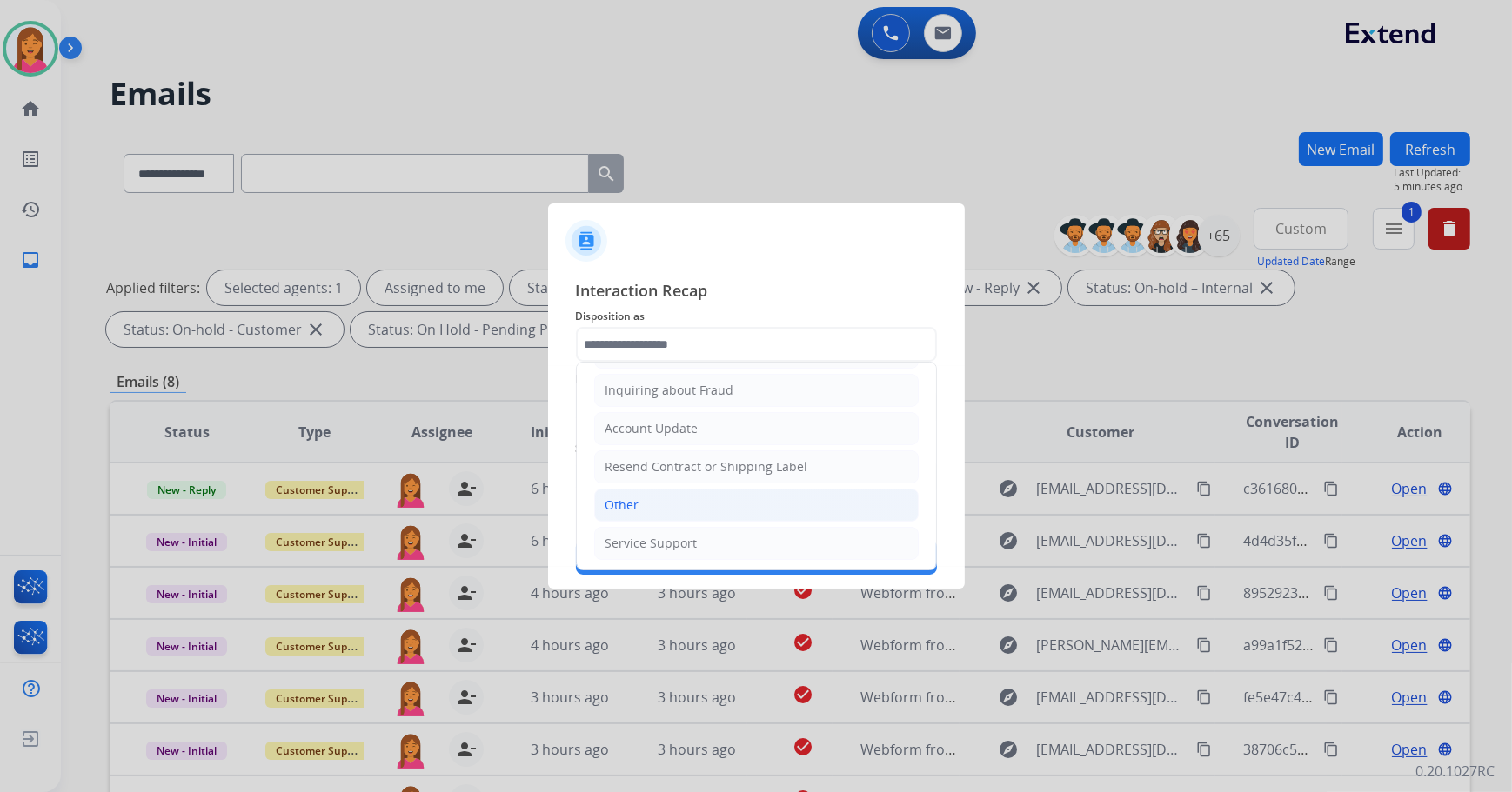
click at [670, 513] on li "Other" at bounding box center [756, 505] width 324 height 33
type input "*****"
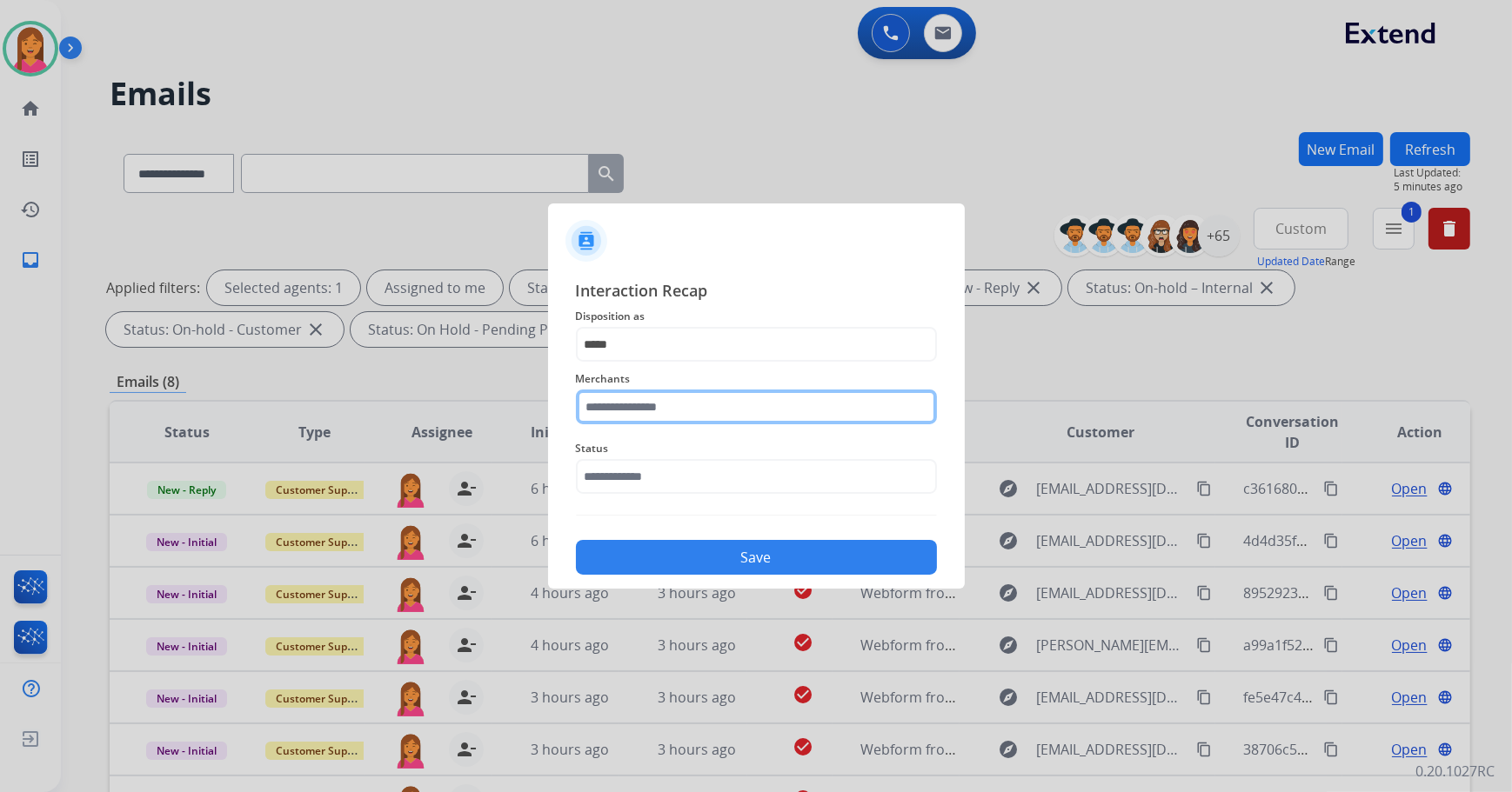
click at [660, 405] on input "text" at bounding box center [756, 406] width 361 height 35
click at [635, 444] on li "Not found" at bounding box center [761, 456] width 332 height 33
type input "*********"
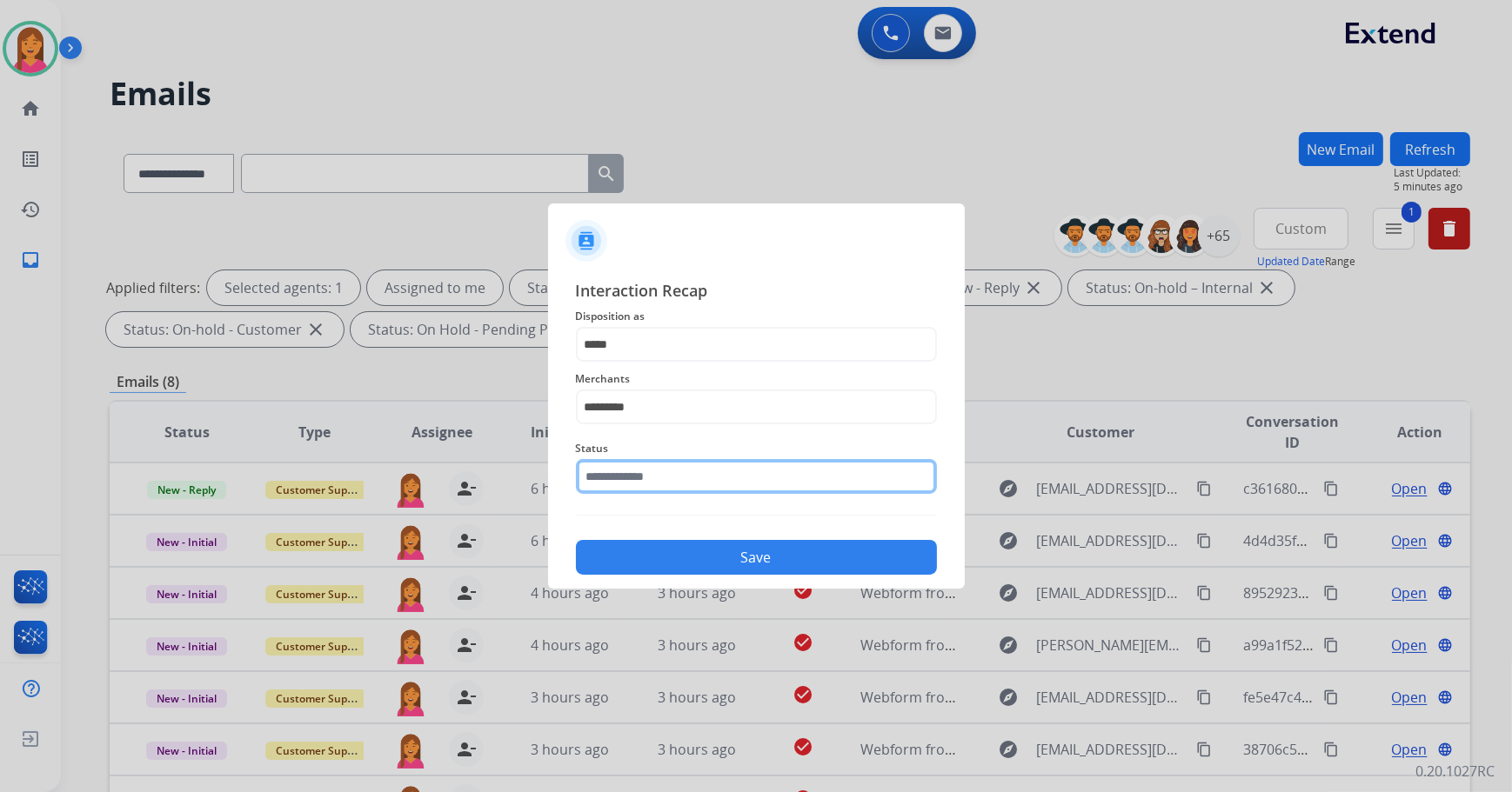
click at [647, 479] on input "text" at bounding box center [756, 477] width 361 height 35
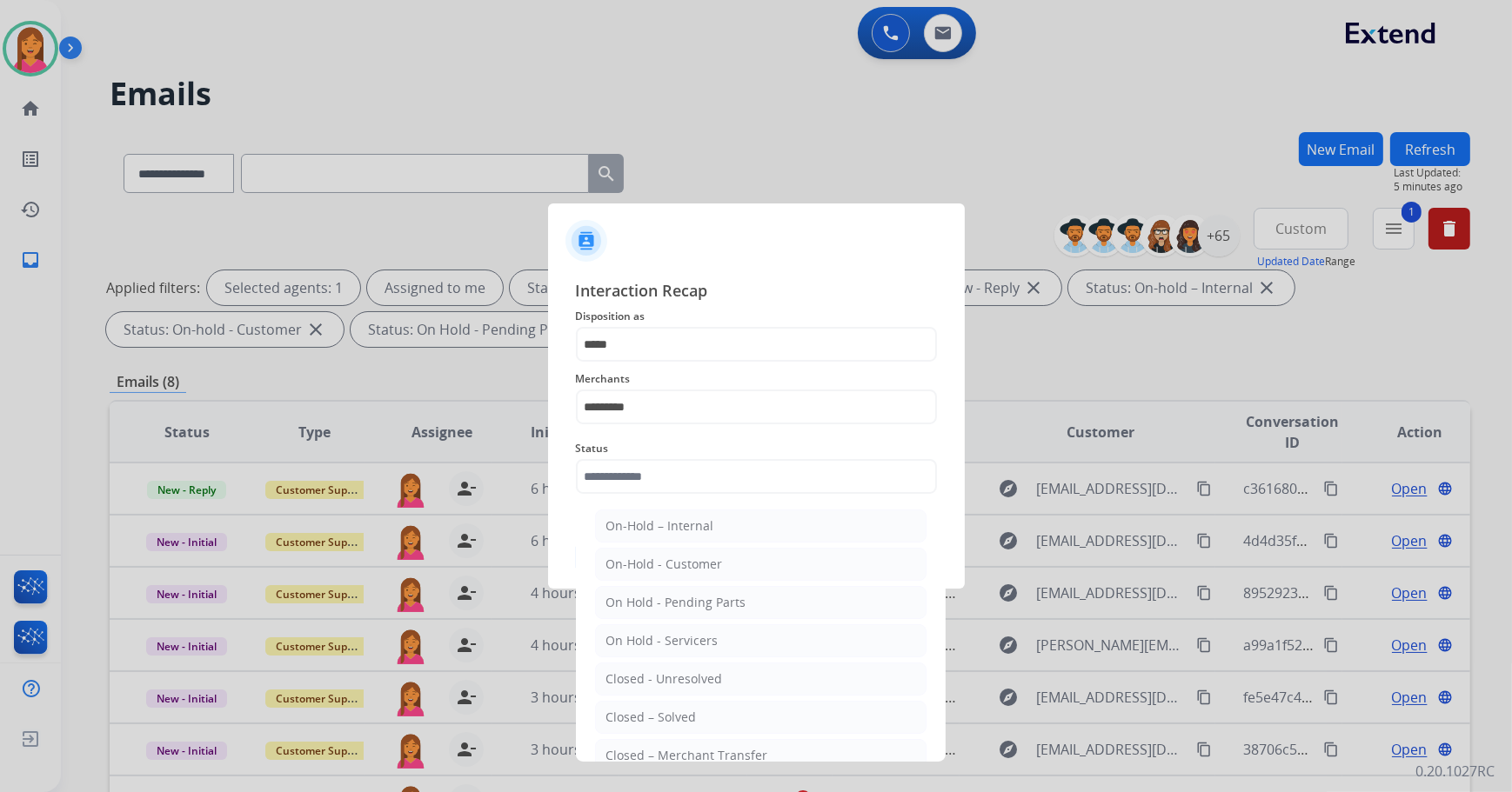
drag, startPoint x: 672, startPoint y: 704, endPoint x: 672, endPoint y: 693, distance: 11.0
click at [672, 704] on li "Closed – Solved" at bounding box center [761, 717] width 332 height 33
type input "**********"
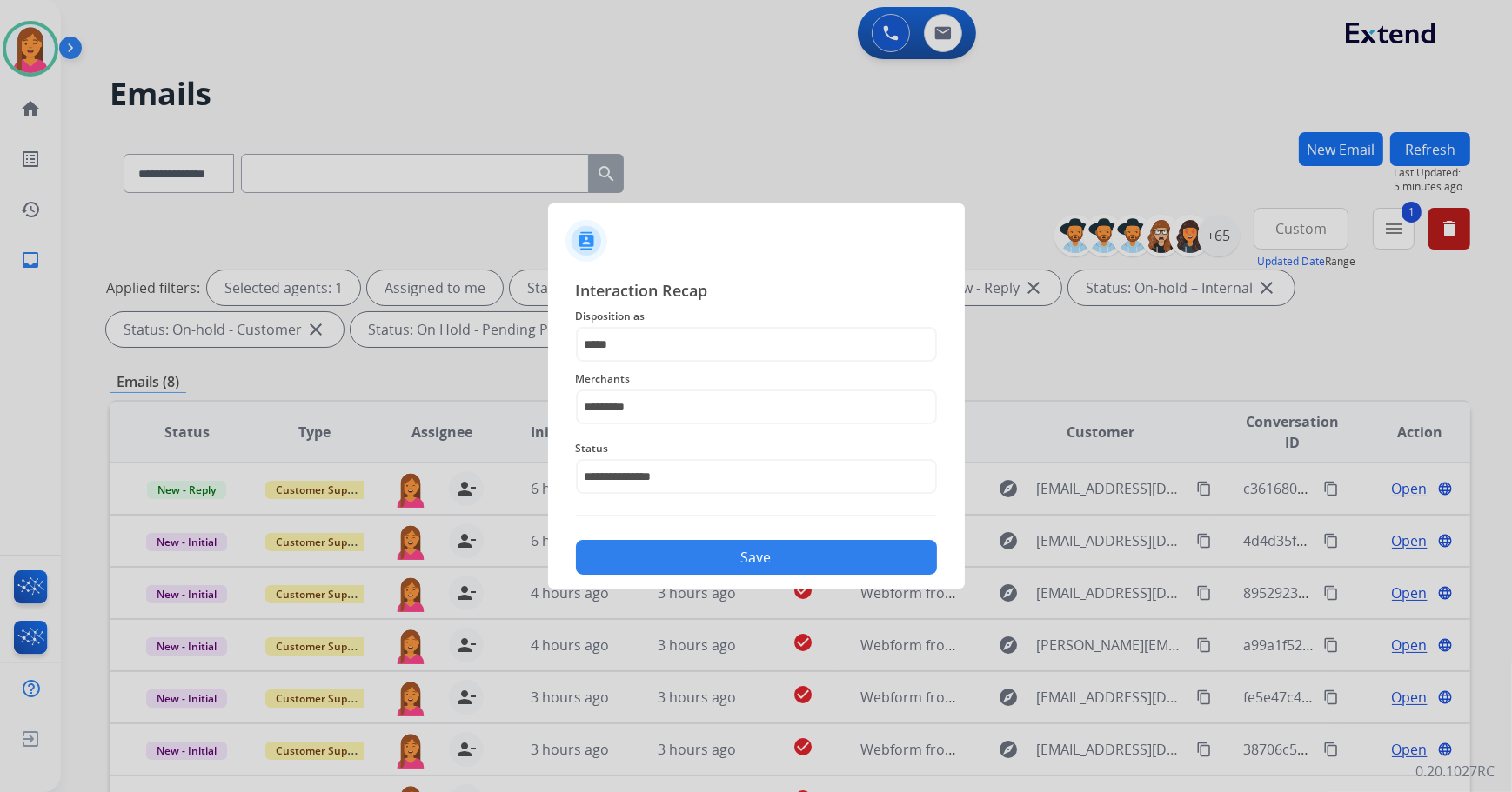
click at [704, 542] on button "Save" at bounding box center [756, 557] width 361 height 35
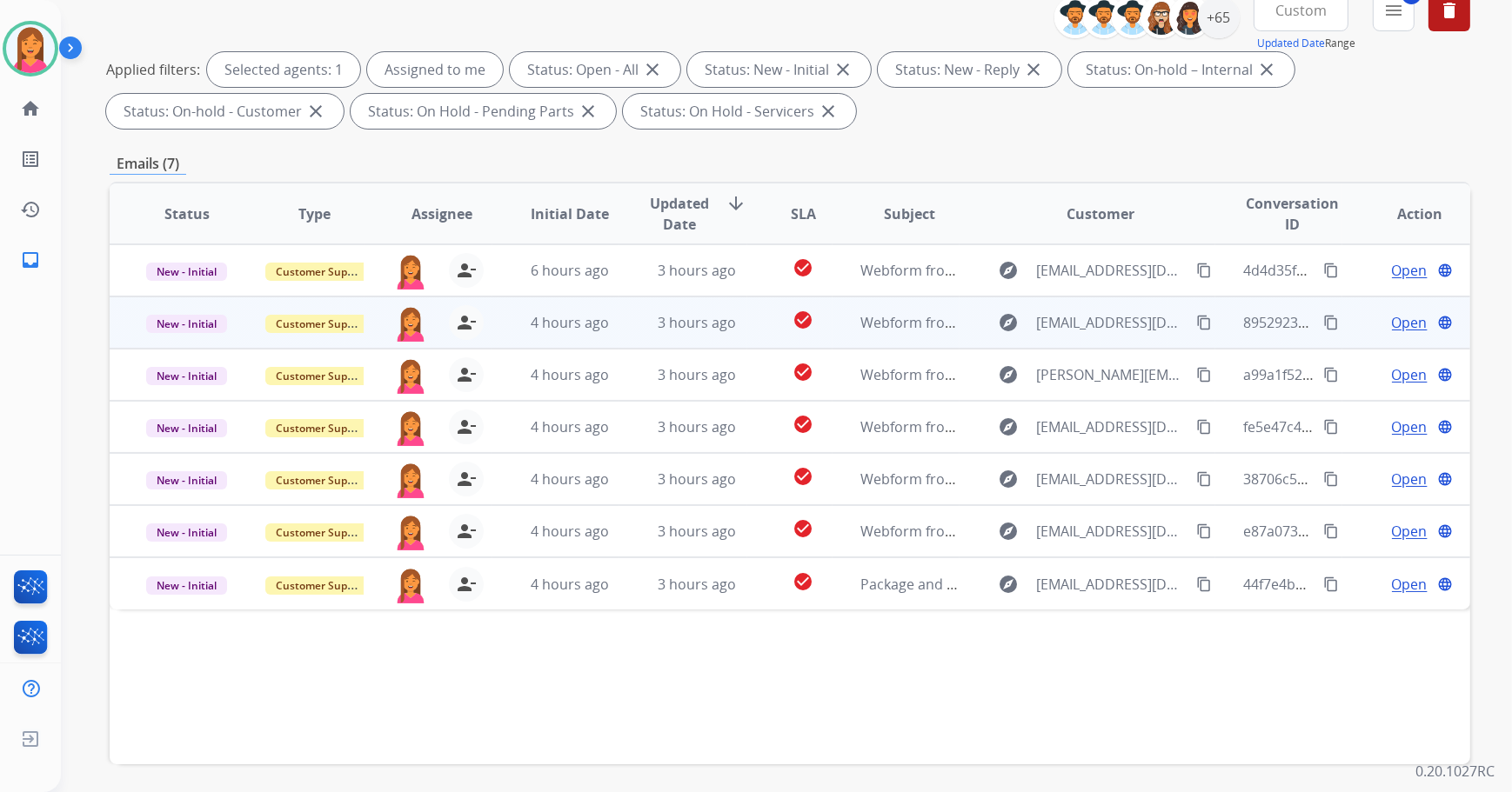
scroll to position [201, 0]
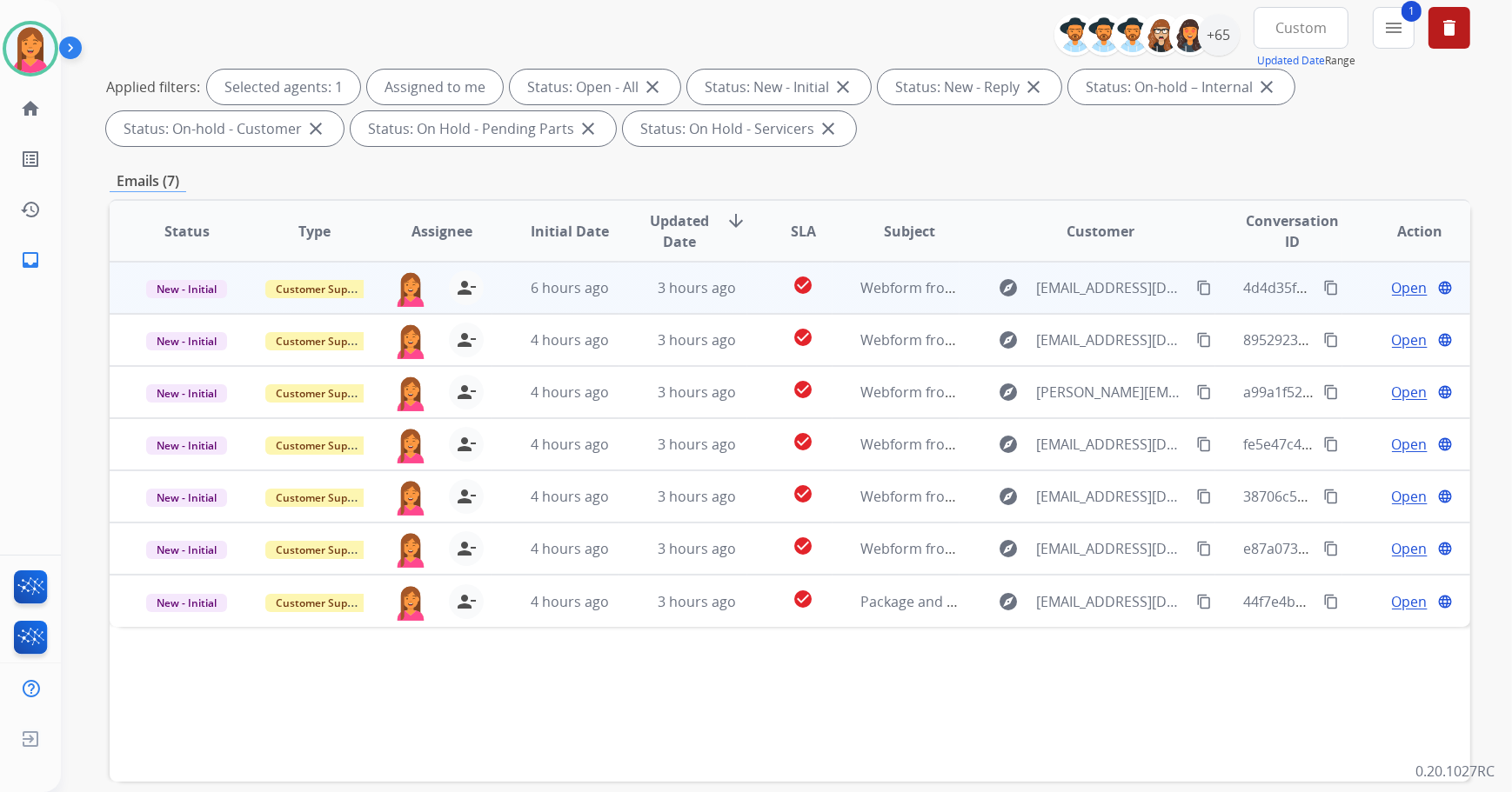
click at [781, 311] on td "check_circle" at bounding box center [790, 287] width 85 height 52
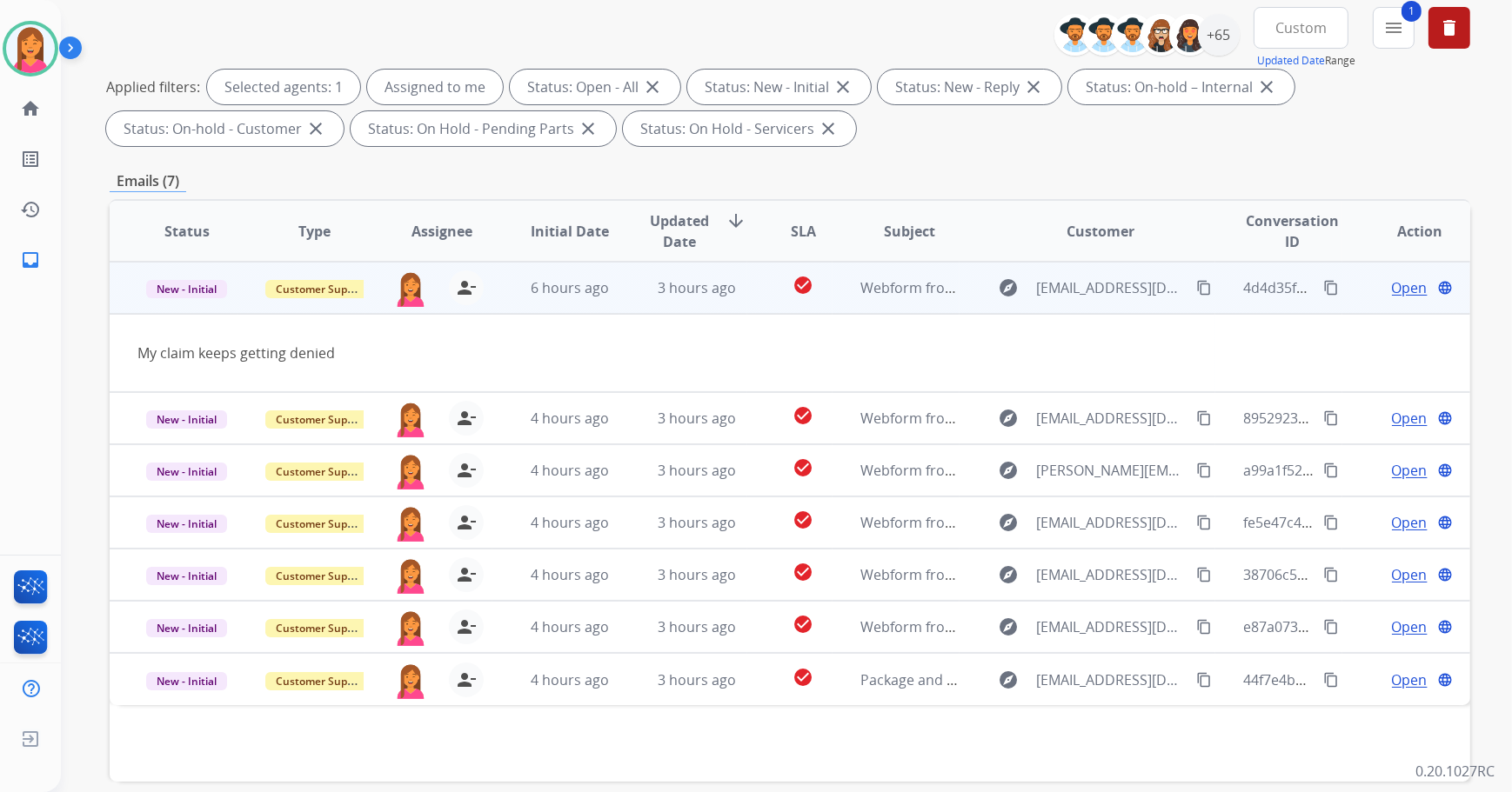
click at [1393, 291] on span "Open" at bounding box center [1411, 288] width 36 height 21
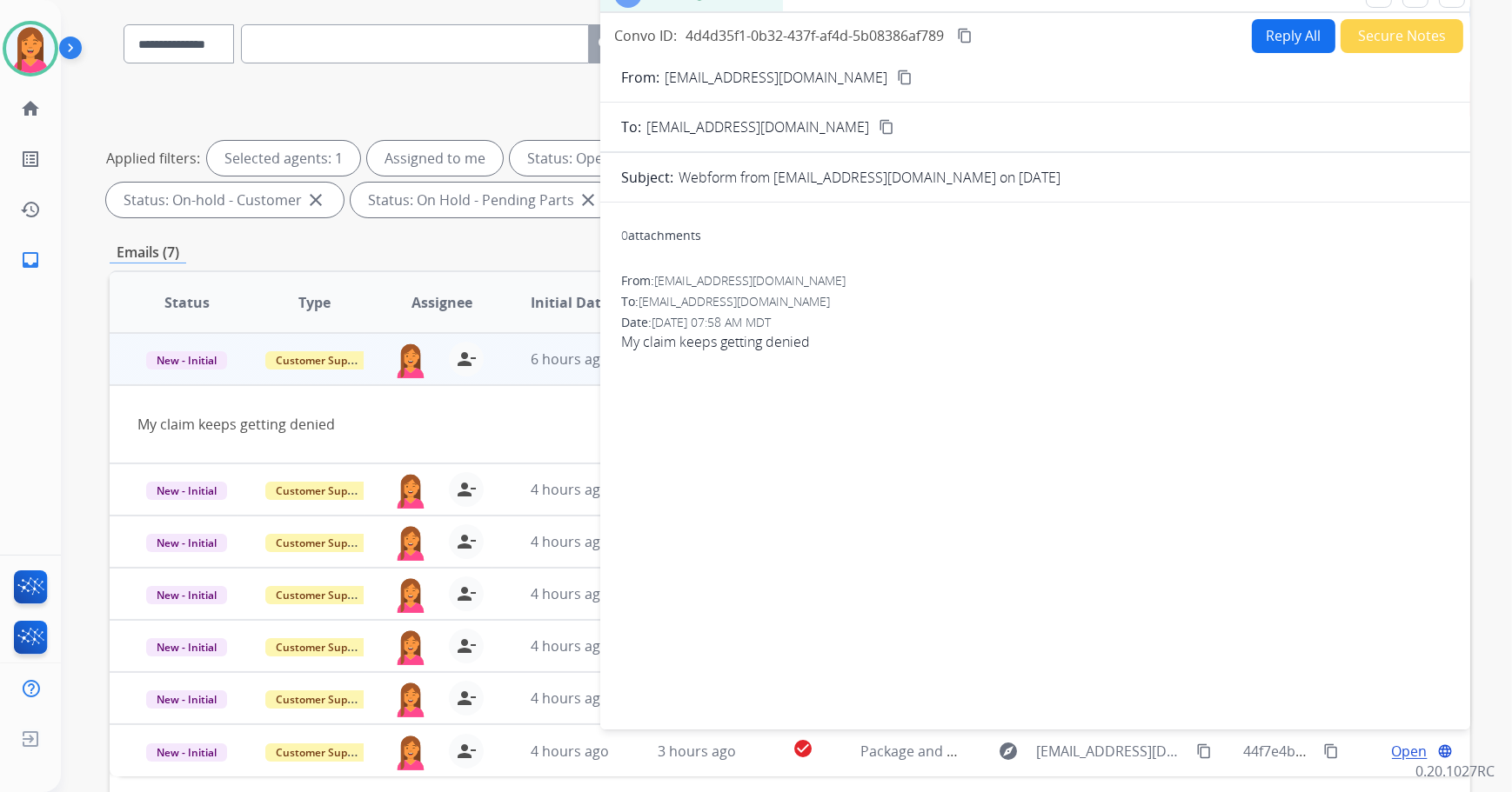
scroll to position [0, 0]
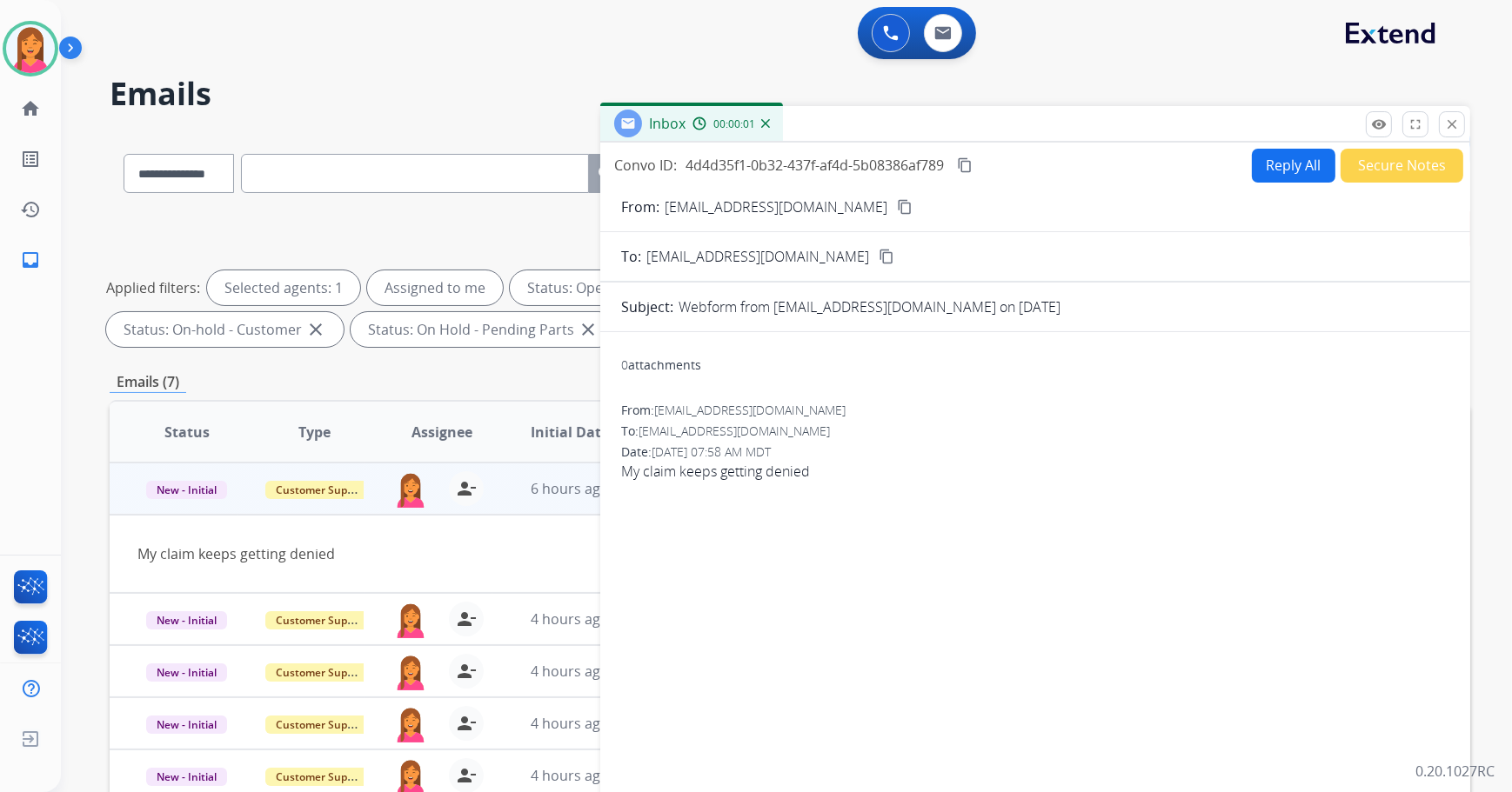
click at [897, 205] on mat-icon "content_copy" at bounding box center [904, 207] width 16 height 16
click at [1274, 168] on button "Reply All" at bounding box center [1294, 166] width 83 height 34
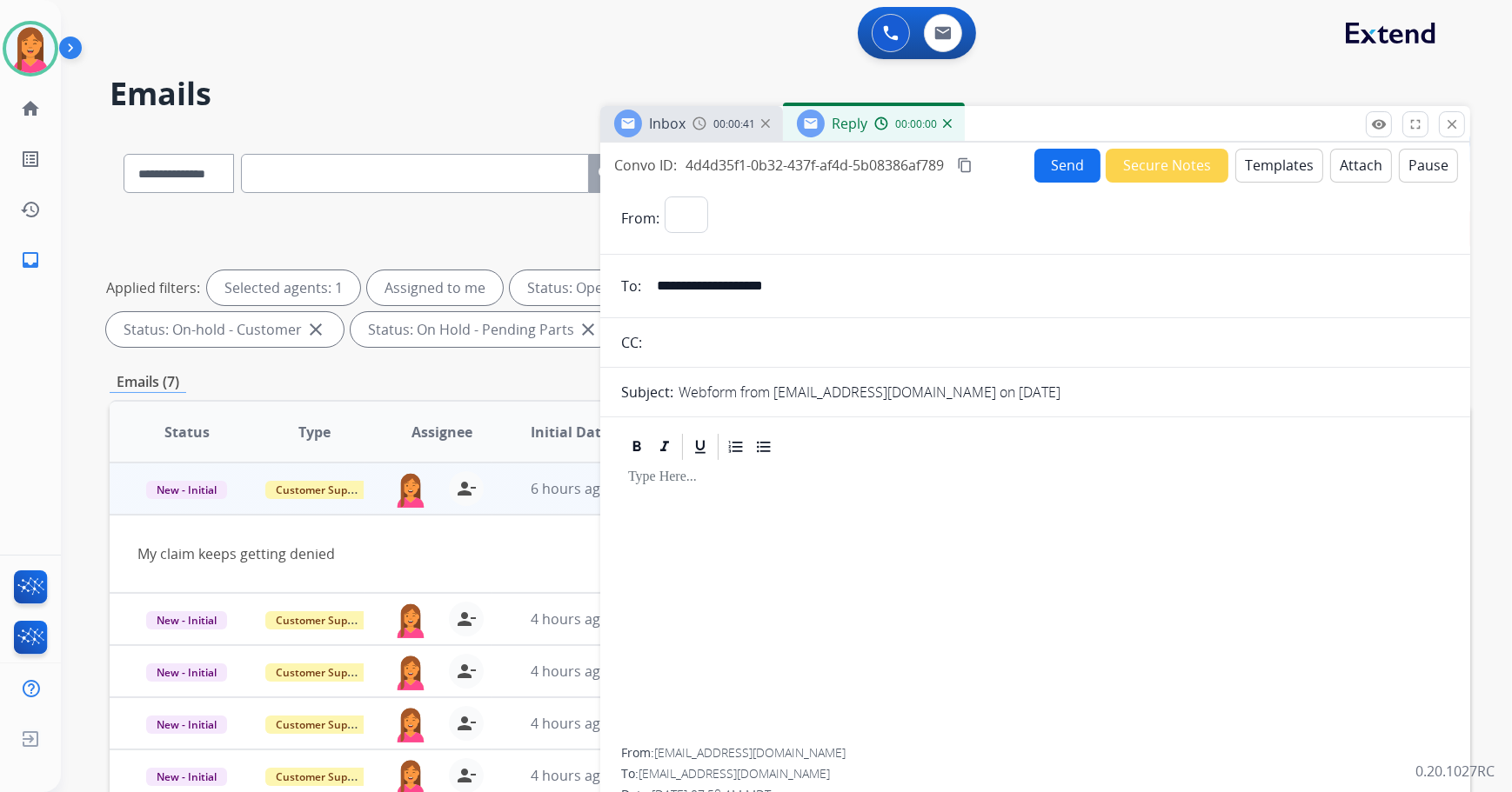
select select "**********"
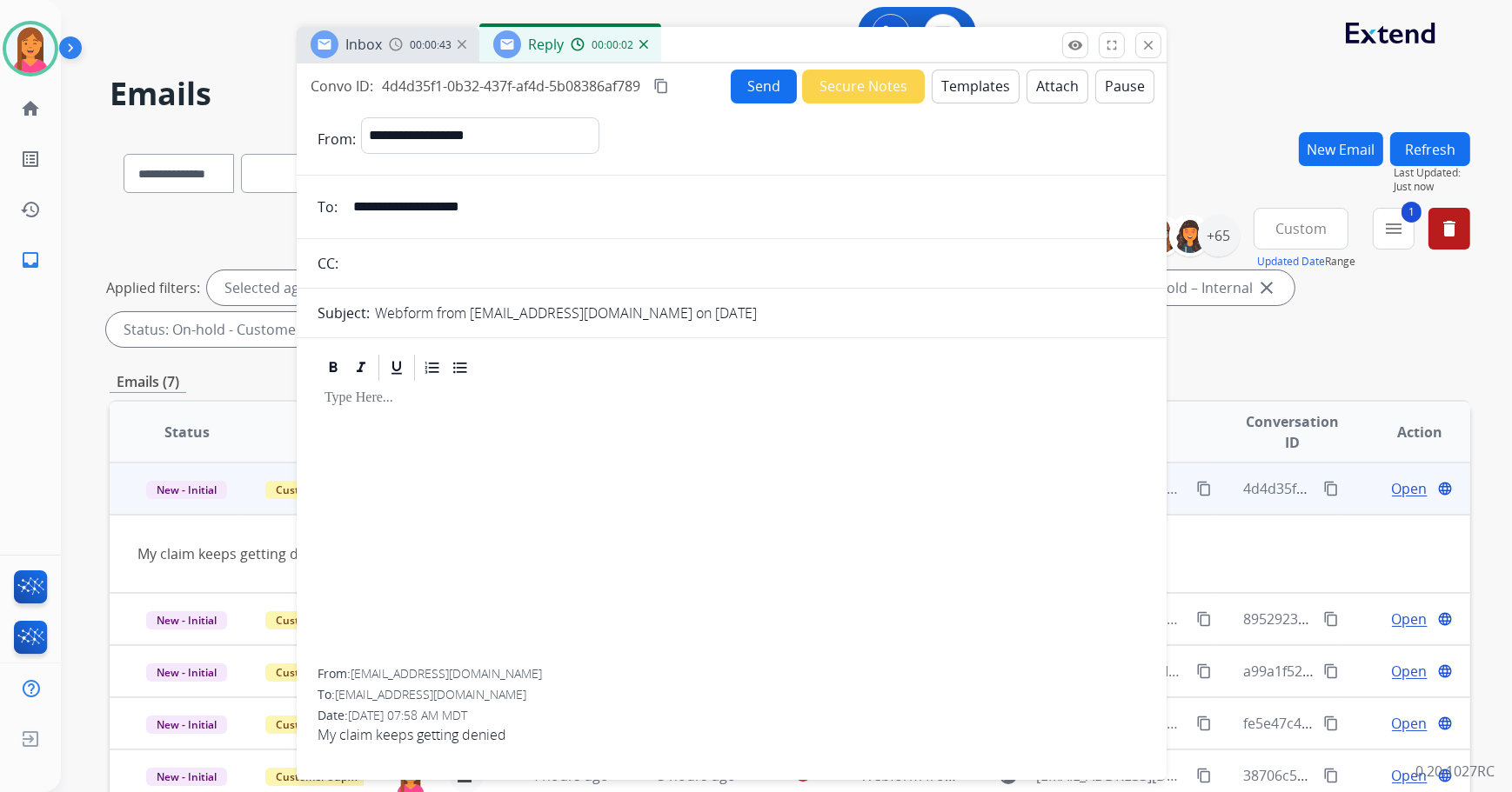
drag, startPoint x: 1267, startPoint y: 119, endPoint x: 966, endPoint y: 40, distance: 311.2
click at [966, 40] on div "Inbox 00:00:43 Reply 00:00:02" at bounding box center [732, 45] width 870 height 37
click at [966, 90] on button "Templates" at bounding box center [977, 86] width 88 height 34
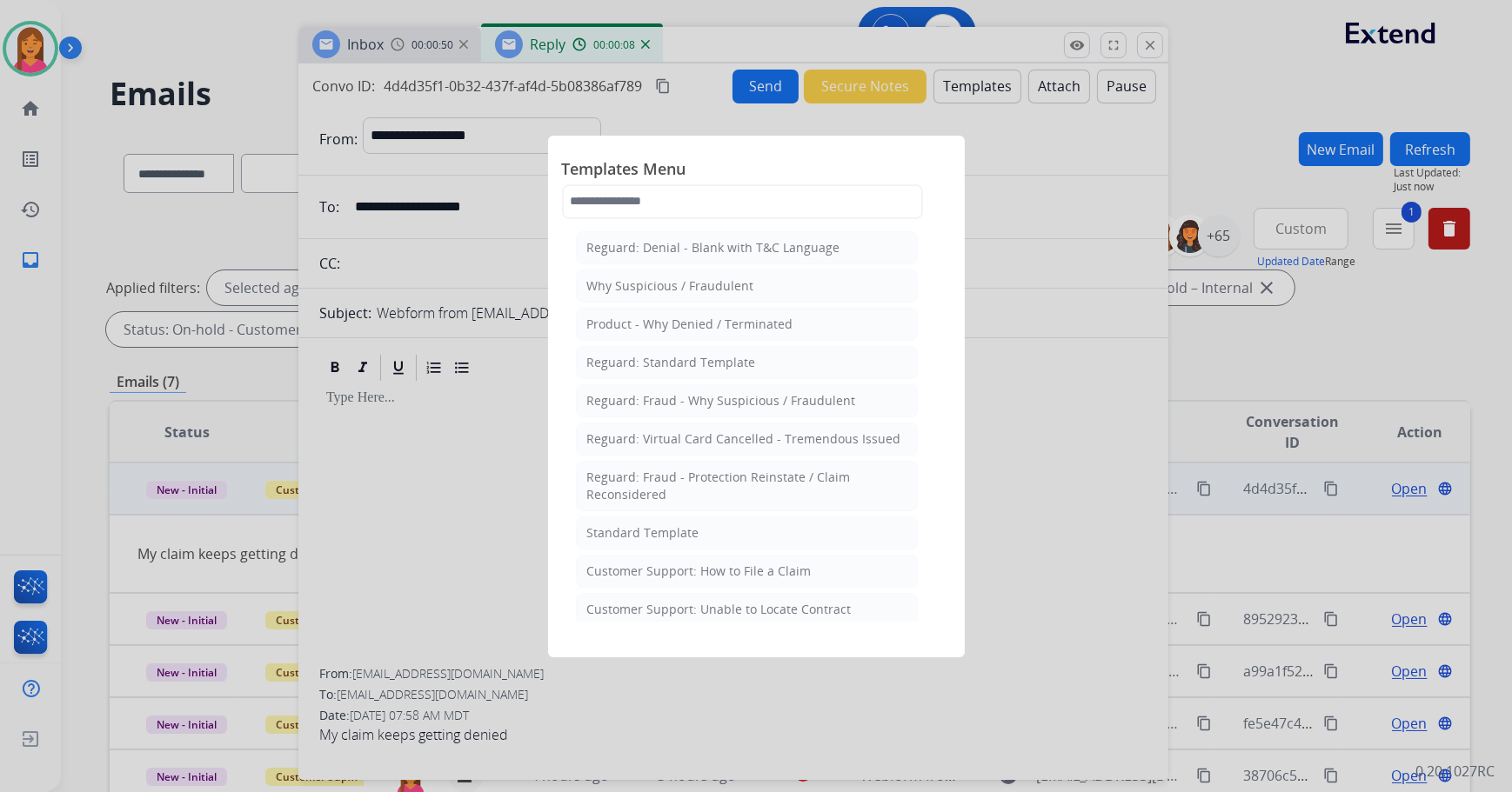
click at [783, 538] on li "Standard Template" at bounding box center [747, 532] width 342 height 33
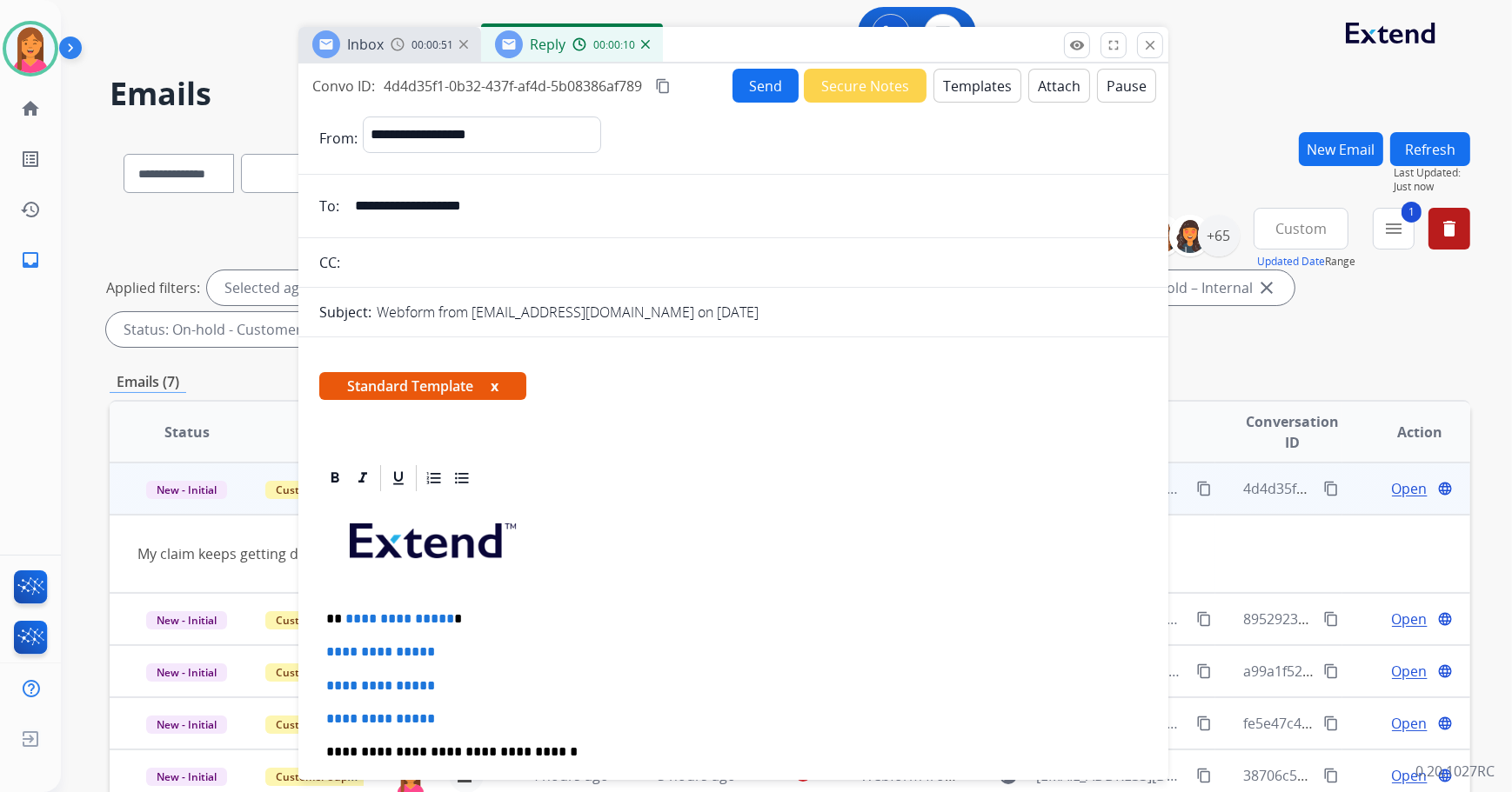
click at [495, 385] on button "x" at bounding box center [495, 387] width 8 height 21
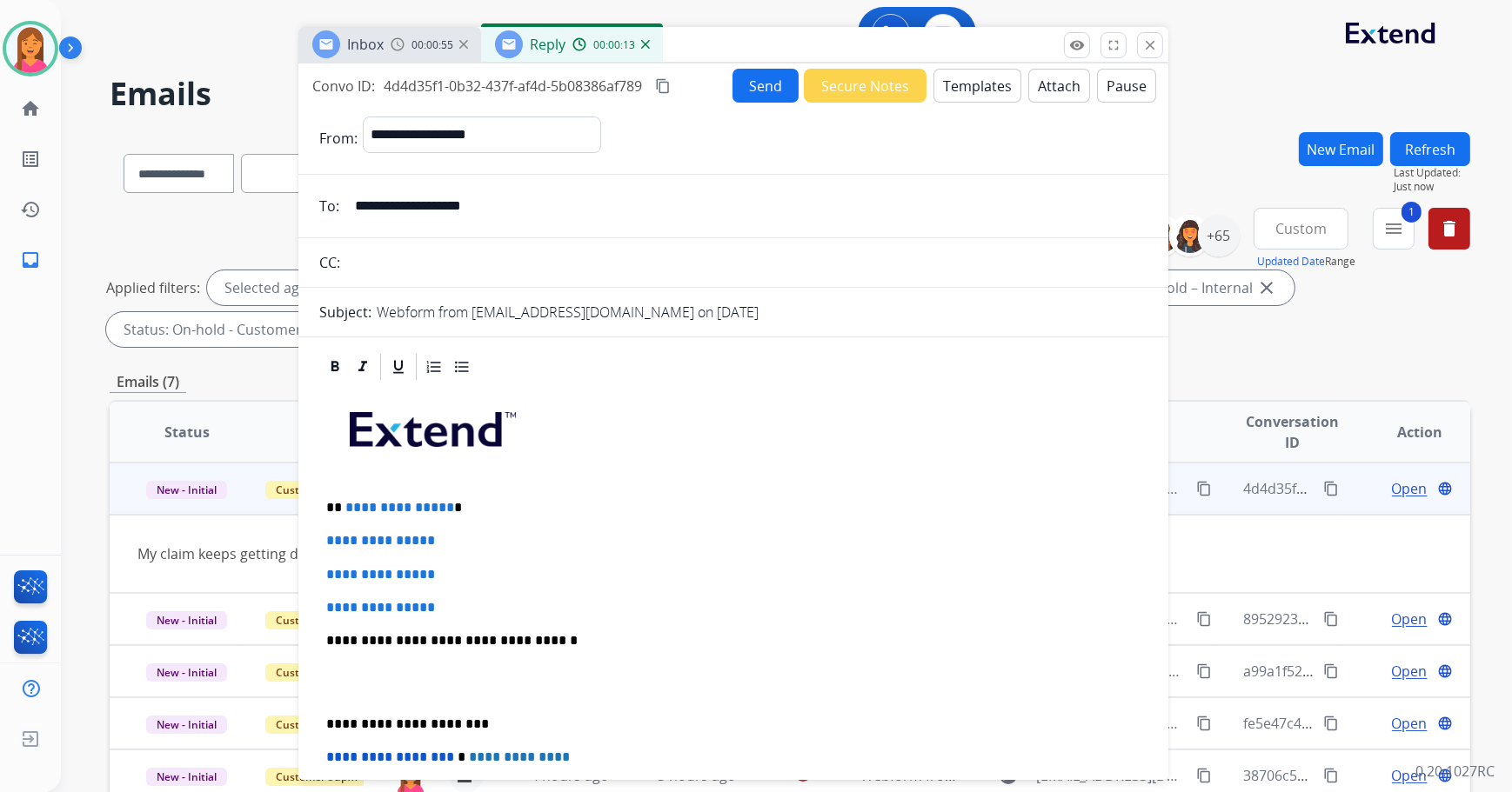
click at [483, 504] on p "**********" at bounding box center [726, 508] width 801 height 16
drag, startPoint x: 452, startPoint y: 612, endPoint x: 319, endPoint y: 535, distance: 153.7
click at [319, 535] on div "**********" at bounding box center [734, 682] width 829 height 599
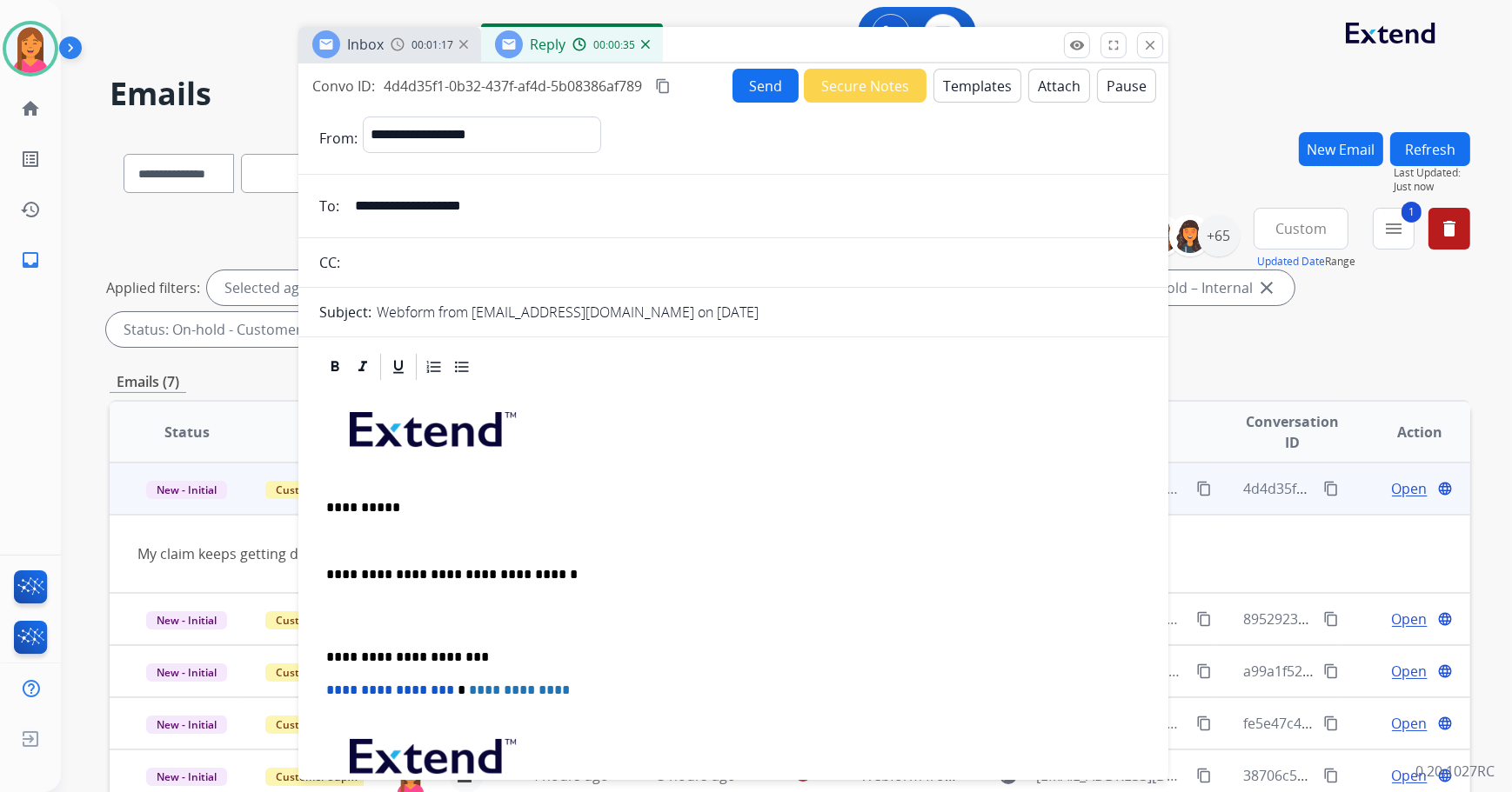
click at [331, 543] on p at bounding box center [733, 541] width 814 height 16
click at [966, 88] on button "Templates" at bounding box center [977, 86] width 88 height 34
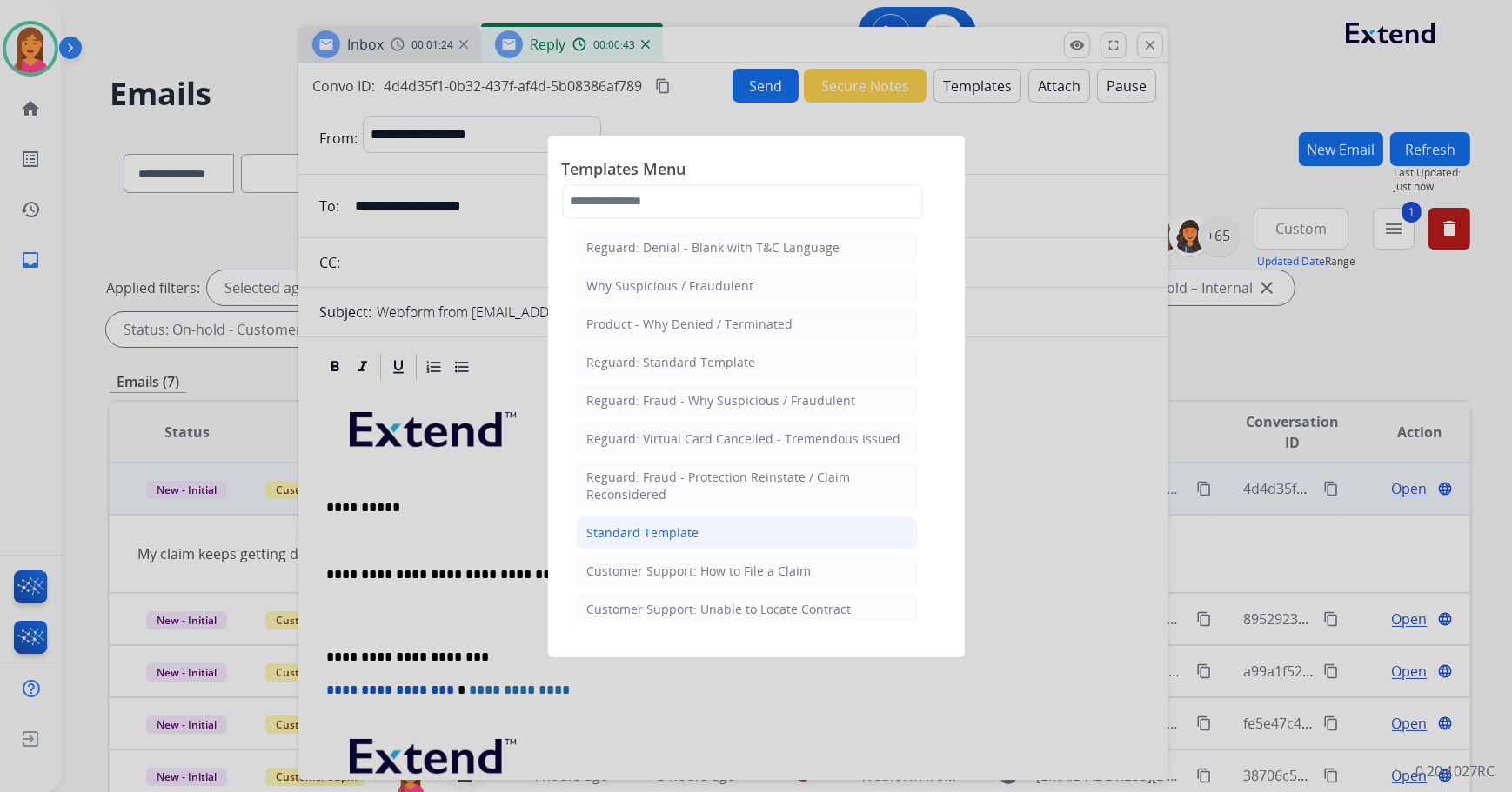
scroll to position [157, 0]
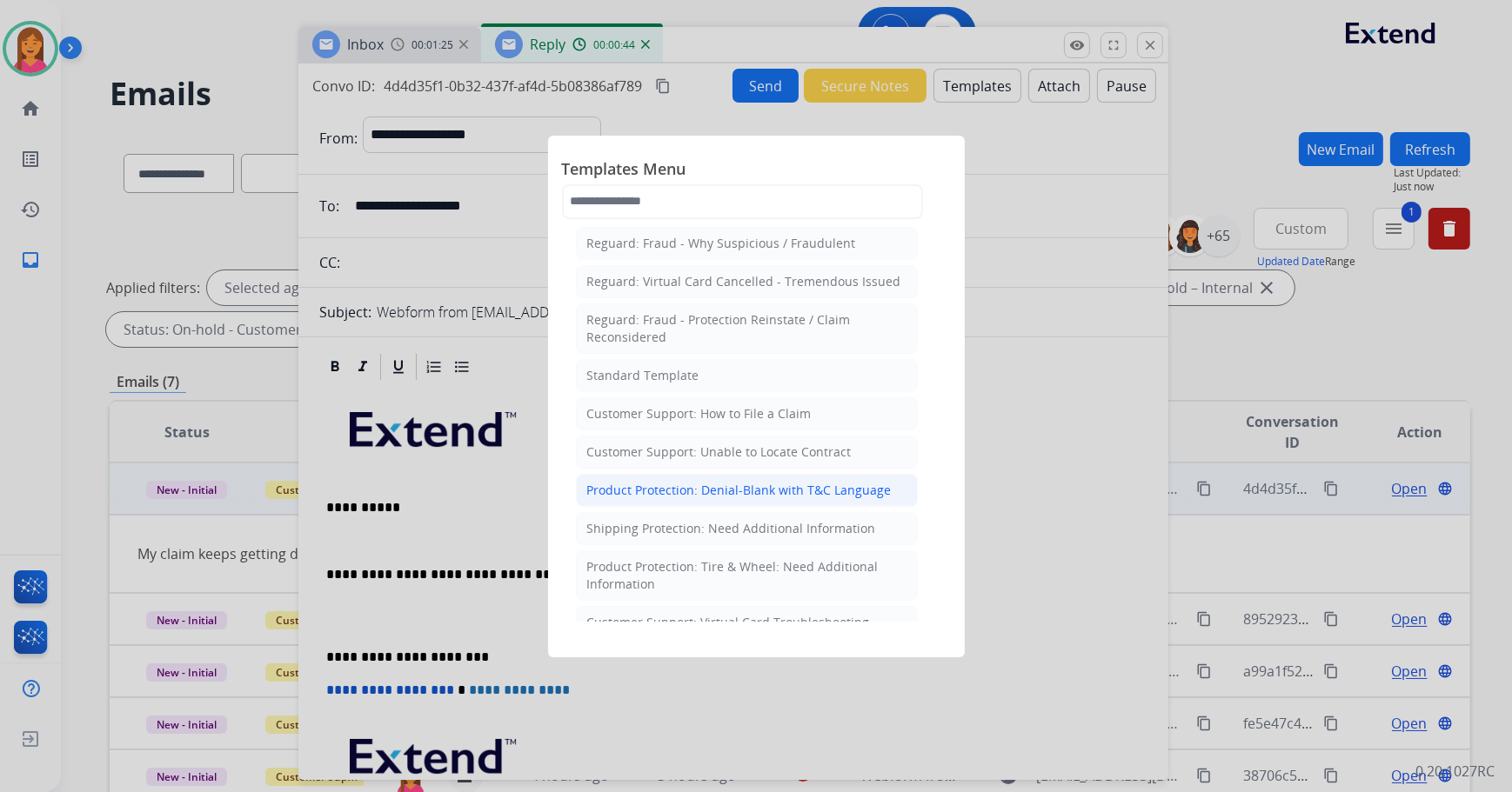
click at [687, 482] on div "Product Protection: Denial-Blank with T&C Language" at bounding box center [739, 491] width 304 height 17
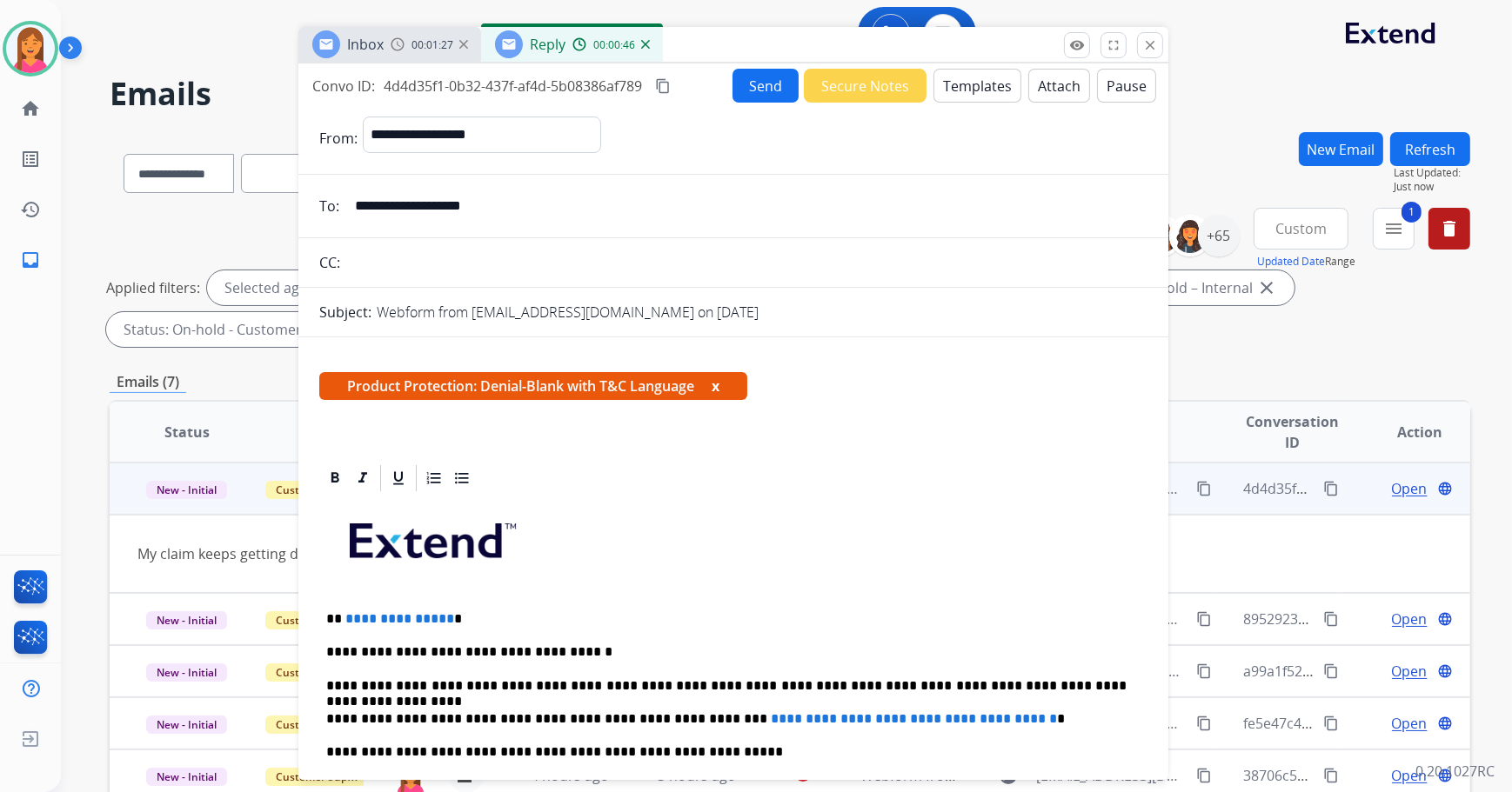
click at [715, 383] on span "Product Protection: Denial-Blank with T&C Language x" at bounding box center [534, 386] width 428 height 27
click at [719, 384] on button "x" at bounding box center [716, 387] width 8 height 21
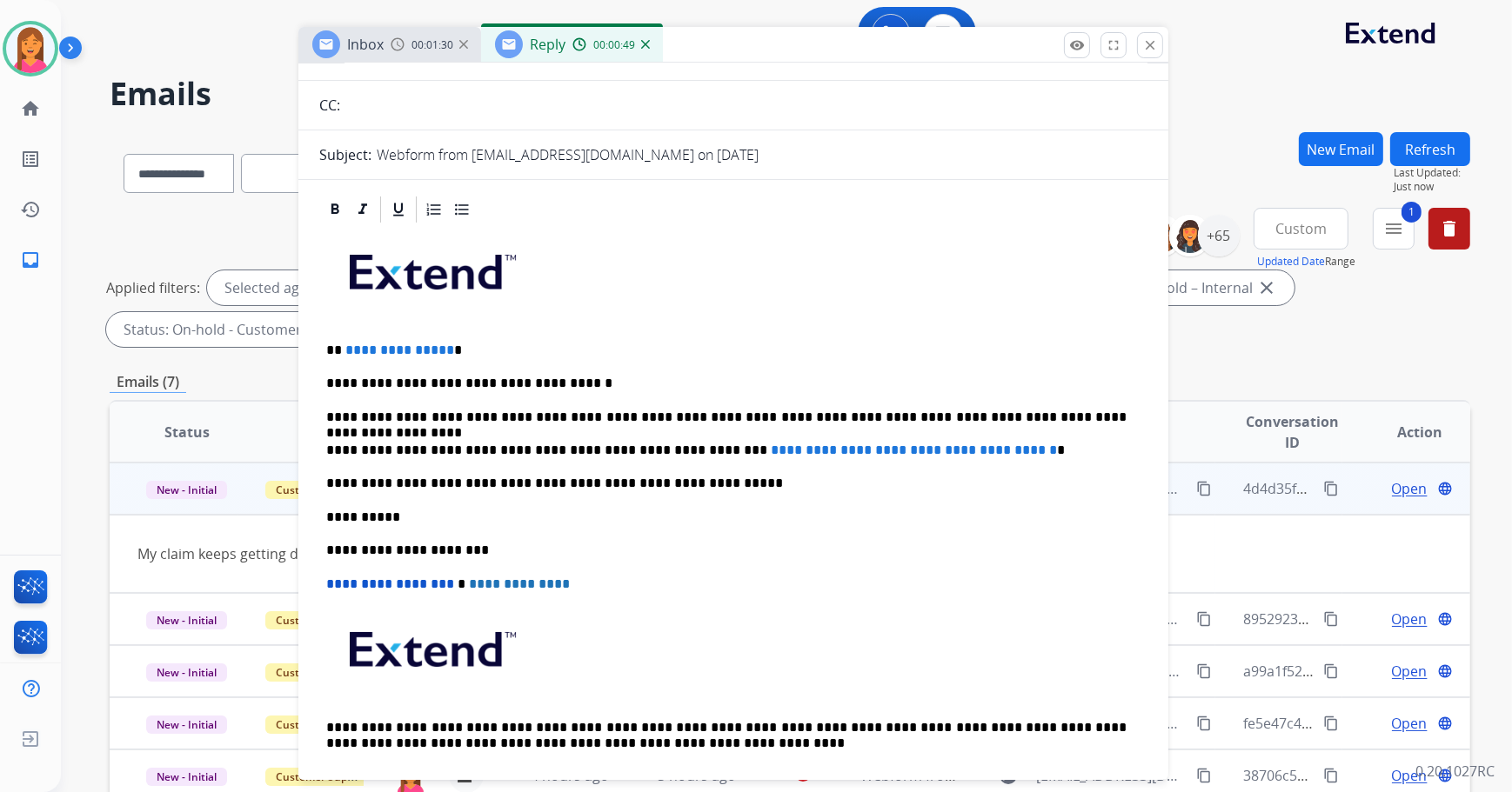
drag, startPoint x: 462, startPoint y: 348, endPoint x: 465, endPoint y: 332, distance: 16.3
click at [462, 347] on p "**********" at bounding box center [726, 351] width 801 height 16
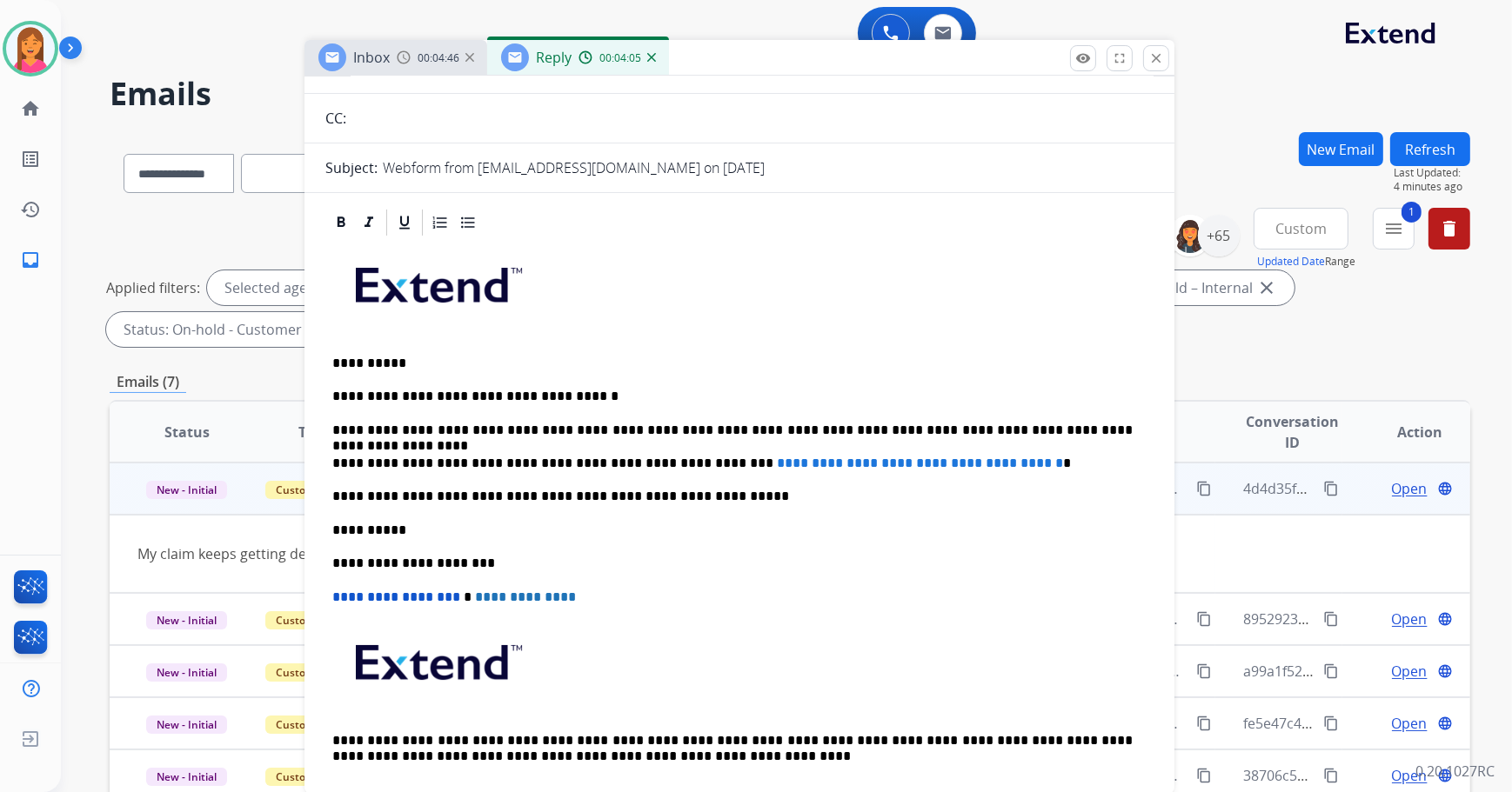
drag, startPoint x: 704, startPoint y: 49, endPoint x: 814, endPoint y: 481, distance: 445.8
click at [817, 77] on div "Inbox 00:04:46 Reply 00:04:05" at bounding box center [739, 58] width 870 height 37
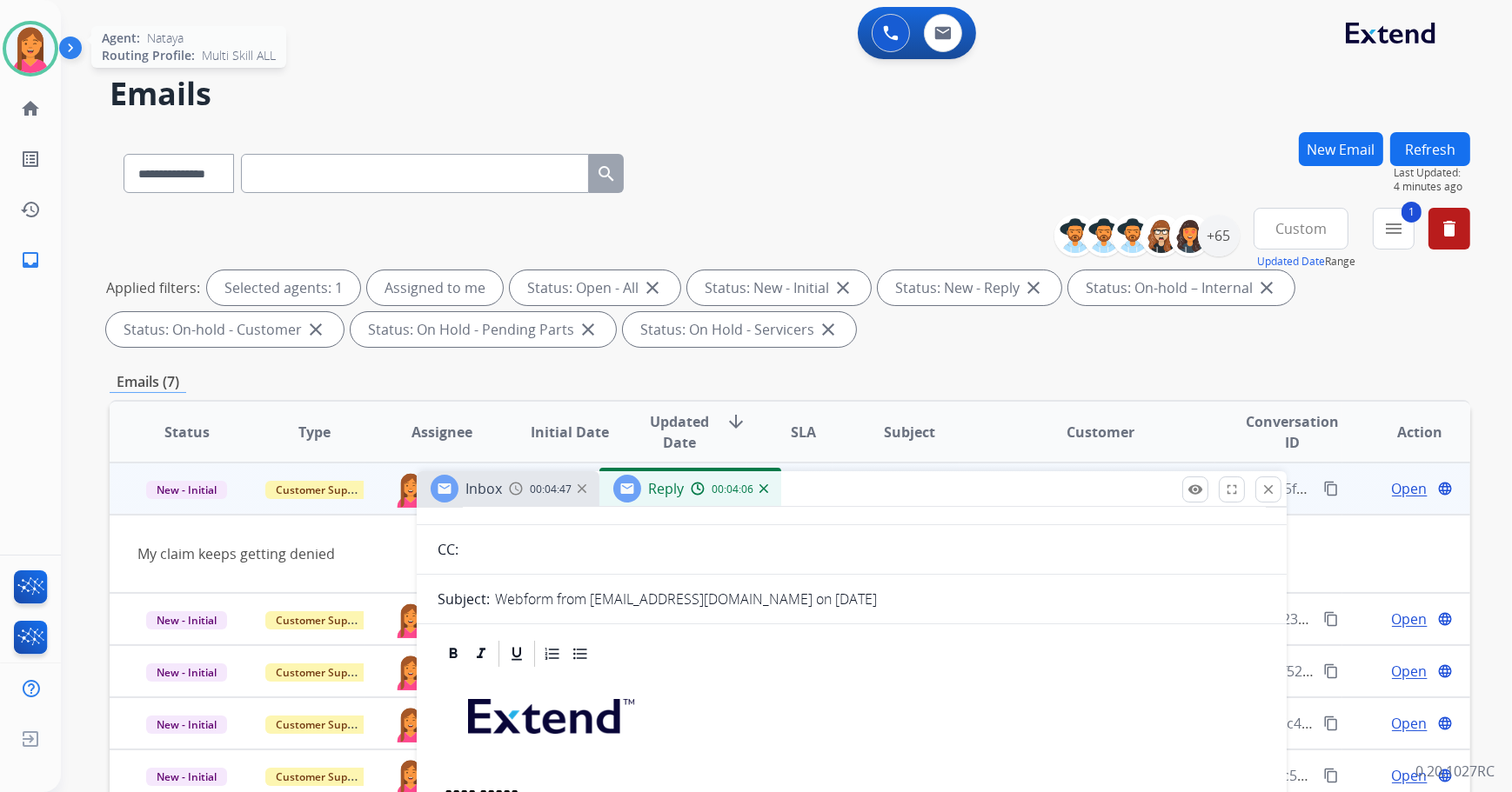
click at [25, 51] on img at bounding box center [29, 48] width 48 height 48
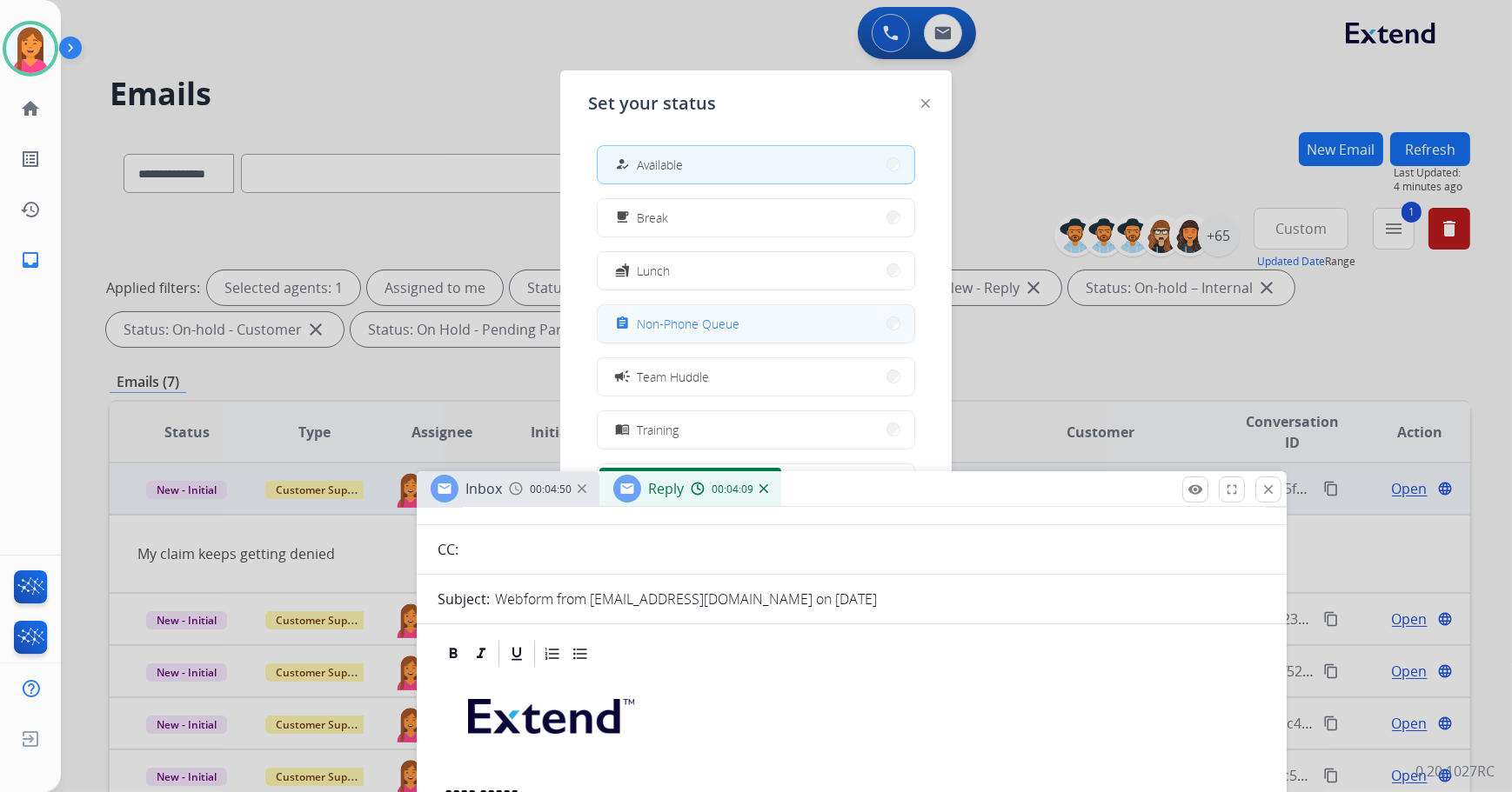
click at [761, 308] on button "assignment Non-Phone Queue" at bounding box center [756, 323] width 317 height 37
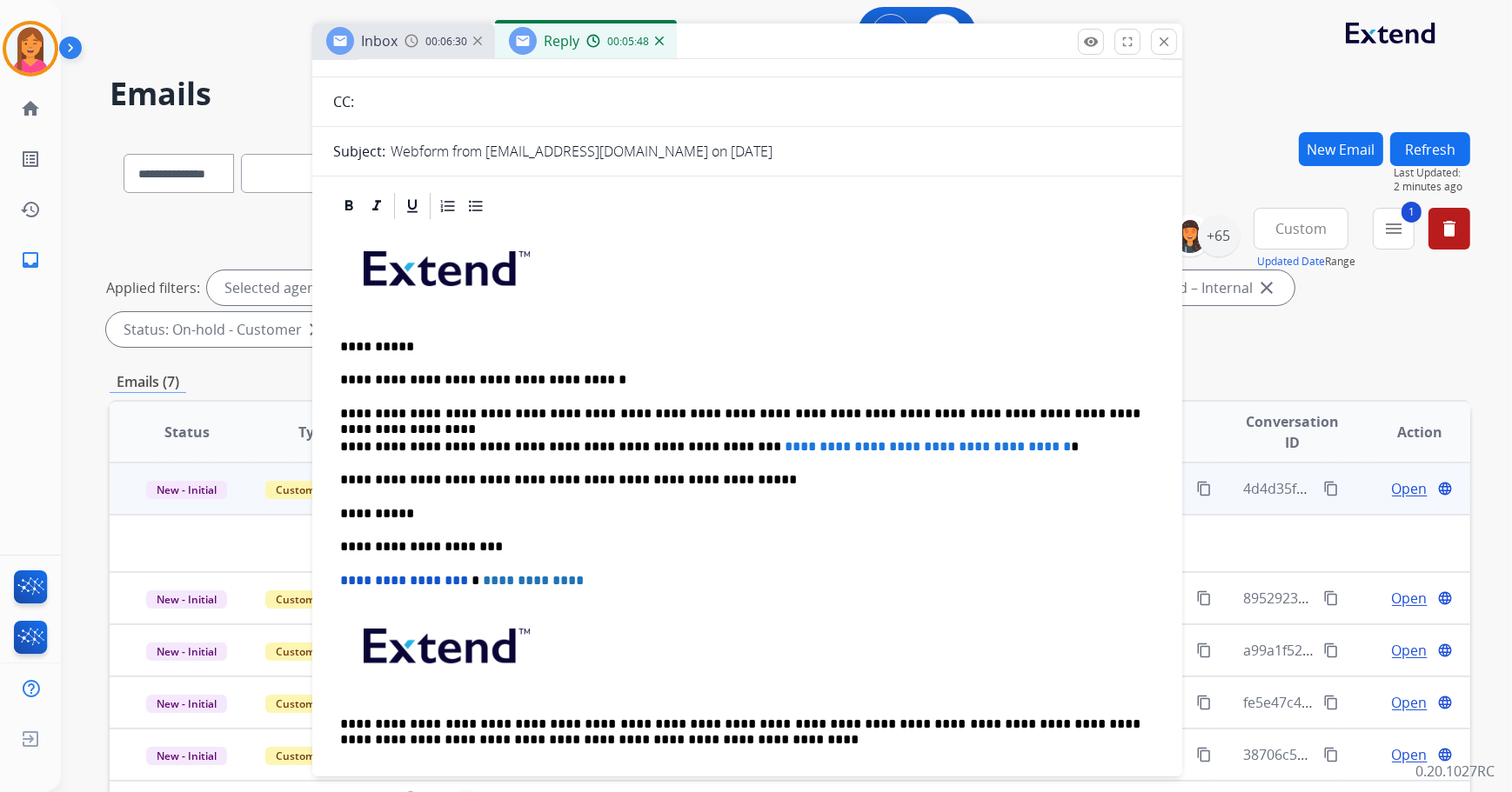
drag, startPoint x: 937, startPoint y: 488, endPoint x: 832, endPoint y: 40, distance: 460.1
click at [832, 40] on div "Inbox 00:06:30 Reply 00:05:48" at bounding box center [748, 42] width 870 height 37
click at [1055, 441] on p "**********" at bounding box center [740, 447] width 801 height 16
drag, startPoint x: 1055, startPoint y: 441, endPoint x: 696, endPoint y: 439, distance: 359.0
click at [696, 440] on p "**********" at bounding box center [740, 447] width 801 height 16
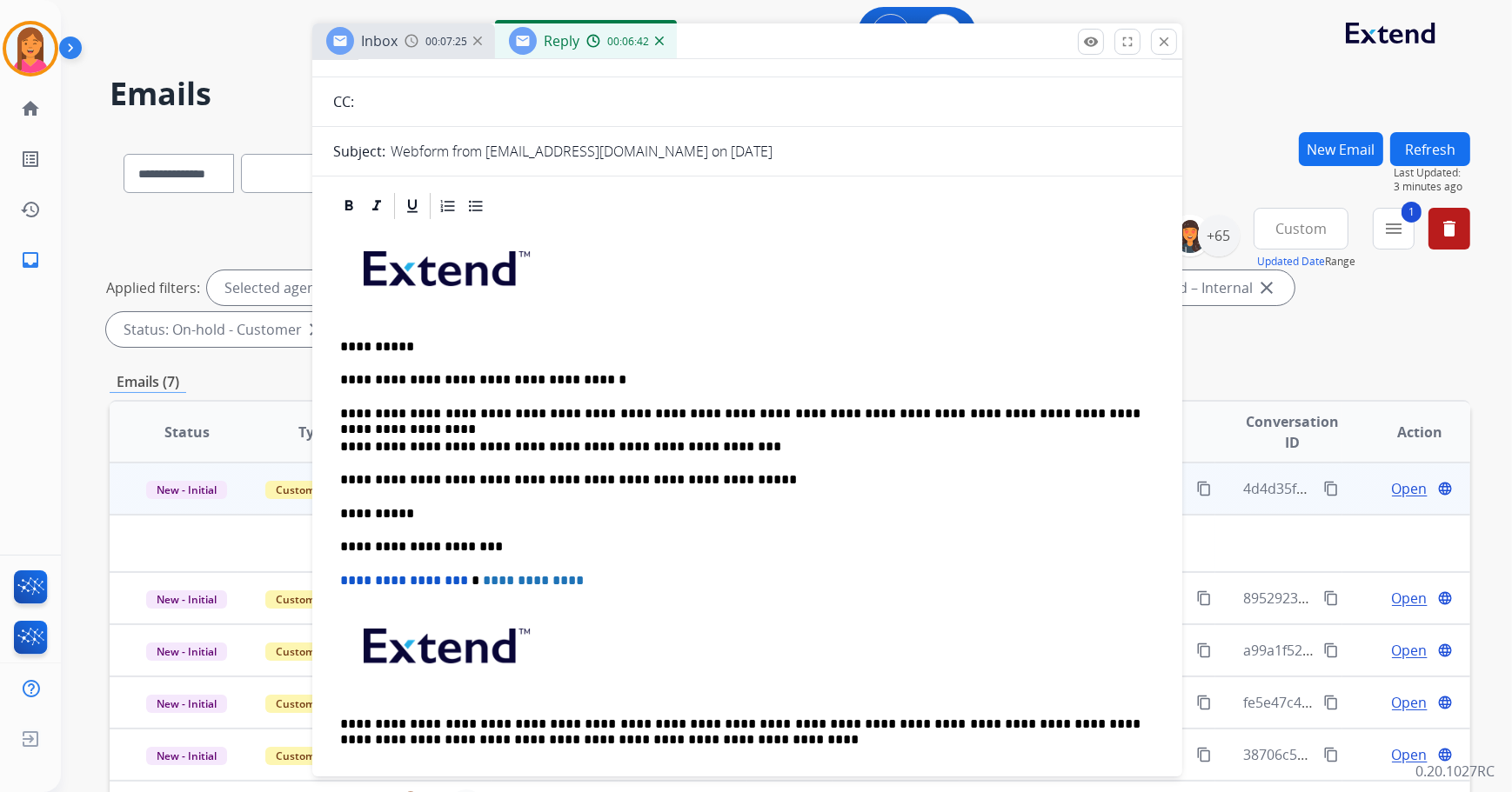
click at [702, 447] on p "**********" at bounding box center [740, 447] width 801 height 16
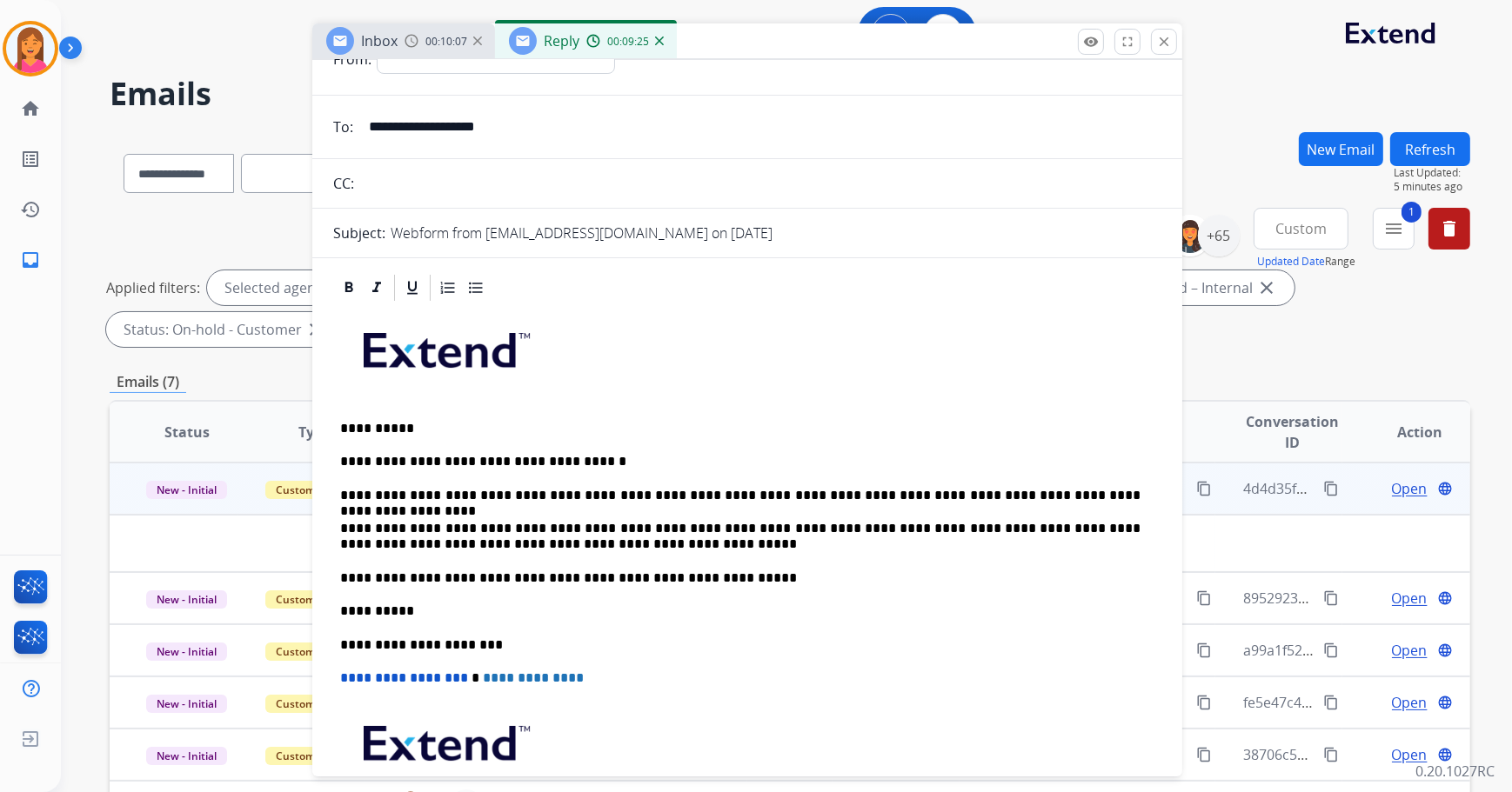
scroll to position [0, 0]
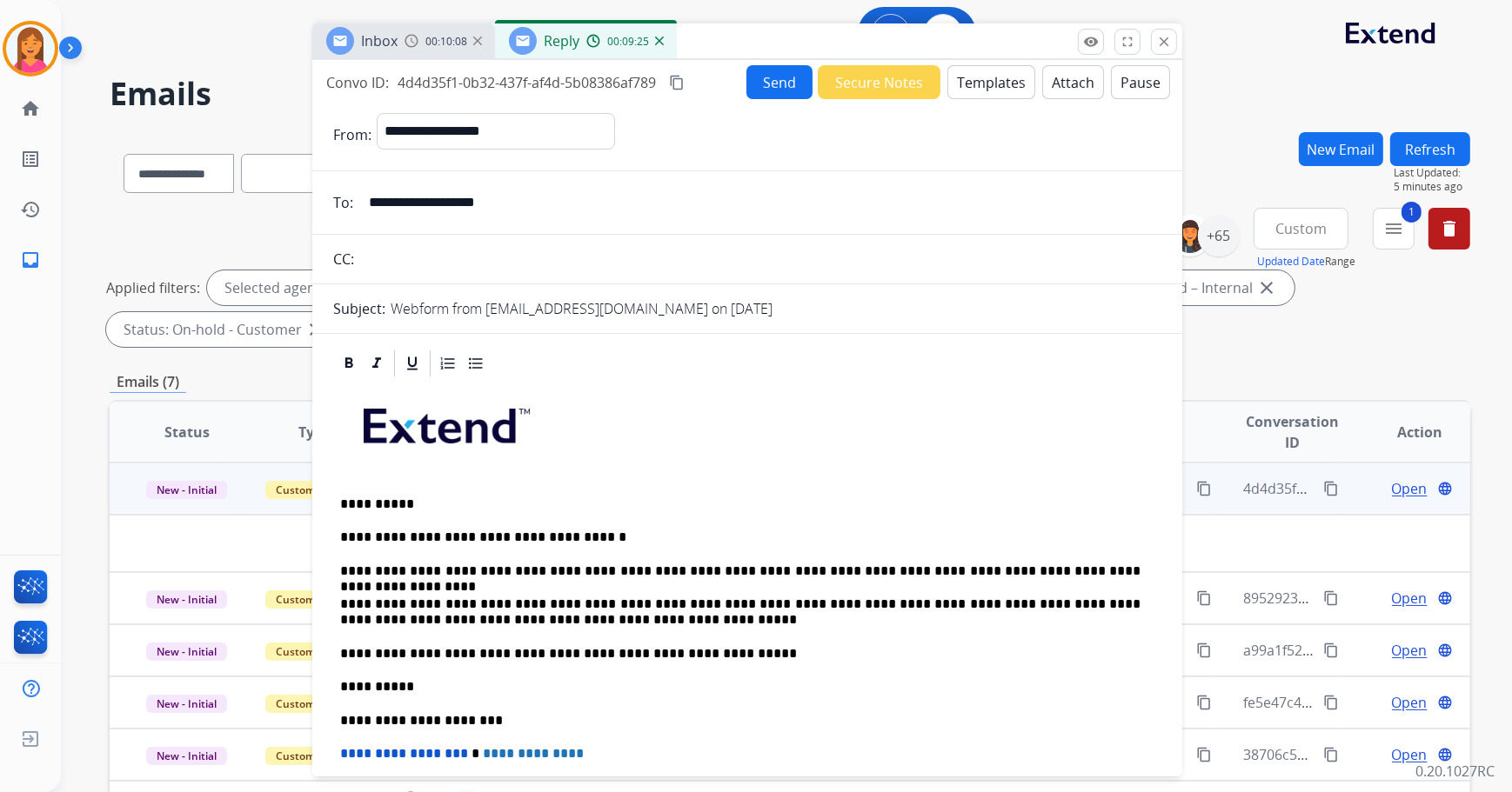
click at [1058, 87] on button "Attach" at bounding box center [1073, 82] width 62 height 34
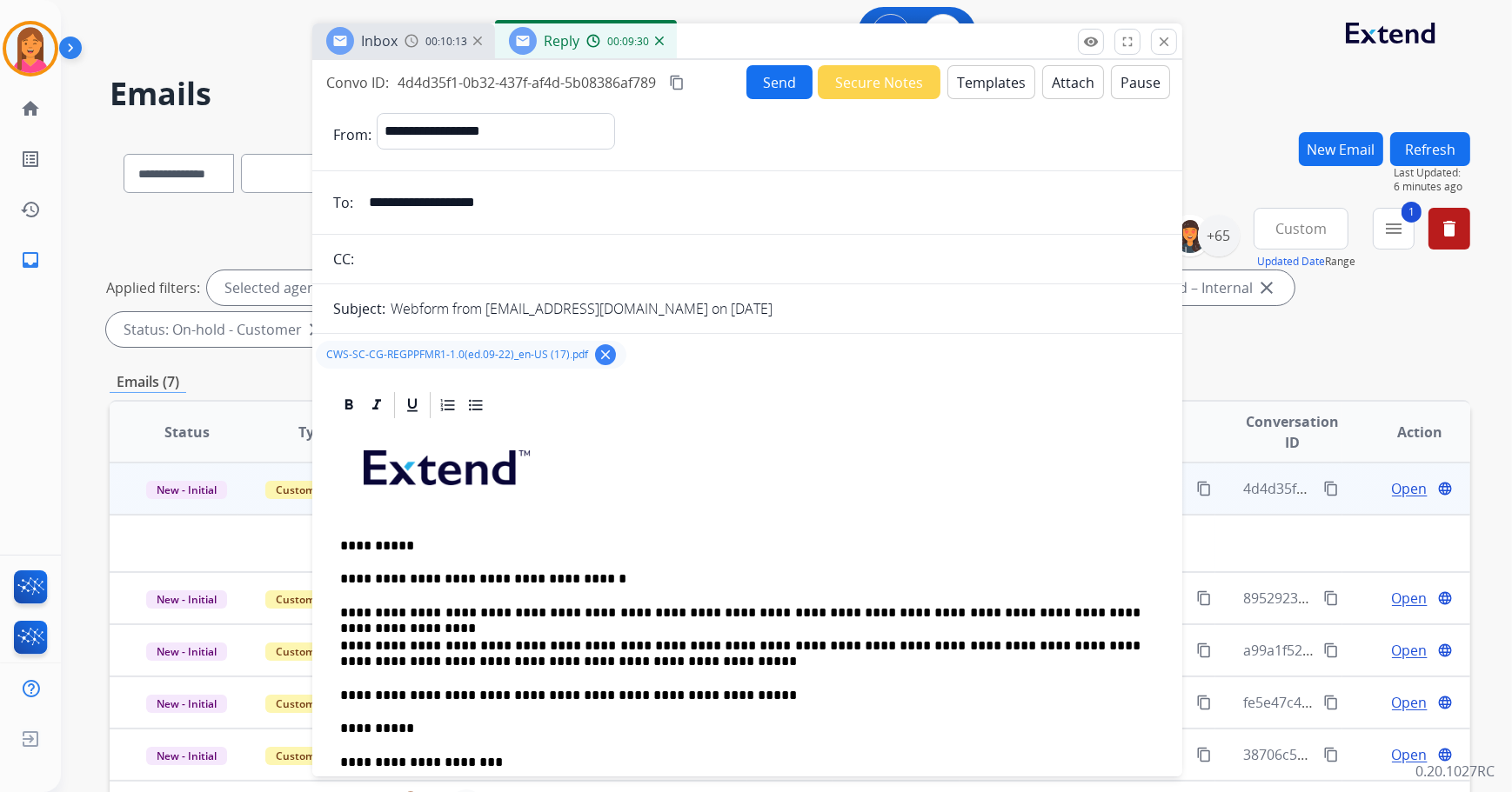
click at [756, 85] on button "Send" at bounding box center [780, 82] width 66 height 34
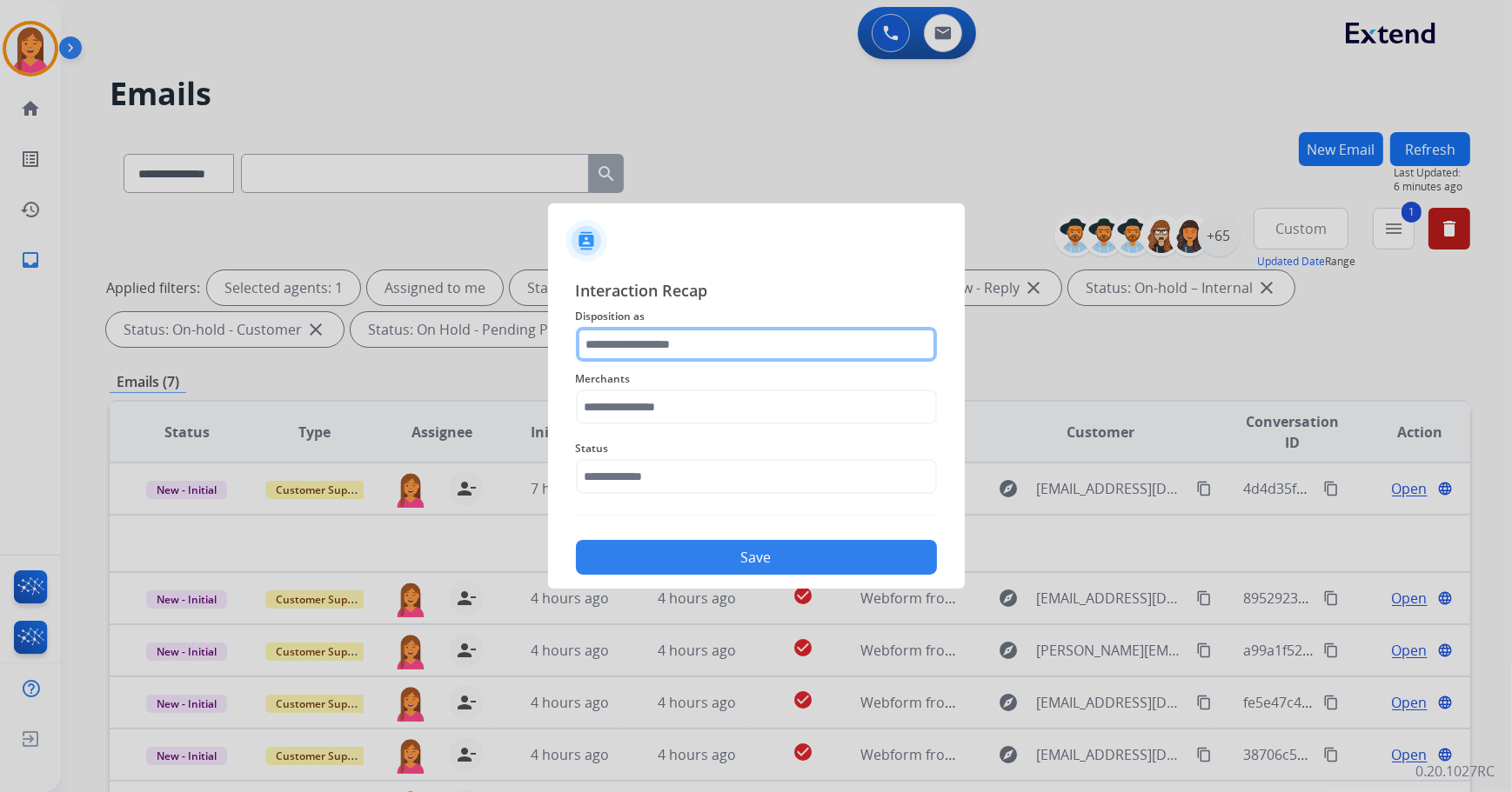
click at [668, 327] on input "text" at bounding box center [756, 344] width 361 height 35
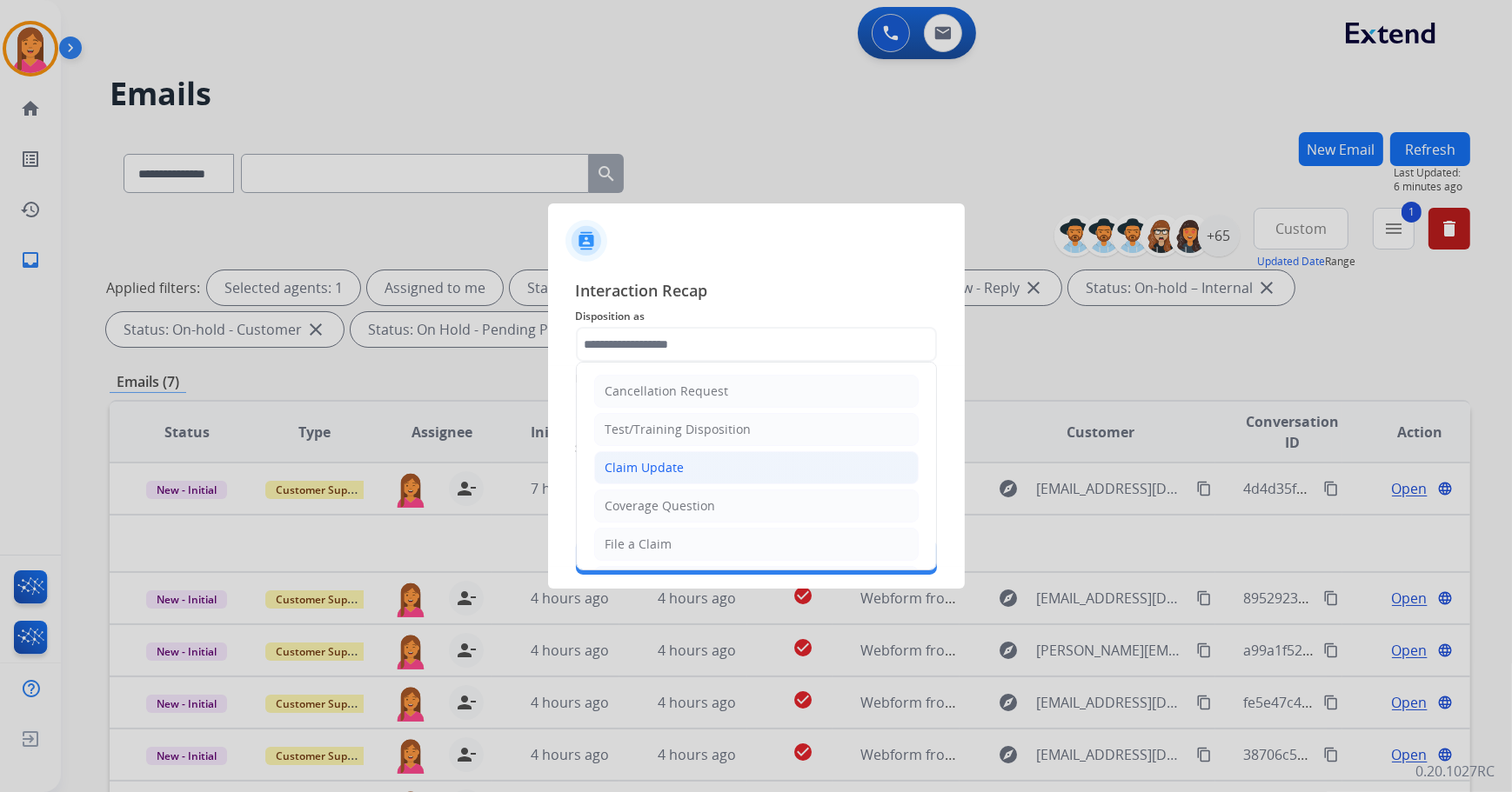
click at [653, 479] on li "Claim Update" at bounding box center [756, 467] width 324 height 33
type input "**********"
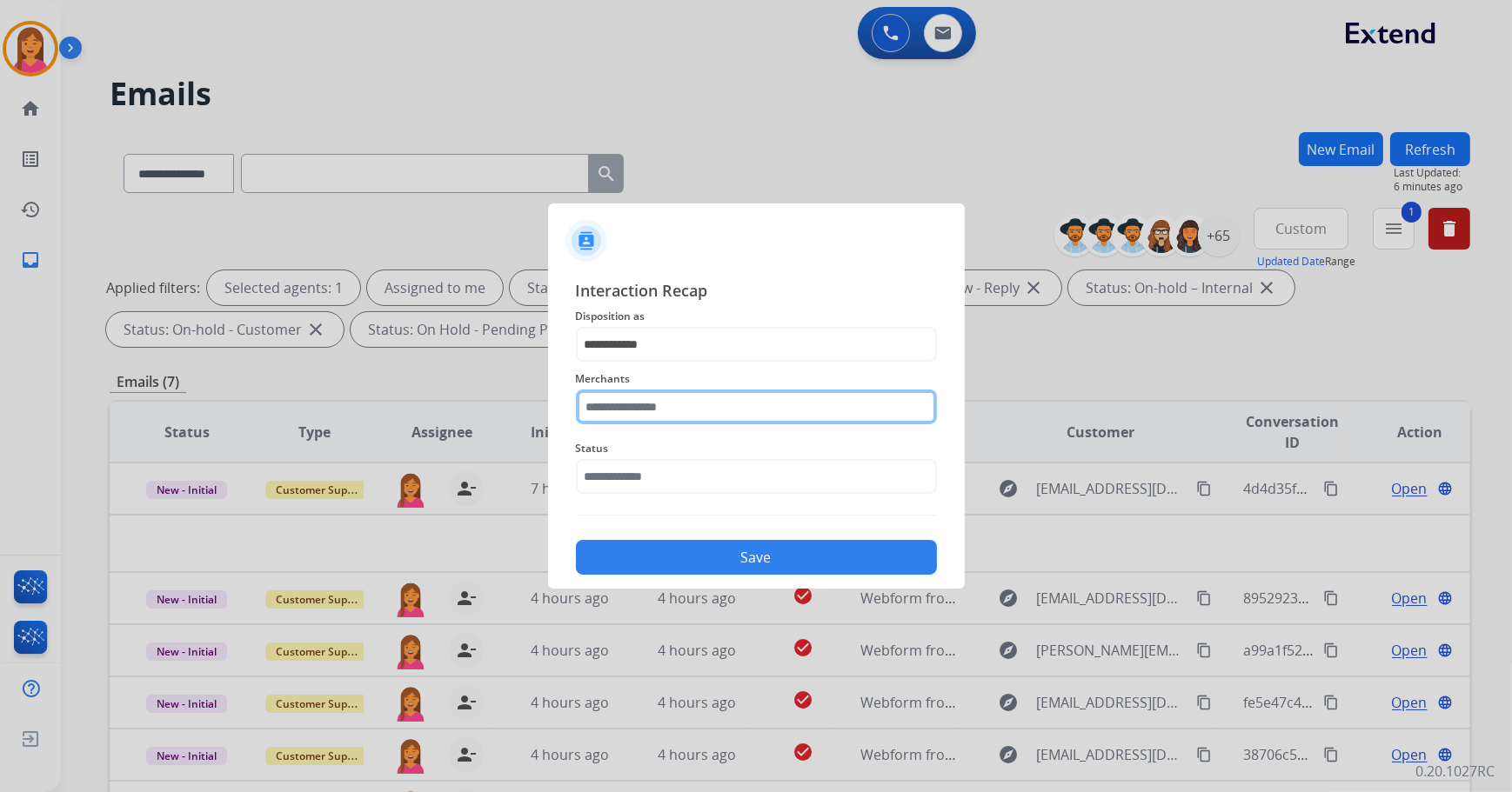
click at [643, 407] on input "text" at bounding box center [756, 406] width 361 height 35
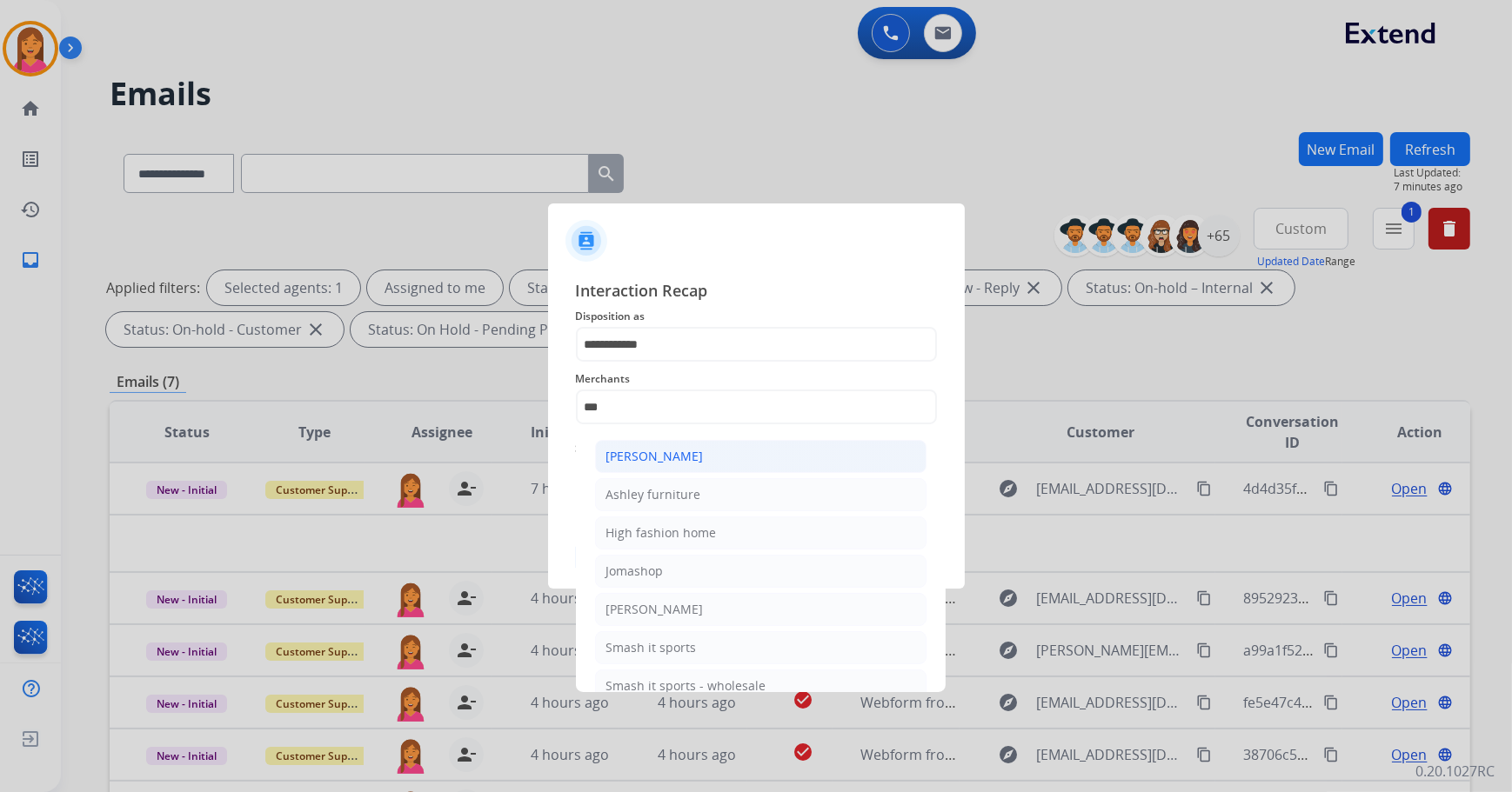
click at [653, 470] on li "Ashley - Reguard" at bounding box center [761, 456] width 332 height 33
type input "**********"
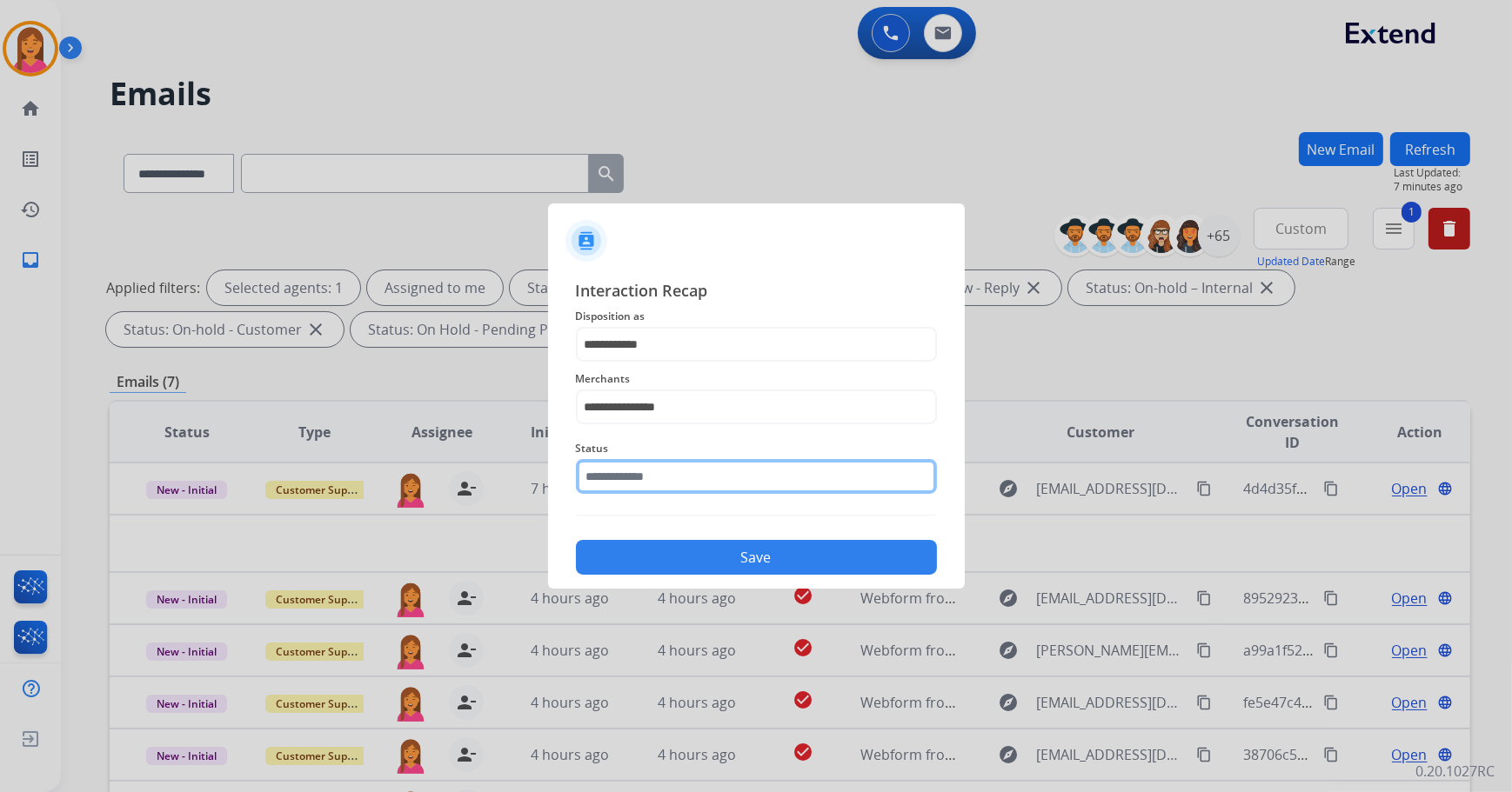
click at [649, 485] on input "text" at bounding box center [756, 477] width 361 height 35
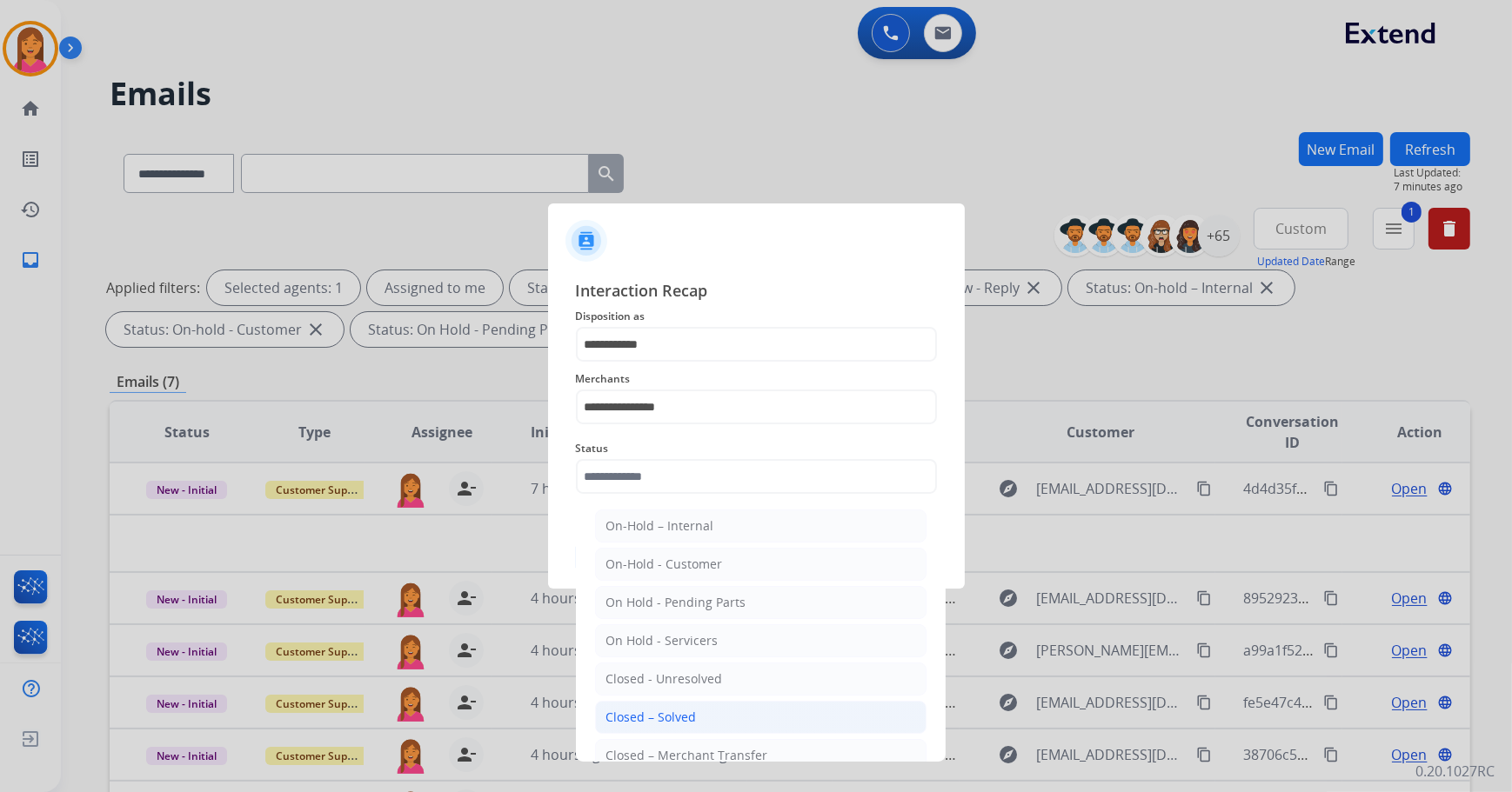
click at [642, 716] on div "Closed – Solved" at bounding box center [651, 717] width 90 height 17
type input "**********"
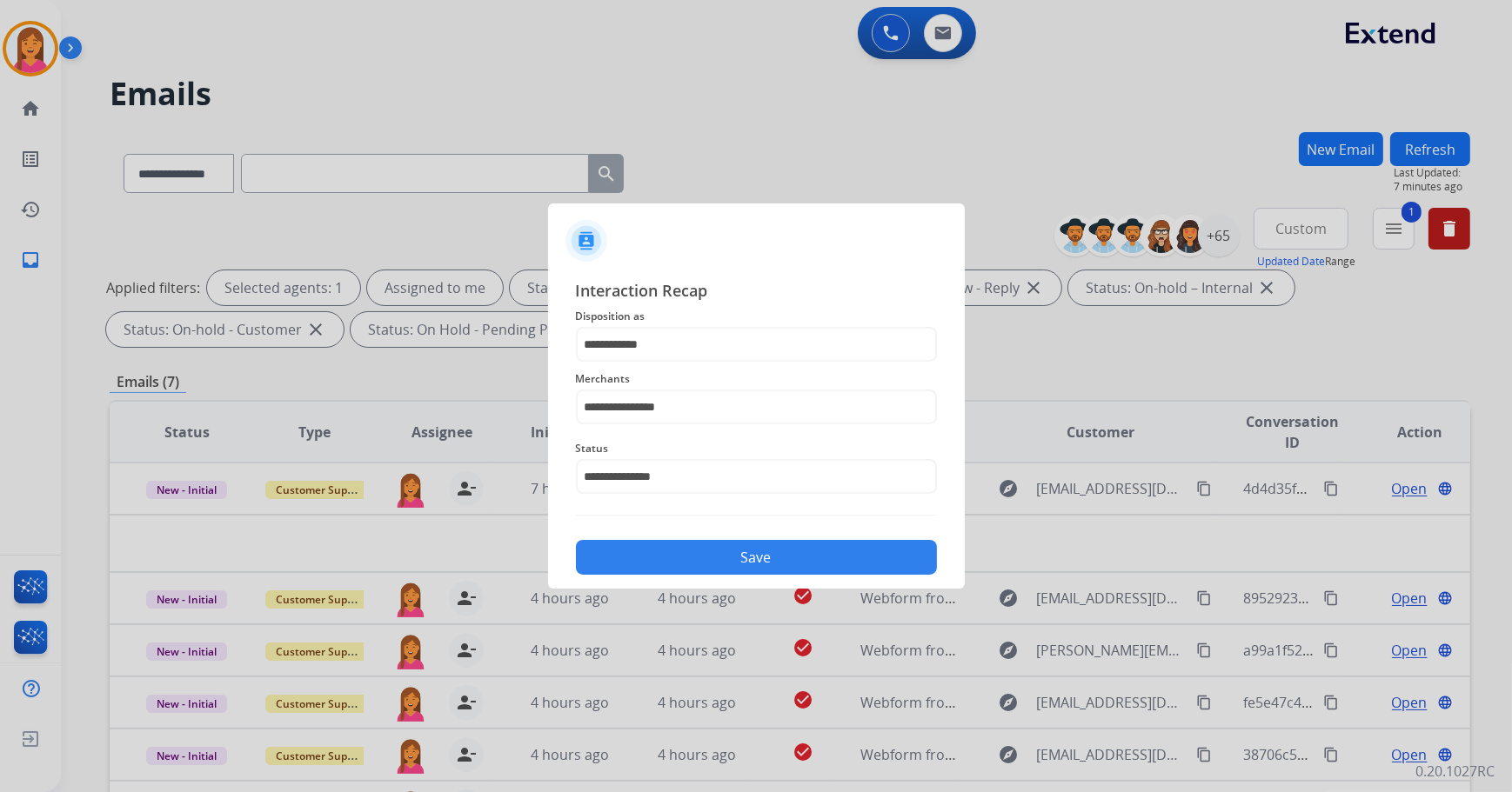
click at [714, 552] on button "Save" at bounding box center [756, 557] width 361 height 35
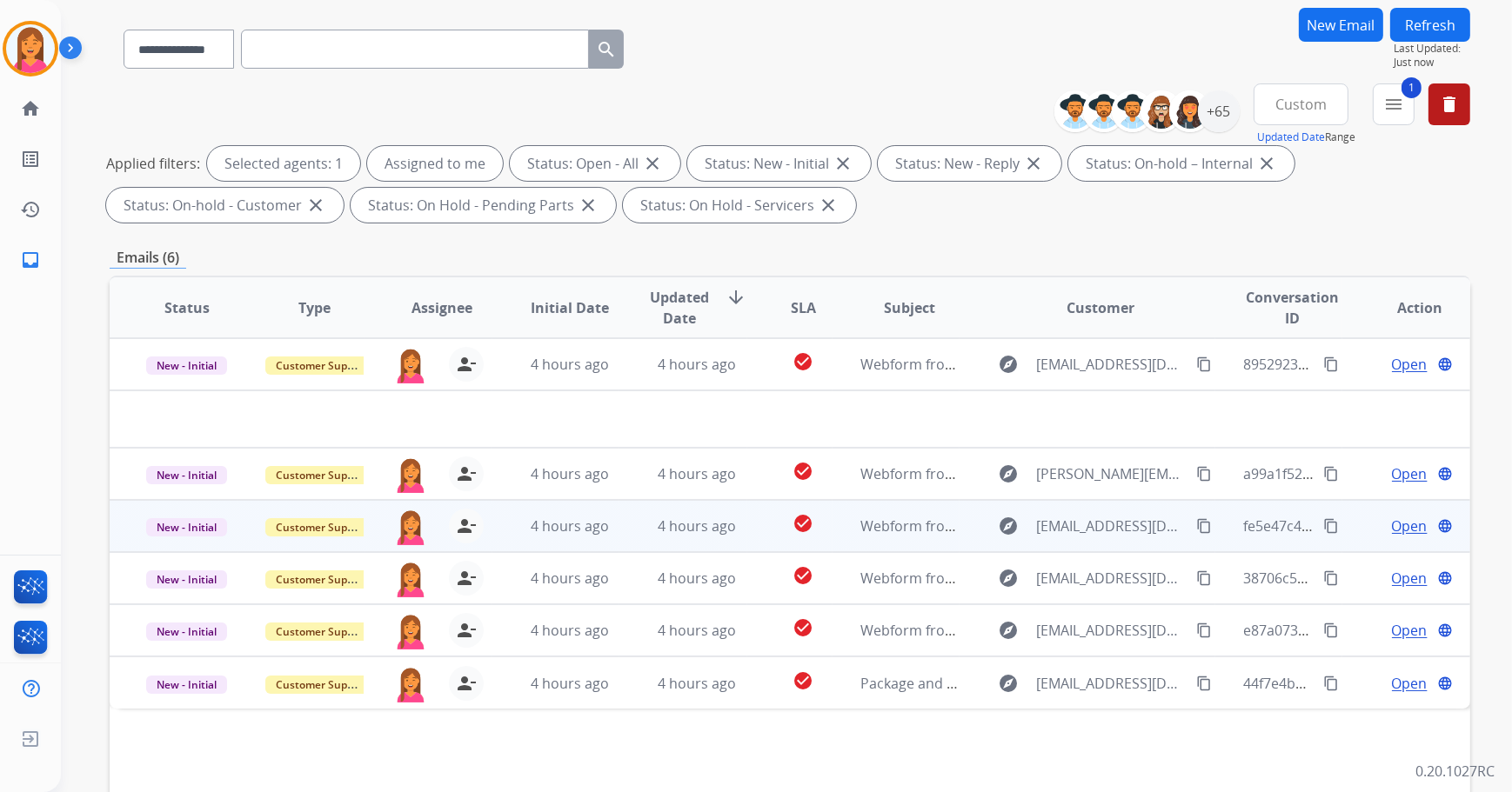
scroll to position [280, 0]
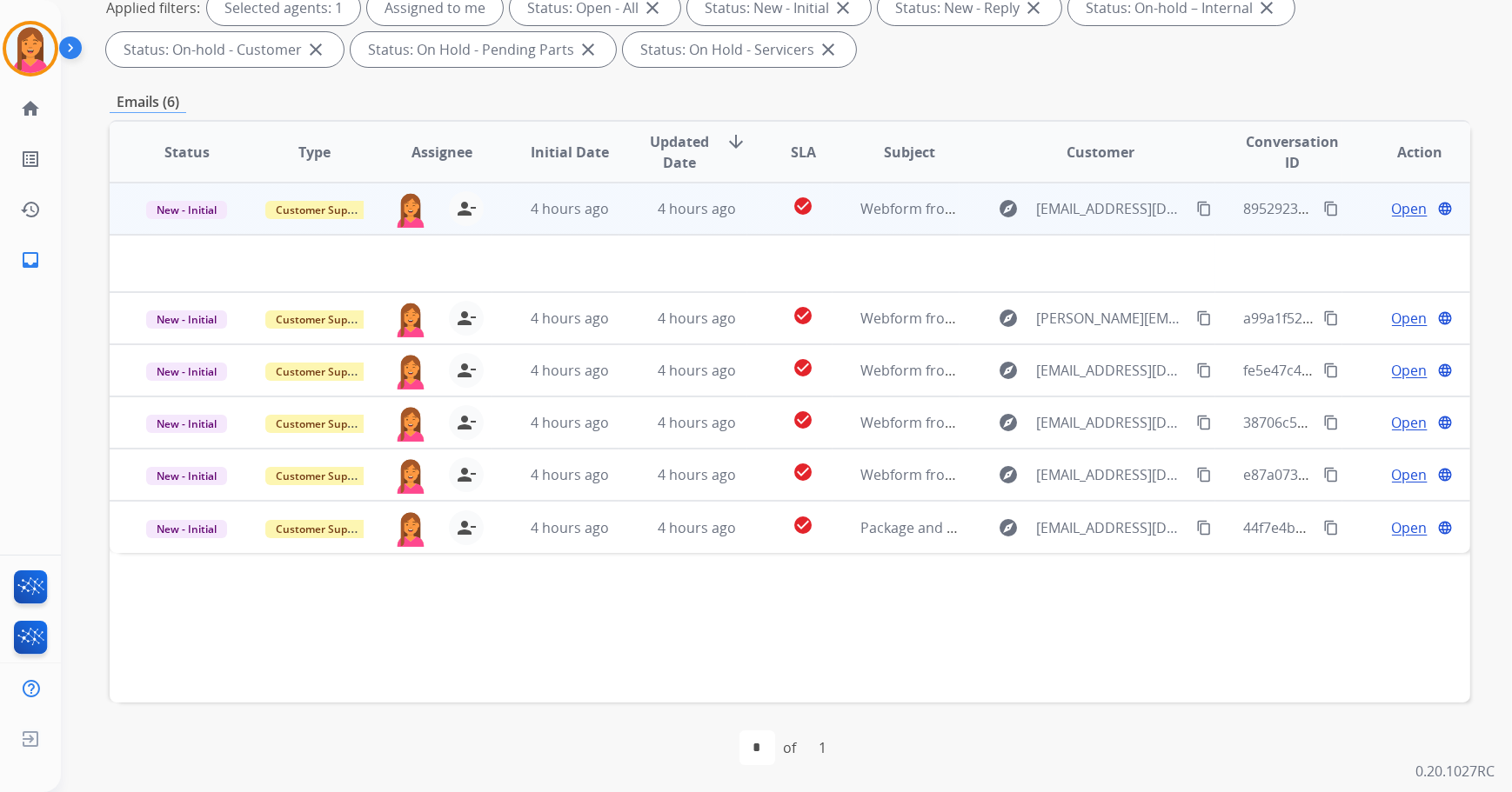
click at [747, 190] on td "check_circle" at bounding box center [790, 208] width 85 height 52
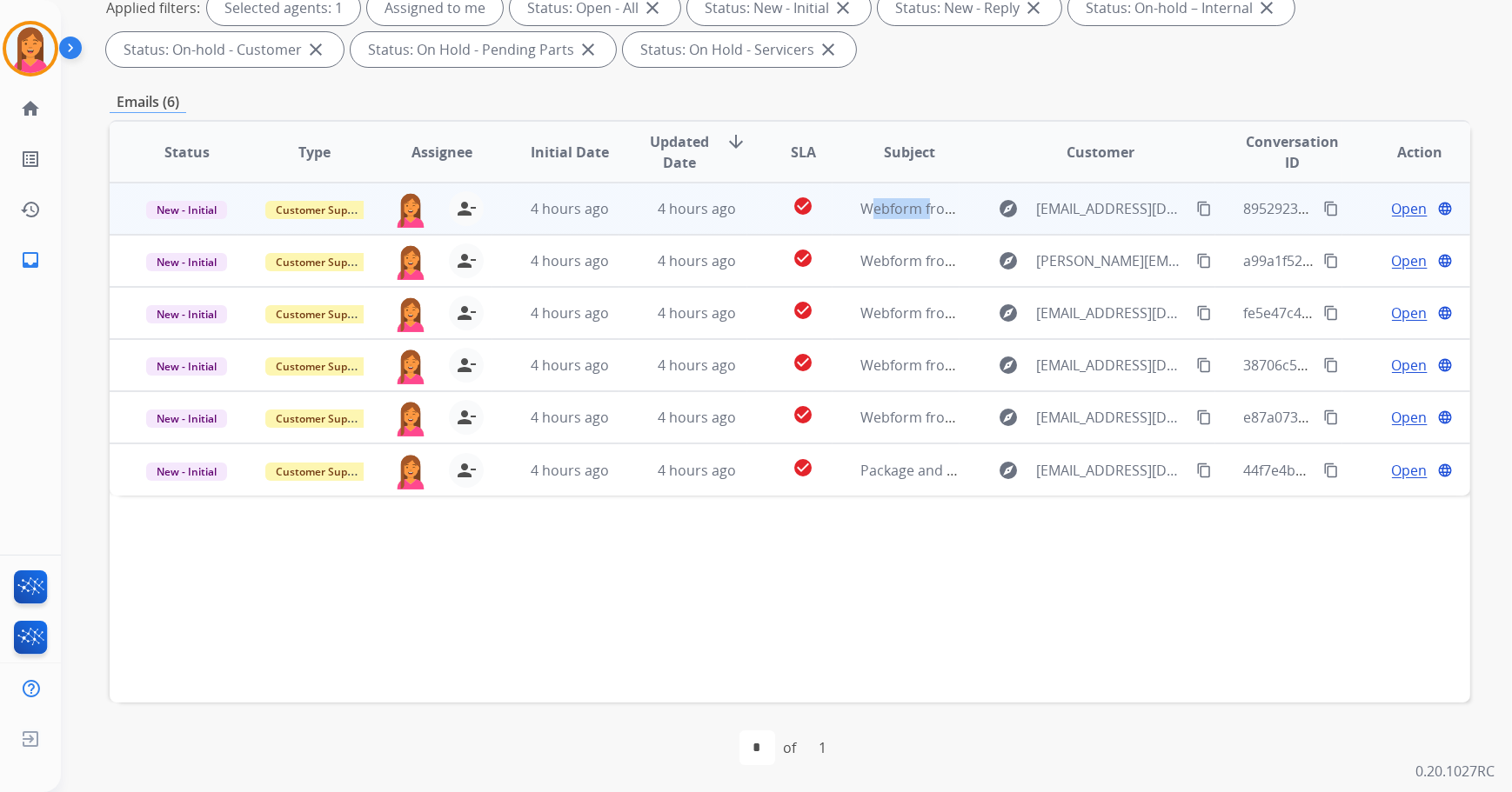
click at [747, 190] on td "check_circle" at bounding box center [790, 208] width 85 height 52
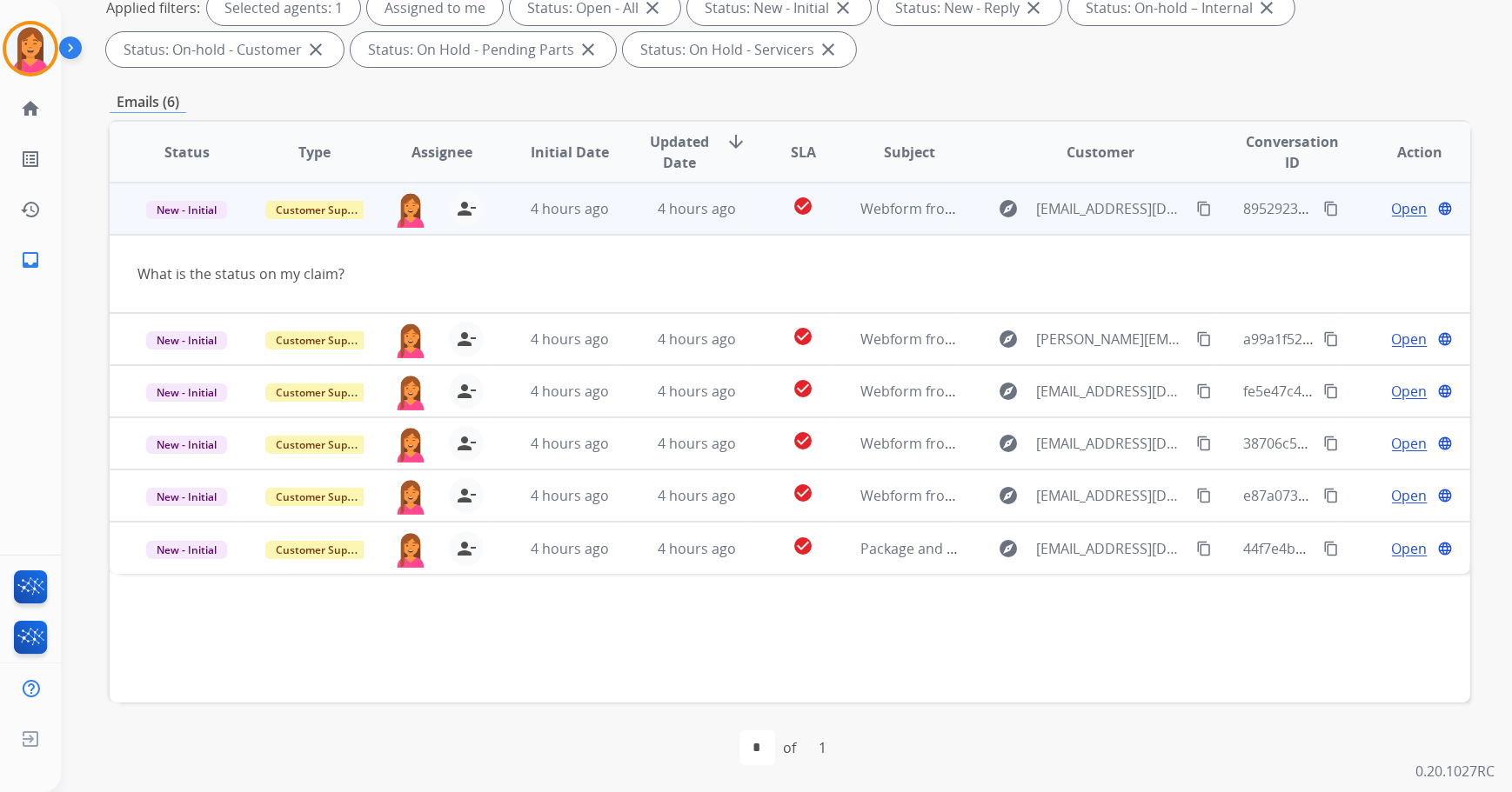
click at [1397, 209] on span "Open" at bounding box center [1411, 208] width 36 height 21
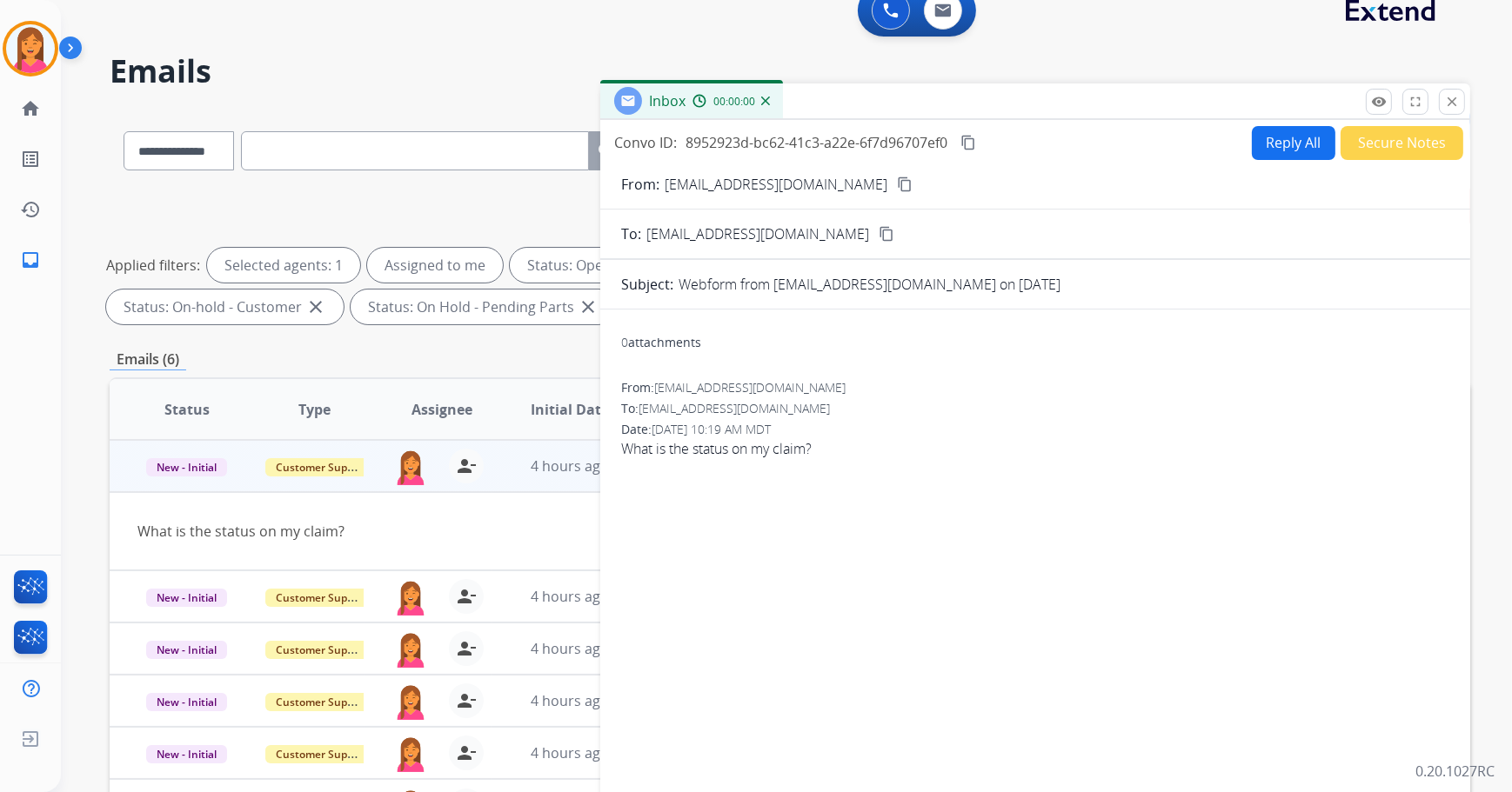
scroll to position [0, 0]
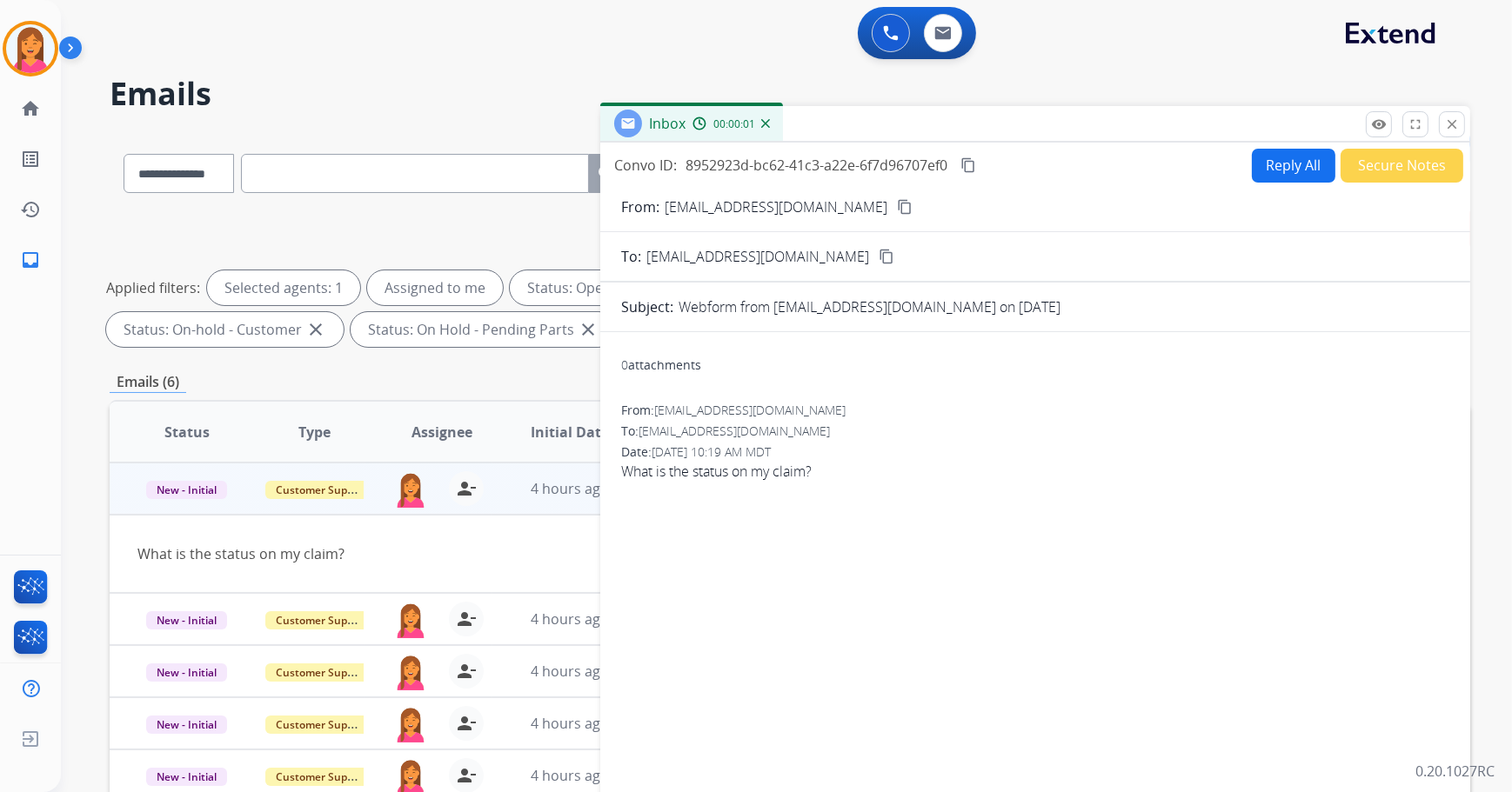
click at [897, 207] on mat-icon "content_copy" at bounding box center [904, 207] width 16 height 16
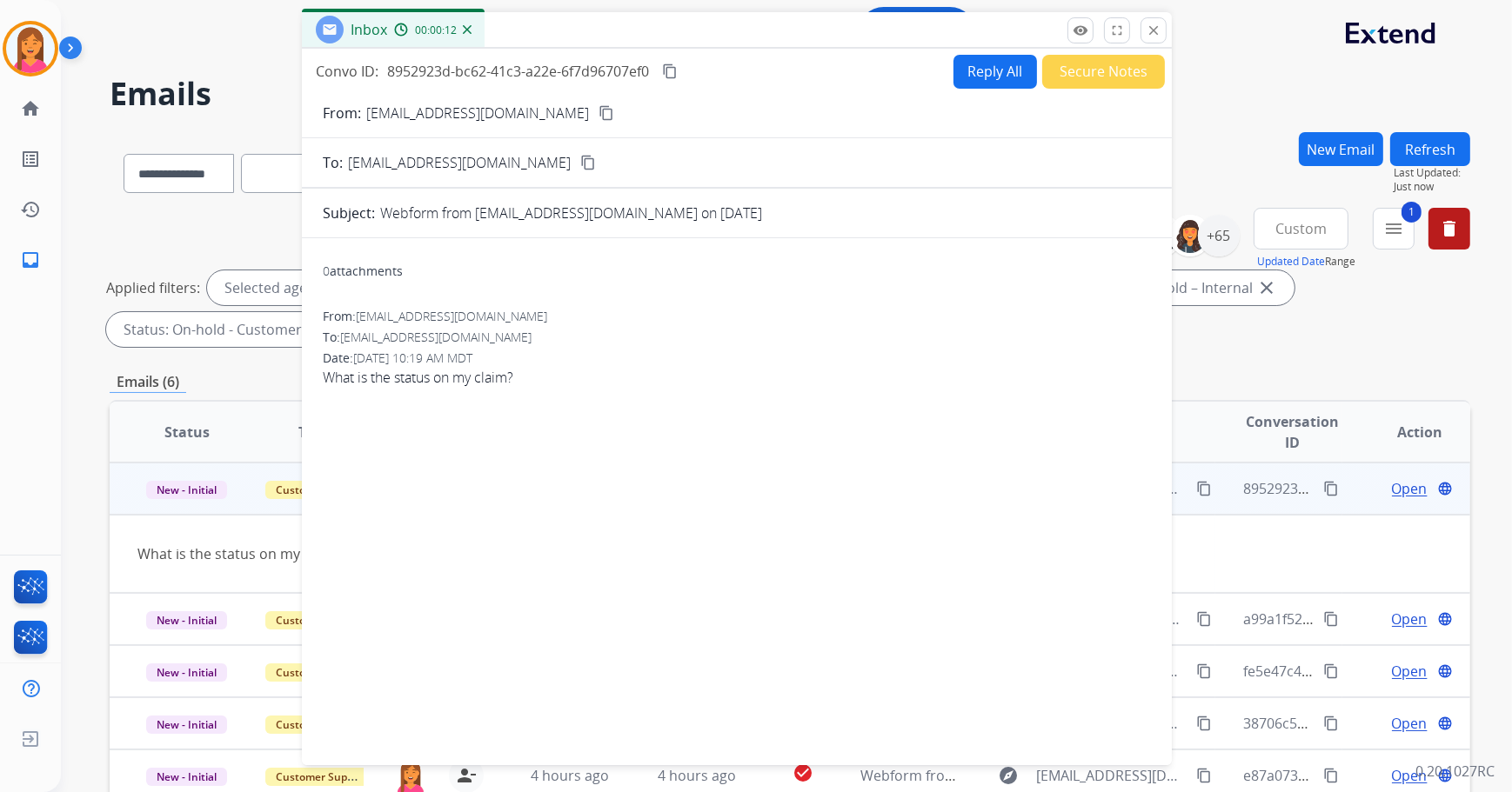
drag, startPoint x: 1157, startPoint y: 131, endPoint x: 858, endPoint y: 37, distance: 313.4
click at [858, 37] on div "Inbox 00:00:12" at bounding box center [738, 30] width 870 height 37
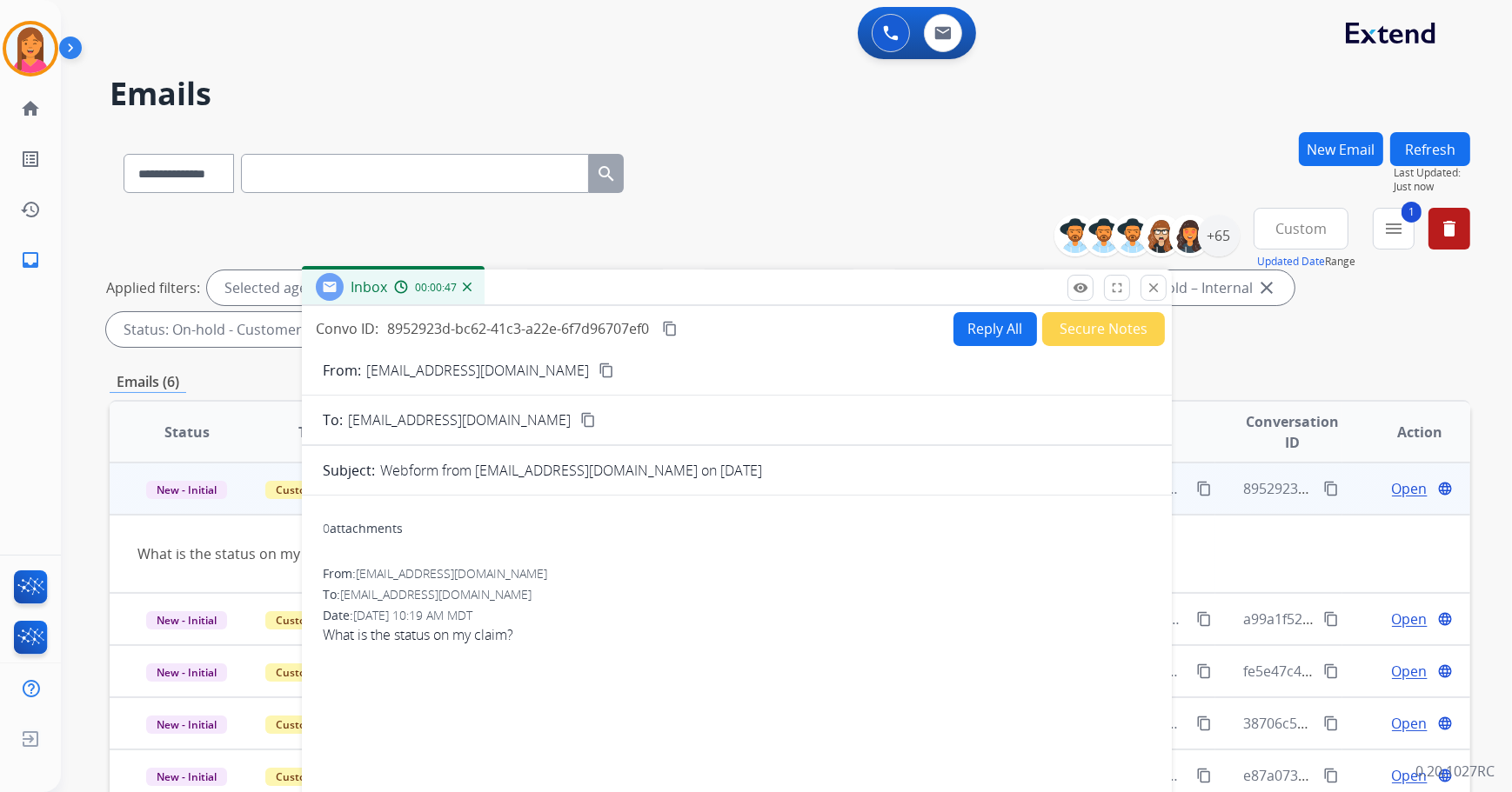
drag, startPoint x: 717, startPoint y: 31, endPoint x: 326, endPoint y: 79, distance: 393.9
click at [715, 288] on div "Inbox 00:00:47" at bounding box center [738, 288] width 870 height 37
click at [22, 50] on img at bounding box center [29, 48] width 48 height 48
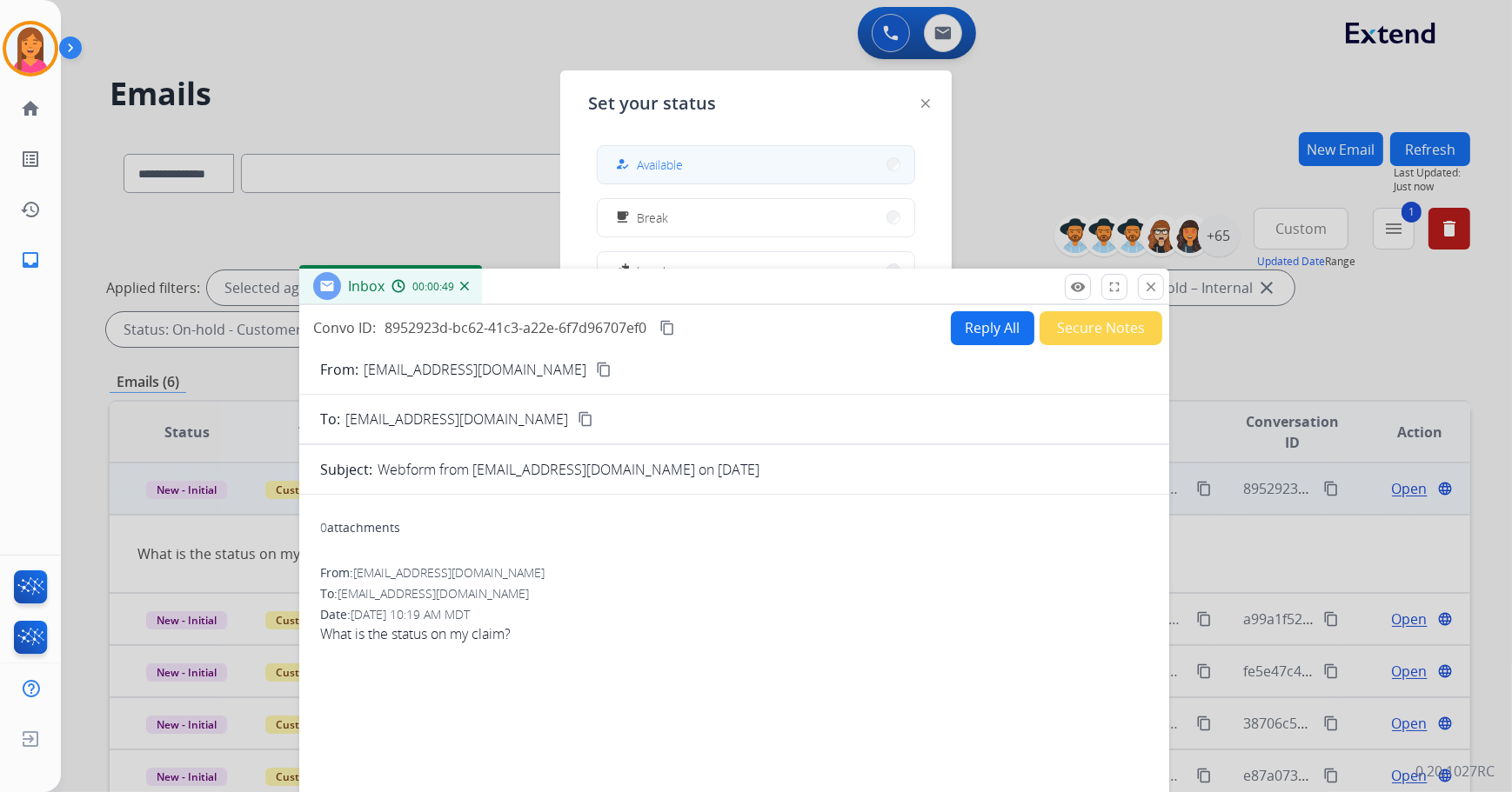
click at [652, 165] on span "Available" at bounding box center [660, 164] width 46 height 18
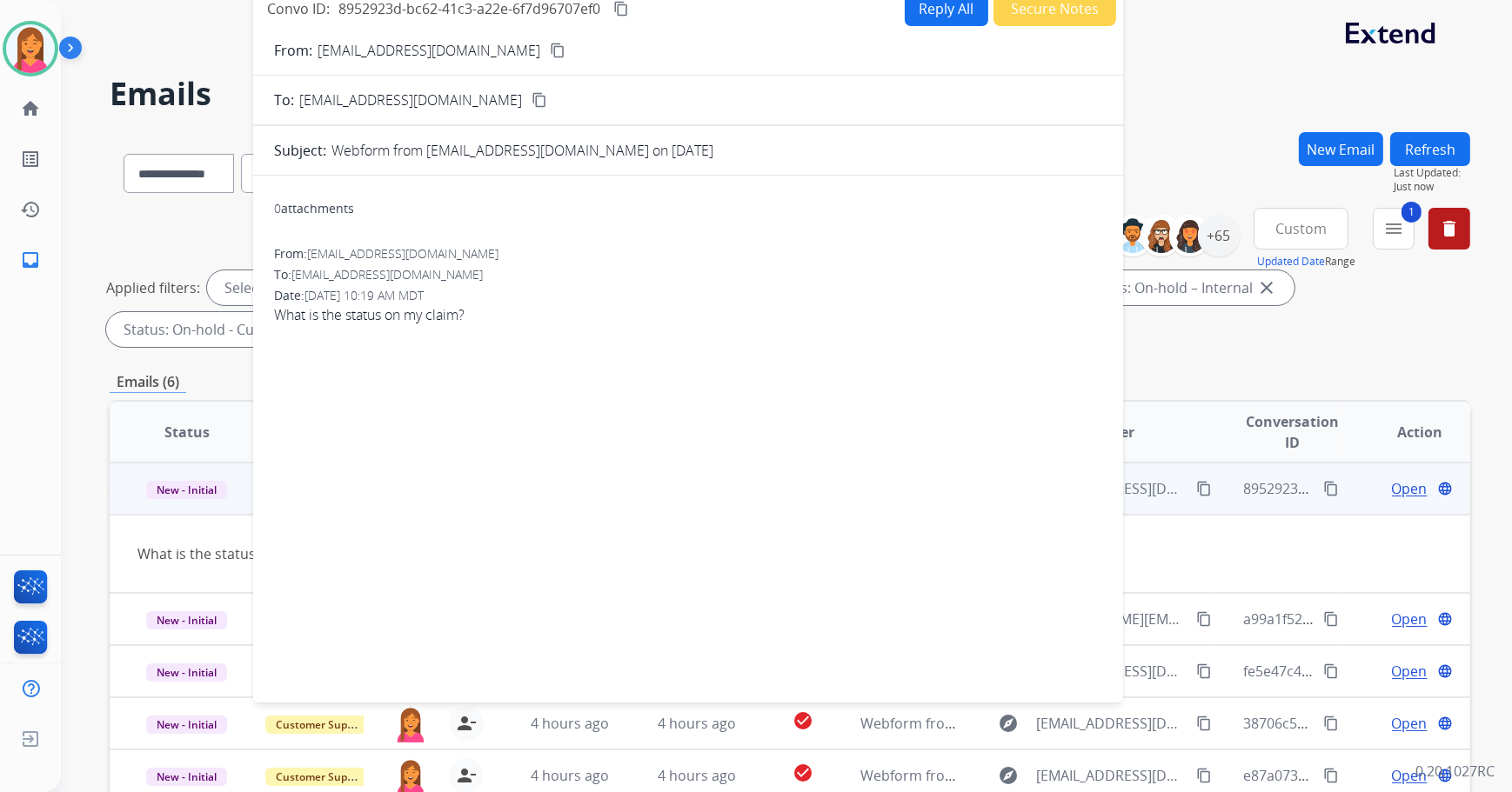
drag, startPoint x: 662, startPoint y: 280, endPoint x: 615, endPoint y: -39, distance: 322.4
click at [615, 0] on html "**********" at bounding box center [756, 396] width 1512 height 792
drag, startPoint x: 1068, startPoint y: 77, endPoint x: 1125, endPoint y: 301, distance: 231.1
click at [1125, 301] on div "**********" at bounding box center [791, 603] width 1361 height 941
drag, startPoint x: 1122, startPoint y: 299, endPoint x: 1214, endPoint y: 75, distance: 242.2
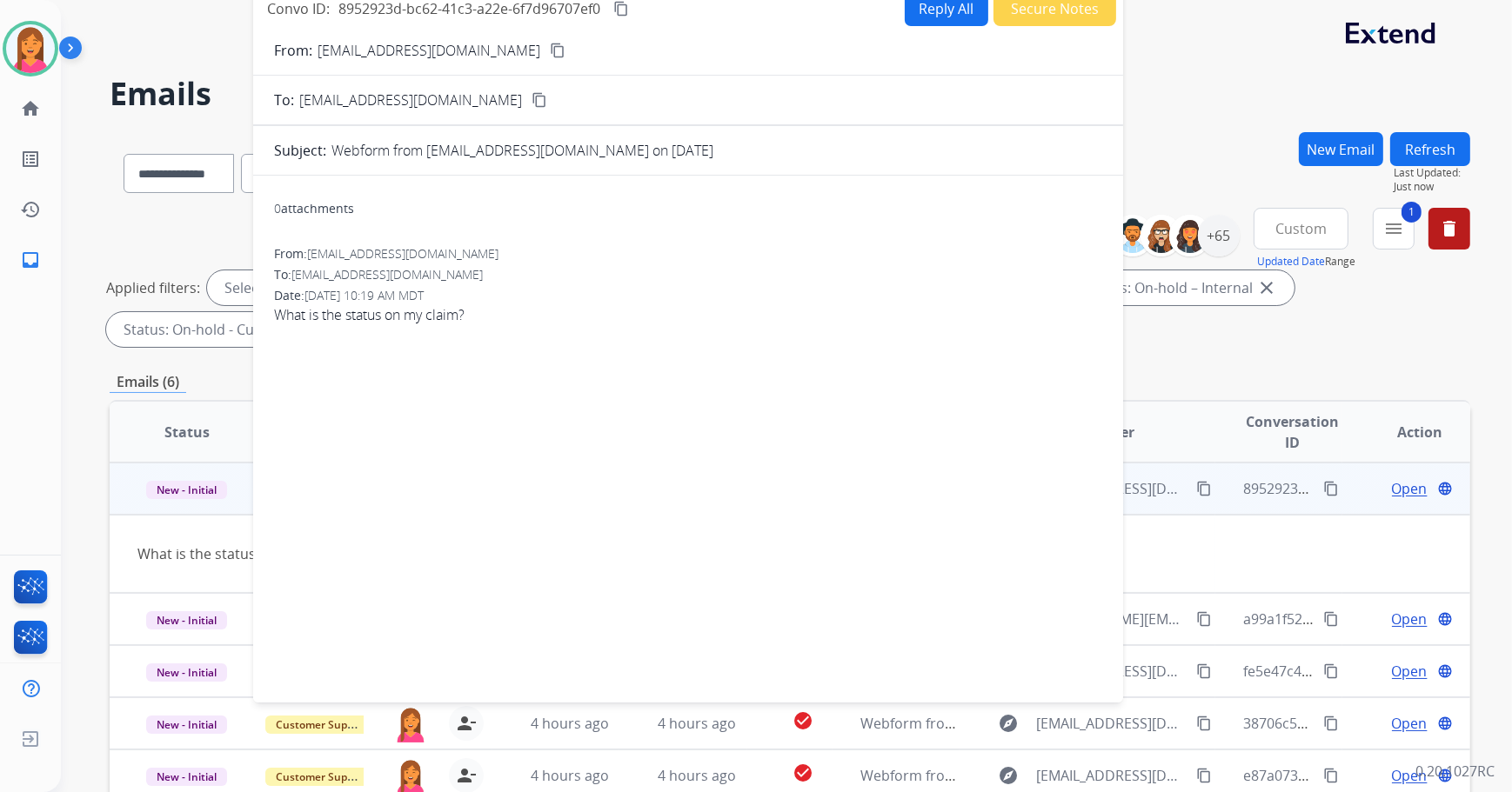
click at [1214, 75] on div "**********" at bounding box center [765, 459] width 1410 height 792
click at [697, 7] on div "Convo ID: 8952923d-bc62-41c3-a22e-6f7d96707ef0 content_copy Reply All Secure No…" at bounding box center [688, 9] width 870 height 35
click at [1164, 504] on td "explore Stifmeisterlittle@yahoo.com content_copy" at bounding box center [1086, 488] width 255 height 52
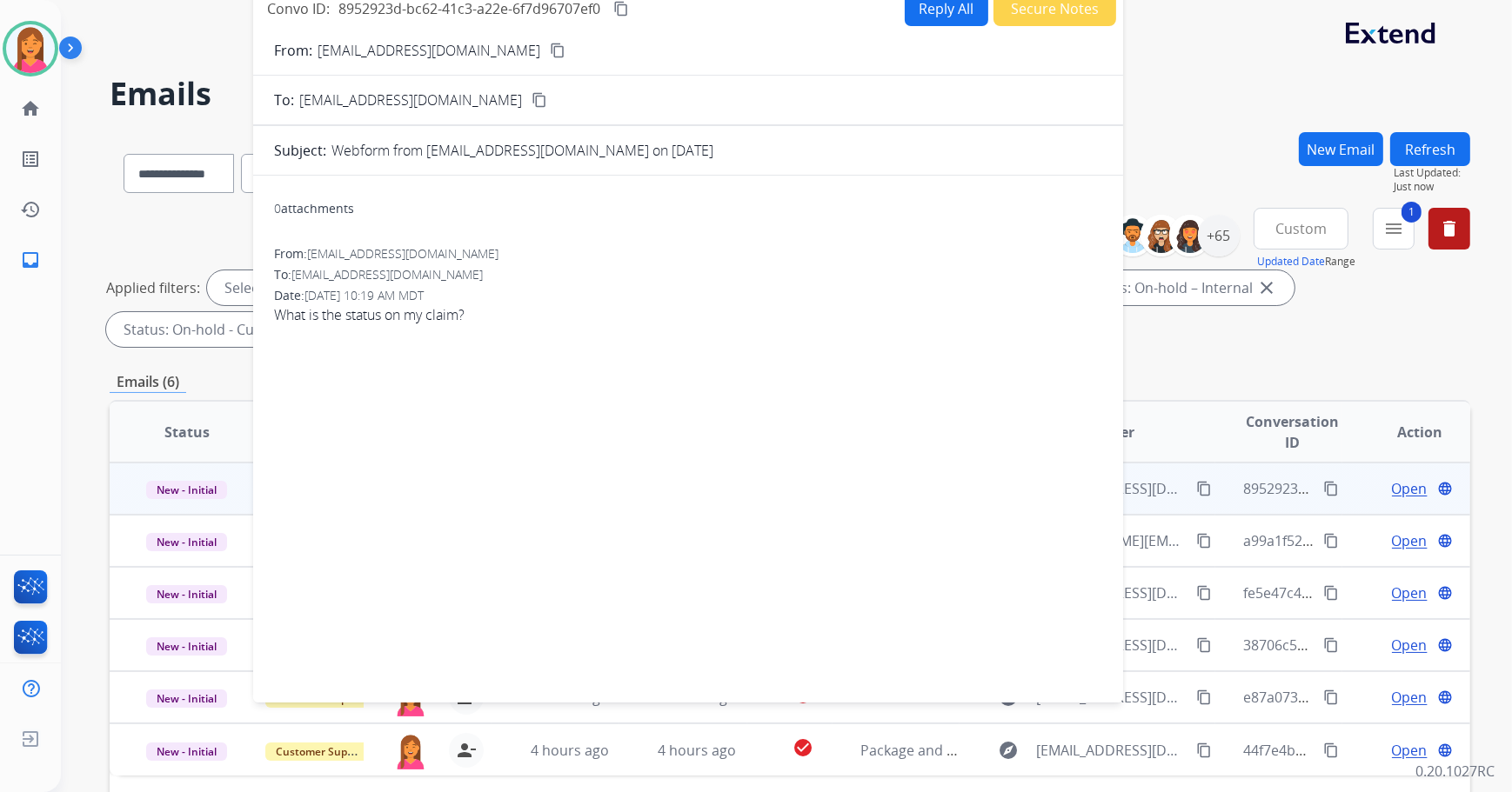
click at [1164, 504] on td "explore Stifmeisterlittle@yahoo.com content_copy" at bounding box center [1086, 488] width 255 height 52
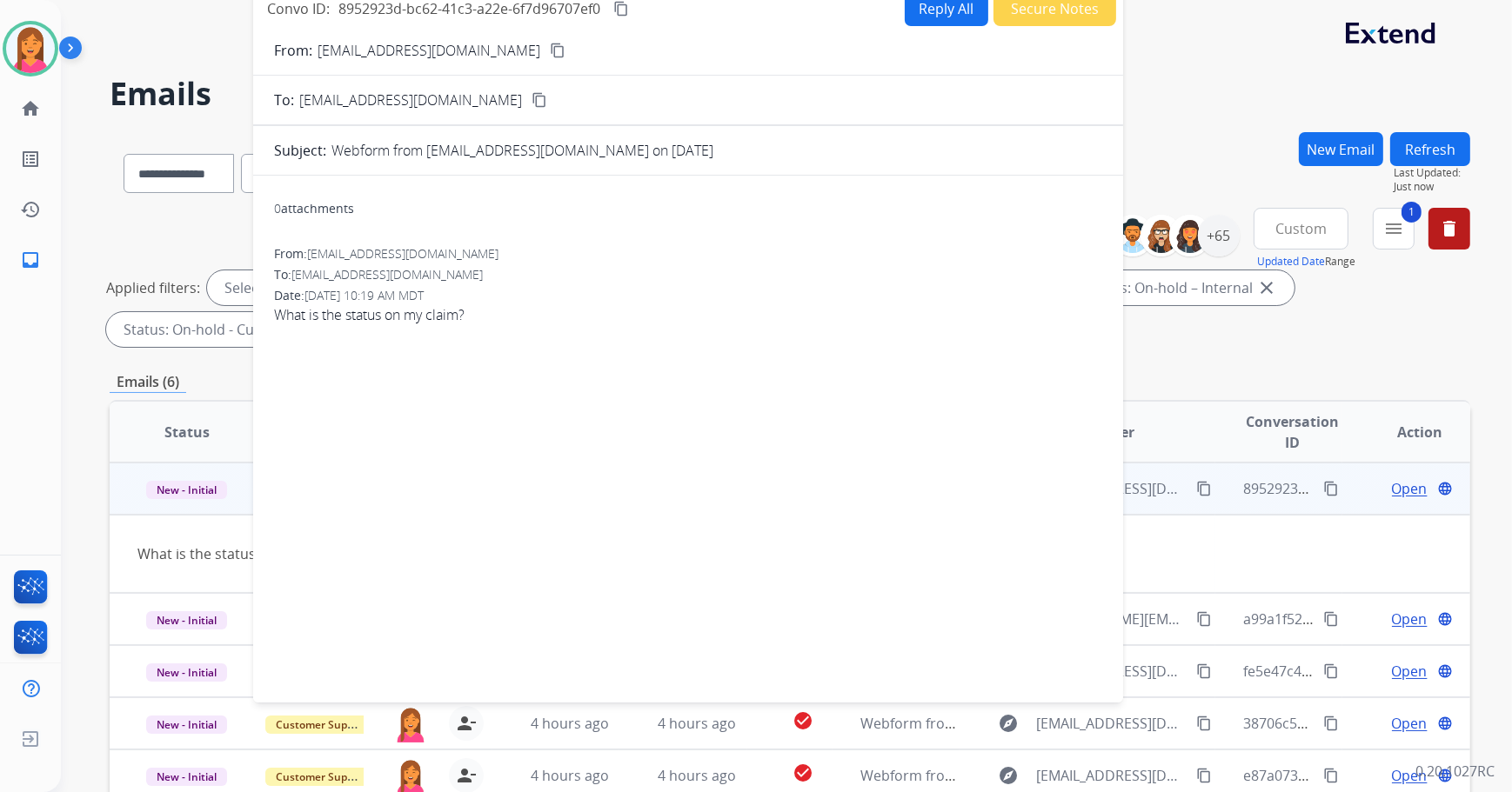
click at [1393, 491] on span "Open" at bounding box center [1411, 489] width 36 height 21
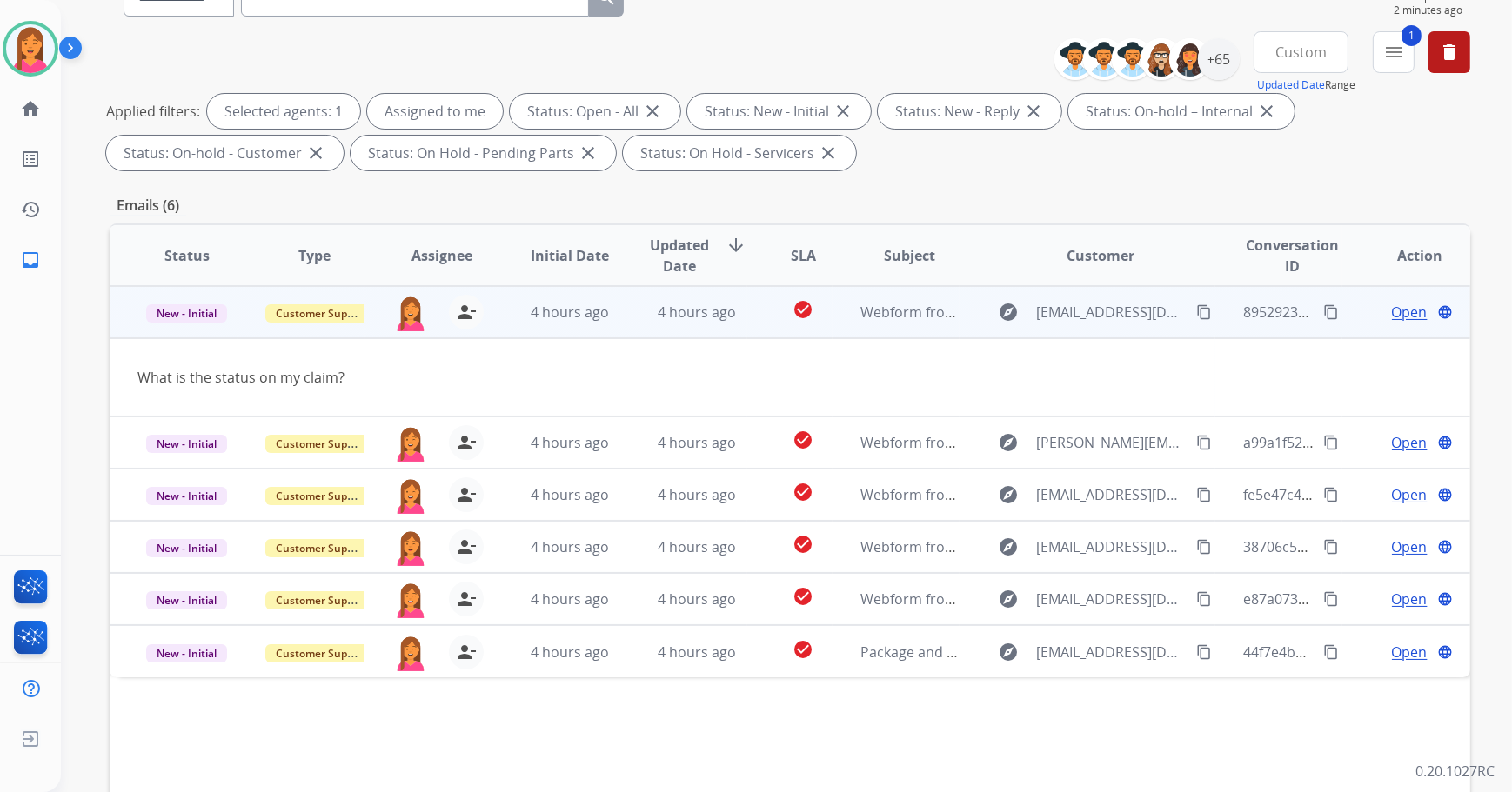
scroll to position [237, 0]
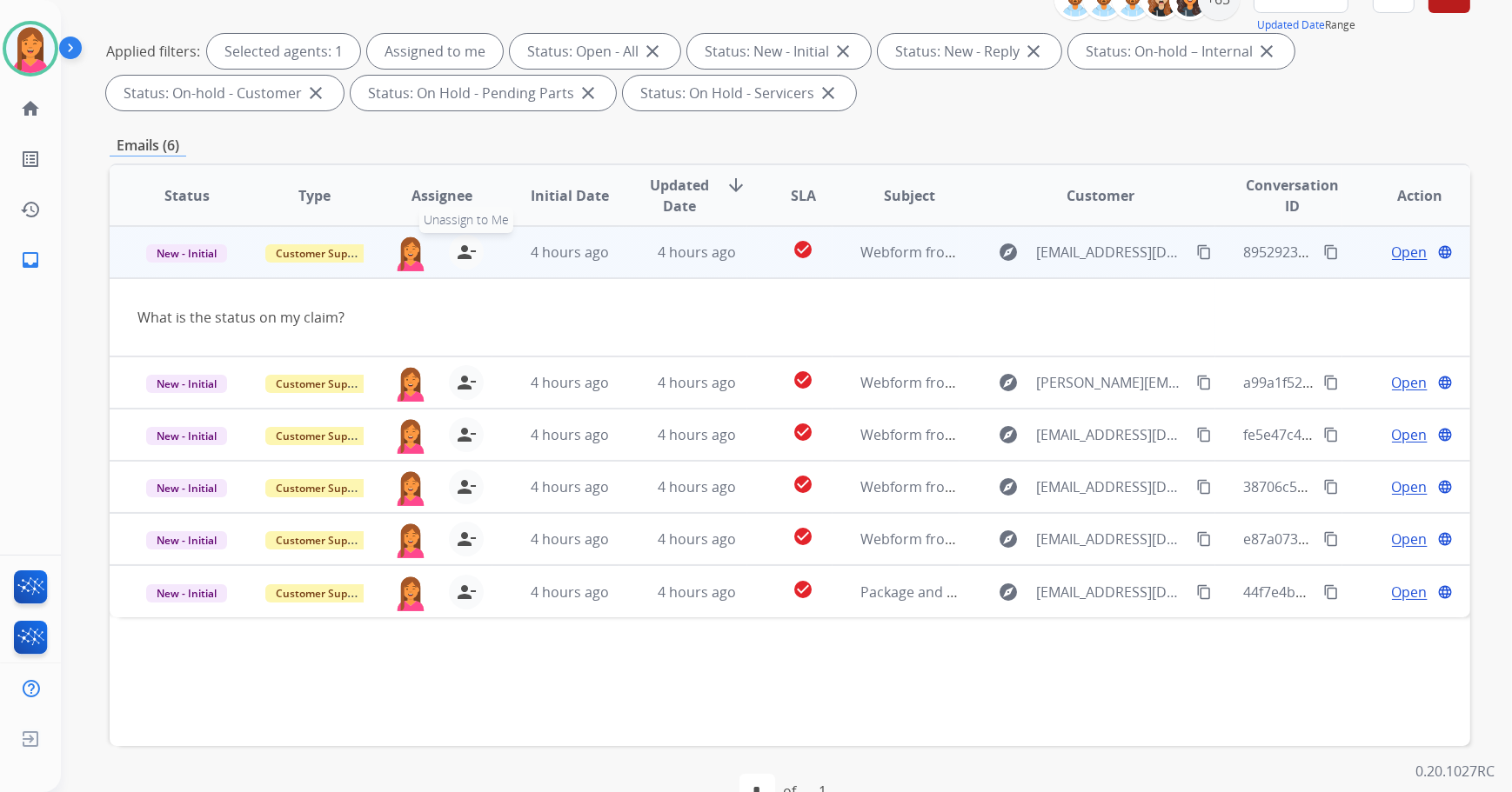
click at [456, 252] on mat-icon "person_remove" at bounding box center [466, 252] width 21 height 21
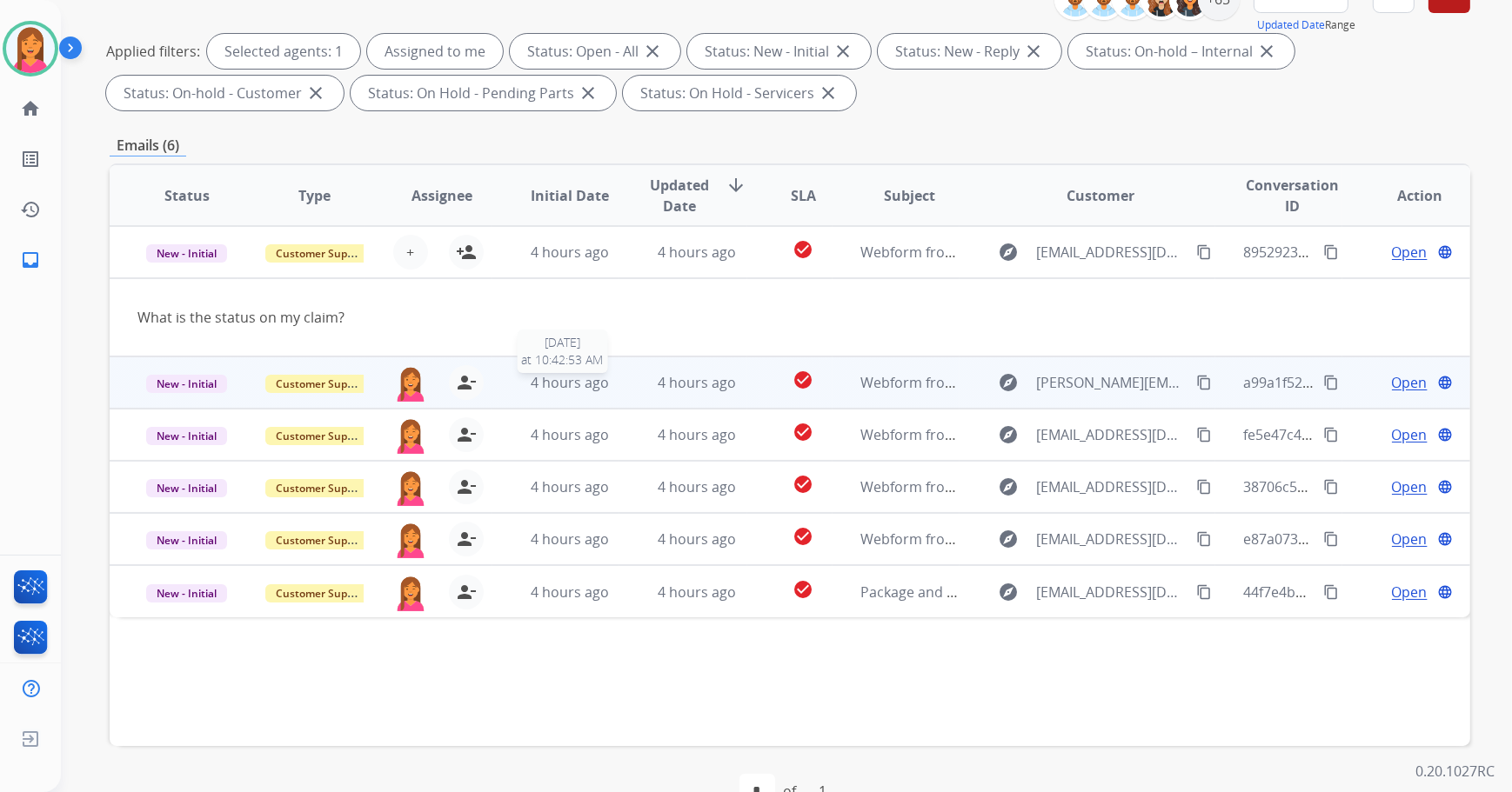
click at [544, 387] on span "4 hours ago" at bounding box center [570, 383] width 79 height 19
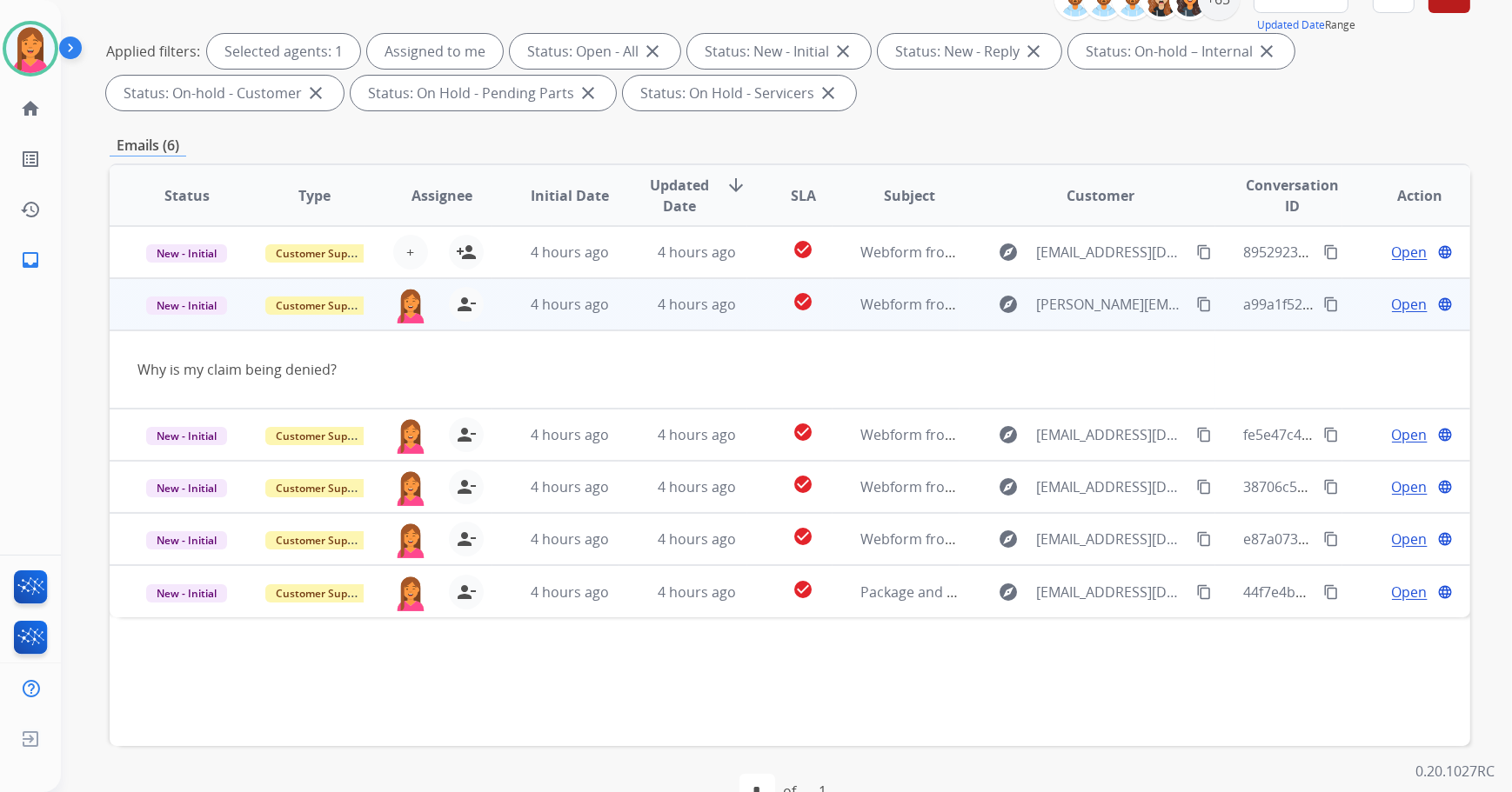
click at [1398, 308] on span "Open" at bounding box center [1411, 304] width 36 height 21
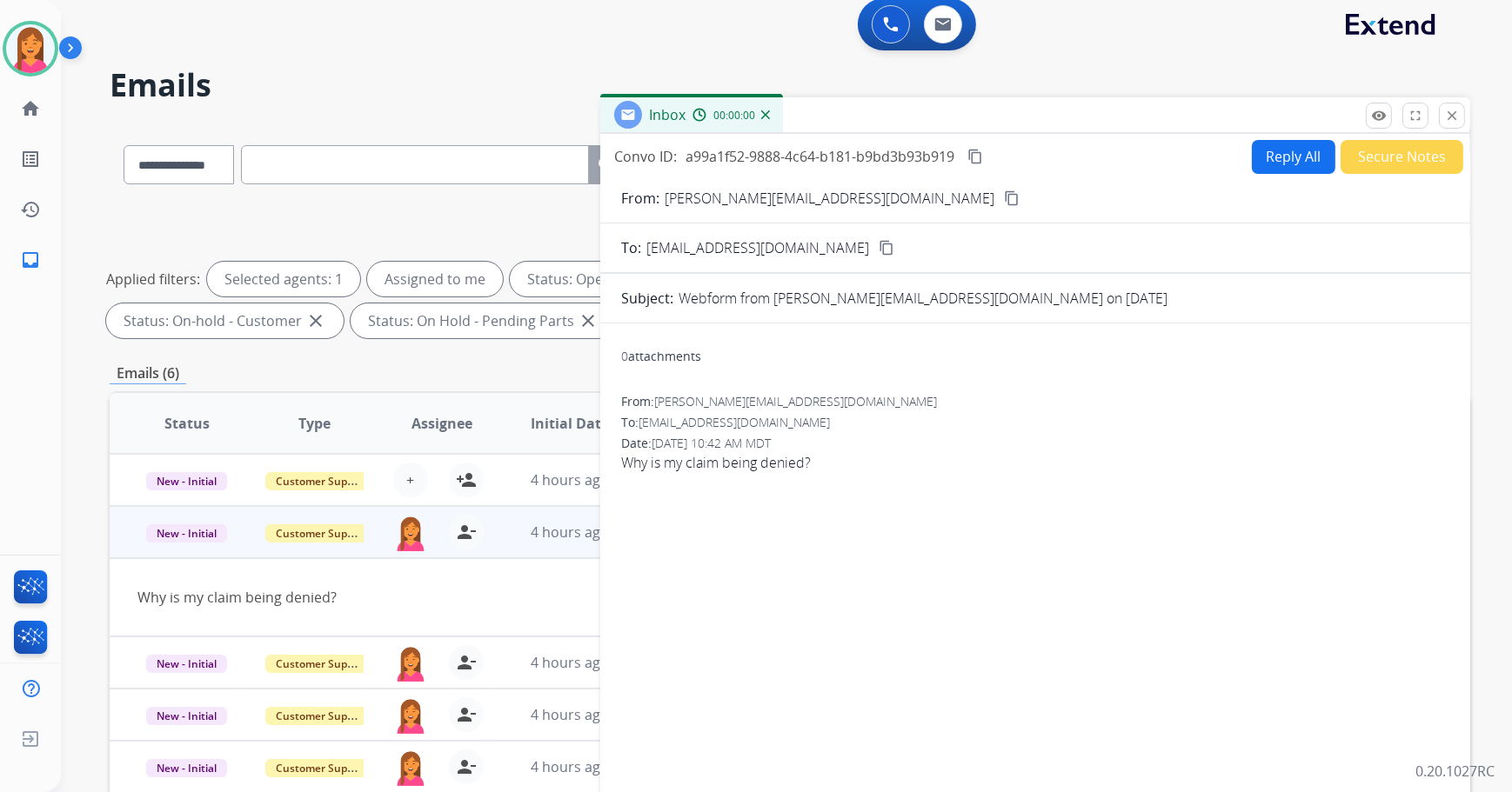
scroll to position [0, 0]
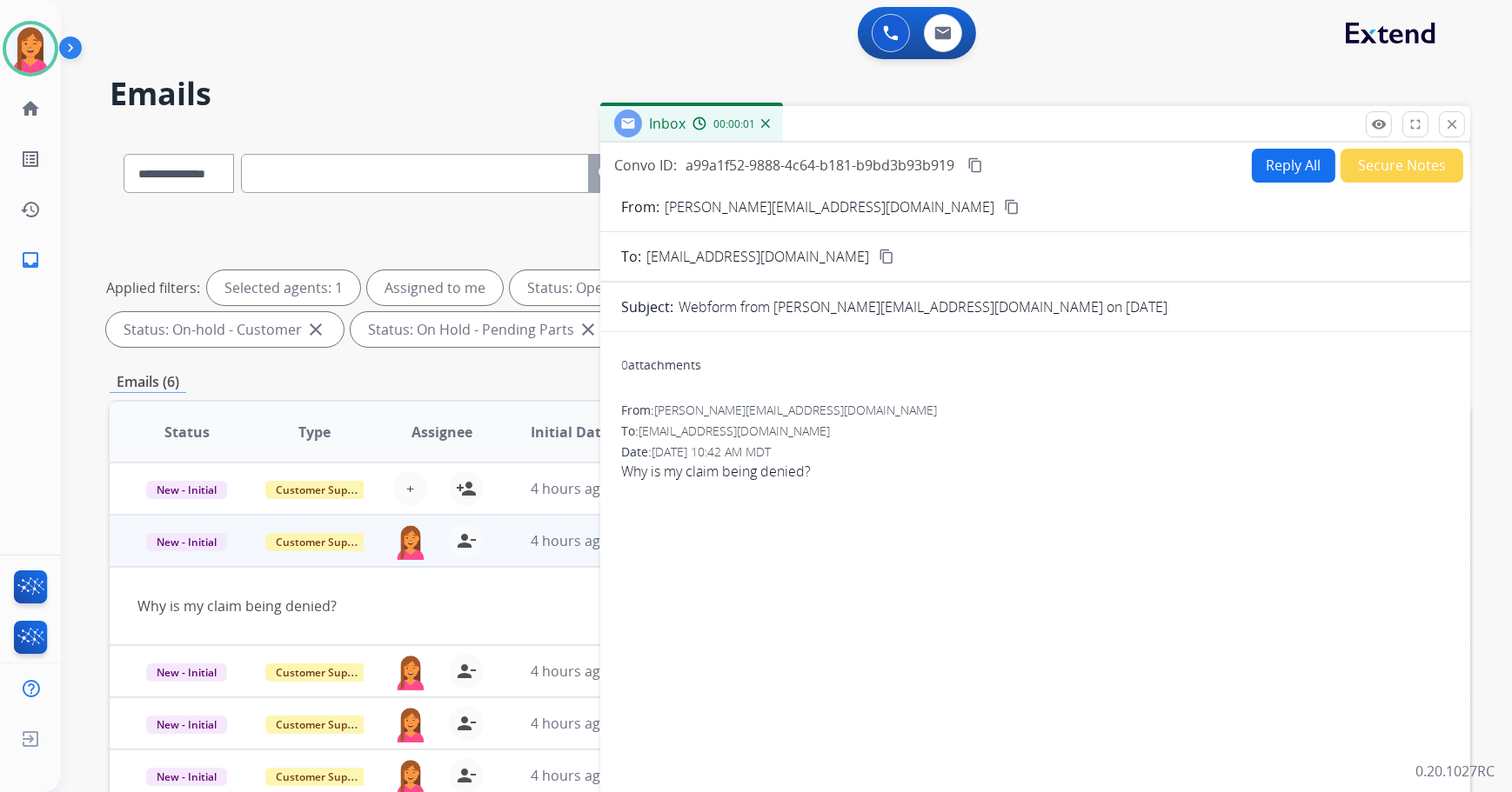
click at [1004, 204] on mat-icon "content_copy" at bounding box center [1011, 207] width 16 height 16
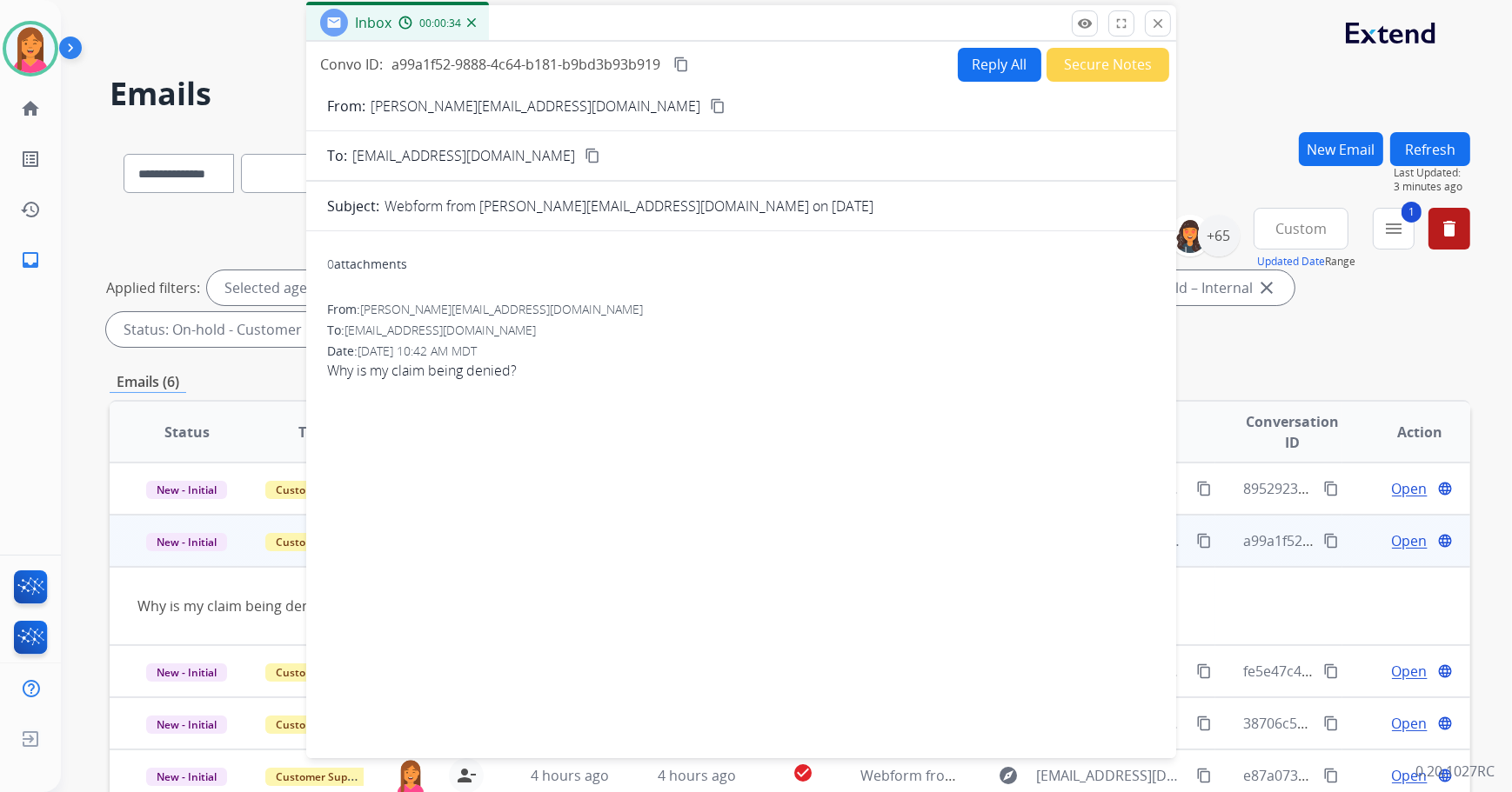
drag, startPoint x: 1307, startPoint y: 113, endPoint x: 1012, endPoint y: 12, distance: 311.8
click at [1012, 12] on div "Inbox 00:00:34" at bounding box center [741, 24] width 870 height 37
click at [975, 56] on button "Reply All" at bounding box center [1000, 64] width 83 height 34
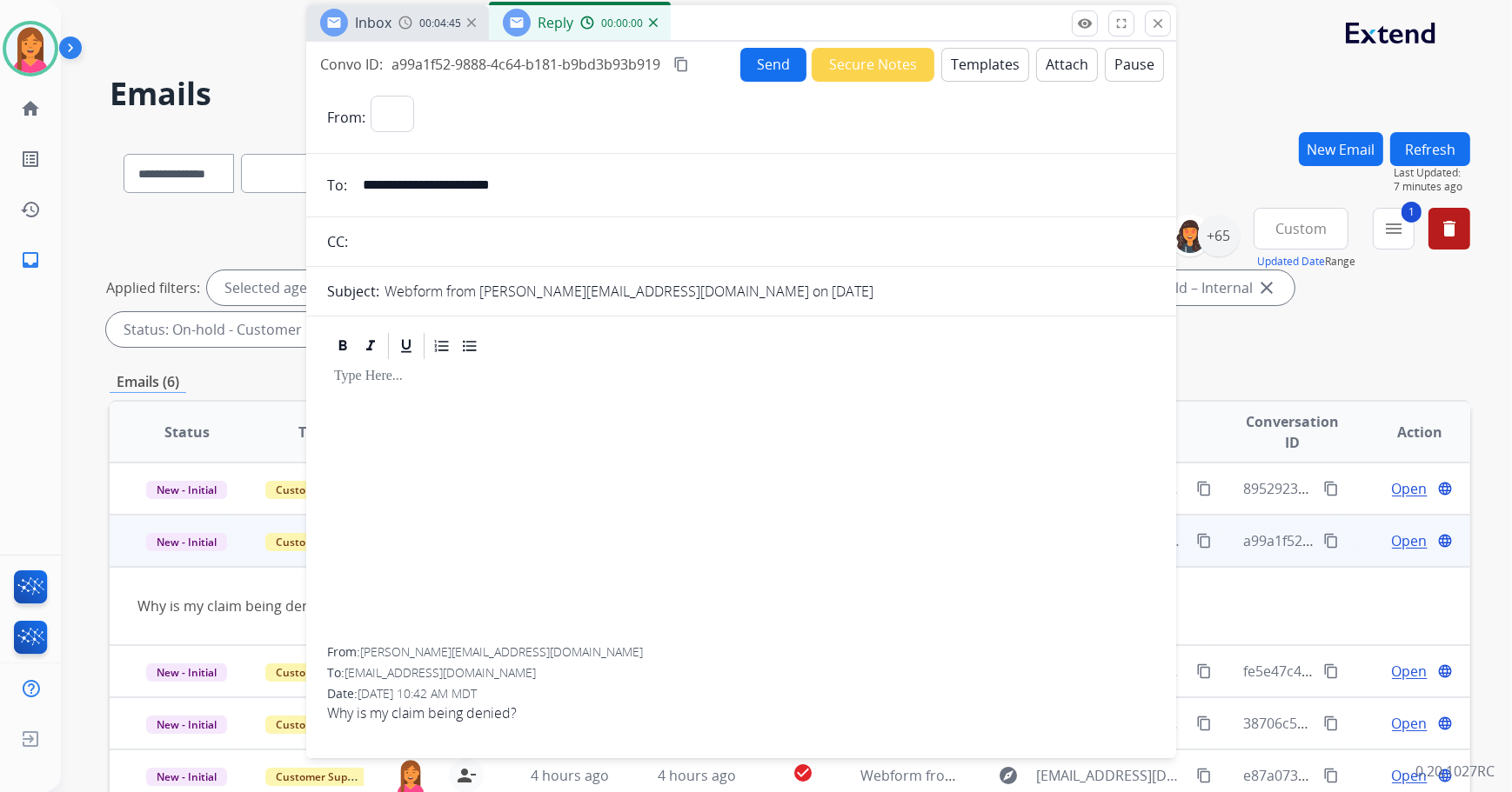
select select "**********"
click at [975, 69] on button "Templates" at bounding box center [985, 64] width 88 height 34
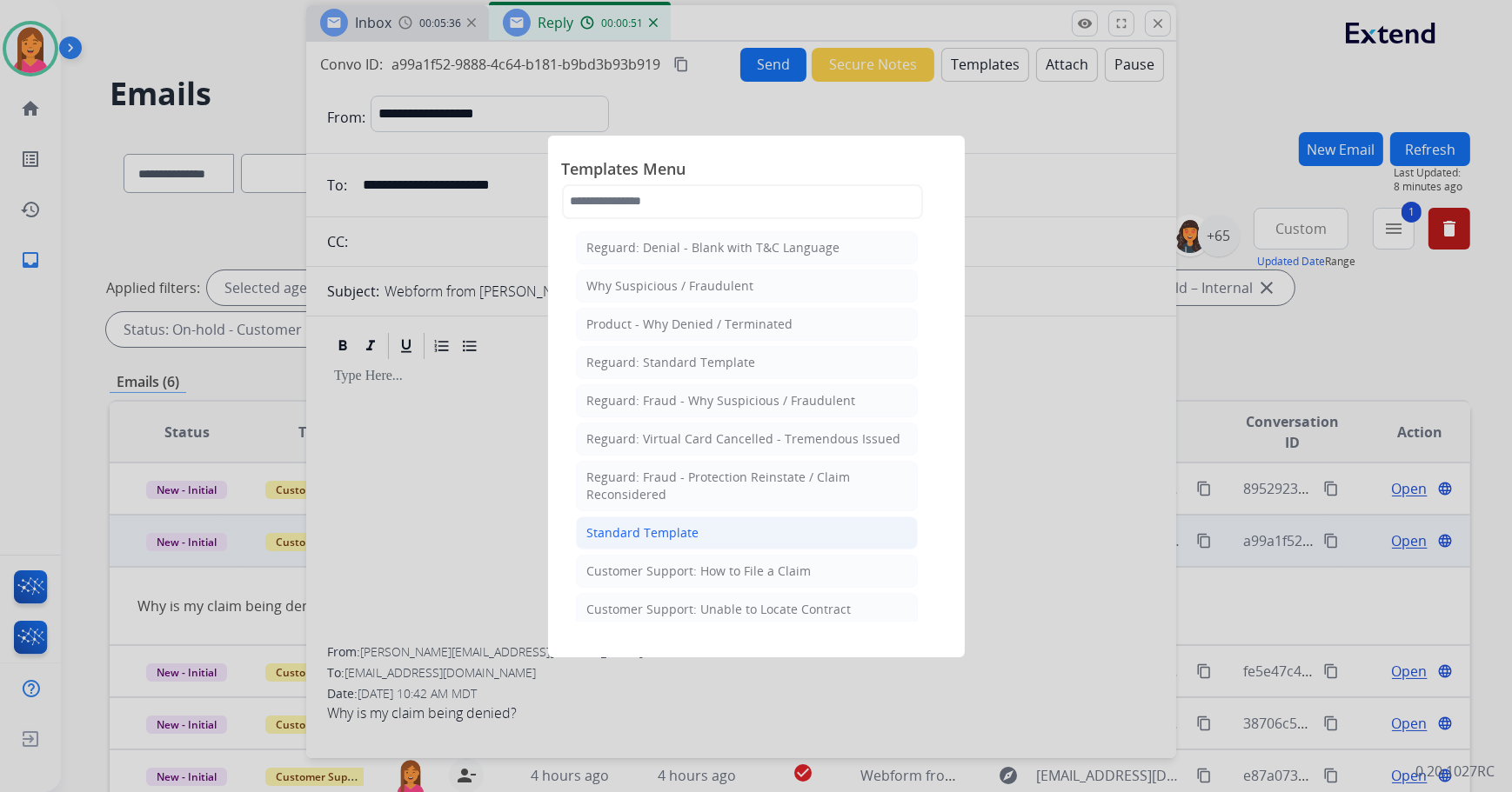
click at [689, 516] on li "Standard Template" at bounding box center [747, 532] width 342 height 33
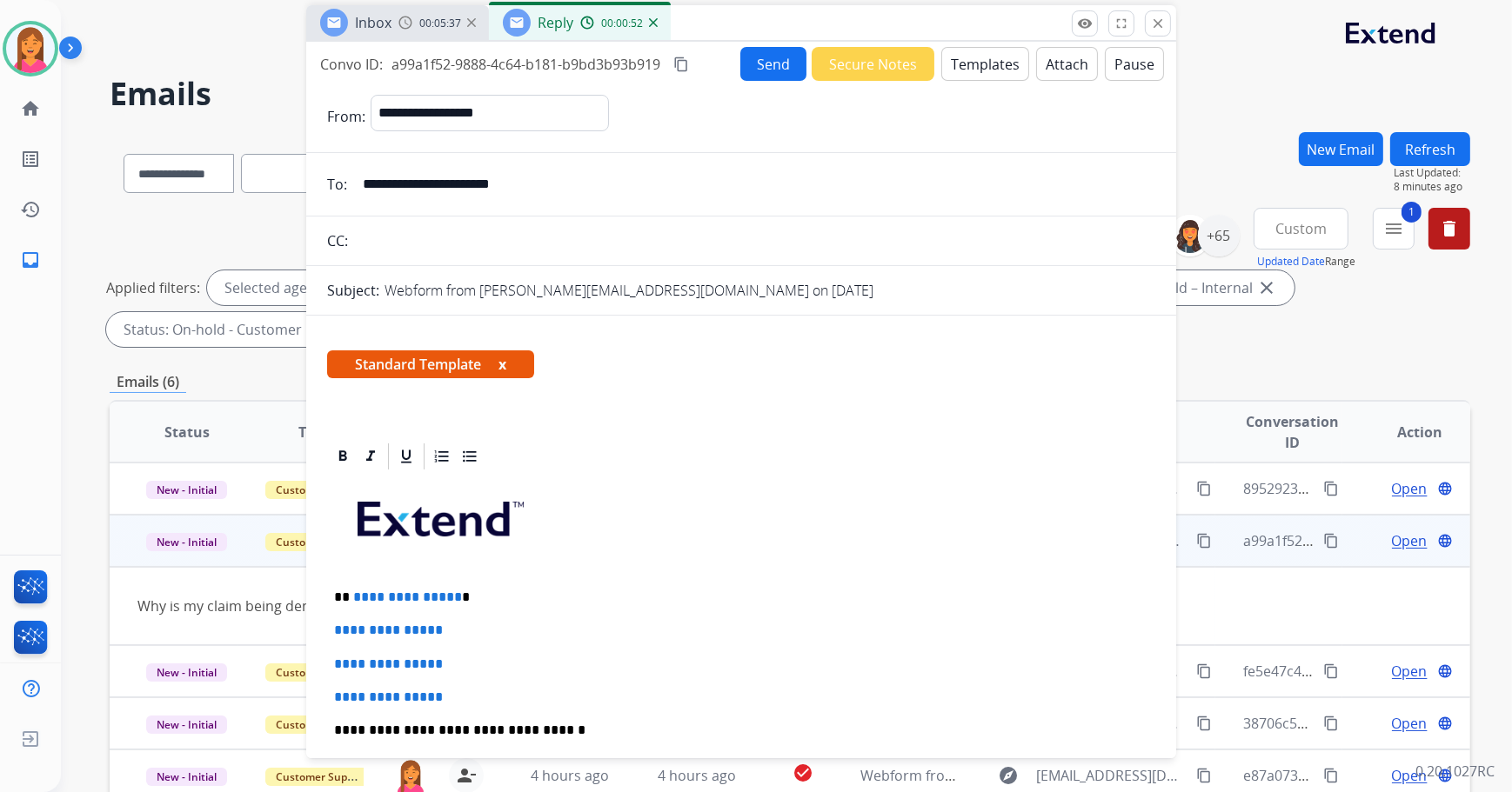
click at [501, 362] on button "x" at bounding box center [502, 365] width 8 height 21
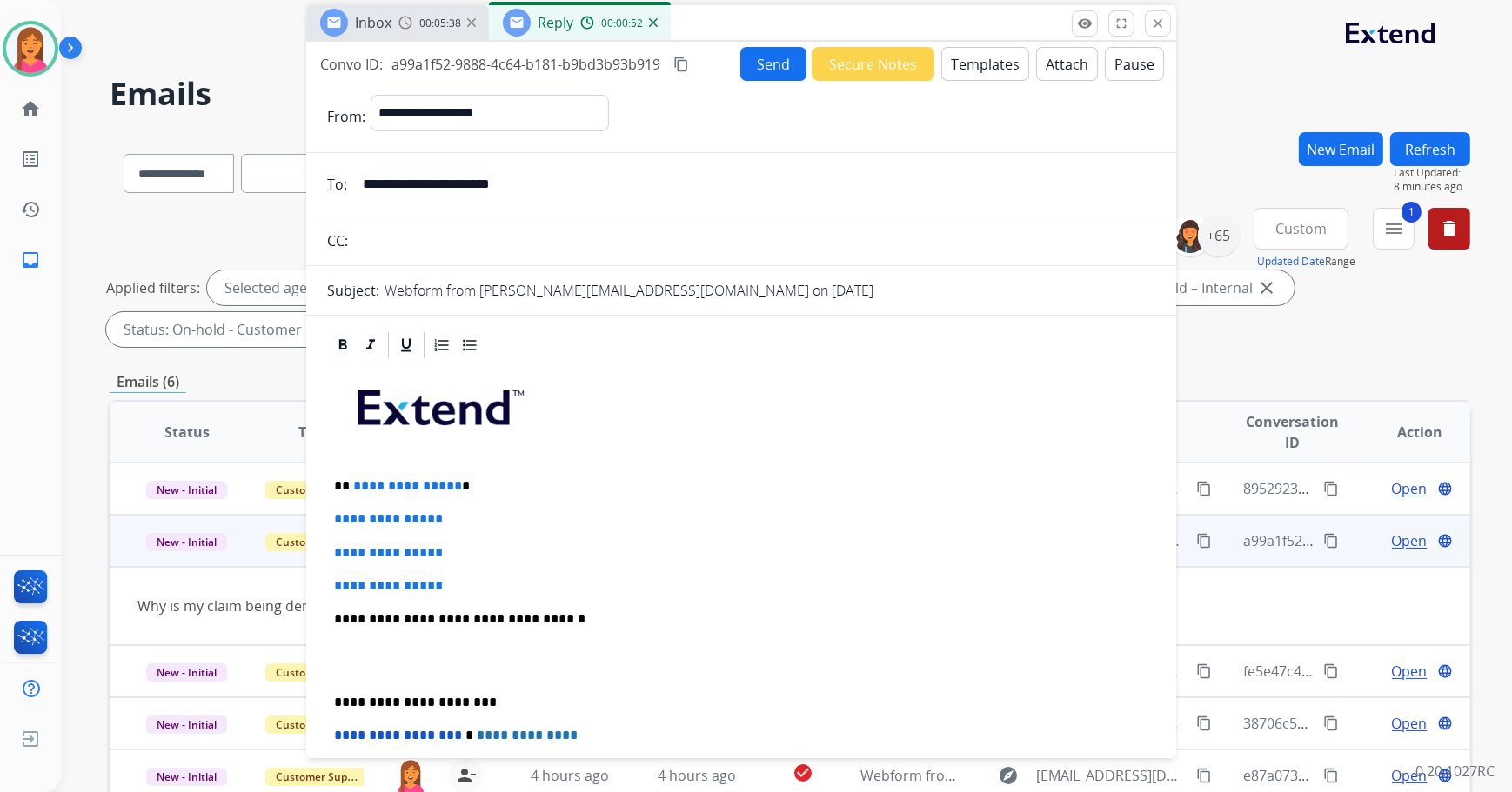
click at [463, 478] on p "**********" at bounding box center [734, 486] width 801 height 16
click at [374, 482] on p "**" at bounding box center [734, 486] width 801 height 16
click at [946, 65] on button "Templates" at bounding box center [985, 64] width 88 height 34
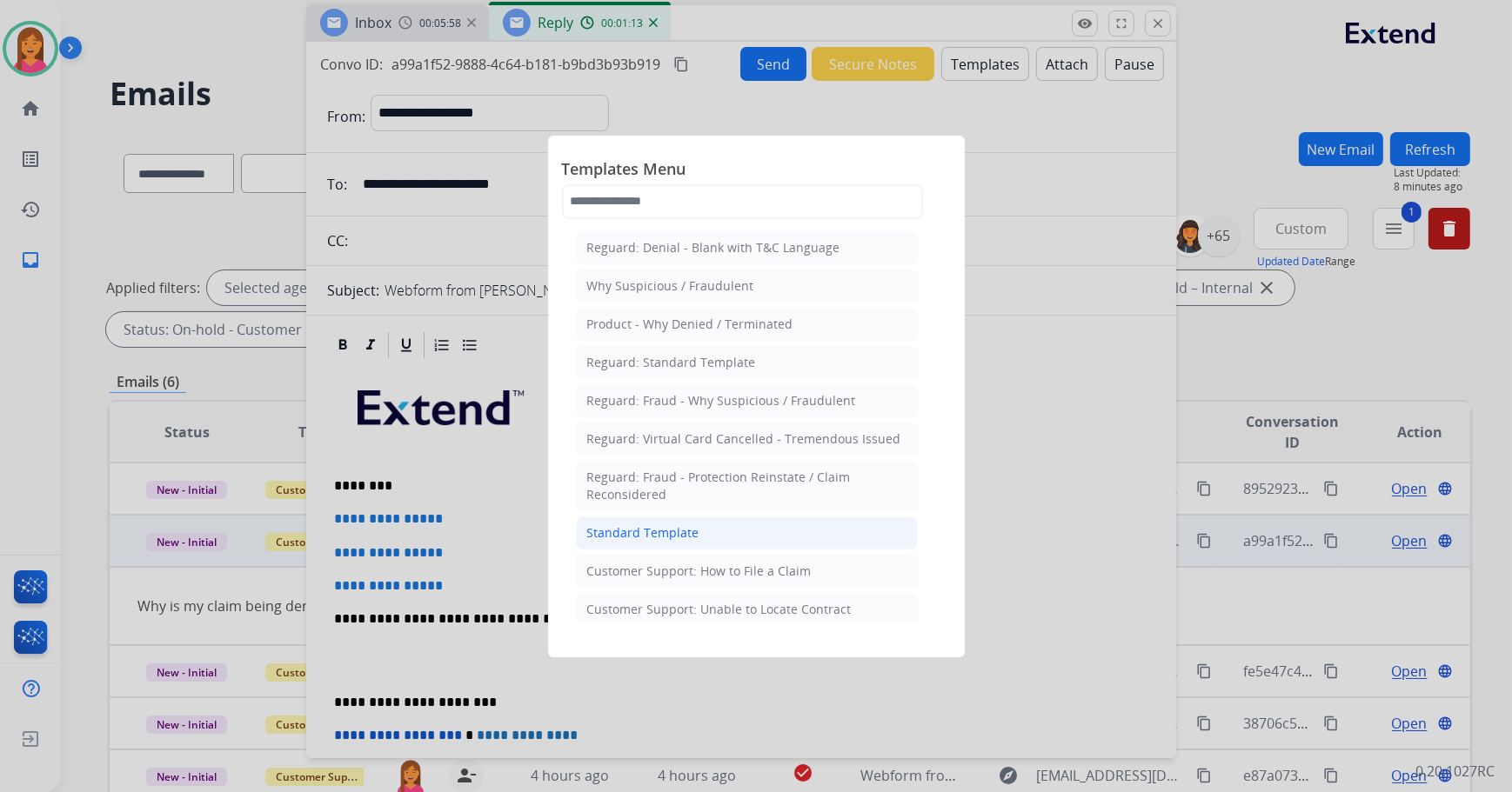
scroll to position [79, 0]
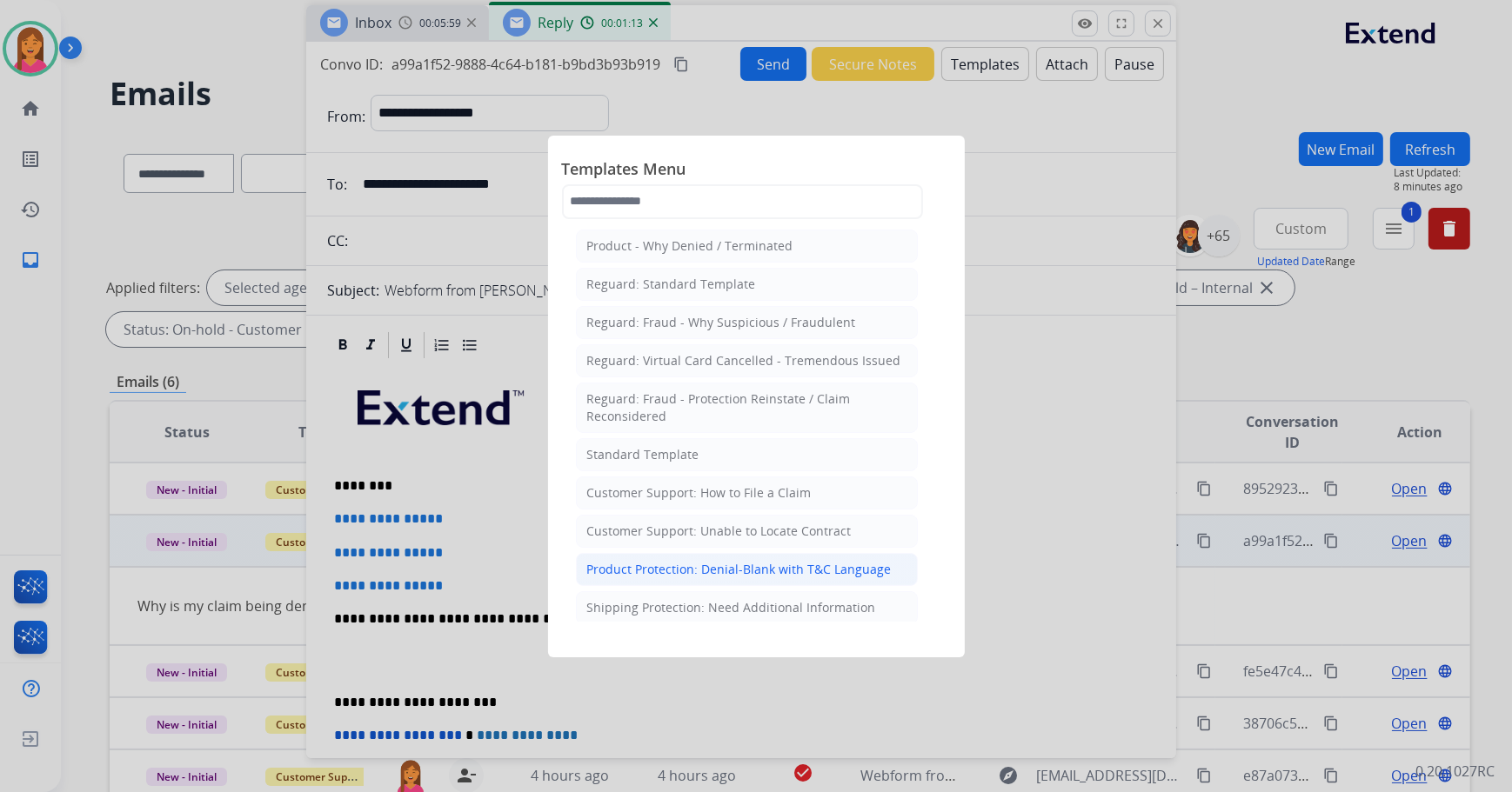
click at [766, 556] on li "Product Protection: Denial-Blank with T&C Language" at bounding box center [747, 569] width 342 height 33
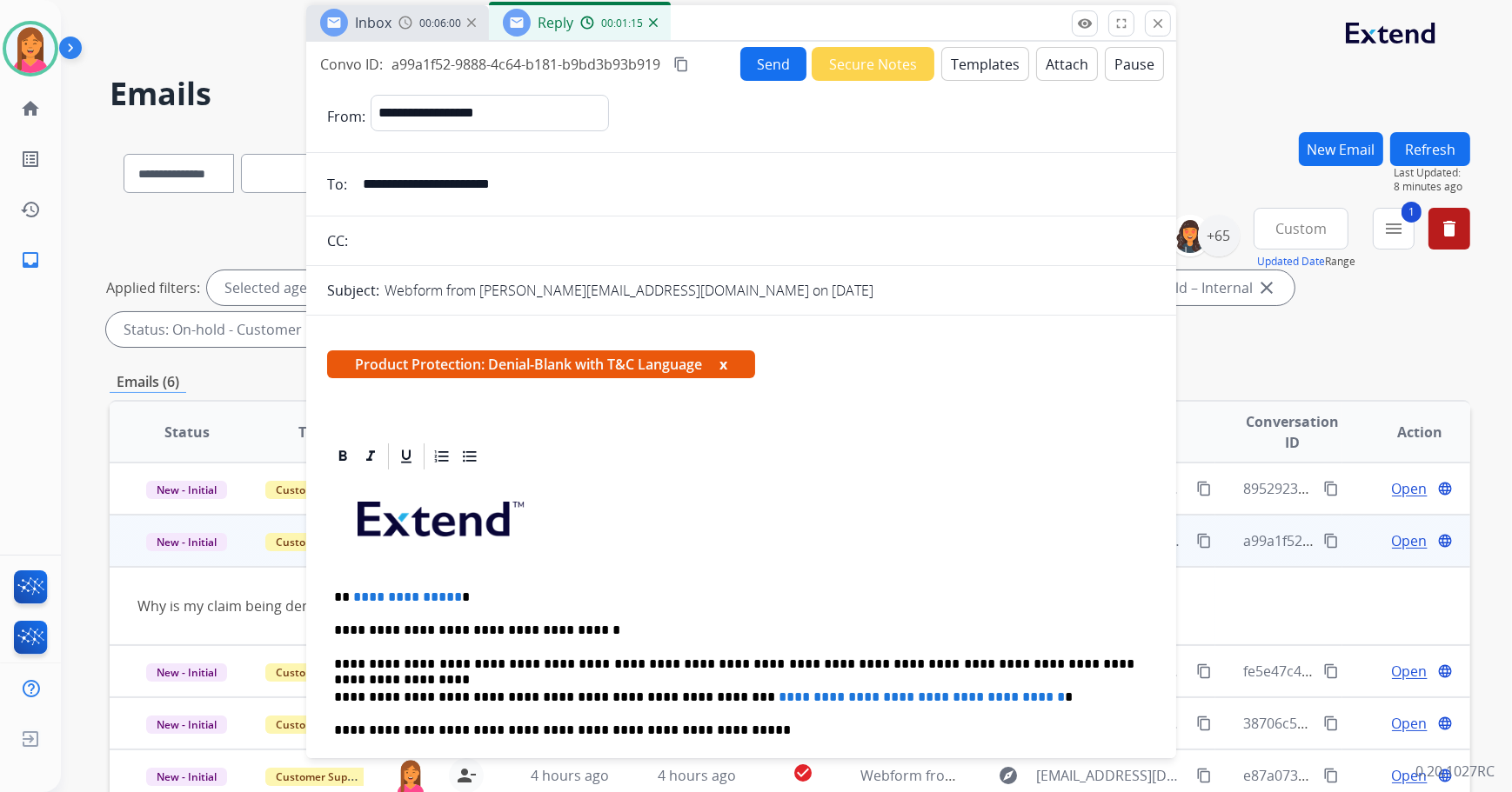
click at [724, 362] on button "x" at bounding box center [723, 365] width 8 height 21
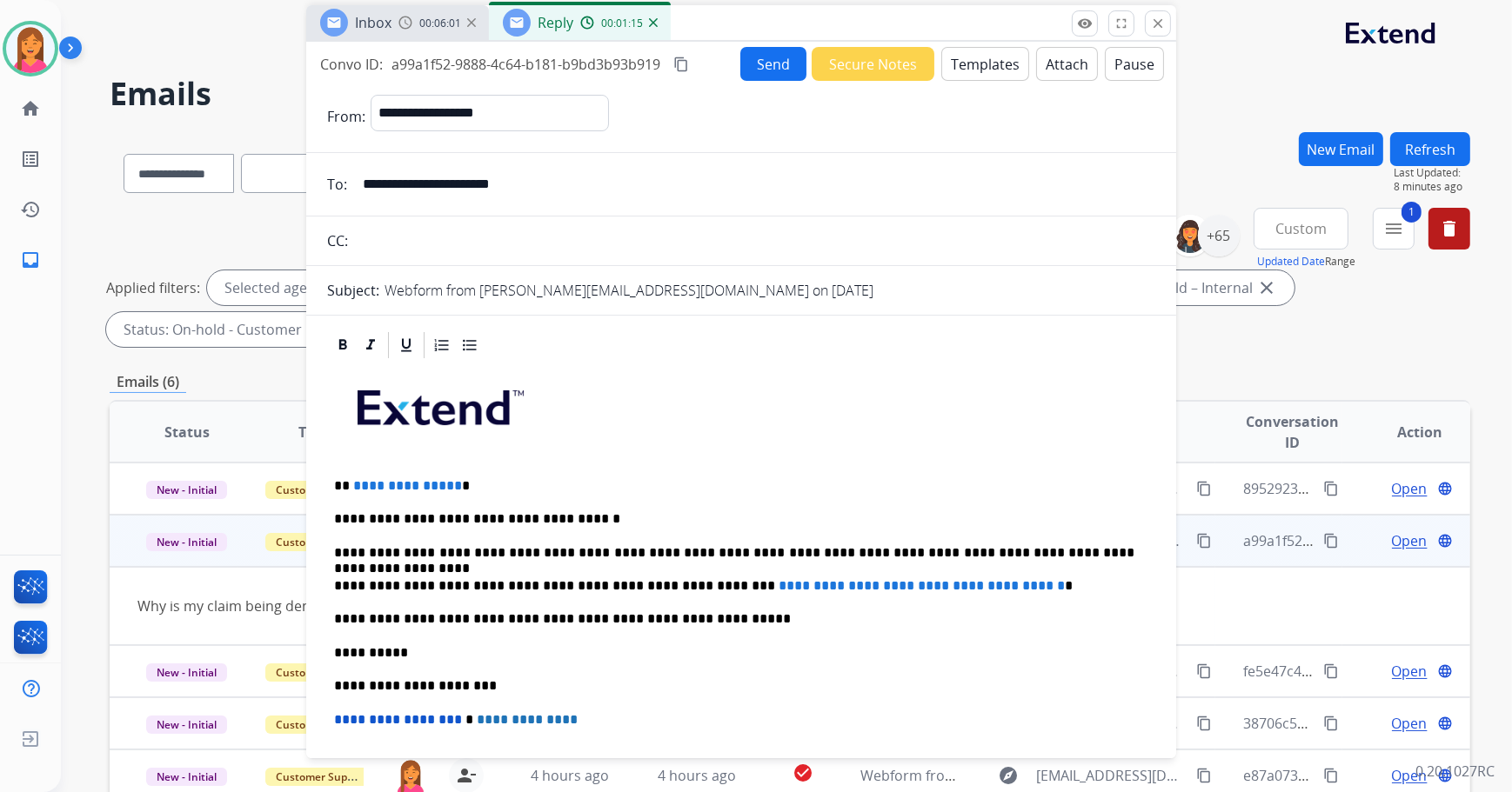
click at [479, 484] on p "**********" at bounding box center [734, 486] width 801 height 16
drag, startPoint x: 1041, startPoint y: 583, endPoint x: 690, endPoint y: 583, distance: 351.0
click at [690, 583] on p "**********" at bounding box center [734, 585] width 801 height 16
click at [700, 582] on p "**********" at bounding box center [734, 585] width 801 height 16
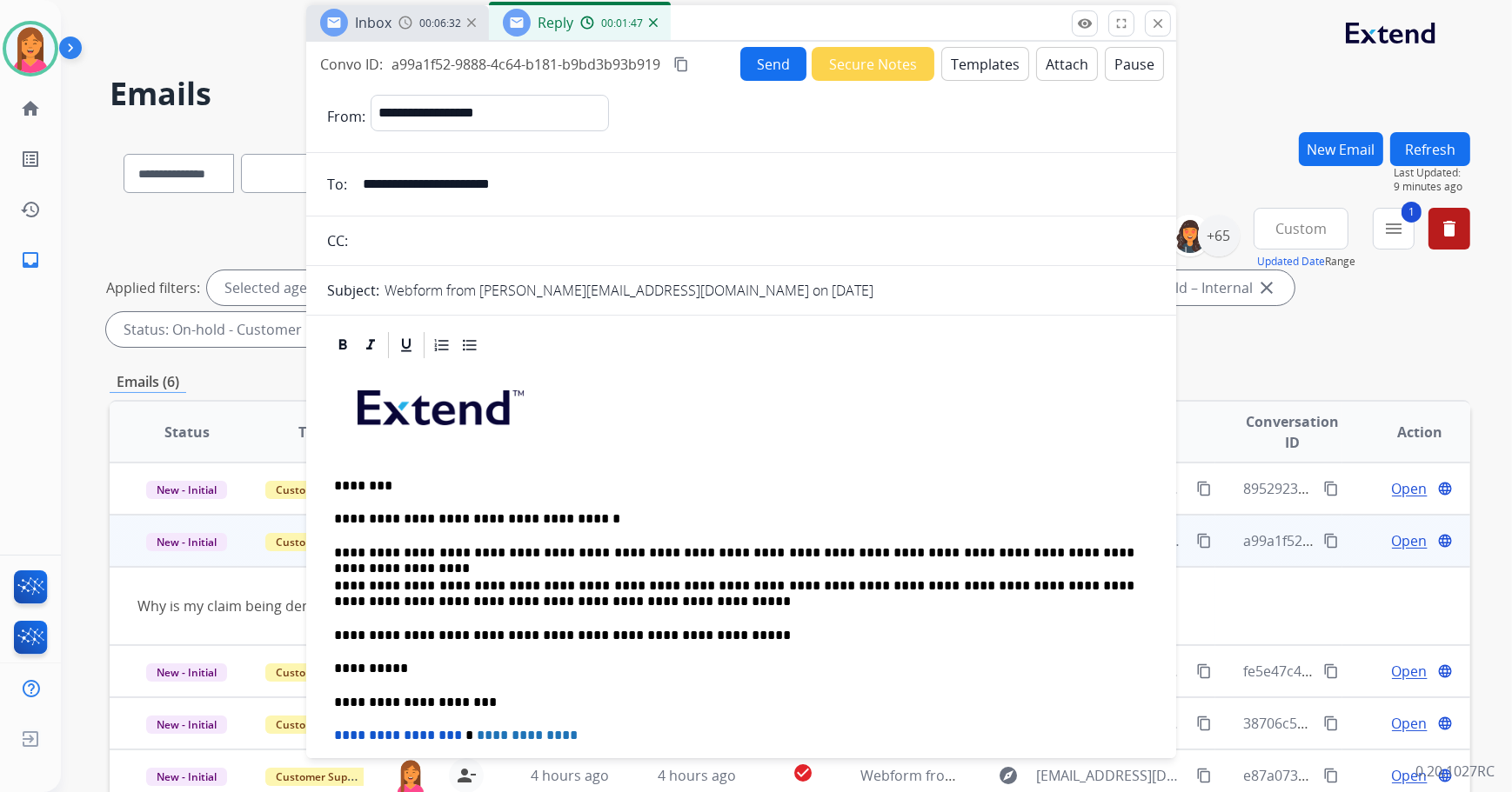
click at [1056, 59] on button "Attach" at bounding box center [1066, 64] width 62 height 34
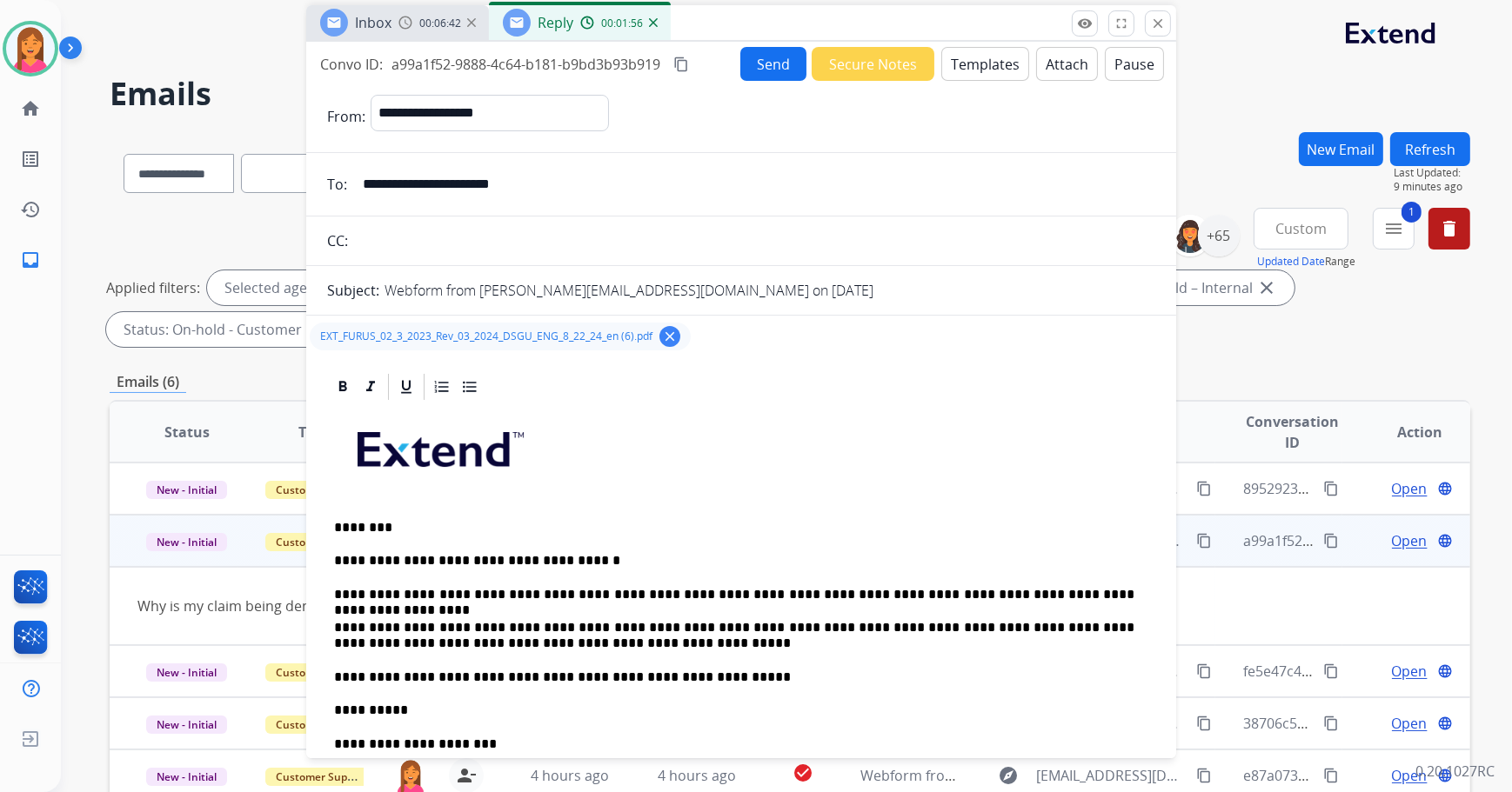
click at [775, 58] on button "Send" at bounding box center [774, 64] width 66 height 34
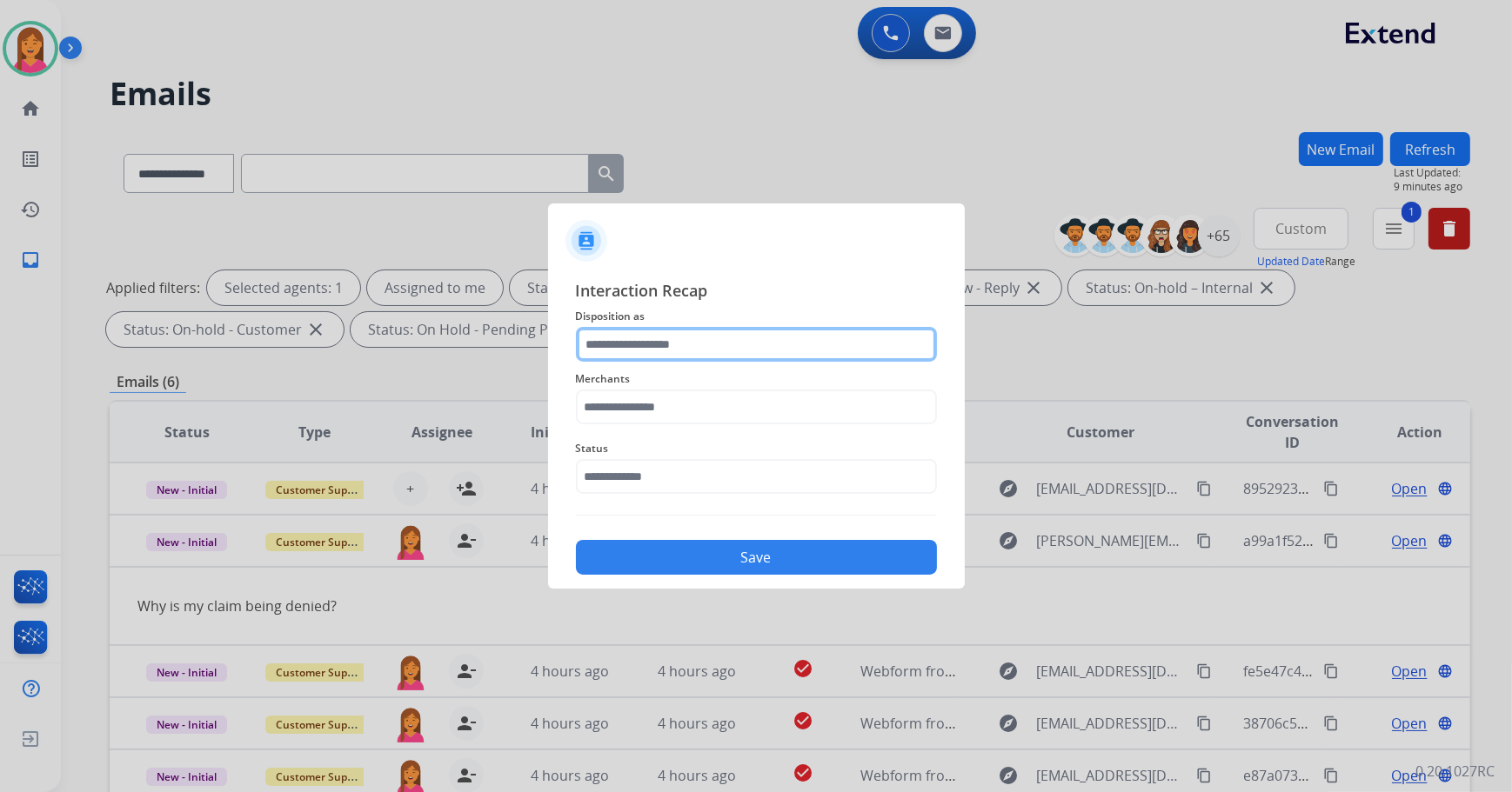
click at [683, 347] on input "text" at bounding box center [756, 344] width 361 height 35
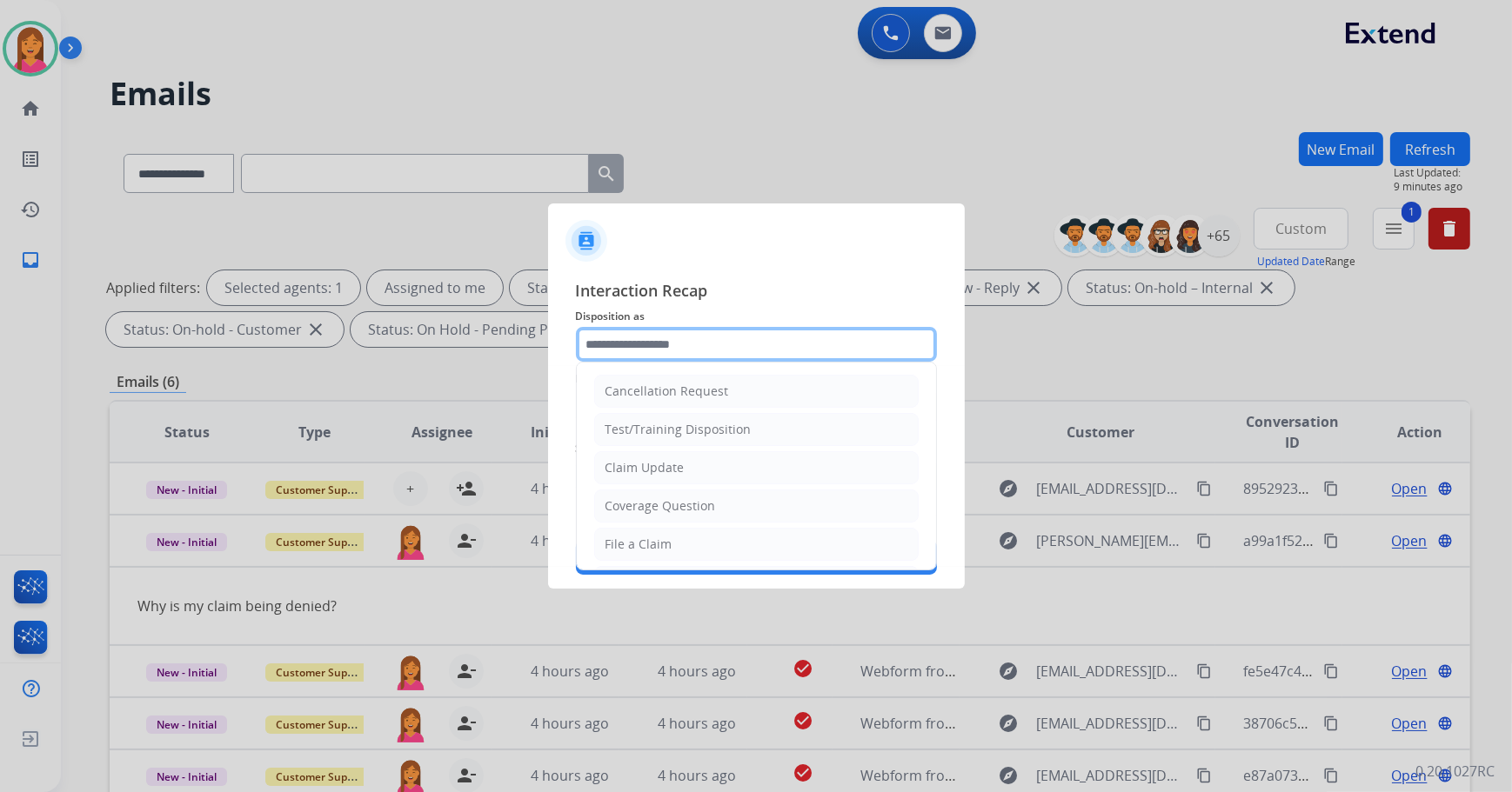
click at [628, 327] on input "text" at bounding box center [756, 344] width 361 height 35
click at [638, 460] on div "Claim Update" at bounding box center [646, 468] width 80 height 17
type input "**********"
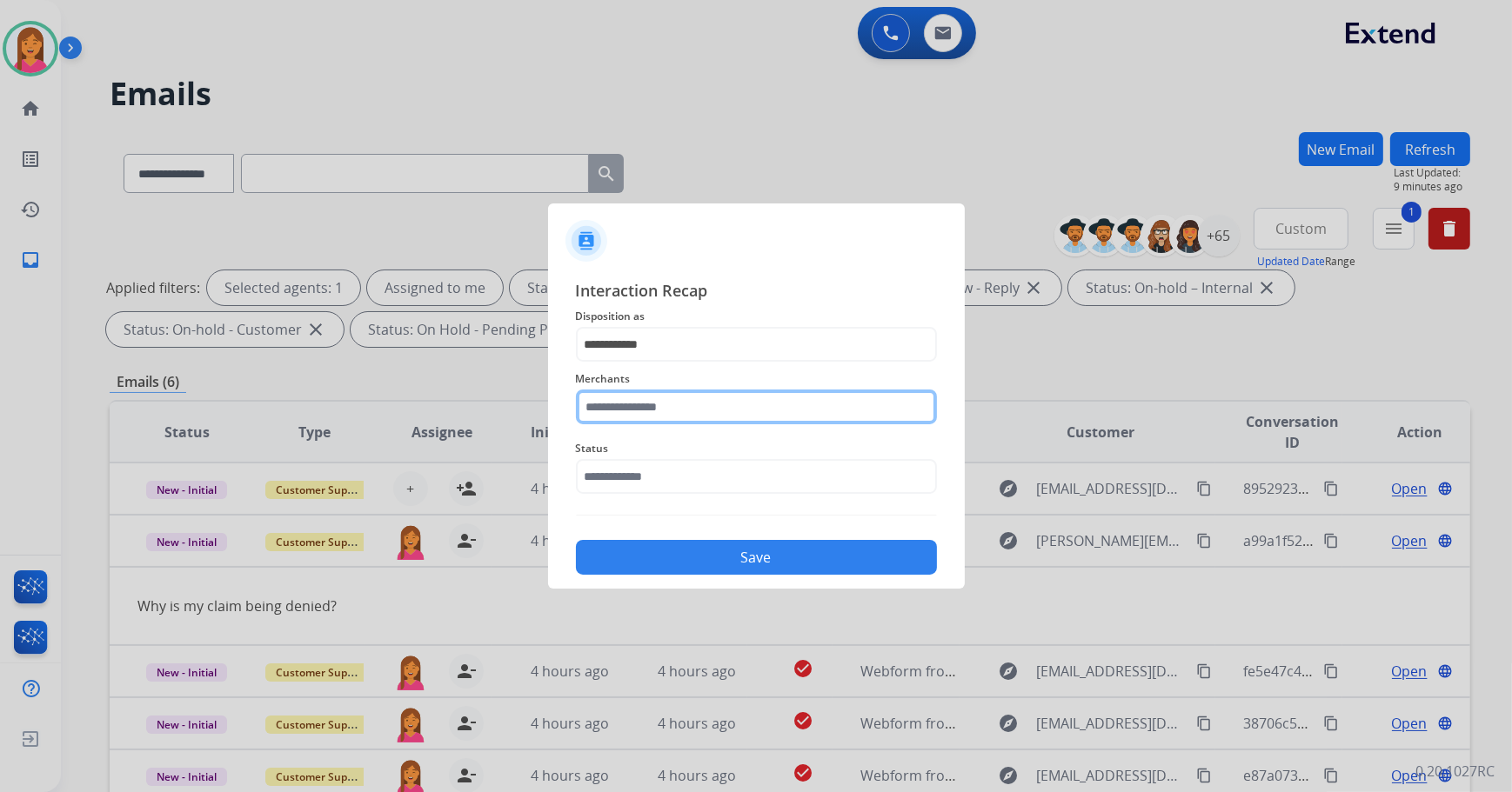
click at [627, 410] on input "text" at bounding box center [756, 406] width 361 height 35
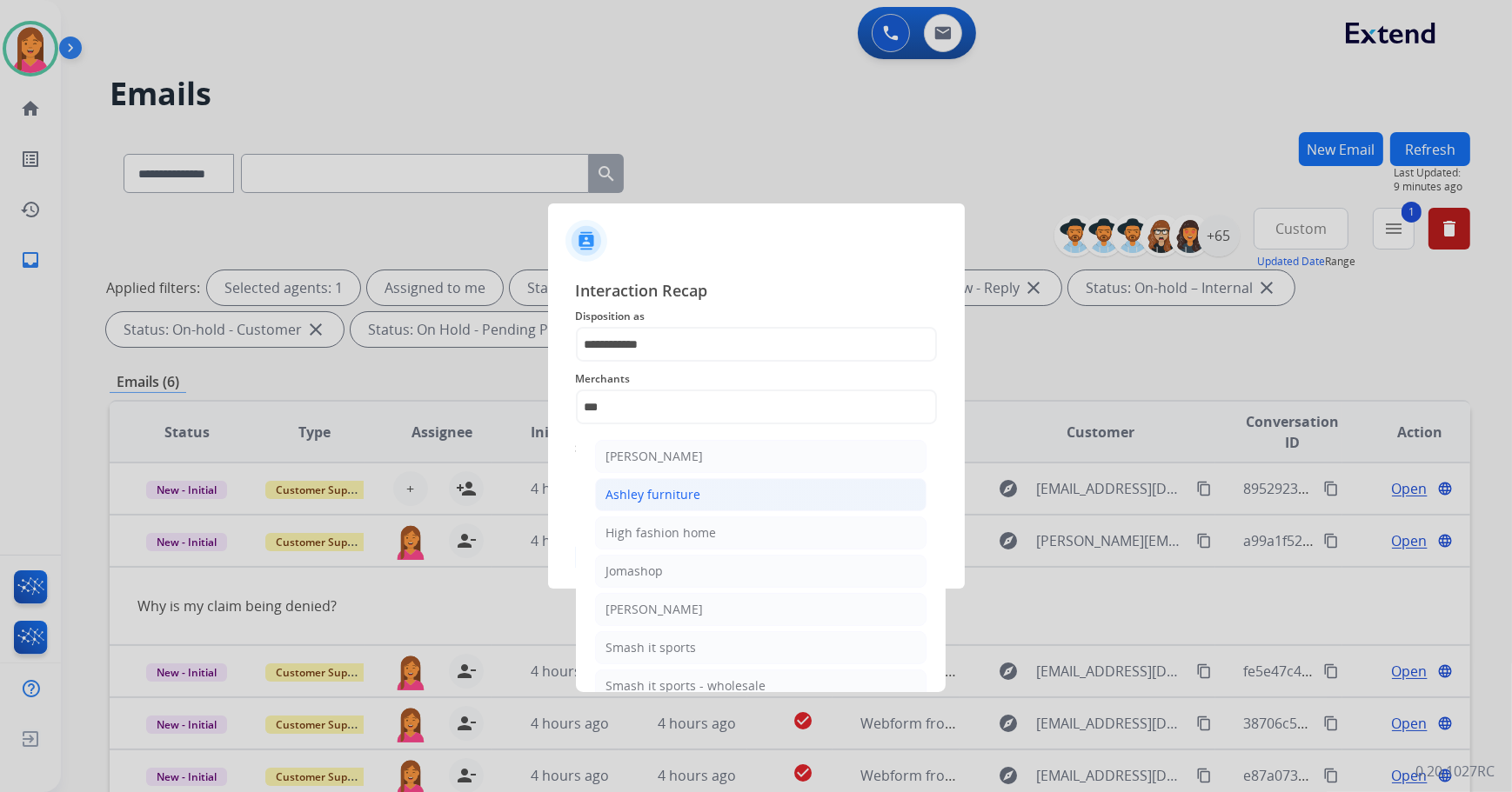
click at [631, 486] on div "Ashley furniture" at bounding box center [654, 495] width 95 height 17
type input "**********"
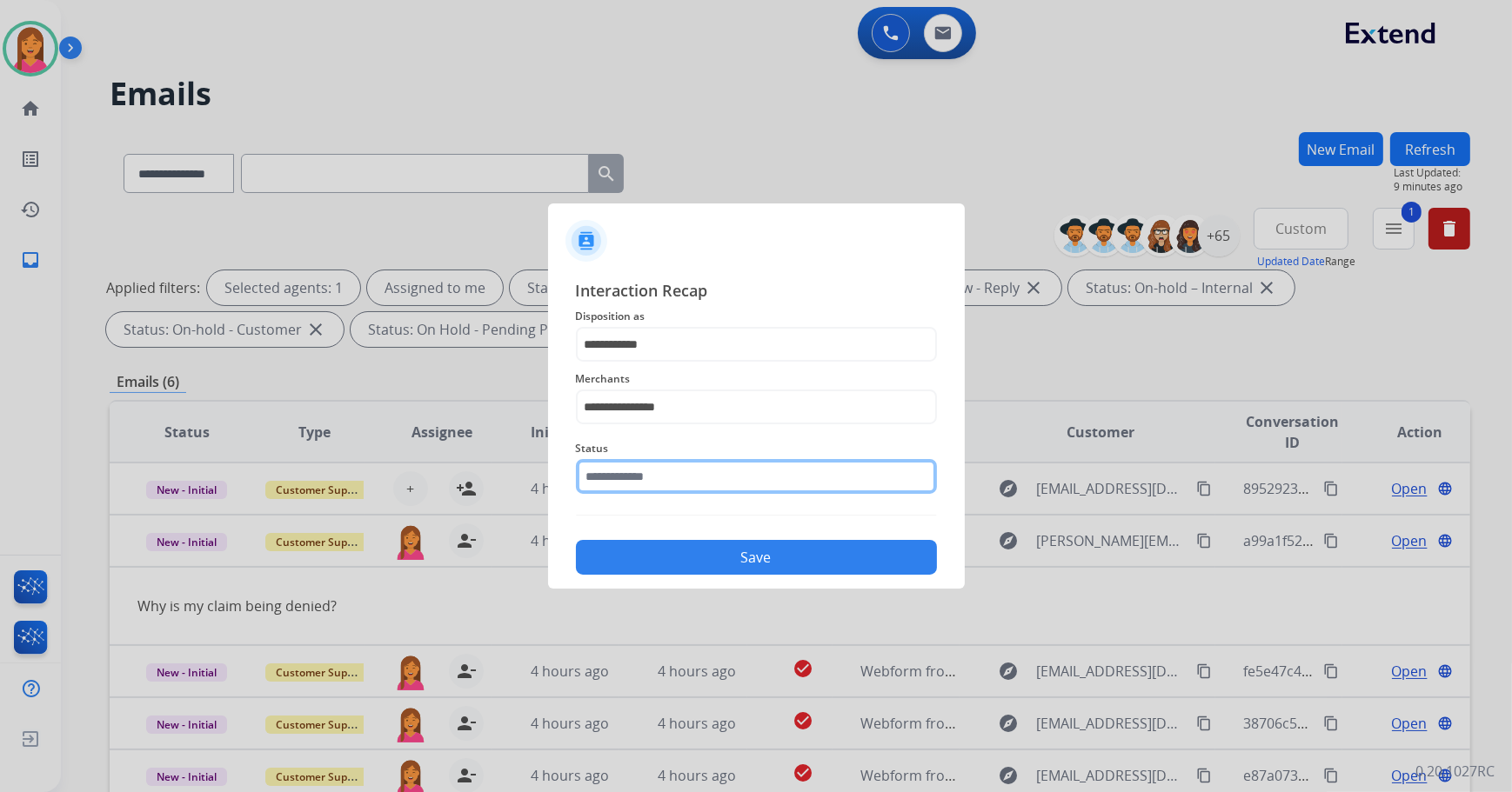
click at [653, 470] on input "text" at bounding box center [756, 477] width 361 height 35
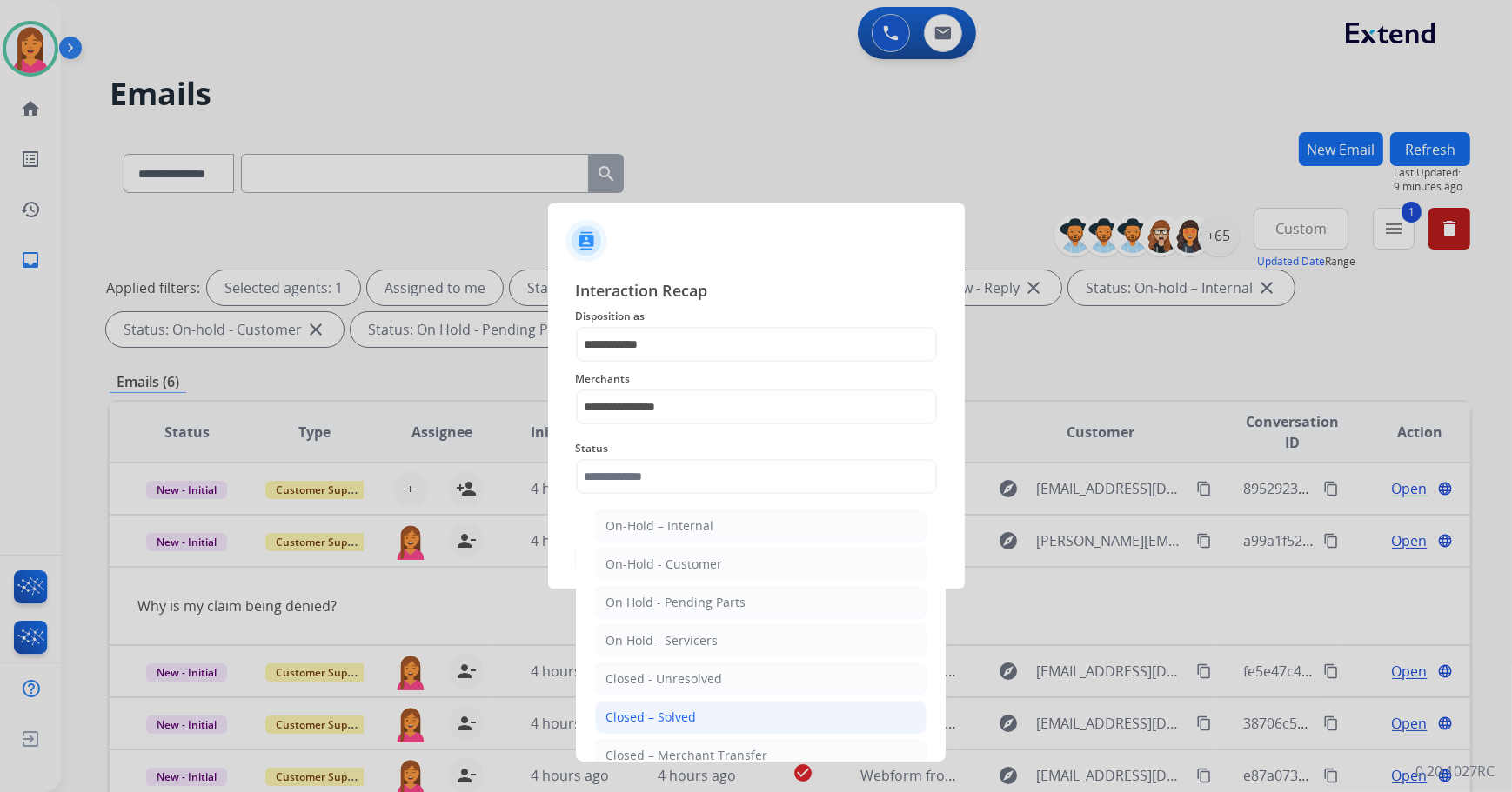
click at [721, 719] on li "Closed – Solved" at bounding box center [761, 717] width 332 height 33
type input "**********"
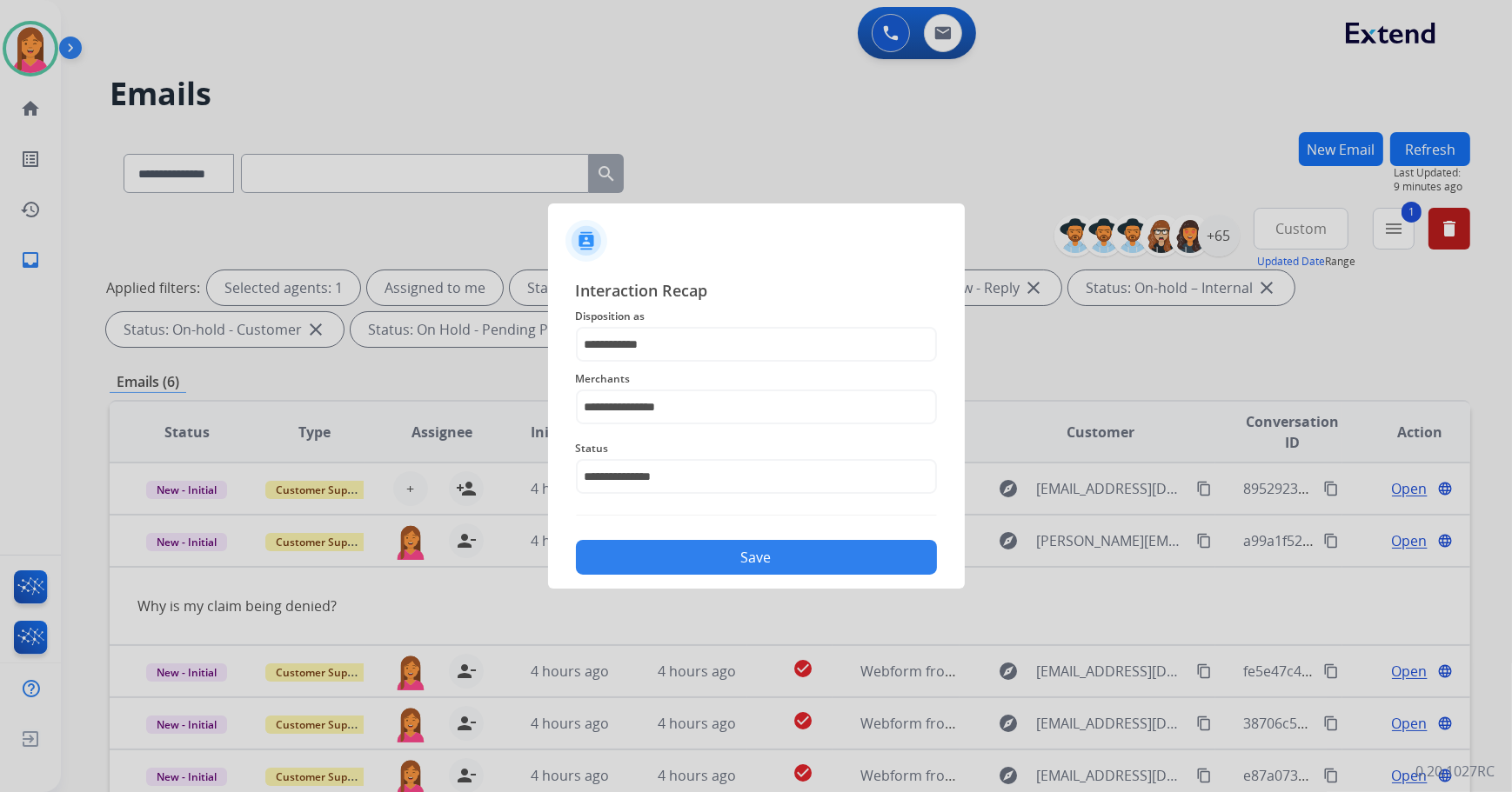
click at [716, 549] on button "Save" at bounding box center [756, 557] width 361 height 35
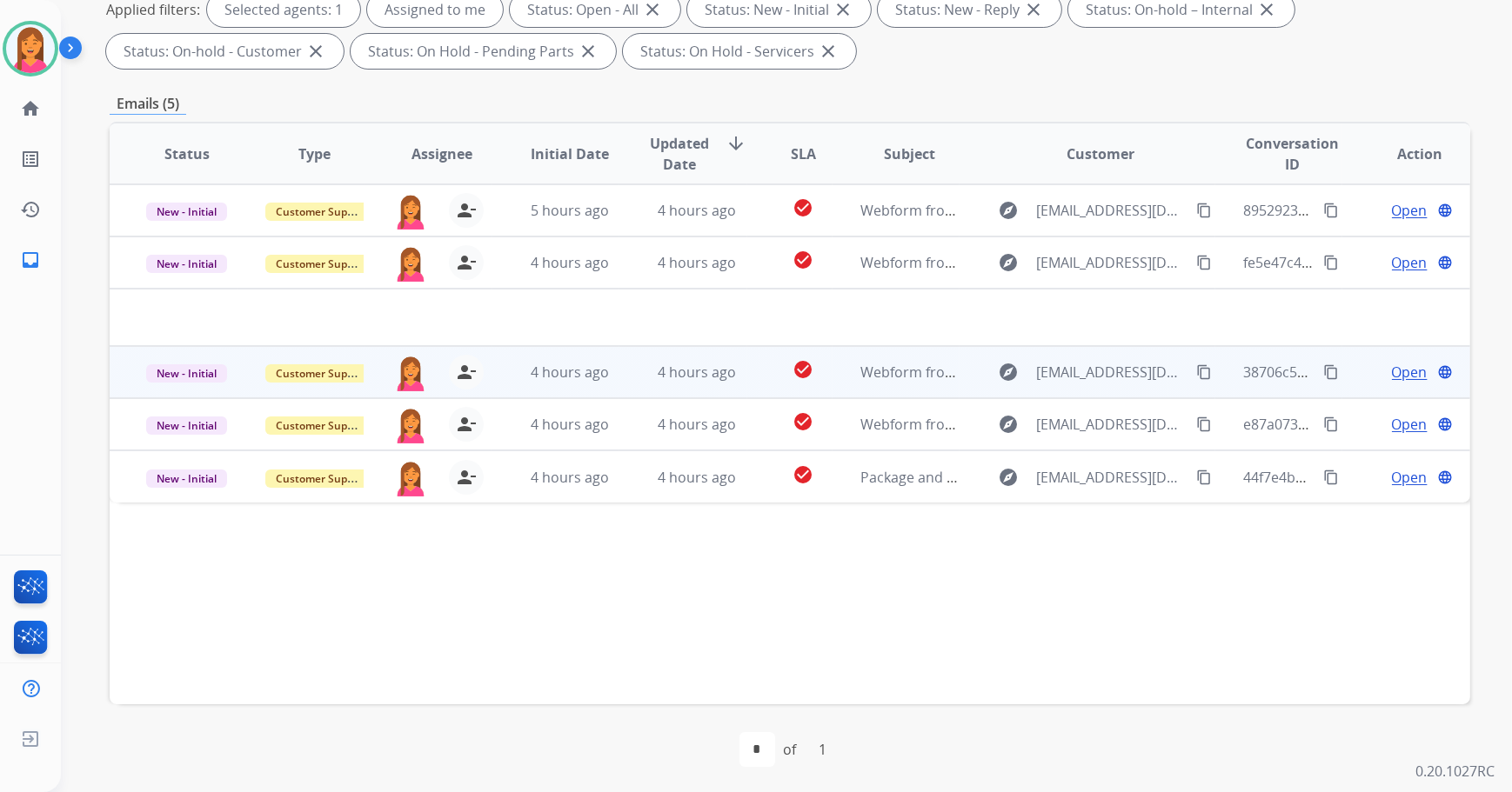
scroll to position [280, 0]
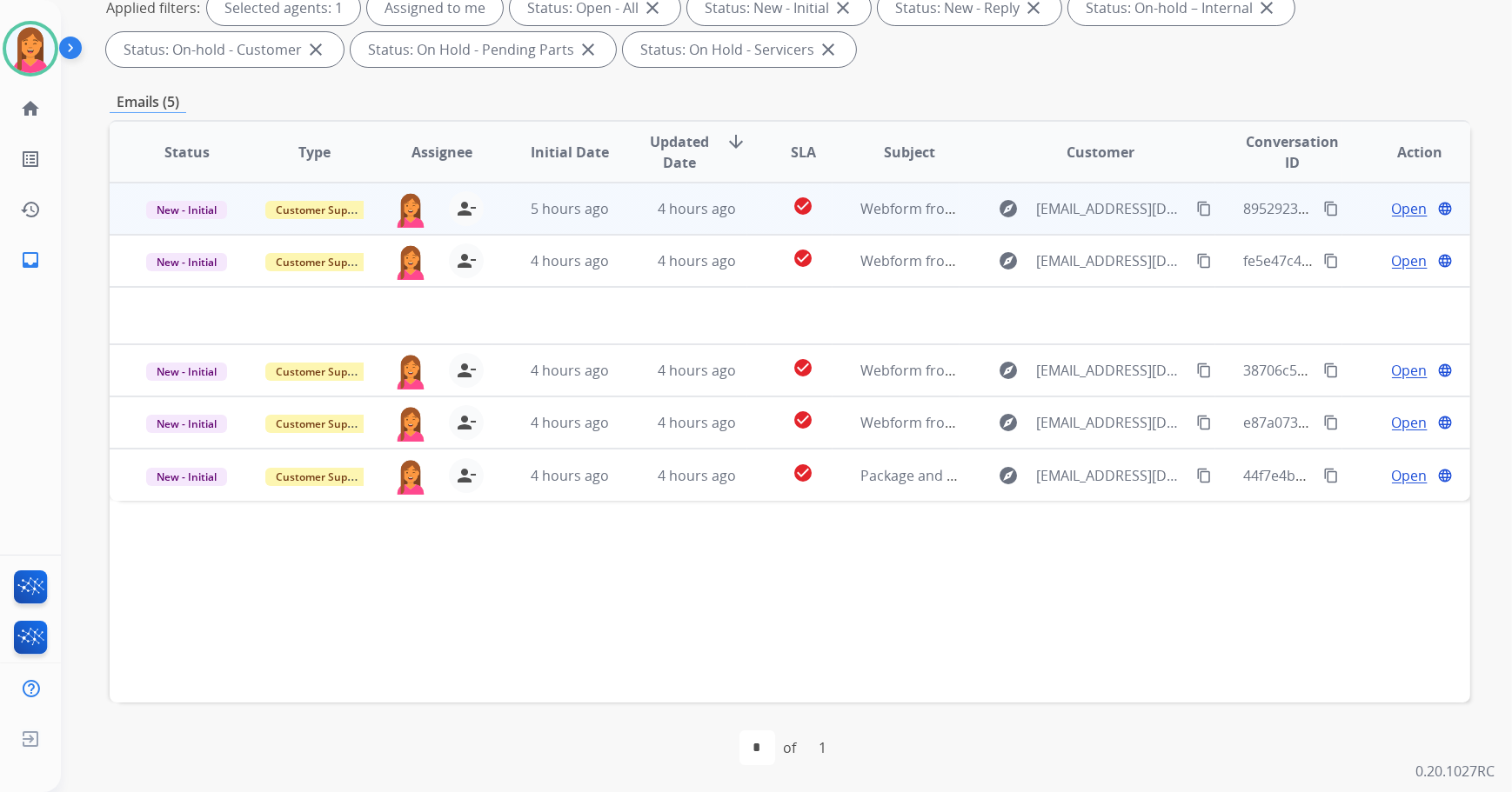
click at [832, 217] on td "Webform from Stifmeisterlittle@yahoo.com on 08/21/2025" at bounding box center [896, 208] width 128 height 52
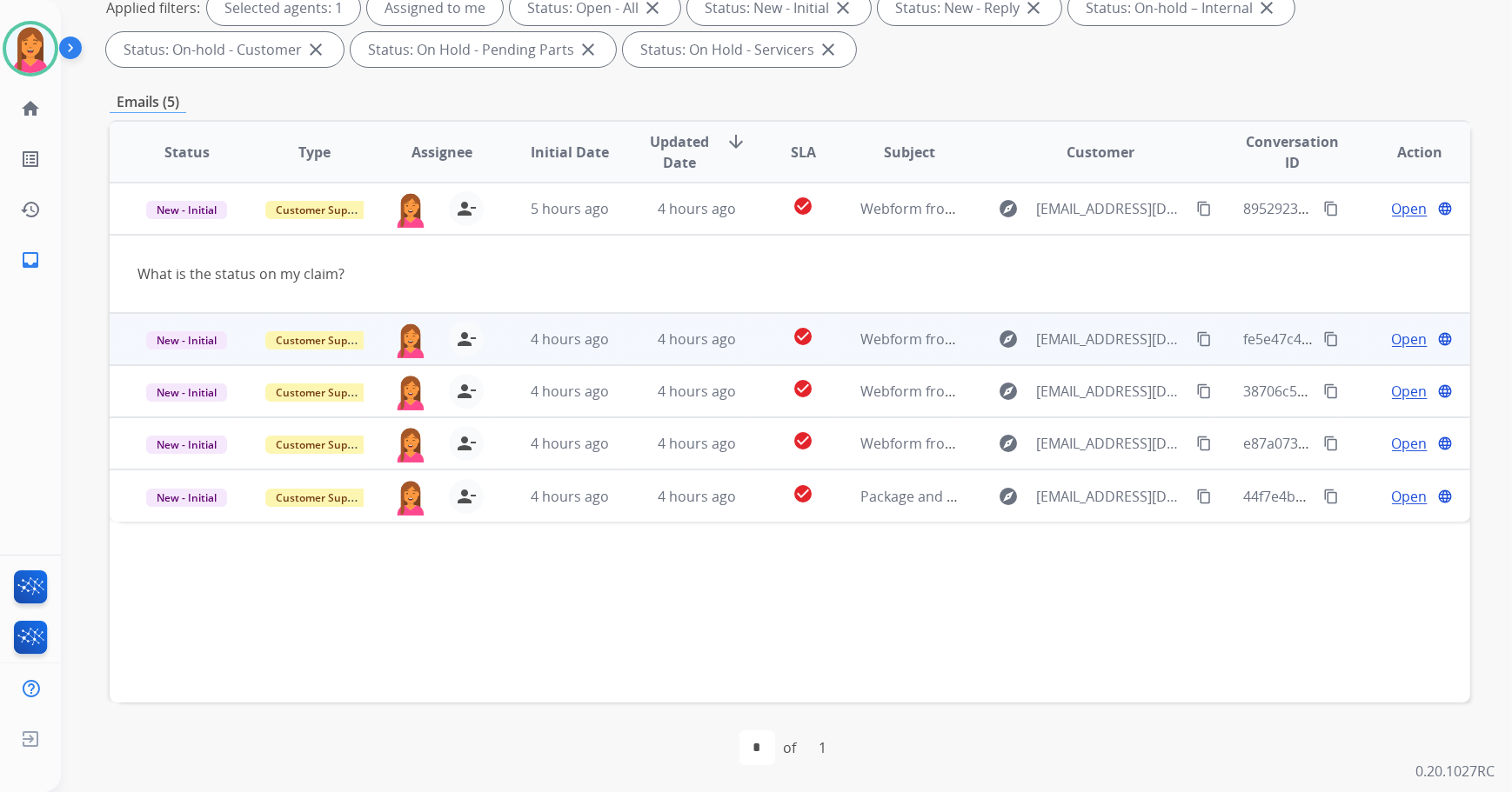
click at [887, 351] on td "Webform from dadd97285@gmail.com on 08/21/2025" at bounding box center [896, 338] width 128 height 52
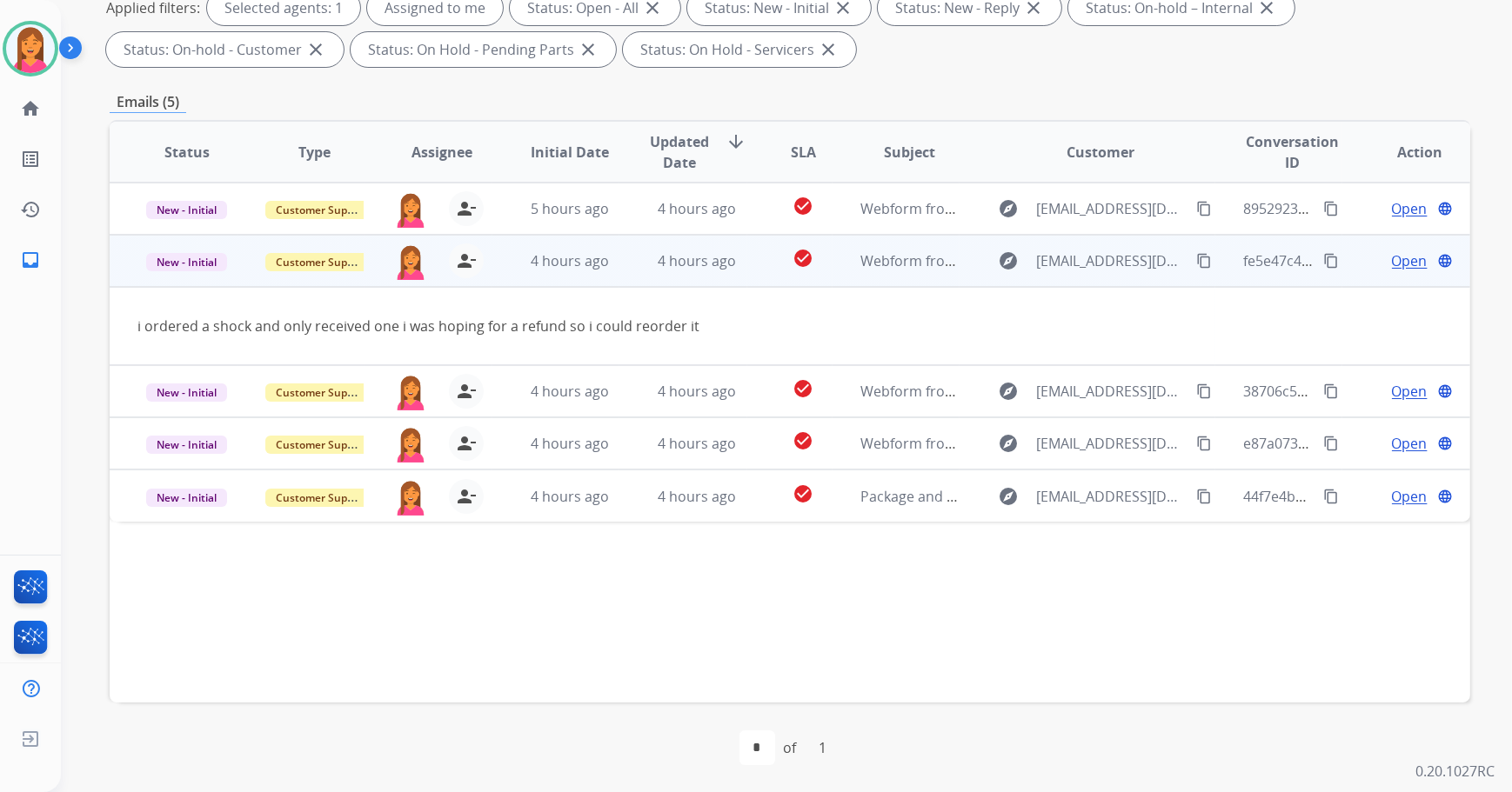
click at [1397, 261] on span "Open" at bounding box center [1411, 261] width 36 height 21
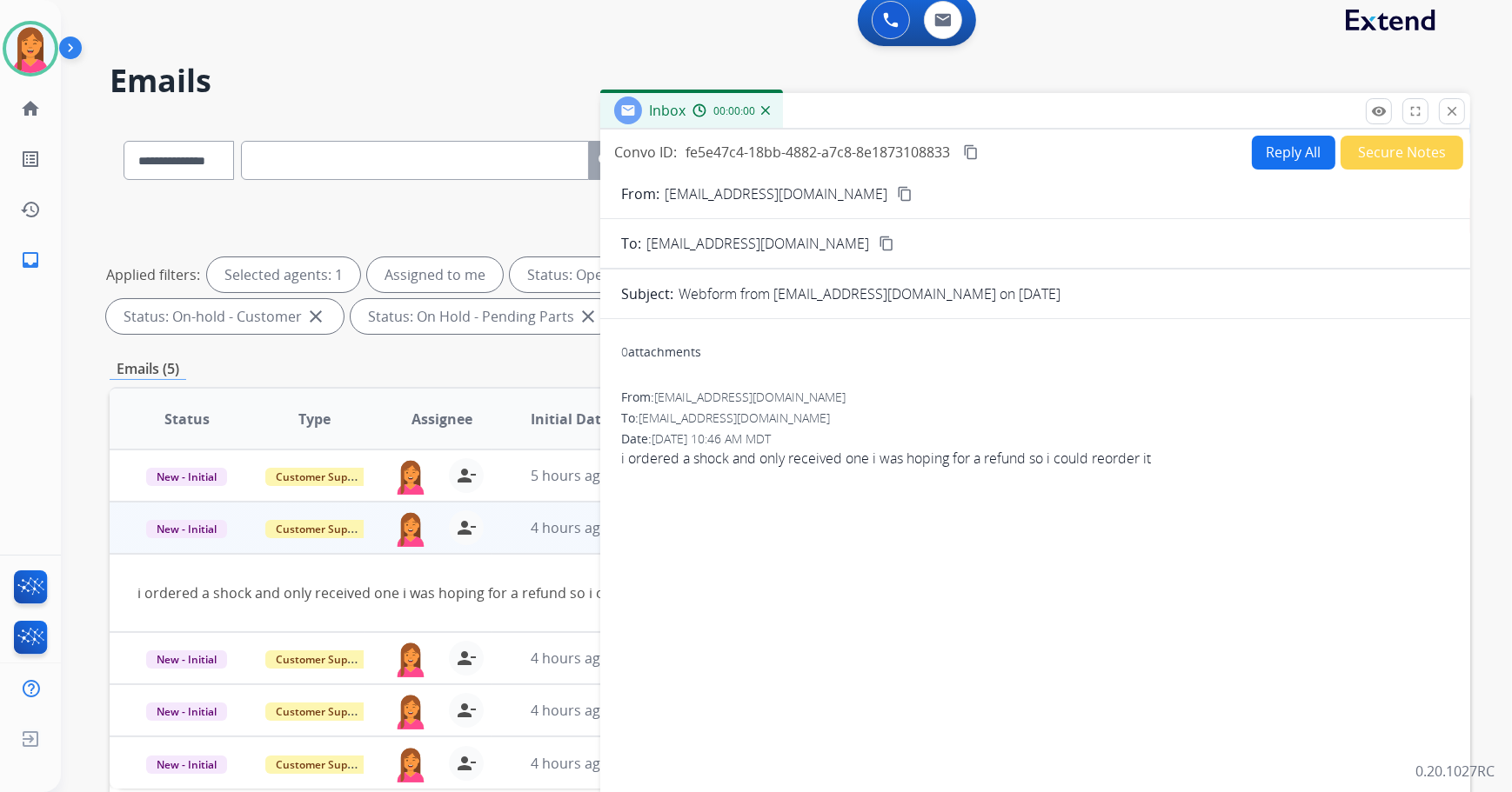
scroll to position [0, 0]
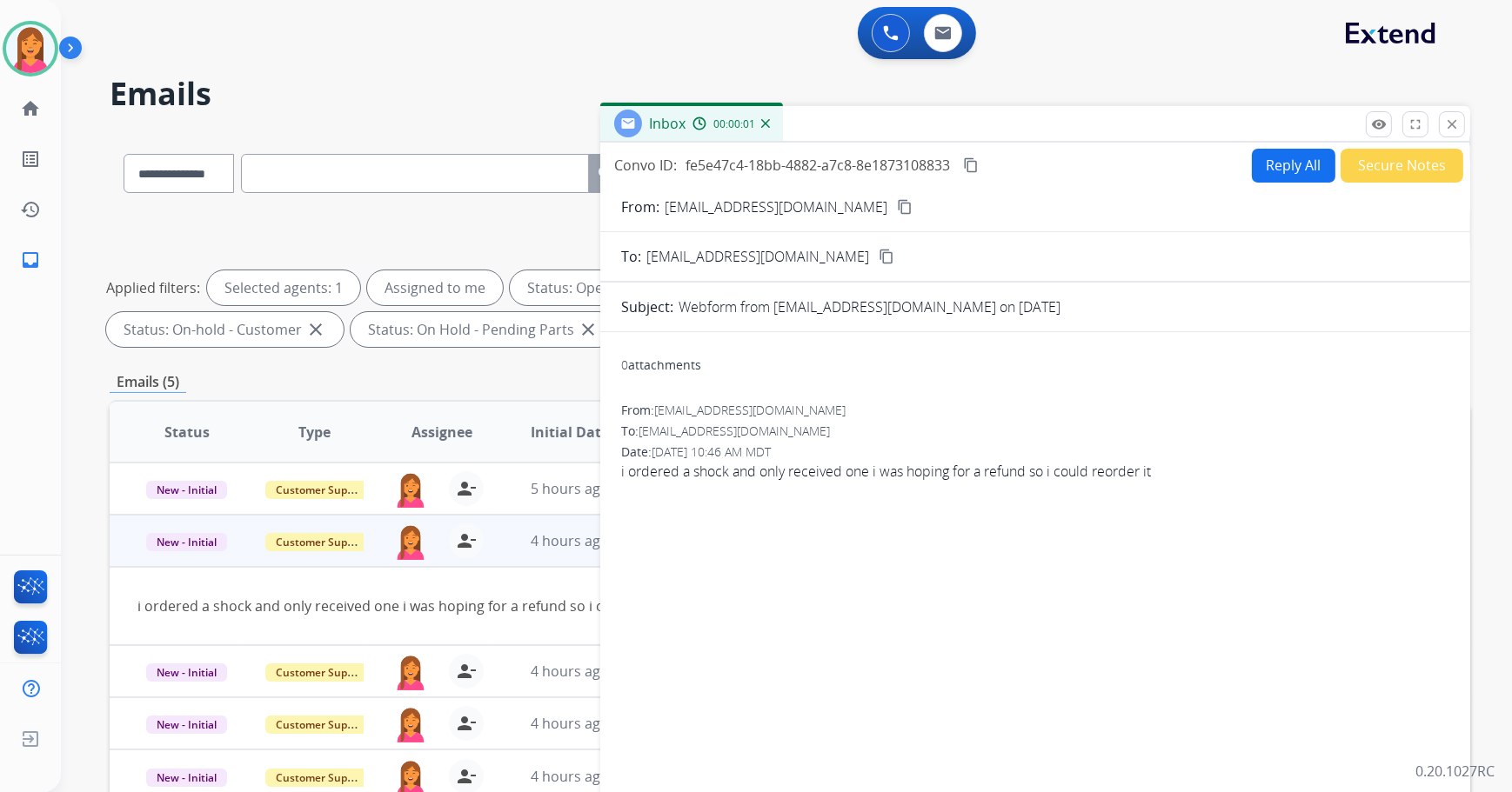
click at [897, 206] on mat-icon "content_copy" at bounding box center [904, 207] width 16 height 16
click at [1294, 171] on button "Reply All" at bounding box center [1294, 166] width 83 height 34
select select "**********"
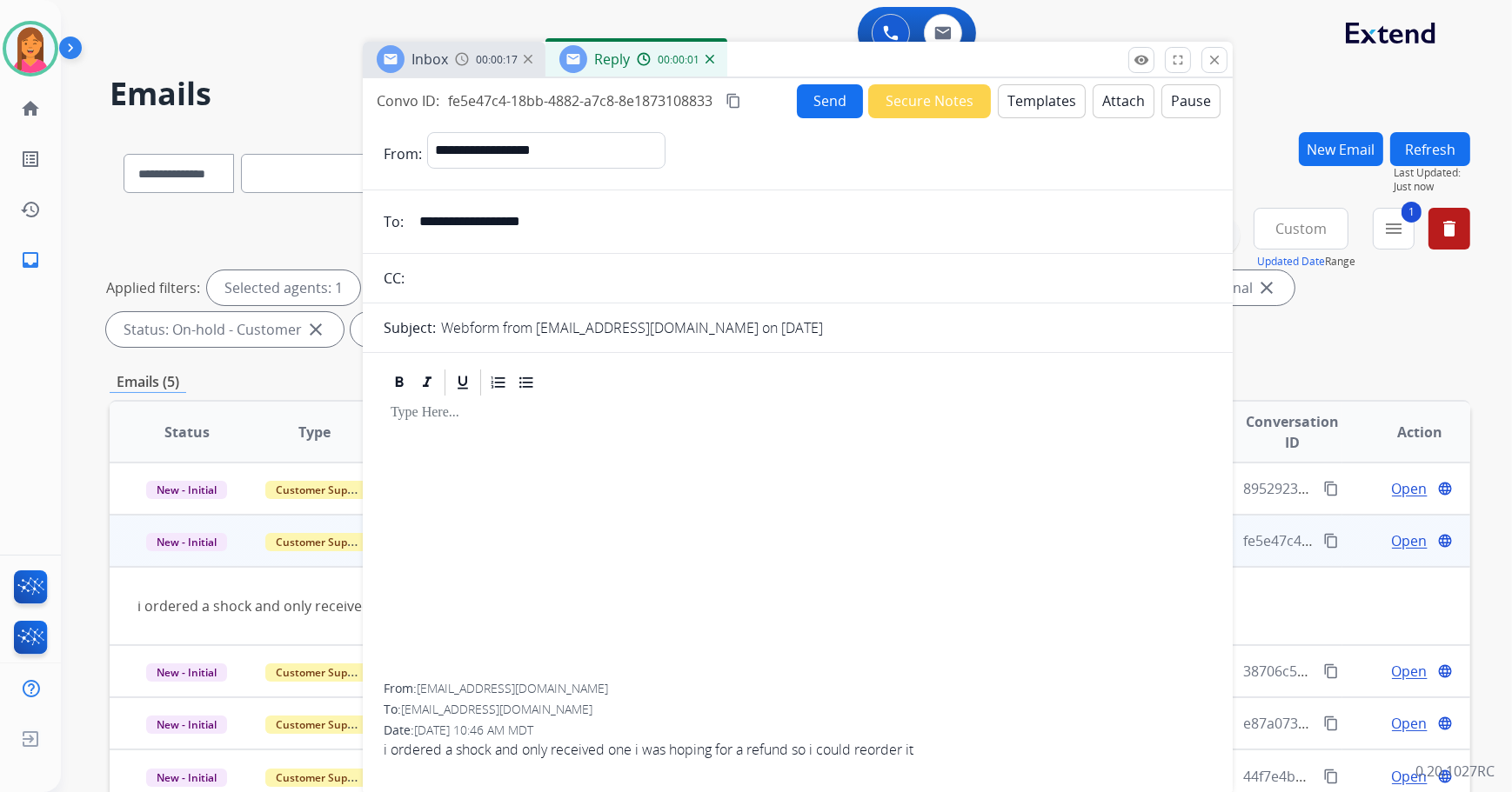
drag, startPoint x: 1239, startPoint y: 135, endPoint x: 1001, endPoint y: 71, distance: 246.5
click at [1001, 71] on div "Inbox 00:00:17 Reply 00:00:01" at bounding box center [798, 60] width 870 height 37
click at [1045, 108] on button "Templates" at bounding box center [1042, 101] width 88 height 34
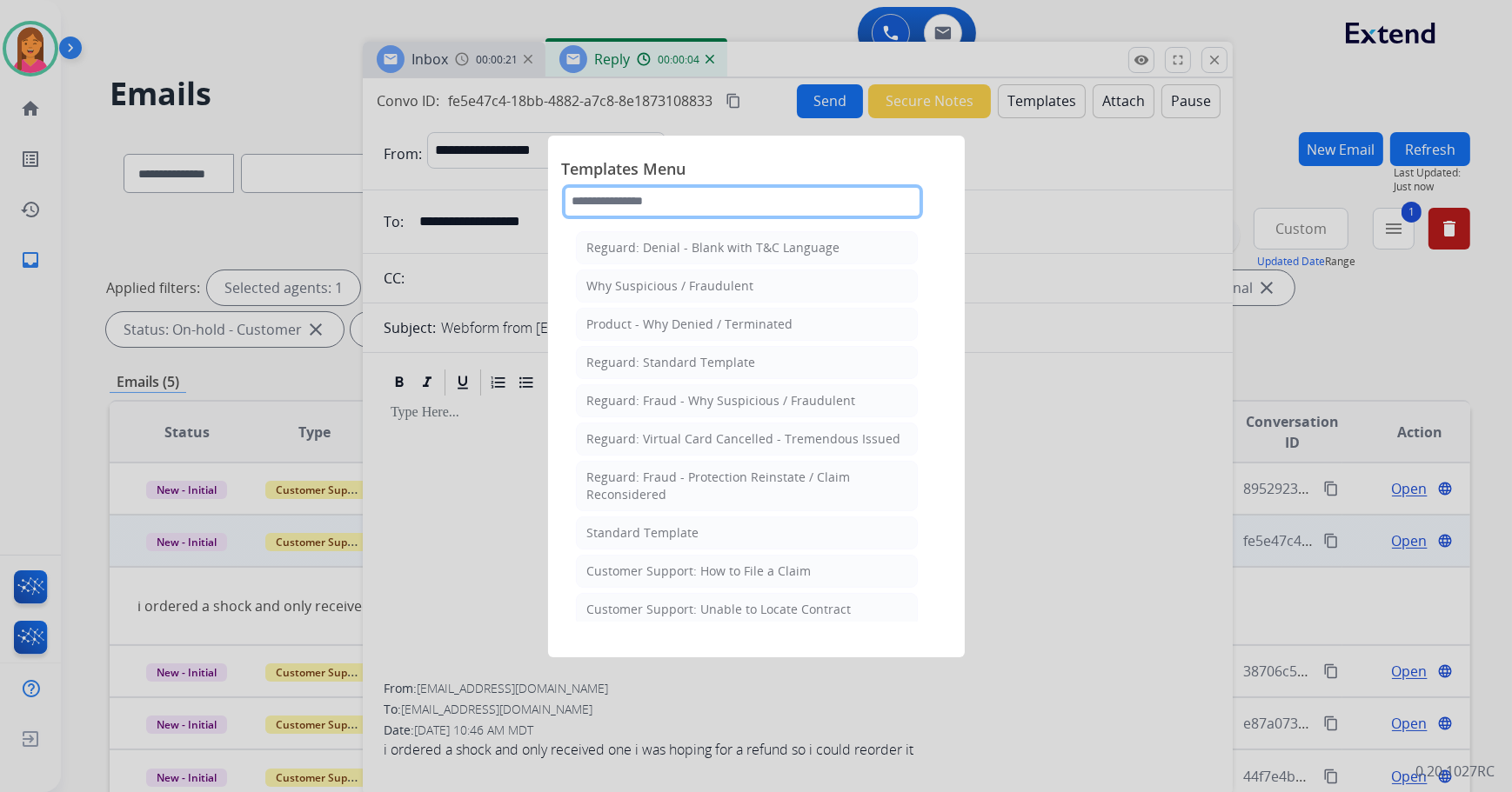
click at [672, 207] on input "text" at bounding box center [742, 202] width 361 height 35
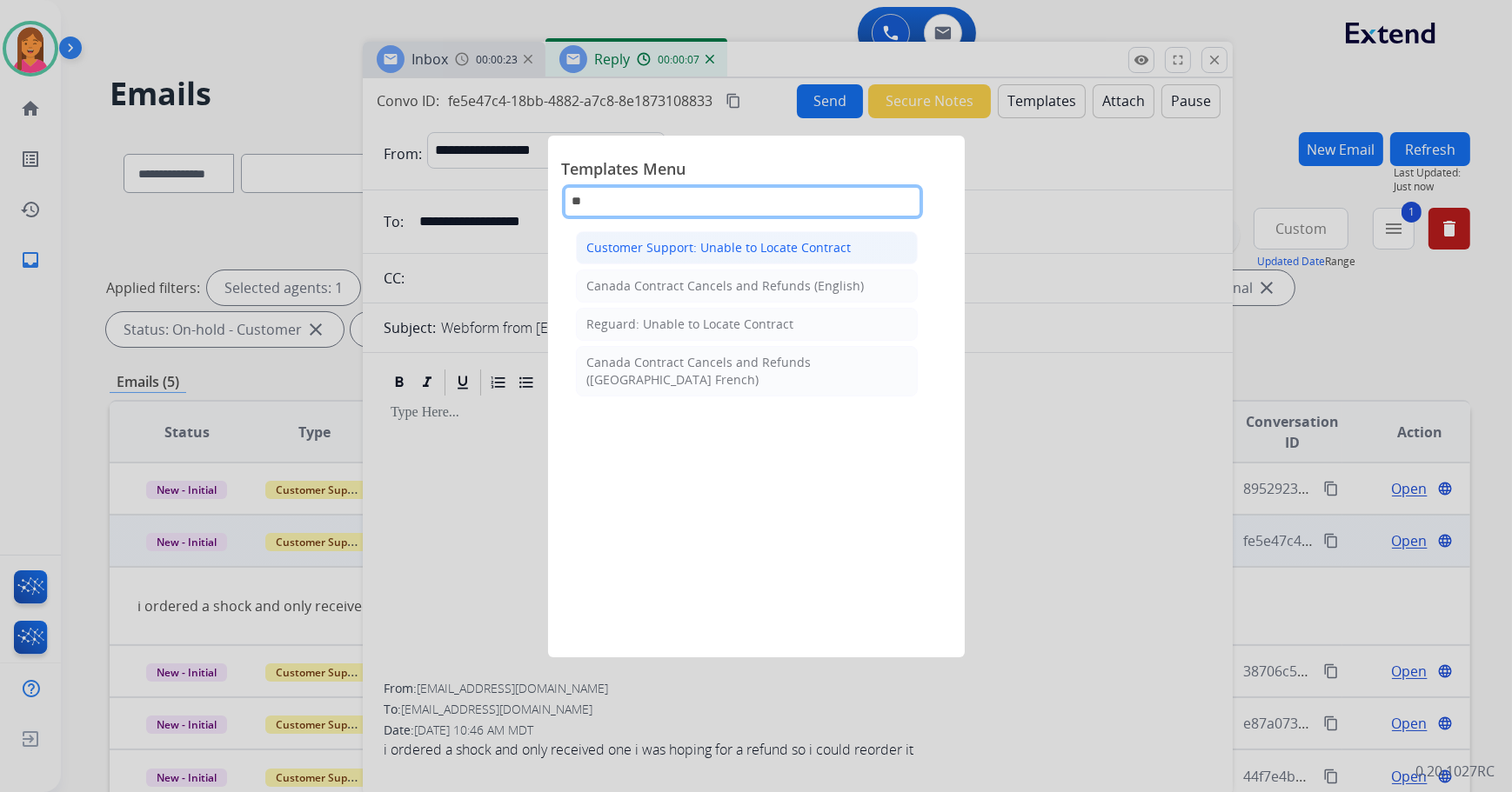
type input "**"
click at [691, 249] on div "Customer Support: Unable to Locate Contract" at bounding box center [720, 247] width 264 height 17
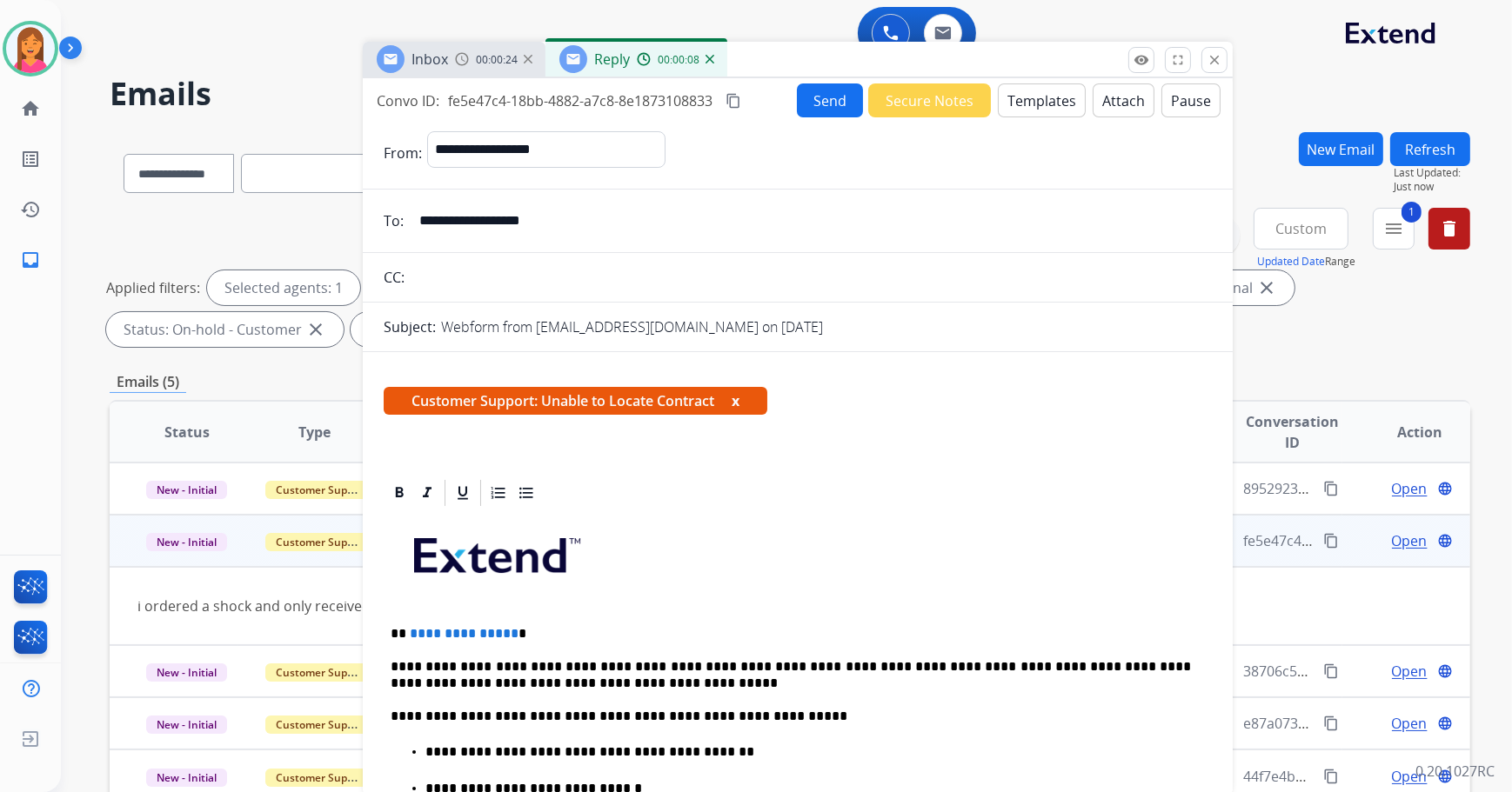
click at [737, 397] on button "x" at bounding box center [736, 401] width 8 height 21
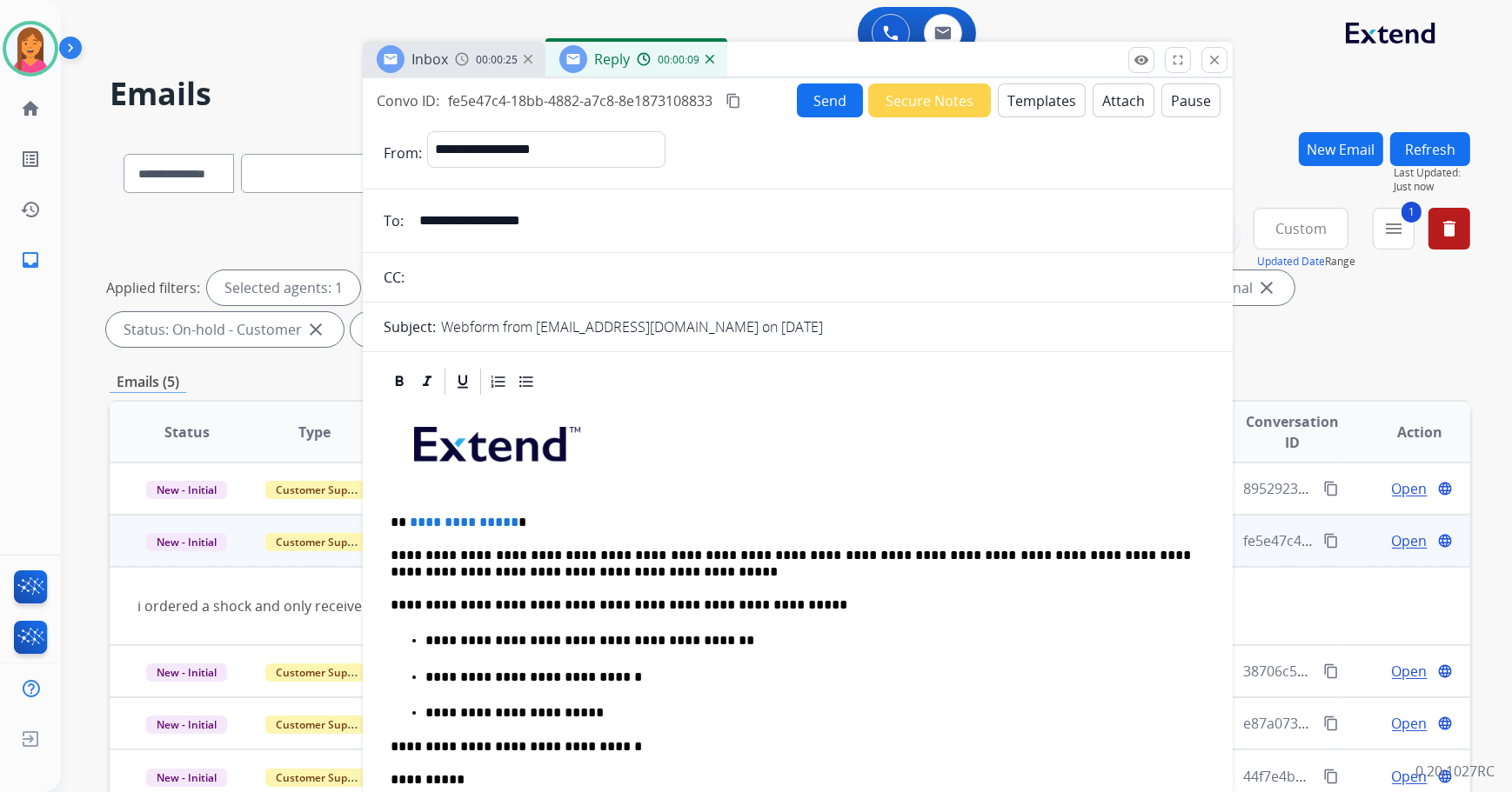
click at [540, 517] on p "**********" at bounding box center [791, 522] width 801 height 16
click at [800, 100] on button "Send" at bounding box center [830, 100] width 66 height 34
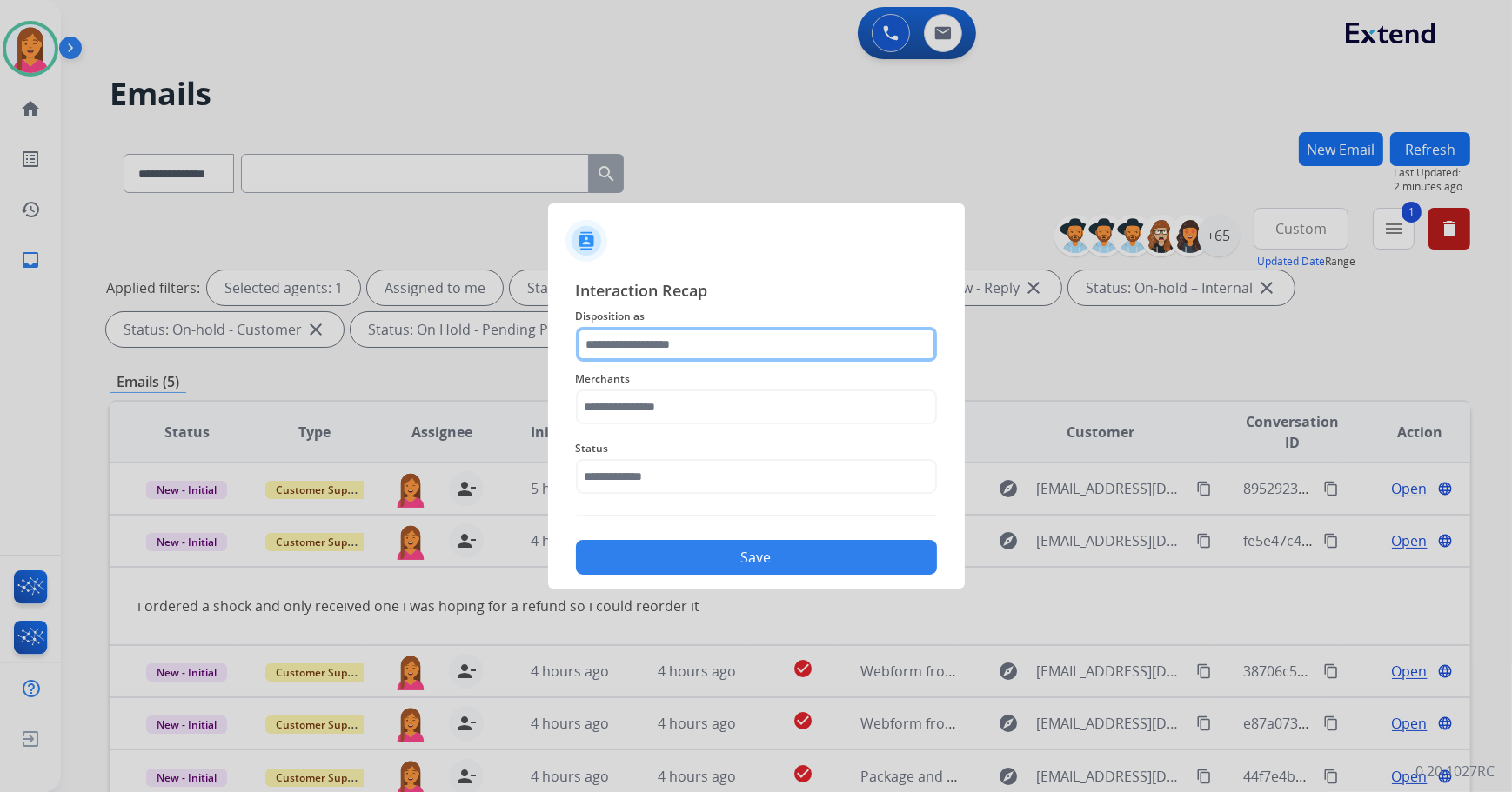
click at [644, 350] on input "text" at bounding box center [756, 344] width 361 height 35
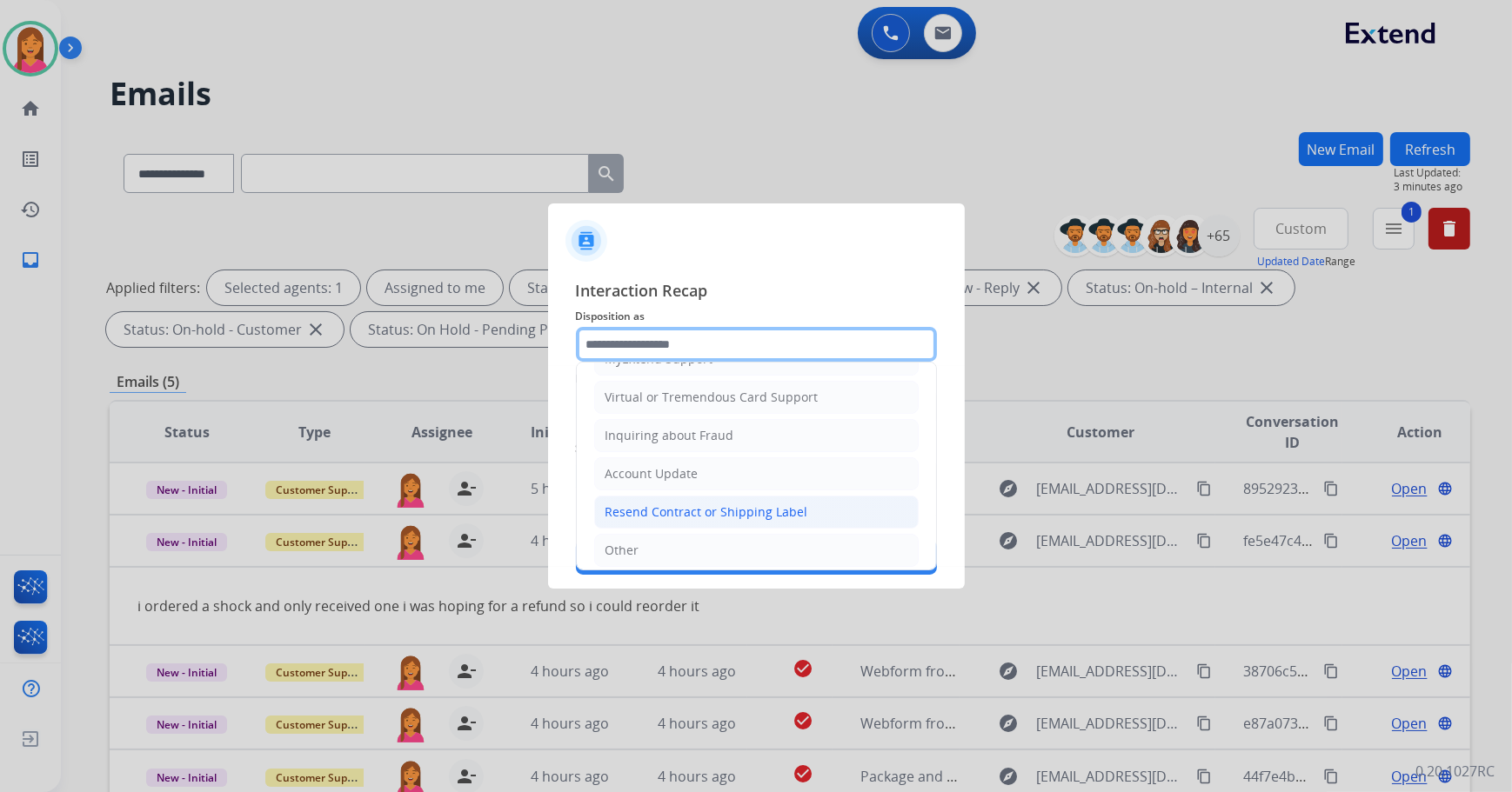
scroll to position [237, 0]
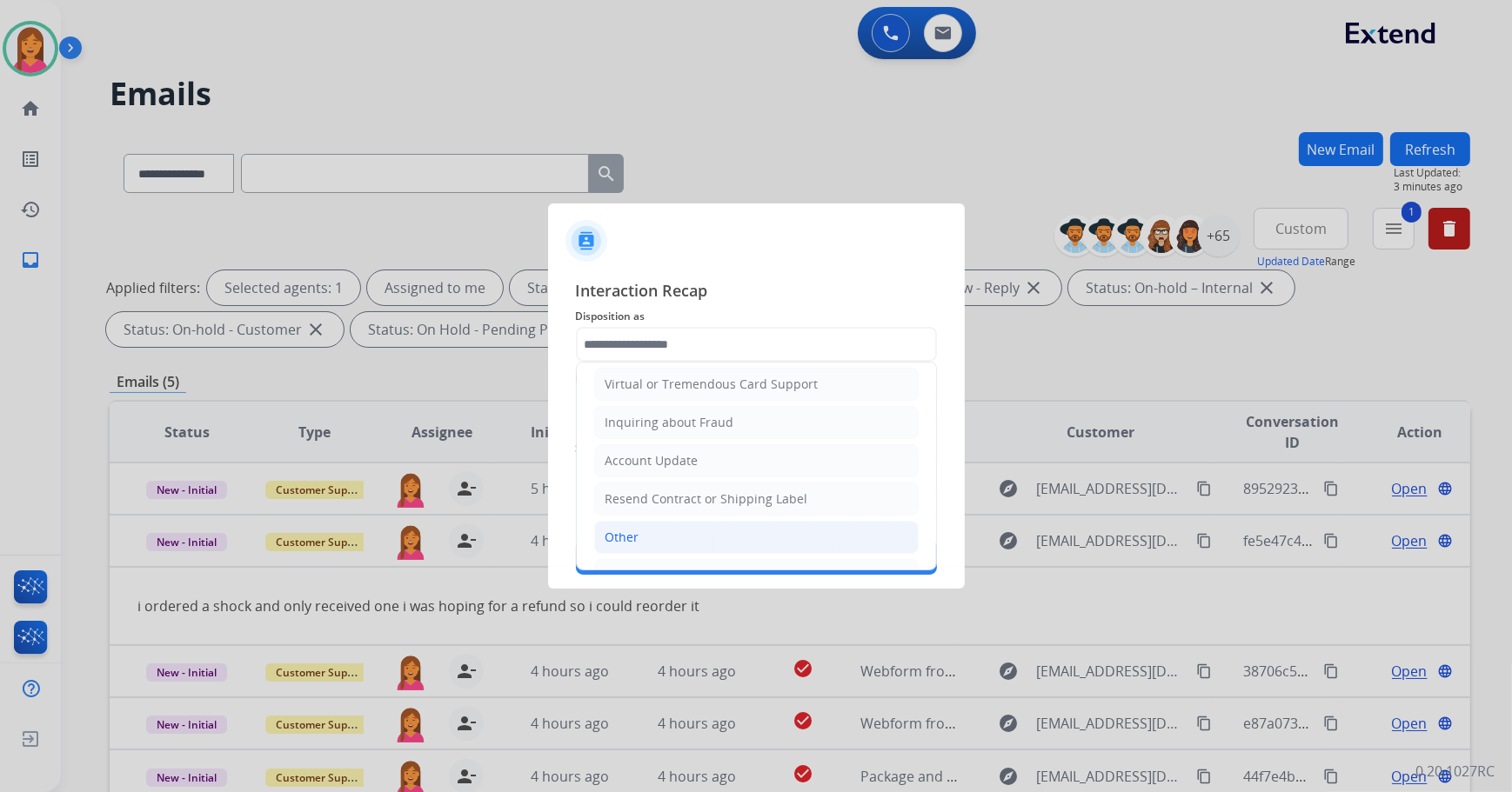
click at [636, 533] on div "Other" at bounding box center [623, 537] width 34 height 17
type input "*****"
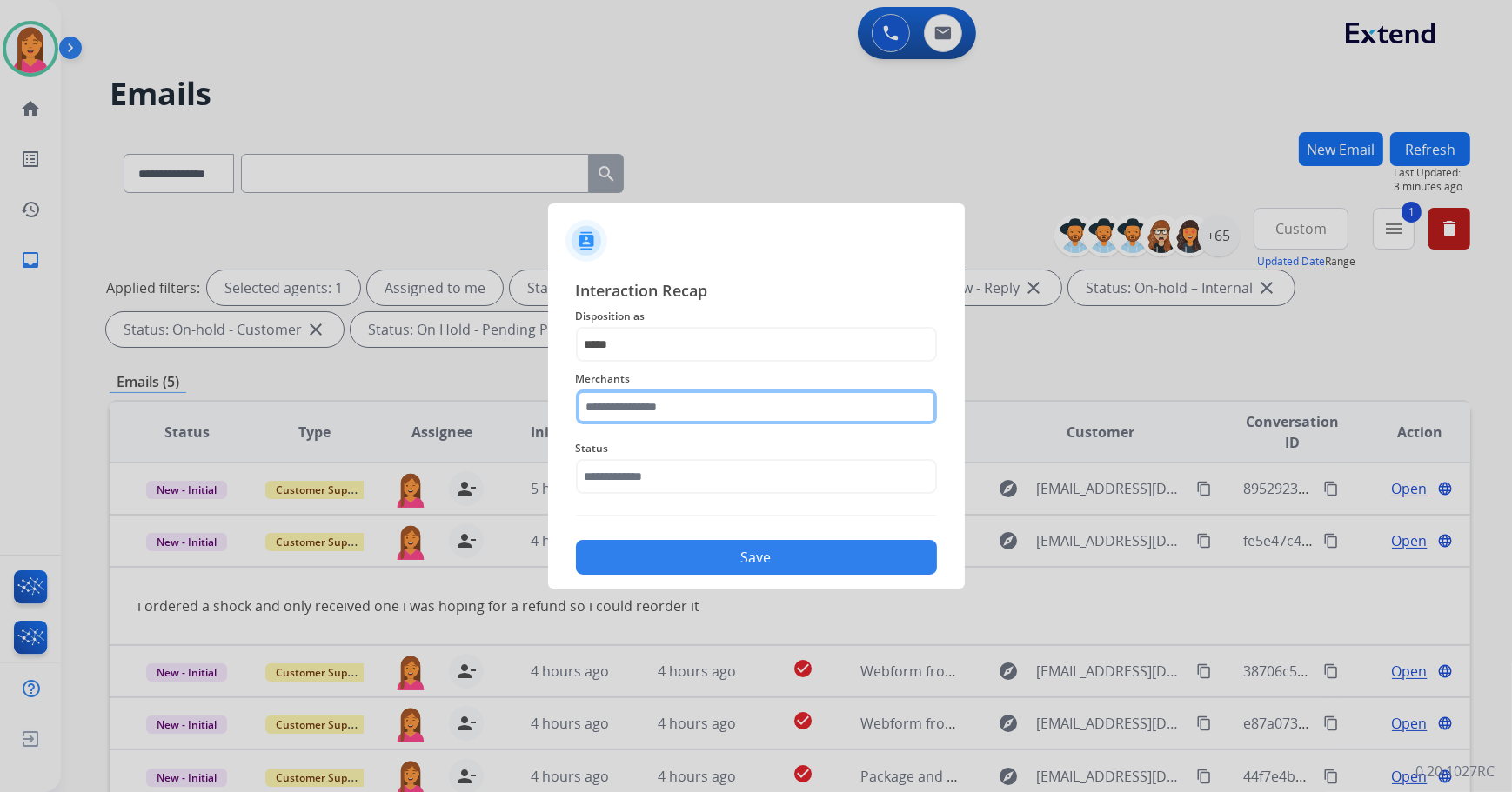
click at [647, 413] on input "text" at bounding box center [756, 406] width 361 height 35
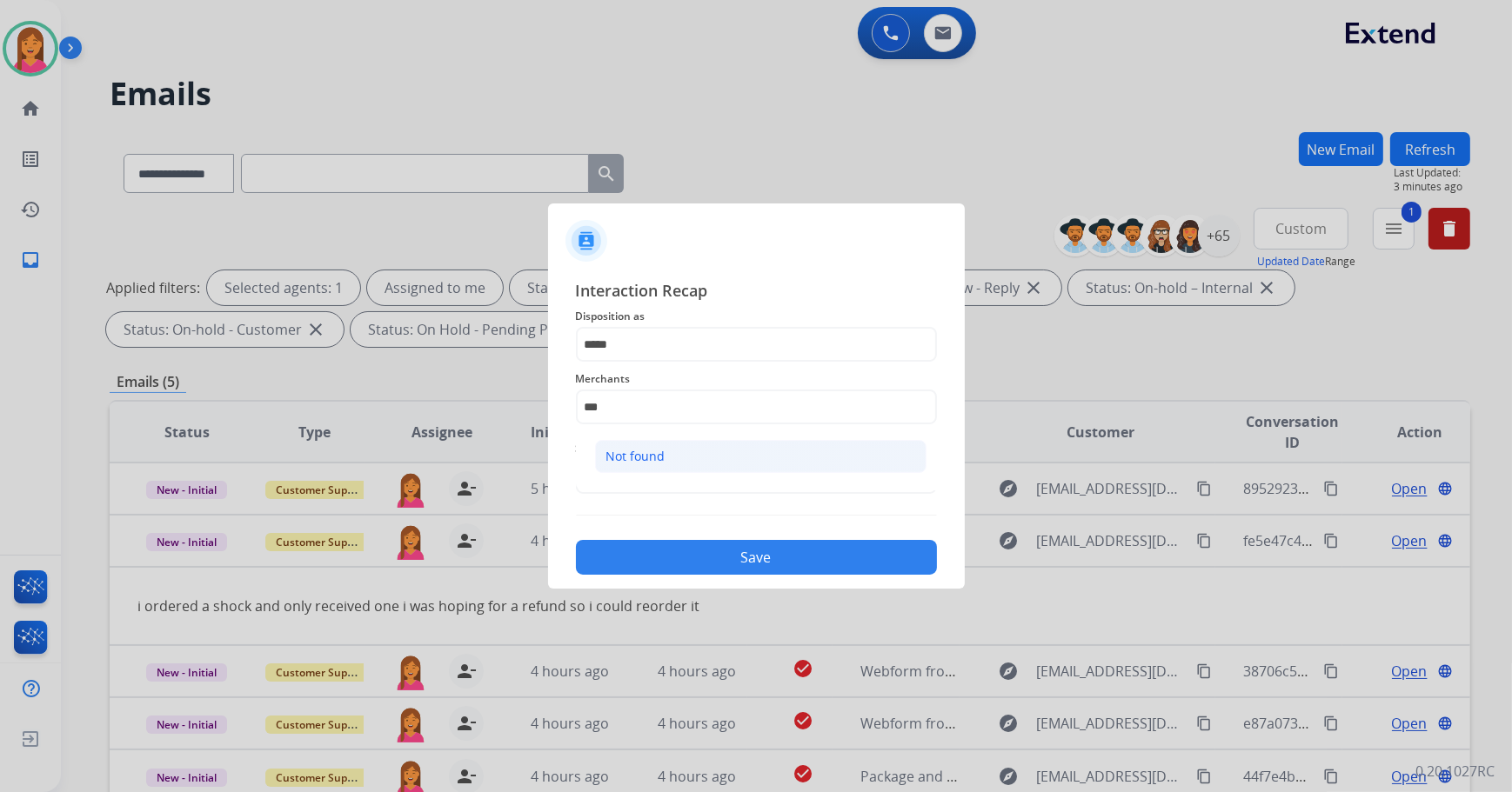
click at [662, 465] on li "Not found" at bounding box center [761, 456] width 332 height 33
type input "*********"
click at [659, 477] on input "text" at bounding box center [756, 477] width 361 height 35
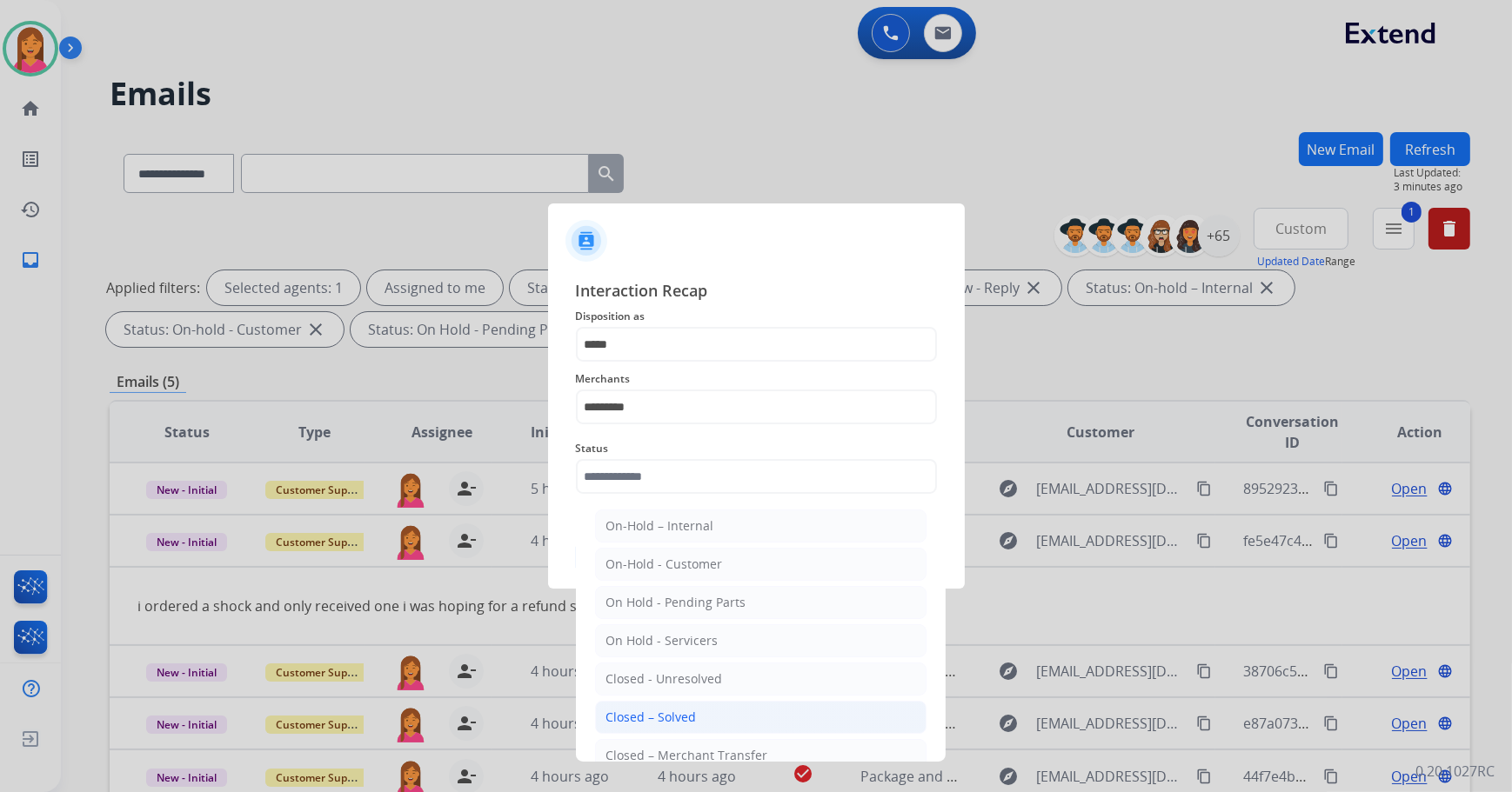
click at [695, 714] on li "Closed – Solved" at bounding box center [761, 717] width 332 height 33
type input "**********"
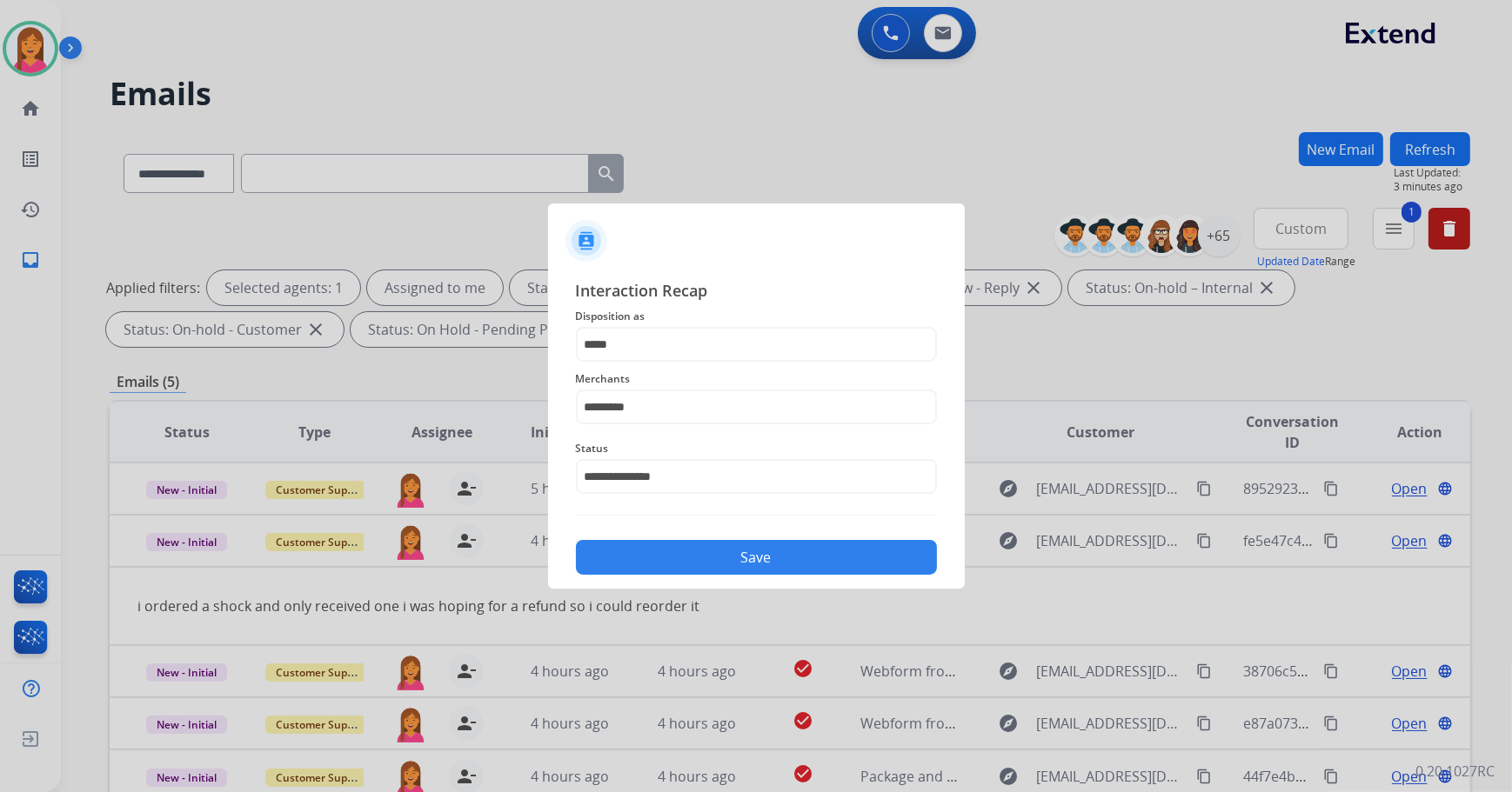
click at [663, 544] on button "Save" at bounding box center [756, 557] width 361 height 35
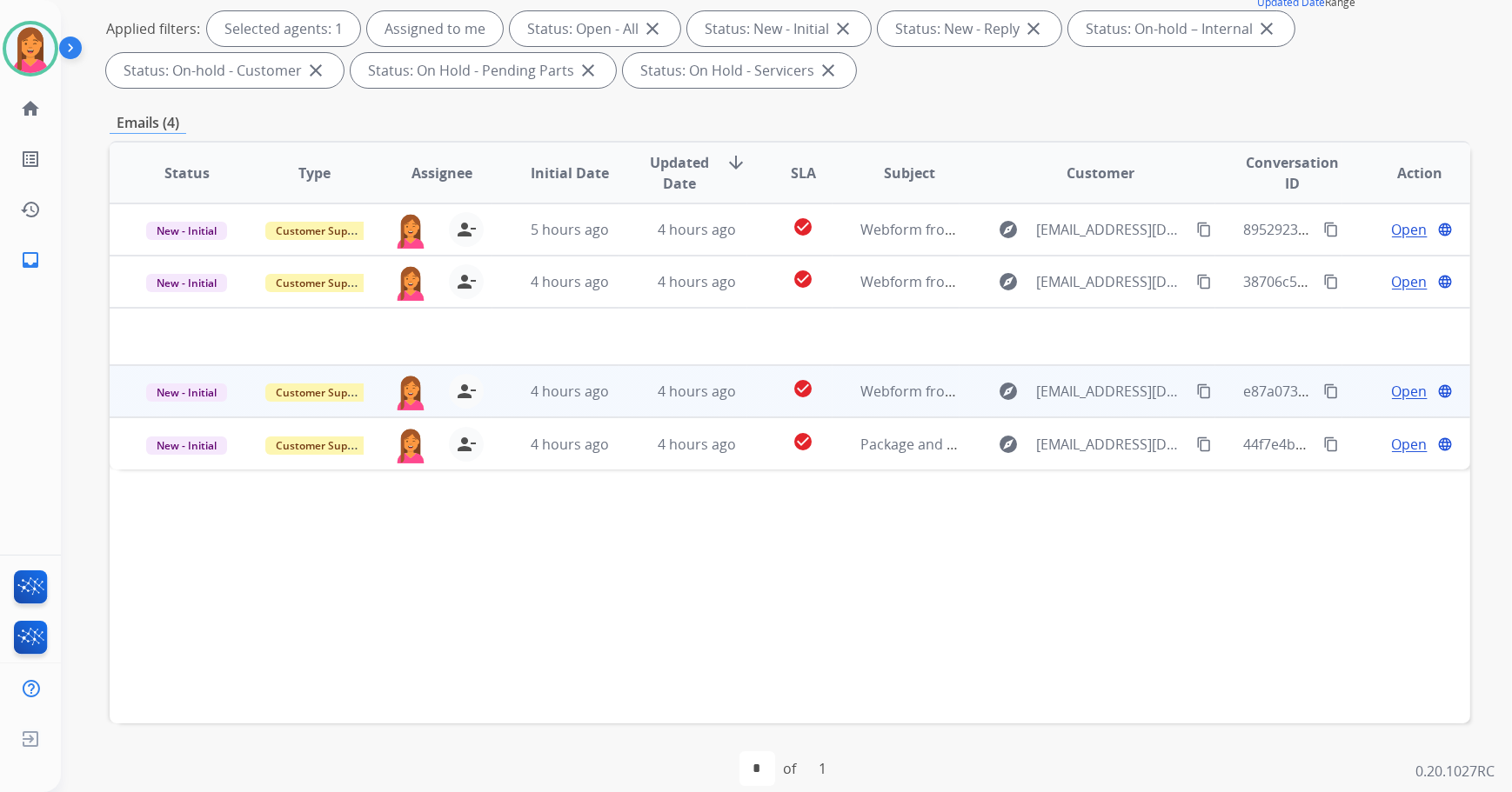
scroll to position [280, 0]
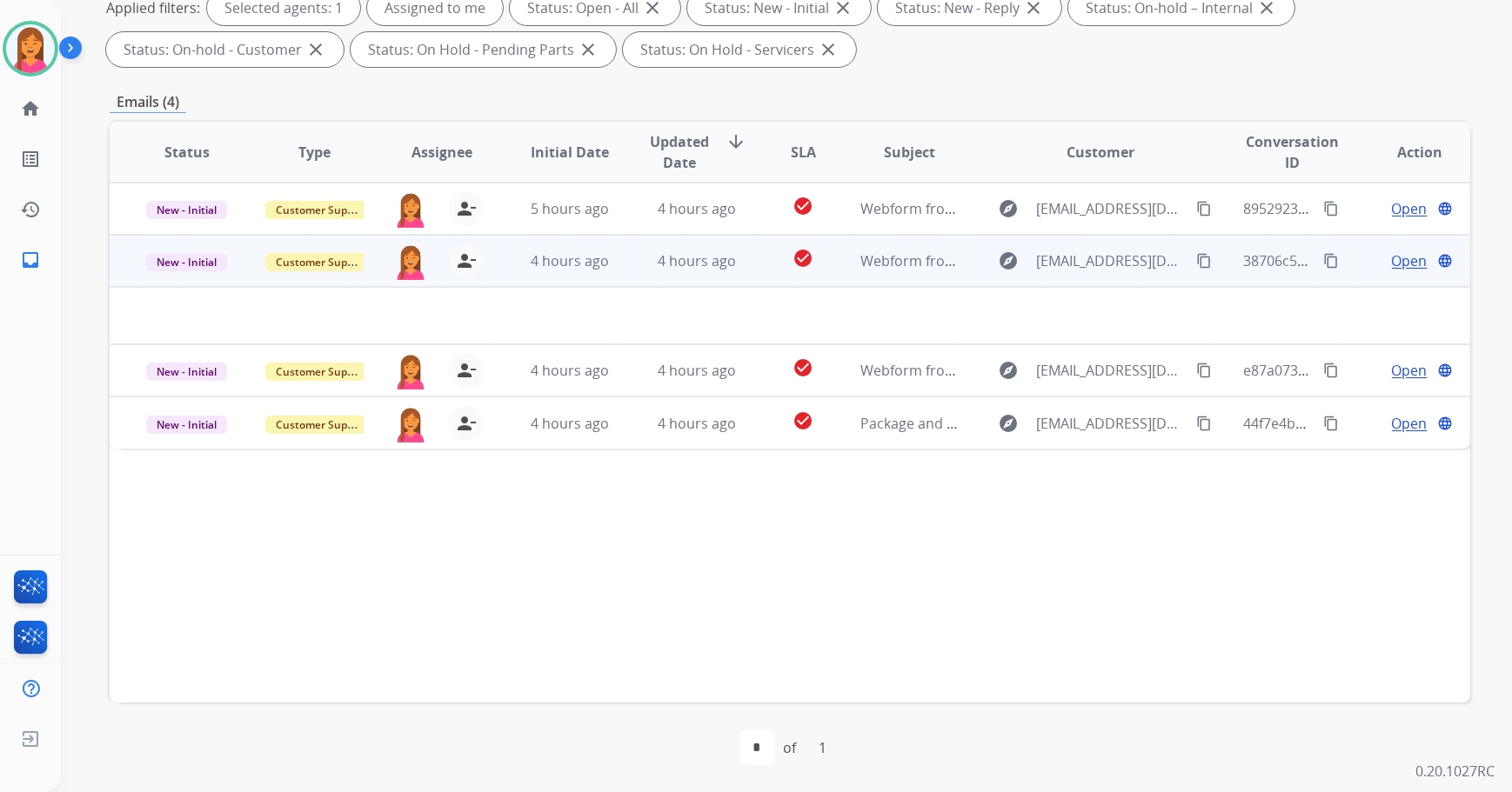
click at [757, 263] on td "check_circle" at bounding box center [790, 261] width 85 height 52
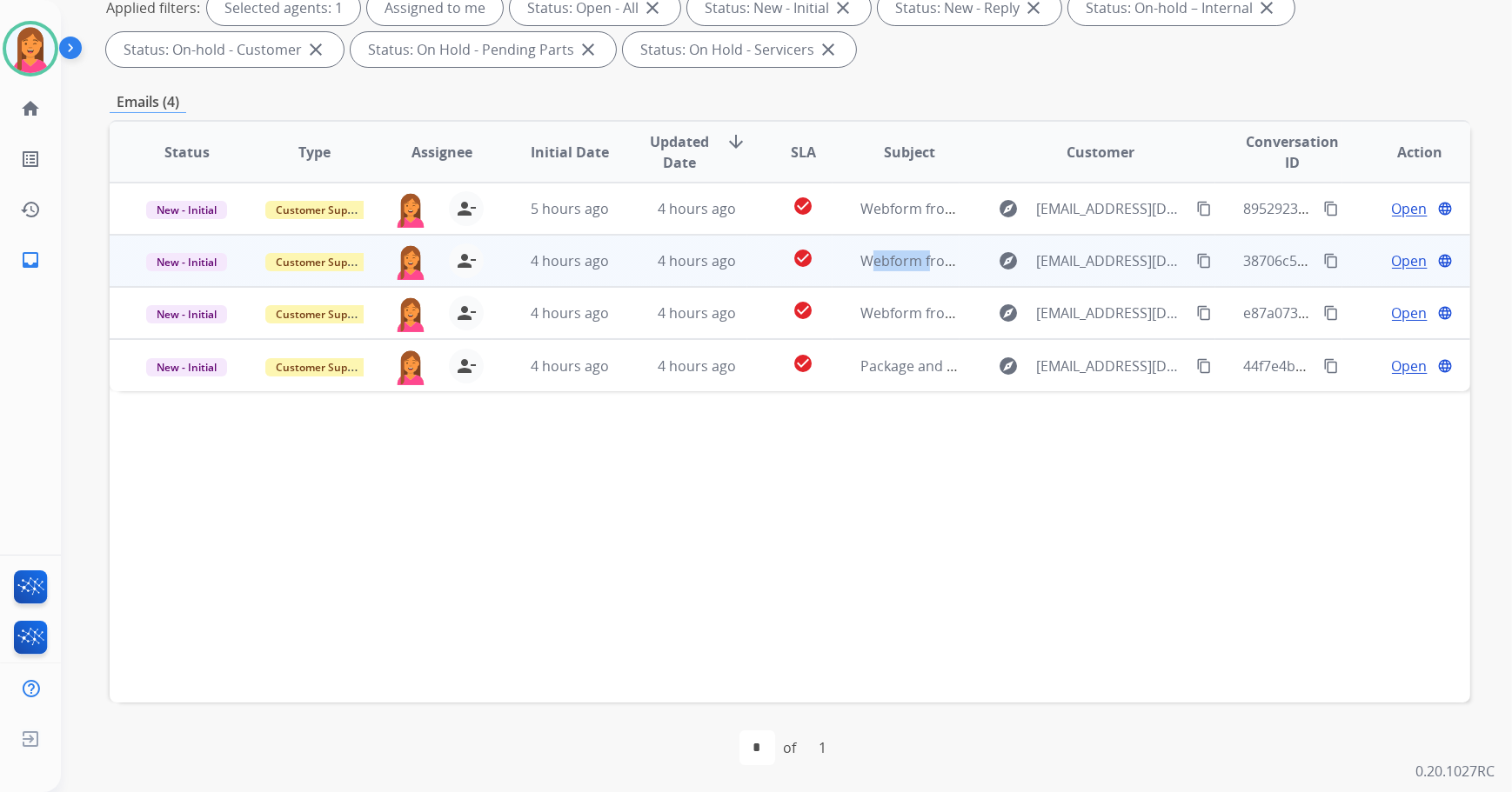
click at [757, 263] on td "check_circle" at bounding box center [790, 261] width 85 height 52
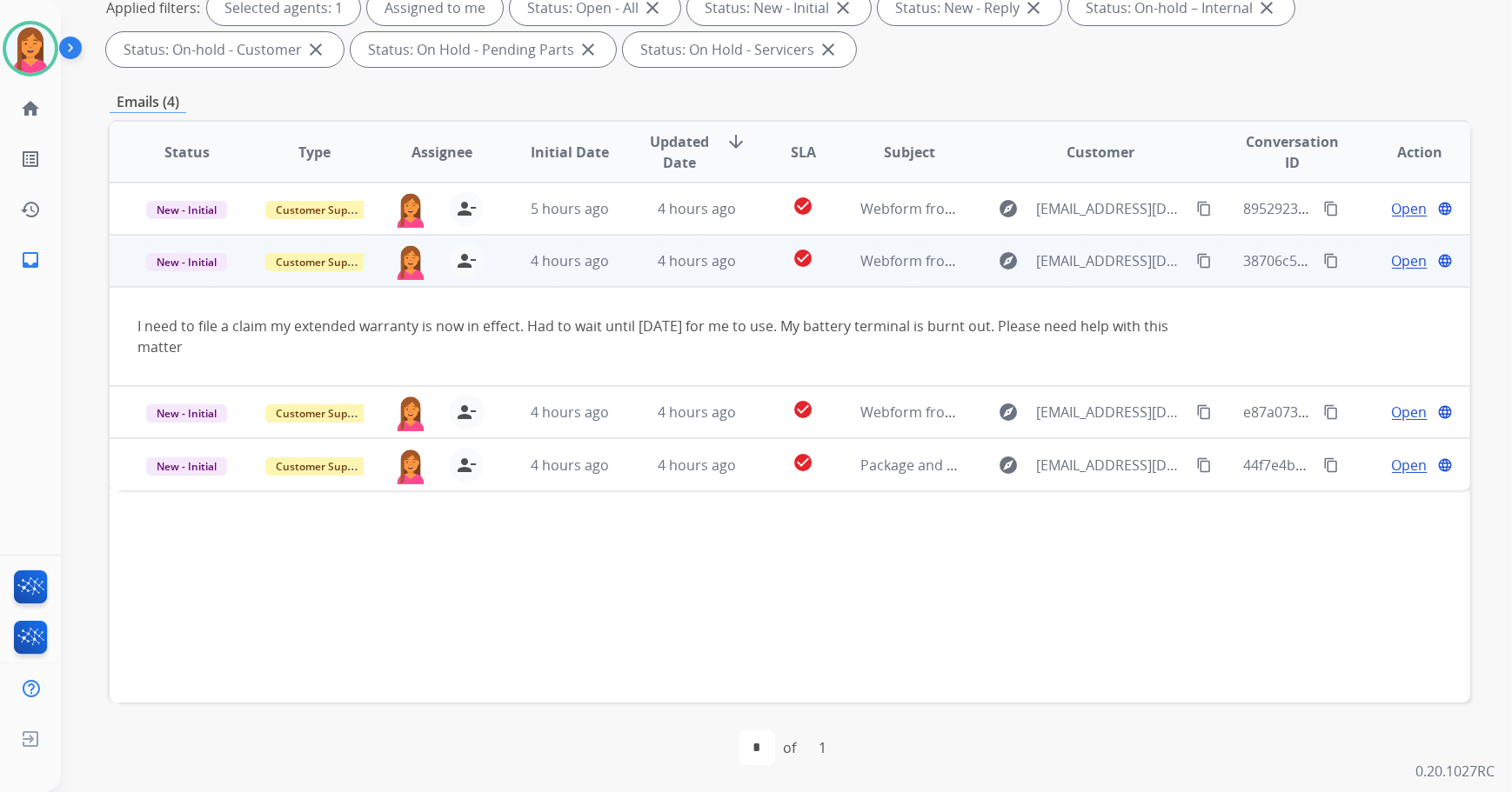
click at [1395, 261] on span "Open" at bounding box center [1411, 261] width 36 height 21
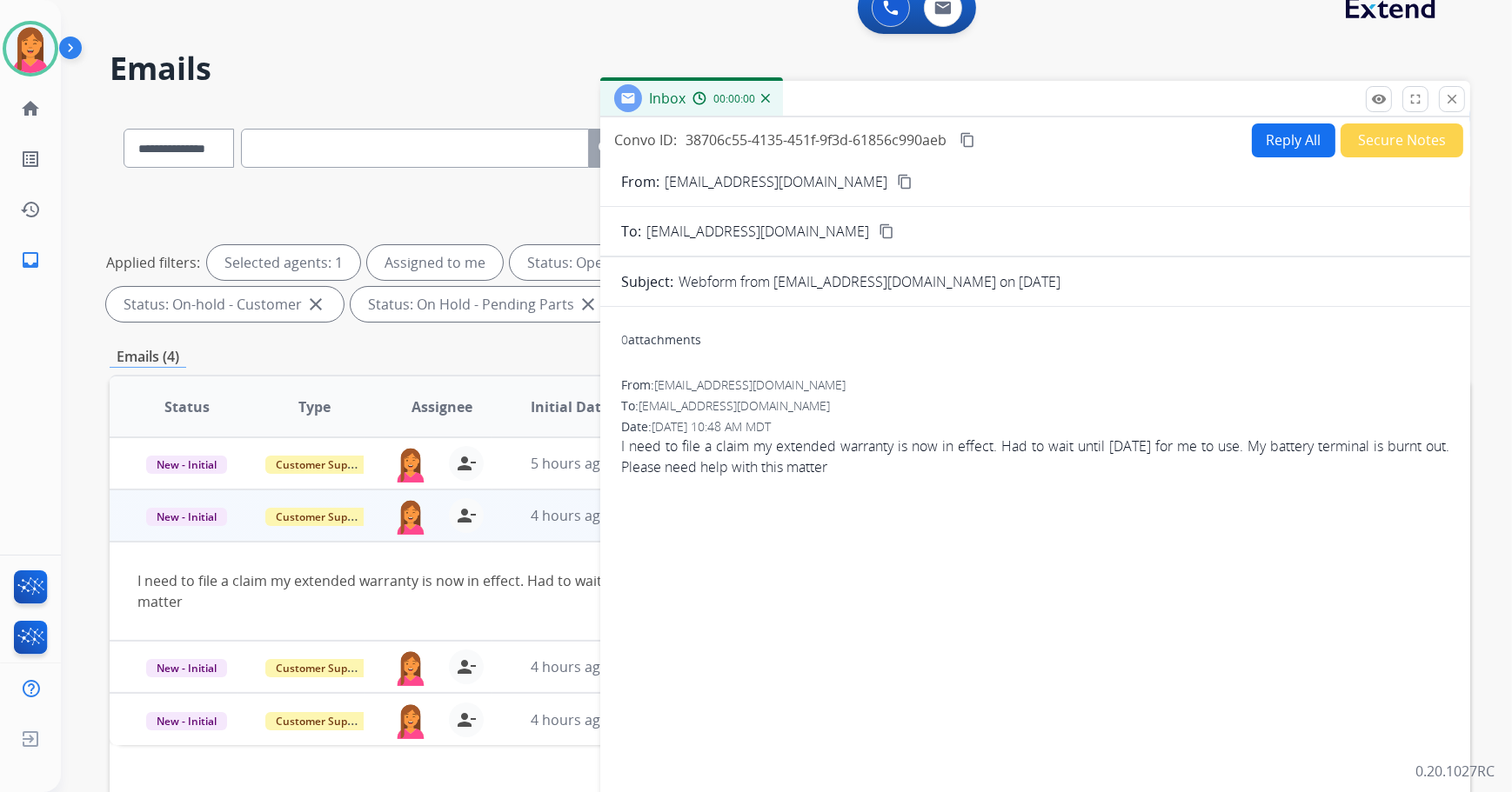
scroll to position [0, 0]
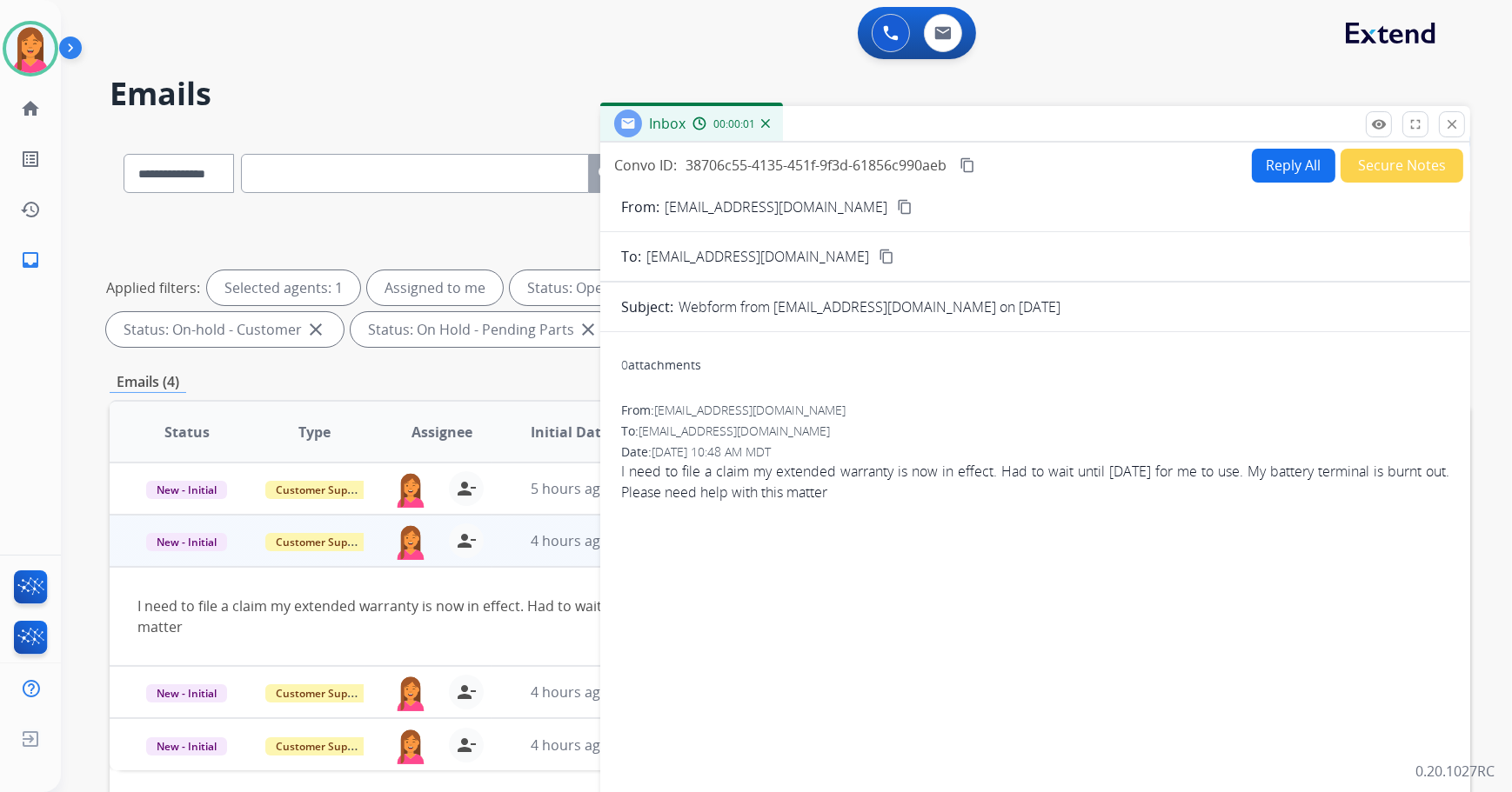
click at [897, 207] on mat-icon "content_copy" at bounding box center [904, 207] width 16 height 16
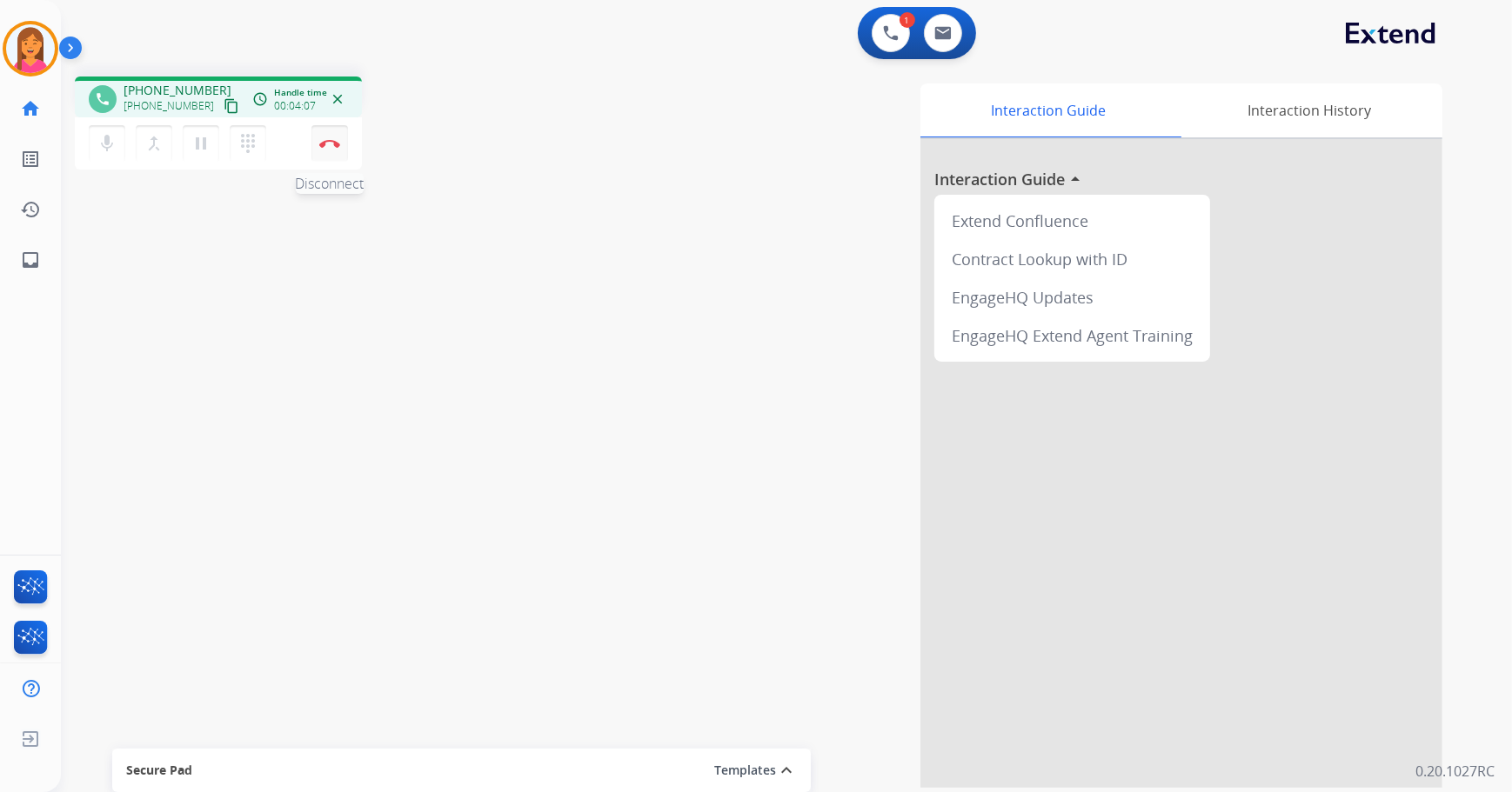
click at [321, 156] on button "Disconnect" at bounding box center [330, 143] width 37 height 37
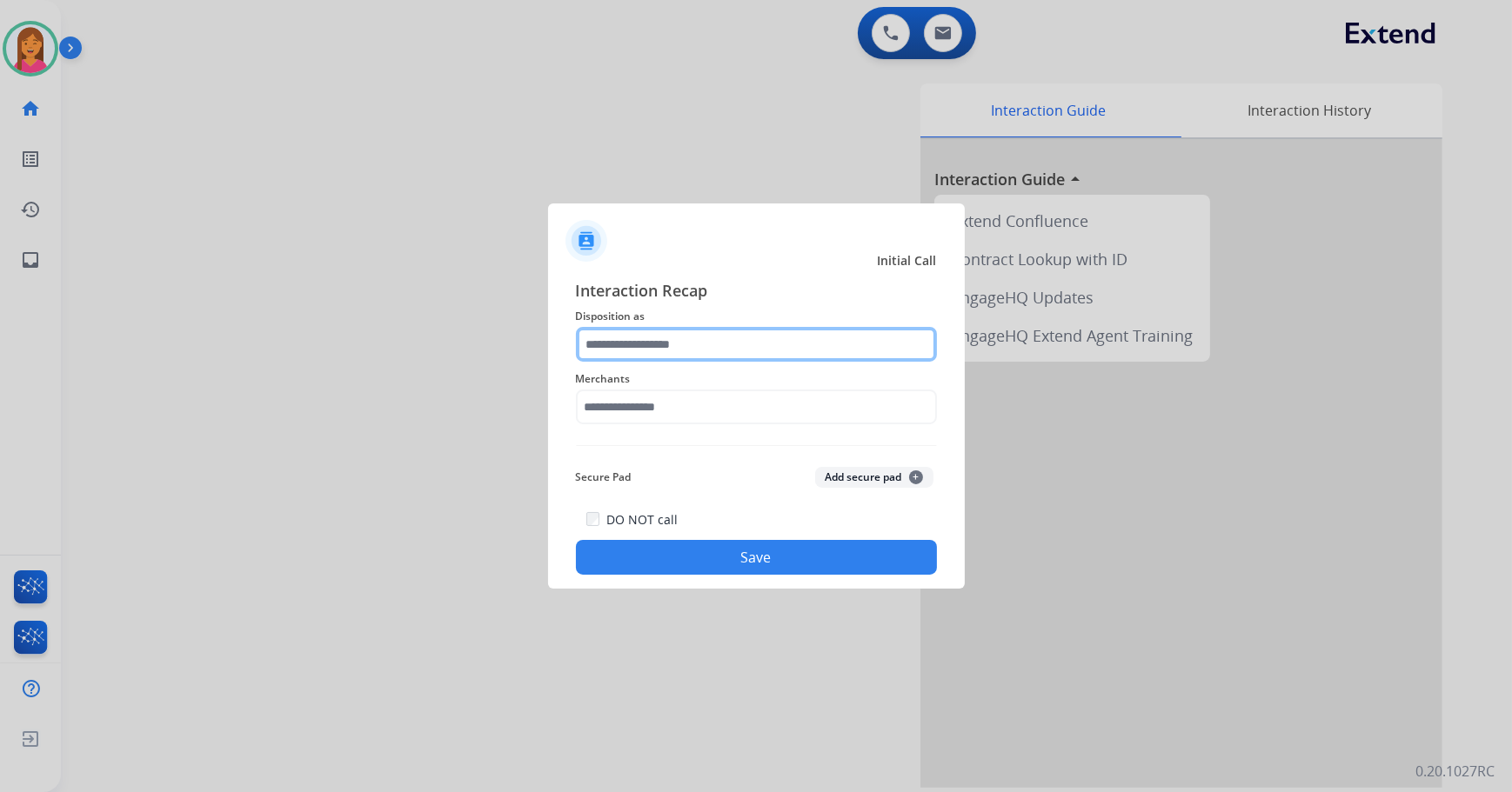
click at [657, 333] on input "text" at bounding box center [756, 344] width 361 height 35
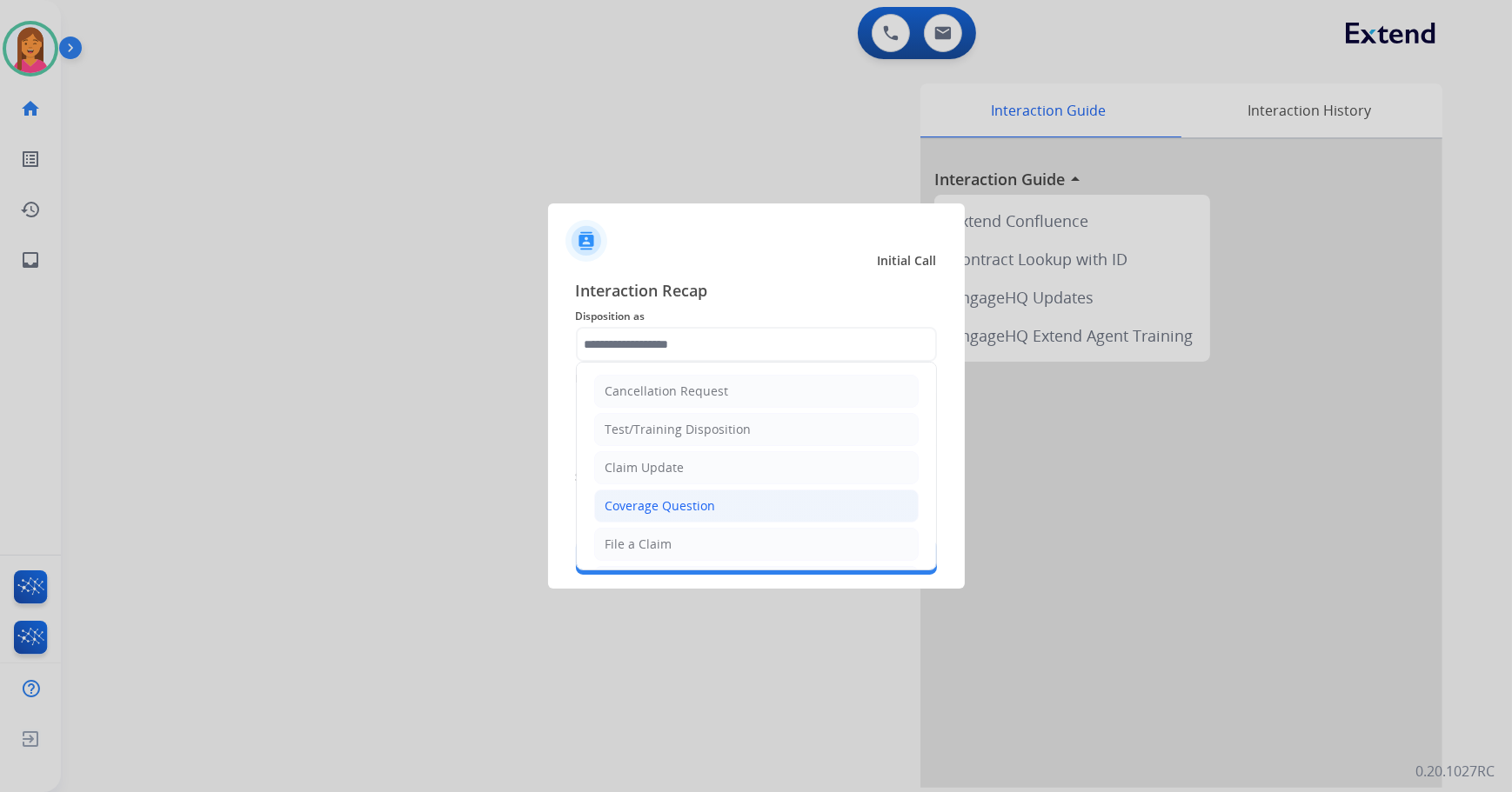
click at [670, 509] on div "Coverage Question" at bounding box center [661, 506] width 111 height 17
type input "**********"
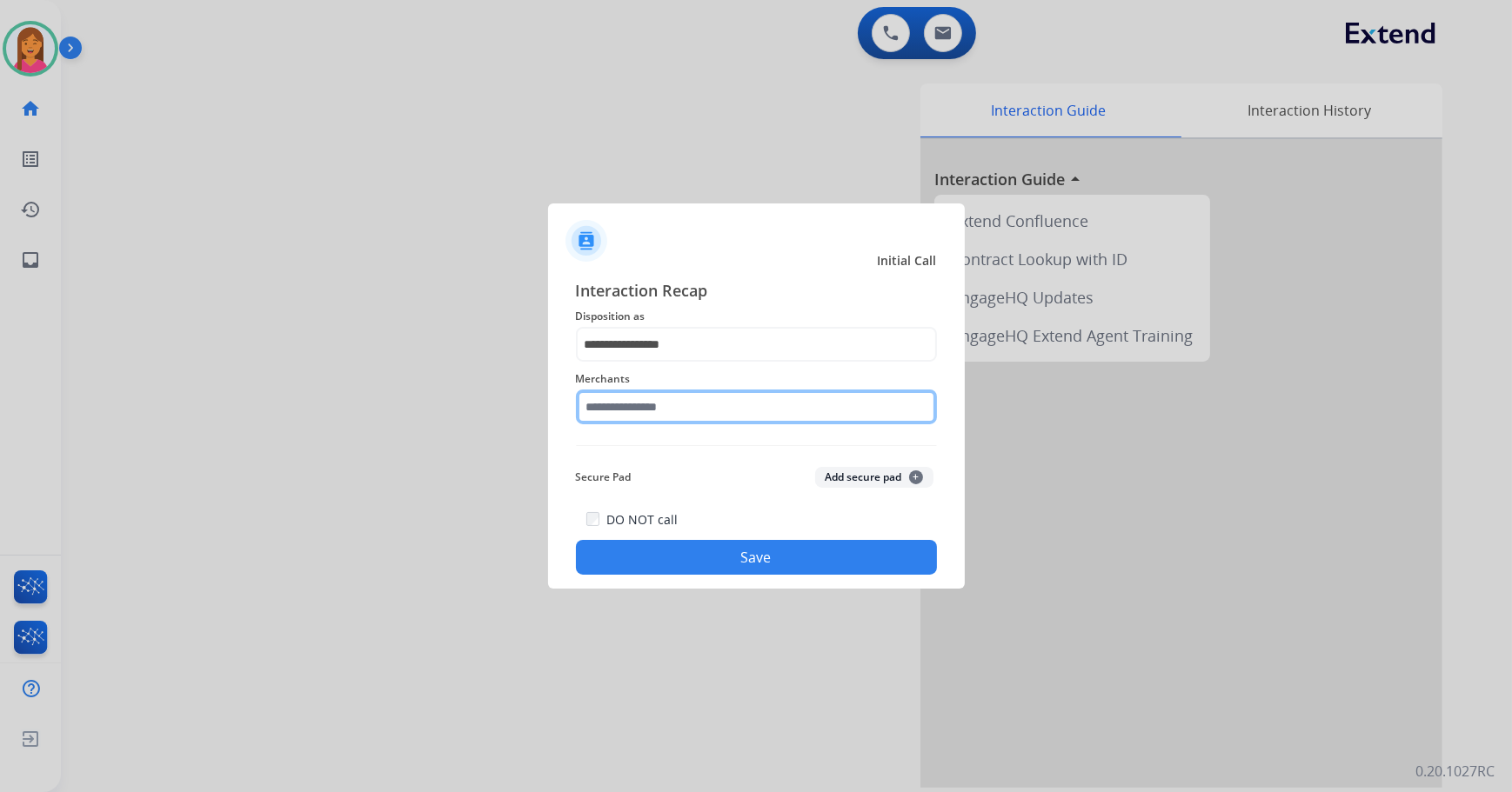
click at [627, 417] on input "text" at bounding box center [756, 406] width 361 height 35
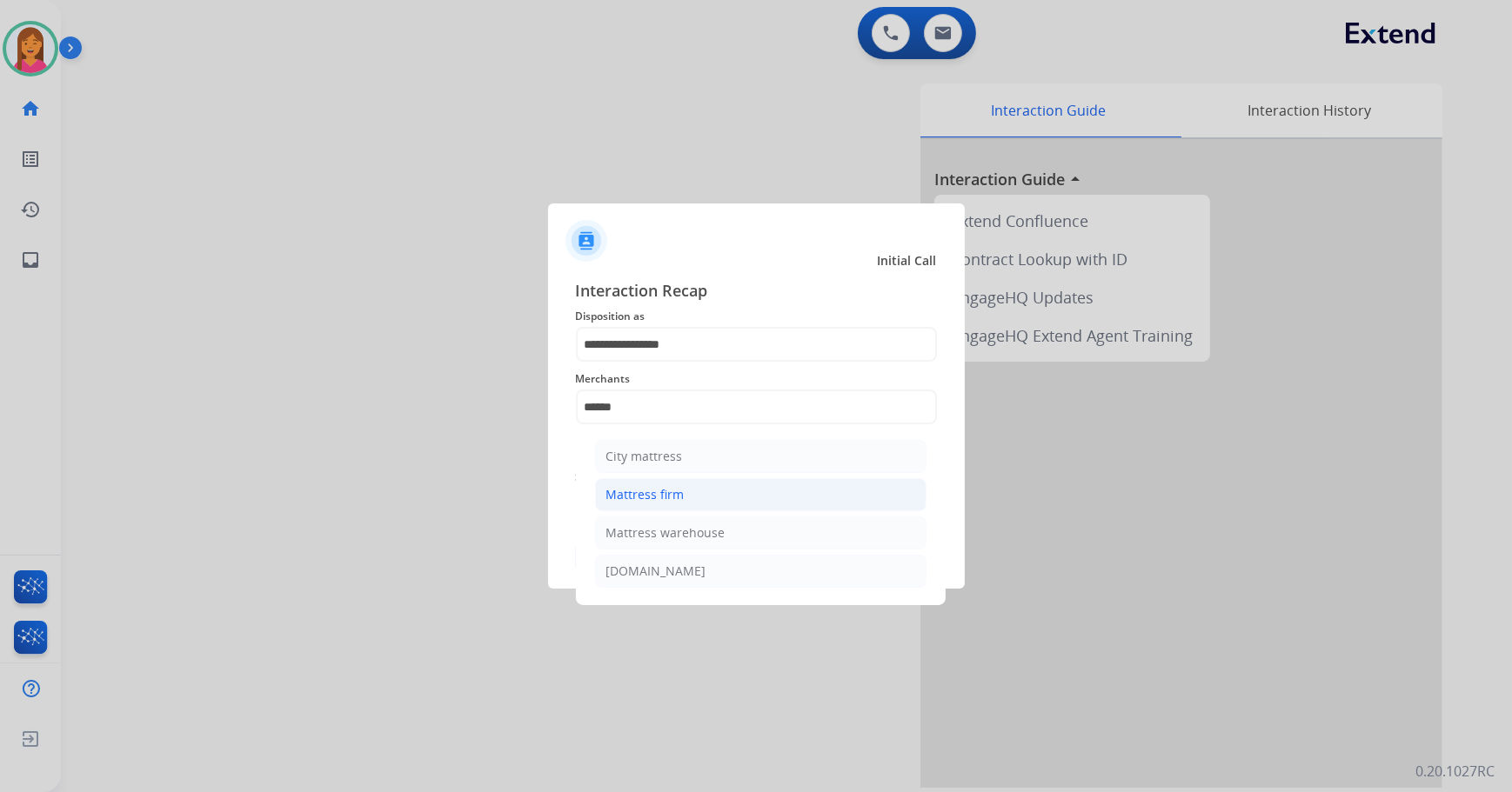
click at [673, 502] on div "Mattress firm" at bounding box center [646, 495] width 79 height 17
type input "**********"
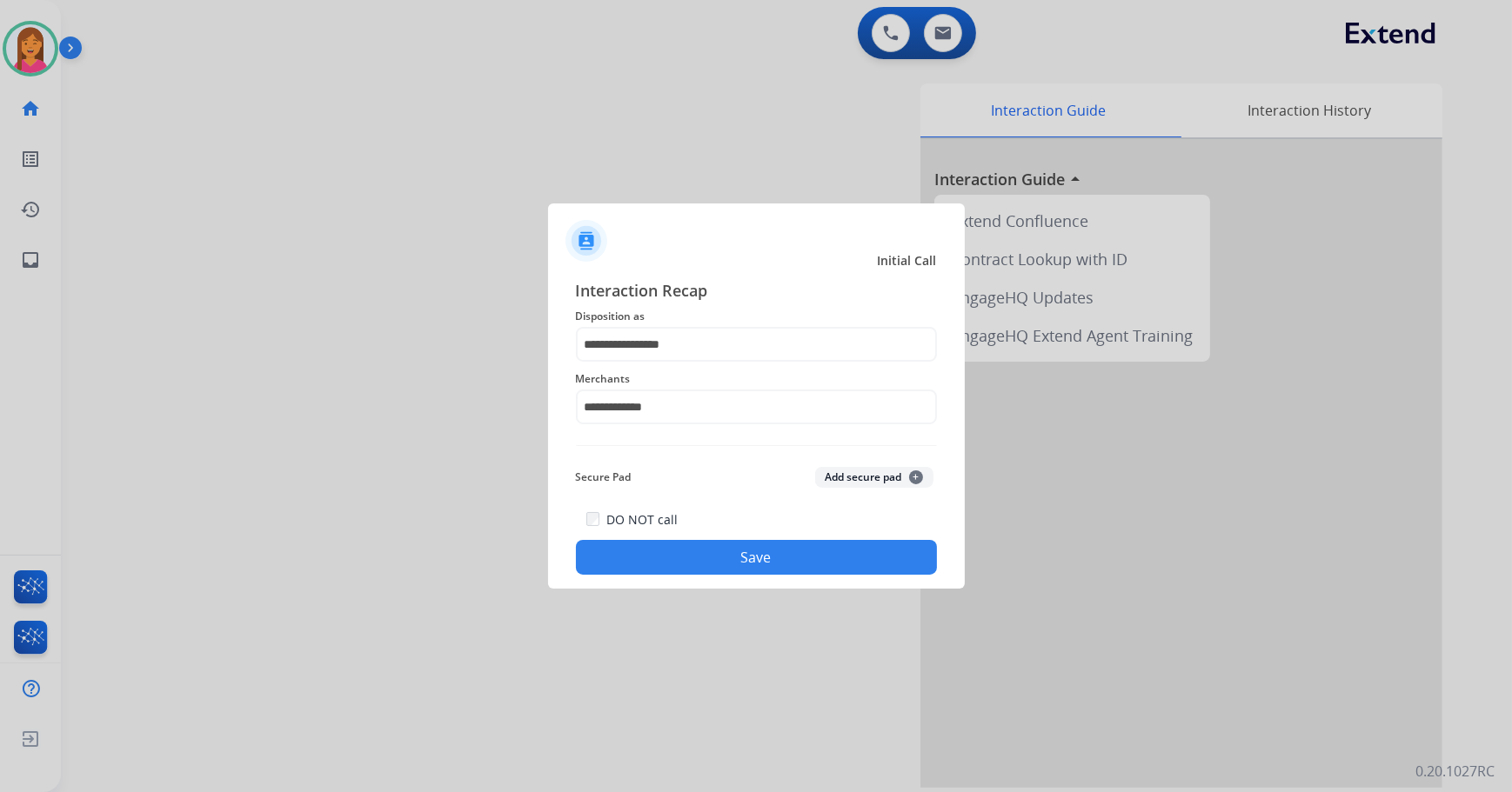
click at [686, 576] on div "**********" at bounding box center [756, 426] width 417 height 324
click at [683, 564] on button "Save" at bounding box center [756, 557] width 361 height 35
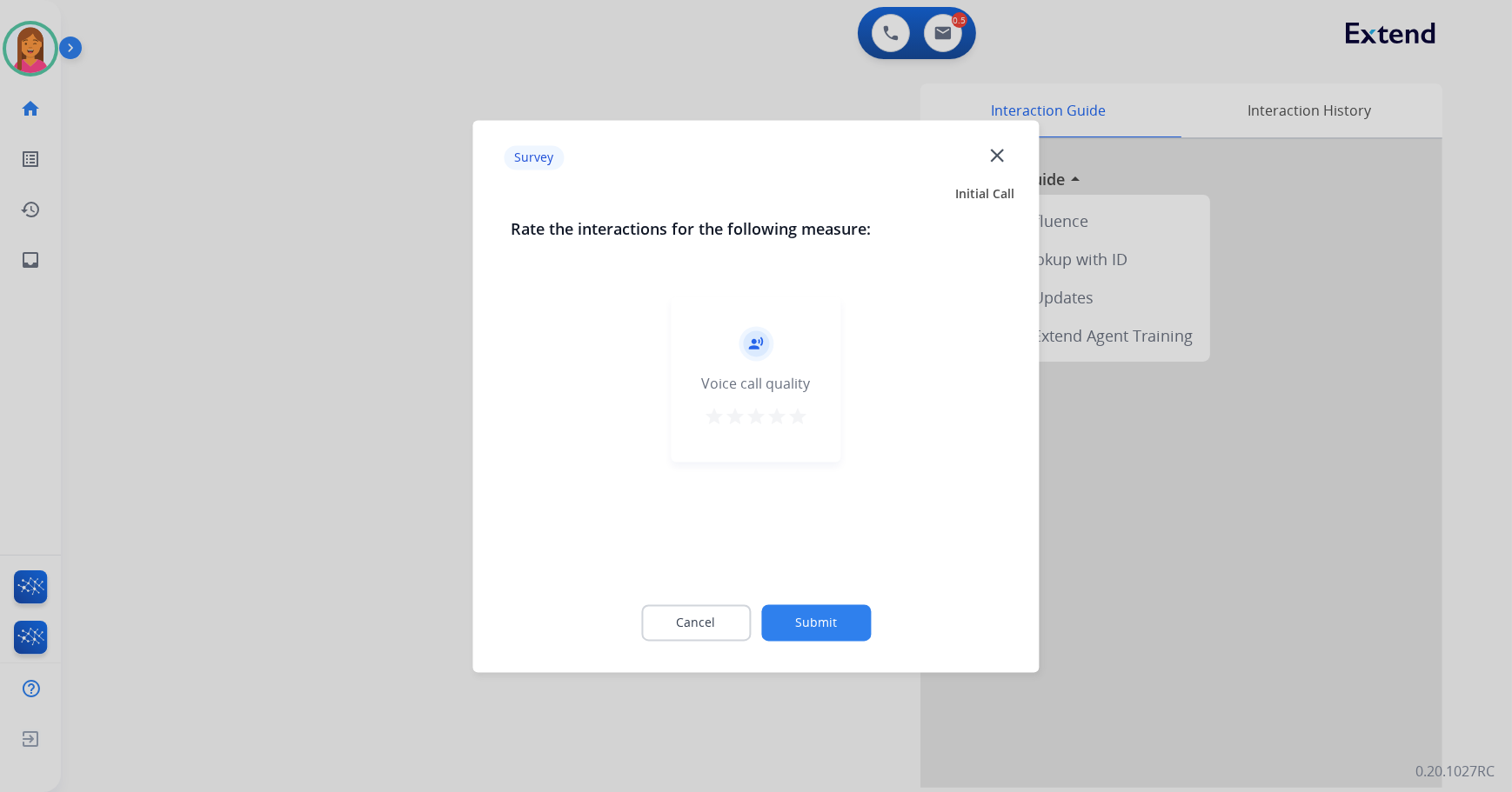
click at [790, 414] on mat-icon "star" at bounding box center [798, 417] width 21 height 21
click at [828, 653] on div "Cancel Submit" at bounding box center [756, 622] width 490 height 79
click at [820, 612] on button "Submit" at bounding box center [816, 622] width 110 height 37
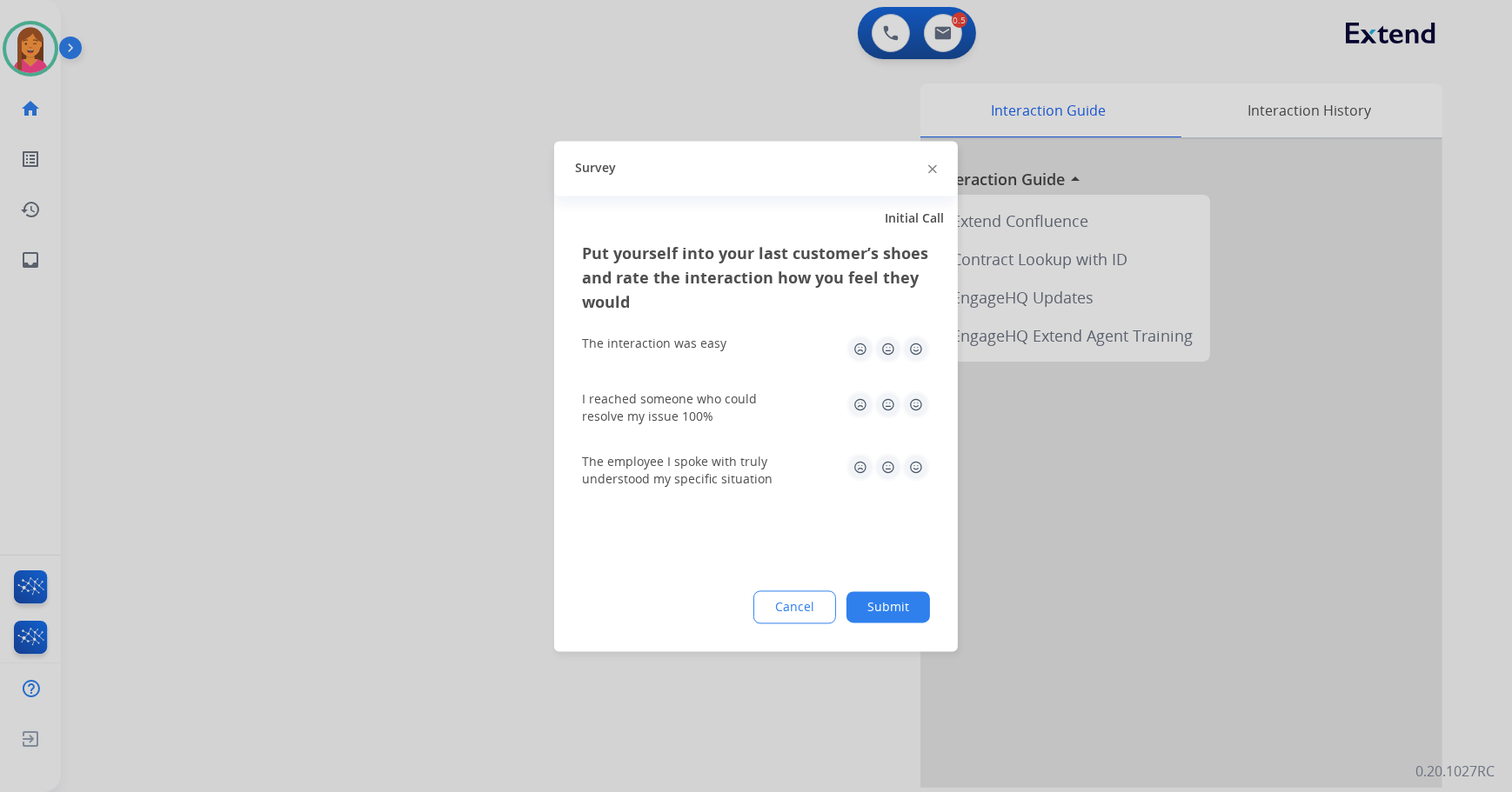
click at [924, 340] on img at bounding box center [916, 348] width 27 height 27
click at [922, 405] on img at bounding box center [916, 404] width 27 height 27
click at [909, 466] on img at bounding box center [916, 466] width 27 height 27
click at [871, 630] on div "Put yourself into your last customer’s shoes and rate the interaction how you f…" at bounding box center [756, 445] width 404 height 410
click at [868, 612] on button "Submit" at bounding box center [888, 606] width 83 height 31
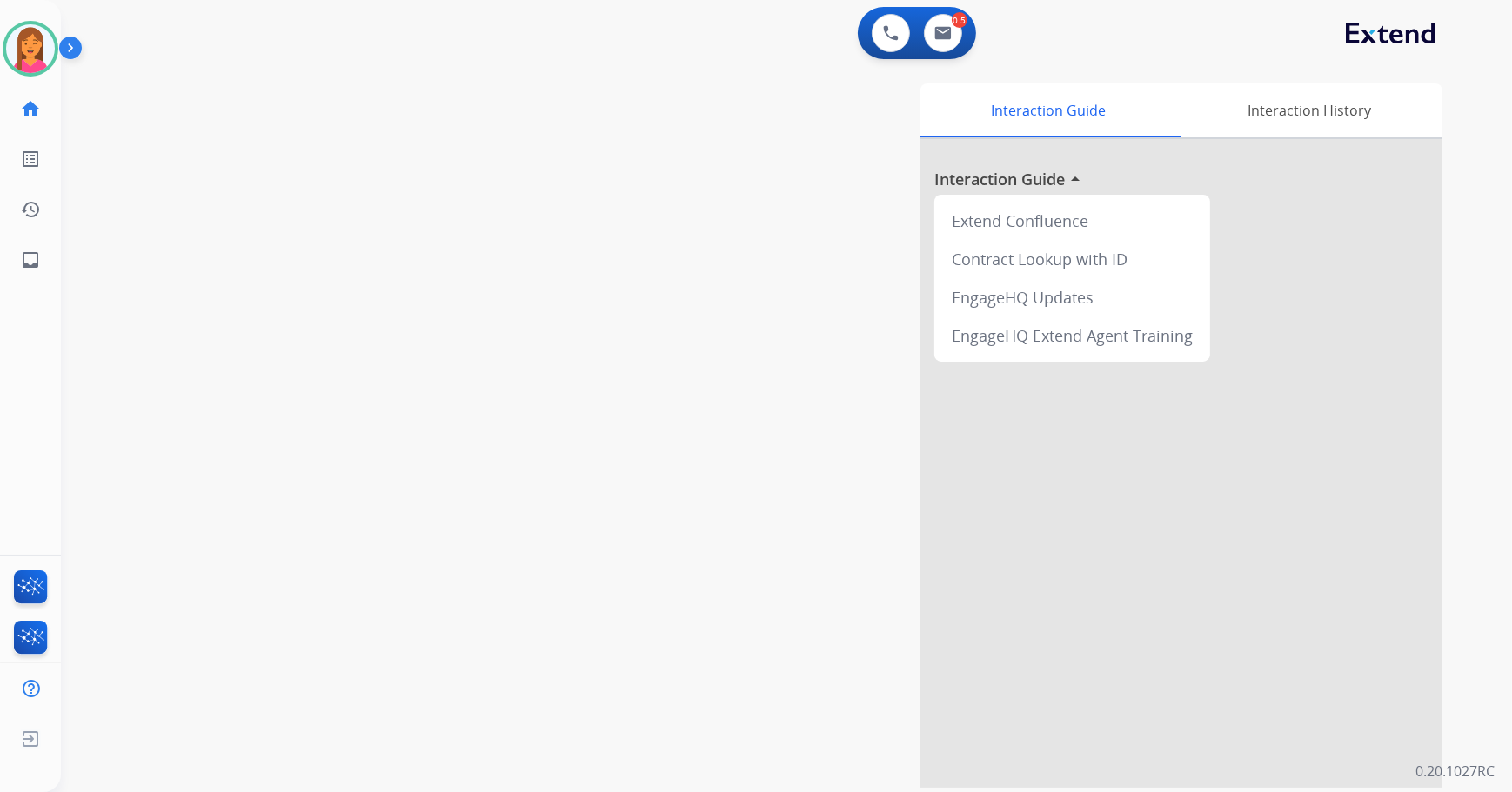
click at [933, 54] on div "0 Voice Interactions 0.5 Email Interactions" at bounding box center [917, 32] width 118 height 52
click at [955, 33] on button at bounding box center [943, 33] width 38 height 38
select select "**********"
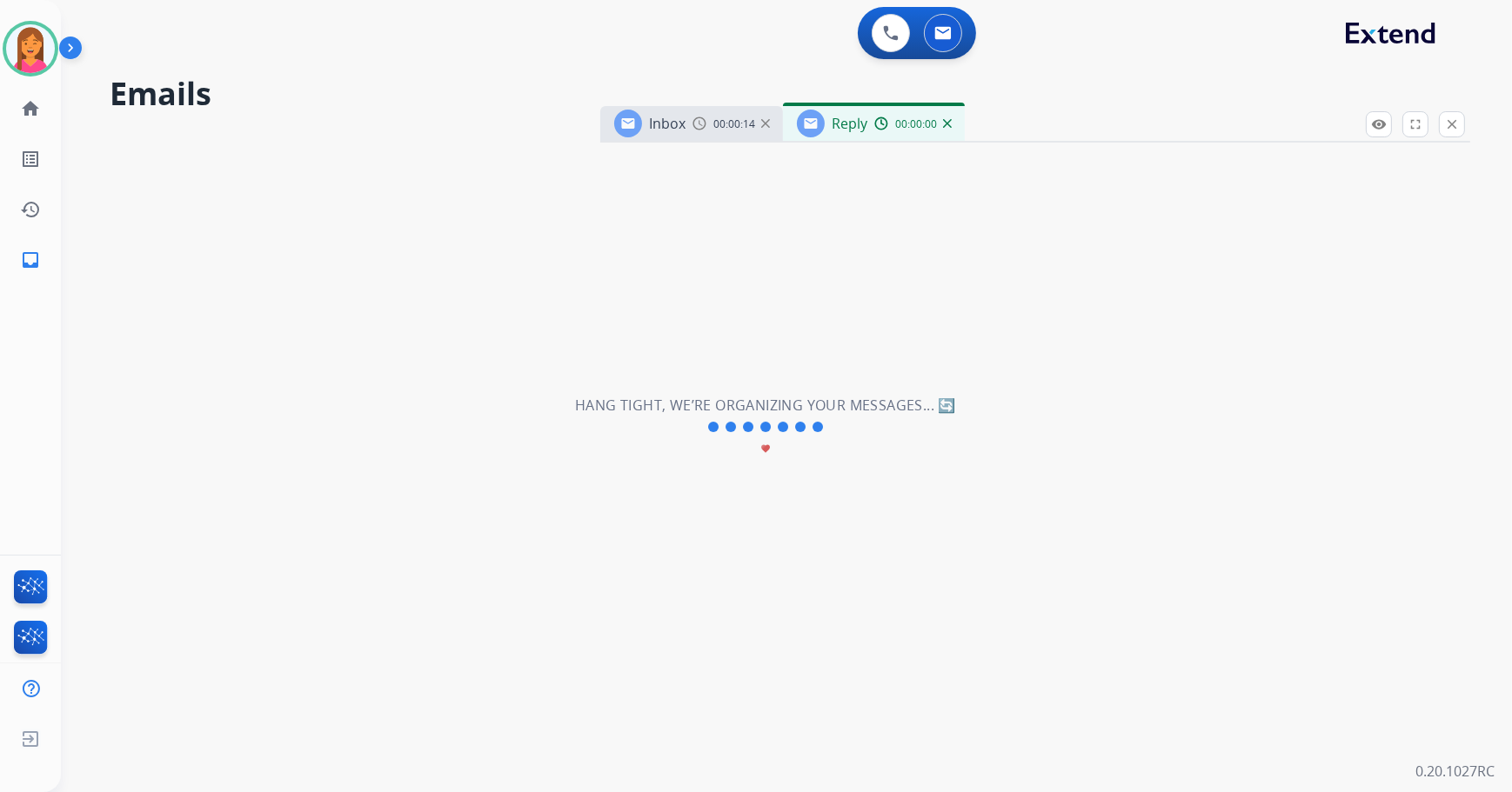
select select "**********"
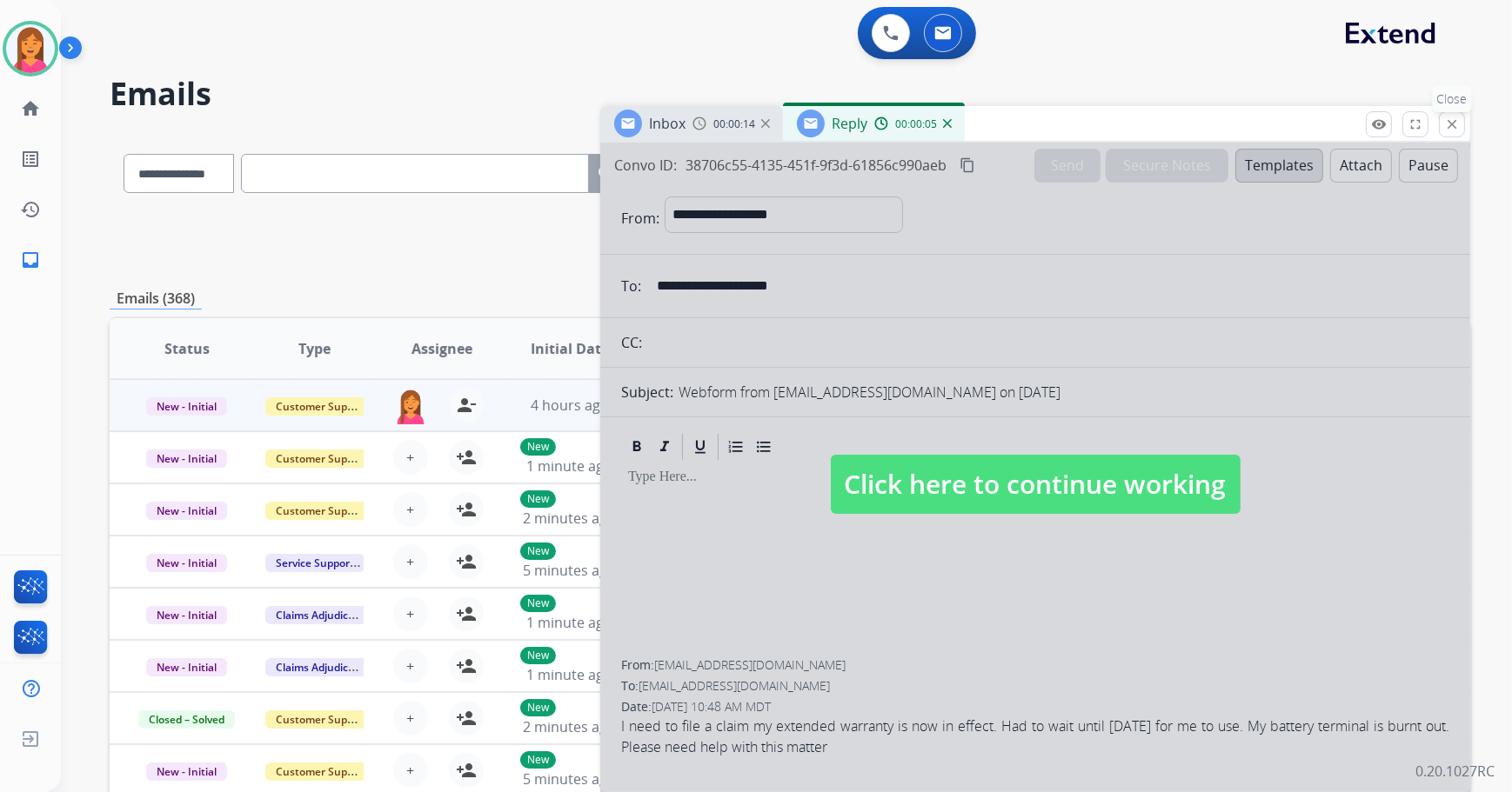
click at [1447, 130] on mat-icon "close" at bounding box center [1452, 124] width 16 height 16
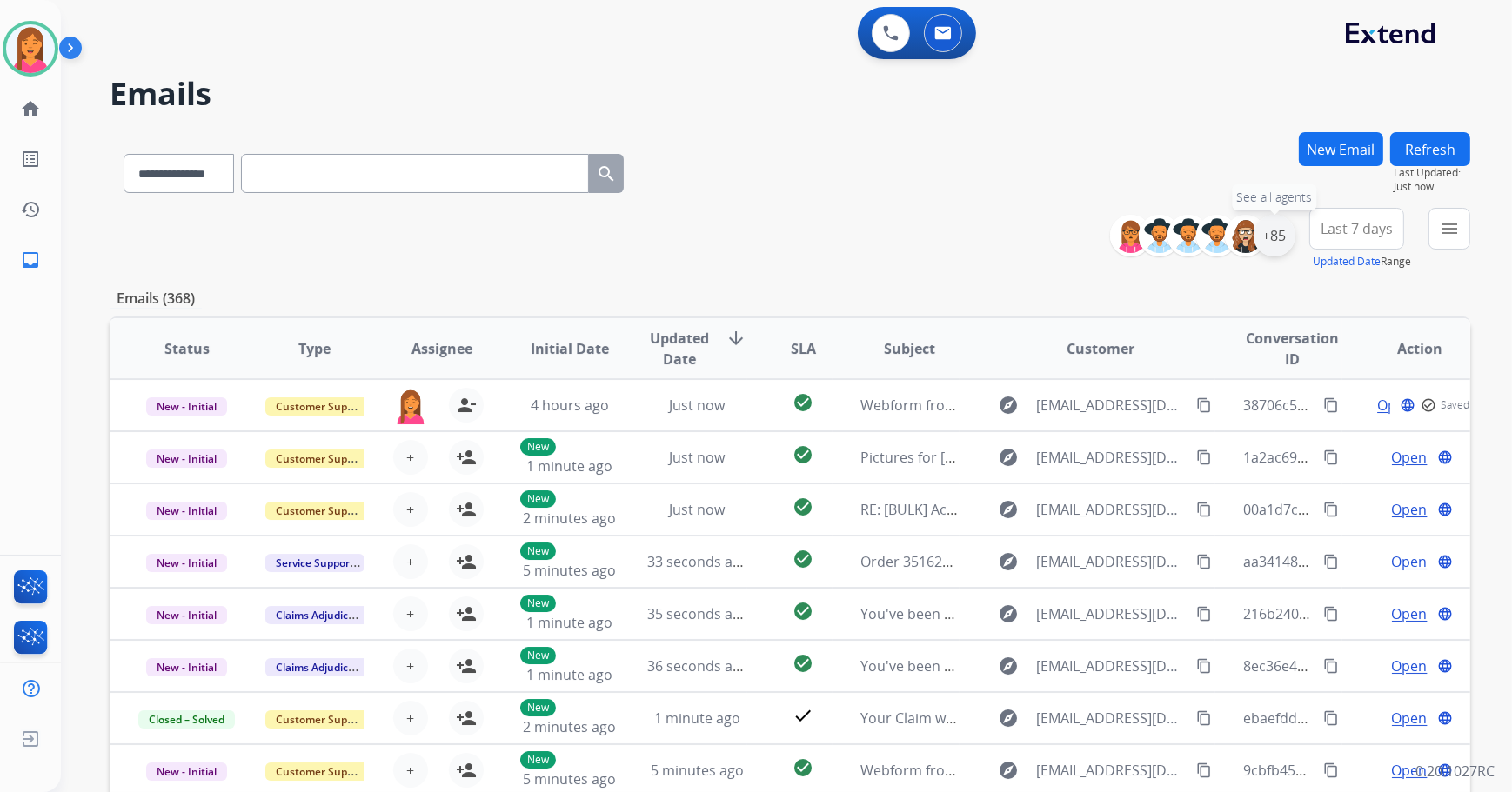
click at [1280, 235] on div "+85" at bounding box center [1275, 236] width 42 height 42
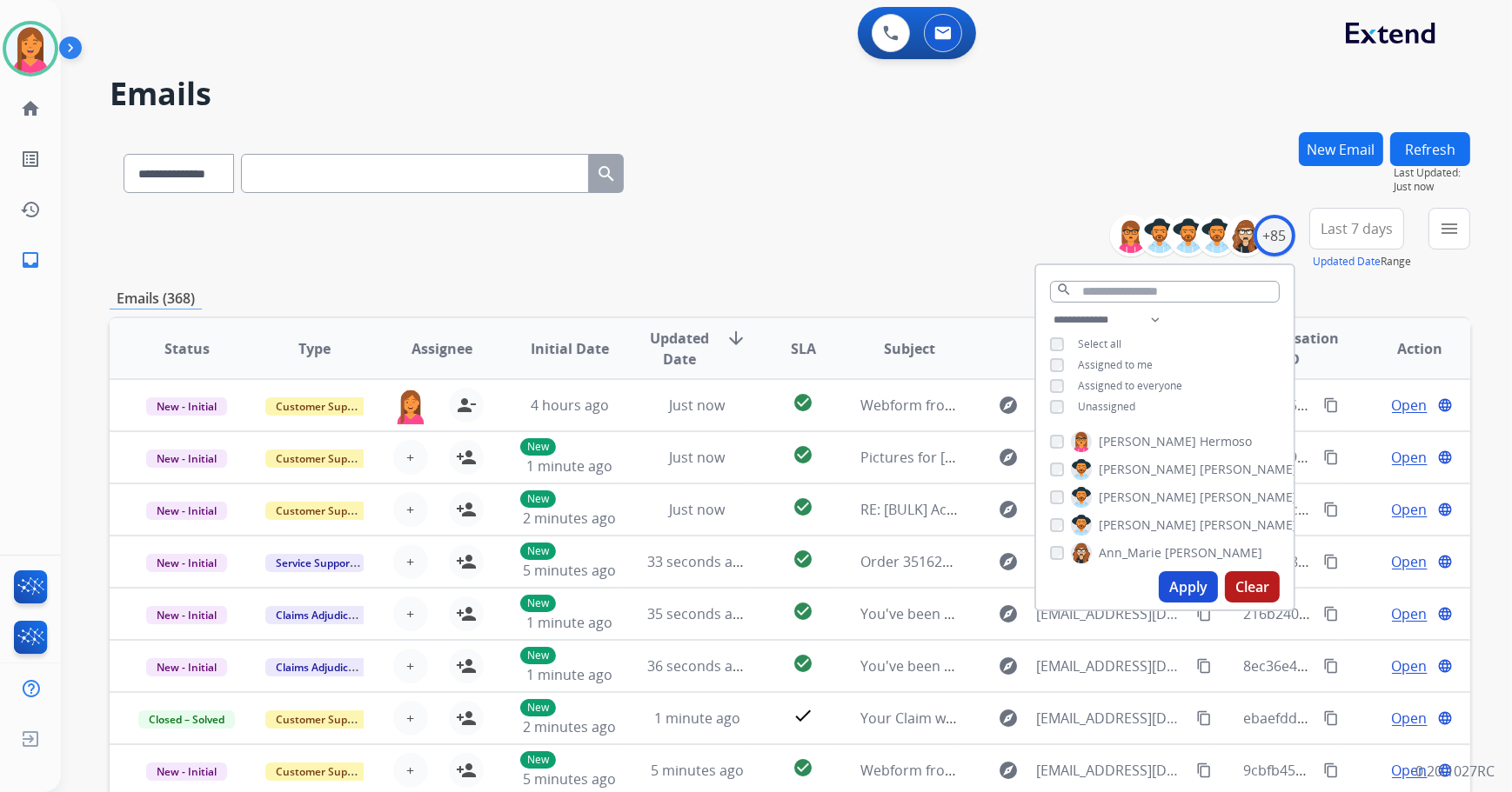
click at [1087, 405] on span "Unassigned" at bounding box center [1106, 406] width 58 height 15
click at [1177, 583] on button "Apply" at bounding box center [1189, 586] width 59 height 31
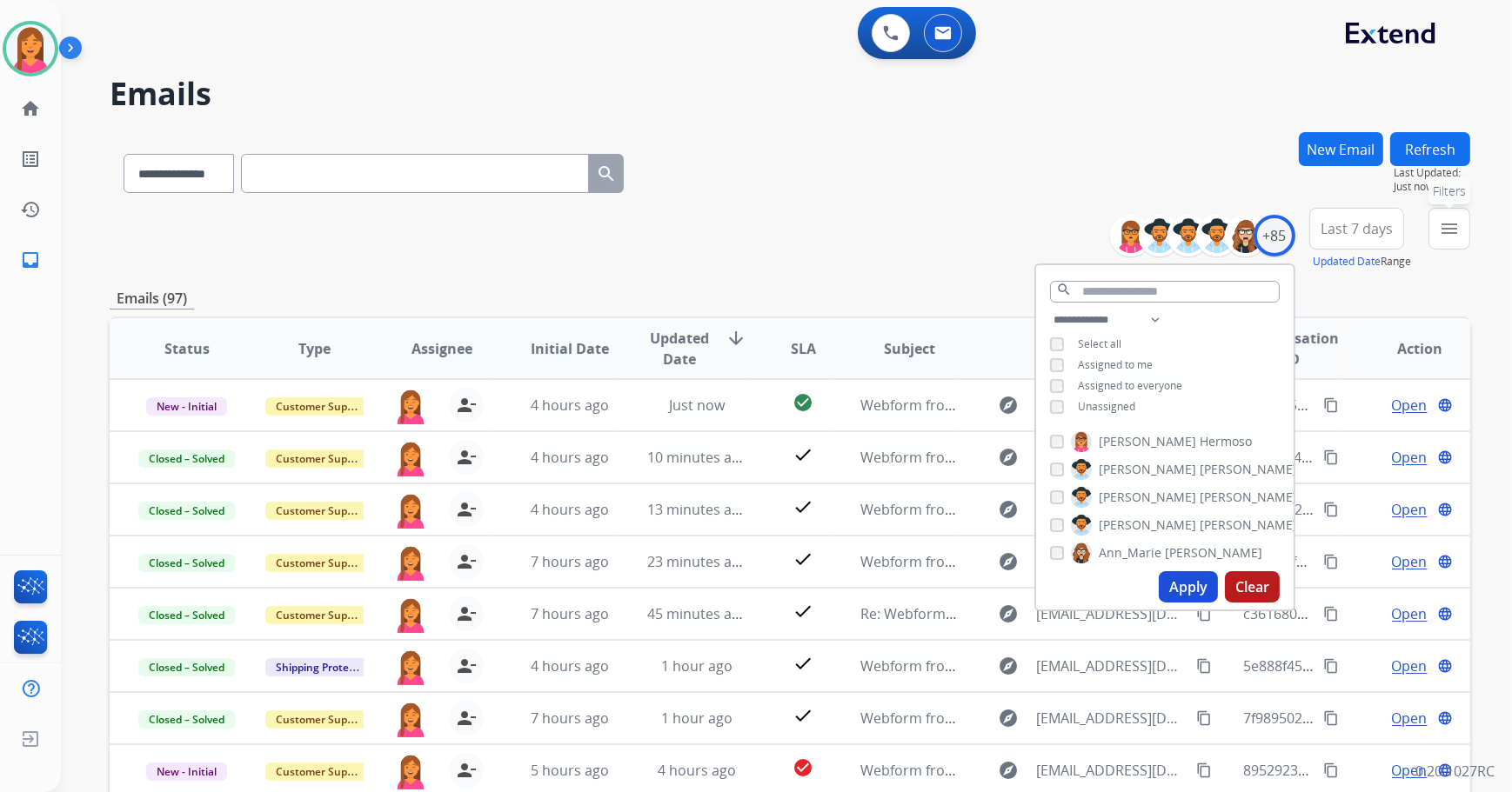
click at [1449, 225] on mat-icon "menu" at bounding box center [1449, 228] width 21 height 21
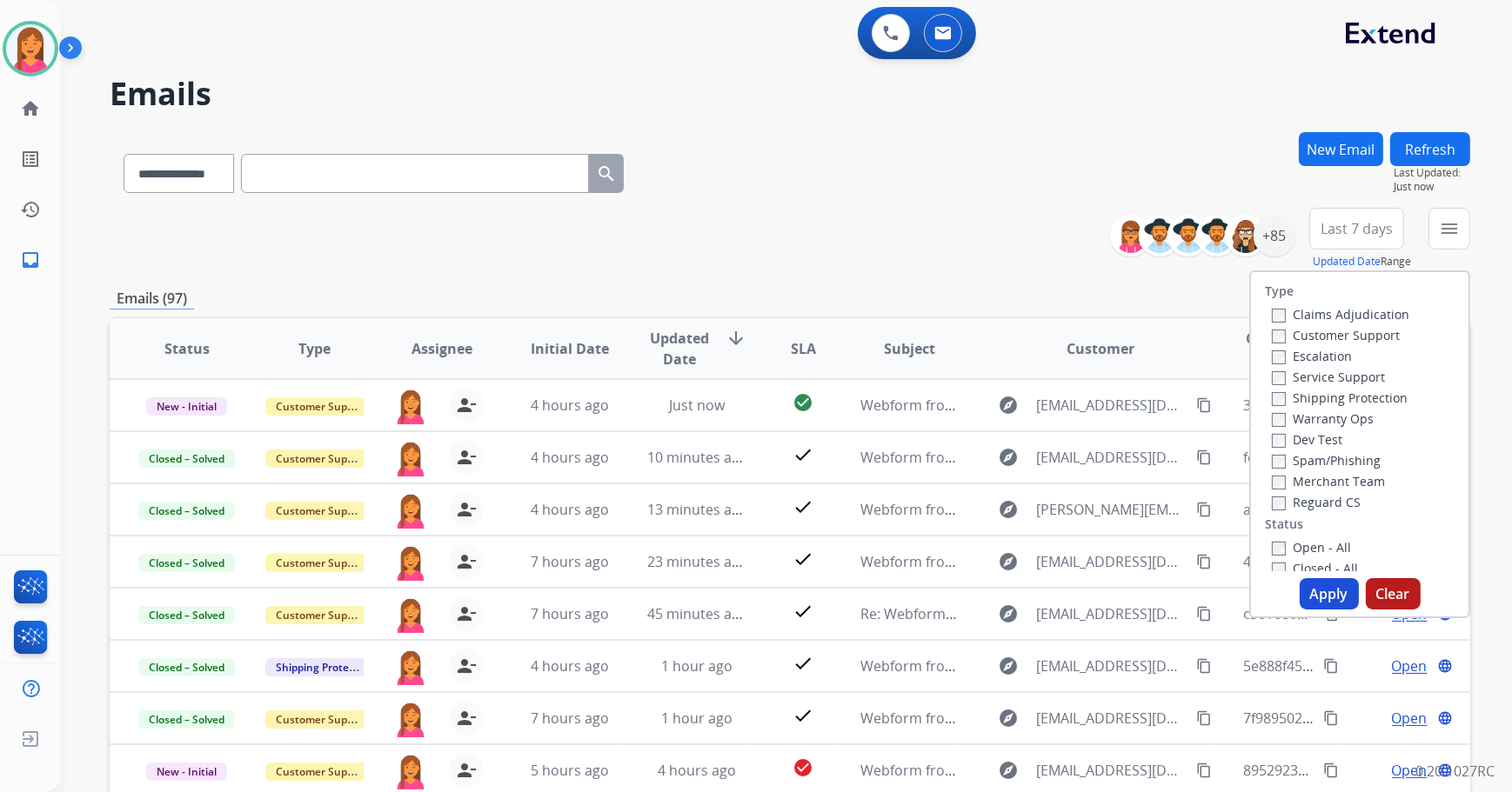
click at [1329, 542] on label "Open - All" at bounding box center [1312, 547] width 80 height 16
click at [1324, 600] on button "Apply" at bounding box center [1329, 593] width 59 height 31
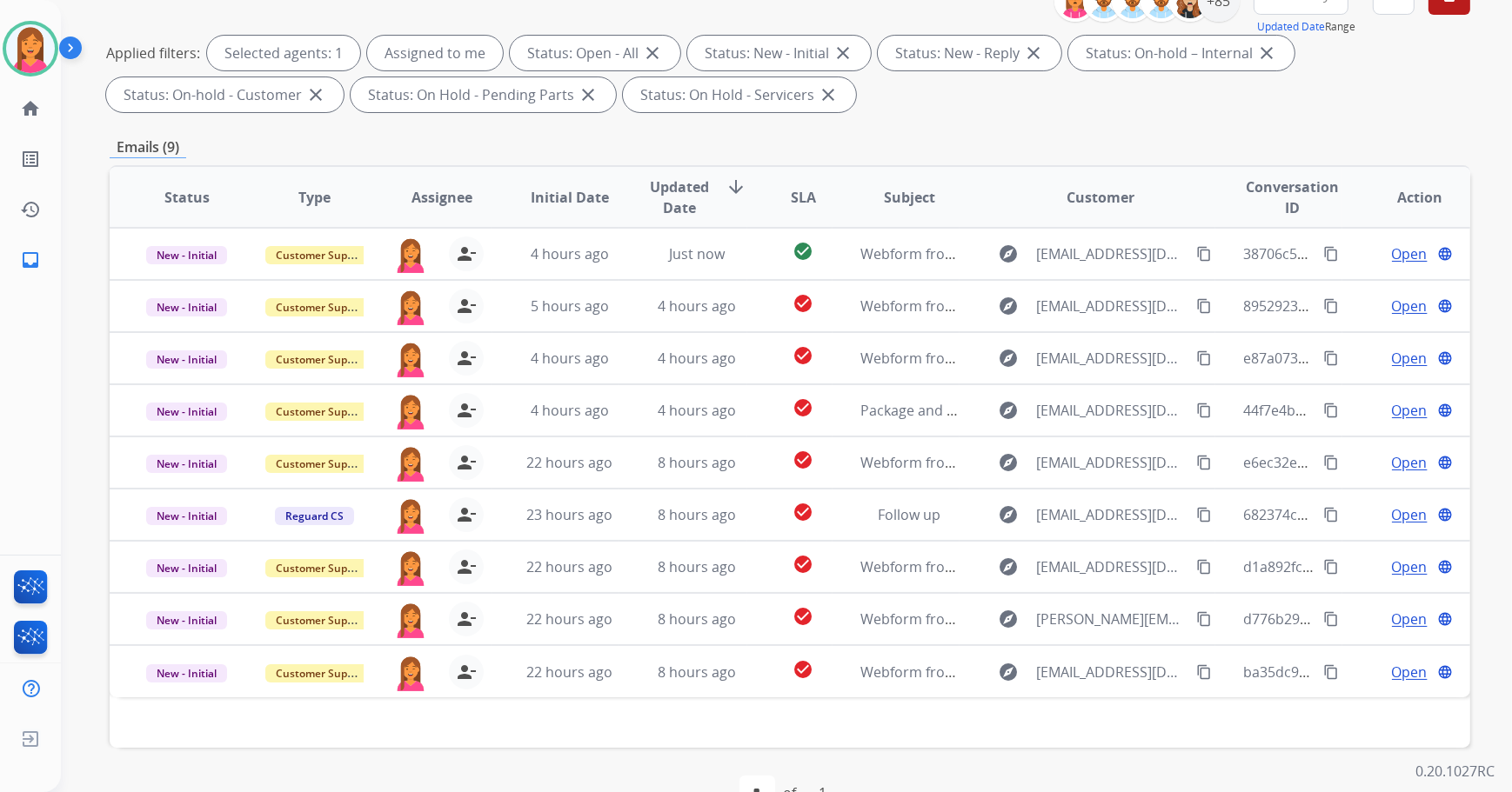
scroll to position [237, 0]
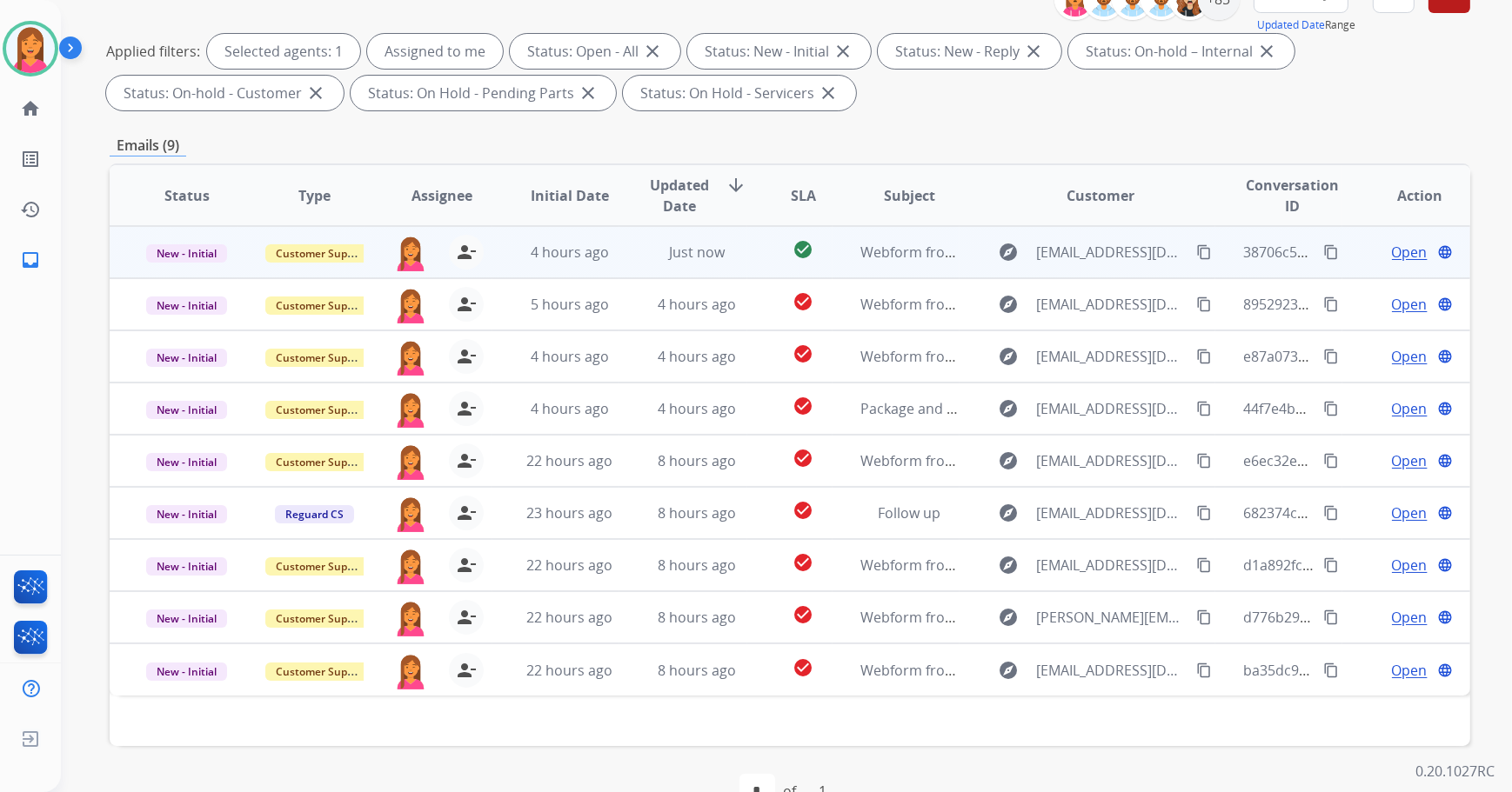
click at [751, 266] on td "check_circle" at bounding box center [790, 252] width 85 height 52
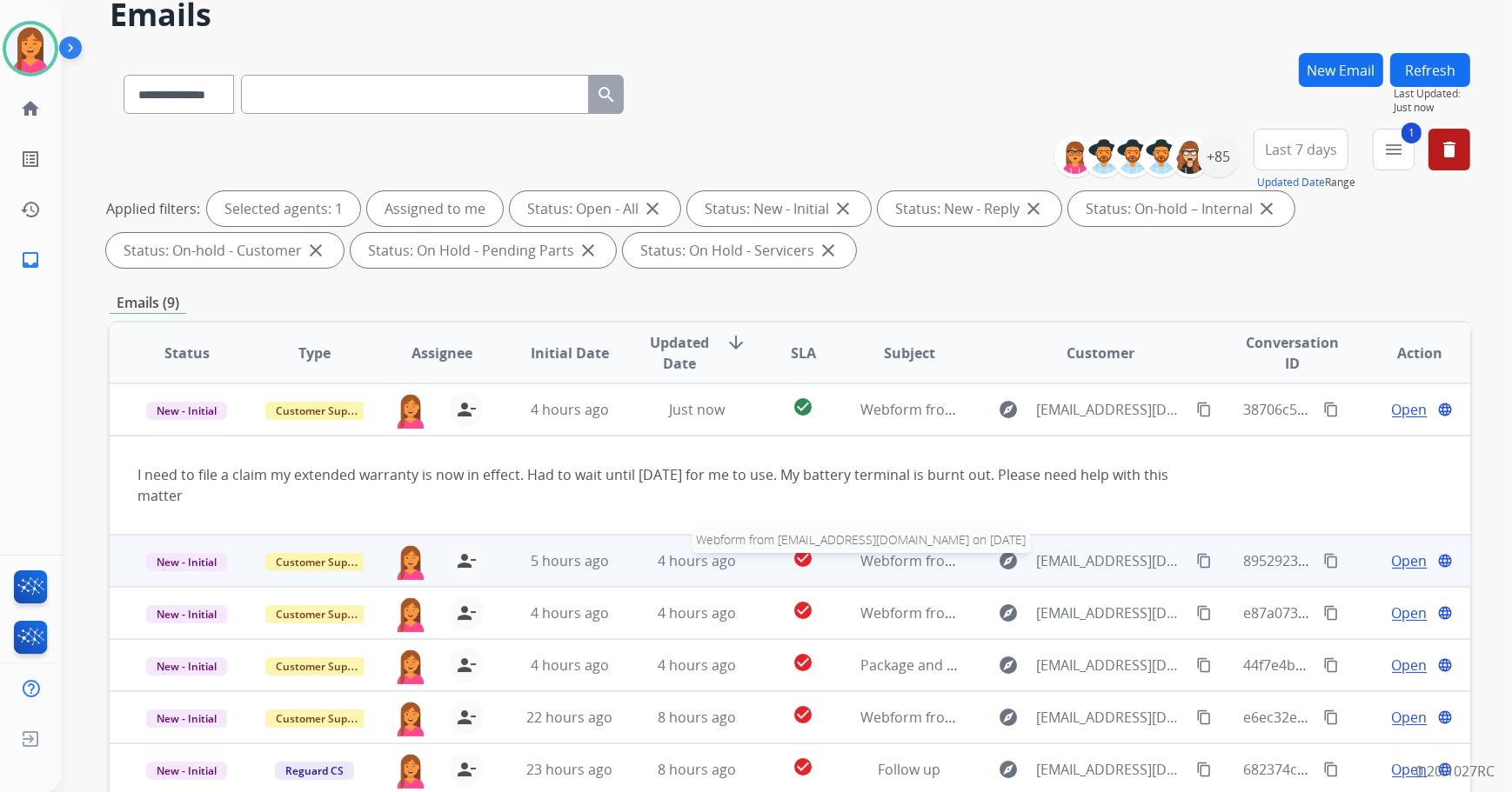
scroll to position [79, 0]
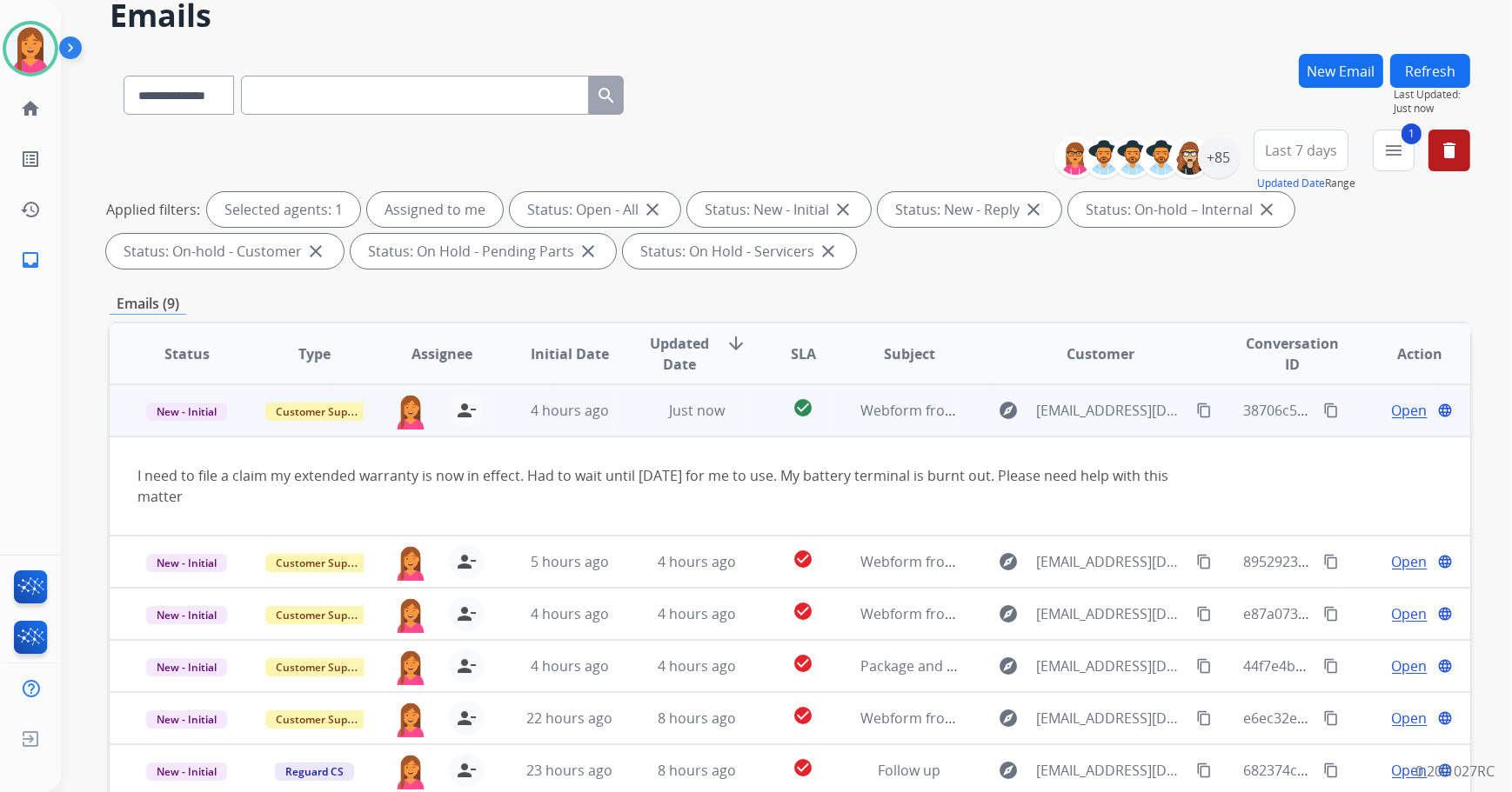
click at [1397, 411] on span "Open" at bounding box center [1411, 410] width 36 height 21
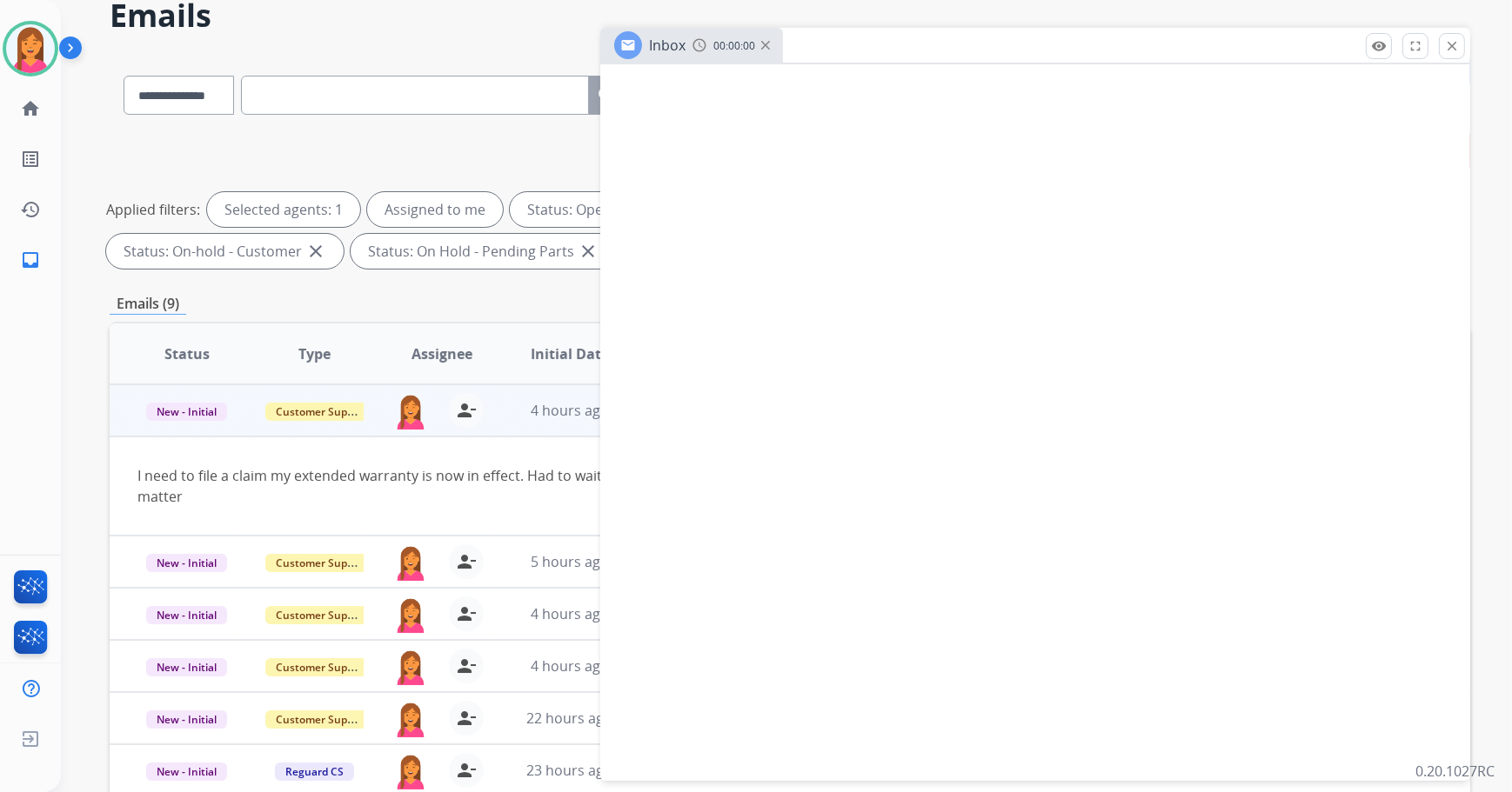
select select "**********"
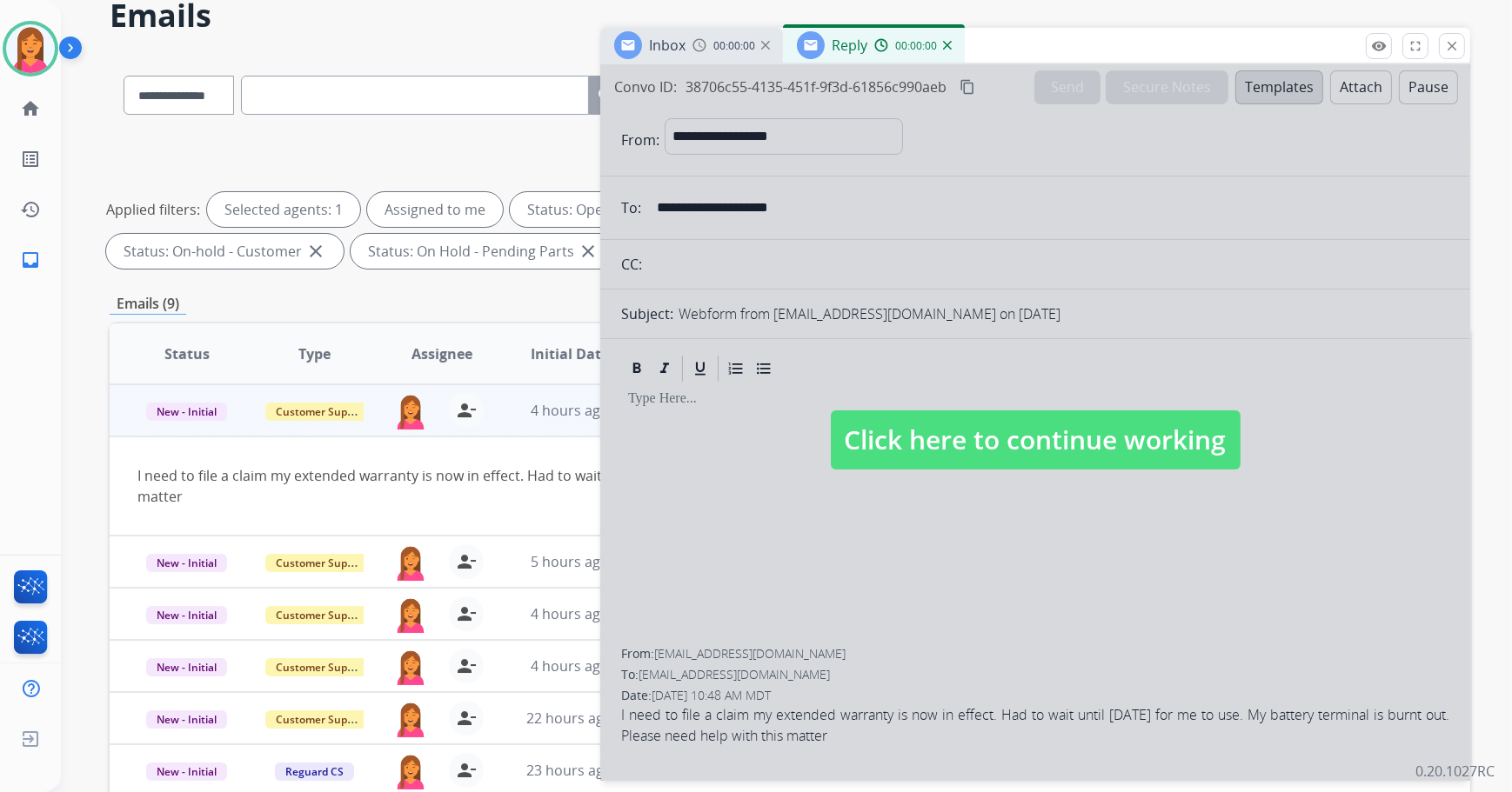
click at [1021, 420] on span "Click here to continue working" at bounding box center [1036, 440] width 410 height 59
select select
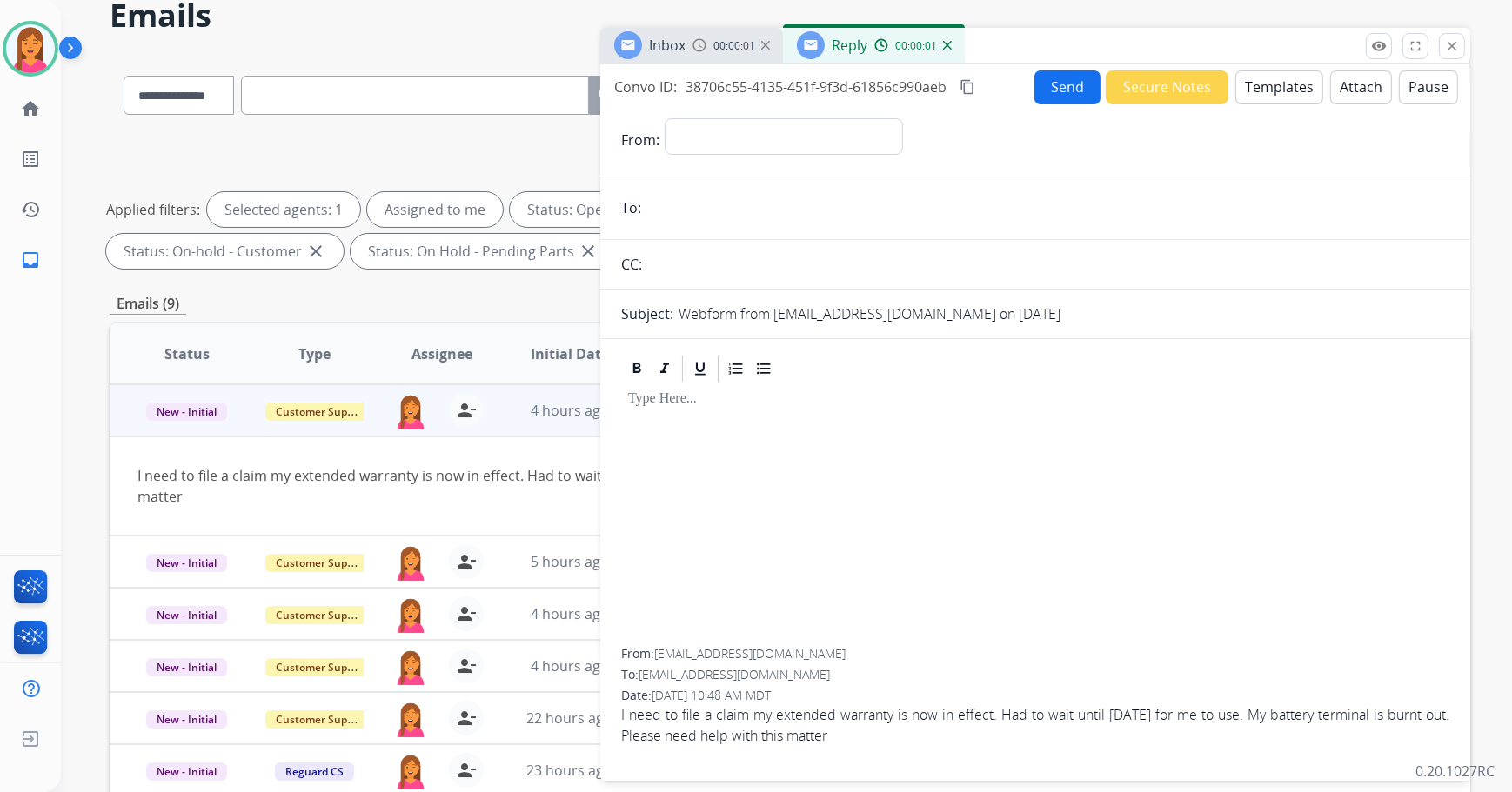
click at [1447, 49] on mat-icon "close" at bounding box center [1452, 45] width 16 height 16
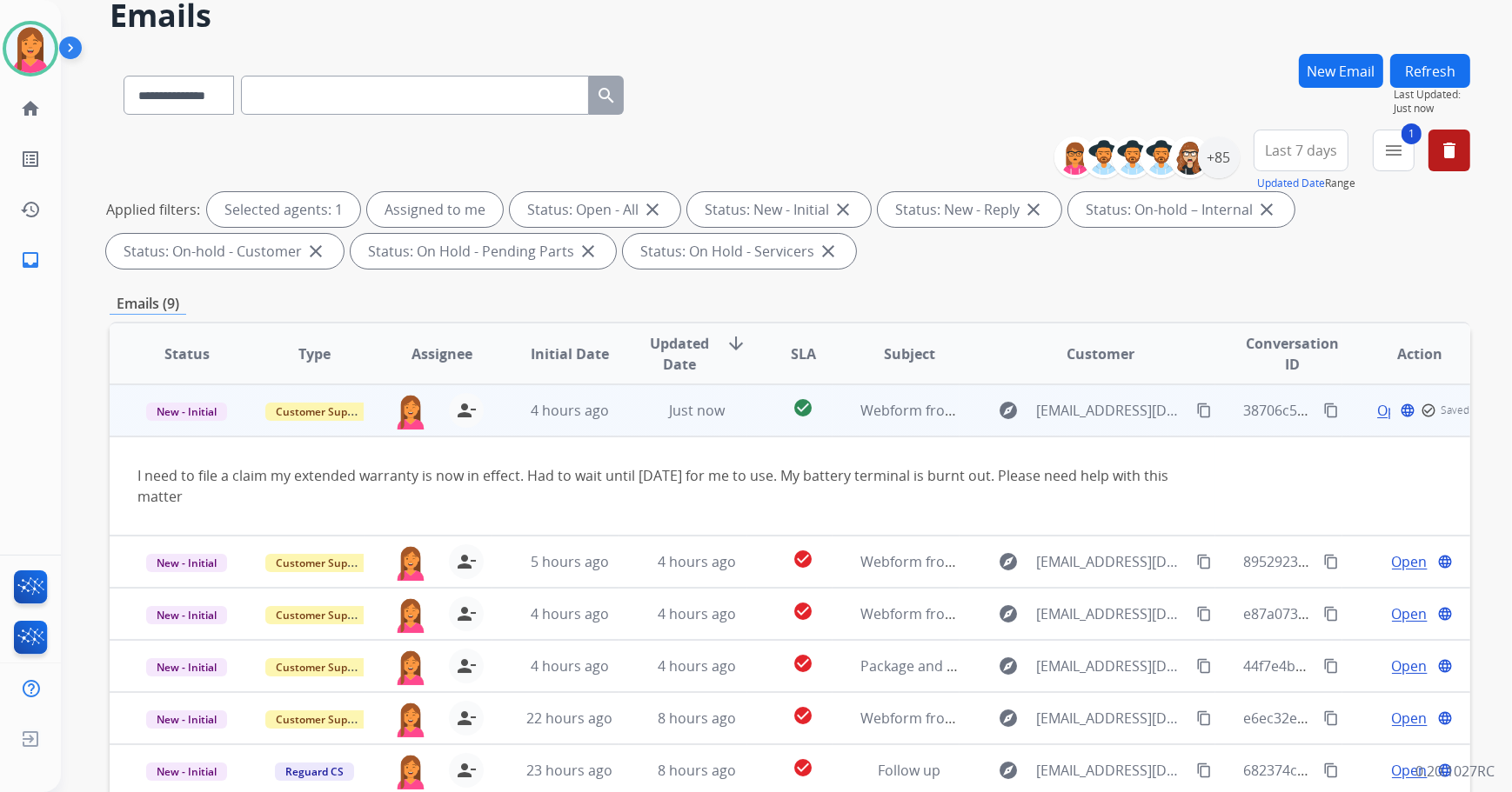
click at [1377, 411] on span "Open" at bounding box center [1395, 410] width 36 height 21
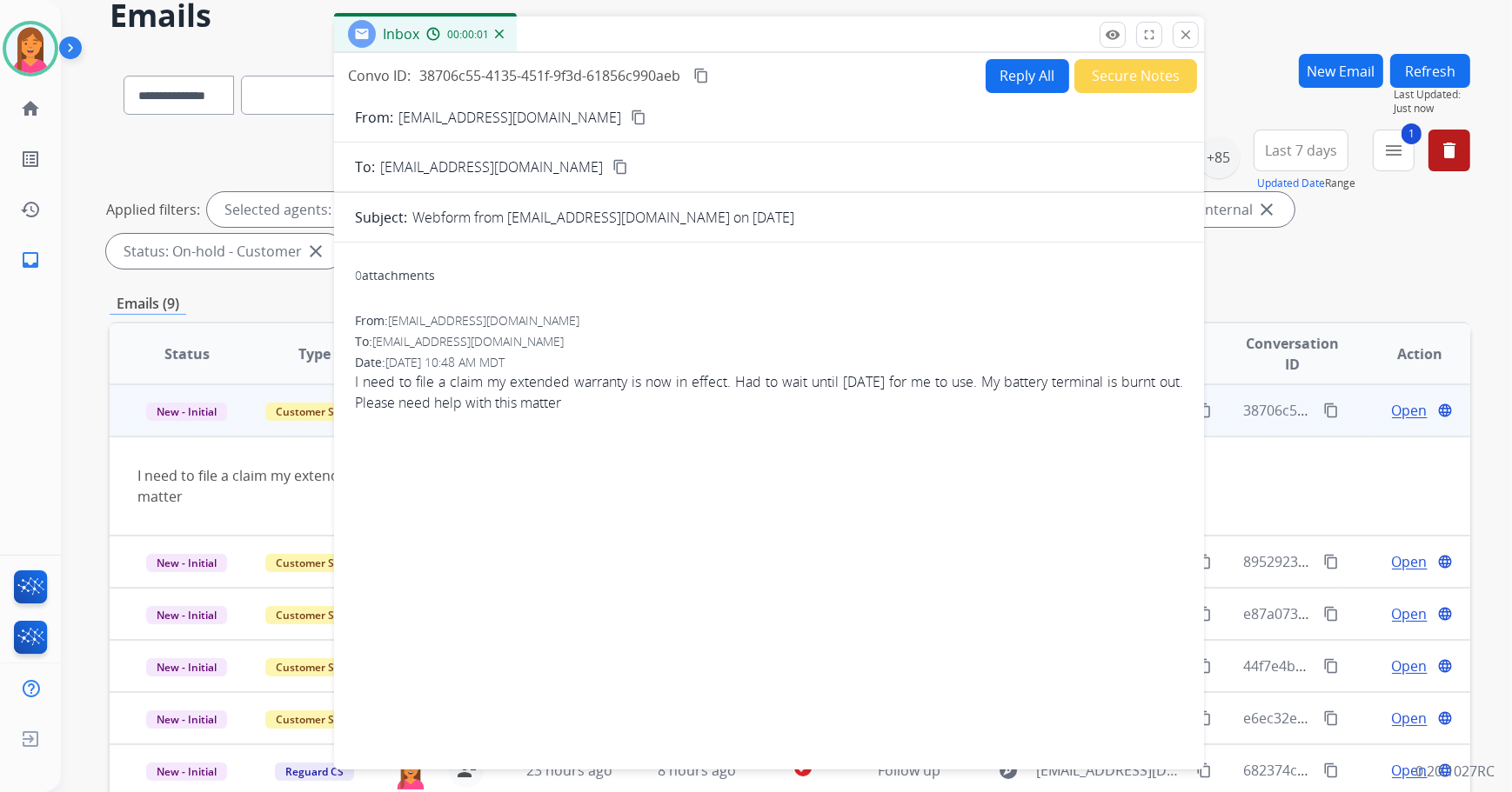
drag, startPoint x: 1317, startPoint y: 46, endPoint x: 1045, endPoint y: 39, distance: 272.1
click at [1045, 39] on div "Inbox 00:00:01" at bounding box center [769, 34] width 870 height 37
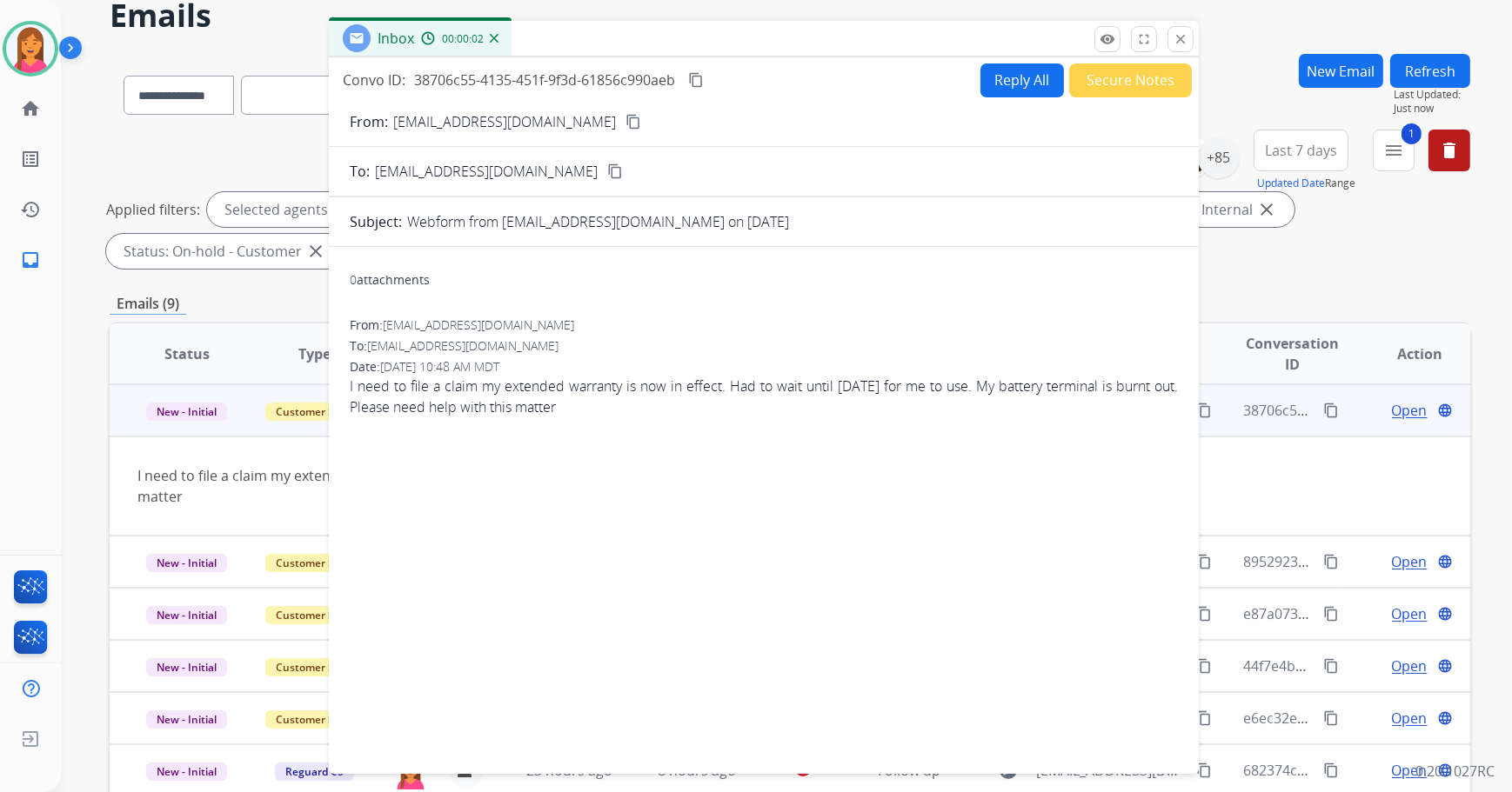
click at [626, 121] on mat-icon "content_copy" at bounding box center [633, 121] width 16 height 16
click at [975, 69] on div "Reply All Secure Notes" at bounding box center [1084, 81] width 217 height 34
click at [1010, 81] on button "Reply All" at bounding box center [1022, 81] width 83 height 34
select select "**********"
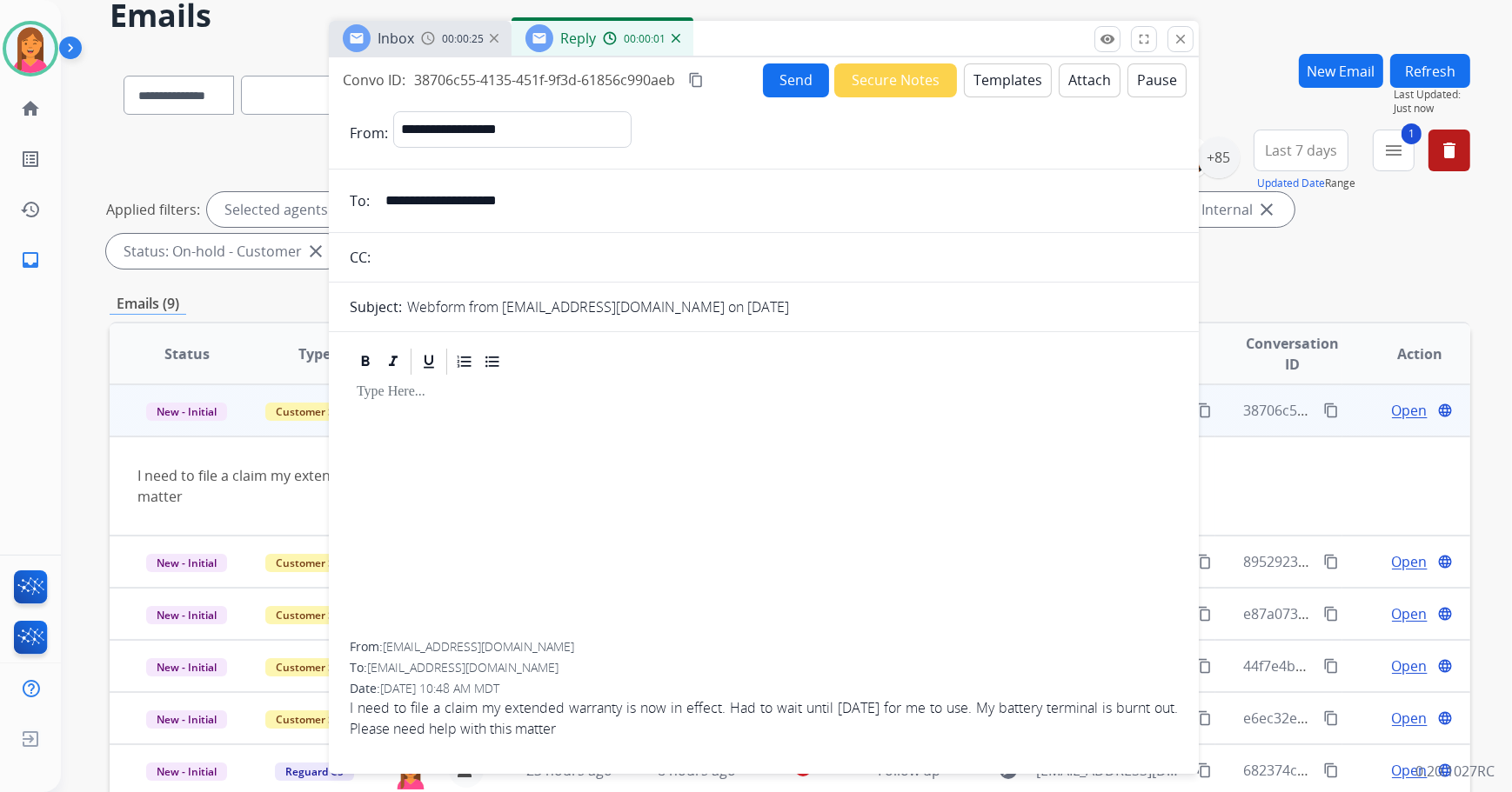
click at [982, 71] on button "Templates" at bounding box center [1008, 81] width 88 height 34
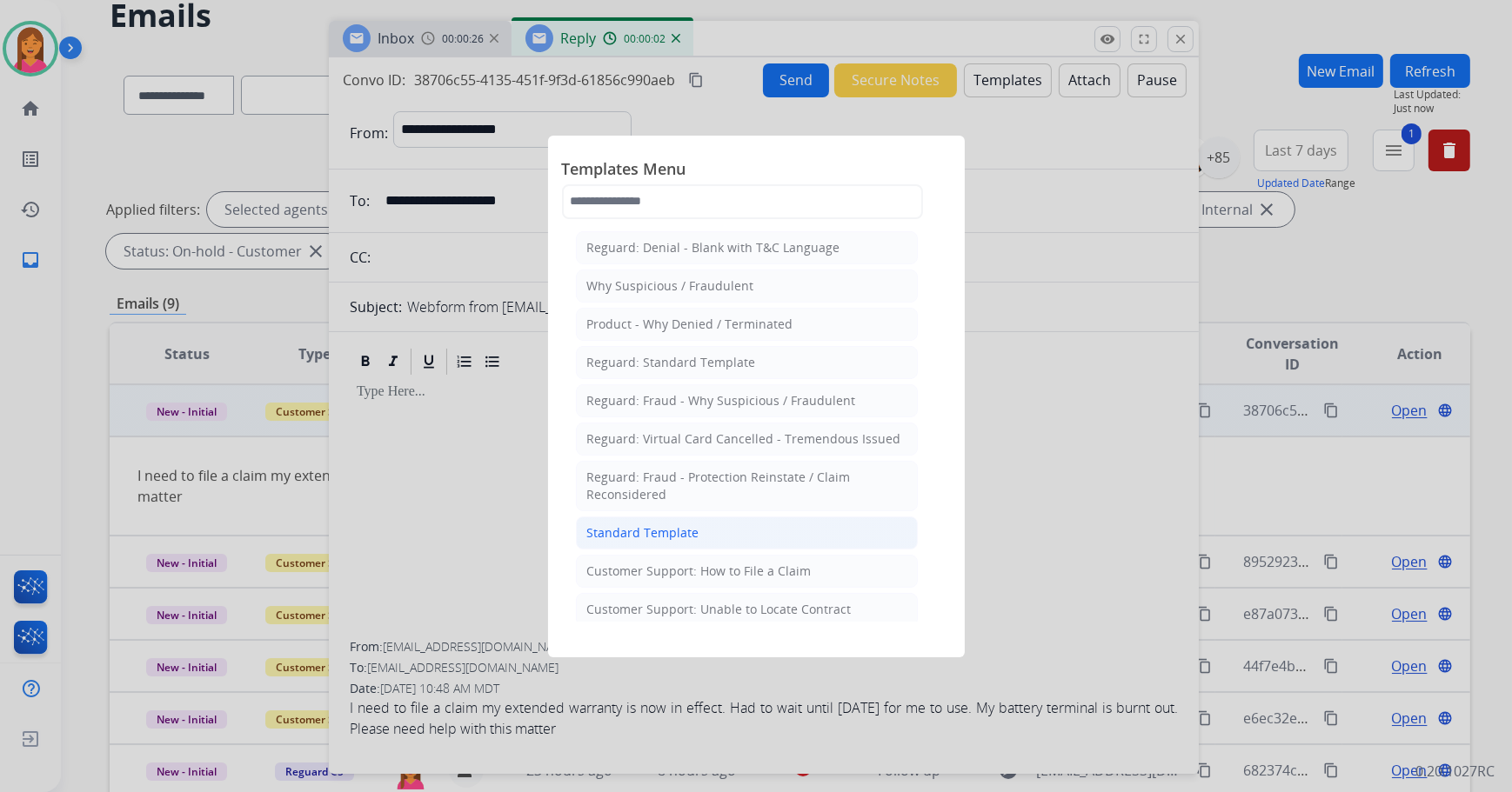
click at [610, 539] on div "Standard Template" at bounding box center [644, 532] width 112 height 17
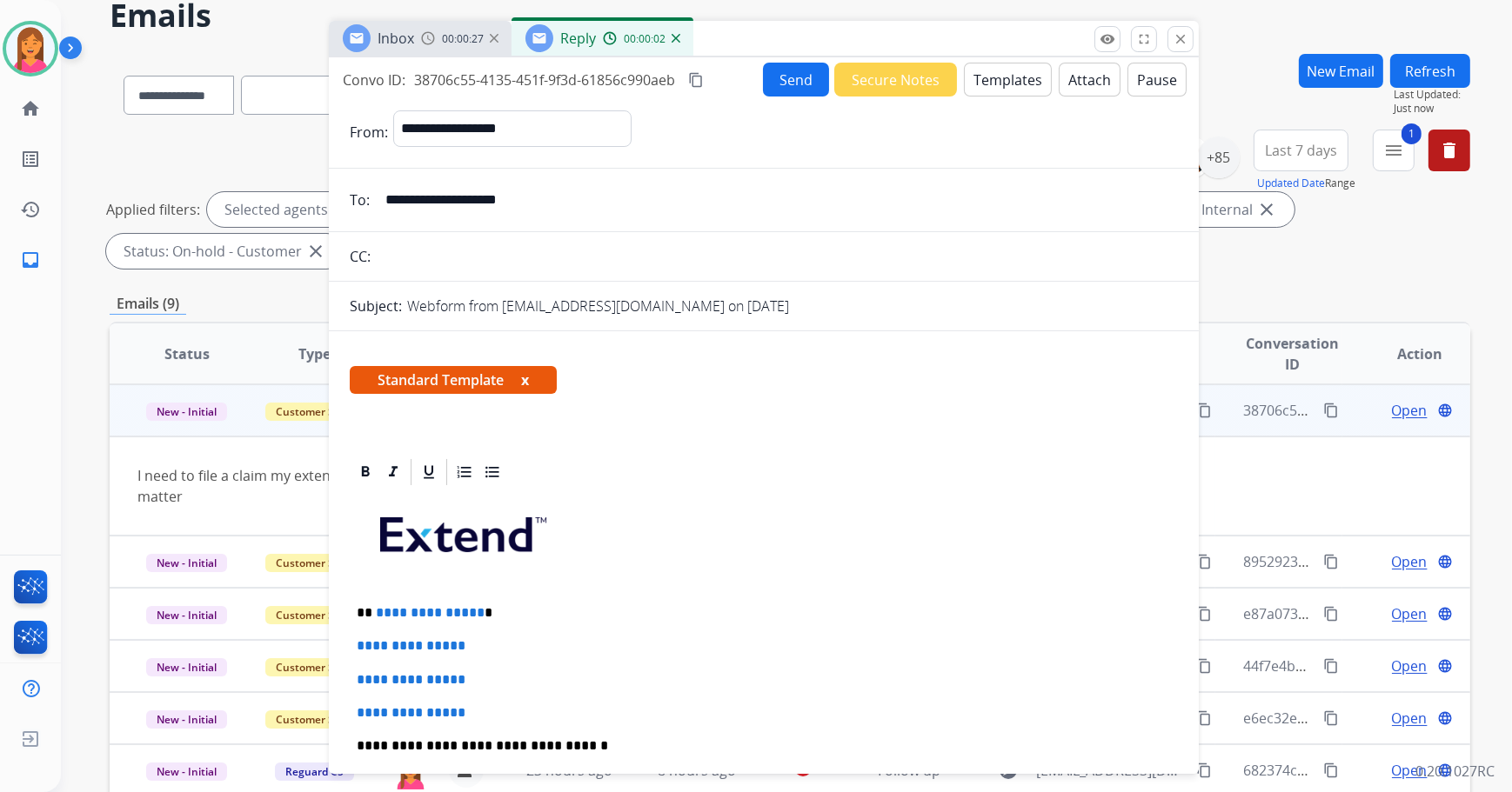
click at [524, 377] on button "x" at bounding box center [525, 380] width 8 height 21
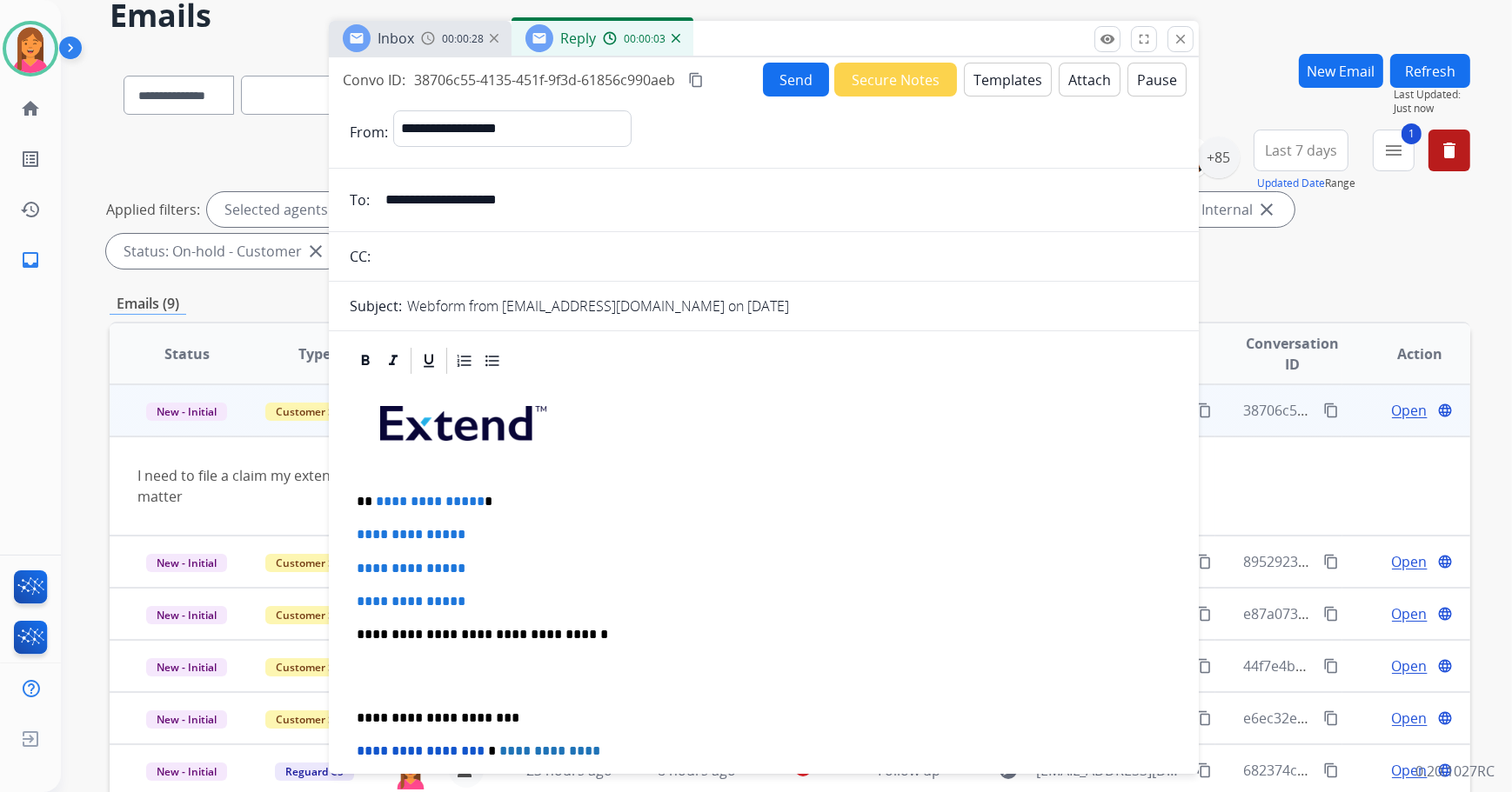
click at [496, 503] on p "**********" at bounding box center [756, 501] width 801 height 16
drag, startPoint x: 483, startPoint y: 592, endPoint x: 348, endPoint y: 518, distance: 154.0
click at [343, 532] on div "**********" at bounding box center [764, 715] width 870 height 741
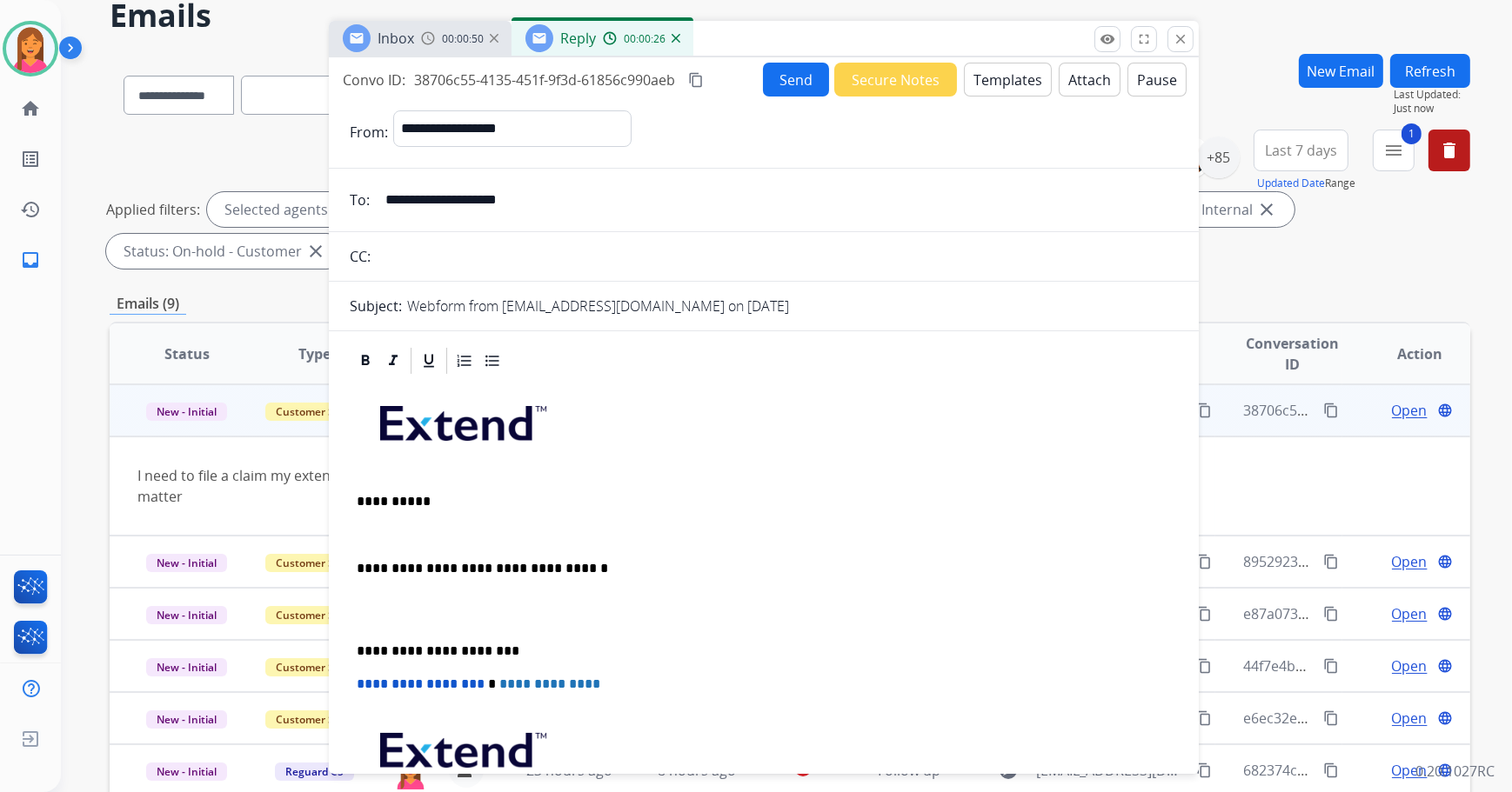
click at [378, 530] on p at bounding box center [763, 534] width 814 height 16
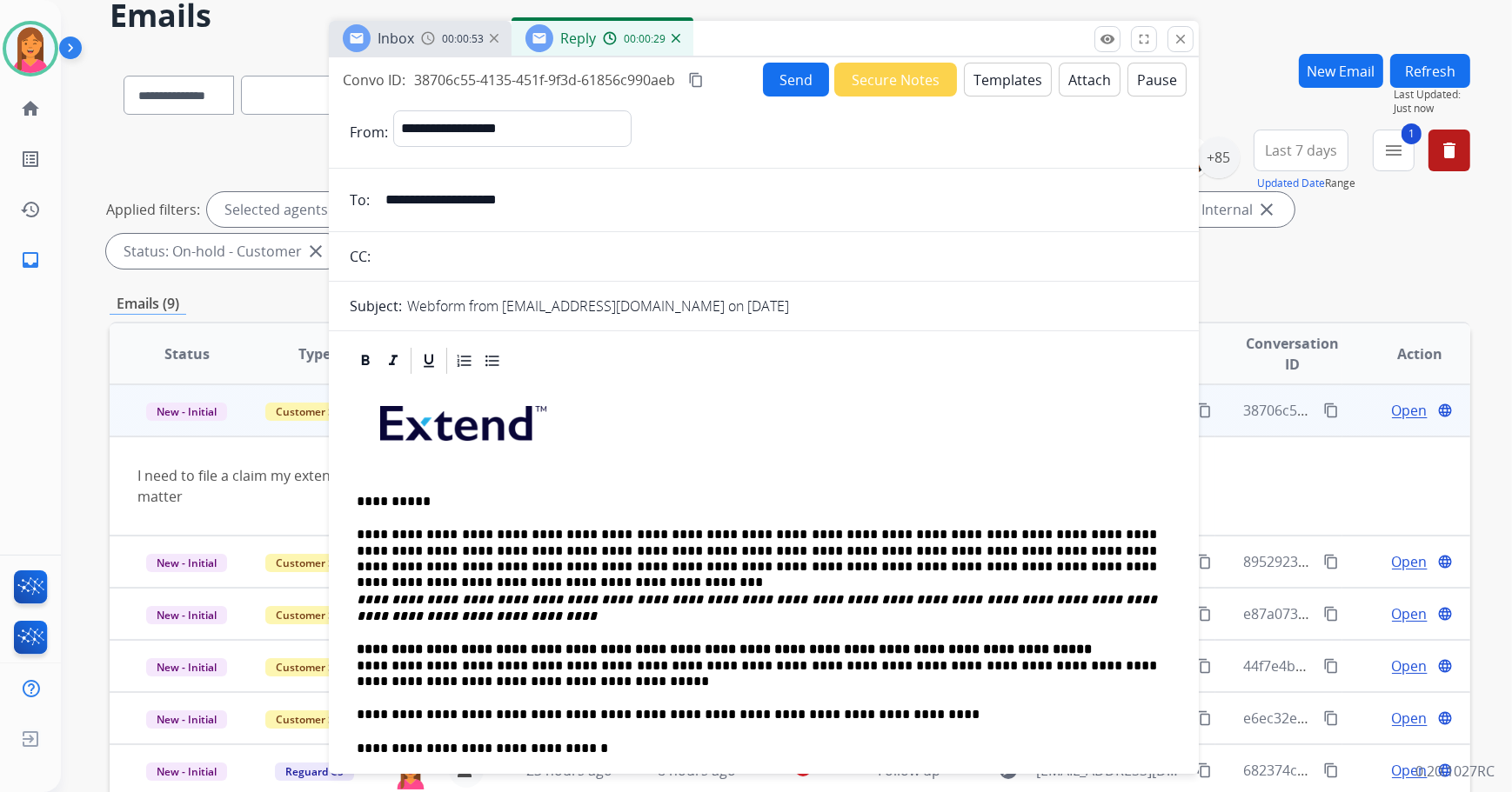
click at [355, 664] on div "**********" at bounding box center [764, 731] width 829 height 711
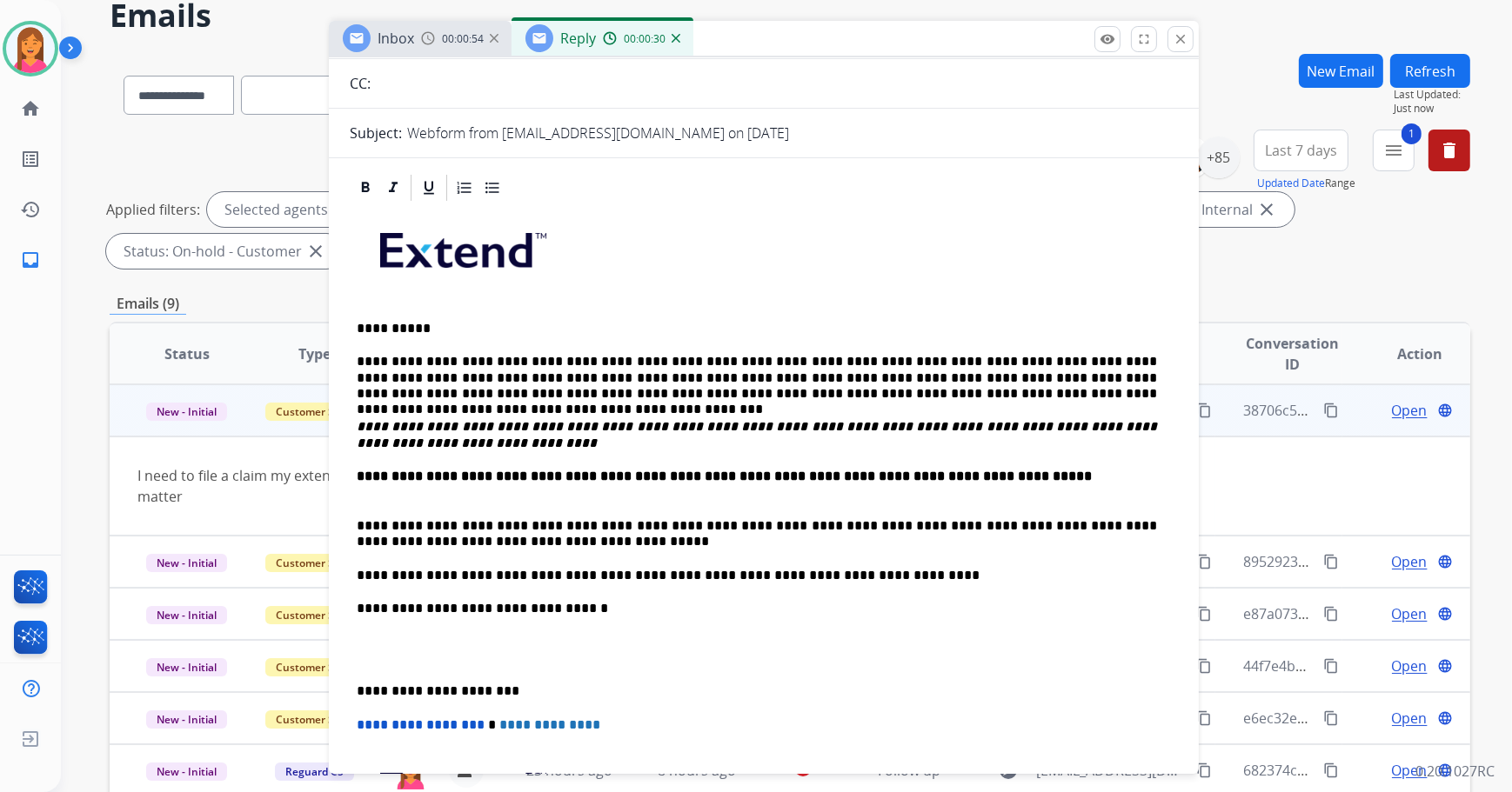
scroll to position [237, 0]
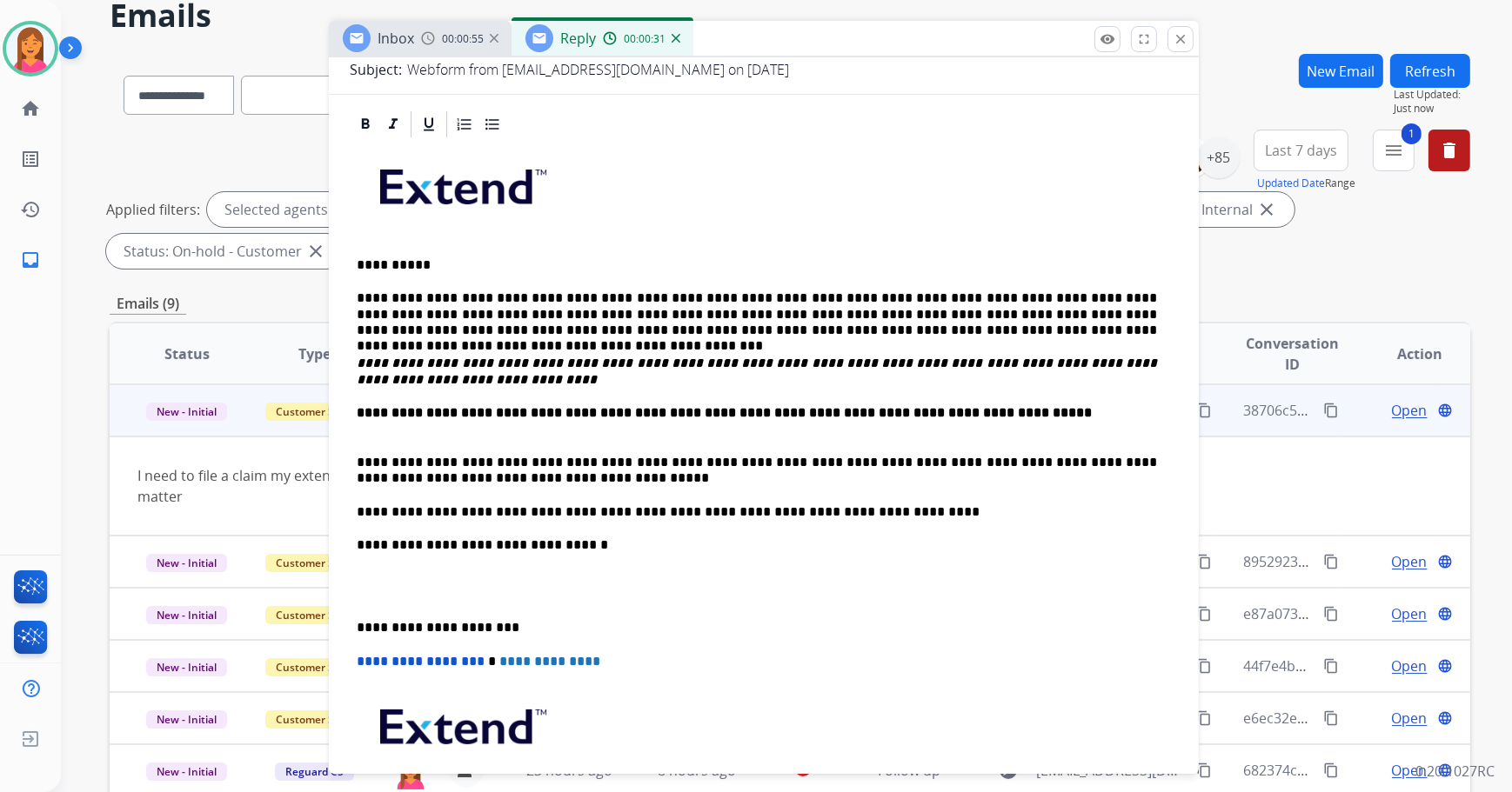
click at [353, 628] on div "**********" at bounding box center [764, 513] width 829 height 746
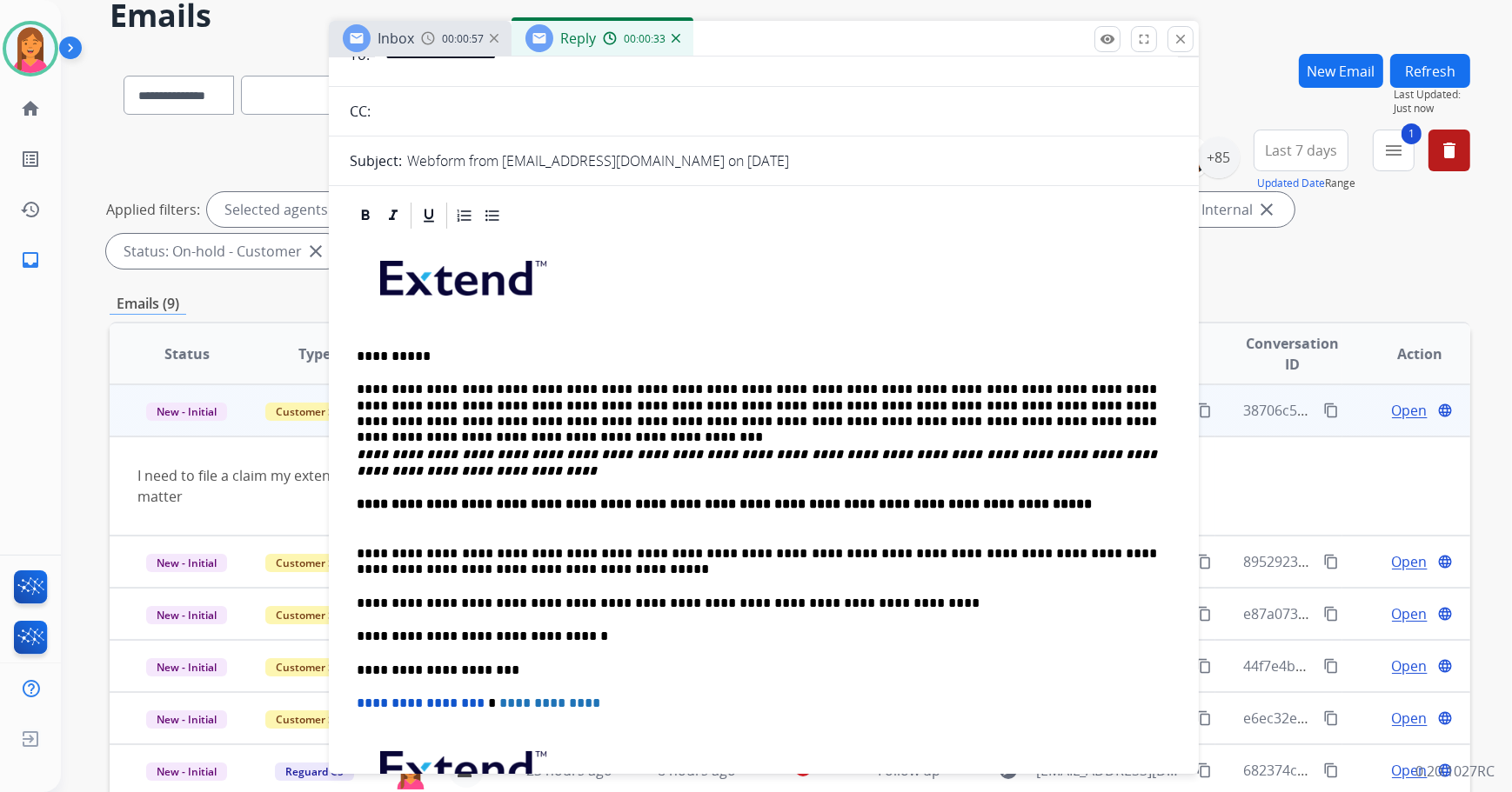
scroll to position [0, 0]
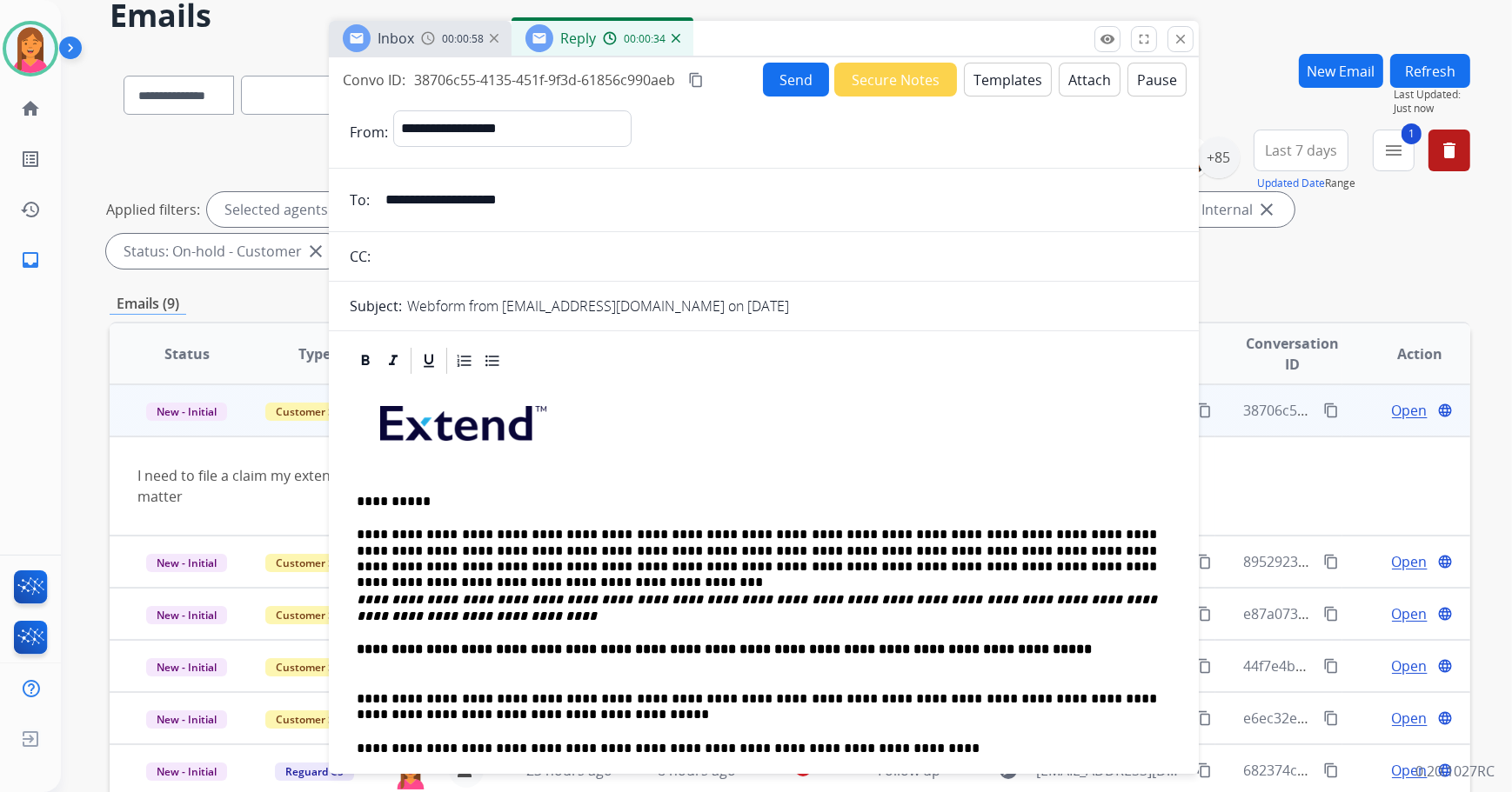
click at [800, 97] on form "**********" at bounding box center [764, 647] width 870 height 1101
click at [786, 75] on button "Send" at bounding box center [796, 80] width 66 height 34
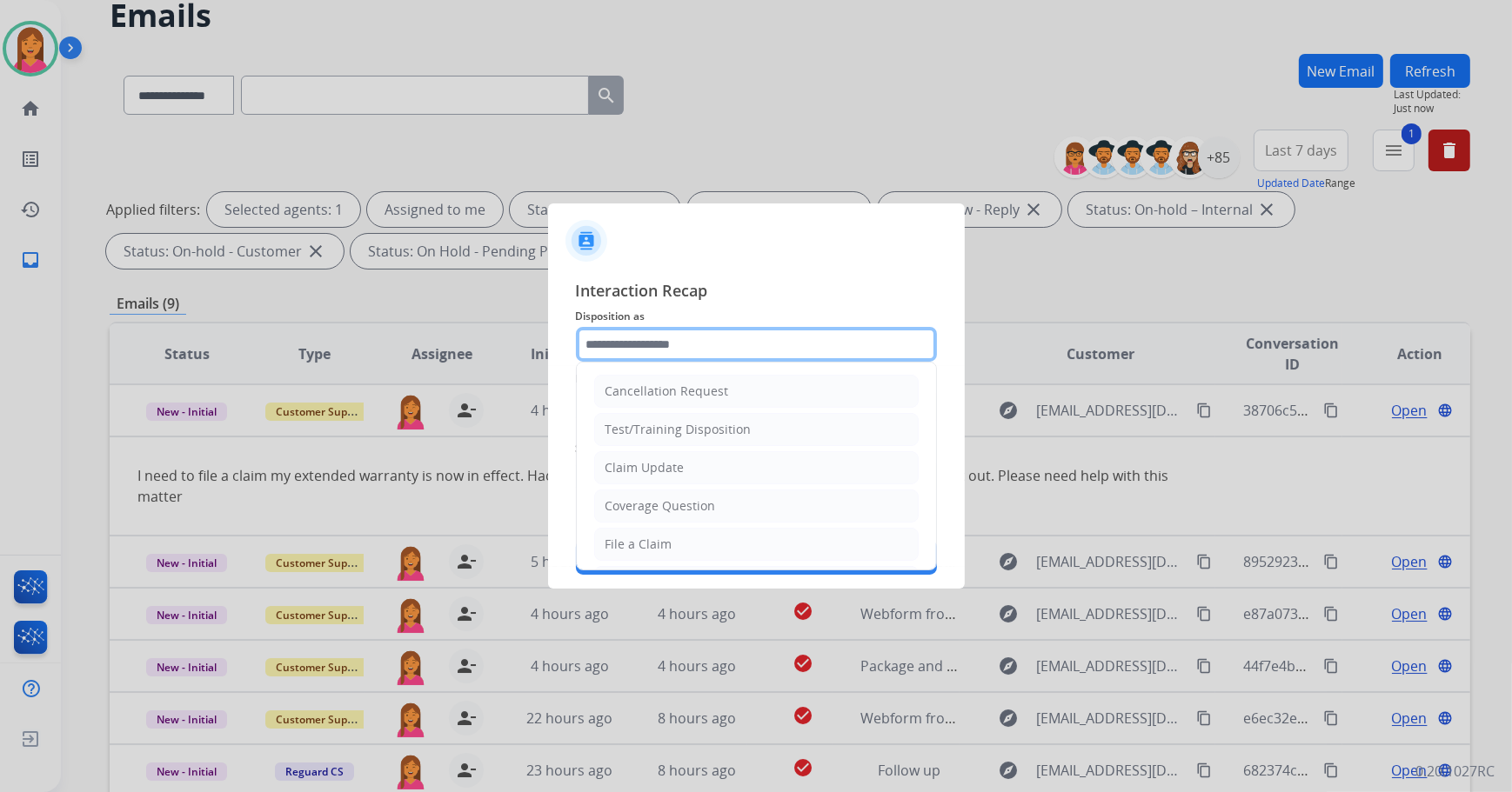
click at [801, 356] on input "text" at bounding box center [756, 344] width 361 height 35
click at [739, 544] on li "File a Claim" at bounding box center [756, 544] width 324 height 33
type input "**********"
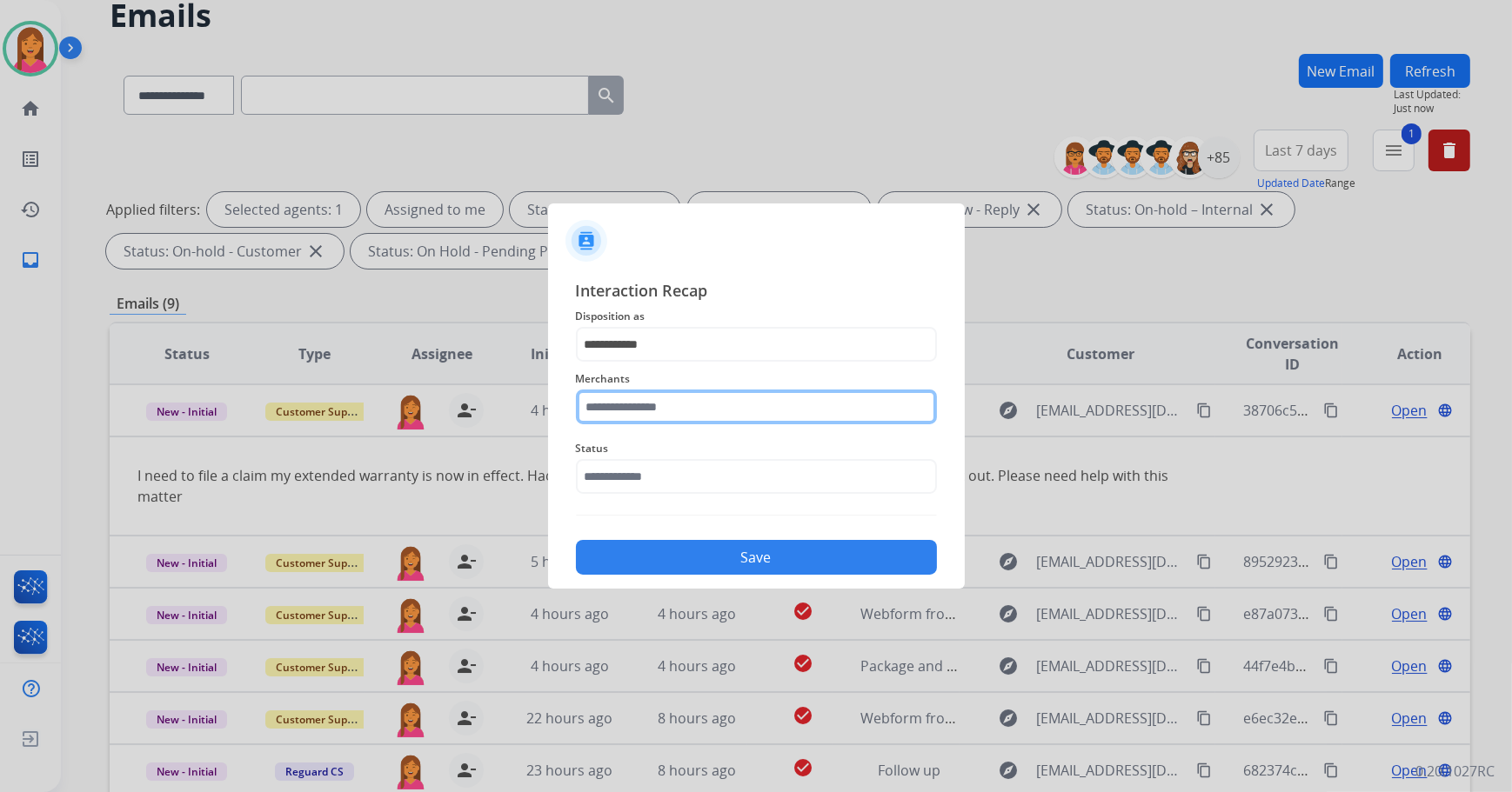
click at [679, 423] on input "text" at bounding box center [756, 406] width 361 height 35
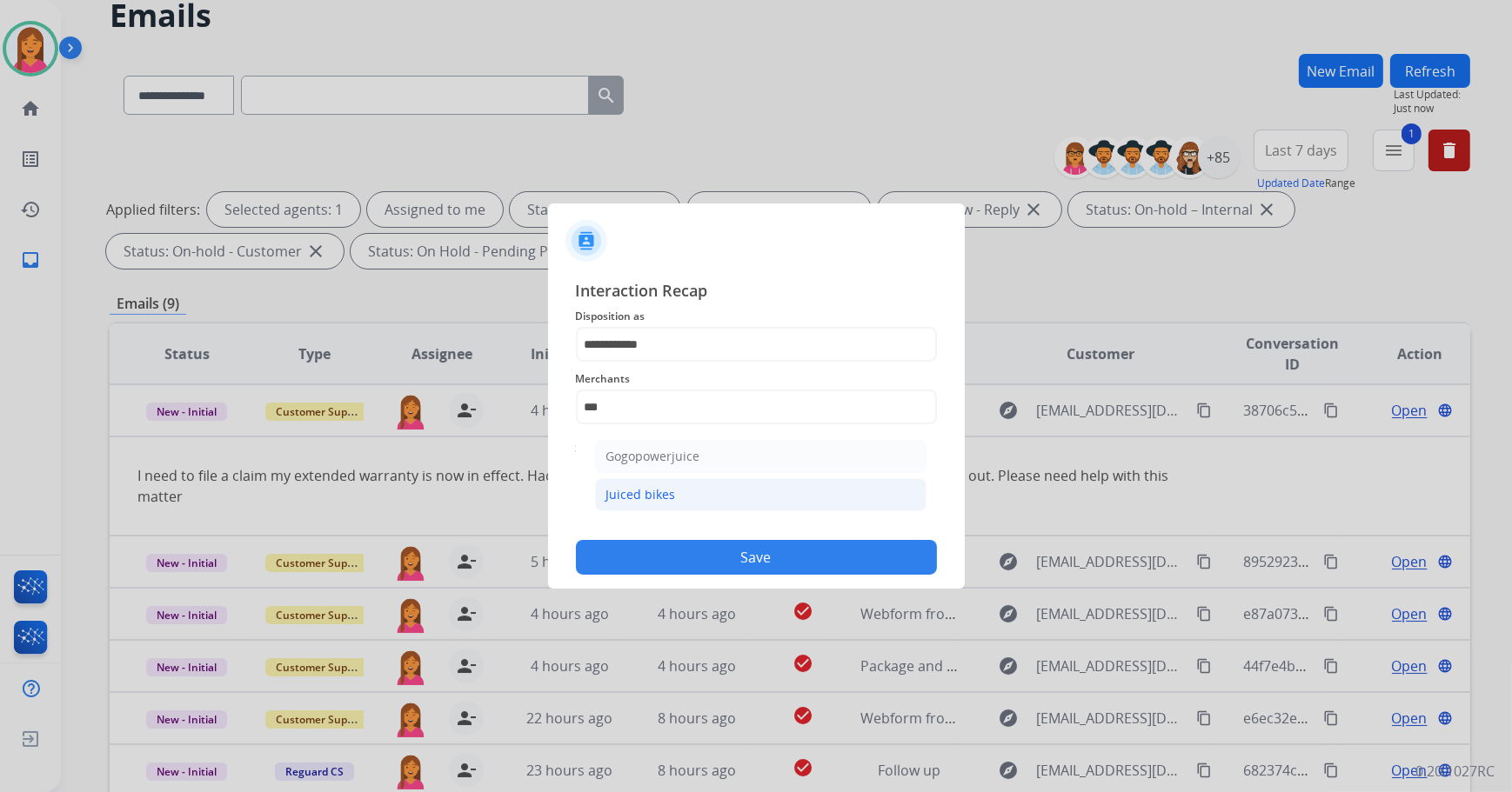
click at [810, 489] on li "Juiced bikes" at bounding box center [761, 495] width 332 height 33
type input "**********"
click at [649, 470] on input "text" at bounding box center [756, 477] width 361 height 35
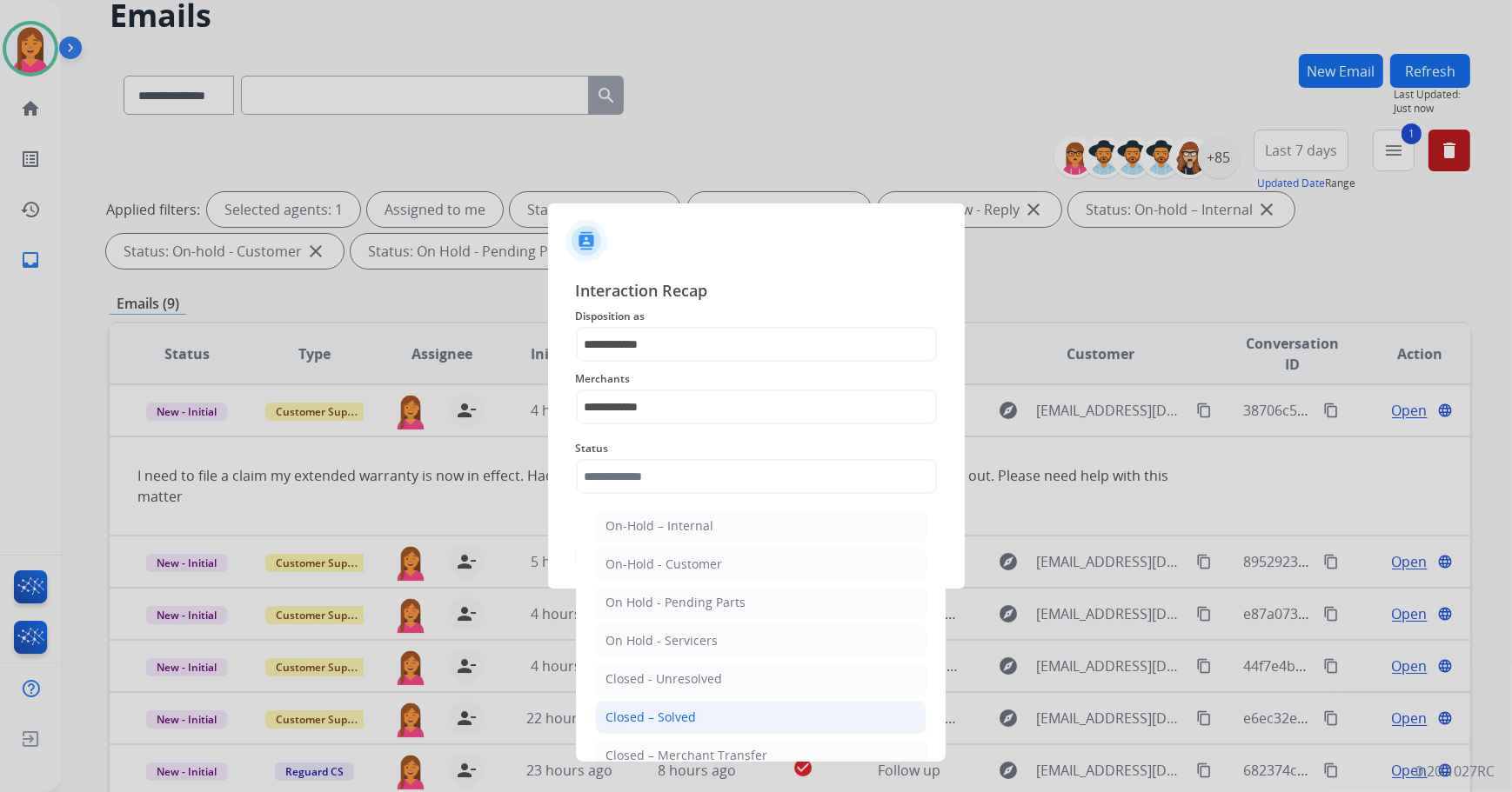
click at [641, 709] on div "Closed – Solved" at bounding box center [651, 717] width 90 height 17
type input "**********"
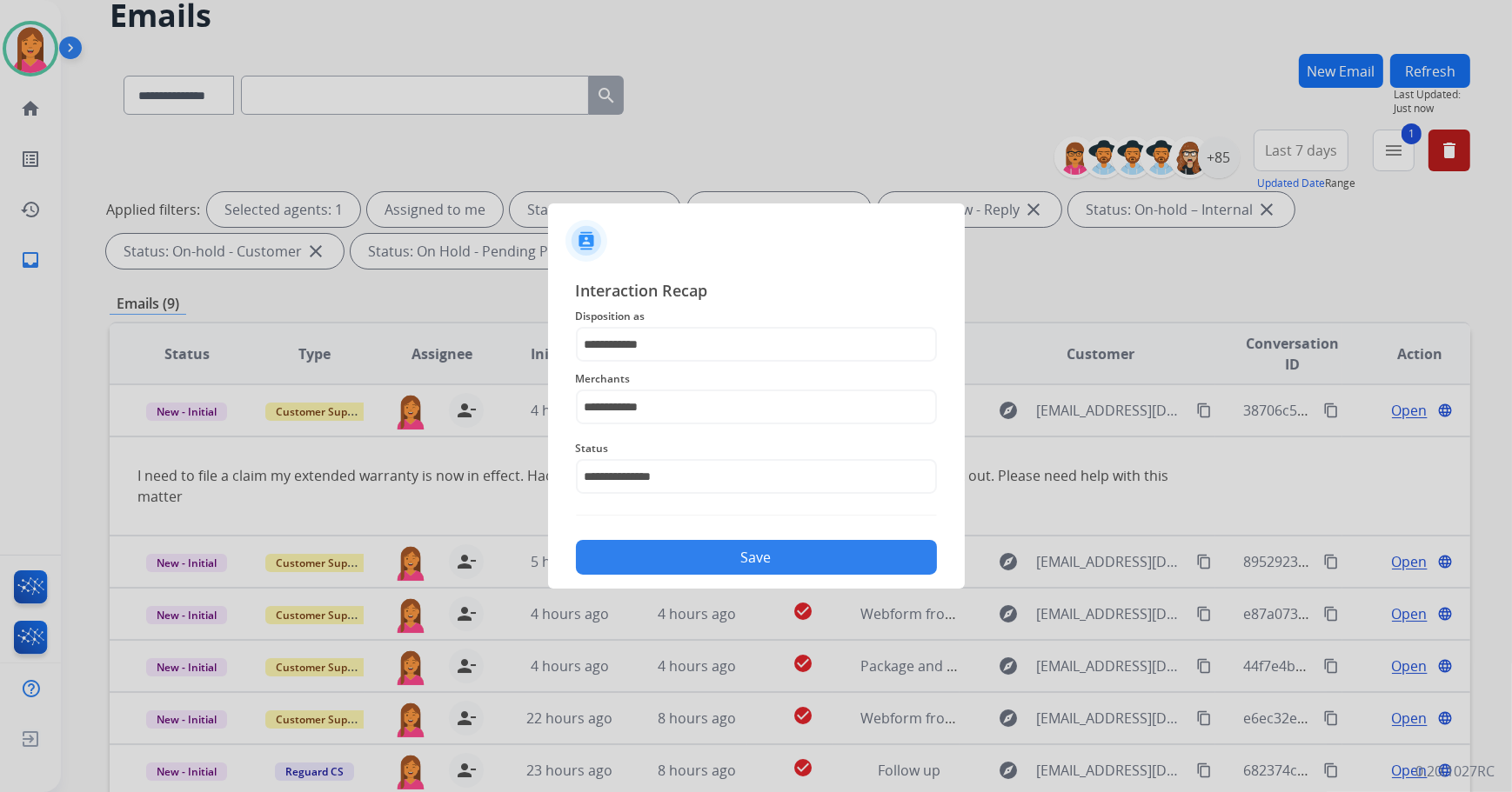
click at [663, 558] on button "Save" at bounding box center [756, 557] width 361 height 35
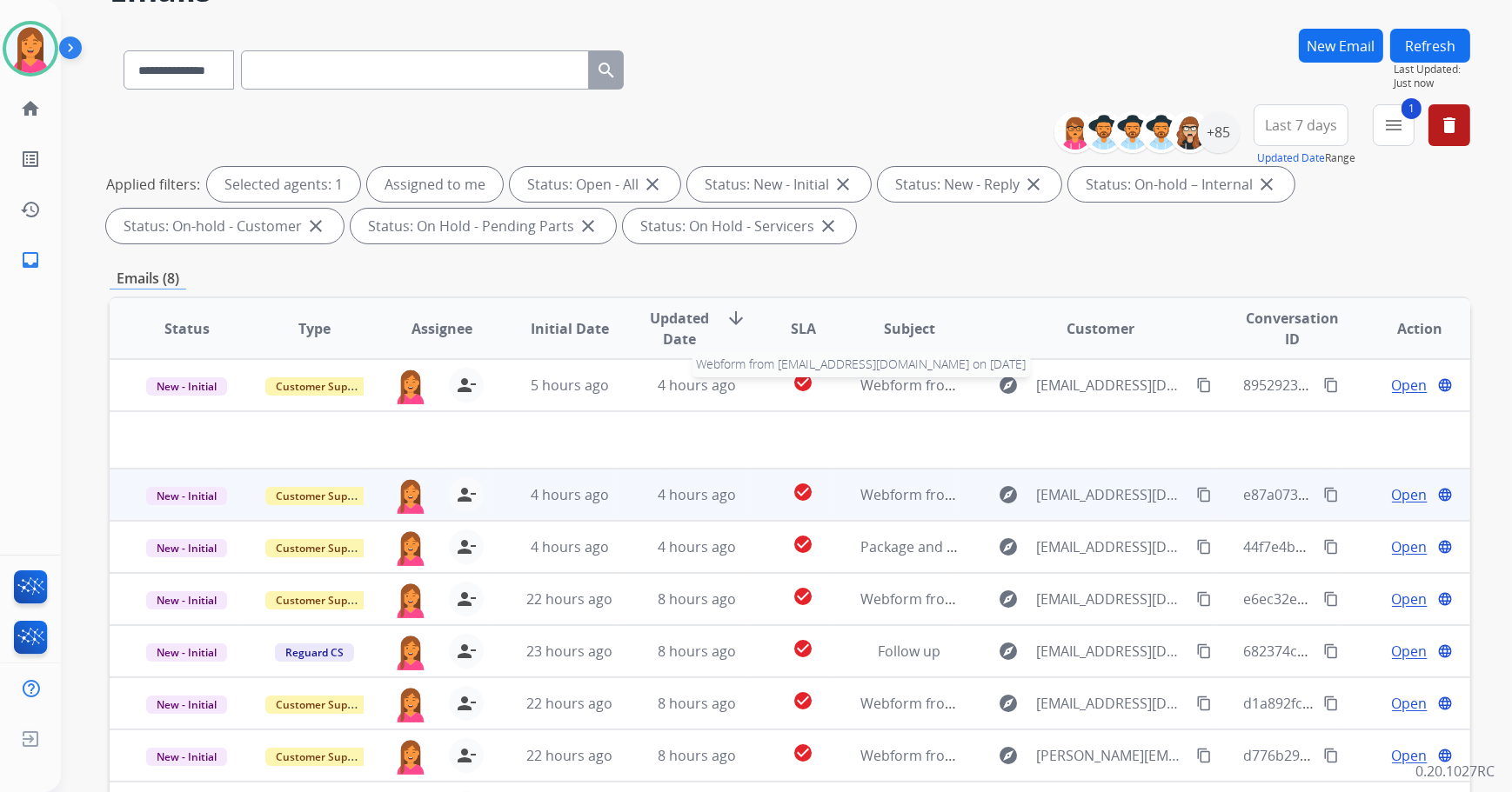
scroll to position [237, 0]
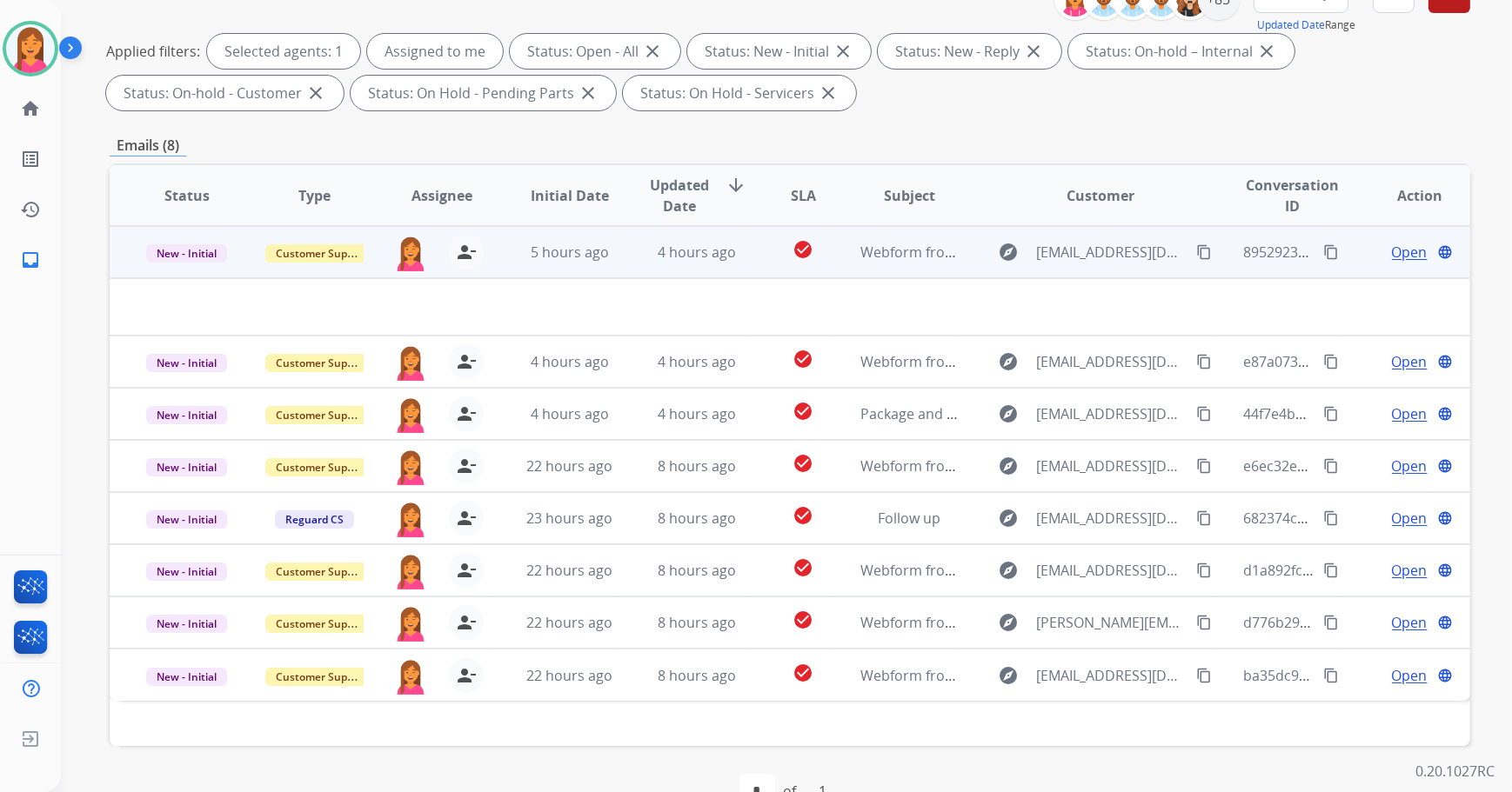
click at [724, 261] on td "4 hours ago" at bounding box center [683, 252] width 128 height 52
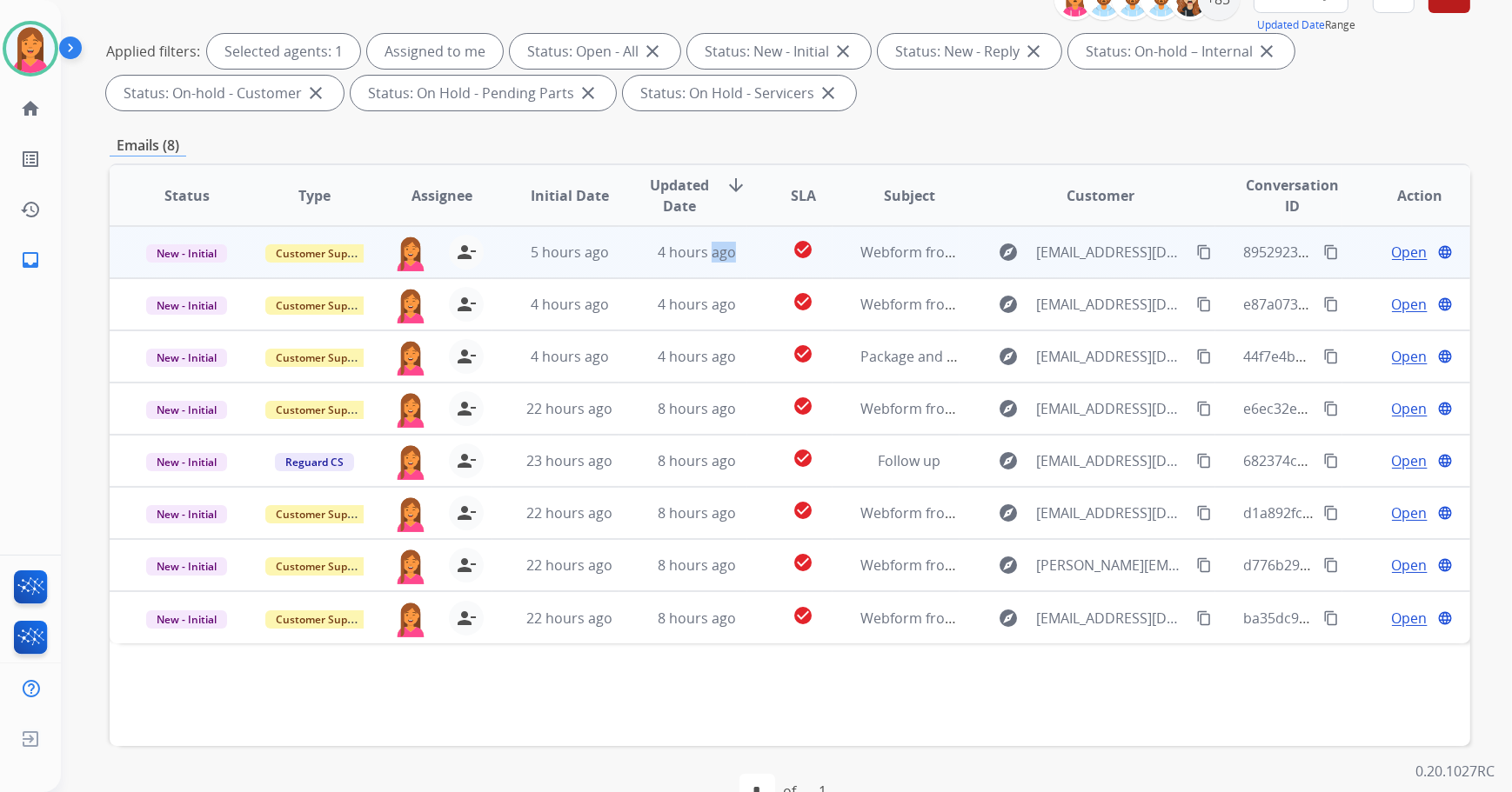
click at [724, 261] on td "4 hours ago" at bounding box center [683, 252] width 128 height 52
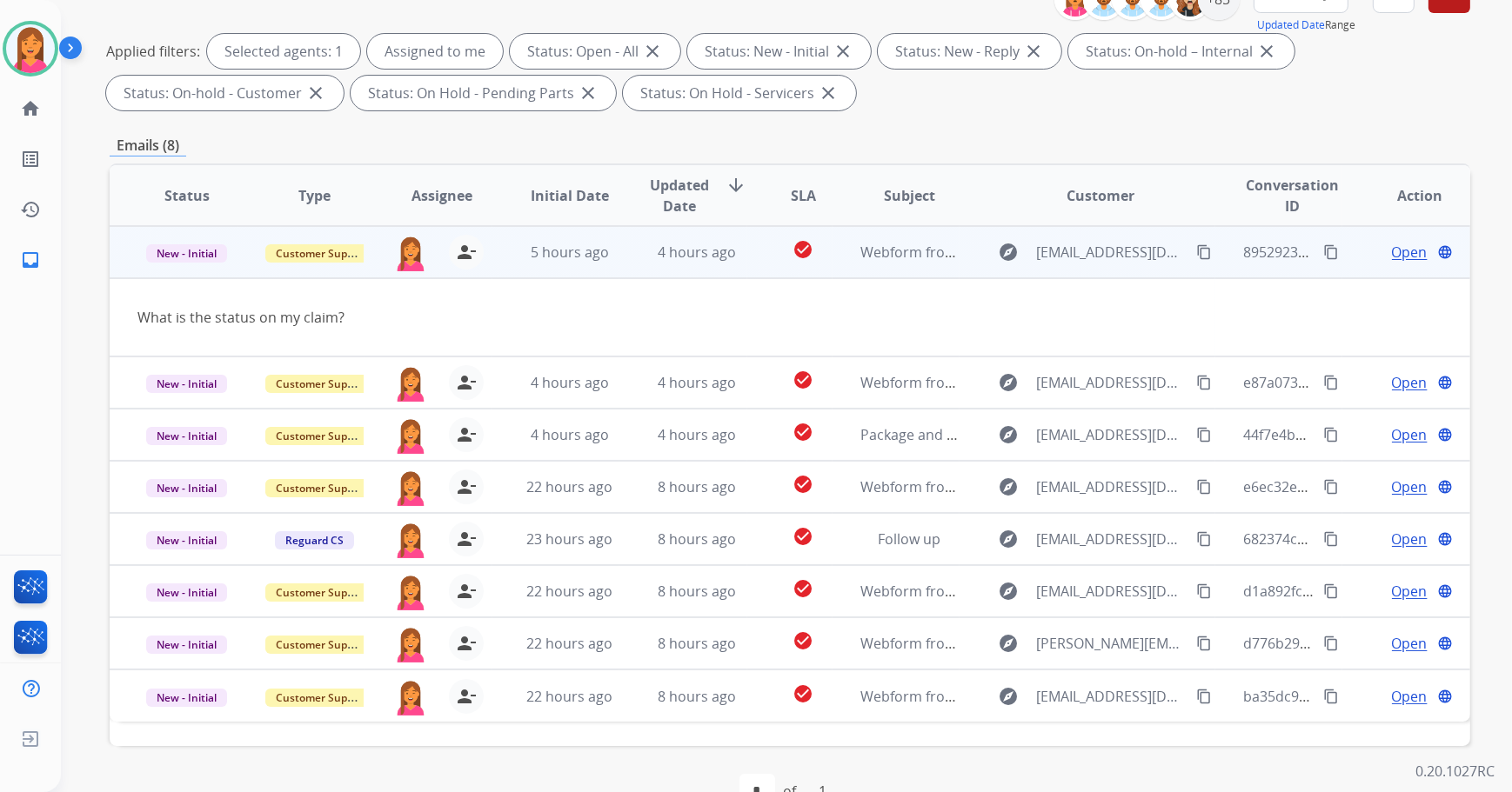
click at [1396, 255] on span "Open" at bounding box center [1411, 252] width 36 height 21
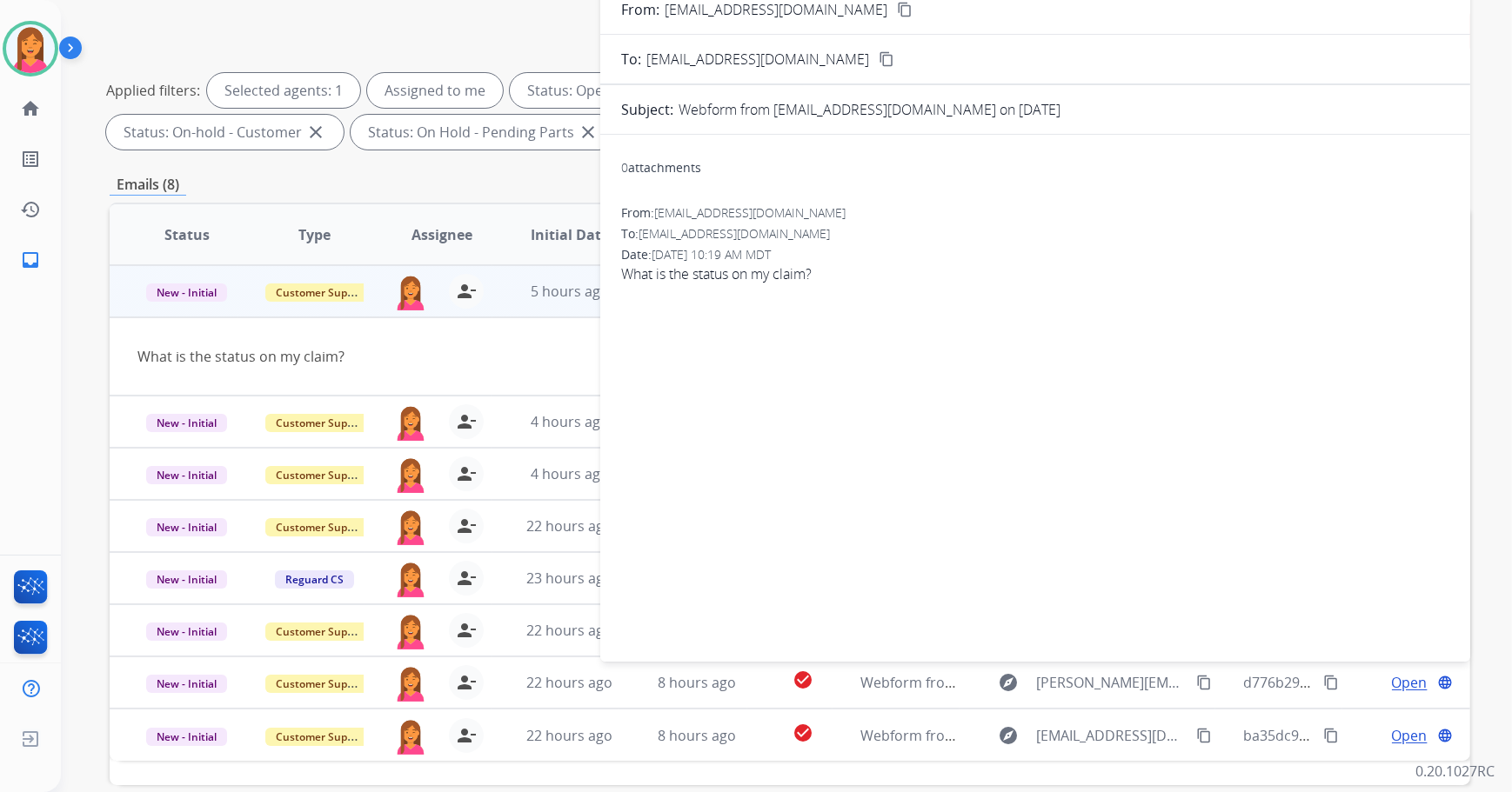
scroll to position [0, 0]
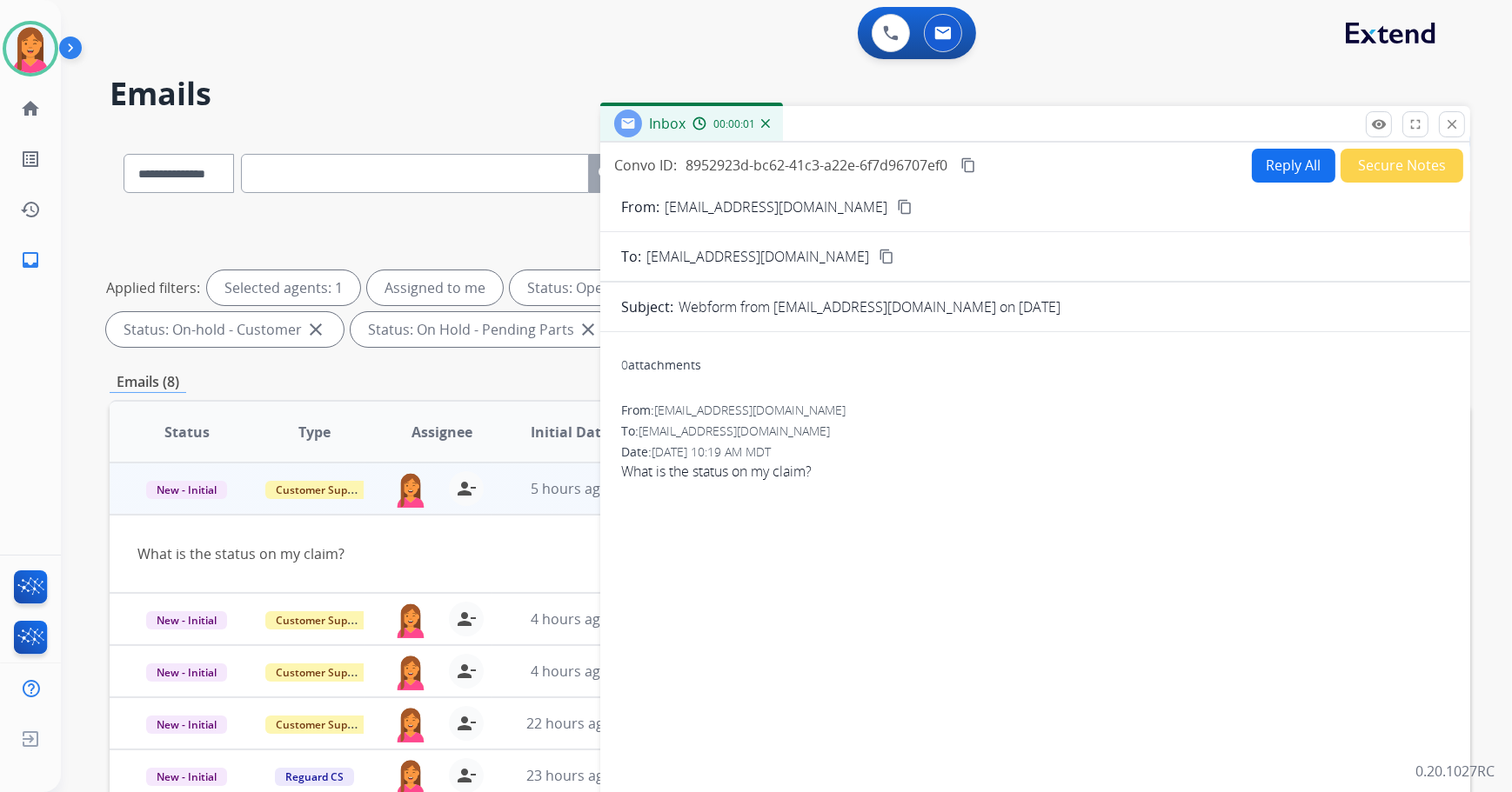
click at [897, 202] on mat-icon "content_copy" at bounding box center [904, 207] width 16 height 16
drag, startPoint x: 1460, startPoint y: 133, endPoint x: 1436, endPoint y: 136, distance: 24.2
click at [1460, 133] on button "close Close" at bounding box center [1452, 124] width 27 height 27
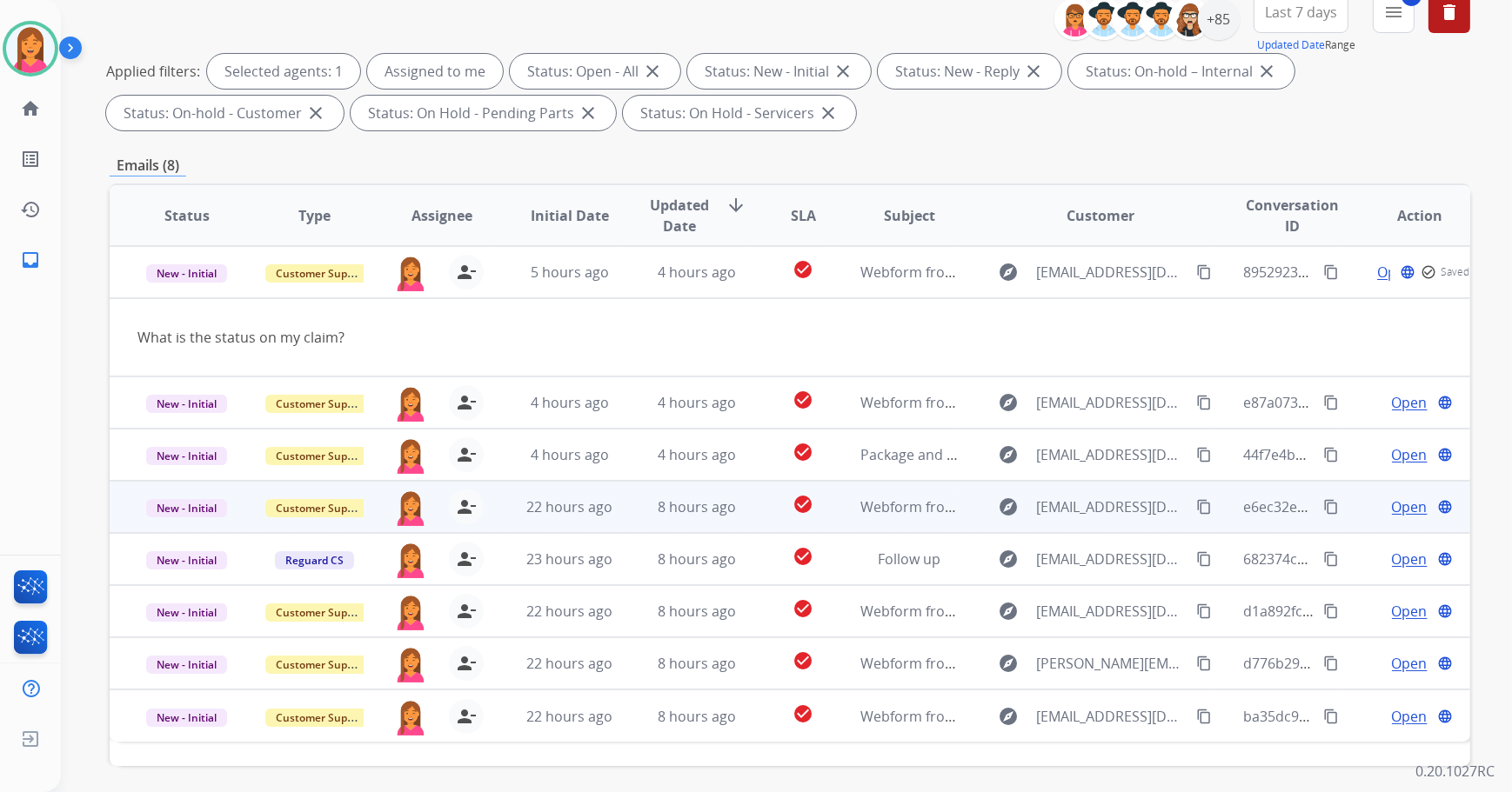
scroll to position [237, 0]
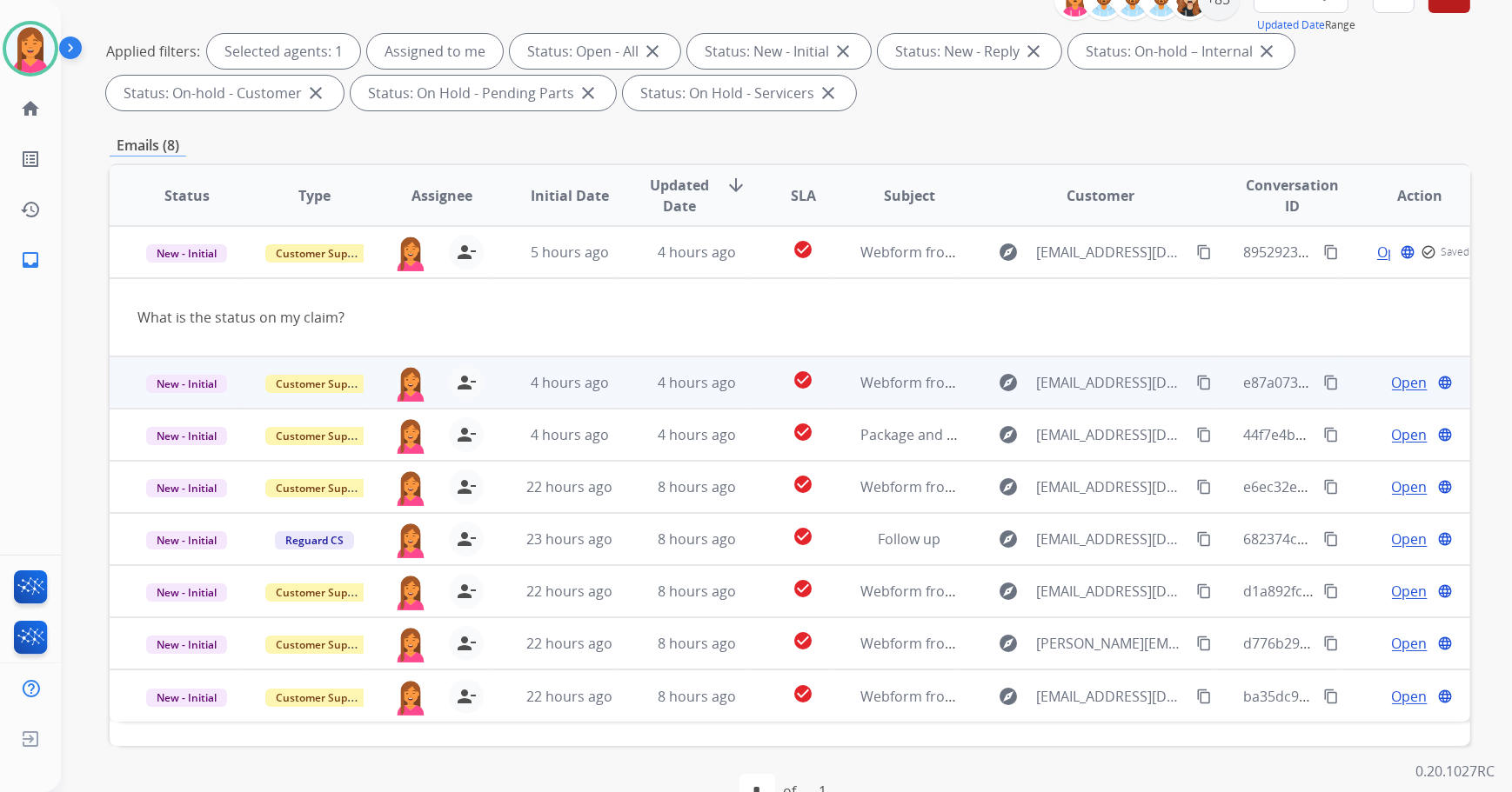
click at [623, 385] on td "4 hours ago" at bounding box center [683, 382] width 128 height 52
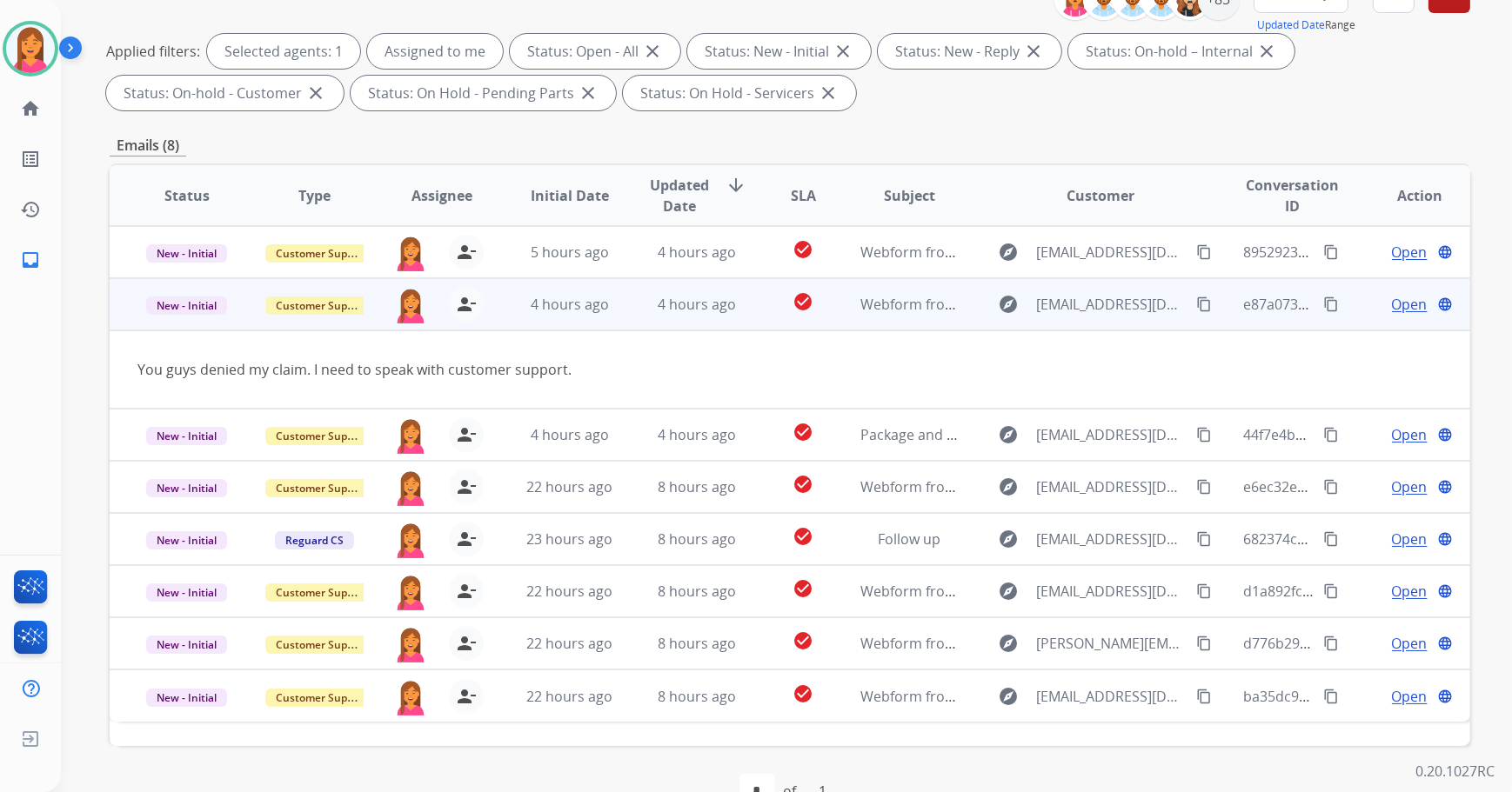
click at [1393, 302] on span "Open" at bounding box center [1411, 304] width 36 height 21
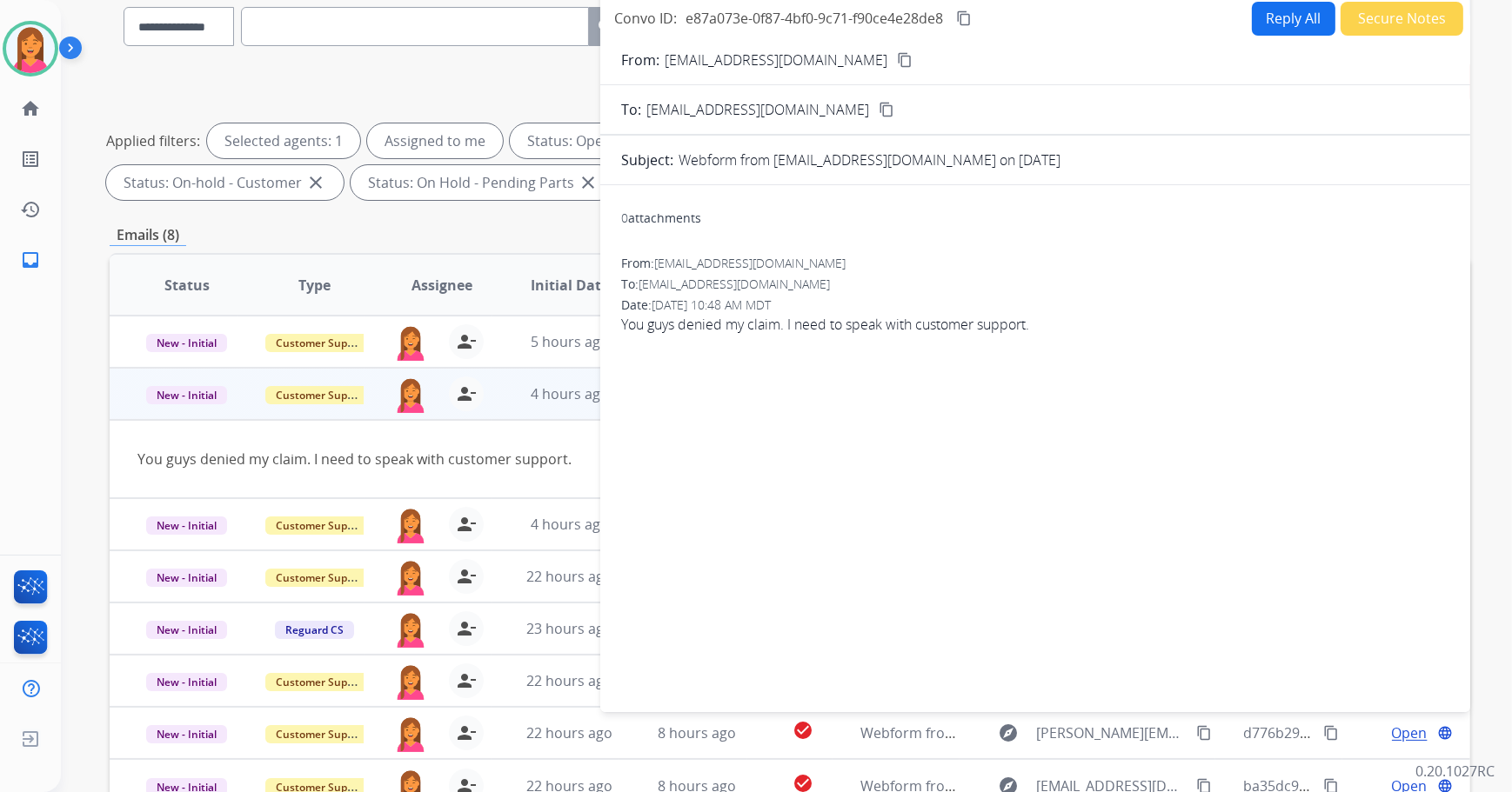
scroll to position [79, 0]
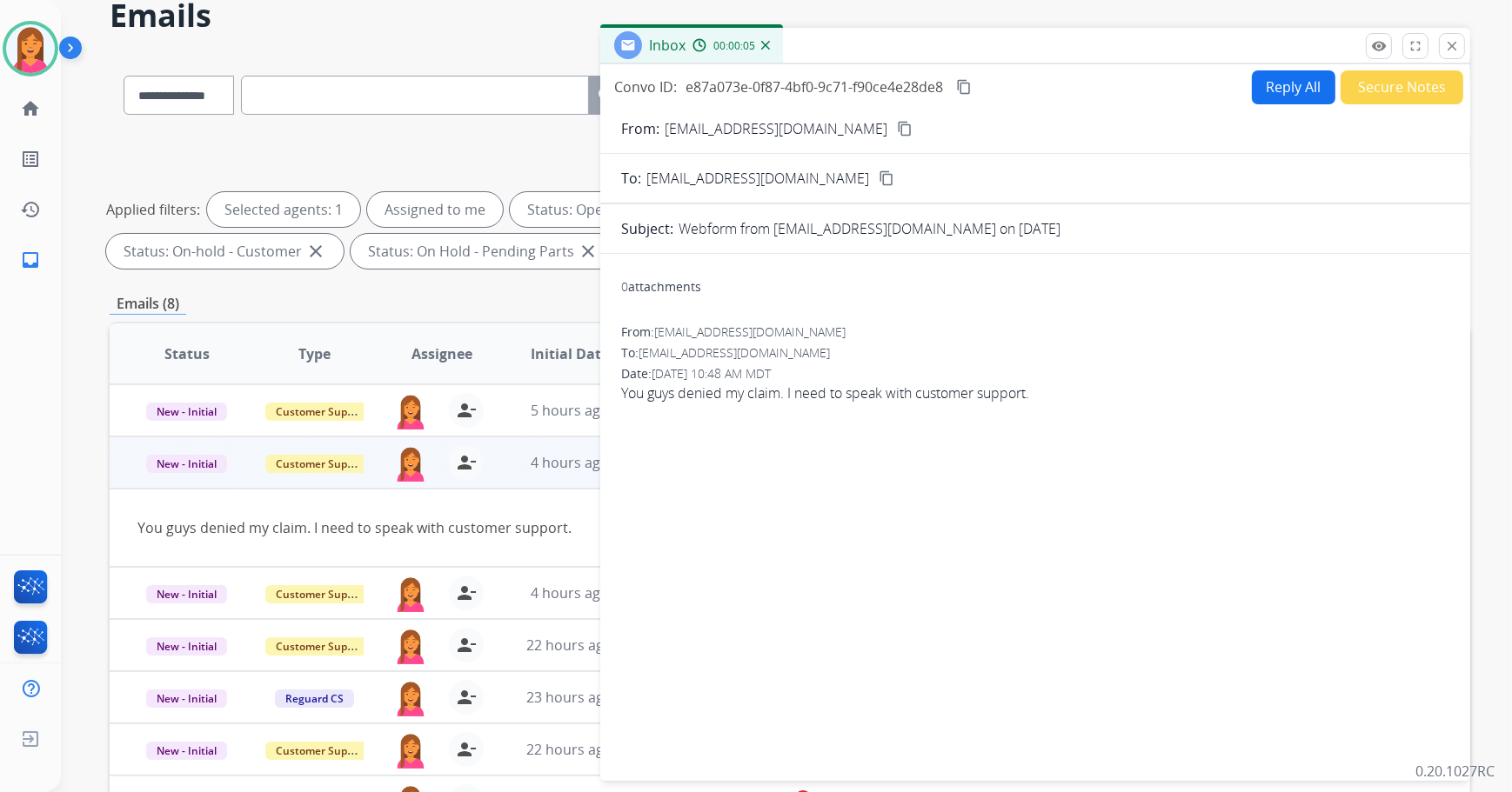
drag, startPoint x: 854, startPoint y: 128, endPoint x: 830, endPoint y: 133, distance: 24.5
click at [897, 127] on mat-icon "content_copy" at bounding box center [904, 129] width 16 height 16
click at [1448, 43] on mat-icon "close" at bounding box center [1452, 45] width 16 height 16
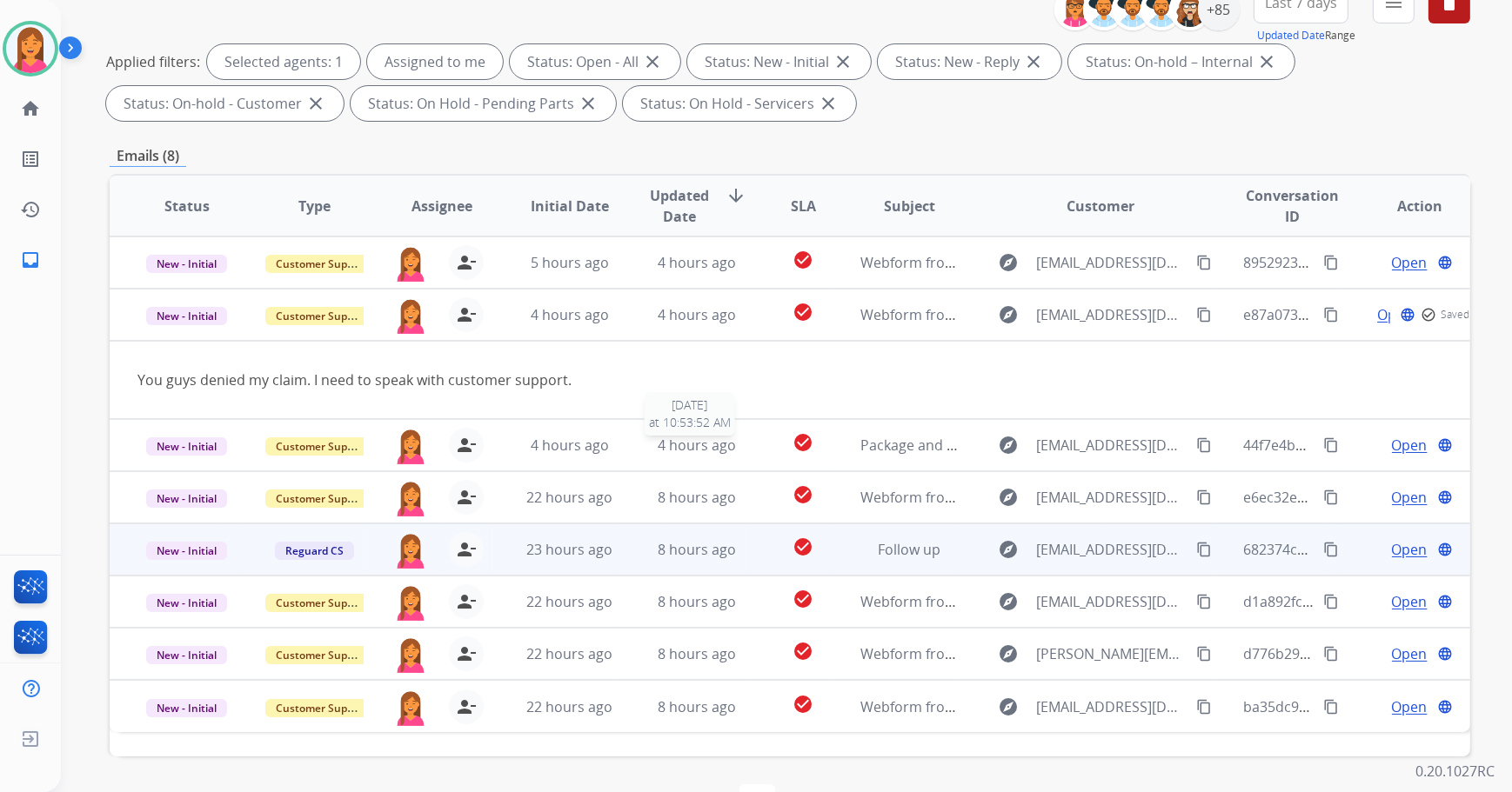
scroll to position [280, 0]
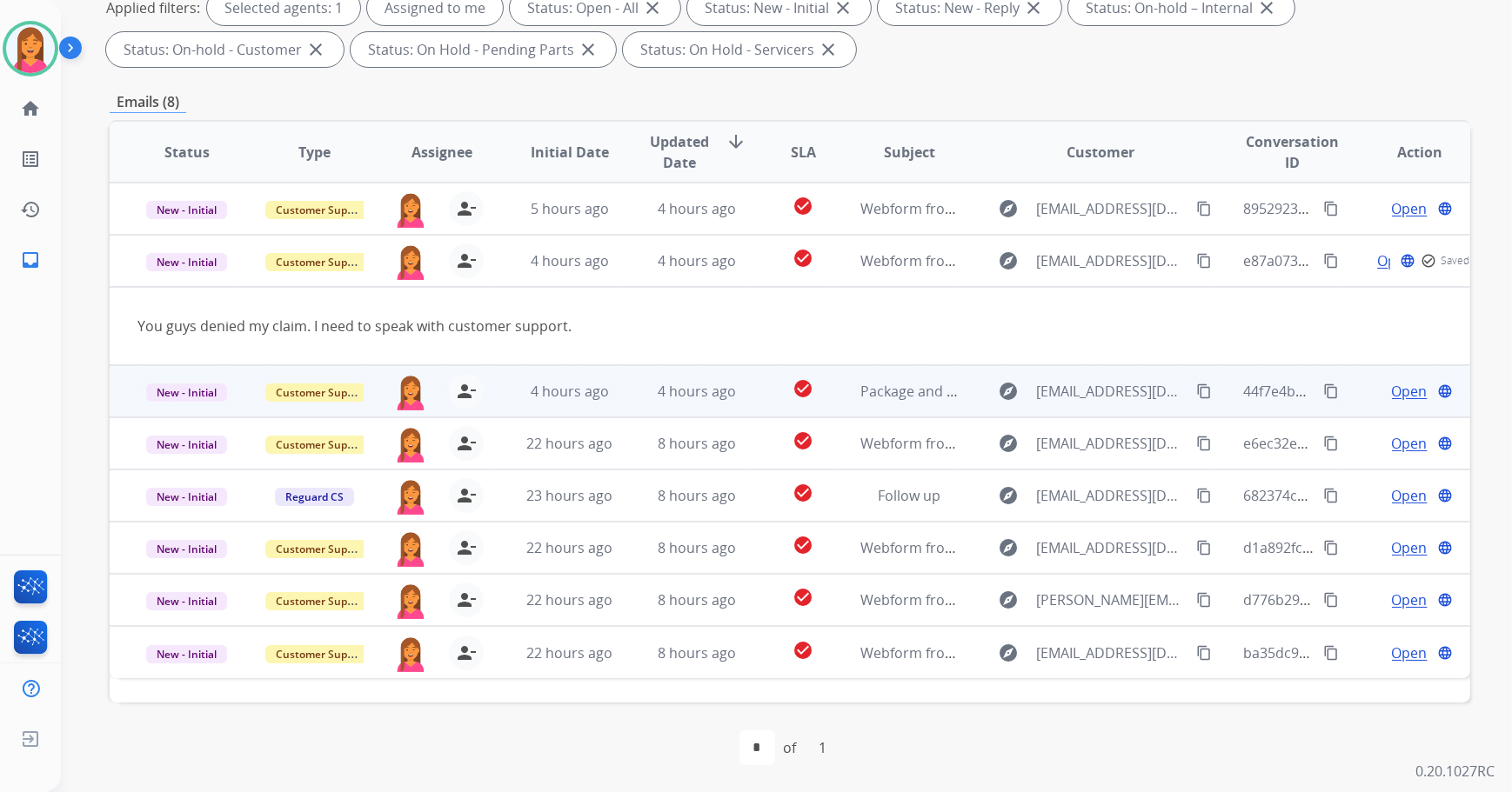
click at [627, 388] on td "4 hours ago" at bounding box center [683, 391] width 128 height 52
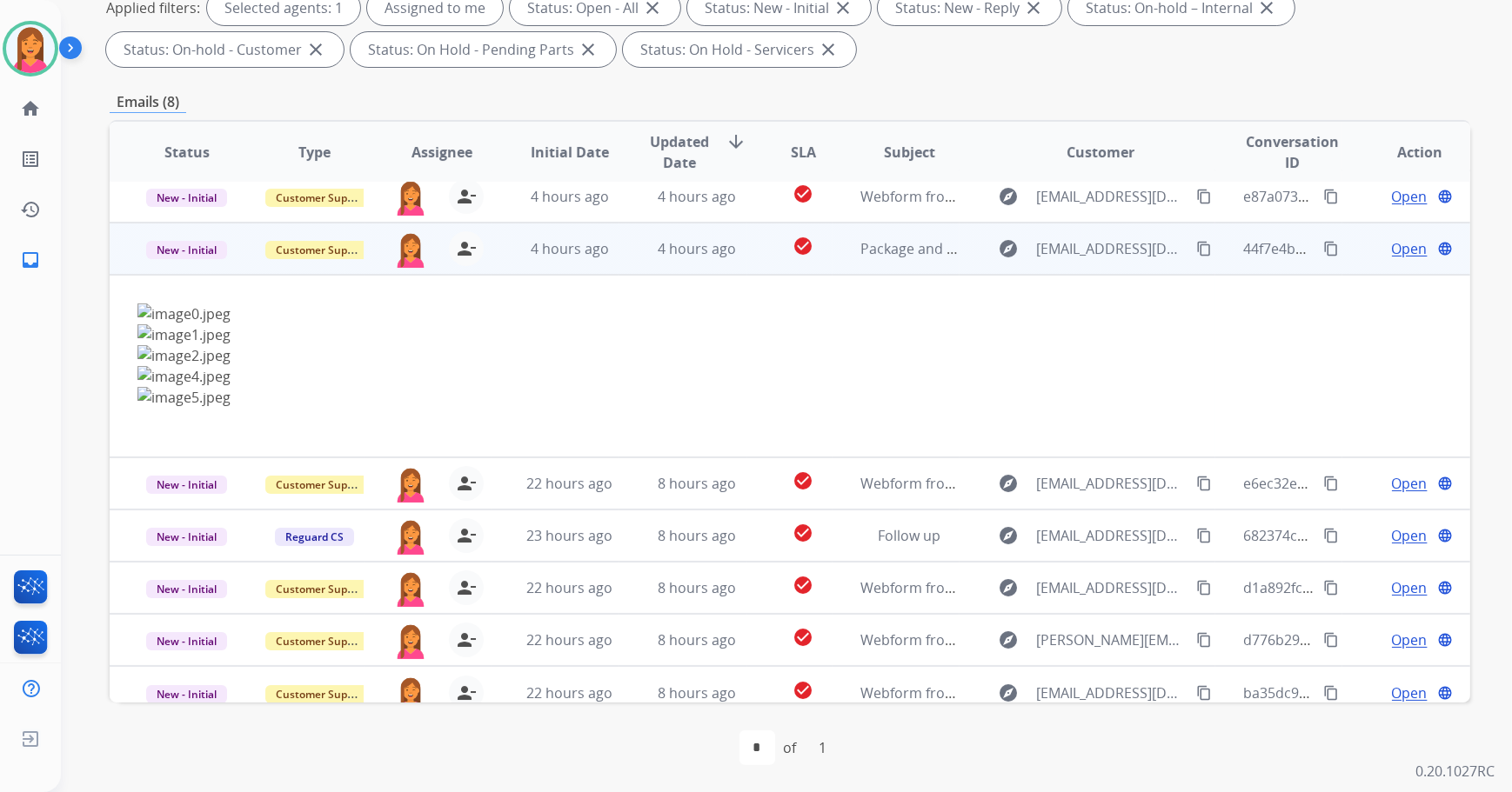
scroll to position [80, 0]
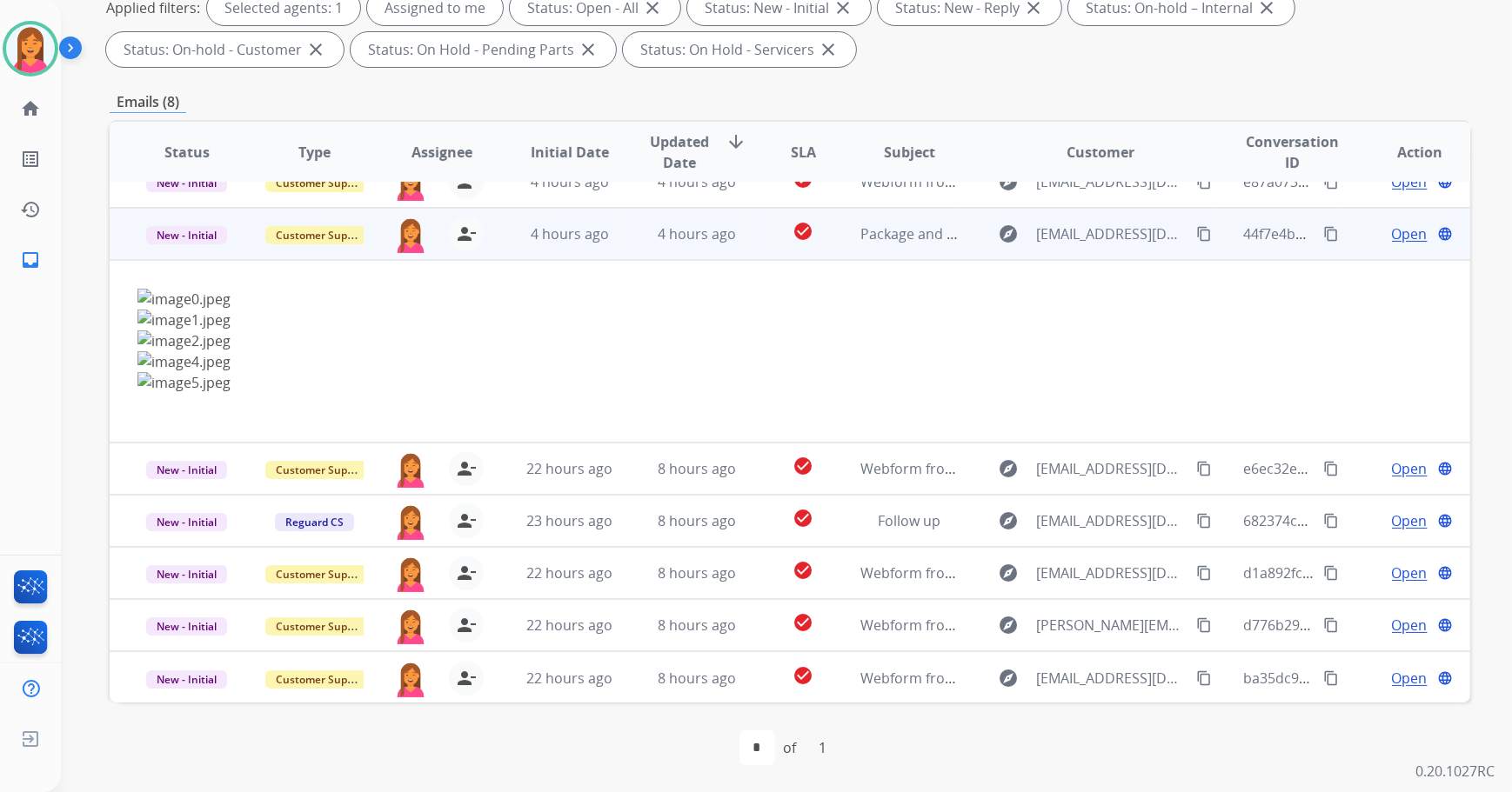
click at [1394, 230] on span "Open" at bounding box center [1411, 234] width 36 height 21
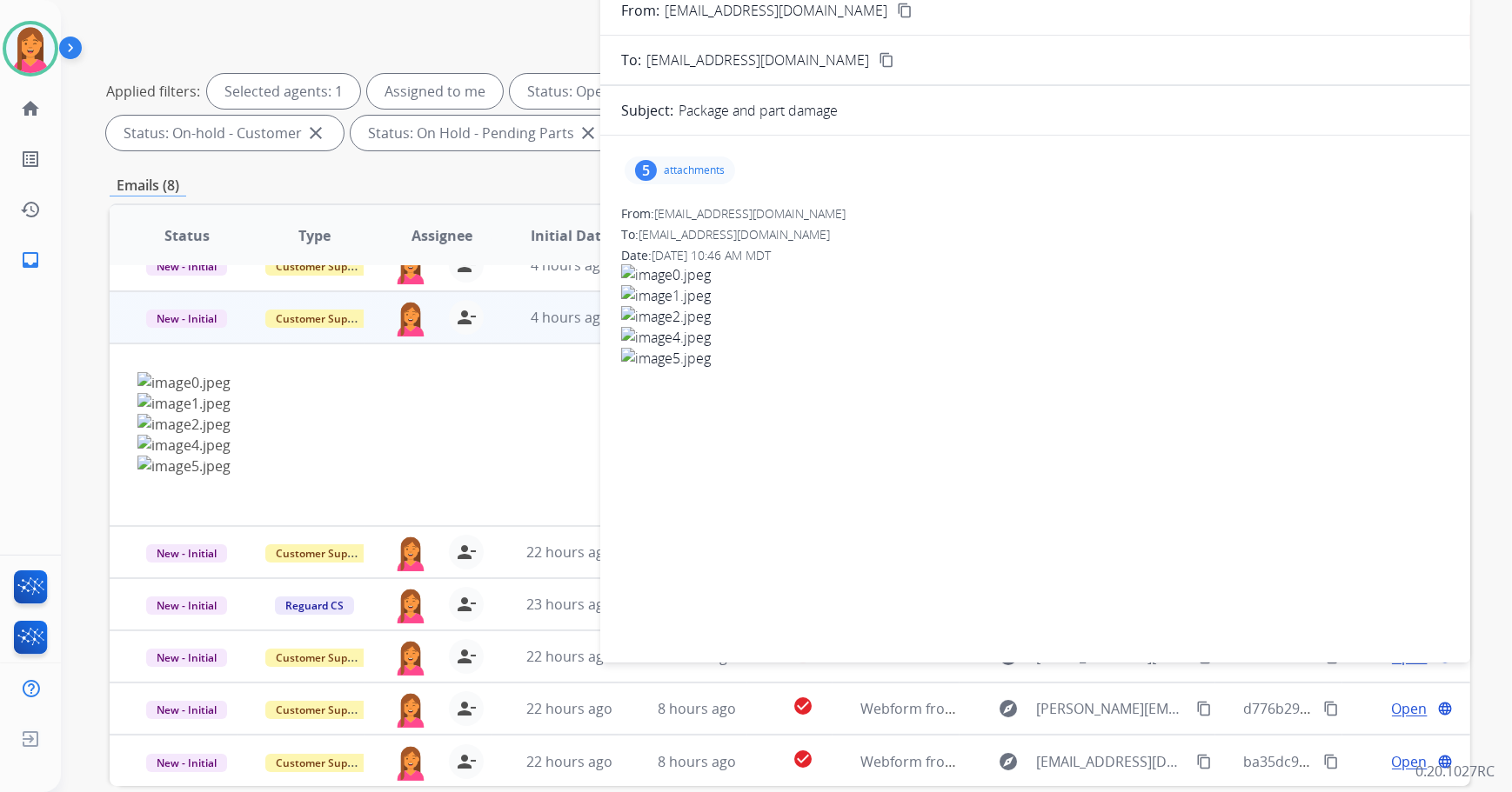
scroll to position [0, 0]
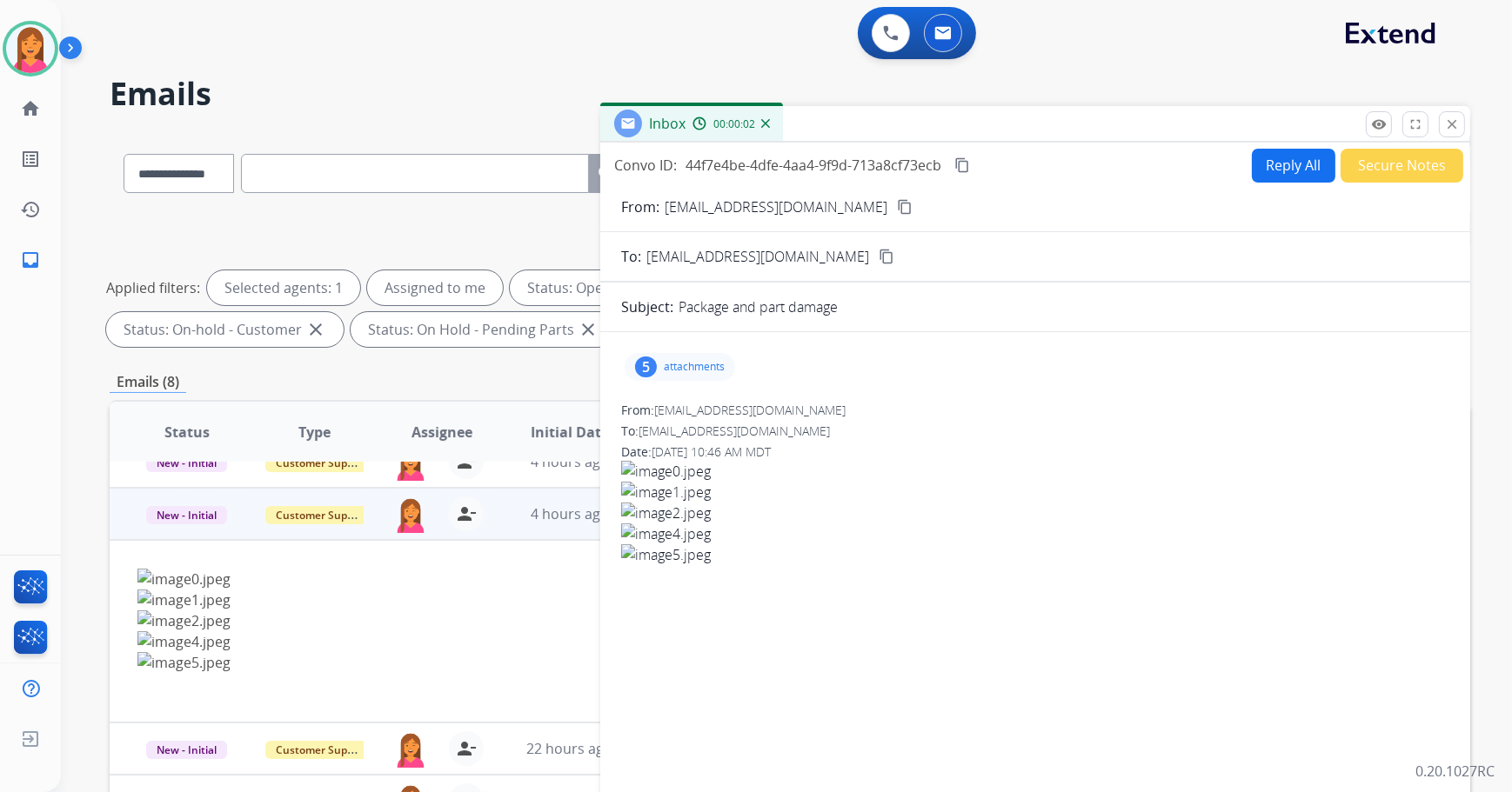
click at [895, 196] on button "content_copy" at bounding box center [905, 207] width 21 height 21
click at [696, 350] on div "5 attachments" at bounding box center [1035, 367] width 829 height 42
click at [701, 374] on div "5 attachments" at bounding box center [680, 367] width 111 height 27
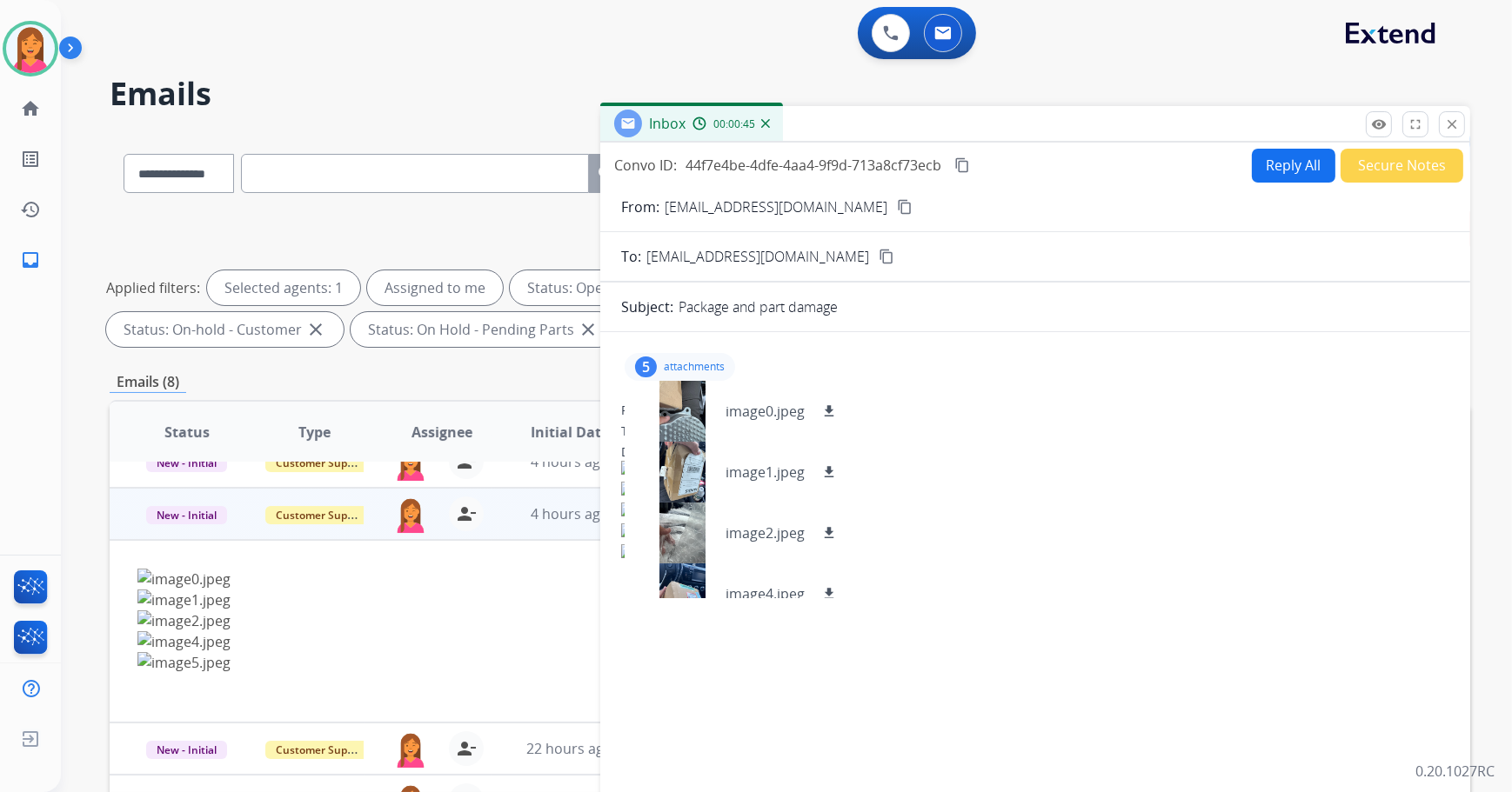
click at [1026, 549] on img at bounding box center [1035, 555] width 829 height 21
click at [1295, 171] on button "Reply All" at bounding box center [1294, 166] width 83 height 34
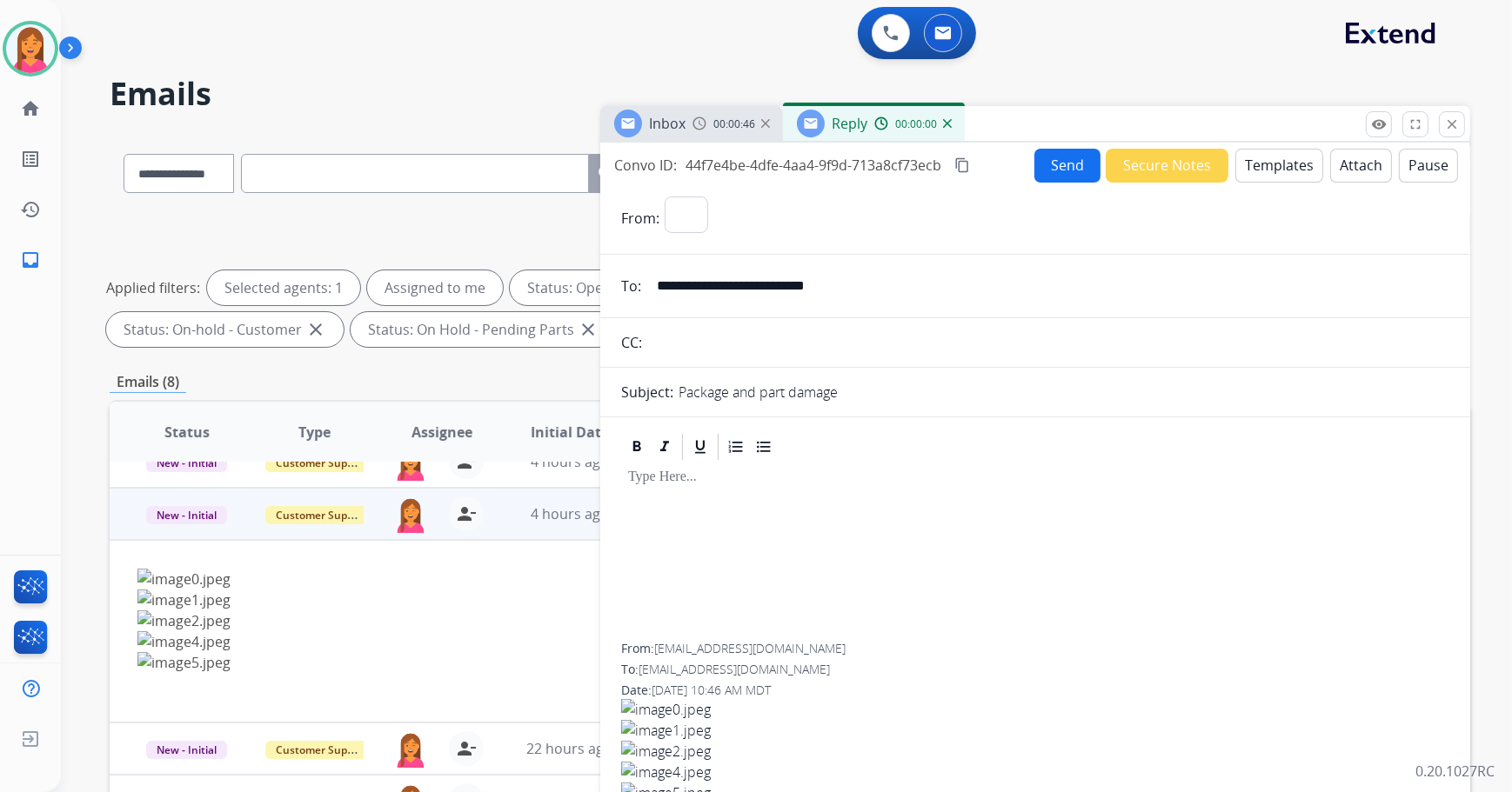
select select "**********"
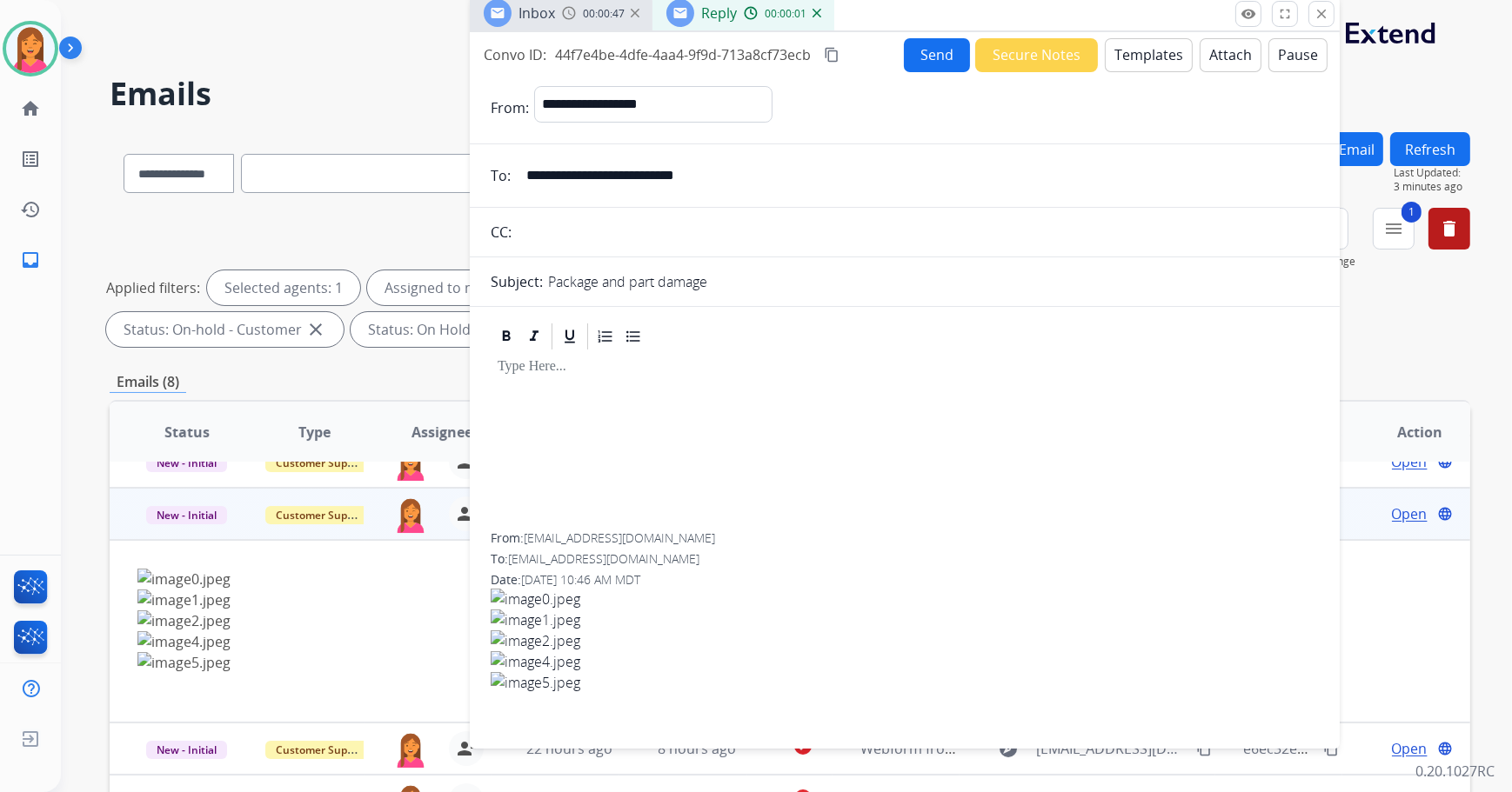
drag, startPoint x: 1284, startPoint y: 133, endPoint x: 1122, endPoint y: 44, distance: 184.8
click at [1122, 32] on div "Inbox 00:00:47 Reply 00:00:01" at bounding box center [905, 13] width 870 height 37
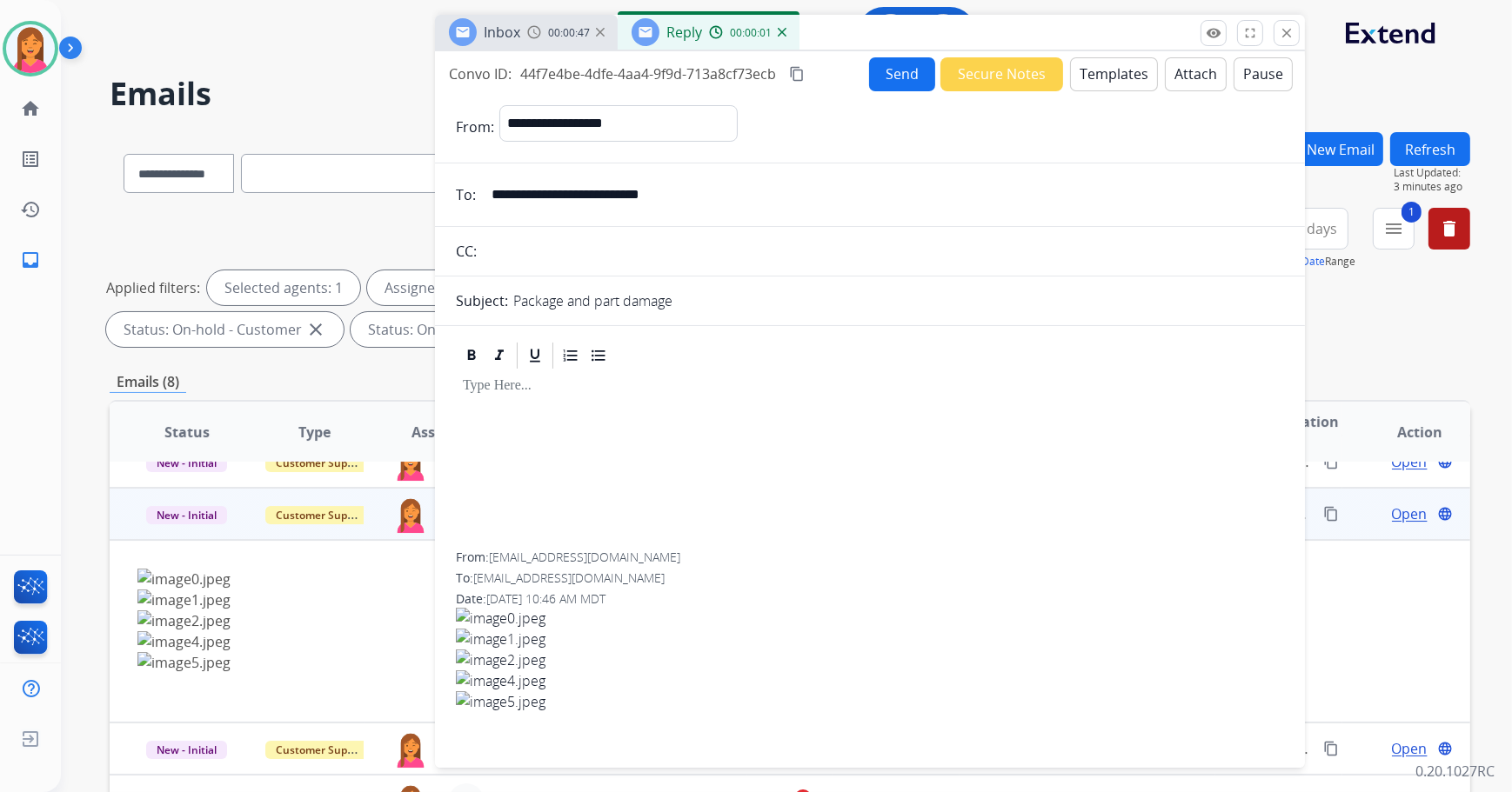
click at [1127, 73] on button "Templates" at bounding box center [1114, 75] width 88 height 34
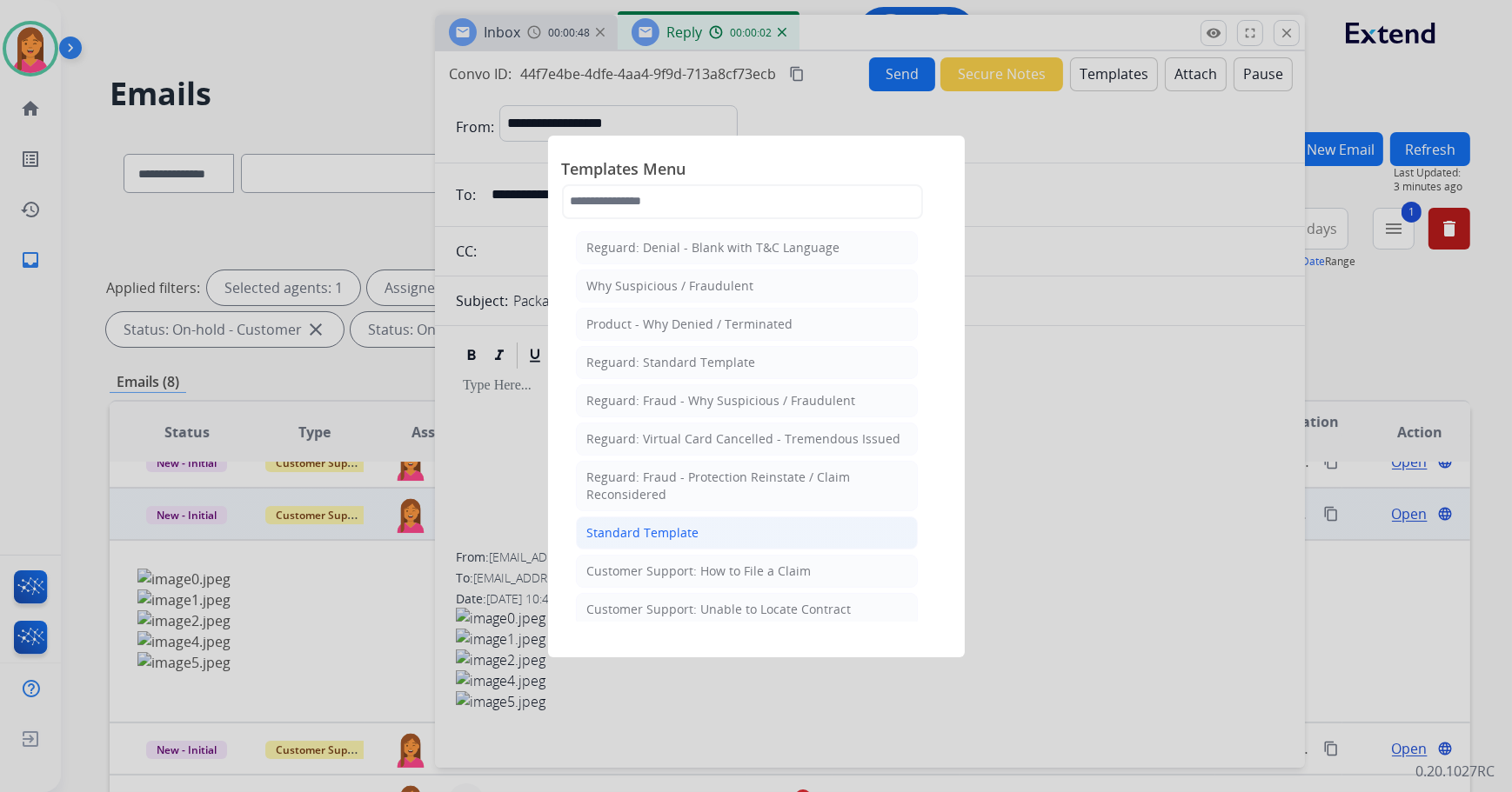
click at [672, 524] on div "Standard Template" at bounding box center [644, 532] width 112 height 17
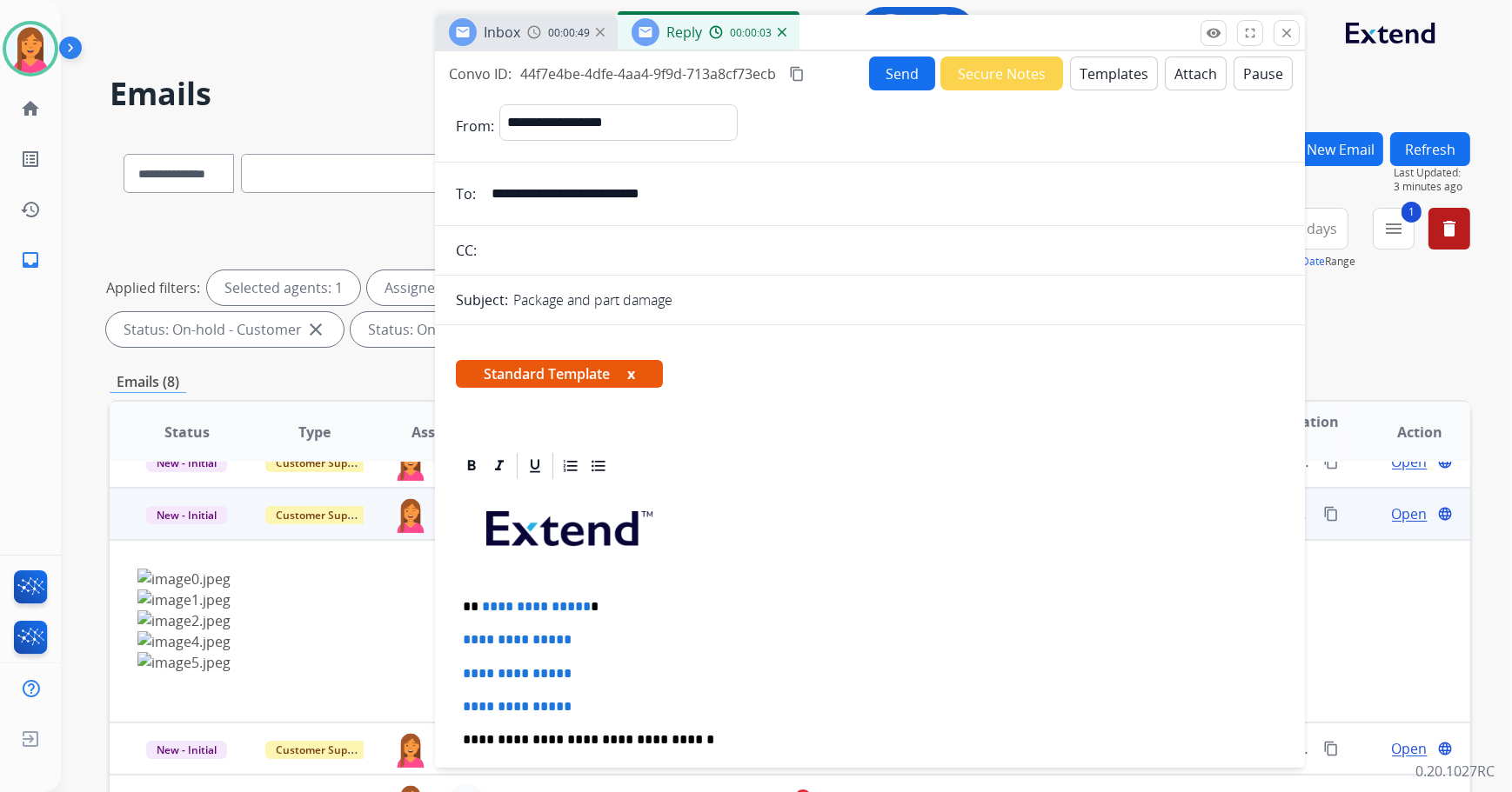
click at [634, 368] on button "x" at bounding box center [631, 374] width 8 height 21
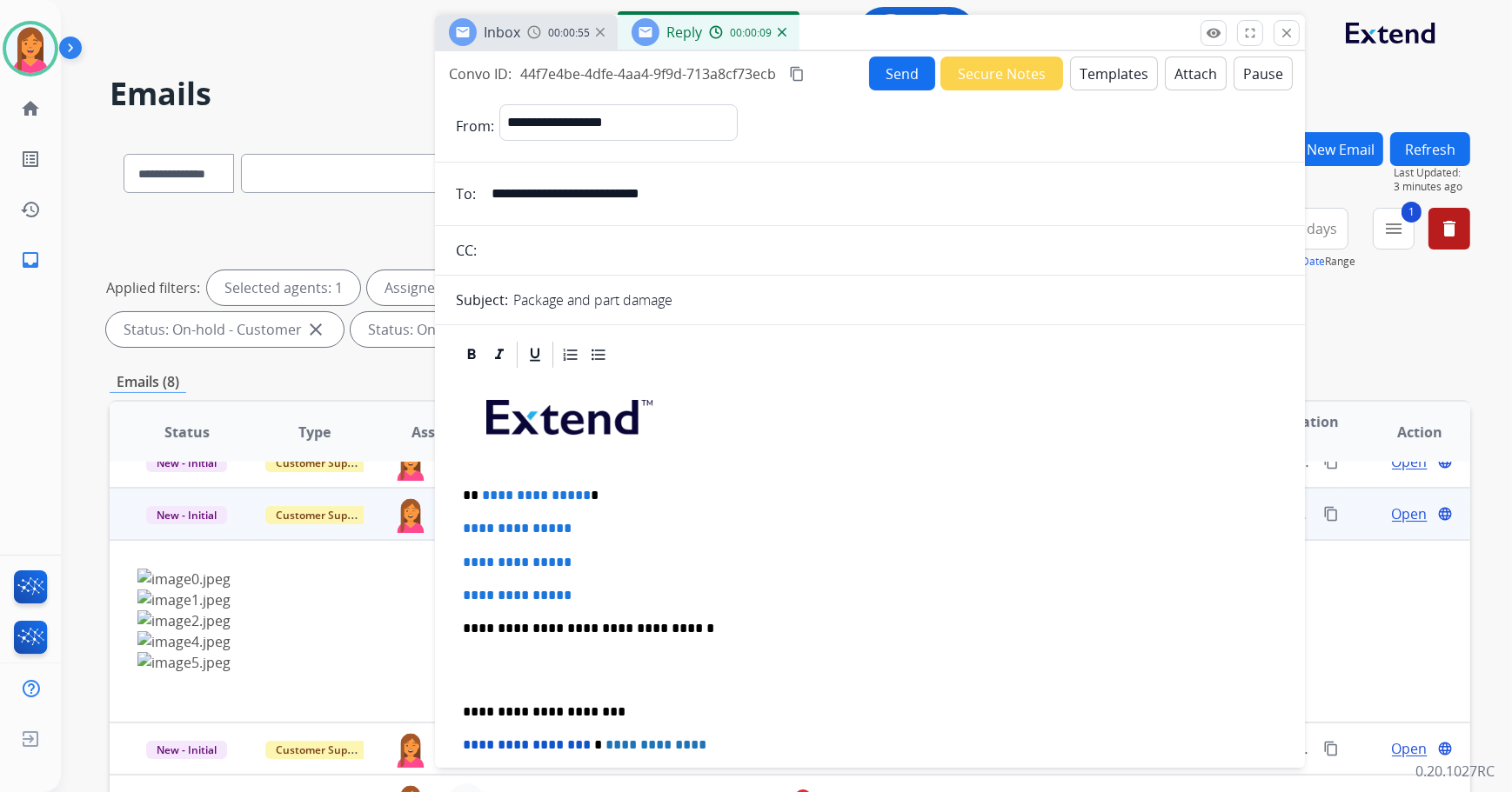
click at [599, 488] on p "**********" at bounding box center [863, 495] width 801 height 16
drag, startPoint x: 588, startPoint y: 589, endPoint x: 453, endPoint y: 449, distance: 194.5
click at [460, 525] on div "**********" at bounding box center [870, 670] width 829 height 599
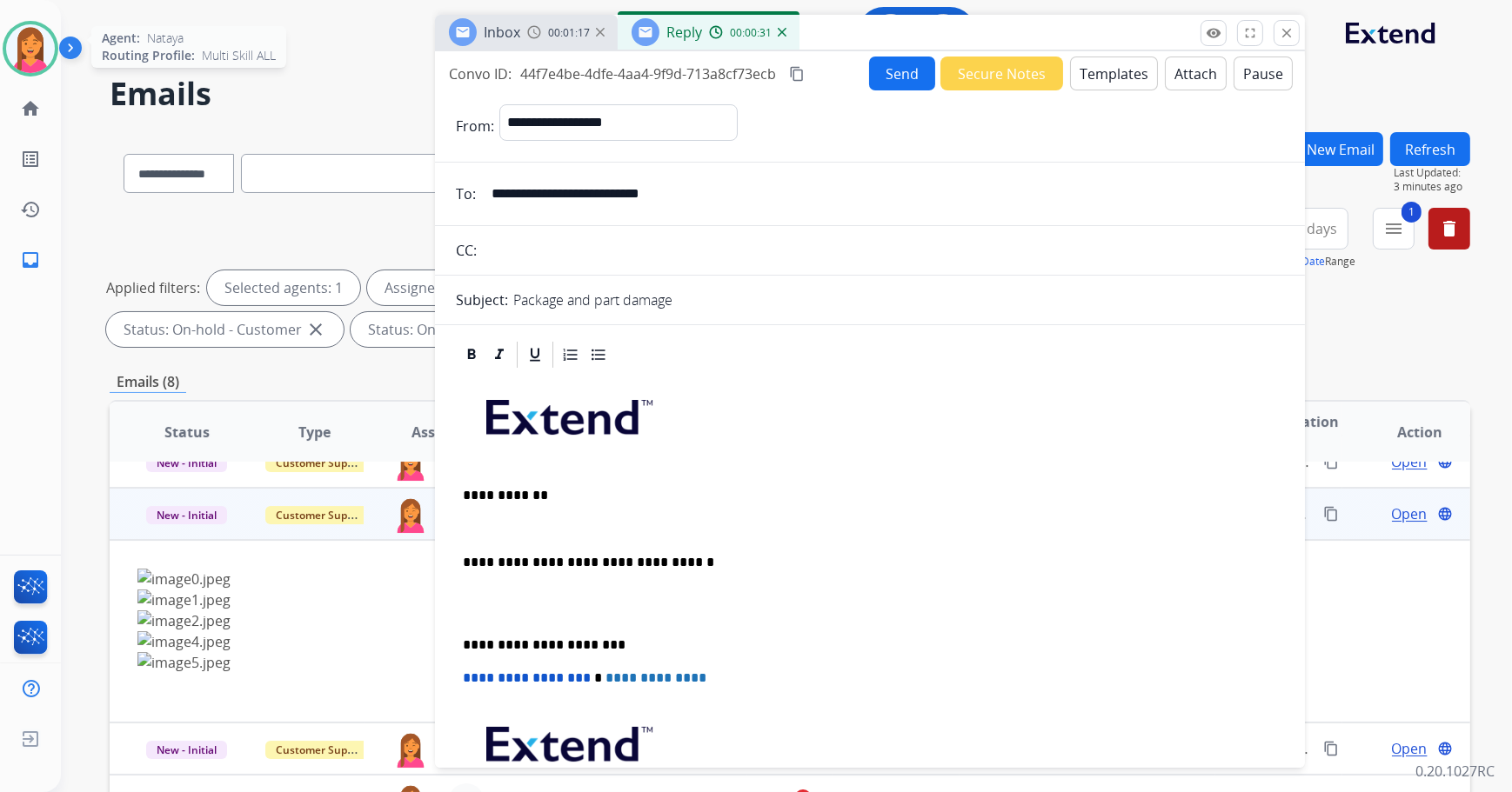
click at [47, 72] on div "Agent: Nataya Routing Profile: Multi Skill ALL" at bounding box center [30, 48] width 56 height 56
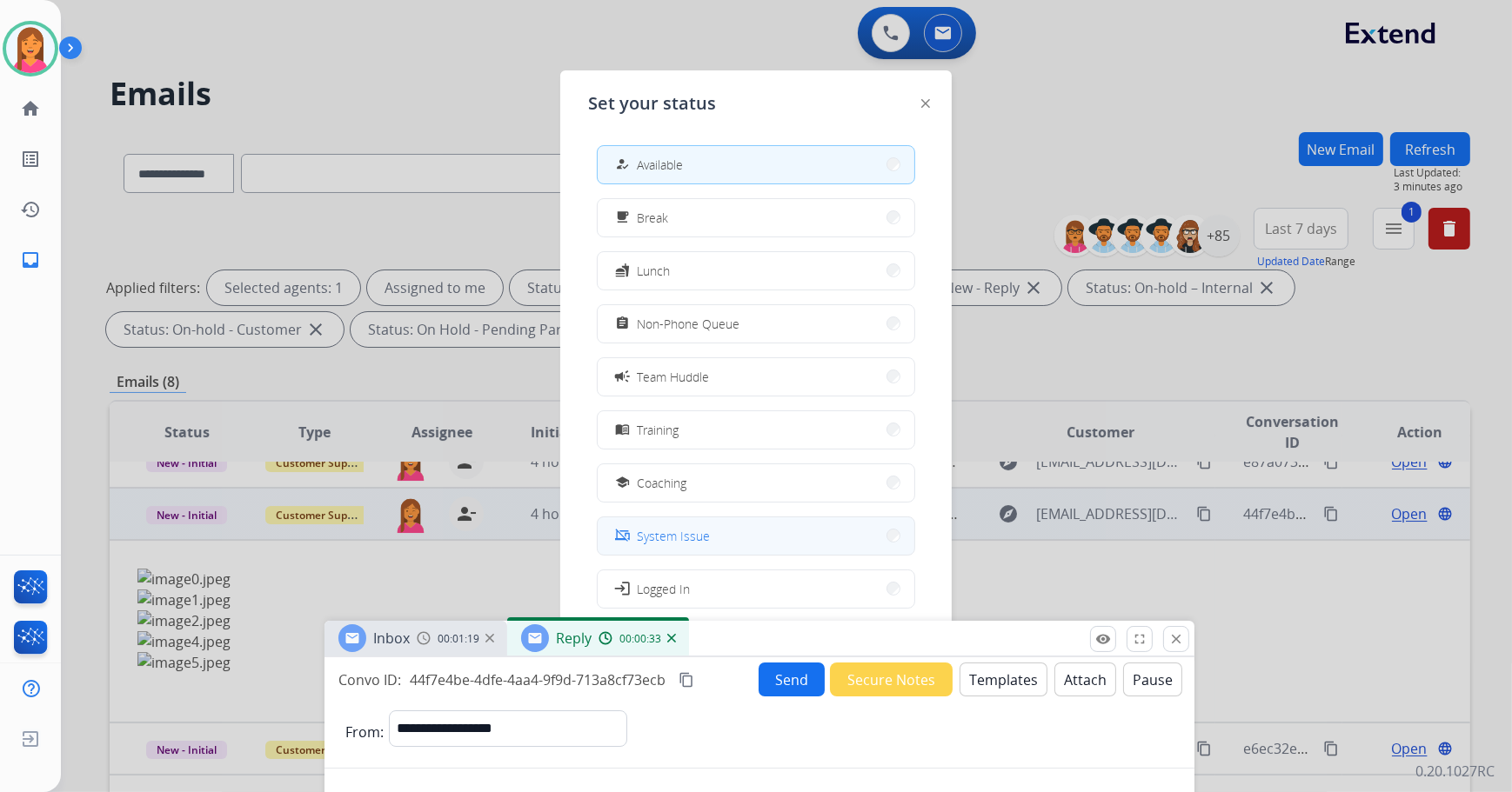
drag, startPoint x: 896, startPoint y: 28, endPoint x: 757, endPoint y: 549, distance: 539.2
click at [784, 642] on div "Inbox 00:01:19 Reply 00:00:33" at bounding box center [759, 639] width 870 height 37
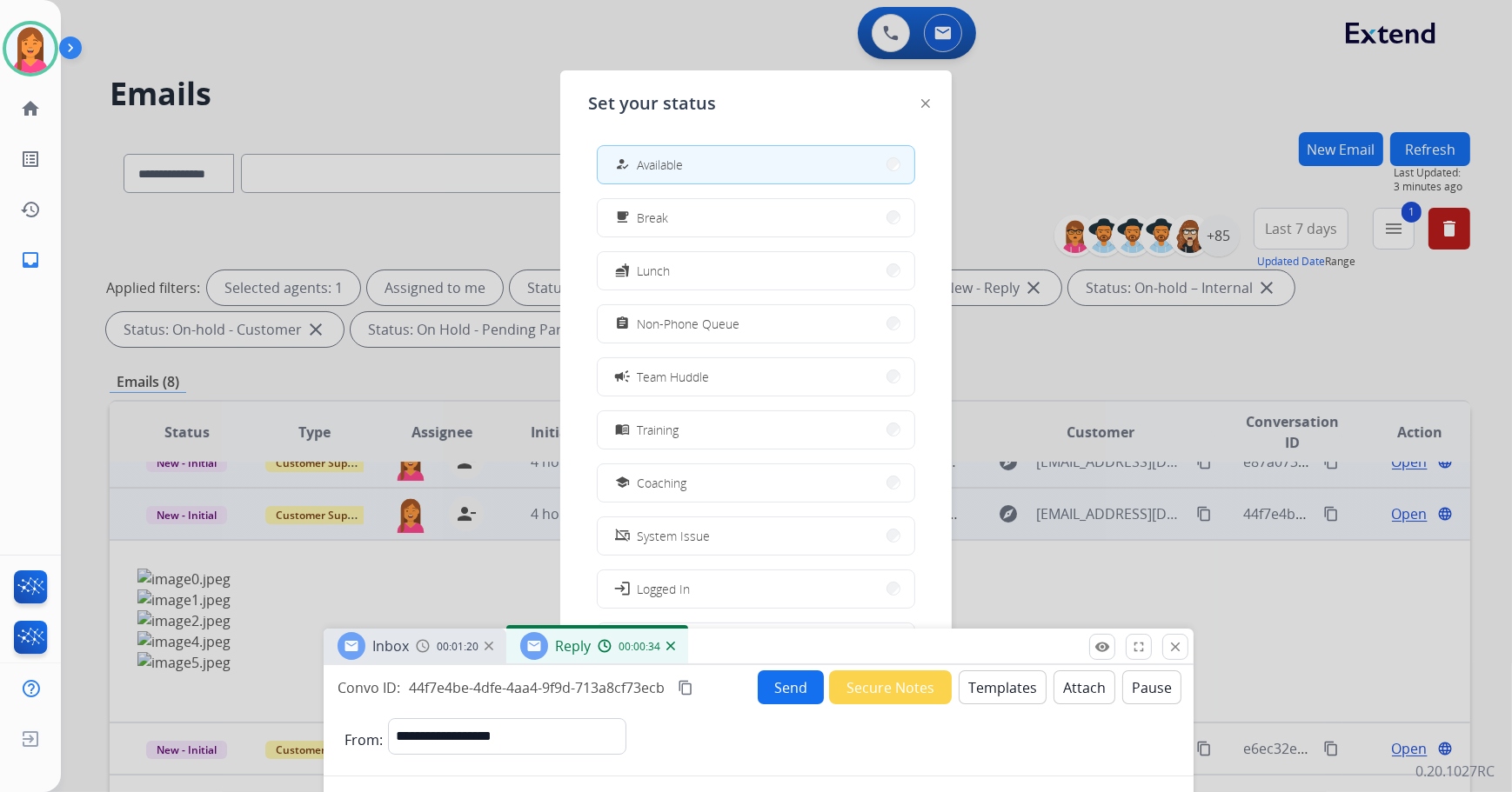
click at [697, 478] on button "school Coaching" at bounding box center [756, 482] width 317 height 37
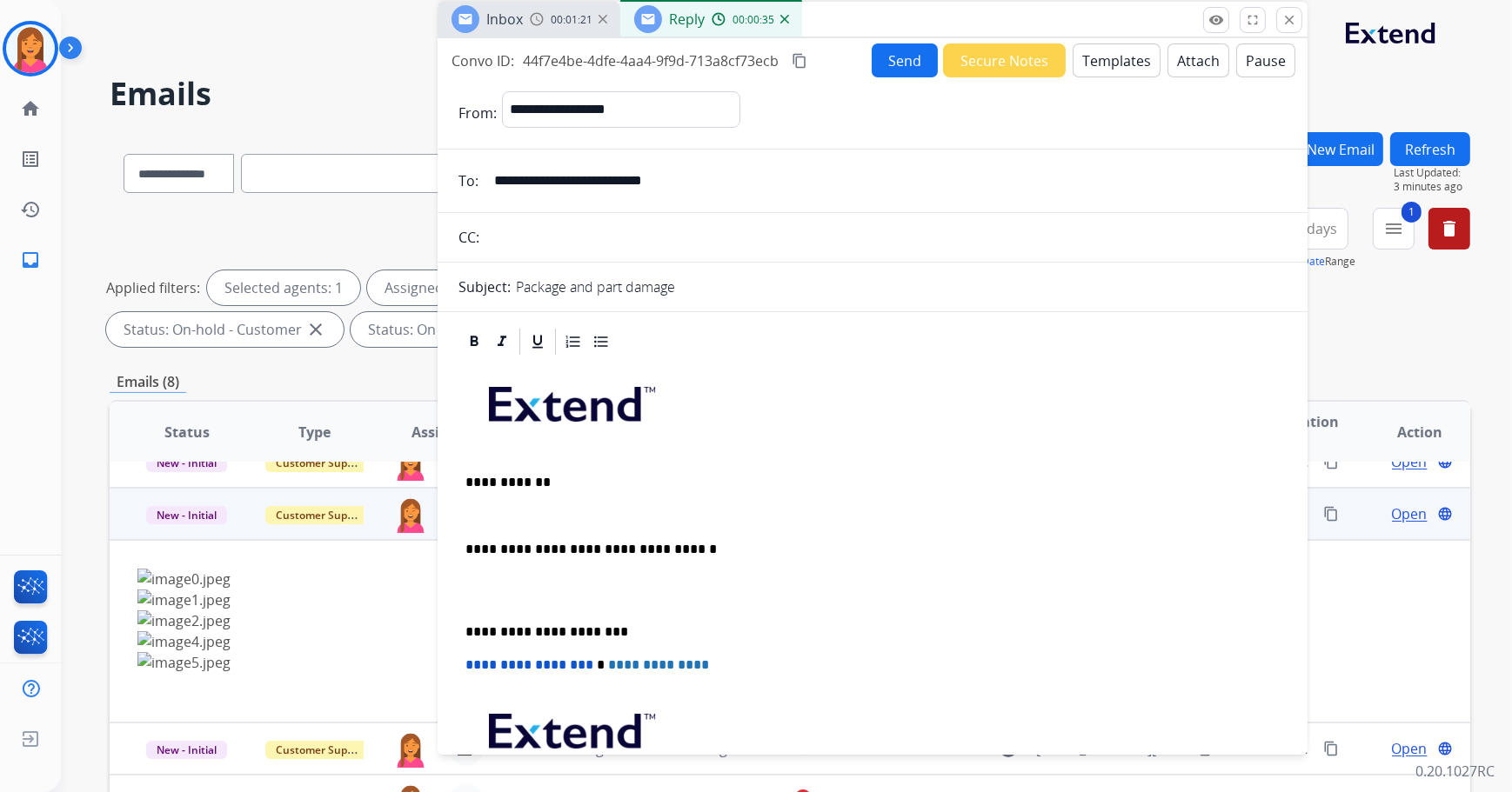
drag, startPoint x: 742, startPoint y: 648, endPoint x: 856, endPoint y: 21, distance: 637.3
click at [856, 21] on div "Inbox 00:01:21 Reply 00:00:35" at bounding box center [873, 20] width 870 height 37
click at [1114, 44] on div "Send Secure Notes Templates Attach Pause" at bounding box center [1084, 61] width 424 height 34
click at [473, 513] on p at bounding box center [872, 515] width 814 height 16
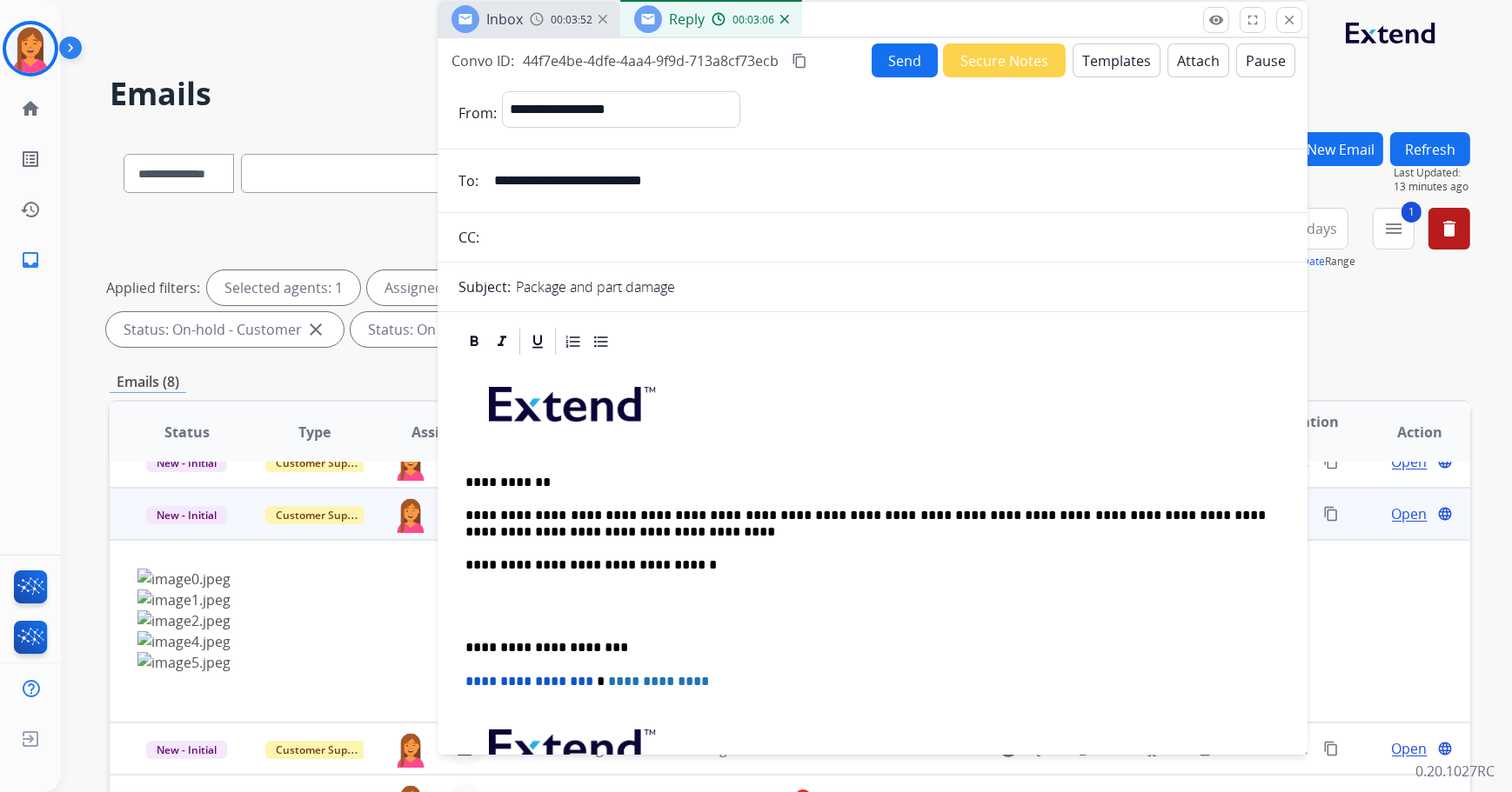
click at [662, 517] on p "**********" at bounding box center [865, 524] width 801 height 32
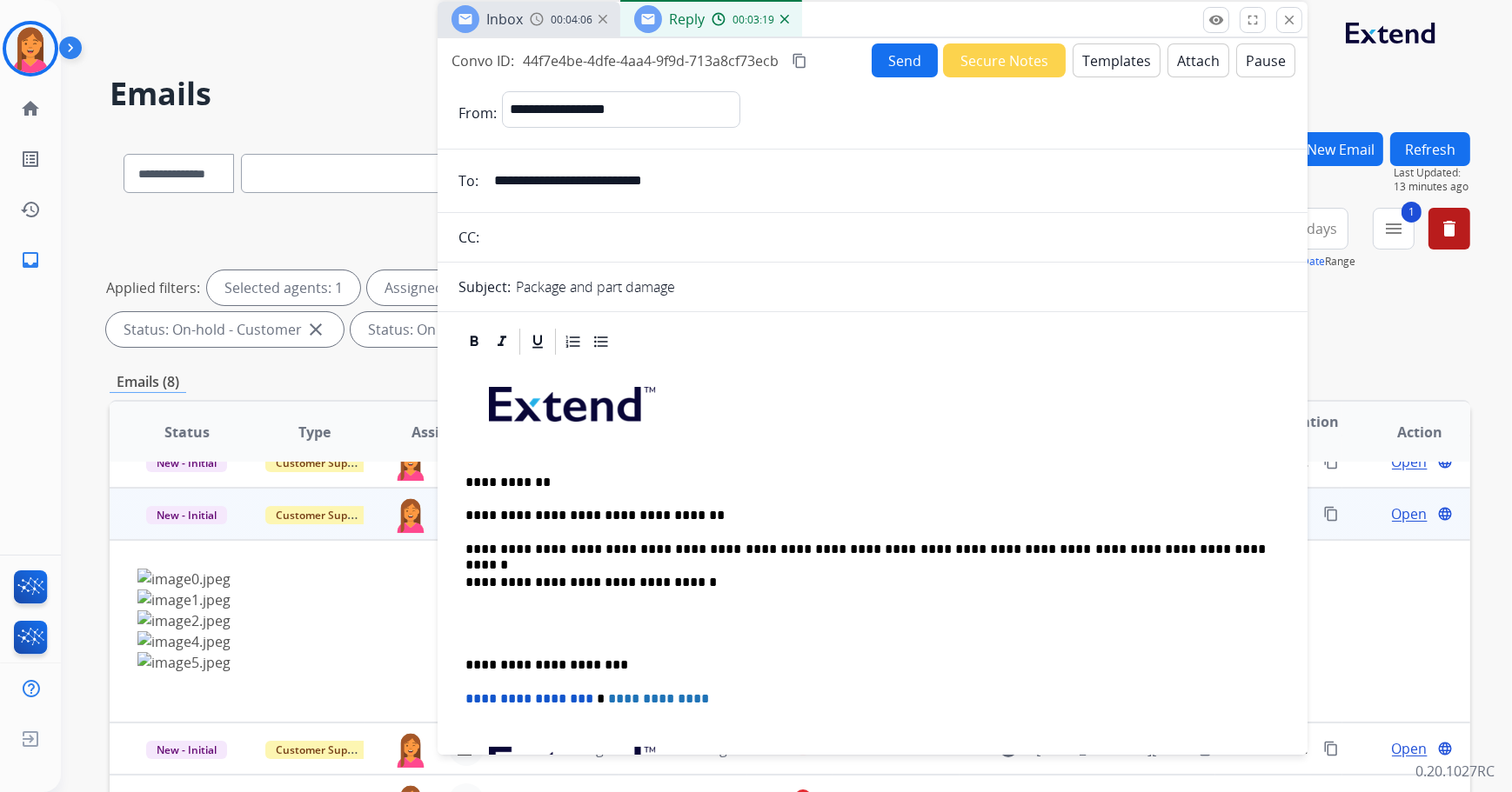
click at [470, 654] on div "**********" at bounding box center [873, 639] width 829 height 566
click at [466, 668] on p "**********" at bounding box center [865, 665] width 801 height 16
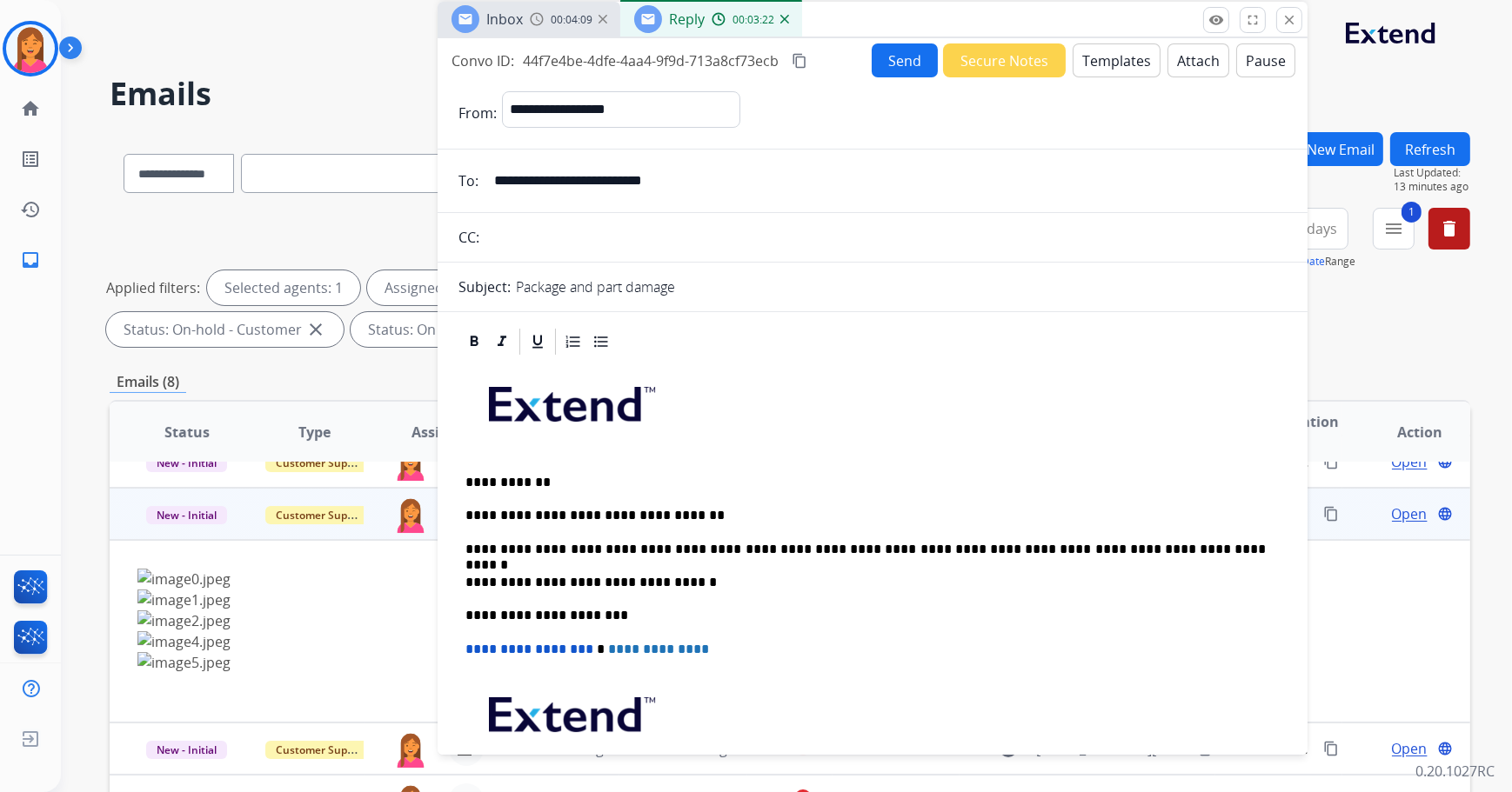
click at [872, 58] on button "Send" at bounding box center [905, 61] width 66 height 34
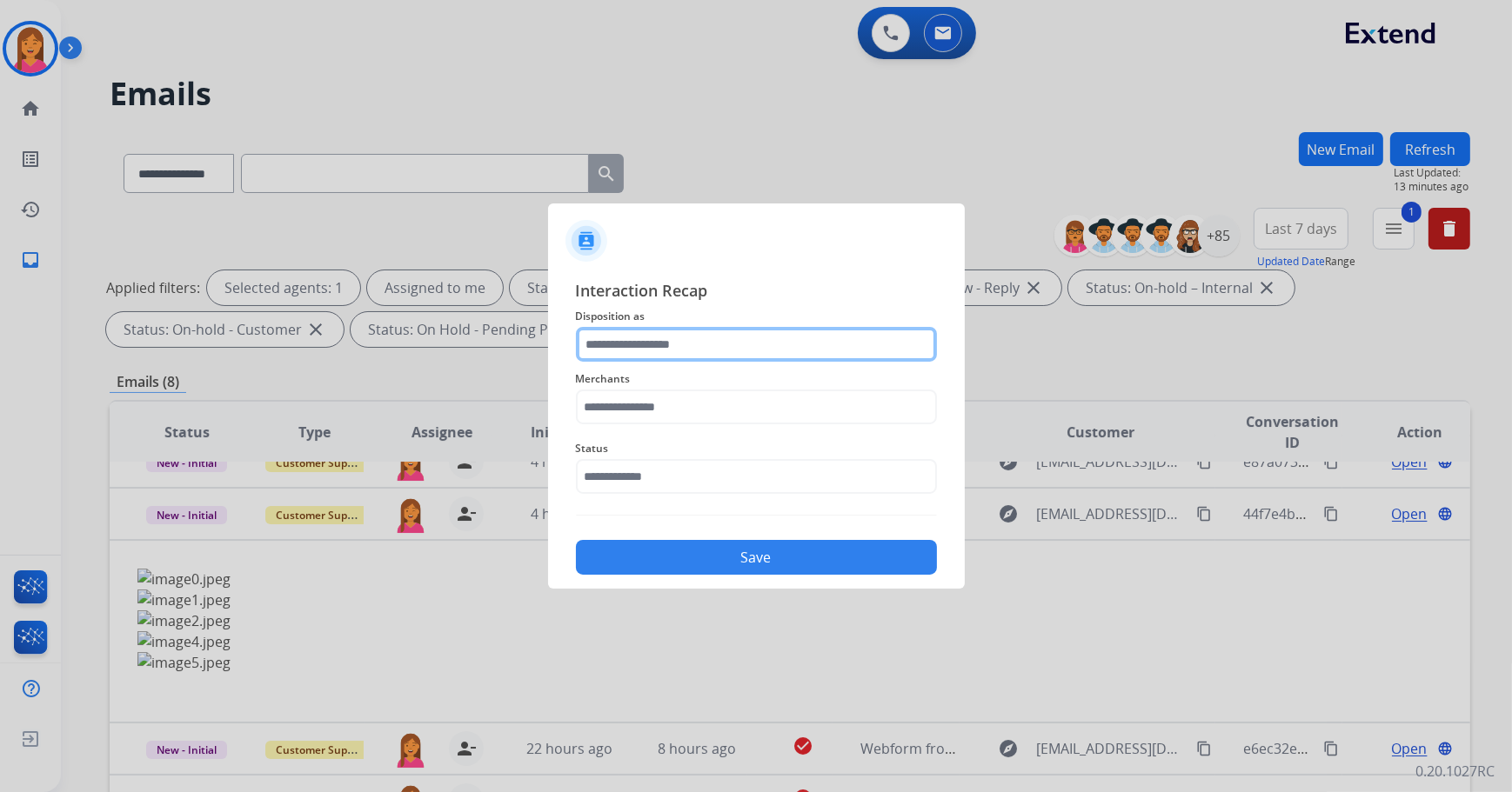
click at [762, 343] on input "text" at bounding box center [756, 344] width 361 height 35
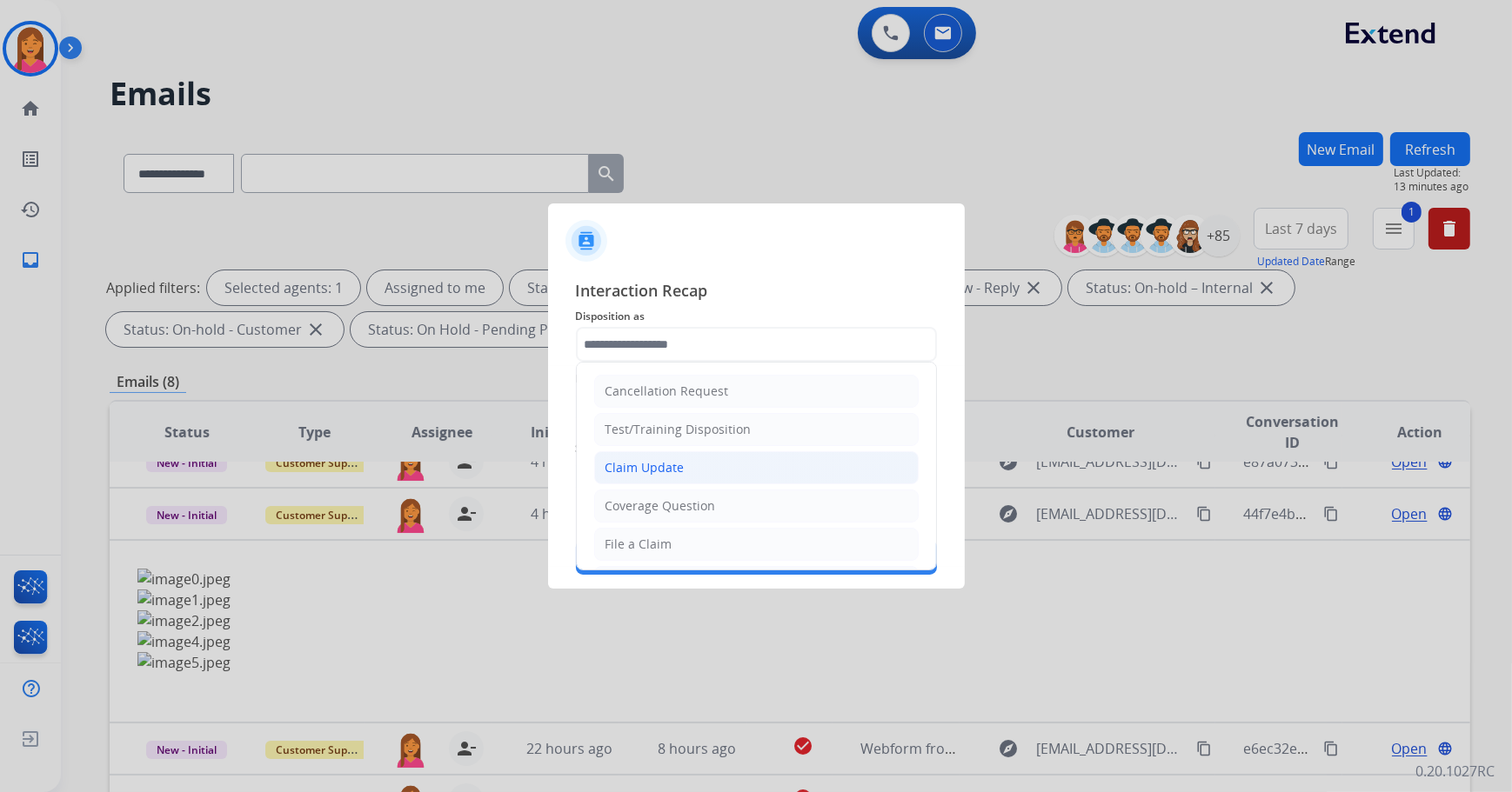
click at [738, 460] on li "Claim Update" at bounding box center [756, 467] width 324 height 33
type input "**********"
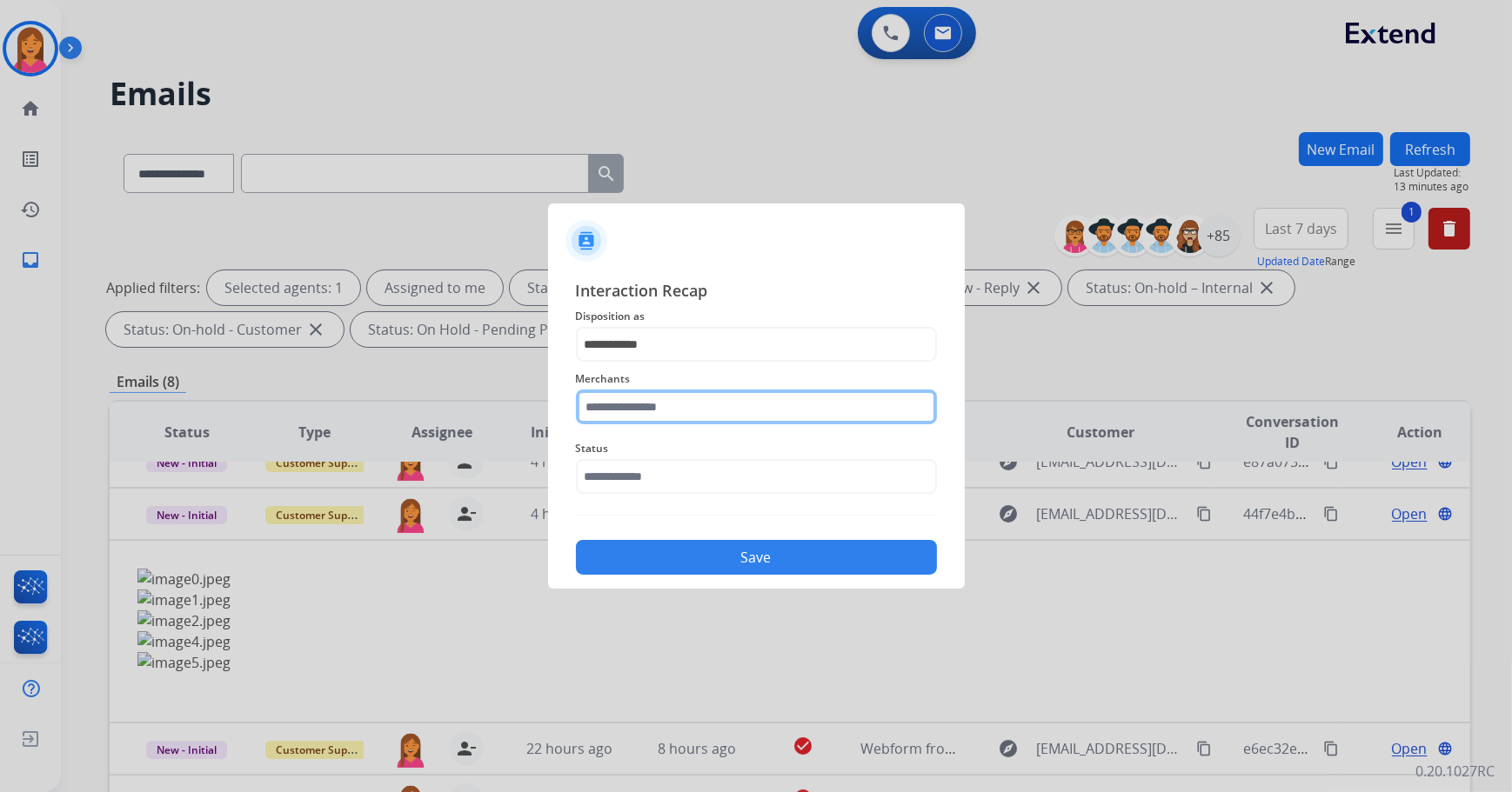
click at [655, 404] on input "text" at bounding box center [756, 406] width 361 height 35
click at [633, 400] on input "text" at bounding box center [756, 406] width 361 height 35
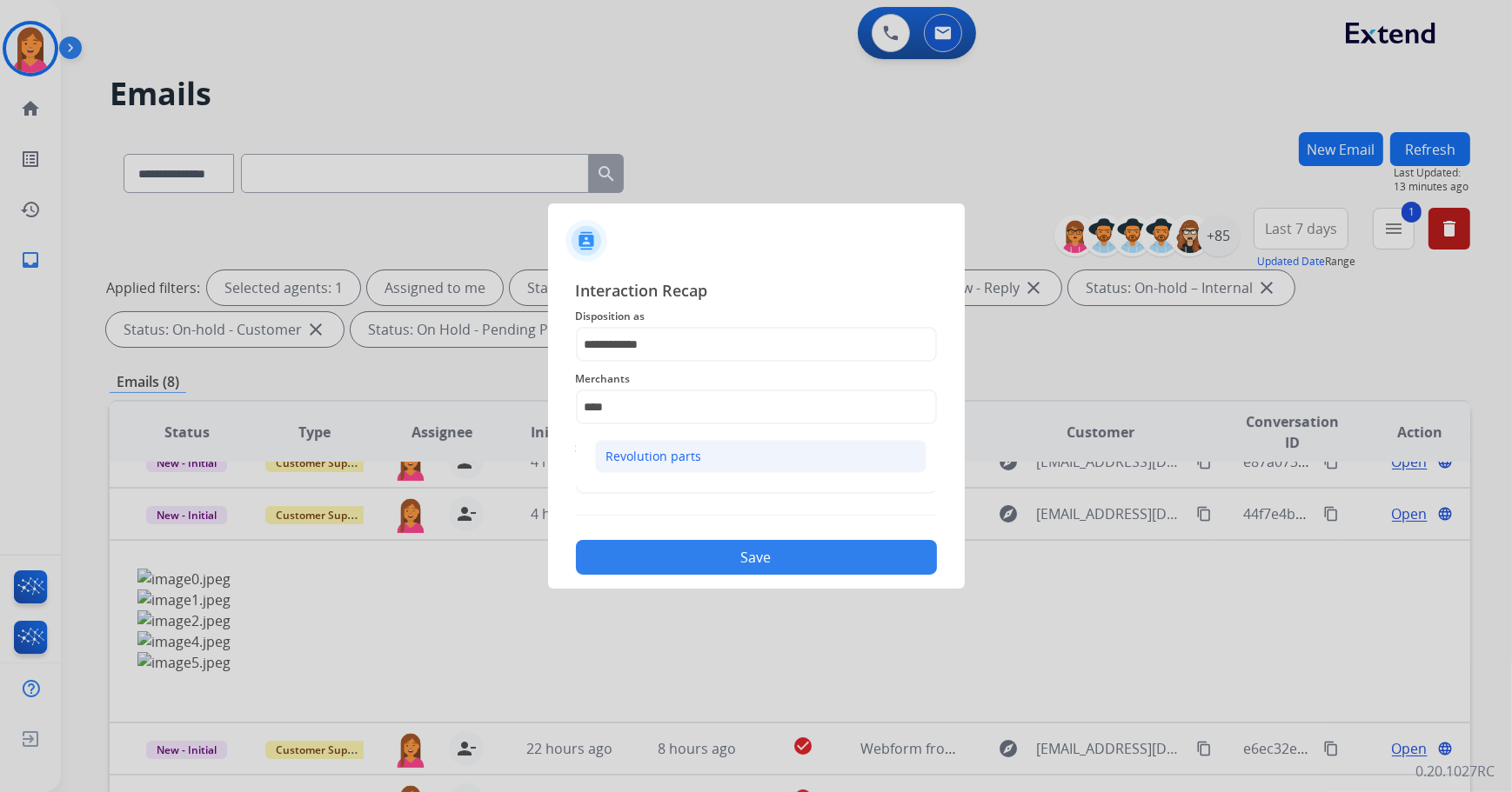
click at [673, 443] on li "Revolution parts" at bounding box center [761, 456] width 332 height 33
type input "**********"
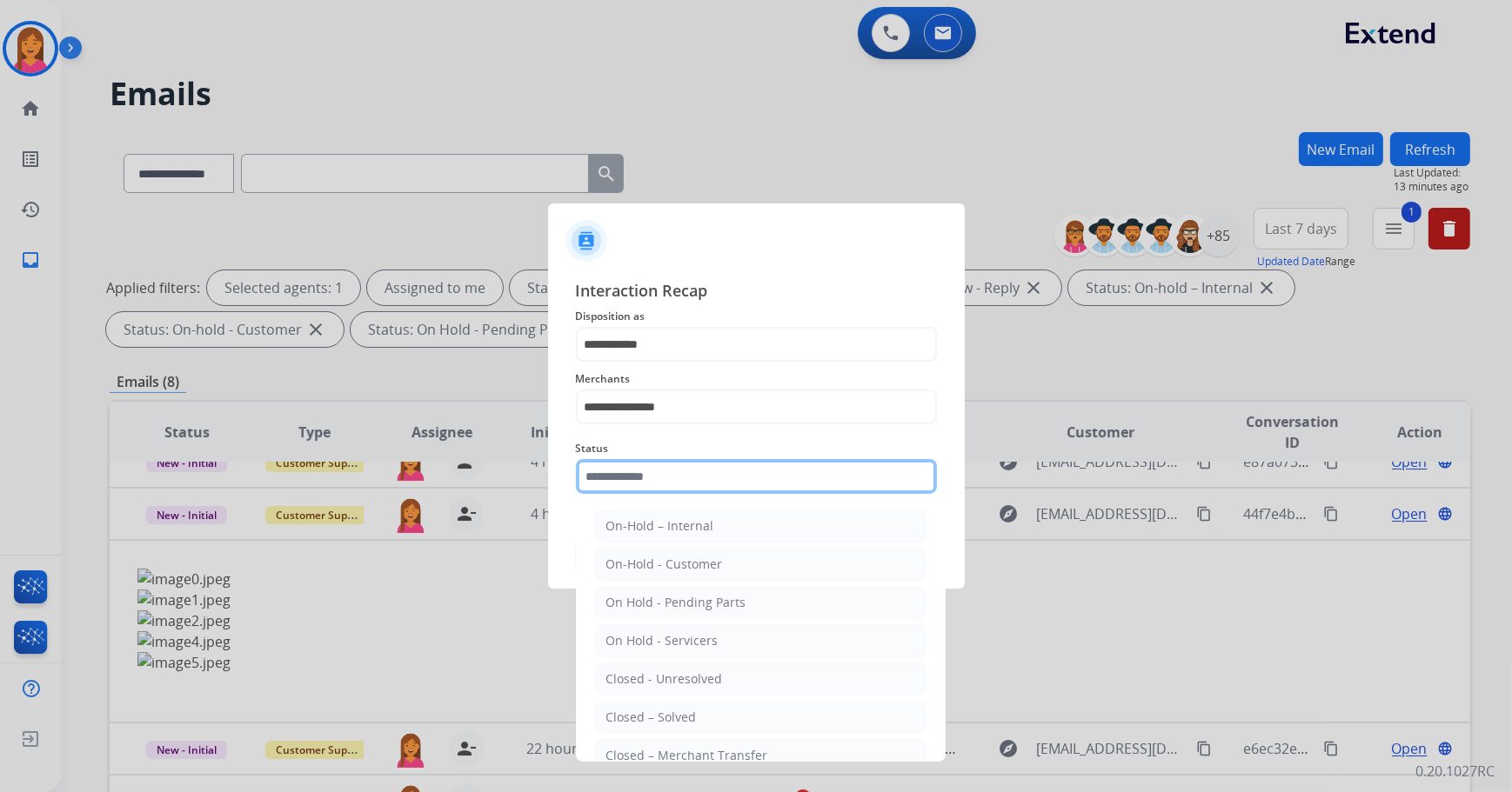
click at [676, 470] on input "text" at bounding box center [756, 477] width 361 height 35
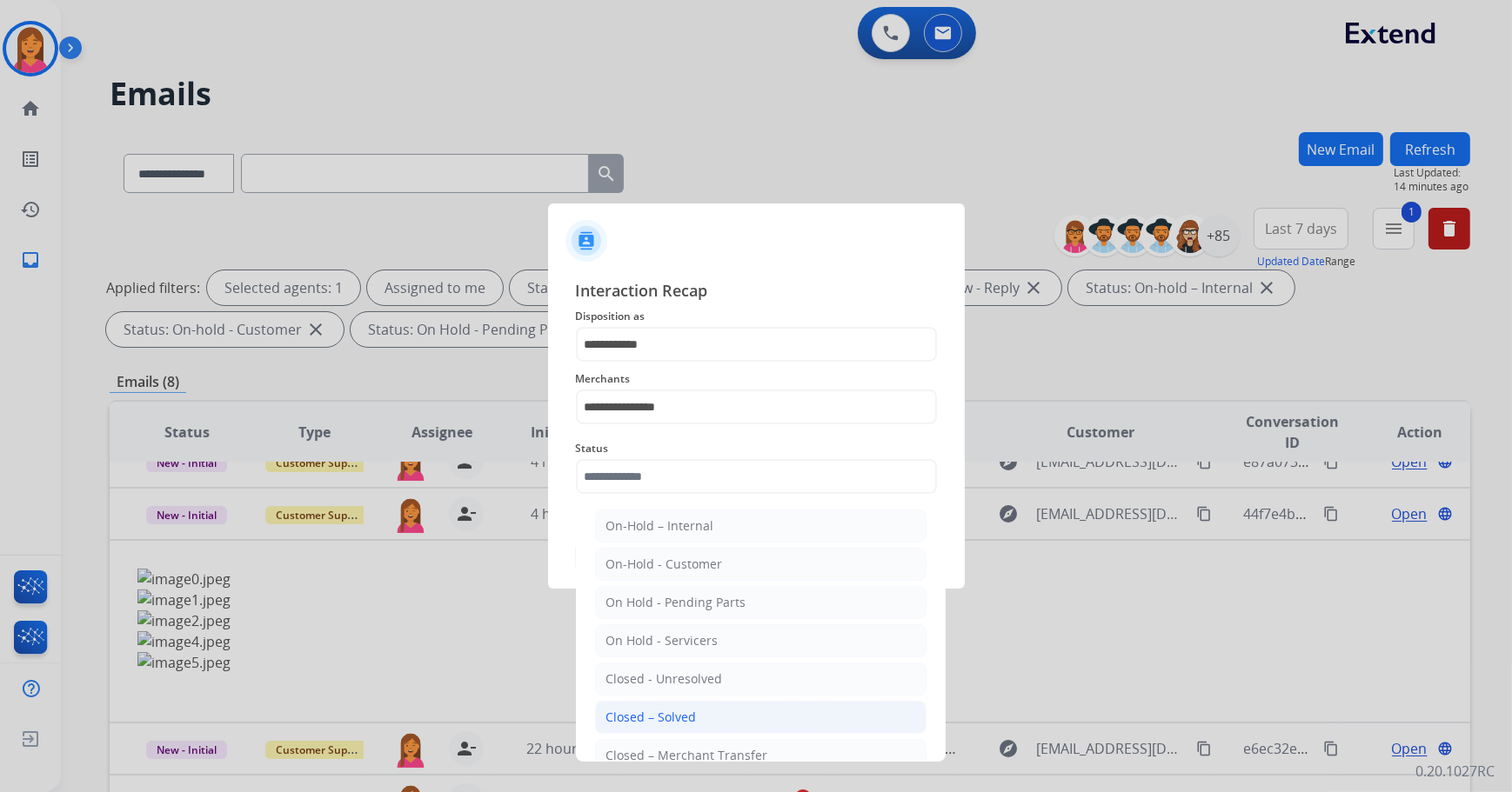
click at [730, 709] on li "Closed – Solved" at bounding box center [761, 717] width 332 height 33
type input "**********"
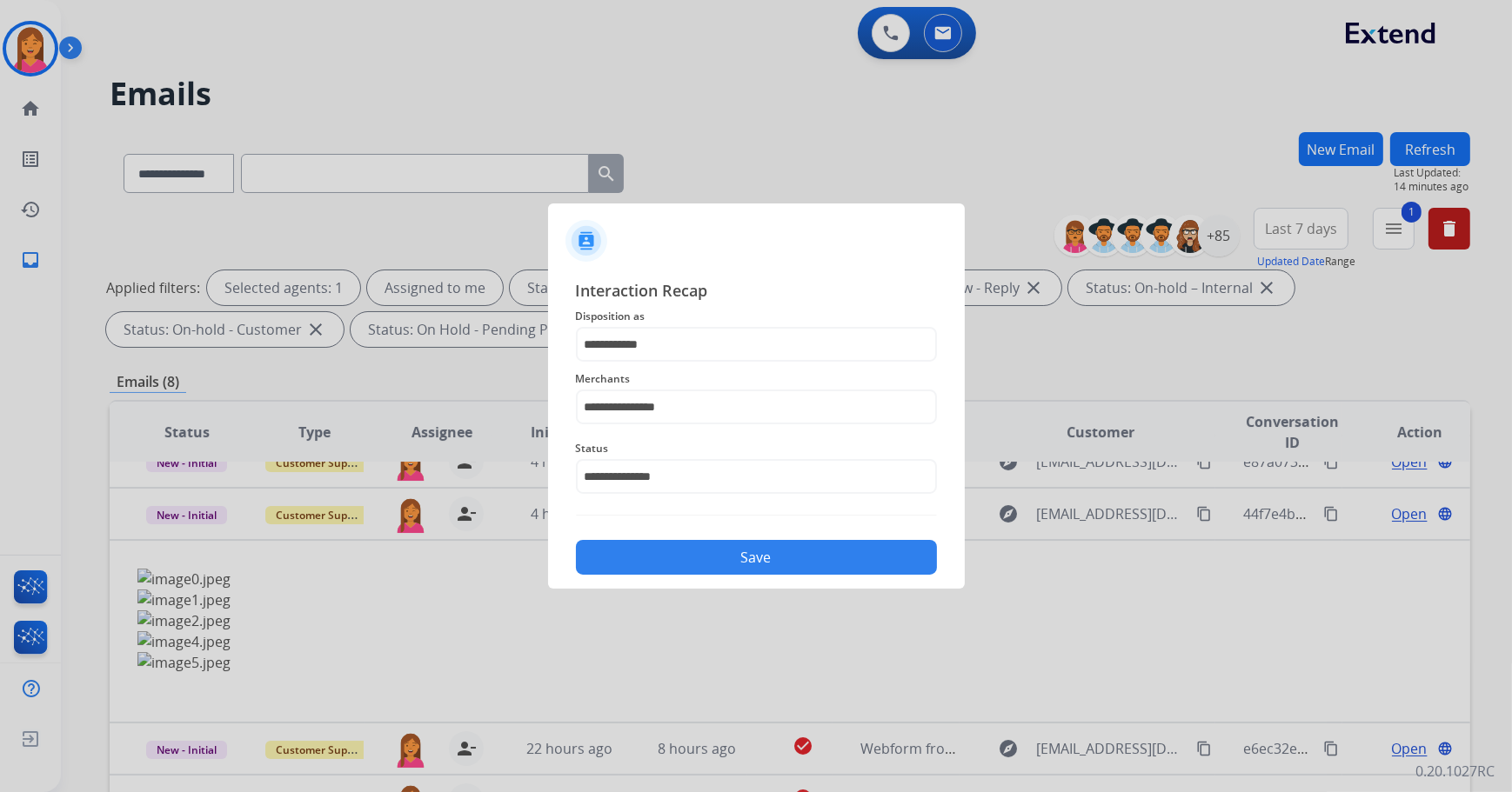
click at [720, 546] on button "Save" at bounding box center [756, 557] width 361 height 35
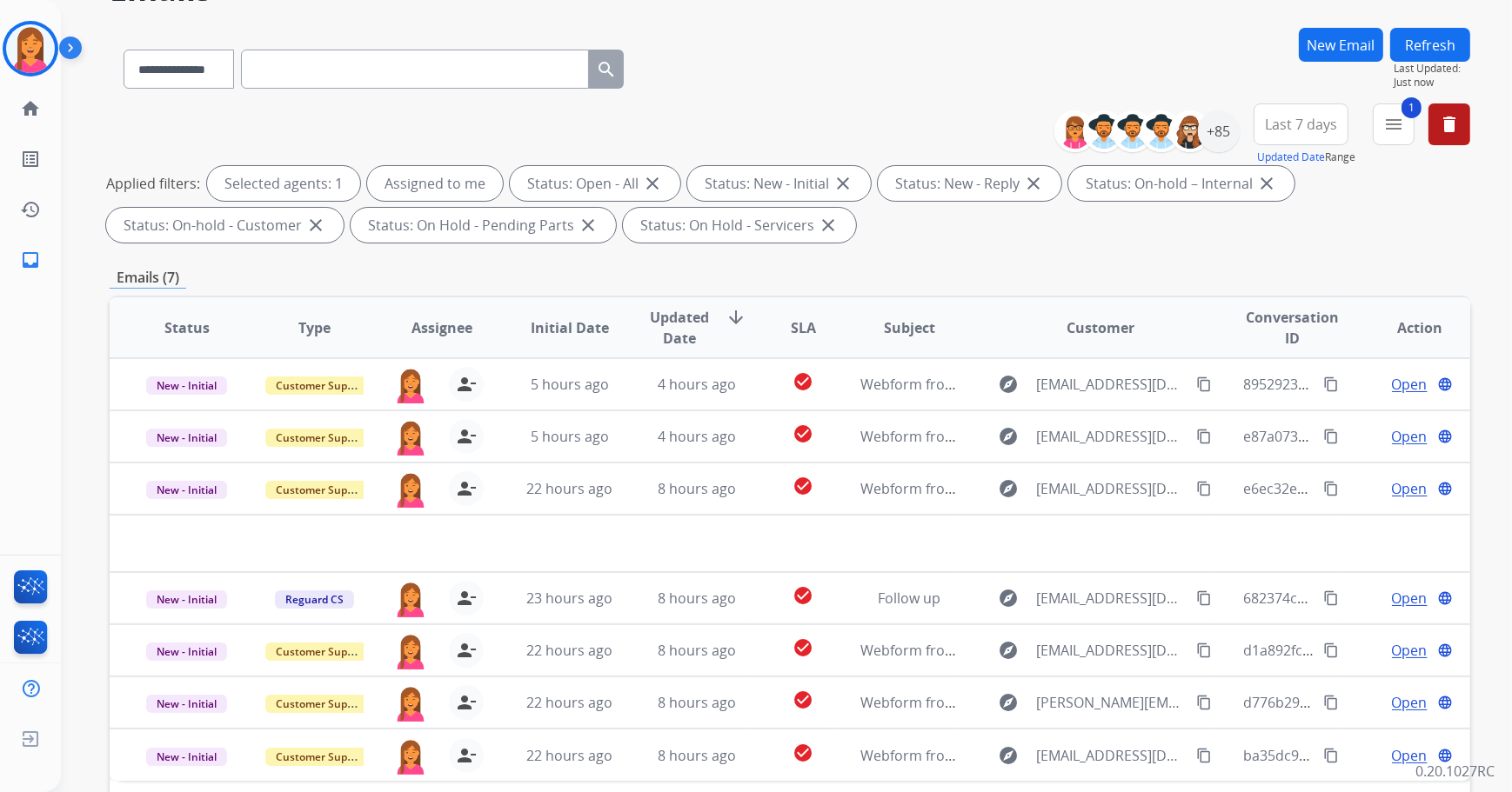
scroll to position [280, 0]
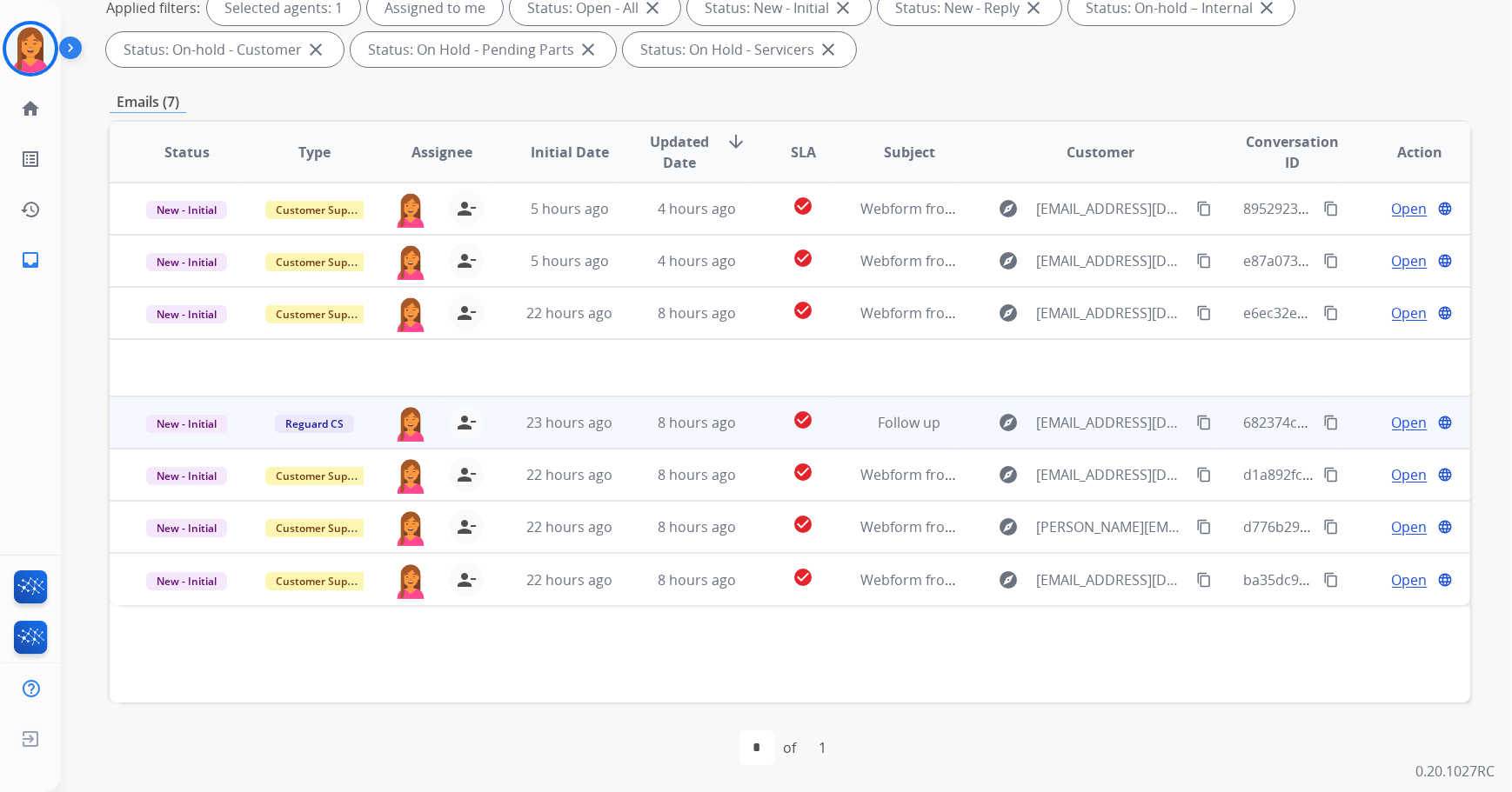
click at [768, 427] on td "check_circle" at bounding box center [790, 423] width 85 height 52
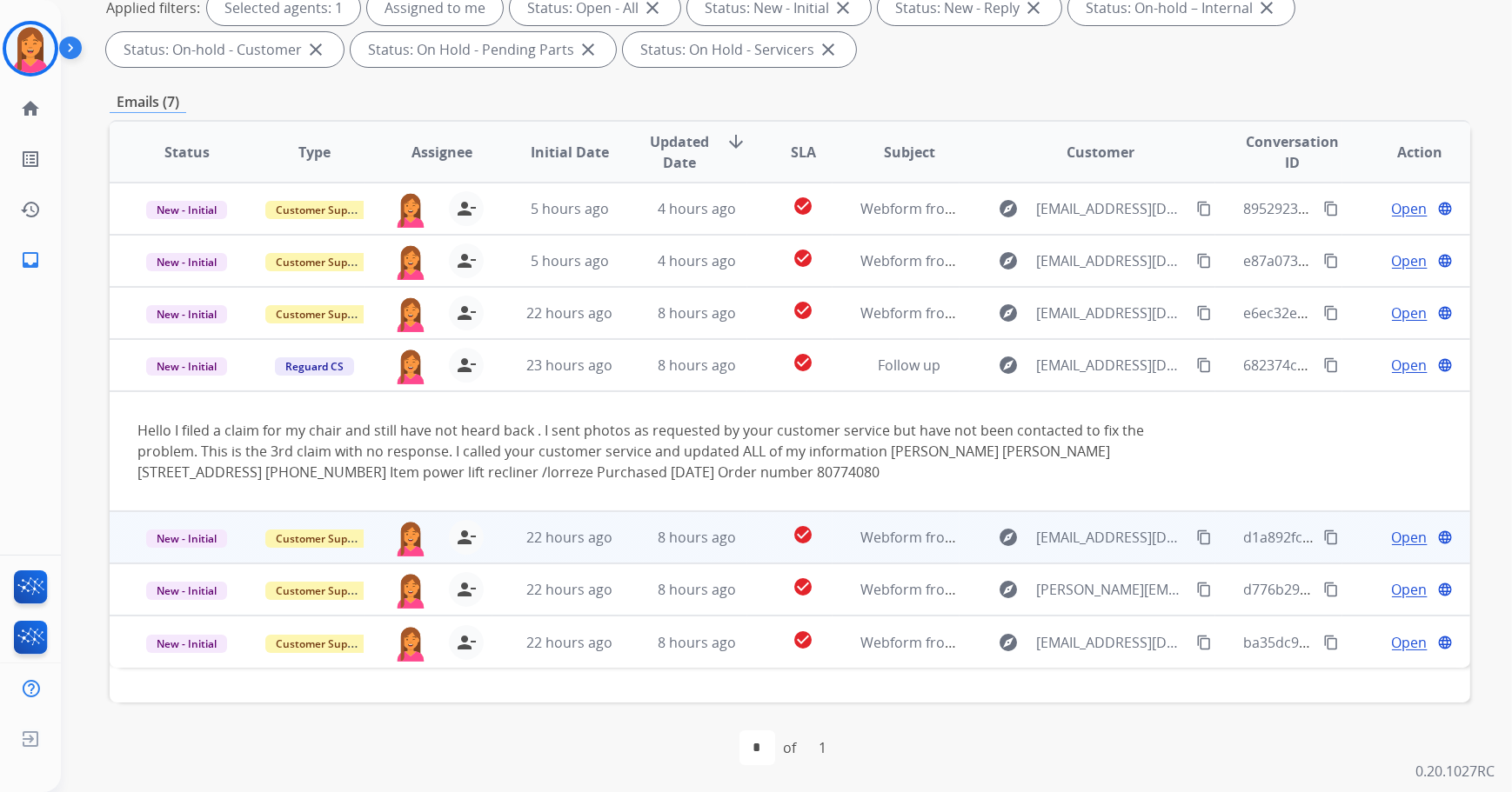
click at [739, 556] on td "8 hours ago" at bounding box center [683, 537] width 128 height 52
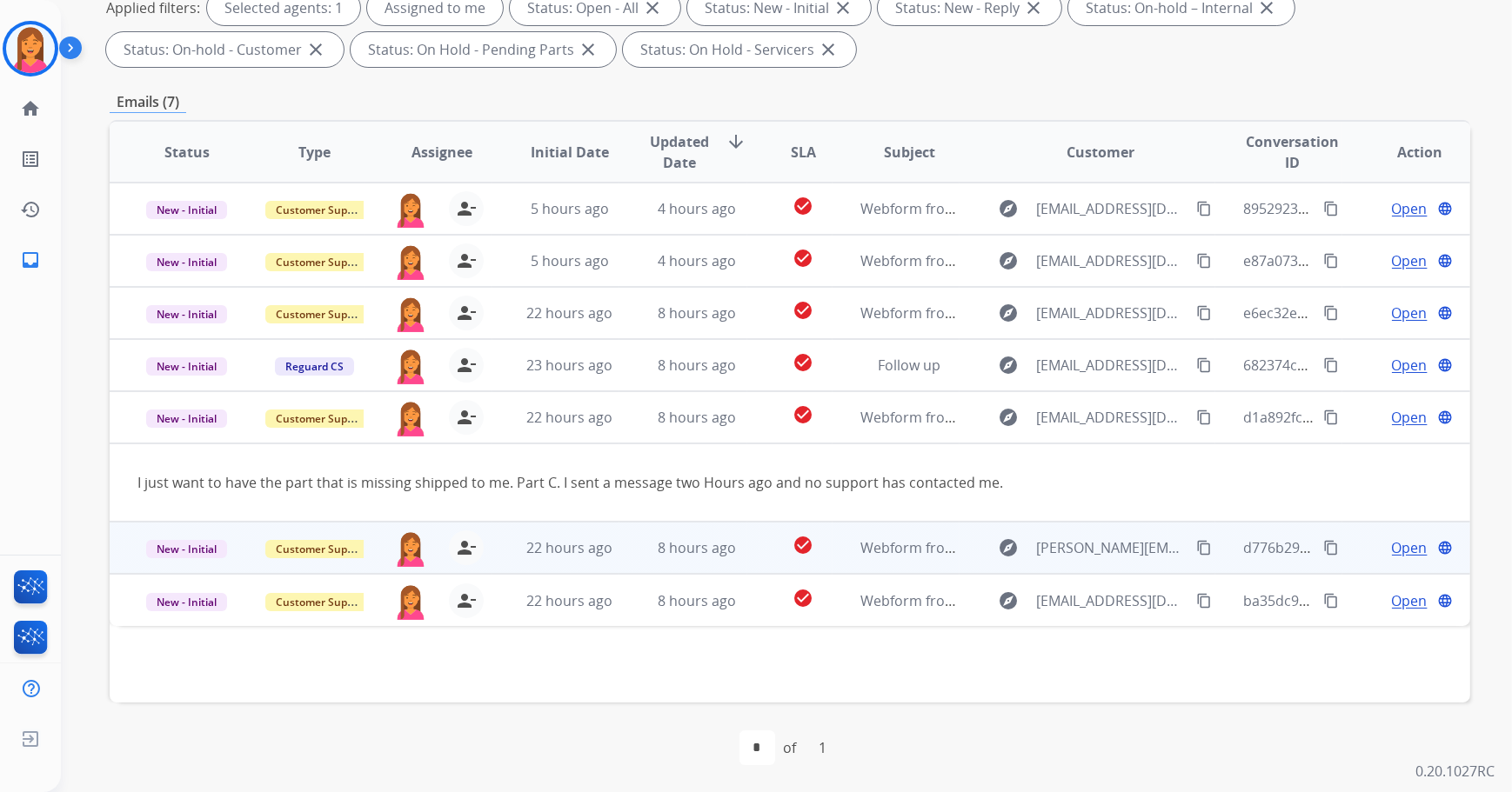
click at [751, 544] on td "check_circle" at bounding box center [790, 548] width 85 height 52
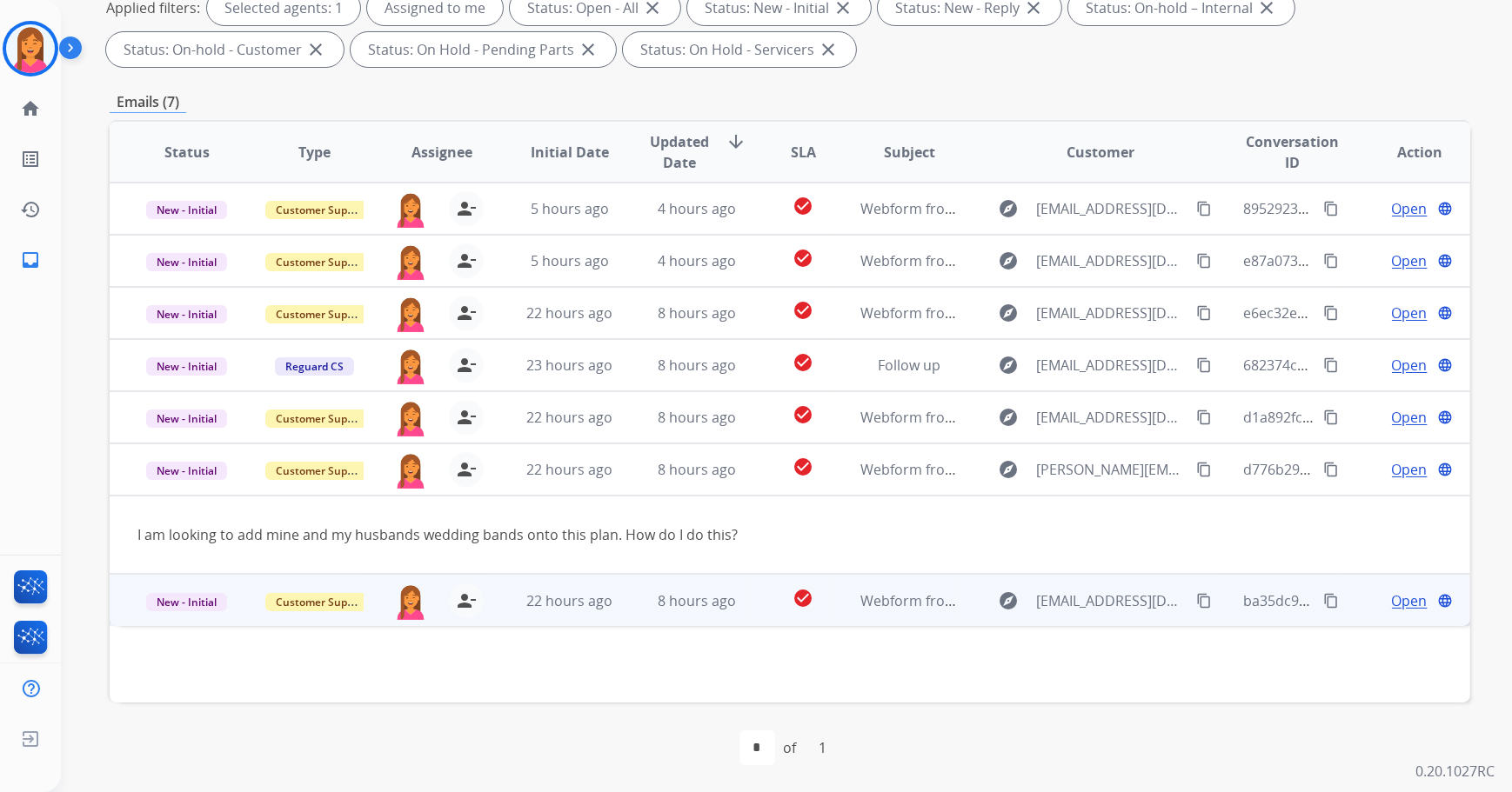
click at [749, 599] on td "check_circle" at bounding box center [790, 600] width 85 height 52
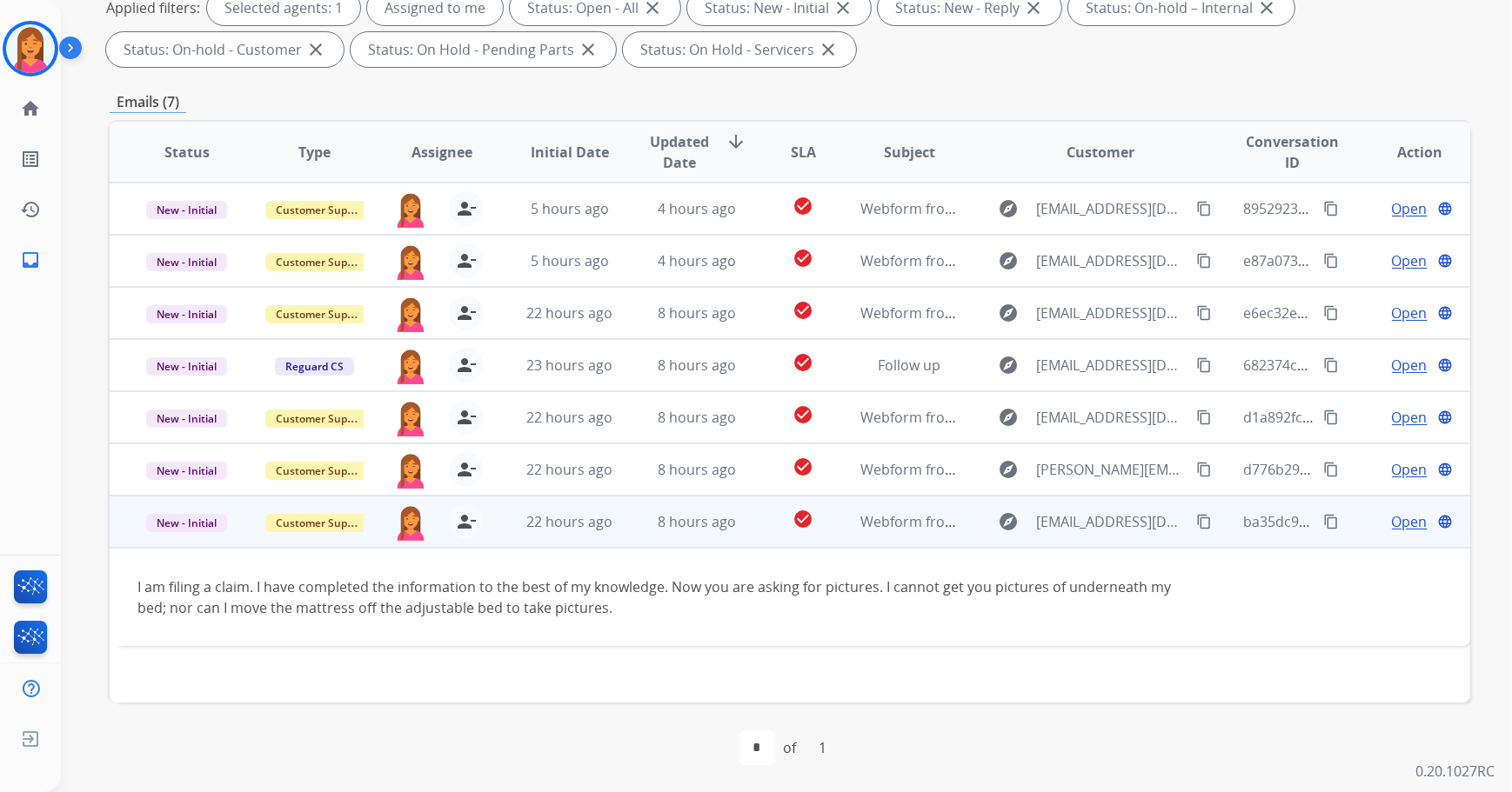
click at [1399, 525] on span "Open" at bounding box center [1411, 522] width 36 height 21
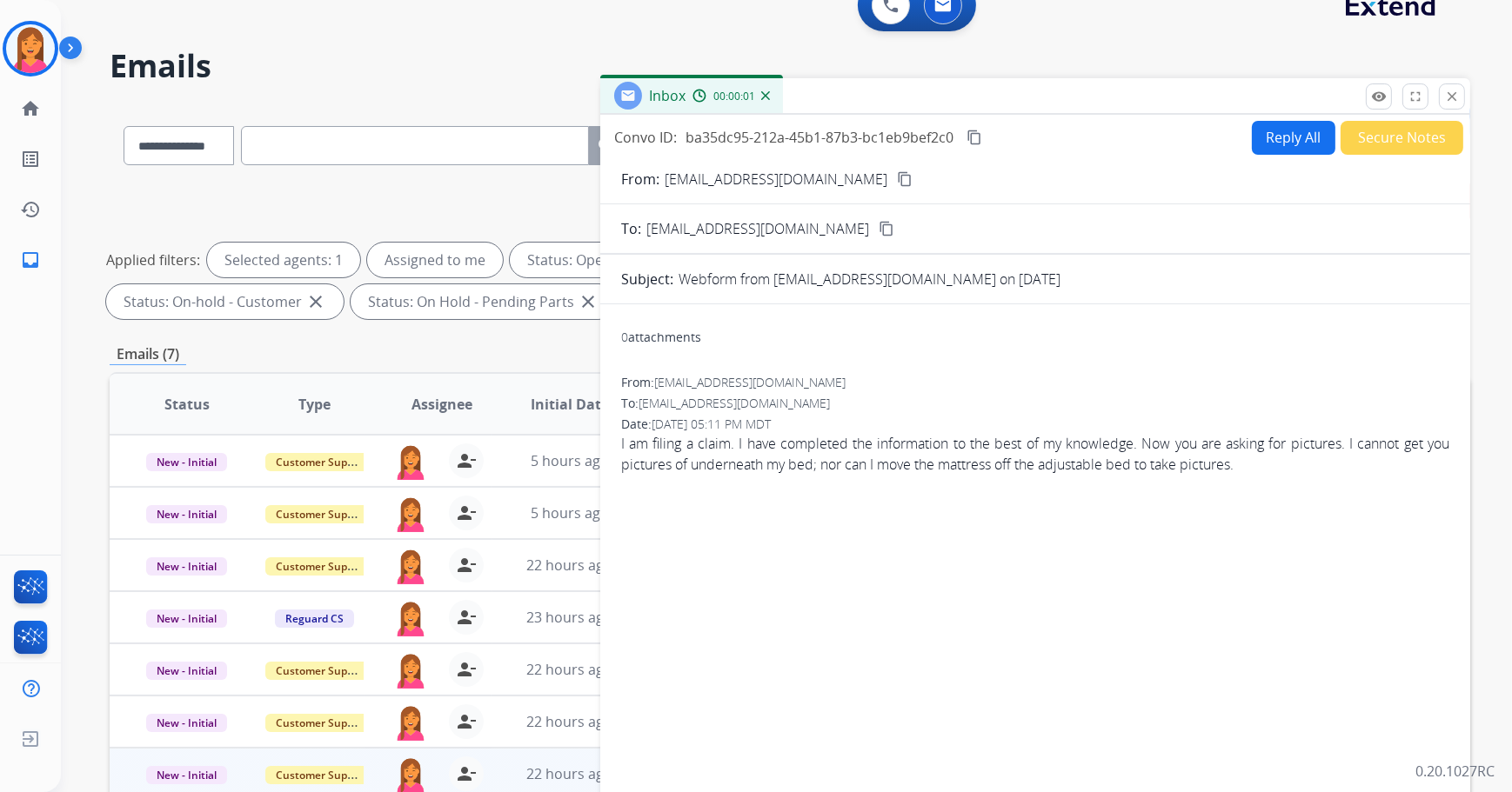
scroll to position [0, 0]
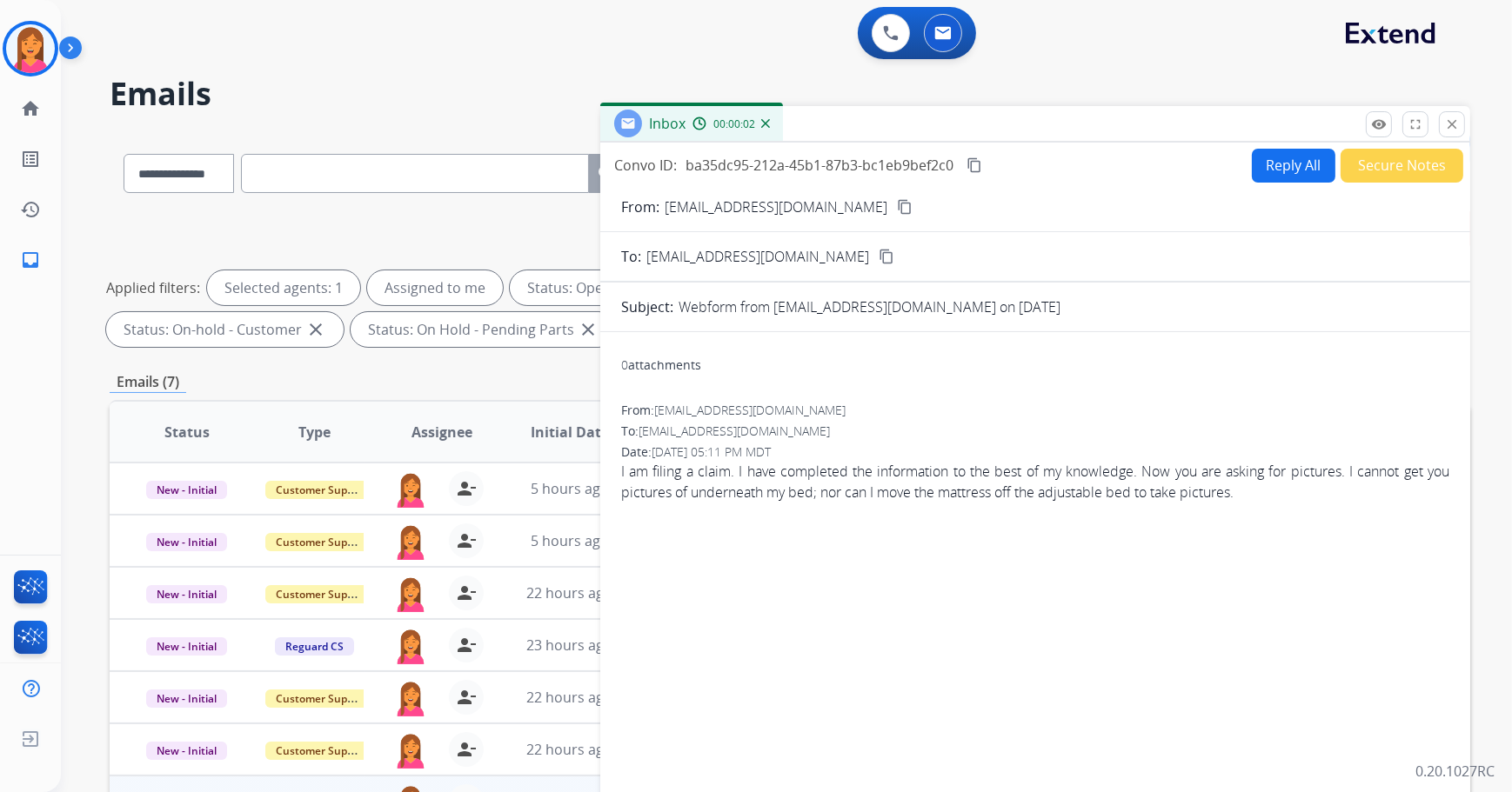
click at [1293, 164] on button "Reply All" at bounding box center [1294, 166] width 83 height 34
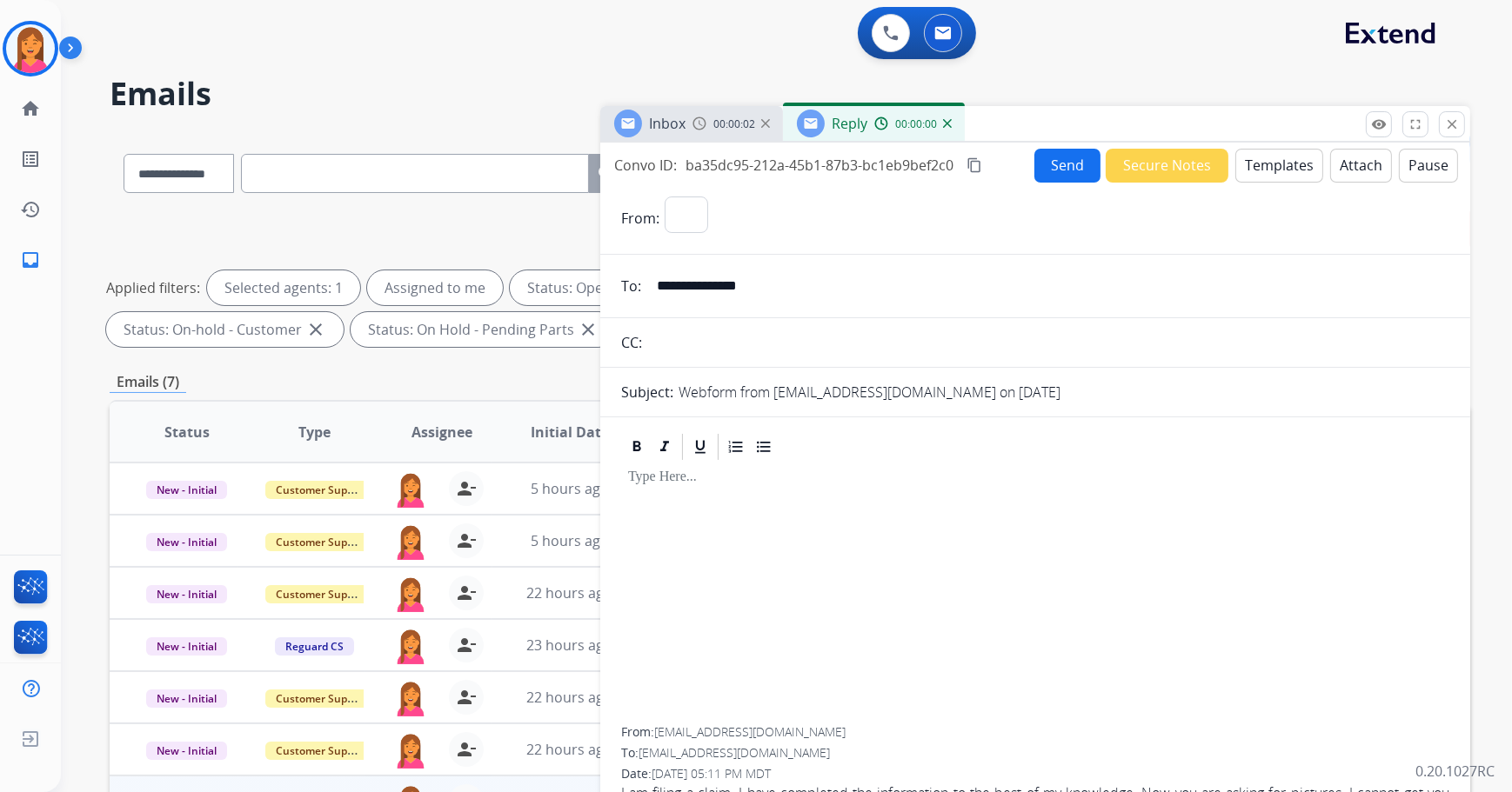
select select "**********"
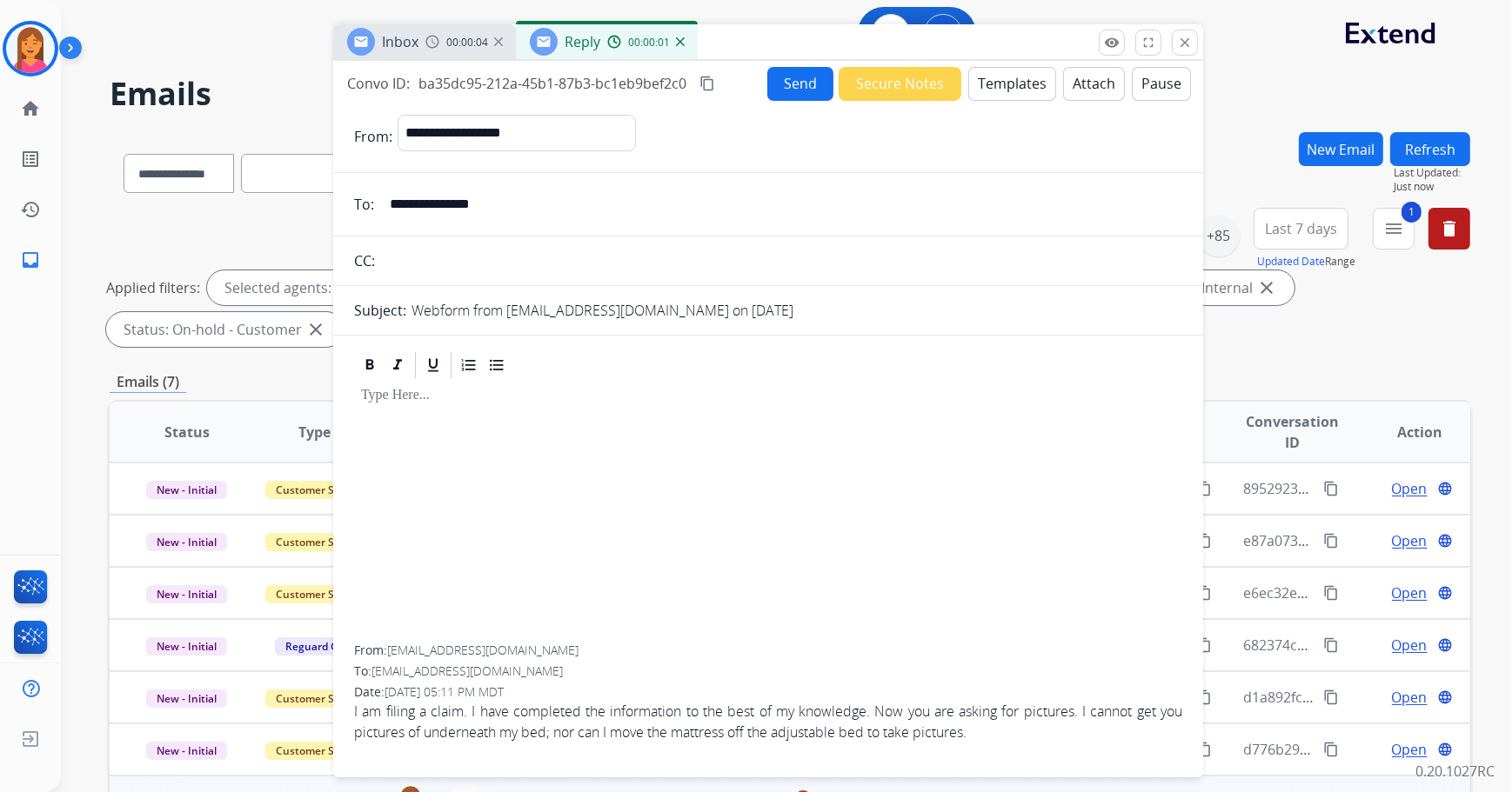
drag, startPoint x: 1166, startPoint y: 126, endPoint x: 899, endPoint y: 45, distance: 279.0
click at [899, 45] on div "Inbox 00:00:04 Reply 00:00:01" at bounding box center [769, 43] width 870 height 37
drag, startPoint x: 512, startPoint y: 207, endPoint x: 369, endPoint y: 207, distance: 143.0
click at [369, 207] on div "**********" at bounding box center [769, 204] width 870 height 35
click at [975, 90] on button "Templates" at bounding box center [1012, 84] width 88 height 34
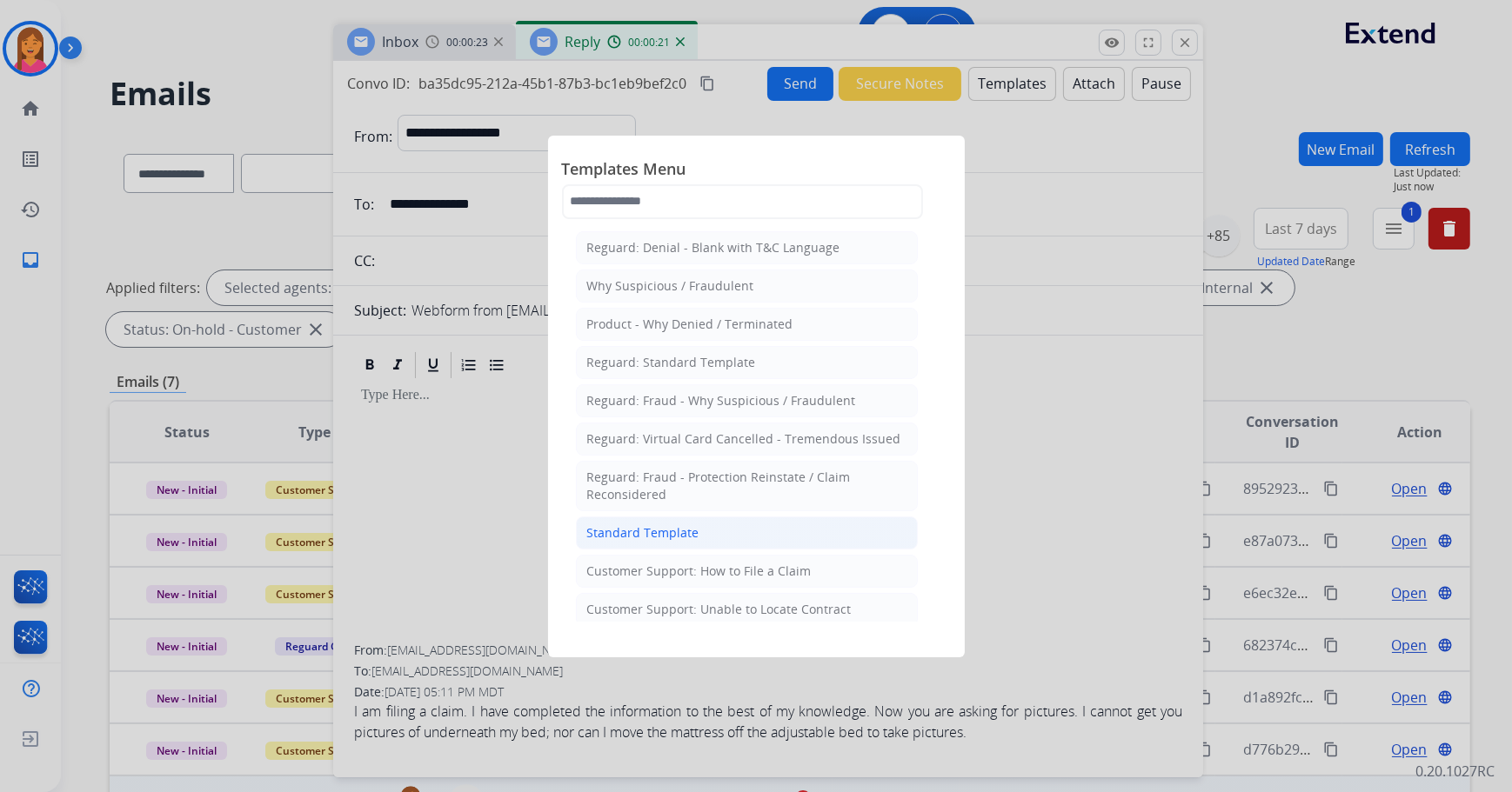
click at [635, 521] on li "Standard Template" at bounding box center [747, 532] width 342 height 33
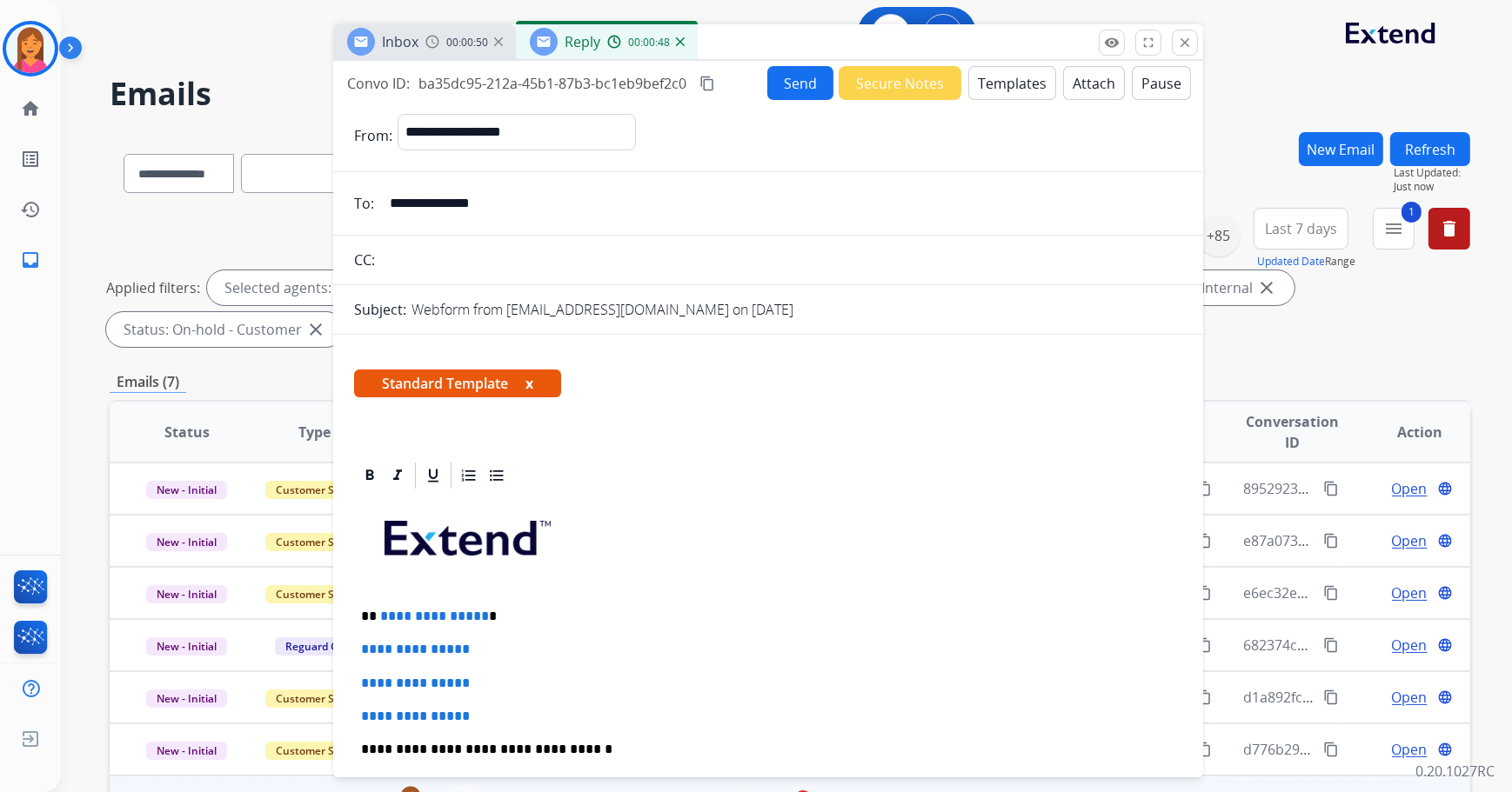
click at [531, 388] on button "x" at bounding box center [529, 384] width 8 height 21
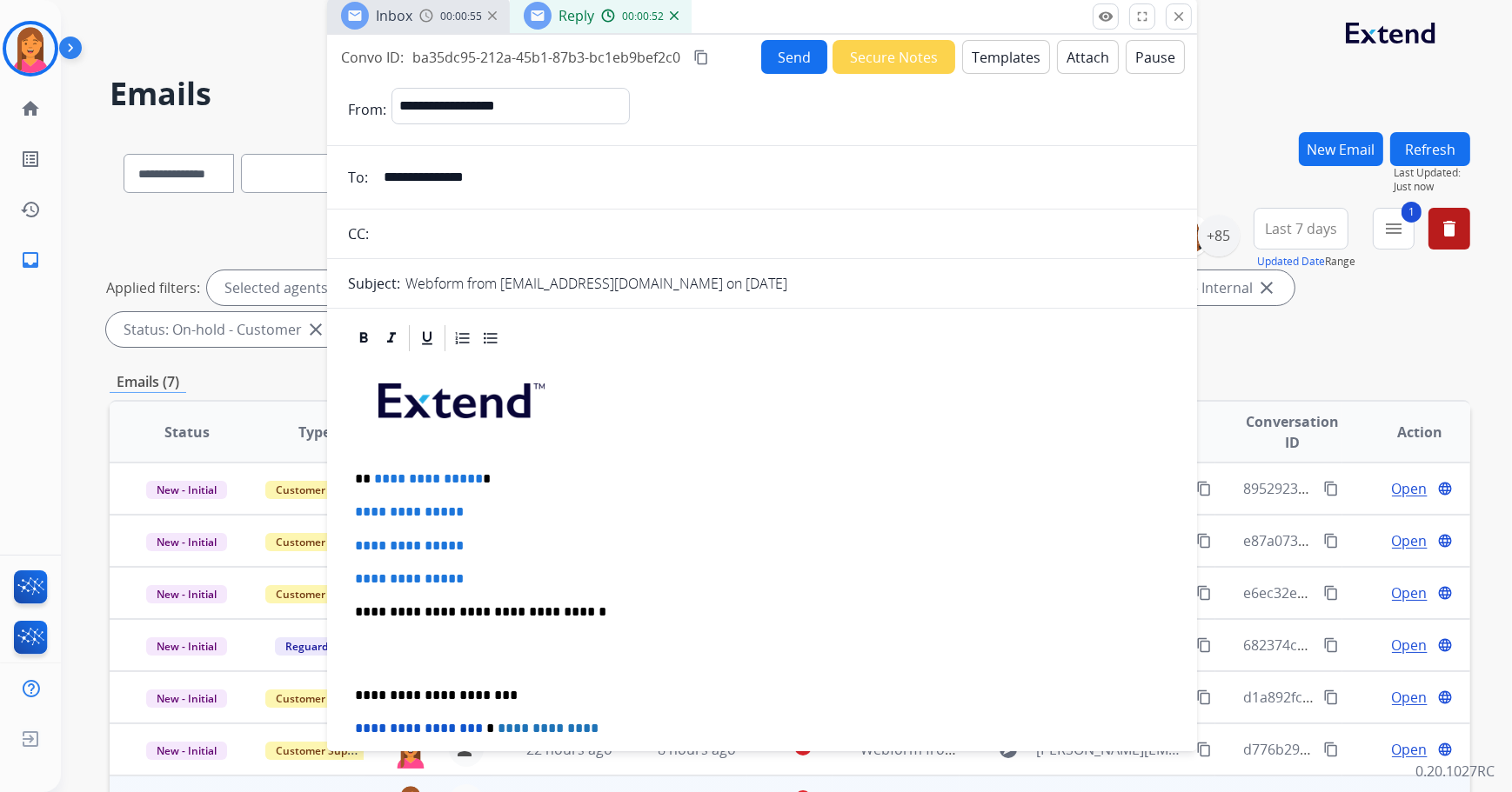
drag, startPoint x: 755, startPoint y: 51, endPoint x: 752, endPoint y: 30, distance: 21.2
click at [752, 30] on div "Inbox 00:00:55 Reply 00:00:52" at bounding box center [762, 16] width 870 height 37
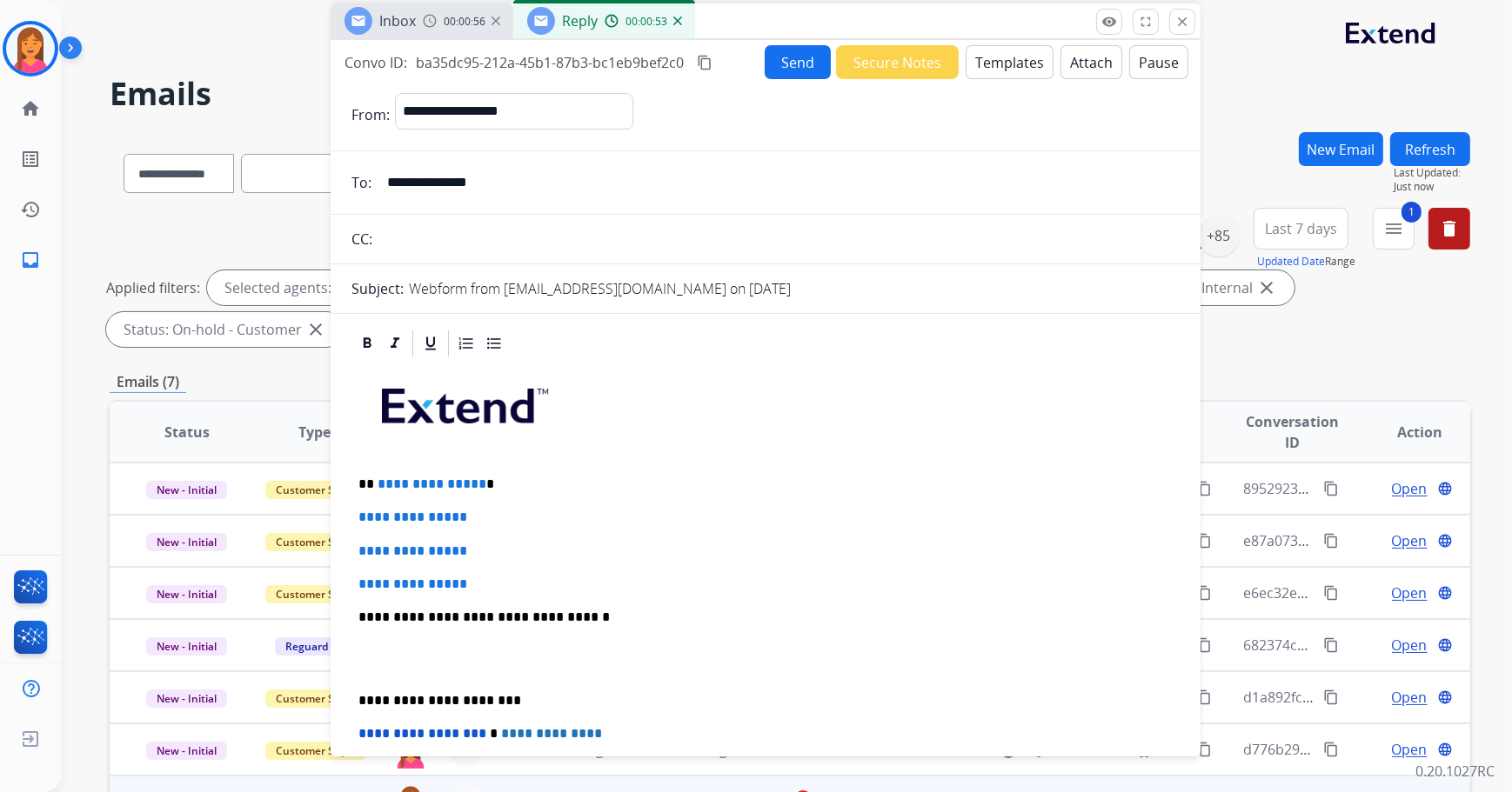
click at [494, 483] on p "**********" at bounding box center [758, 484] width 801 height 16
drag, startPoint x: 497, startPoint y: 578, endPoint x: 346, endPoint y: 516, distance: 163.2
click at [346, 518] on div "**********" at bounding box center [766, 698] width 870 height 741
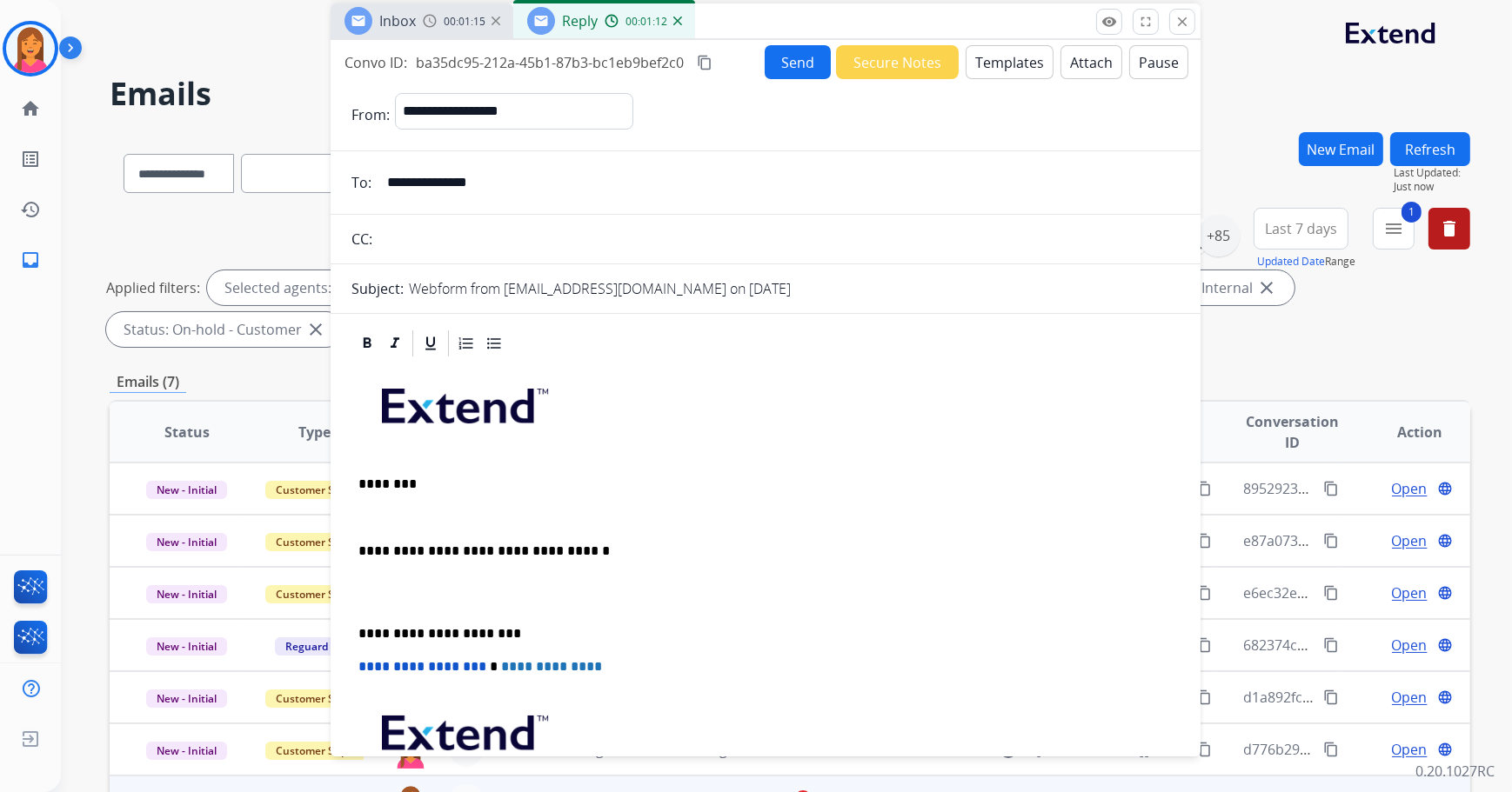
click at [361, 510] on p at bounding box center [765, 517] width 814 height 16
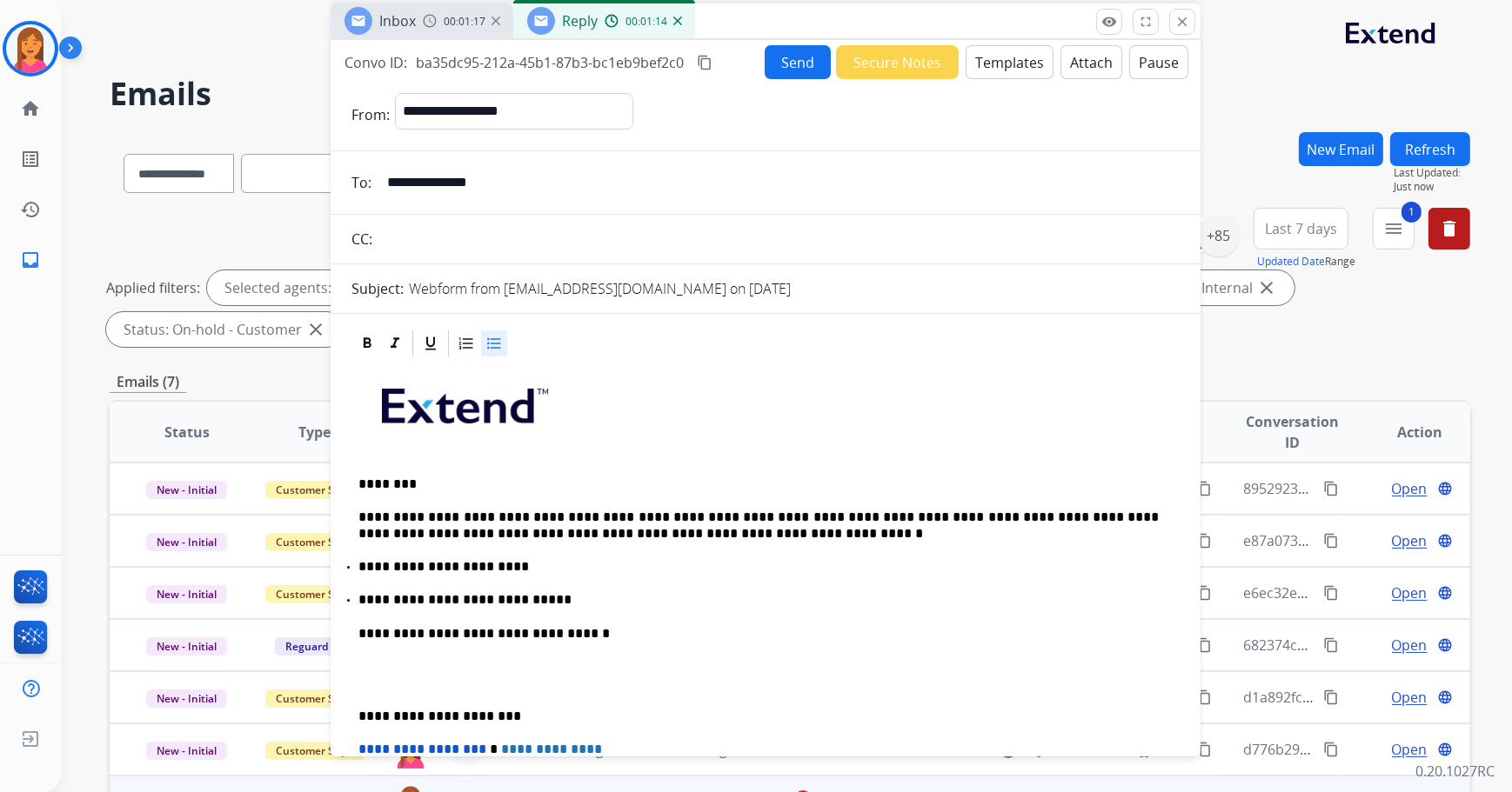
click at [548, 518] on p "**********" at bounding box center [758, 526] width 801 height 32
click at [551, 513] on p "**********" at bounding box center [758, 526] width 801 height 32
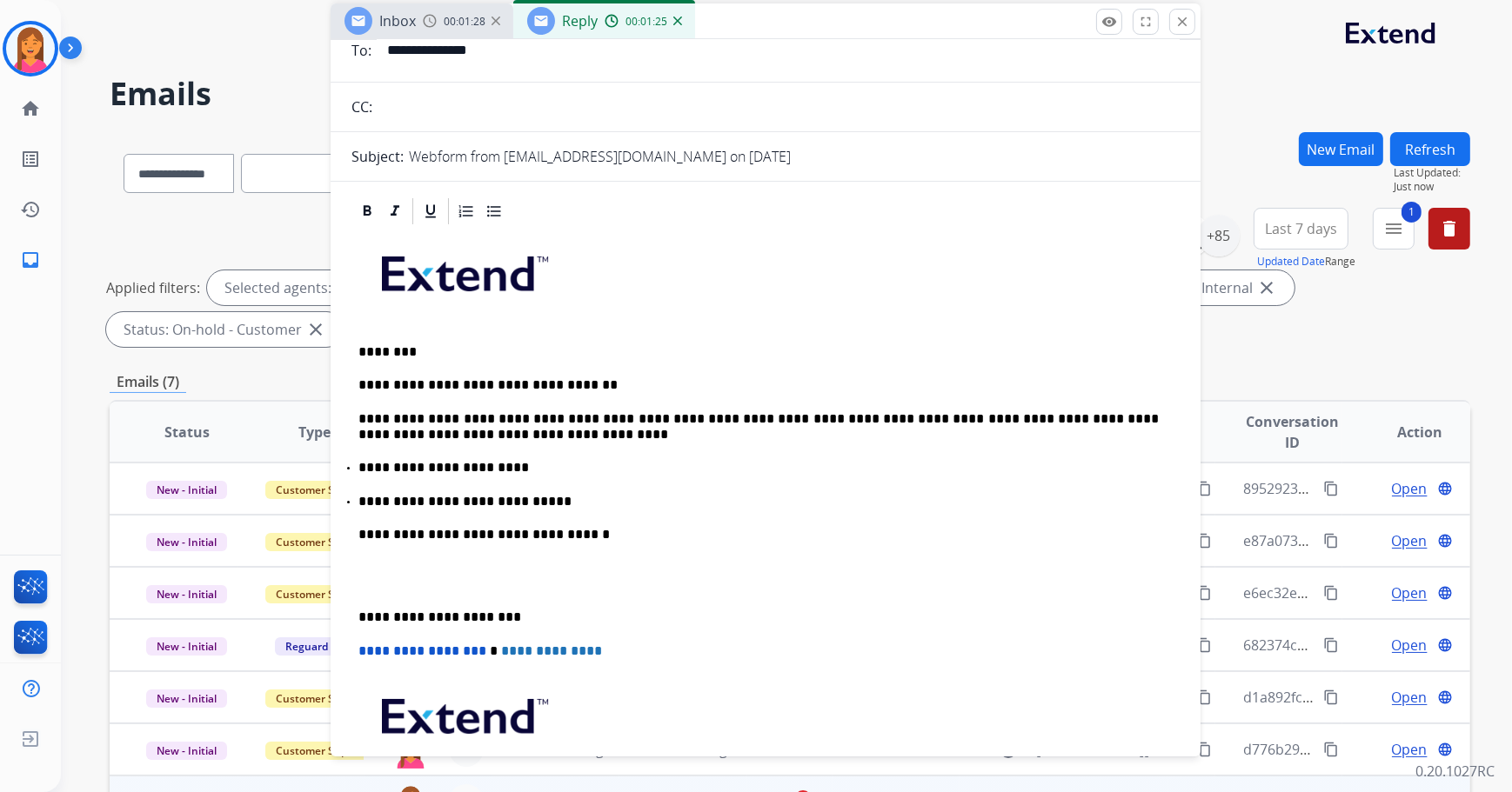
scroll to position [157, 0]
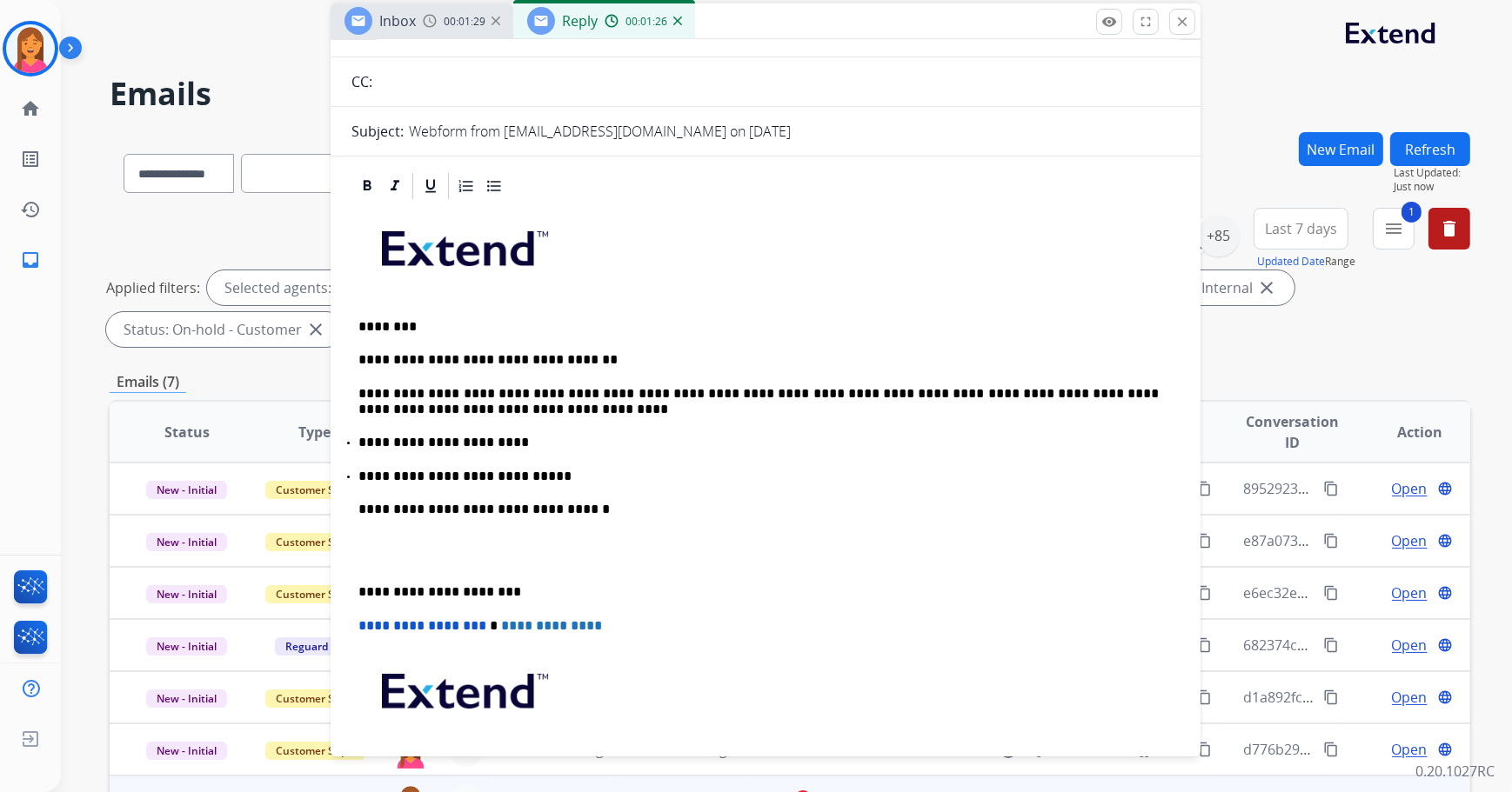
click at [358, 590] on p "**********" at bounding box center [758, 592] width 801 height 16
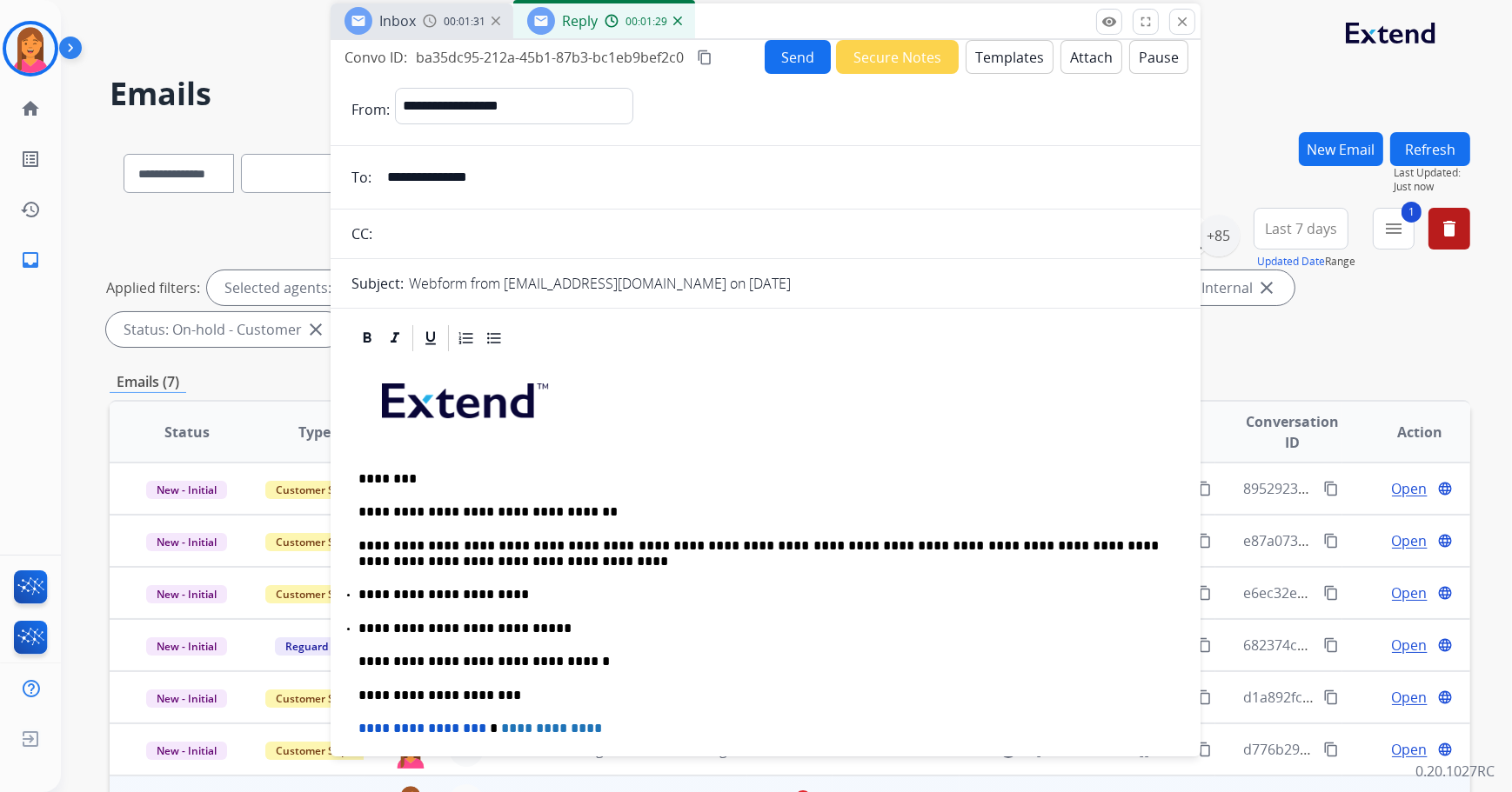
scroll to position [0, 0]
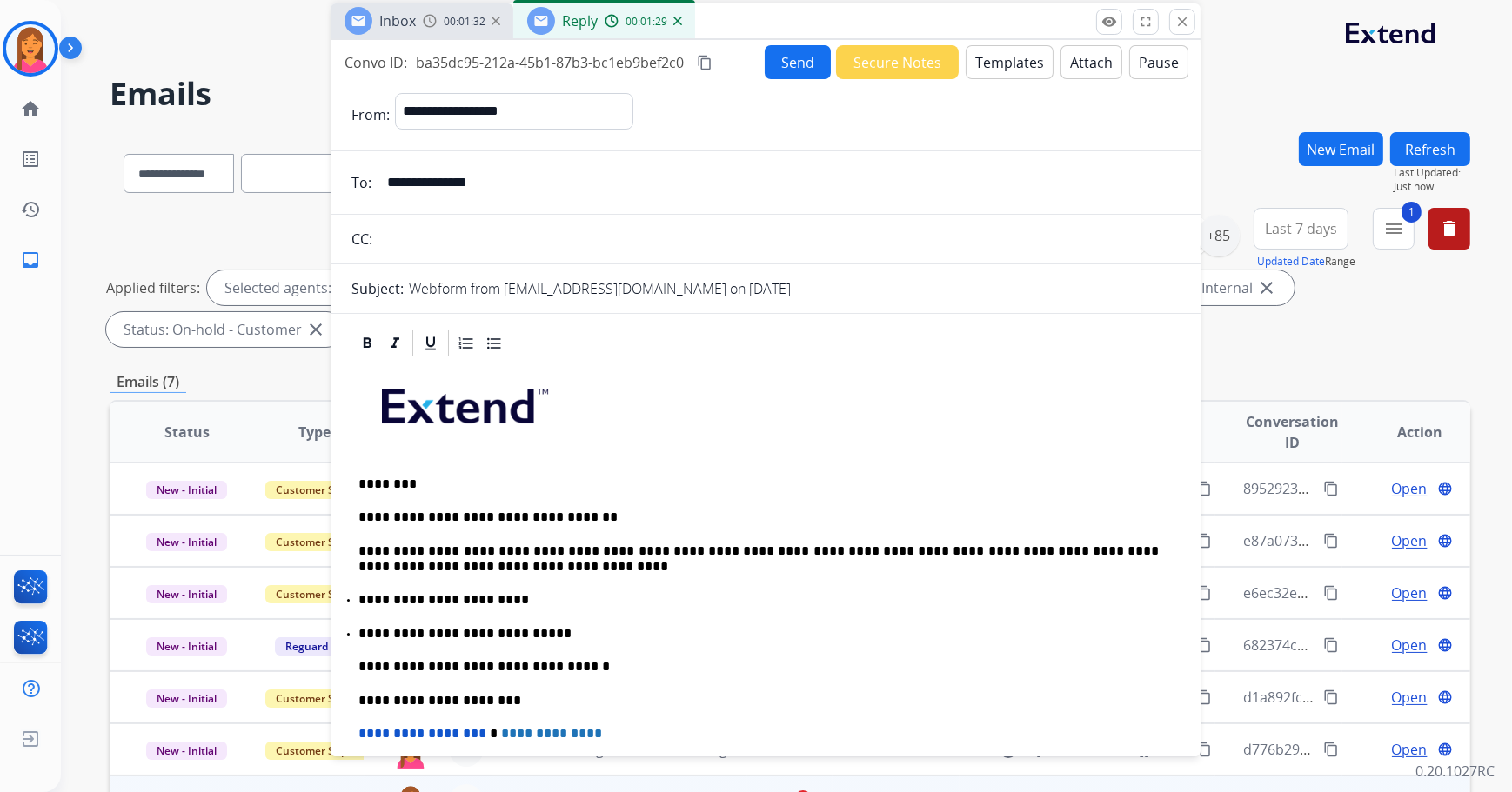
click at [775, 58] on button "Send" at bounding box center [798, 63] width 66 height 34
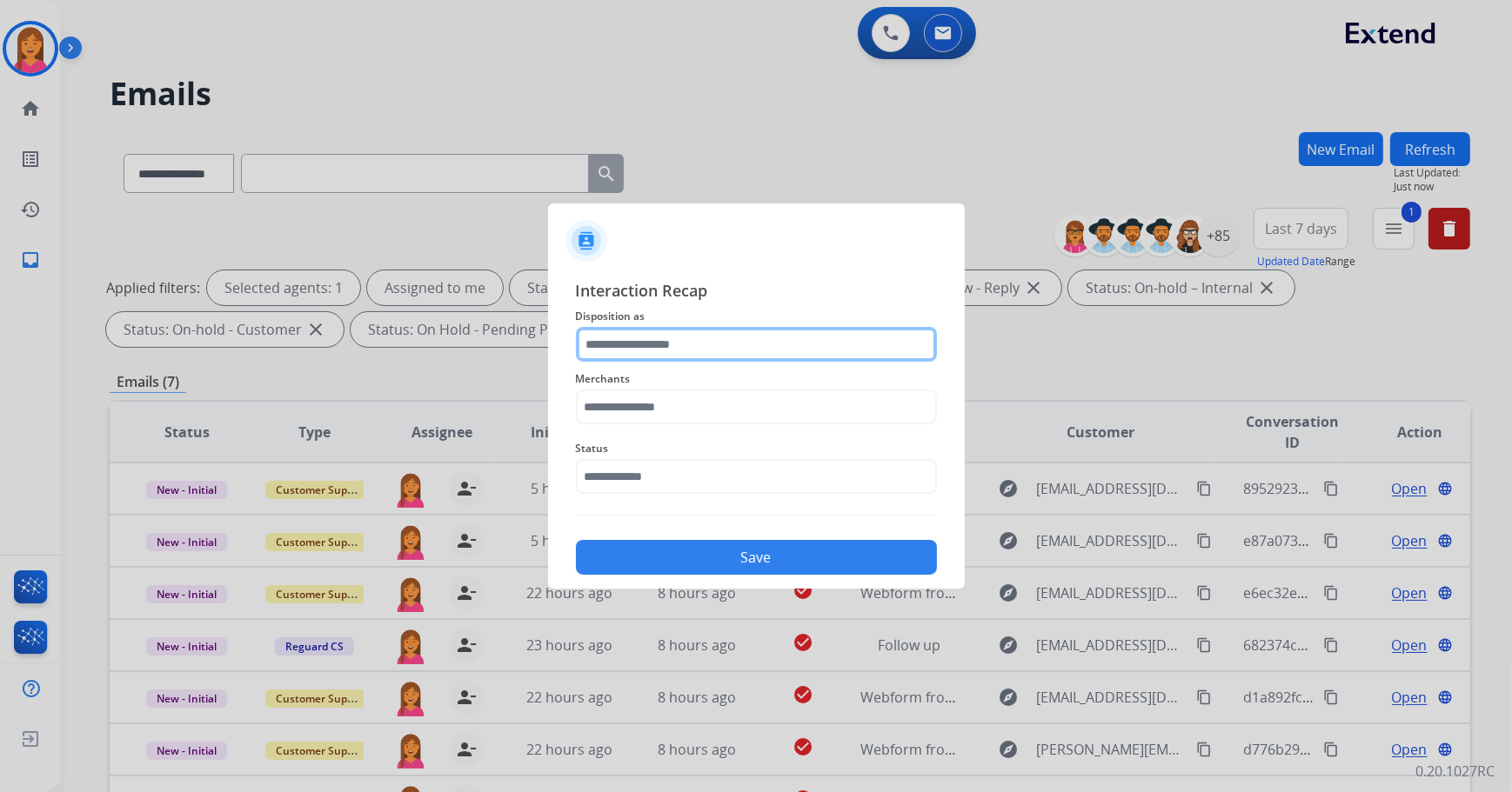
click at [705, 347] on input "text" at bounding box center [756, 344] width 361 height 35
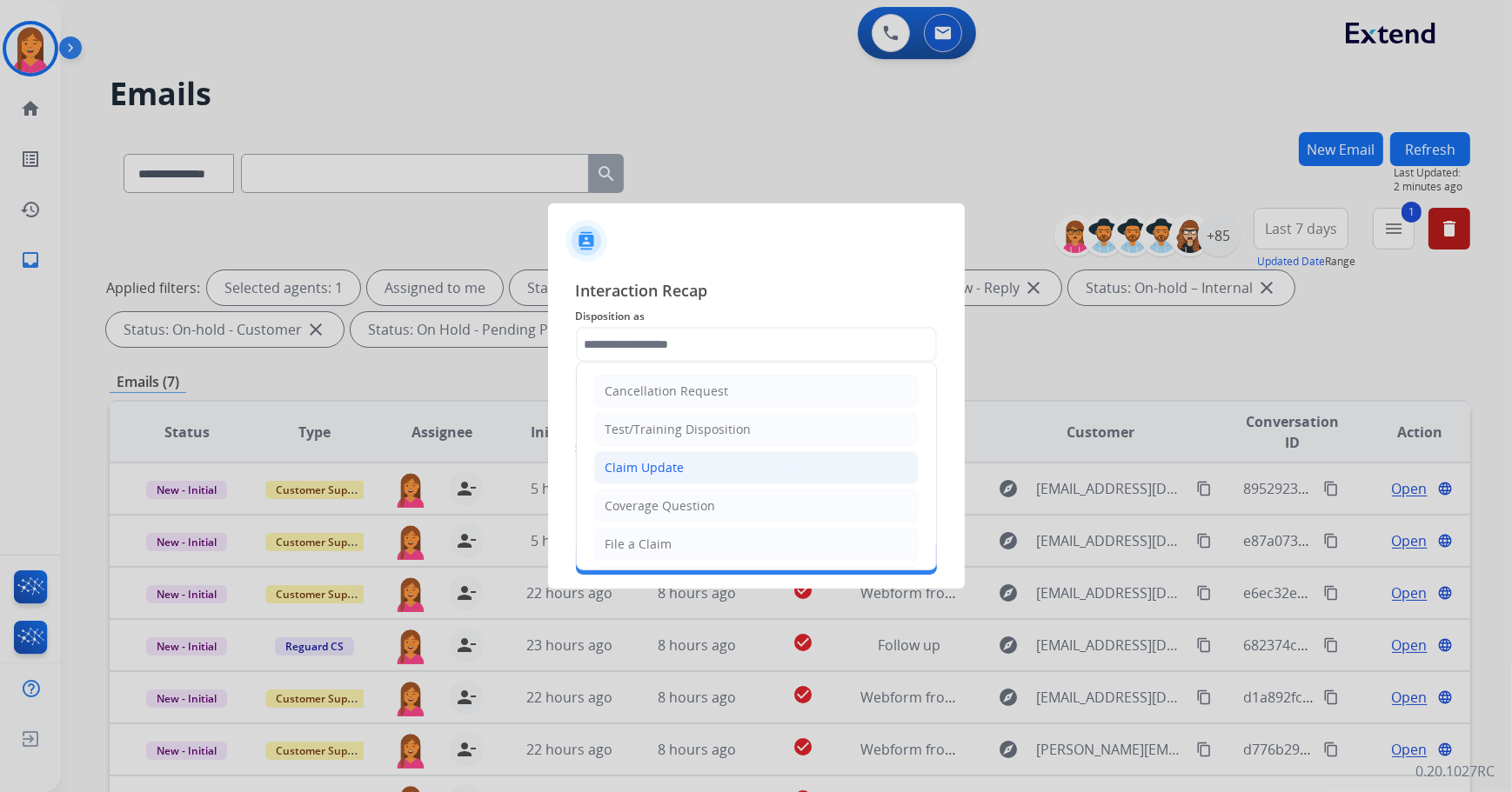
click at [680, 460] on div "Claim Update" at bounding box center [646, 468] width 80 height 17
type input "**********"
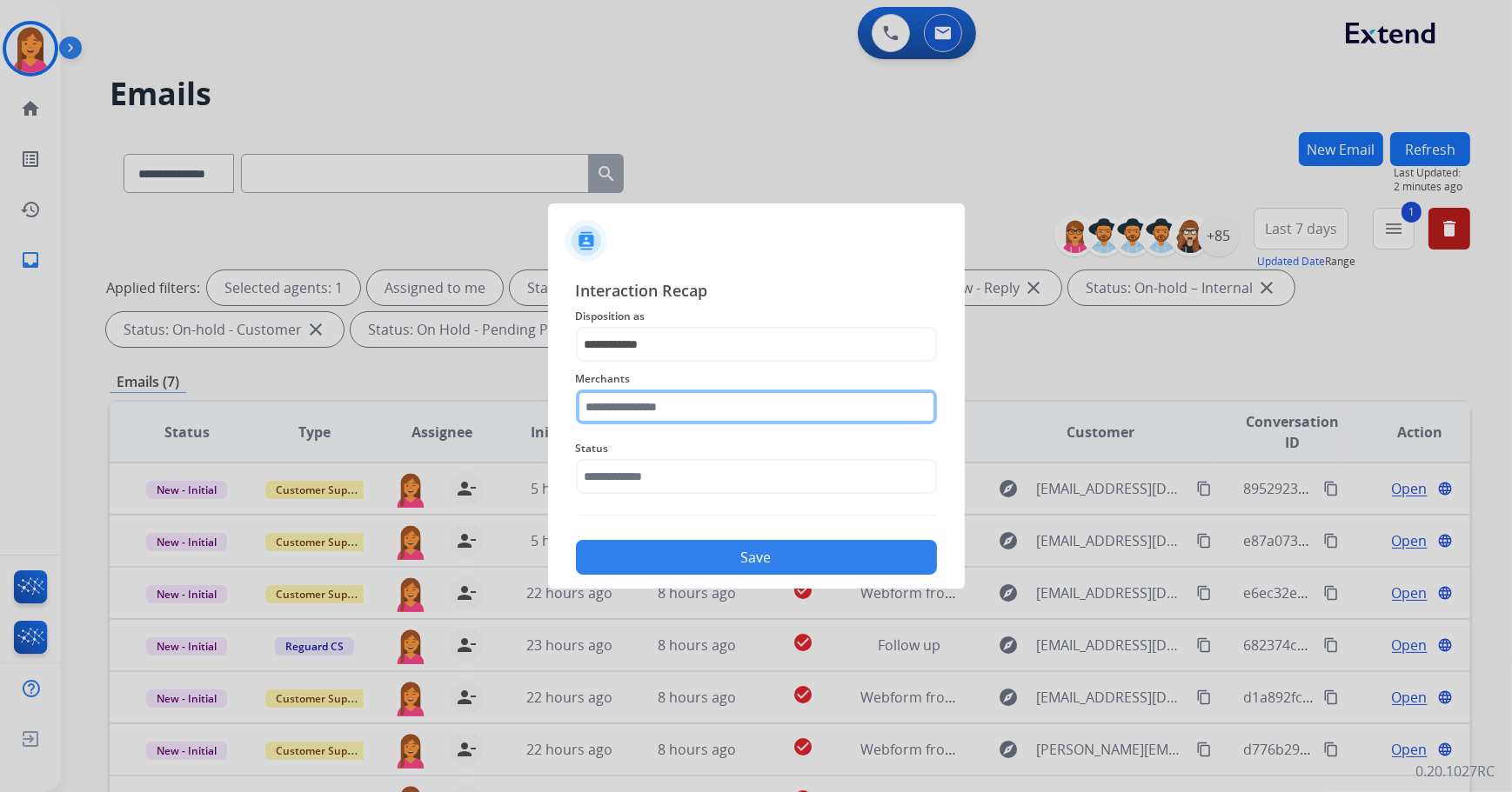
click at [666, 399] on input "text" at bounding box center [756, 406] width 361 height 35
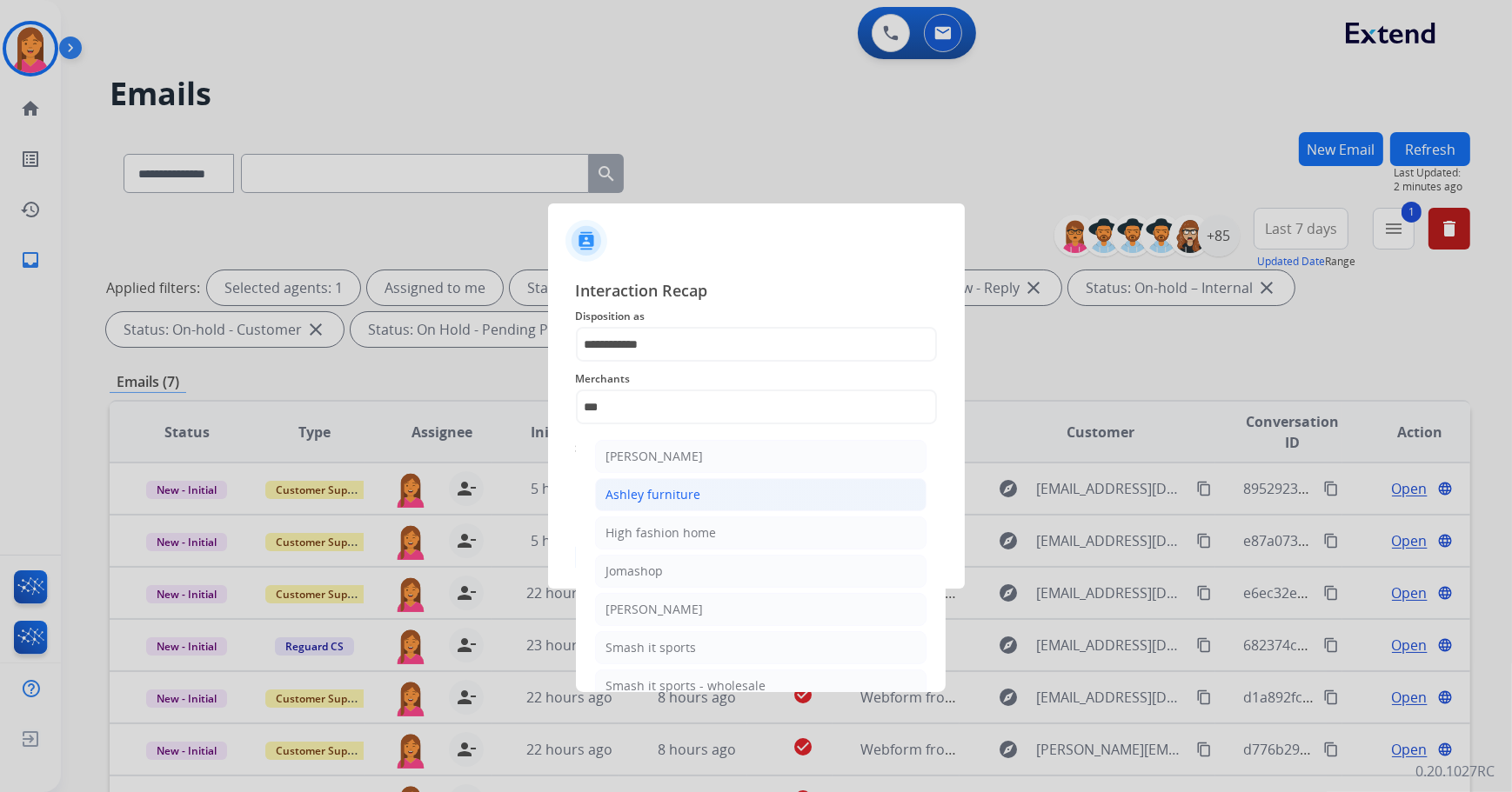
click at [731, 501] on li "Ashley furniture" at bounding box center [761, 495] width 332 height 33
type input "**********"
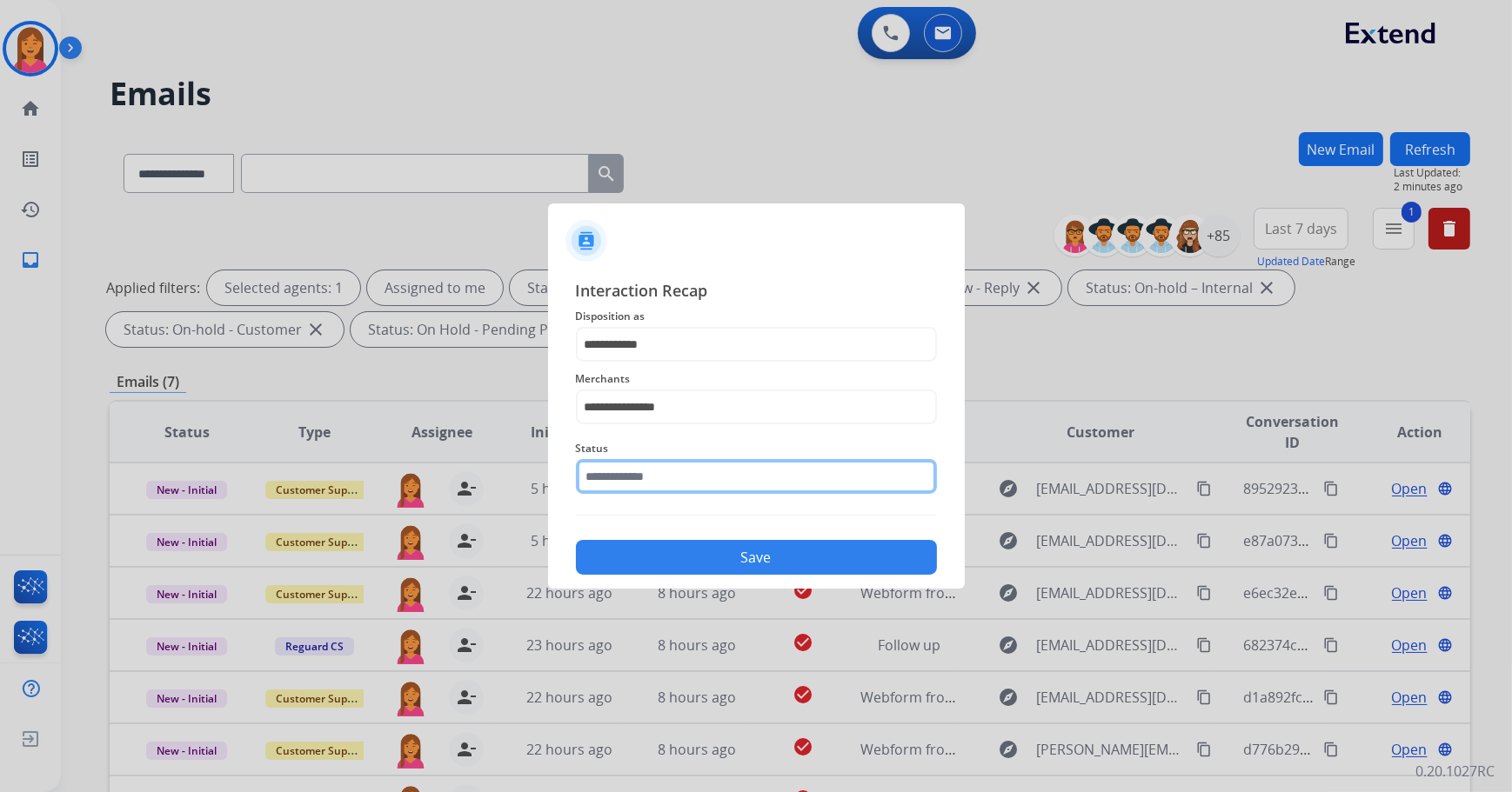
click at [711, 481] on input "text" at bounding box center [756, 477] width 361 height 35
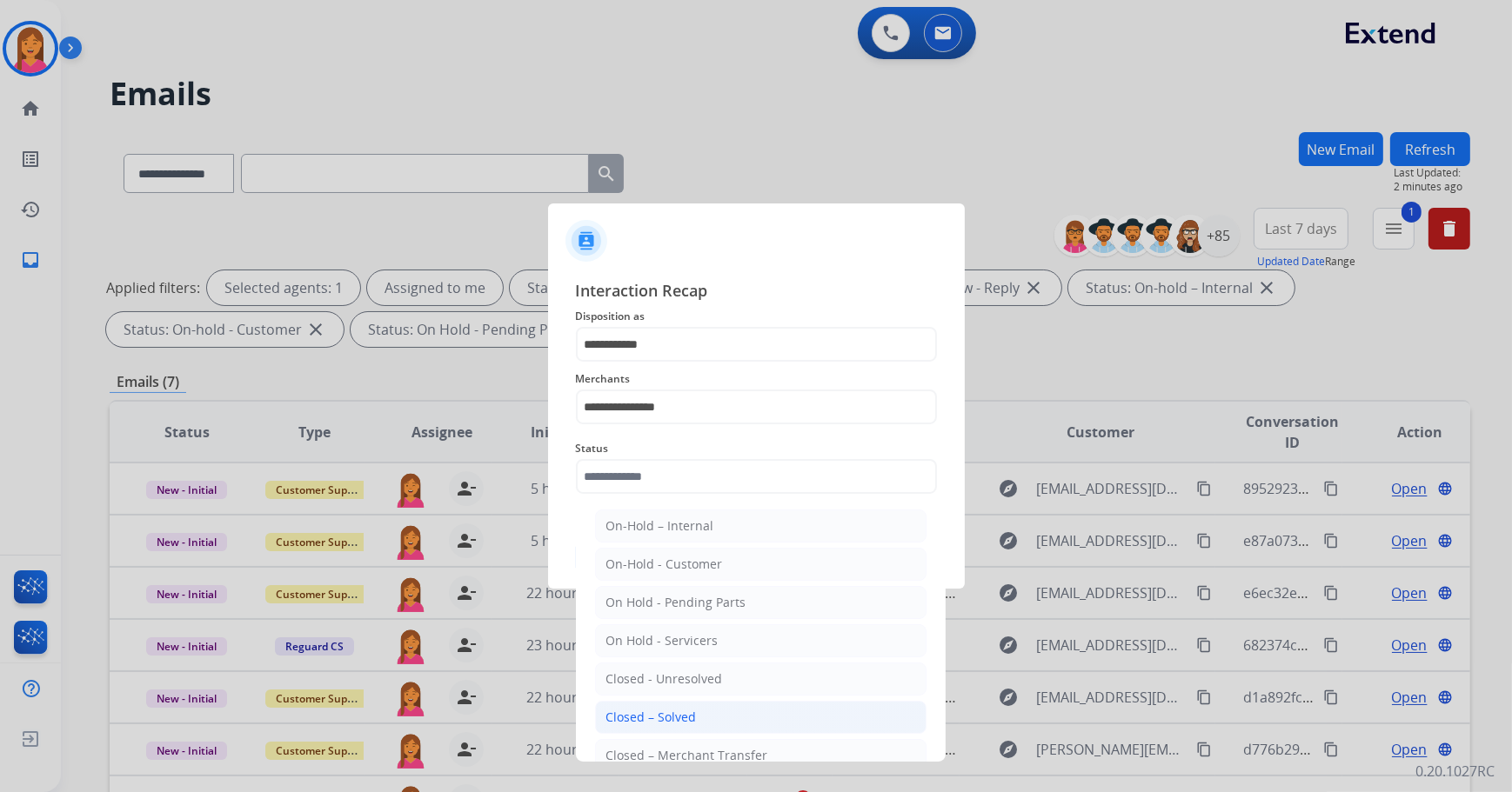
click at [670, 714] on div "Closed – Solved" at bounding box center [651, 717] width 90 height 17
type input "**********"
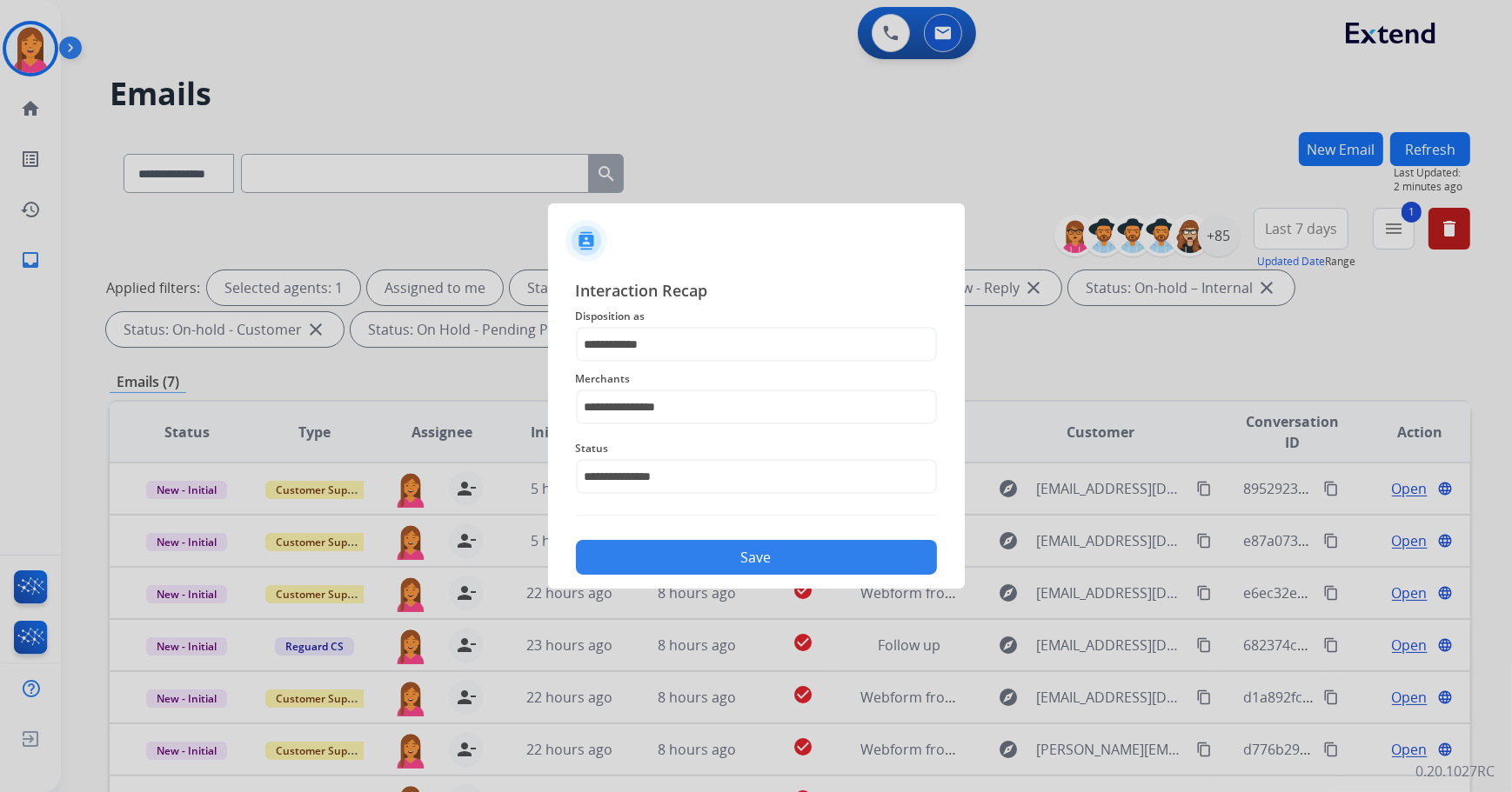
click at [680, 551] on button "Save" at bounding box center [756, 557] width 361 height 35
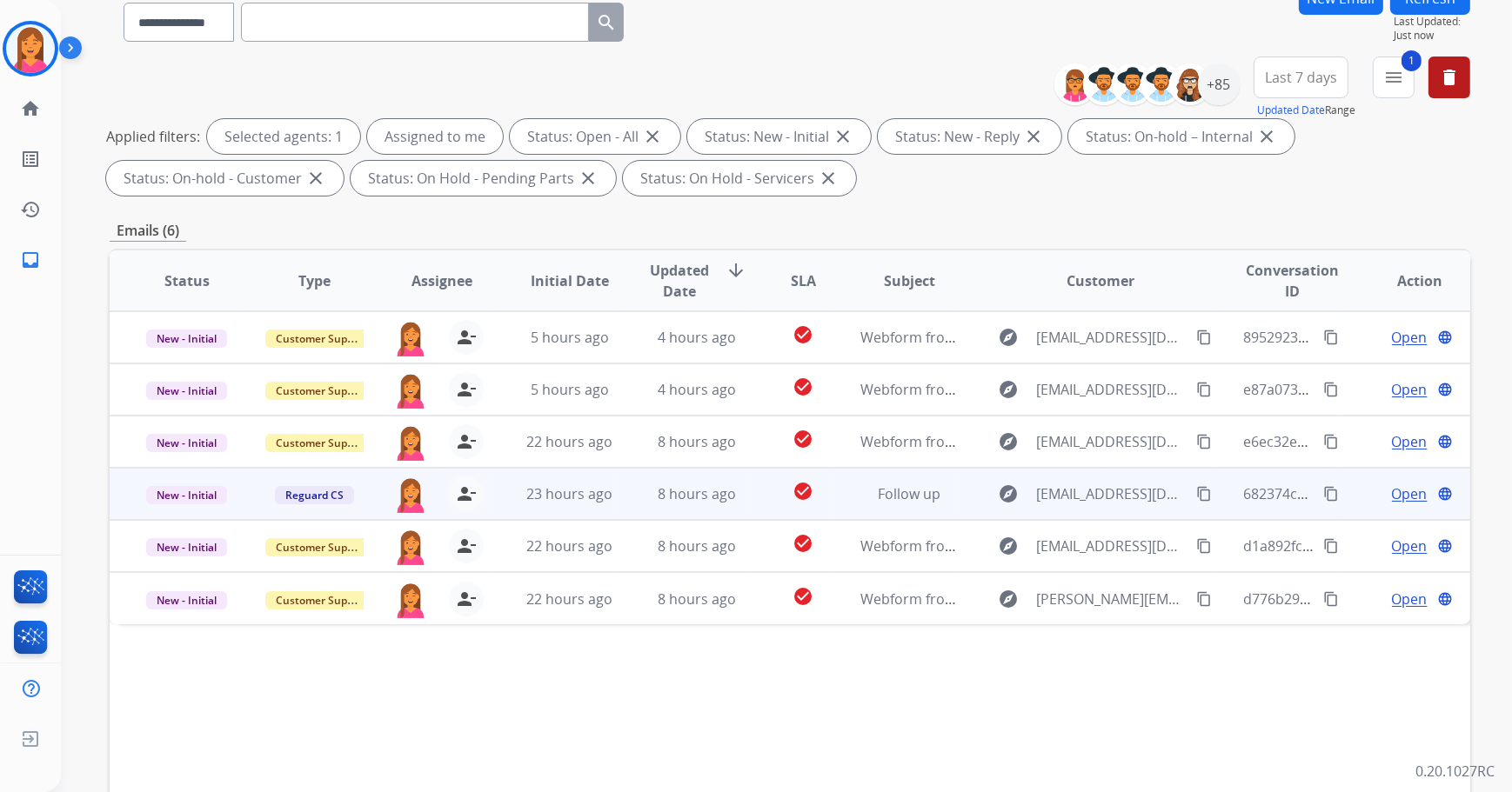
scroll to position [280, 0]
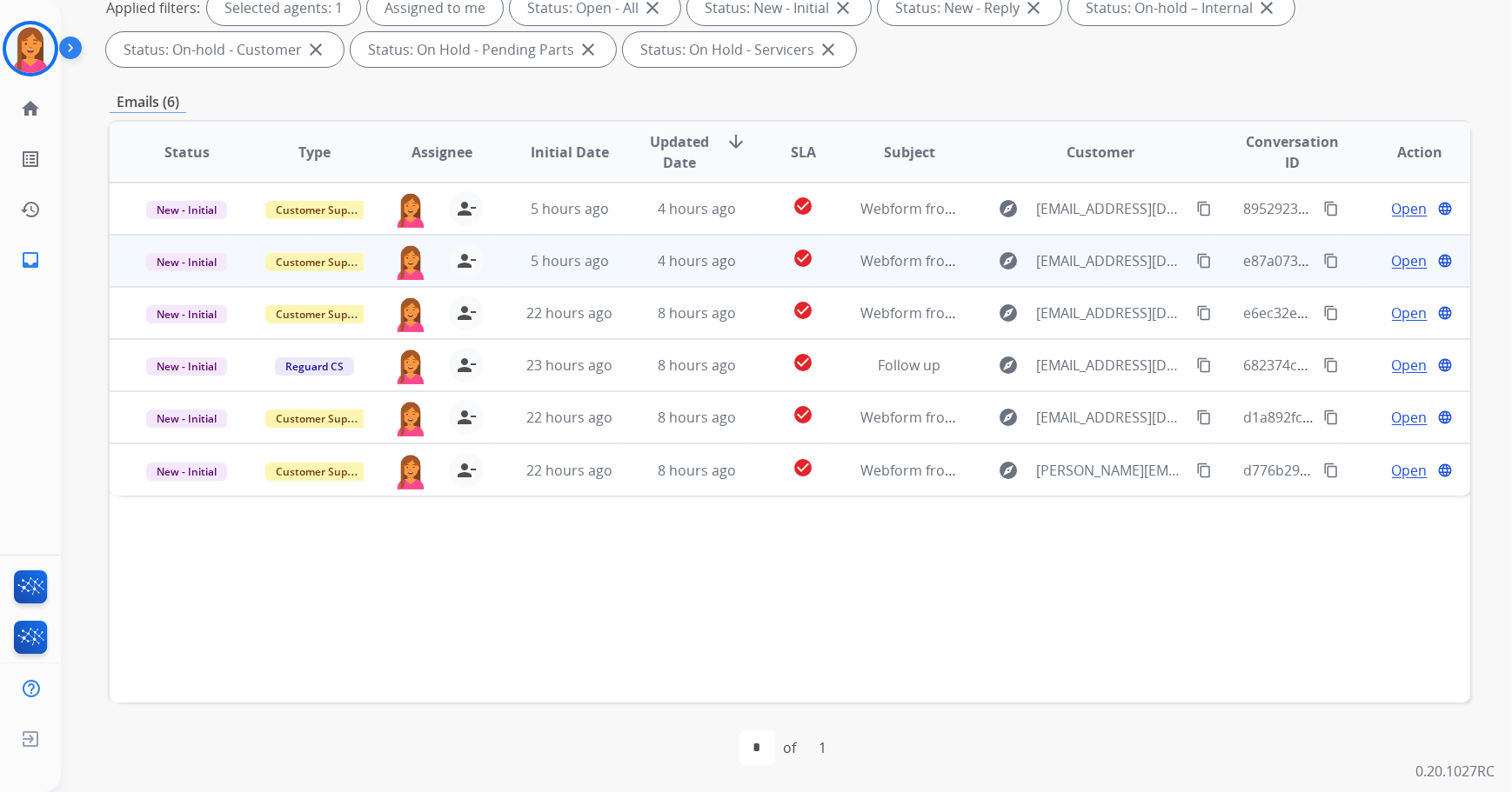
click at [738, 276] on td "4 hours ago" at bounding box center [683, 261] width 128 height 52
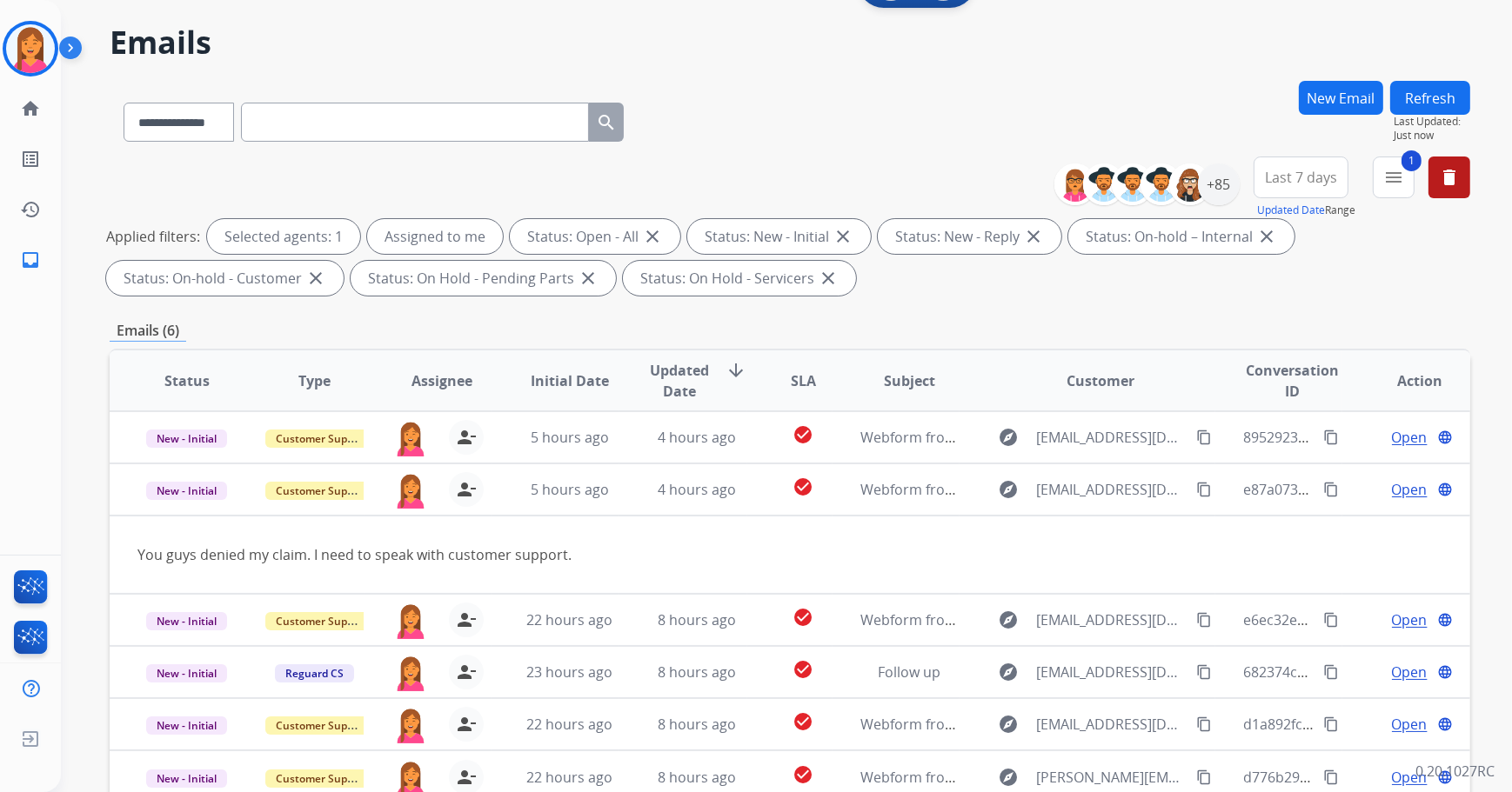
scroll to position [44, 0]
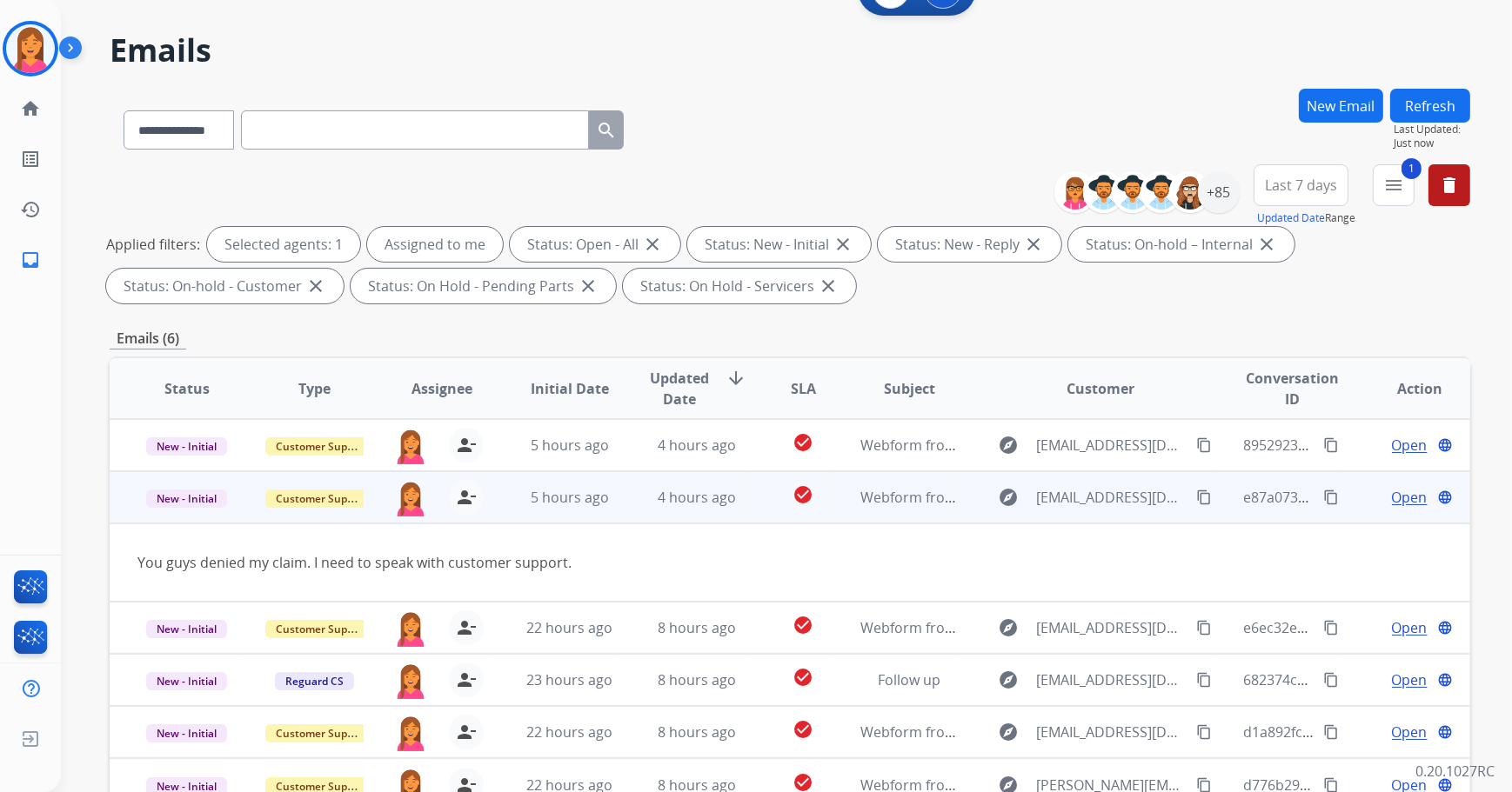
click at [1394, 491] on span "Open" at bounding box center [1411, 497] width 36 height 21
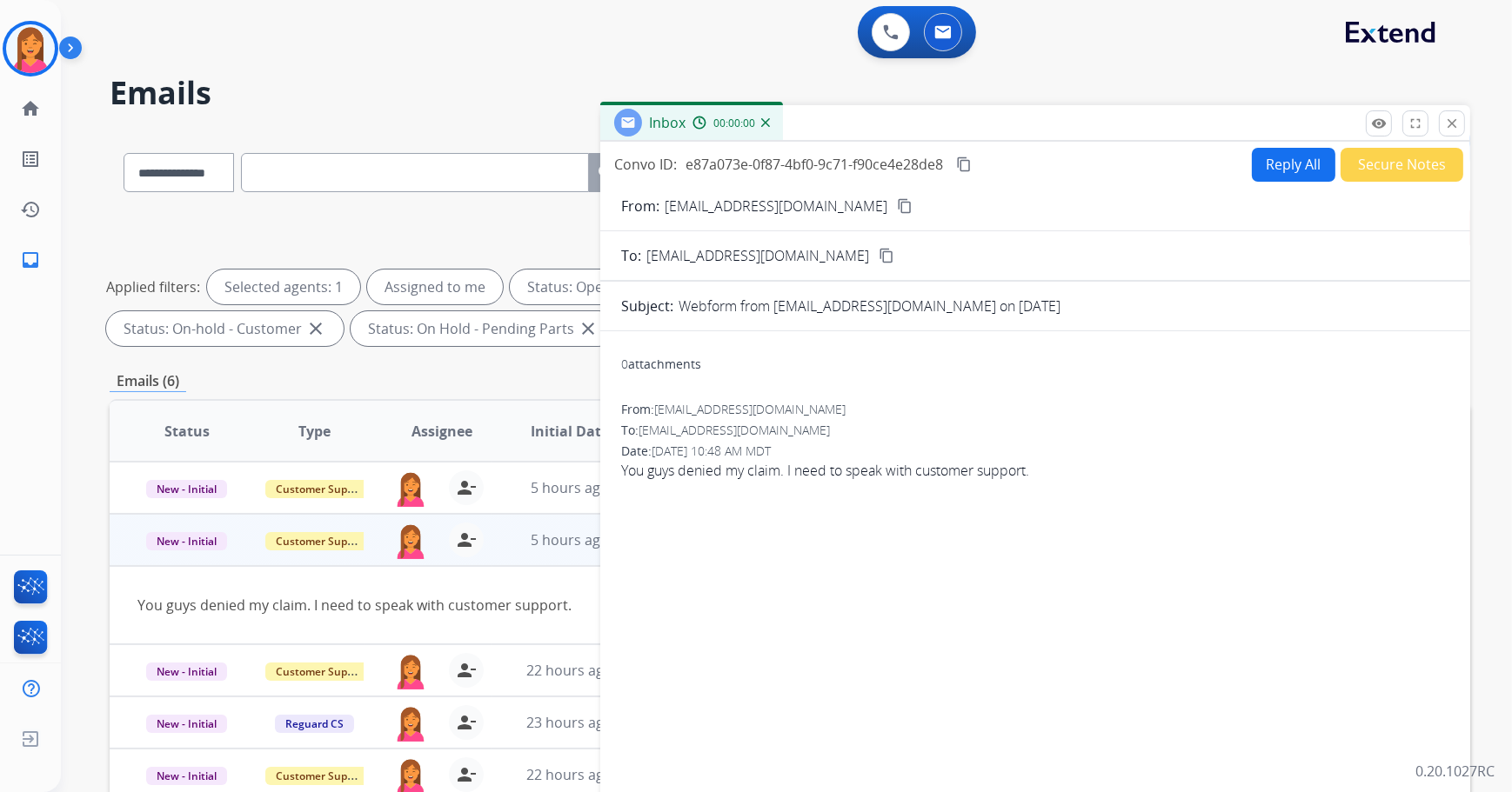
scroll to position [0, 0]
click at [897, 207] on mat-icon "content_copy" at bounding box center [904, 207] width 16 height 16
click at [48, 61] on img at bounding box center [29, 48] width 48 height 48
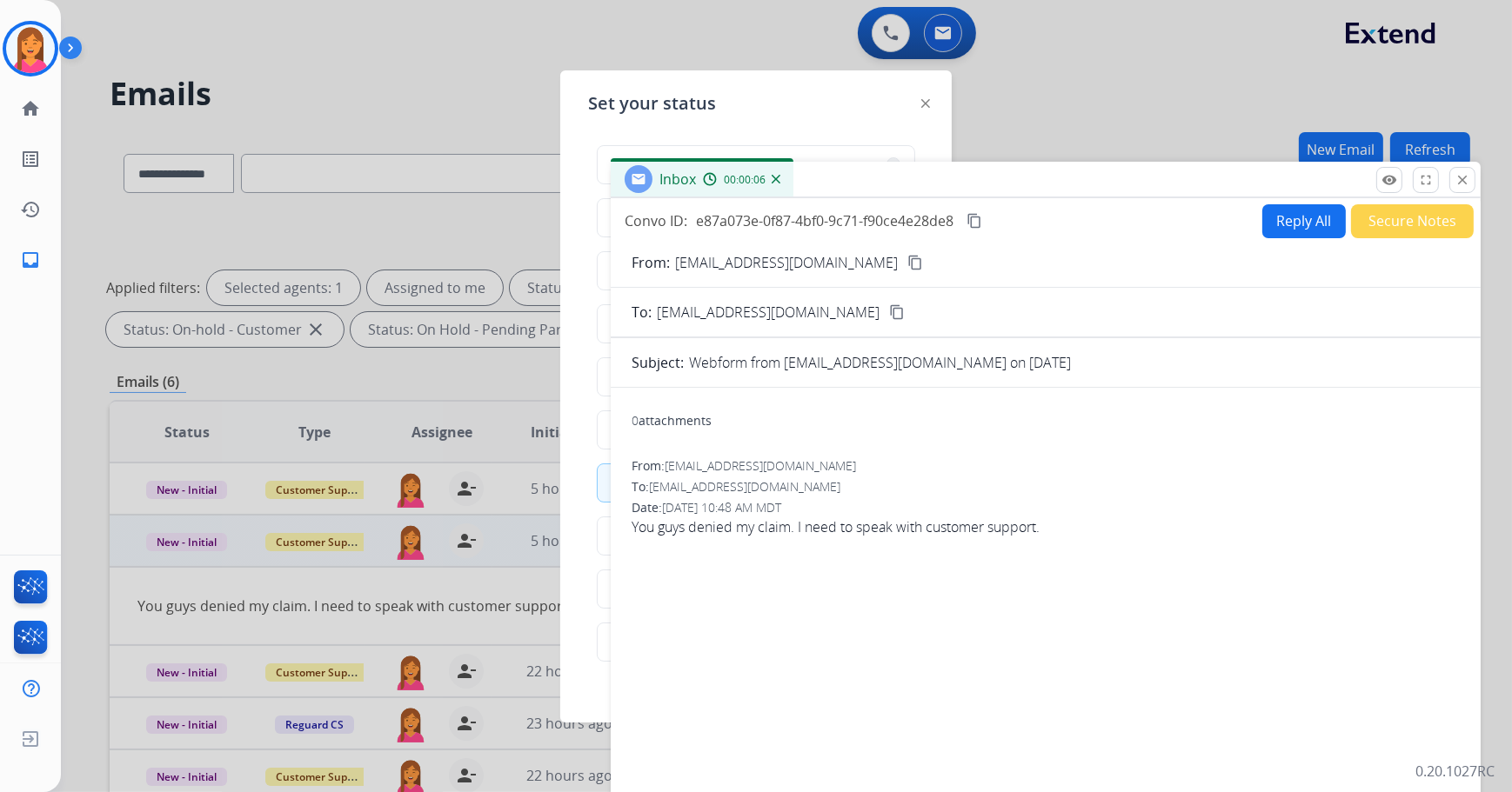
drag, startPoint x: 865, startPoint y: 137, endPoint x: 843, endPoint y: 374, distance: 238.0
click at [850, 198] on div "Inbox 00:00:06" at bounding box center [1046, 180] width 870 height 37
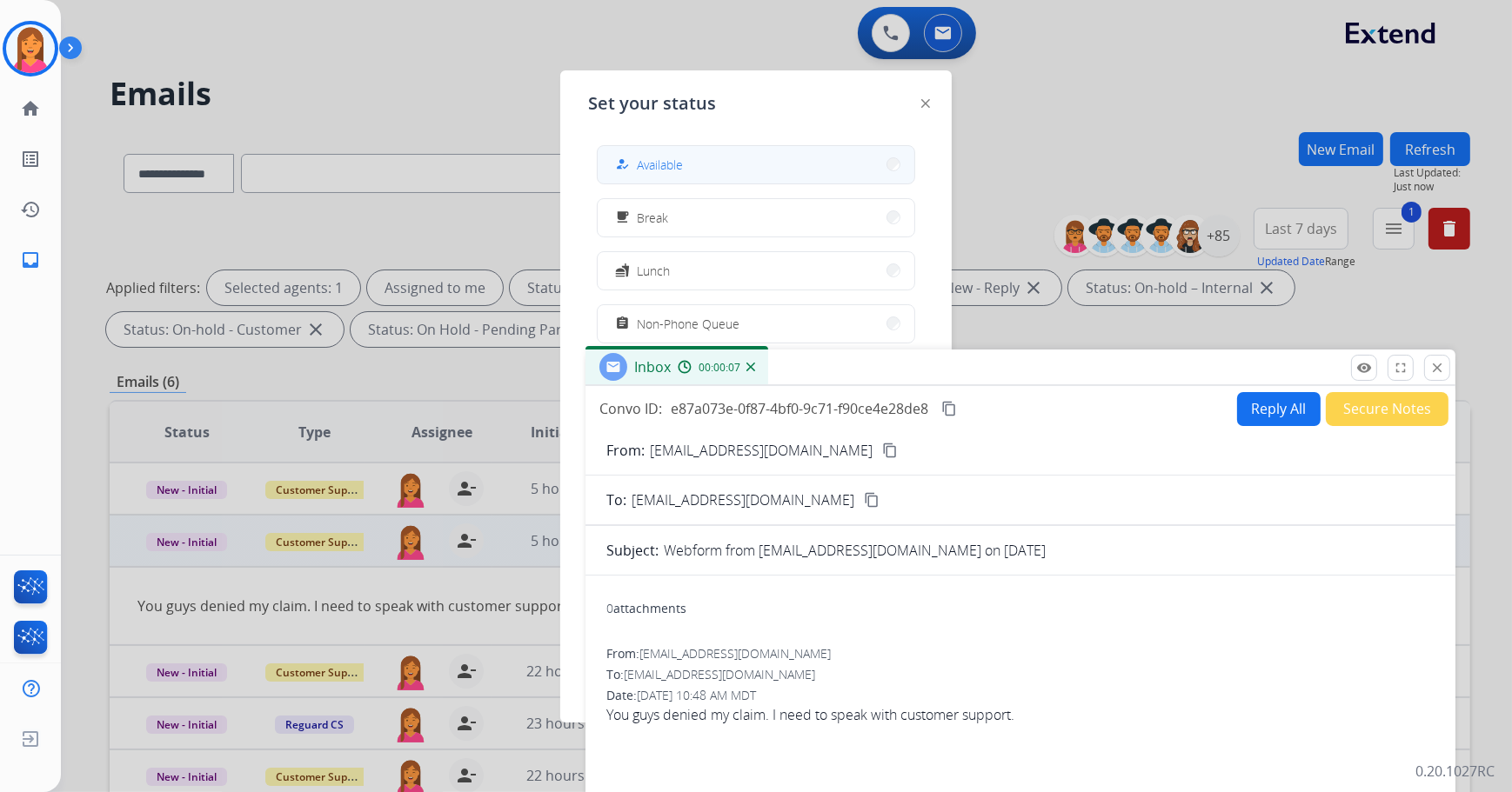
click at [745, 171] on button "how_to_reg Available" at bounding box center [756, 164] width 317 height 37
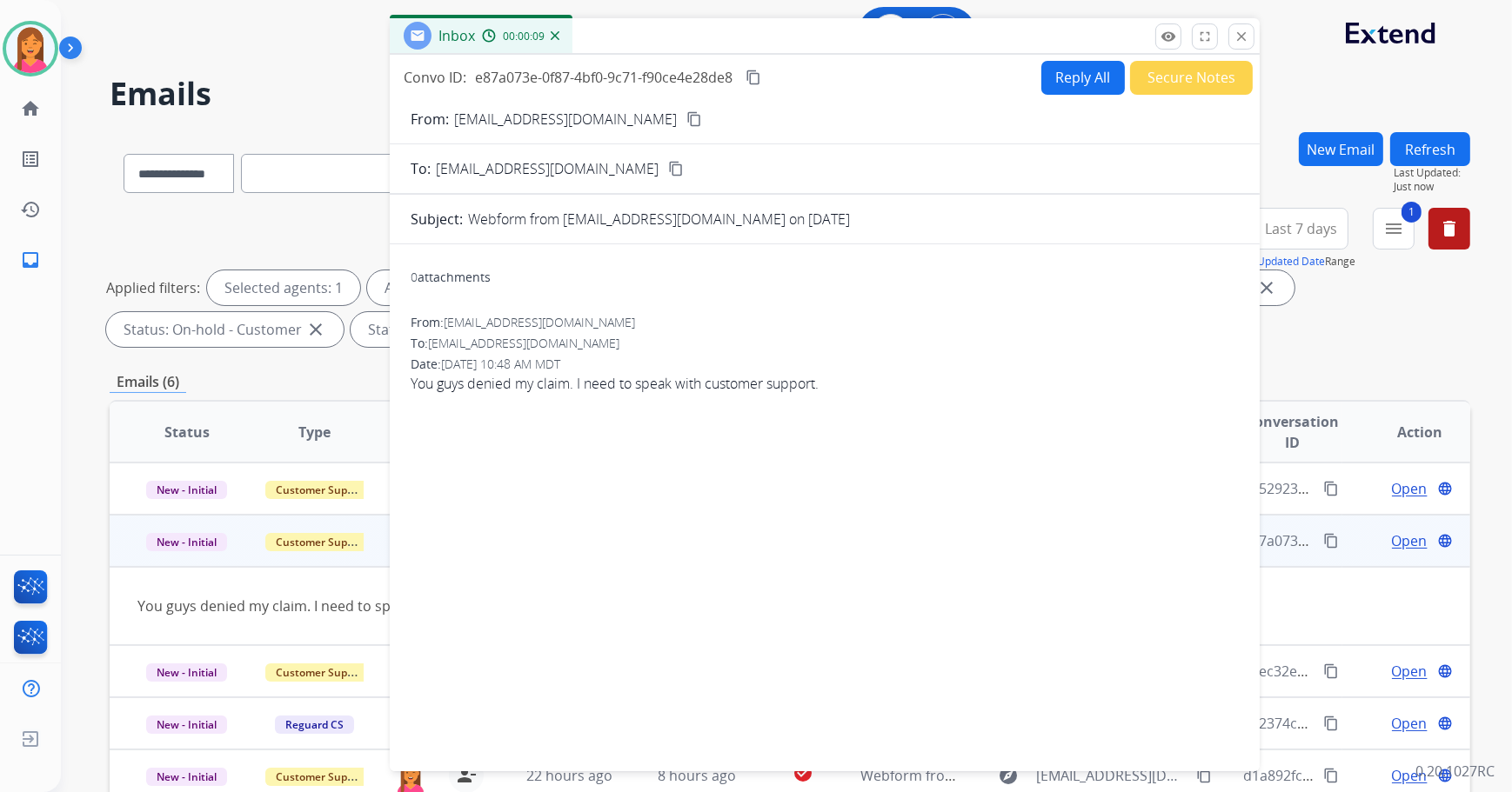
drag, startPoint x: 829, startPoint y: 361, endPoint x: 630, endPoint y: 29, distance: 387.1
click at [630, 29] on div "Inbox 00:00:09" at bounding box center [825, 36] width 870 height 37
click at [1241, 36] on mat-icon "close" at bounding box center [1239, 36] width 16 height 16
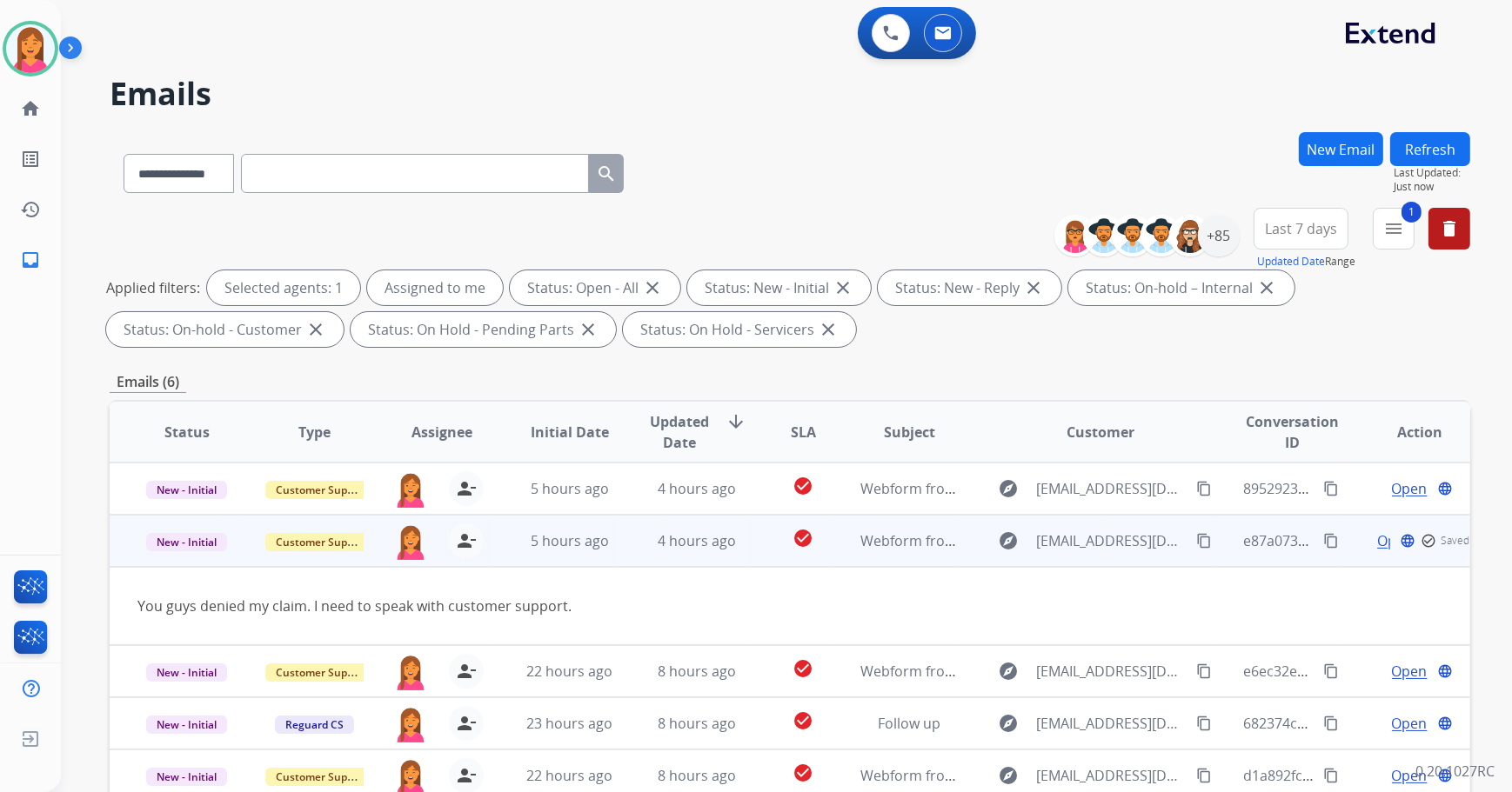
scroll to position [79, 0]
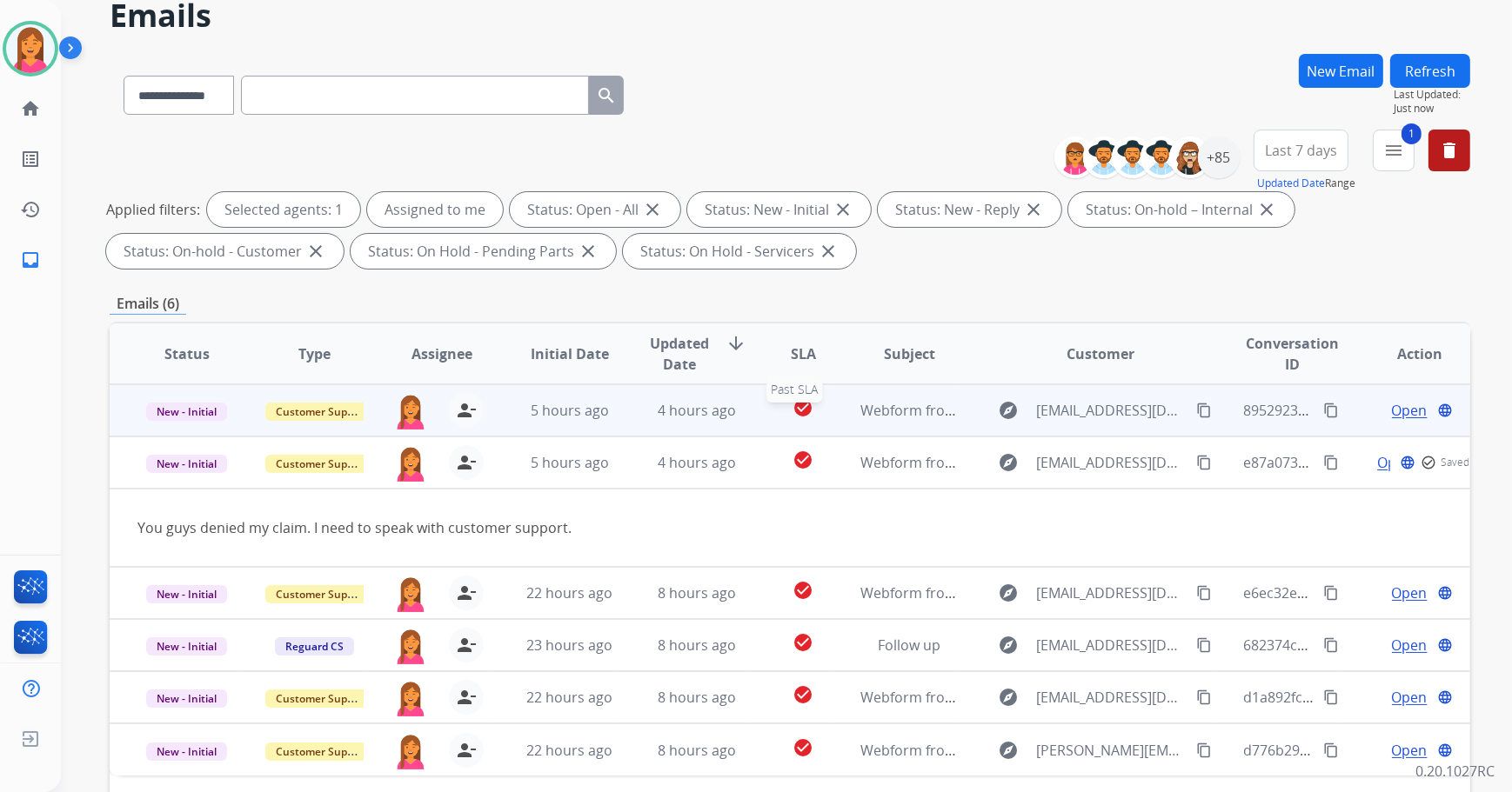
click at [775, 403] on div "check_circle" at bounding box center [804, 410] width 57 height 27
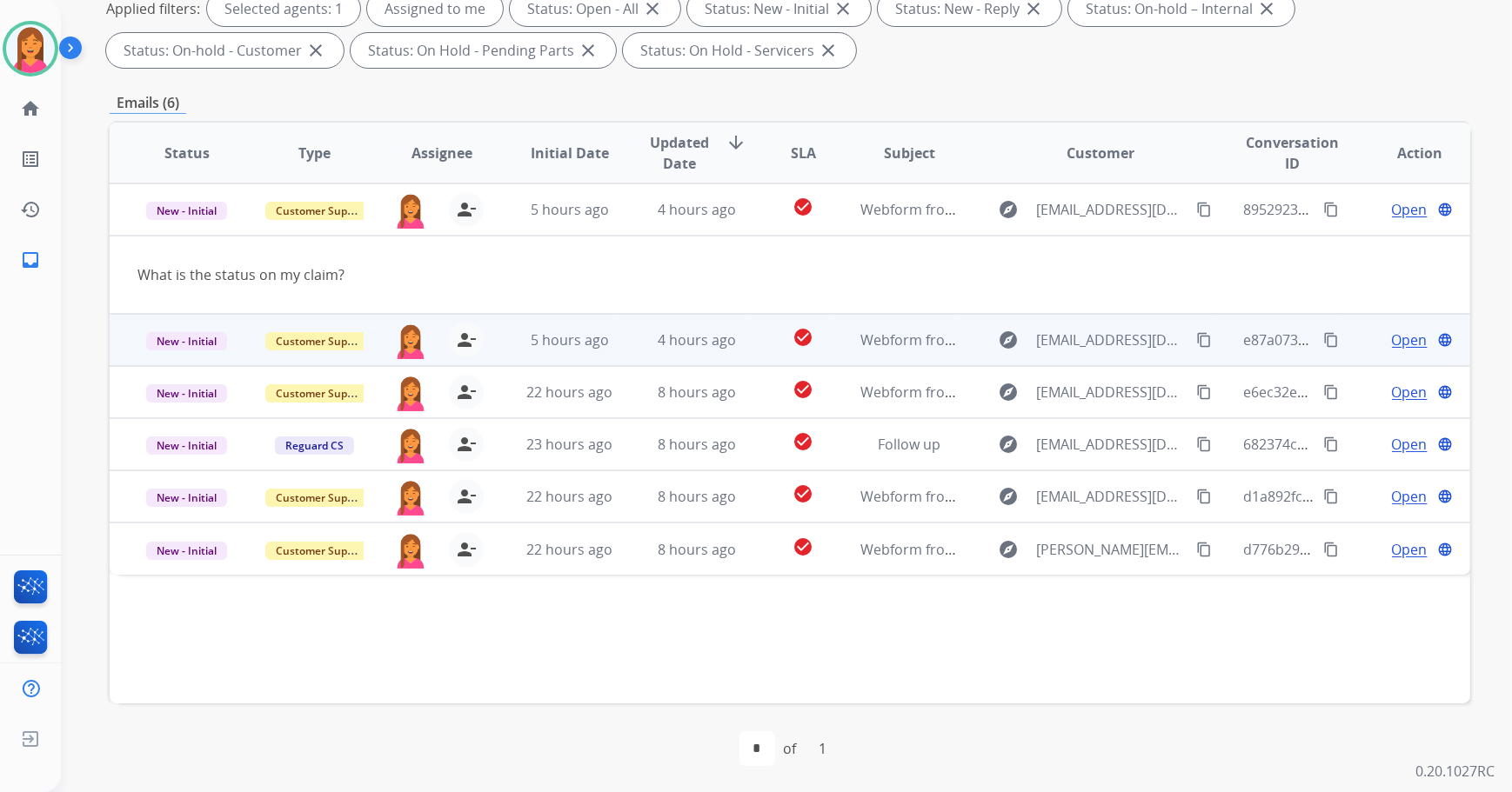
scroll to position [280, 0]
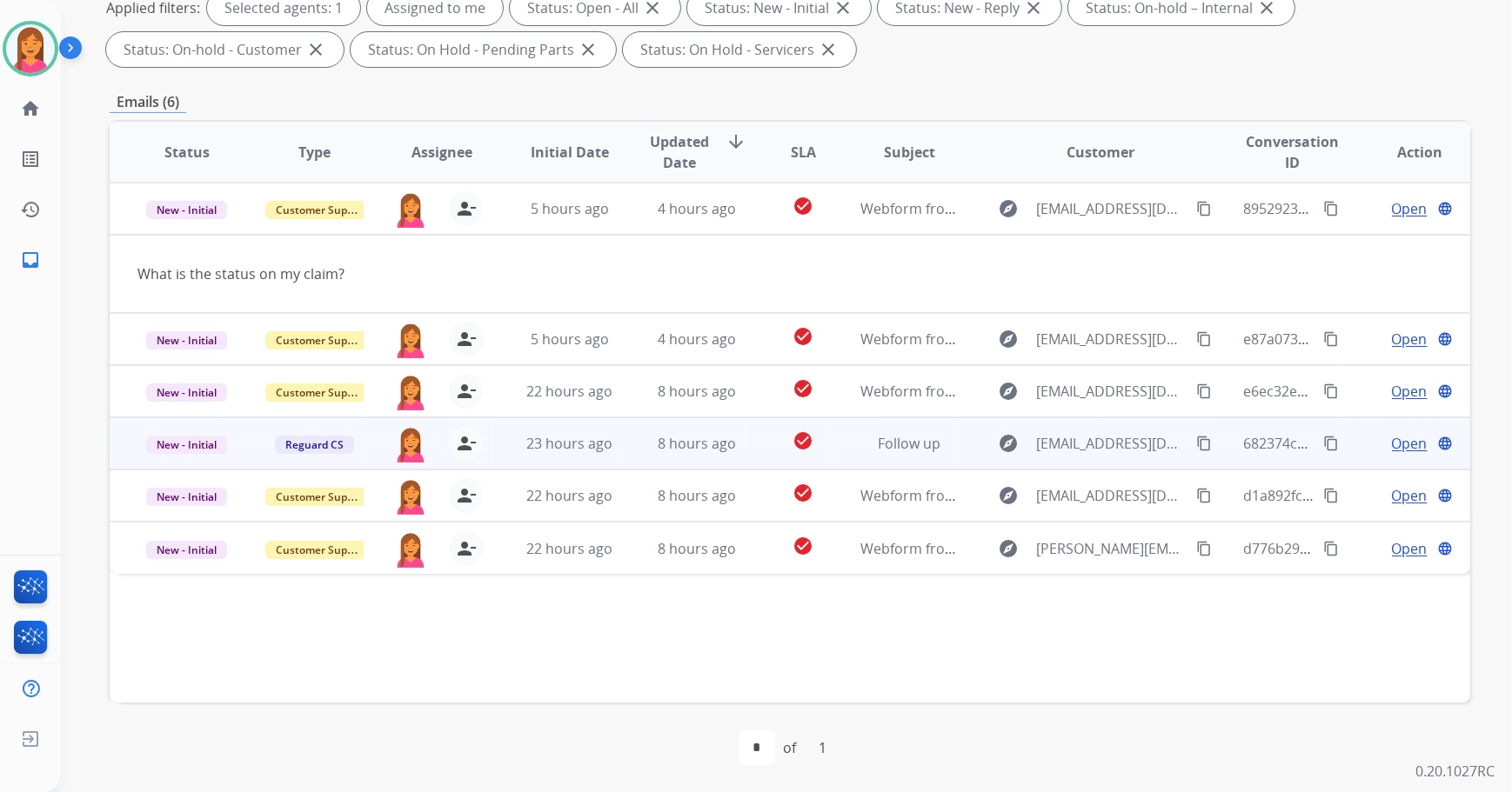
click at [775, 450] on div "check_circle" at bounding box center [804, 443] width 57 height 27
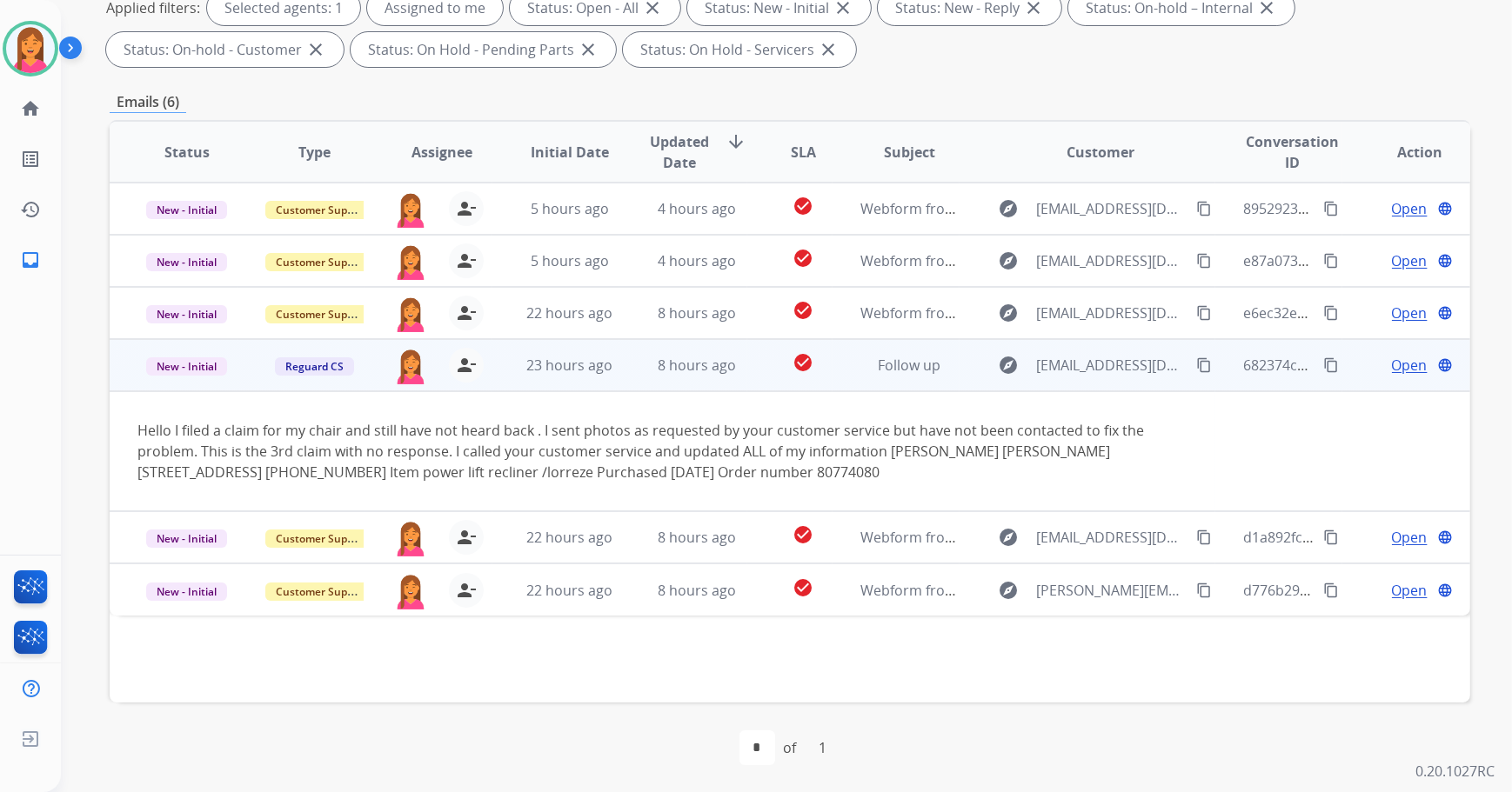
click at [1393, 364] on span "Open" at bounding box center [1411, 366] width 36 height 21
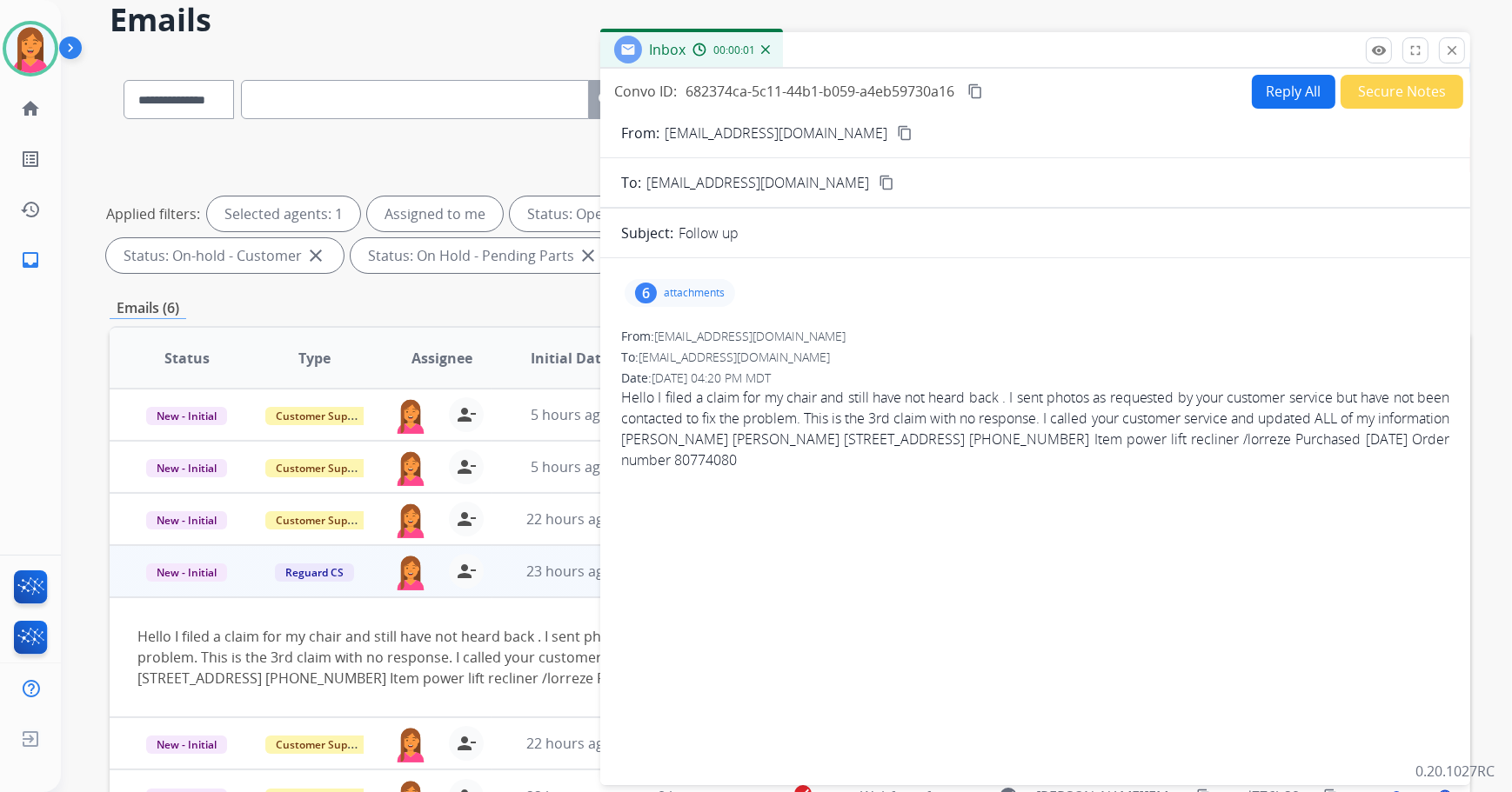
scroll to position [44, 0]
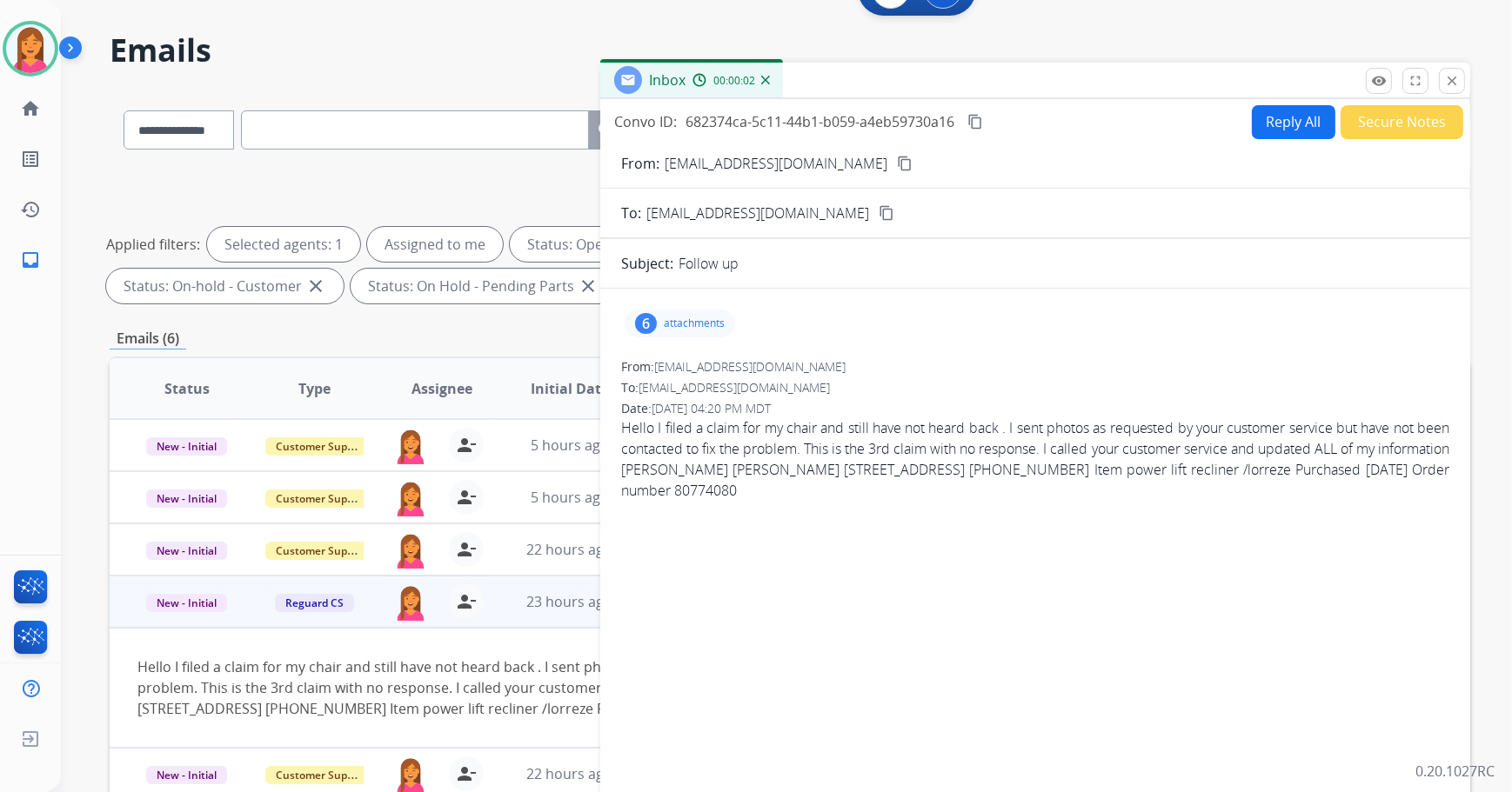
click at [897, 158] on mat-icon "content_copy" at bounding box center [904, 163] width 16 height 16
click at [1454, 90] on button "close Close" at bounding box center [1452, 81] width 27 height 27
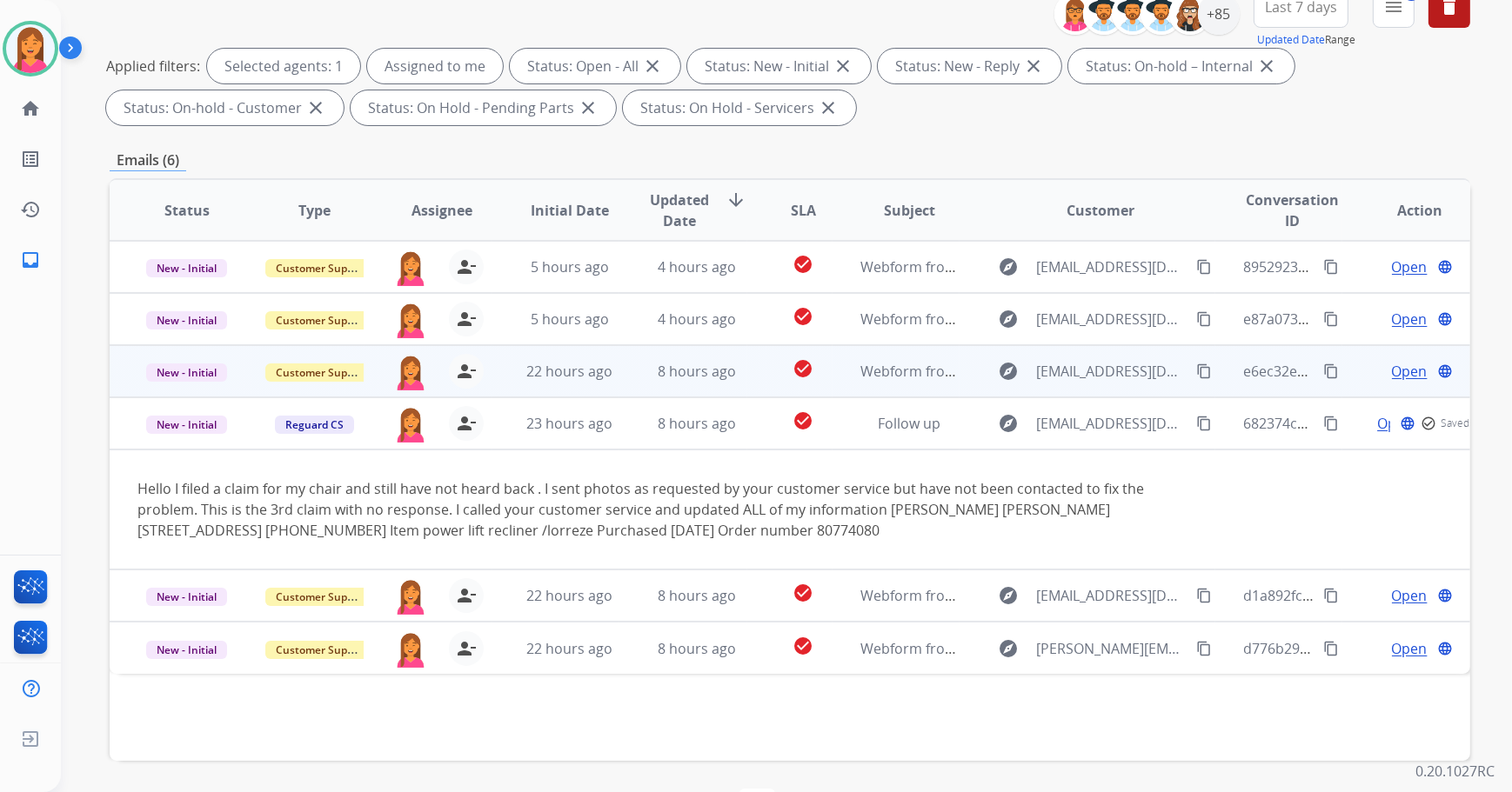
scroll to position [0, 0]
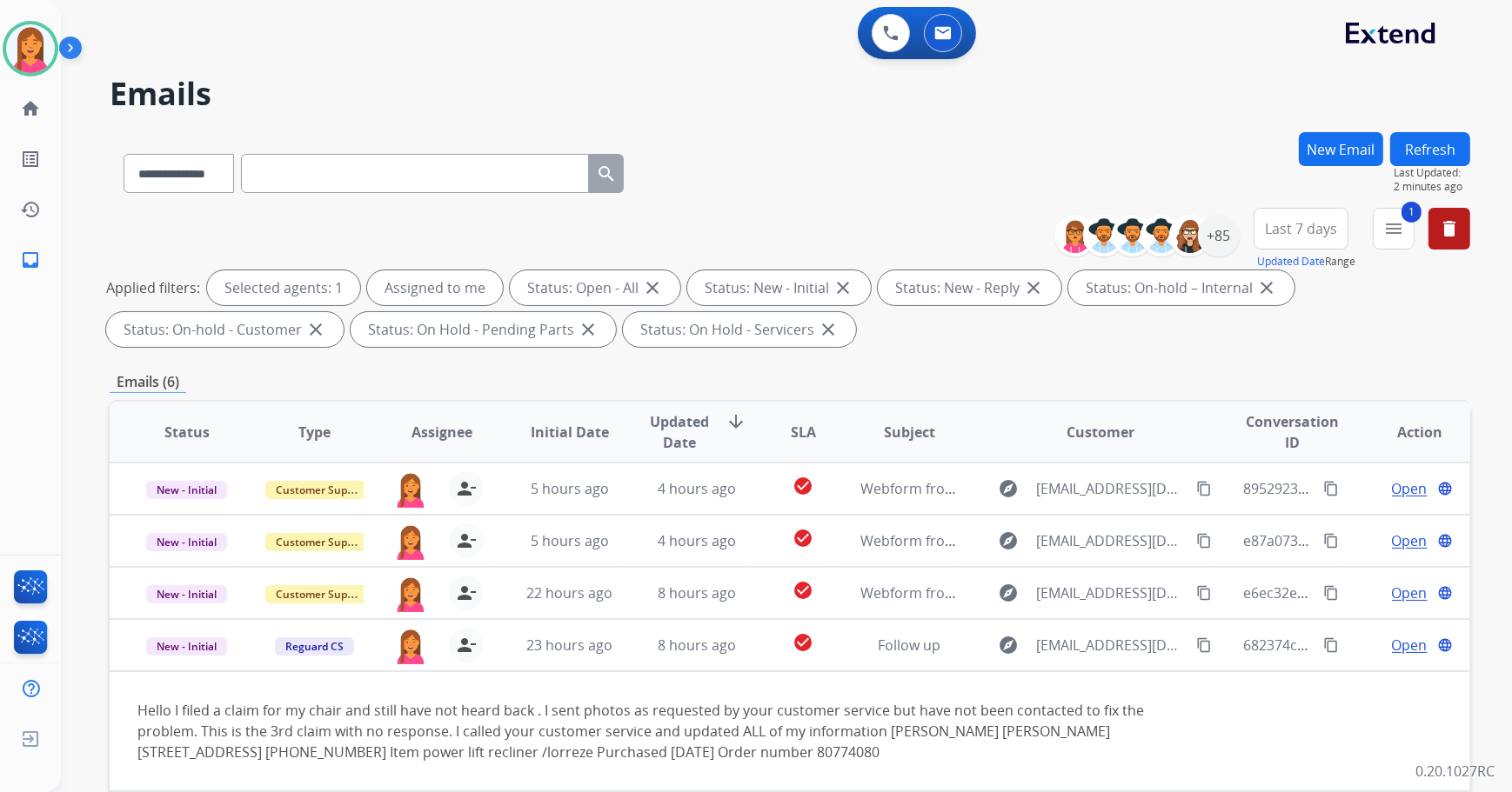
click at [1406, 134] on button "Refresh" at bounding box center [1430, 150] width 80 height 34
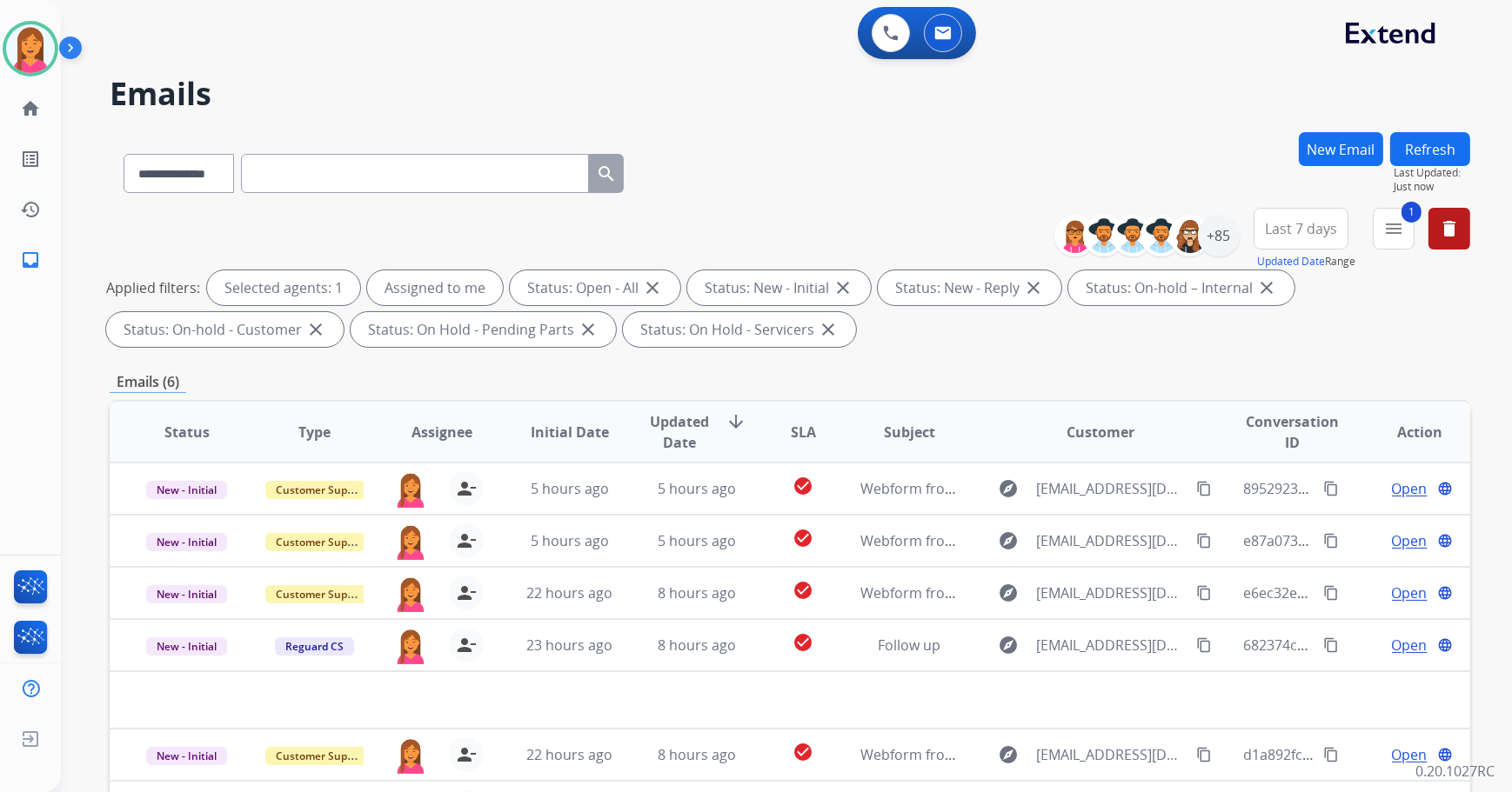
click at [1332, 227] on button "Last 7 days" at bounding box center [1302, 228] width 95 height 42
click at [1297, 286] on div "Custom" at bounding box center [1295, 293] width 96 height 27
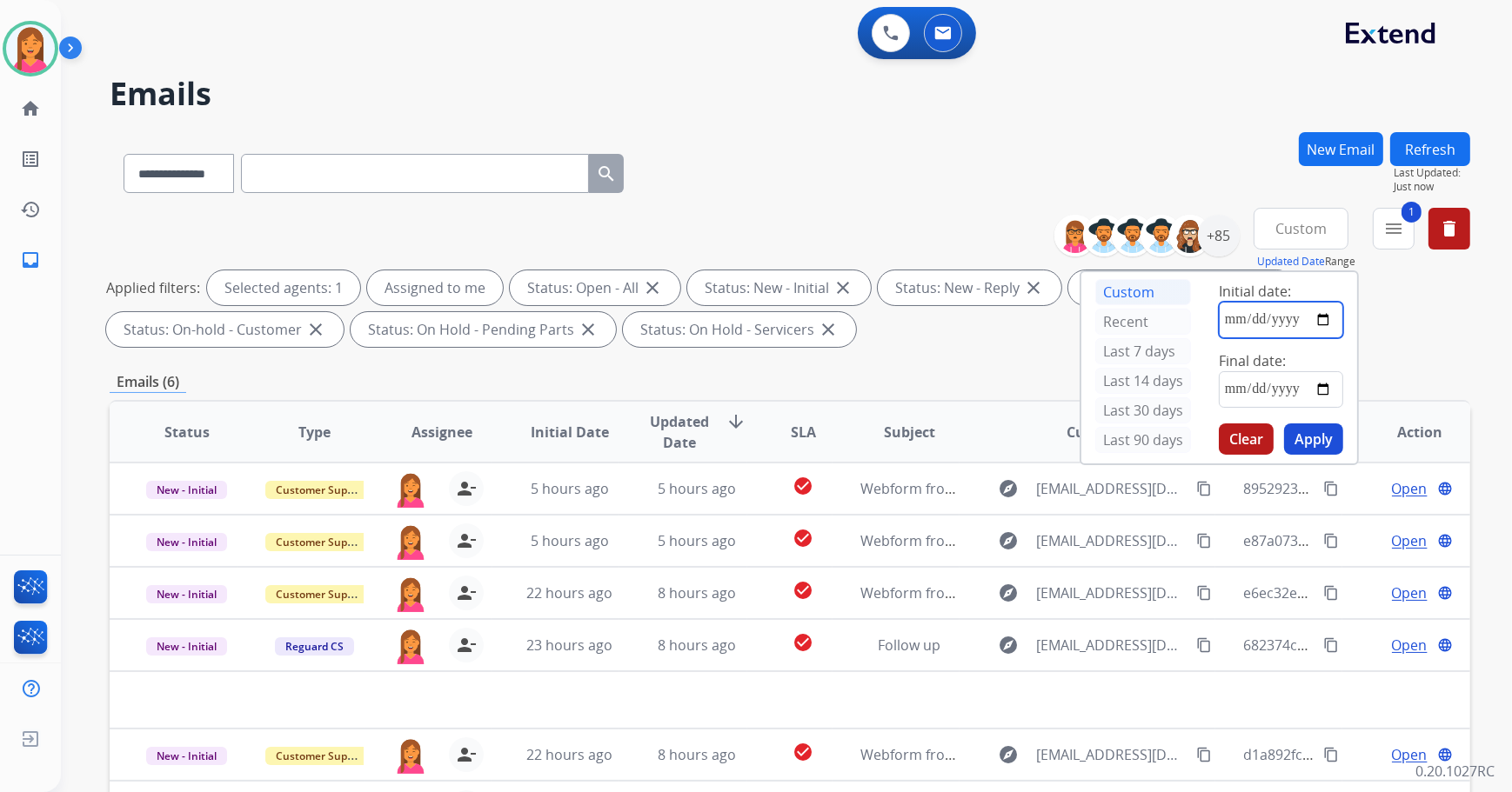
click at [1322, 316] on input "date" at bounding box center [1281, 320] width 124 height 37
type input "**********"
click at [1322, 391] on input "date" at bounding box center [1281, 389] width 124 height 37
type input "**********"
click at [1310, 438] on button "Apply" at bounding box center [1314, 439] width 59 height 31
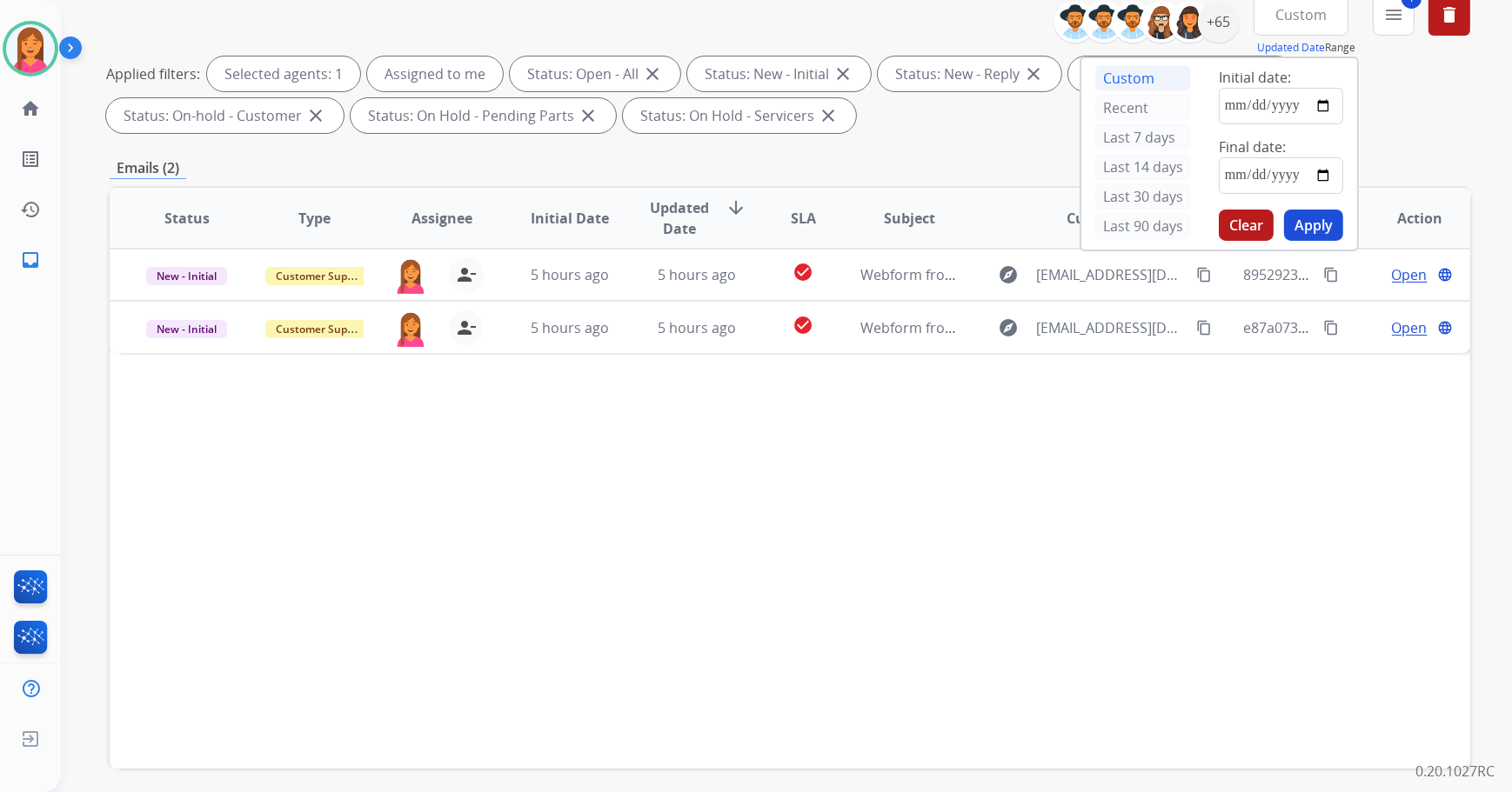
scroll to position [237, 0]
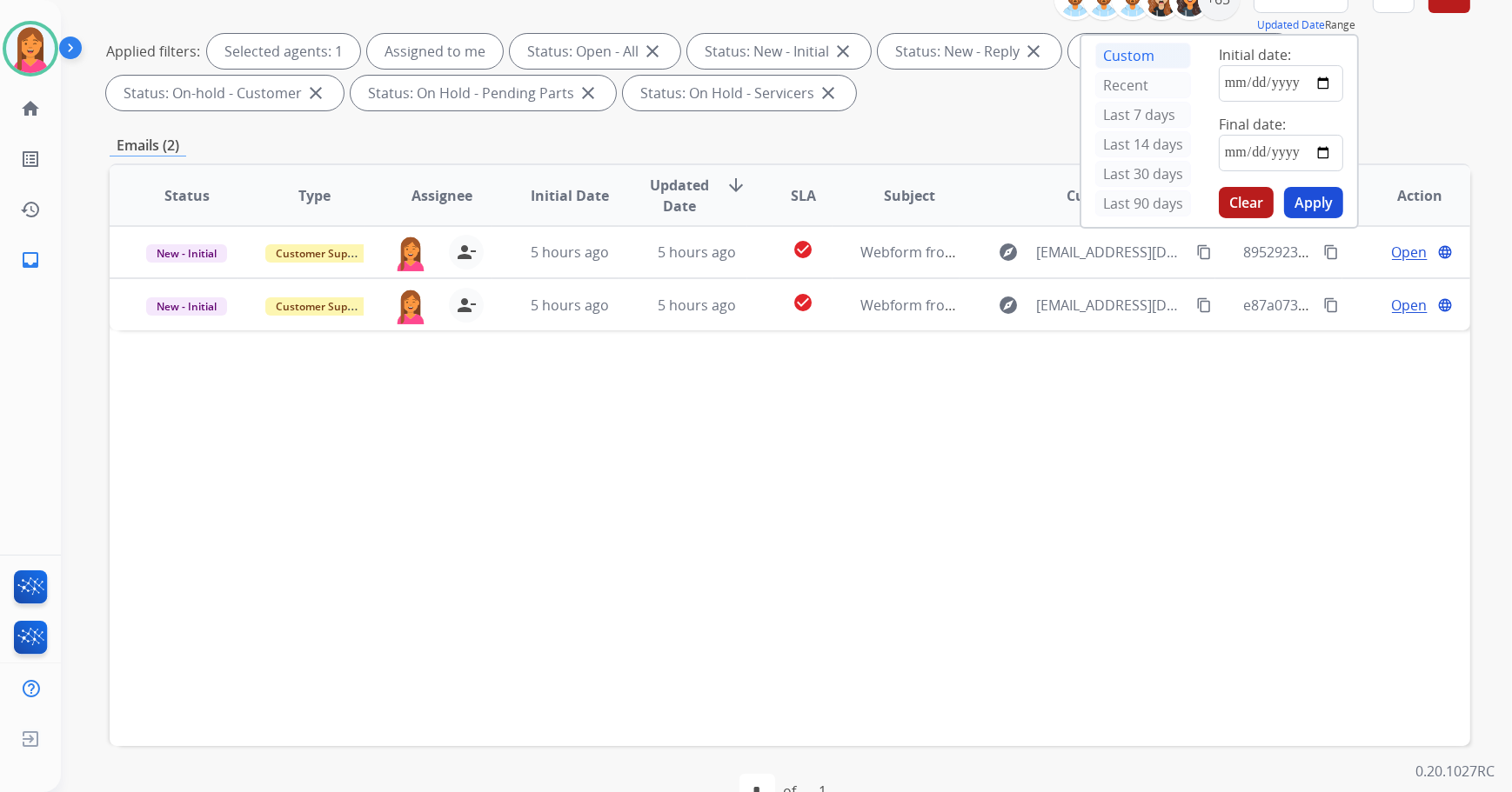
click at [939, 153] on div "Emails (2)" at bounding box center [791, 145] width 1361 height 22
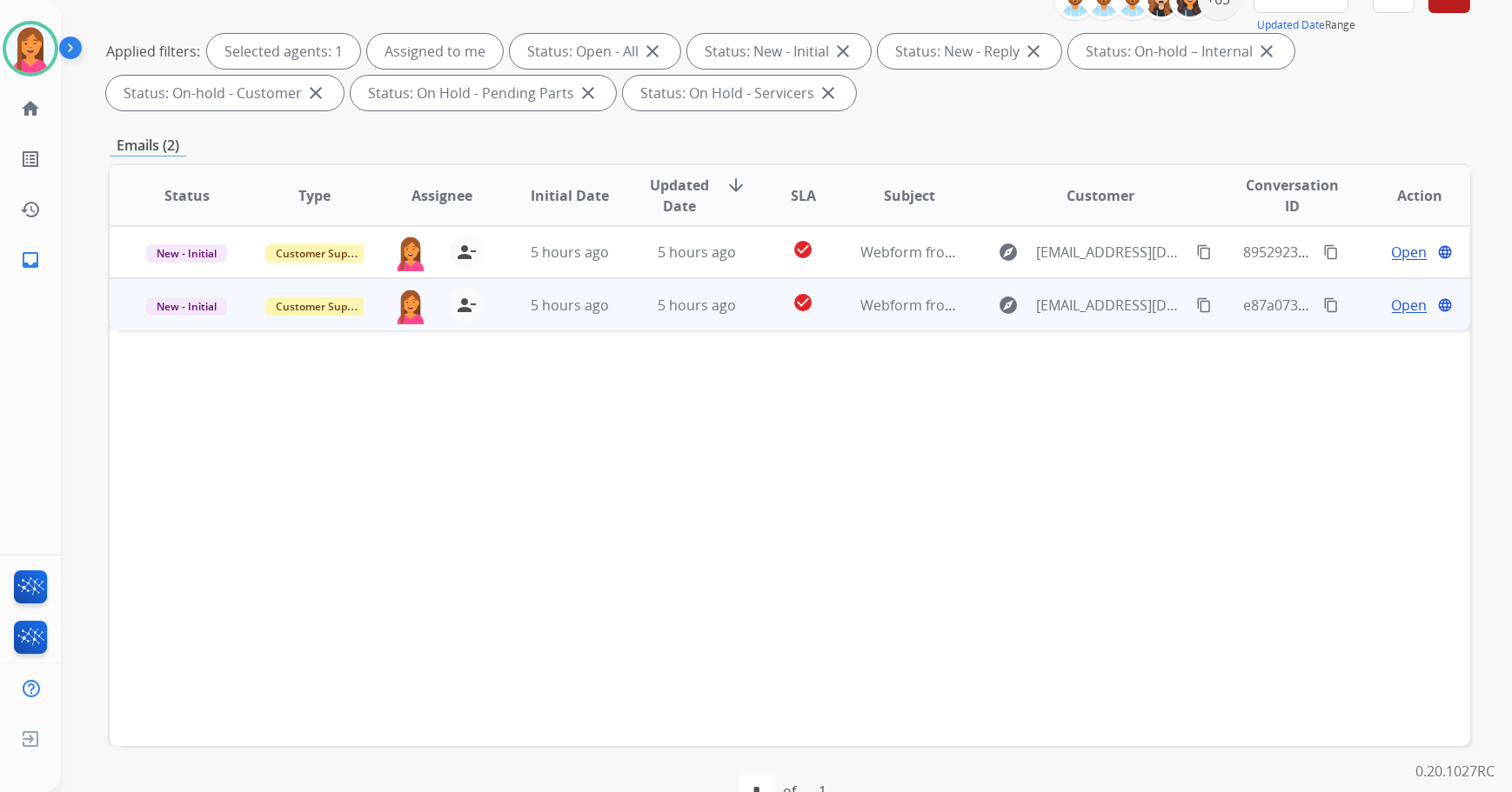
scroll to position [79, 0]
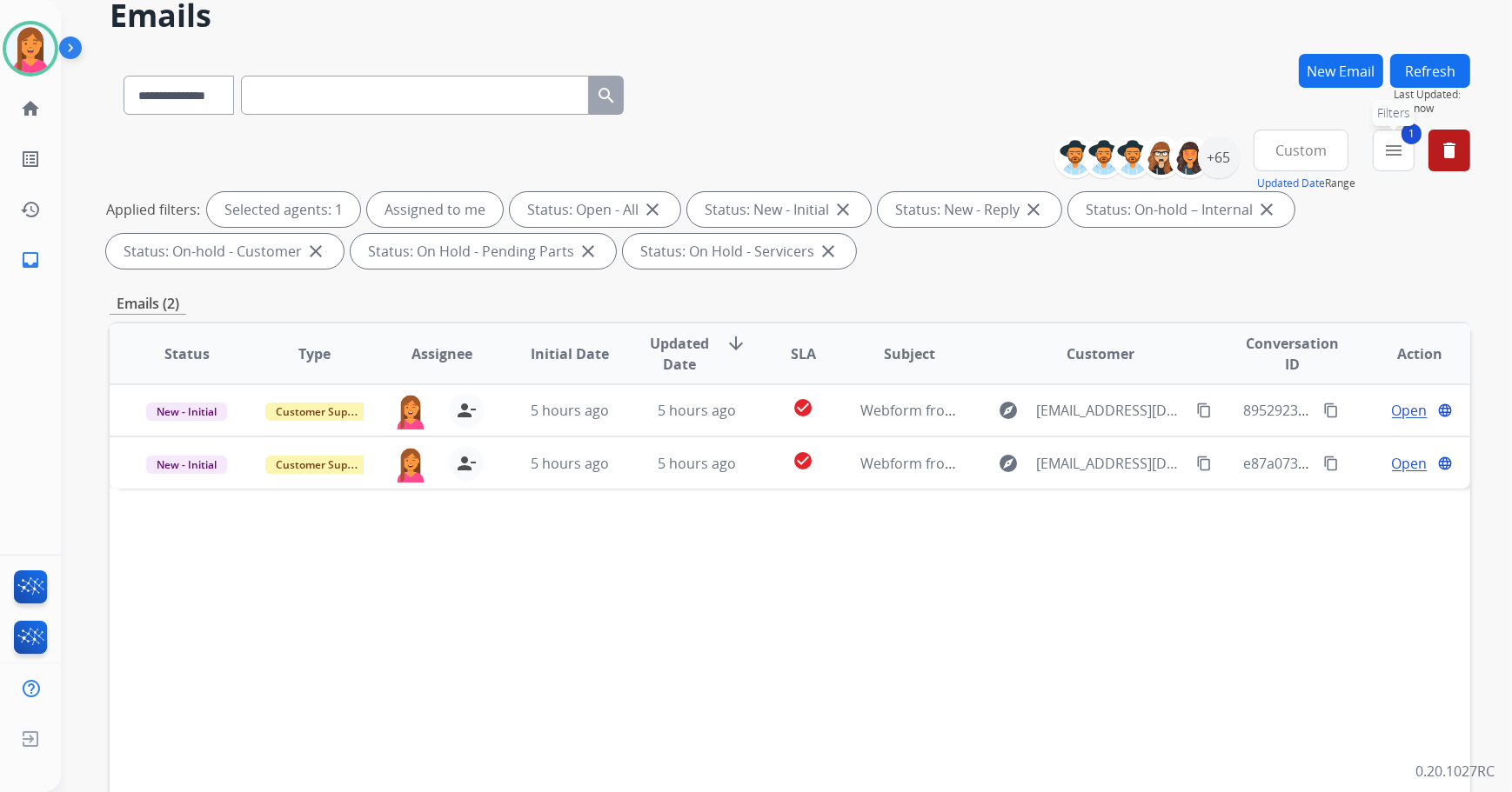
click at [1386, 142] on mat-icon "menu" at bounding box center [1394, 151] width 21 height 21
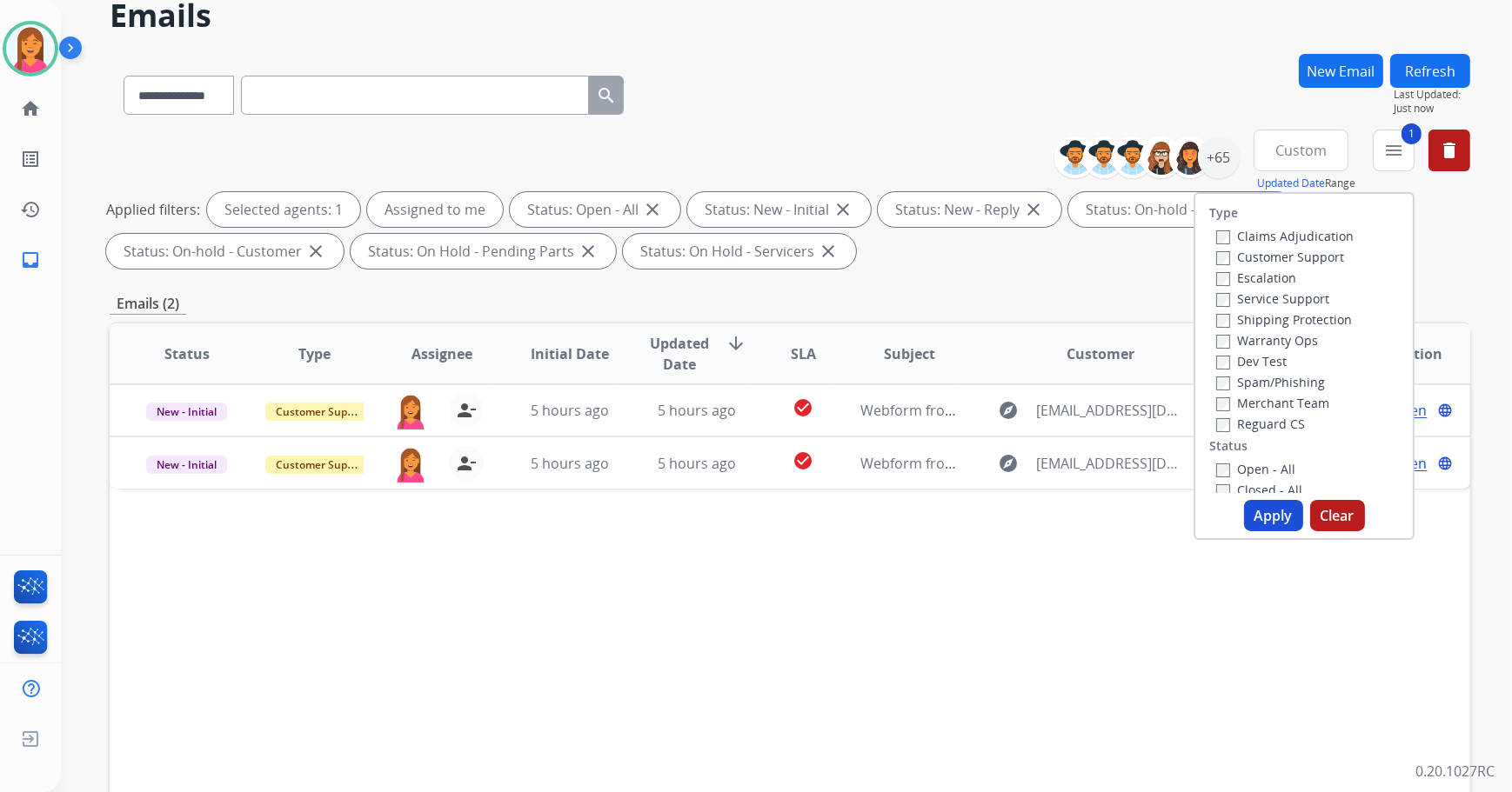
click at [1258, 518] on button "Apply" at bounding box center [1274, 515] width 59 height 31
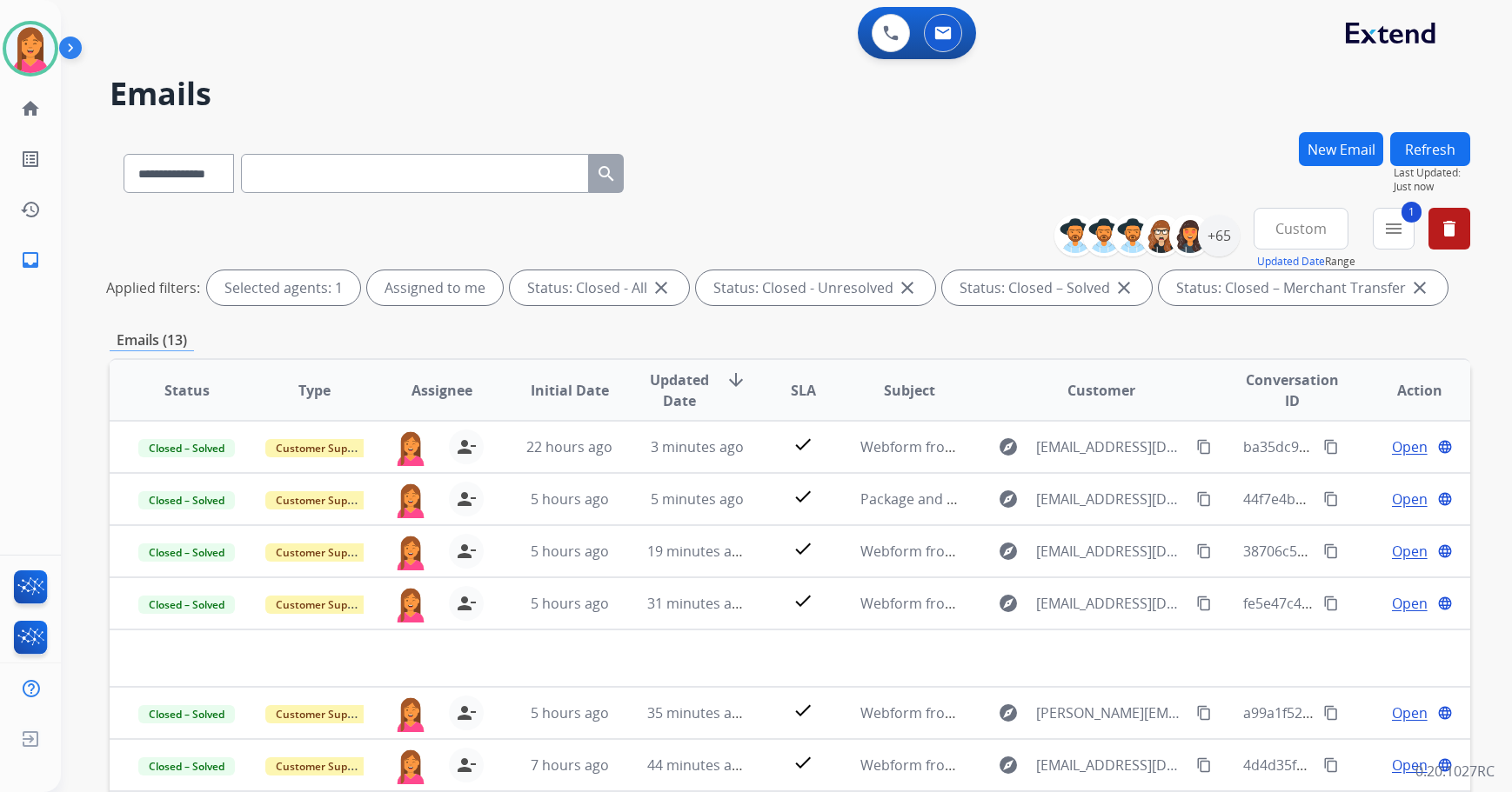
select select "**********"
click at [1409, 142] on button "Refresh" at bounding box center [1430, 150] width 80 height 34
click at [39, 111] on mat-icon "home" at bounding box center [30, 109] width 21 height 21
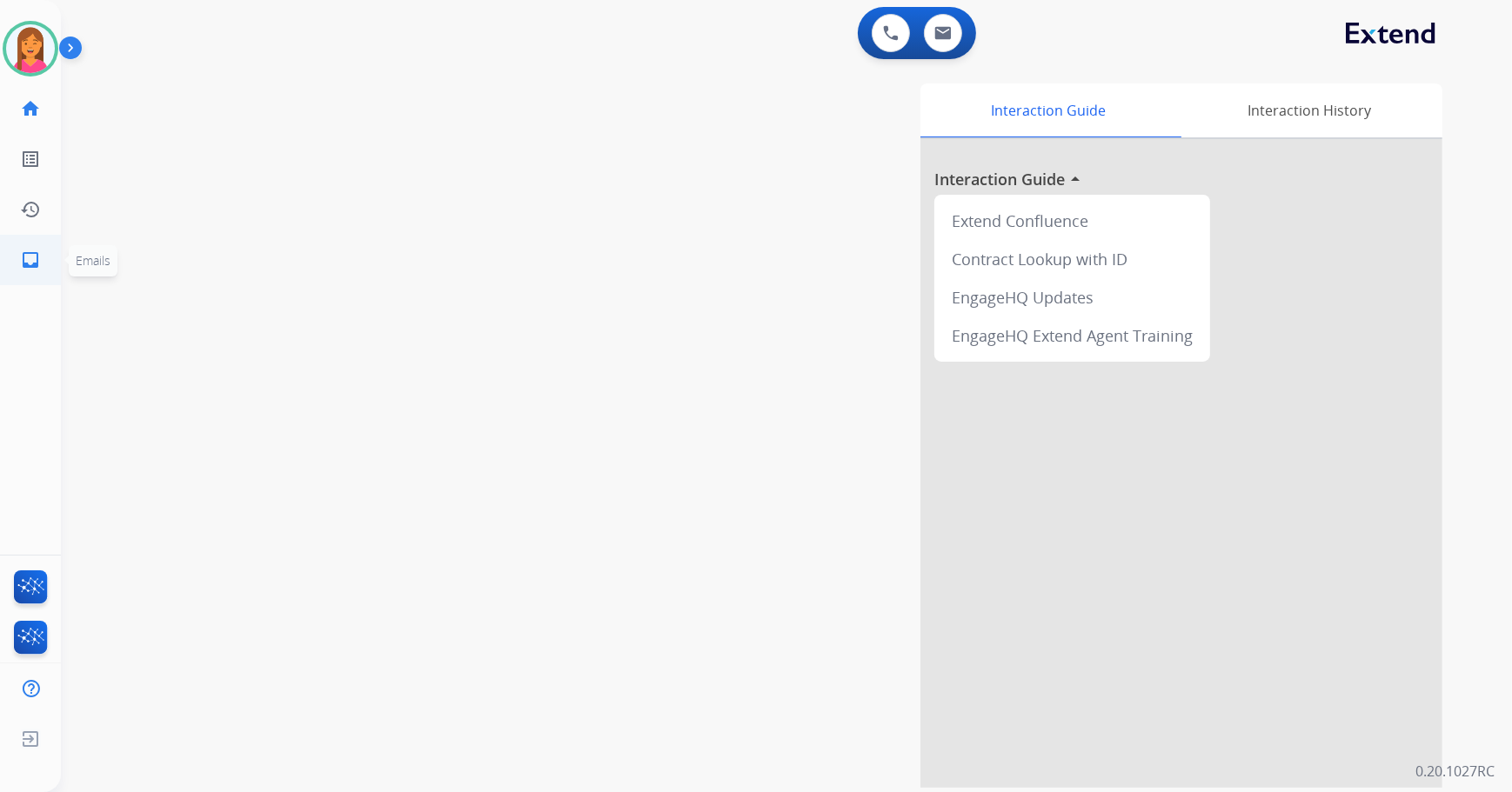
click at [27, 268] on mat-icon "inbox" at bounding box center [30, 260] width 21 height 21
select select "**********"
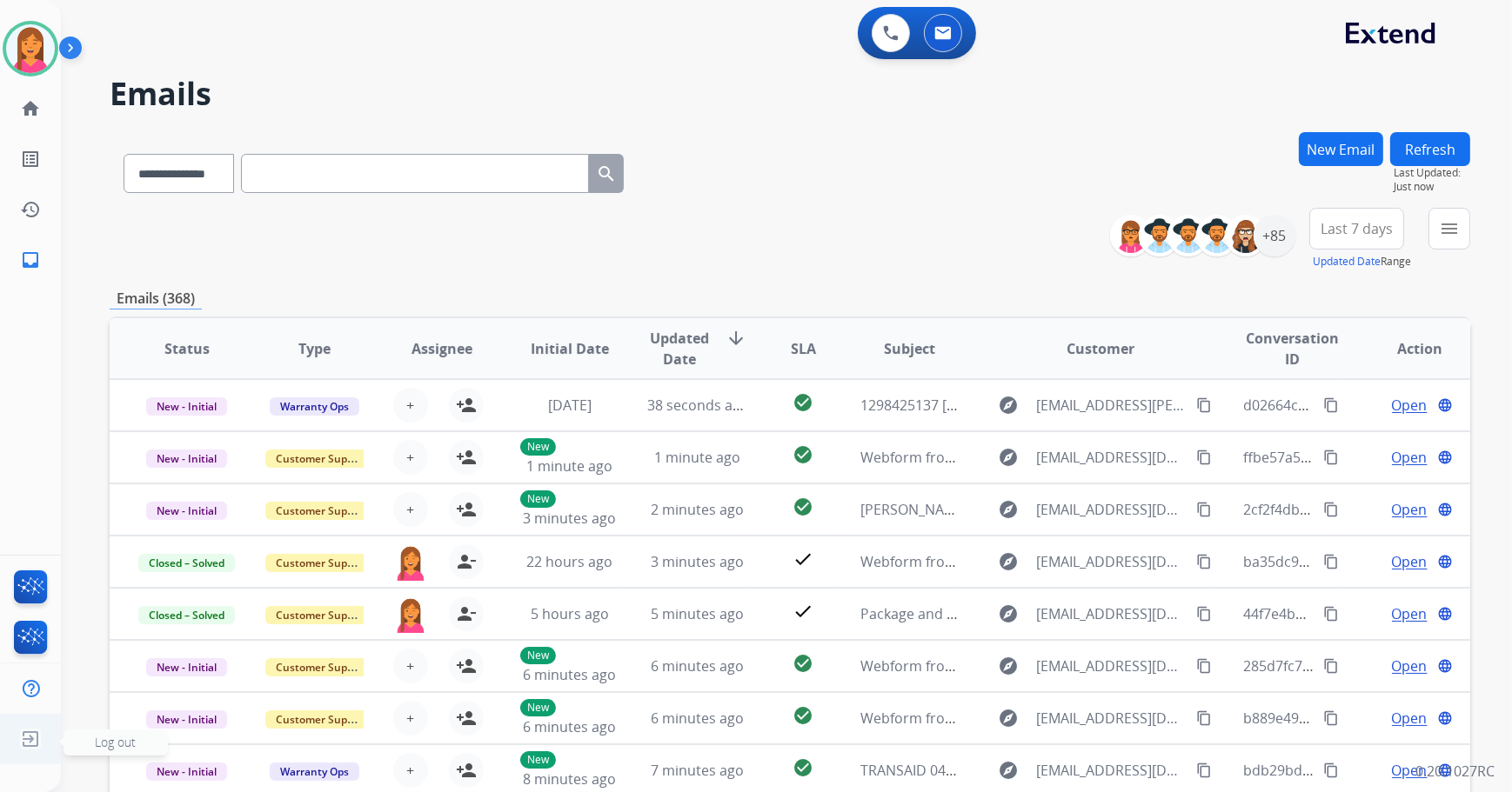
click at [44, 731] on img at bounding box center [30, 739] width 31 height 33
